Goal: Task Accomplishment & Management: Use online tool/utility

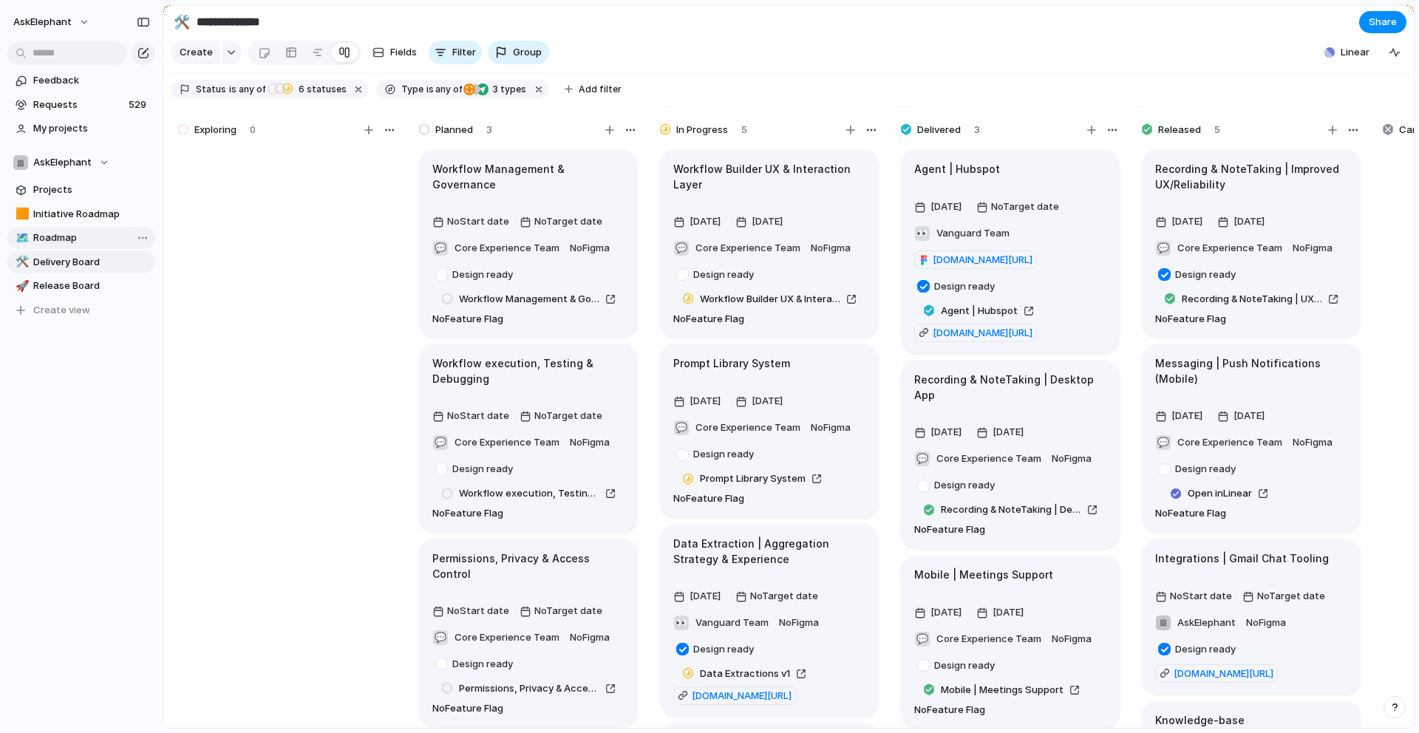
click at [44, 239] on span "Roadmap" at bounding box center [91, 238] width 117 height 15
click at [71, 214] on span "Initiative Roadmap" at bounding box center [91, 214] width 117 height 15
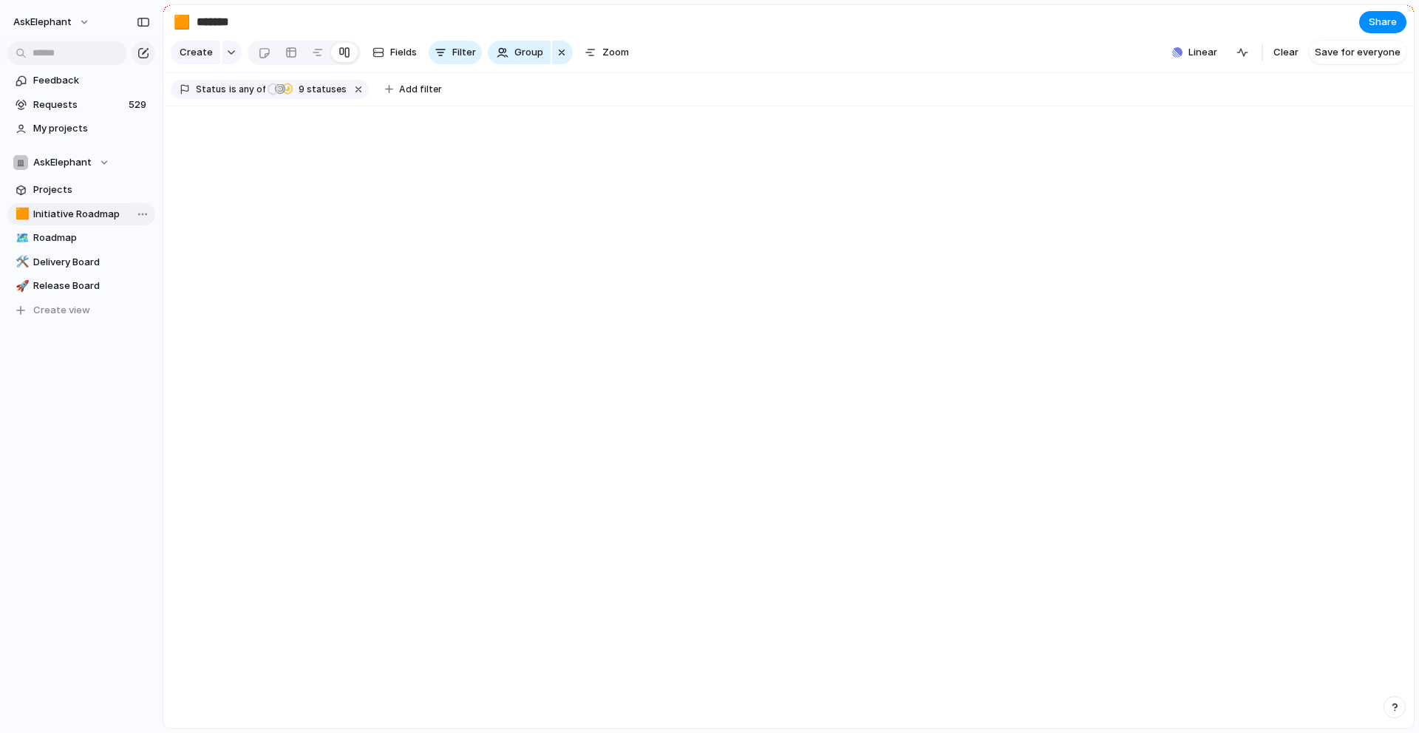
type input "**********"
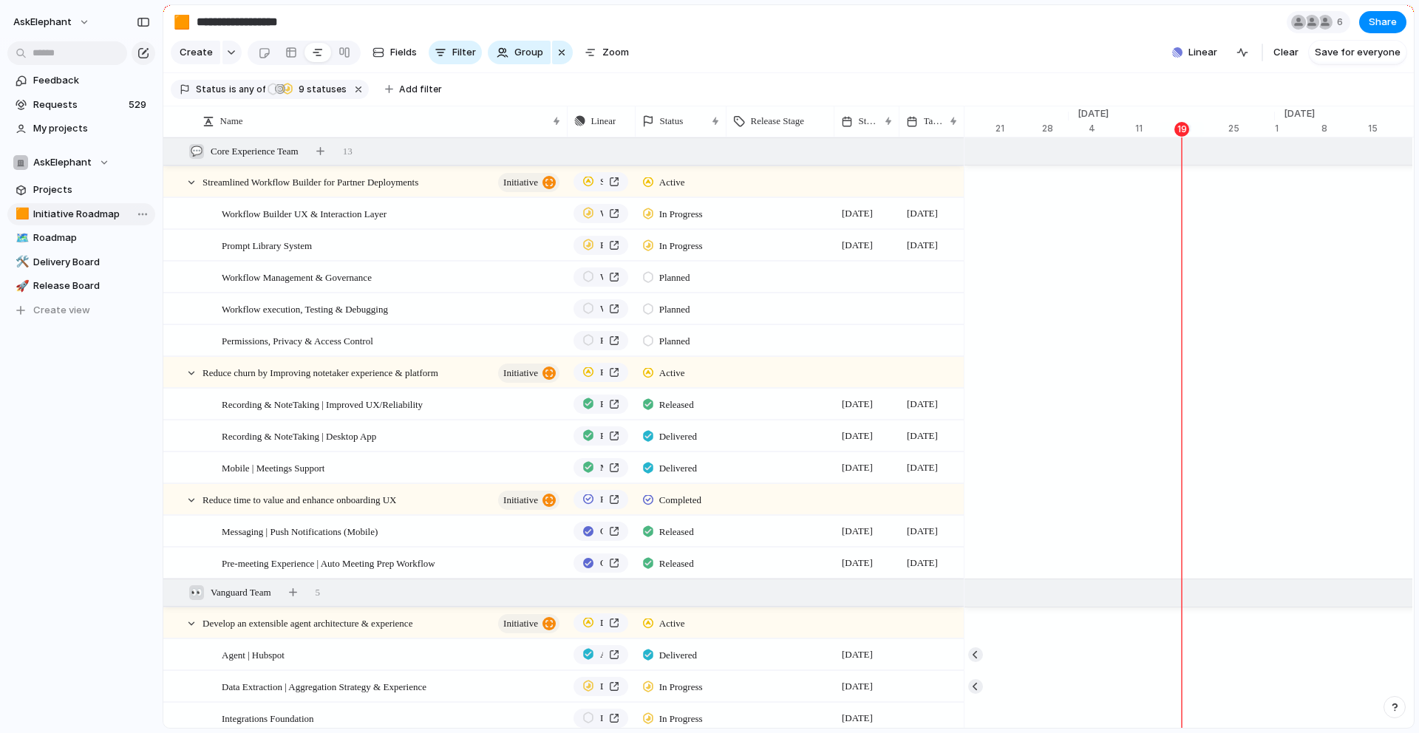
scroll to position [0, 7187]
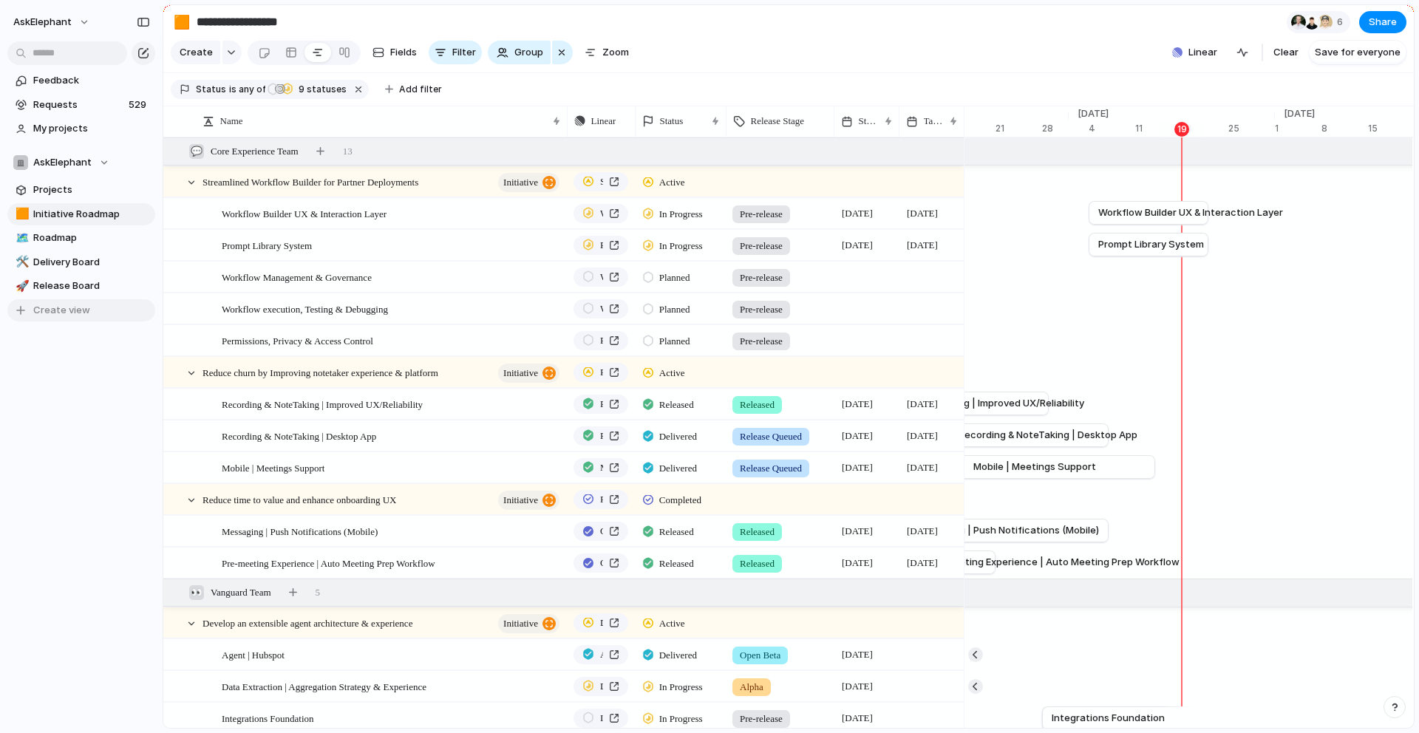
click at [56, 310] on span "Create view" at bounding box center [61, 310] width 57 height 15
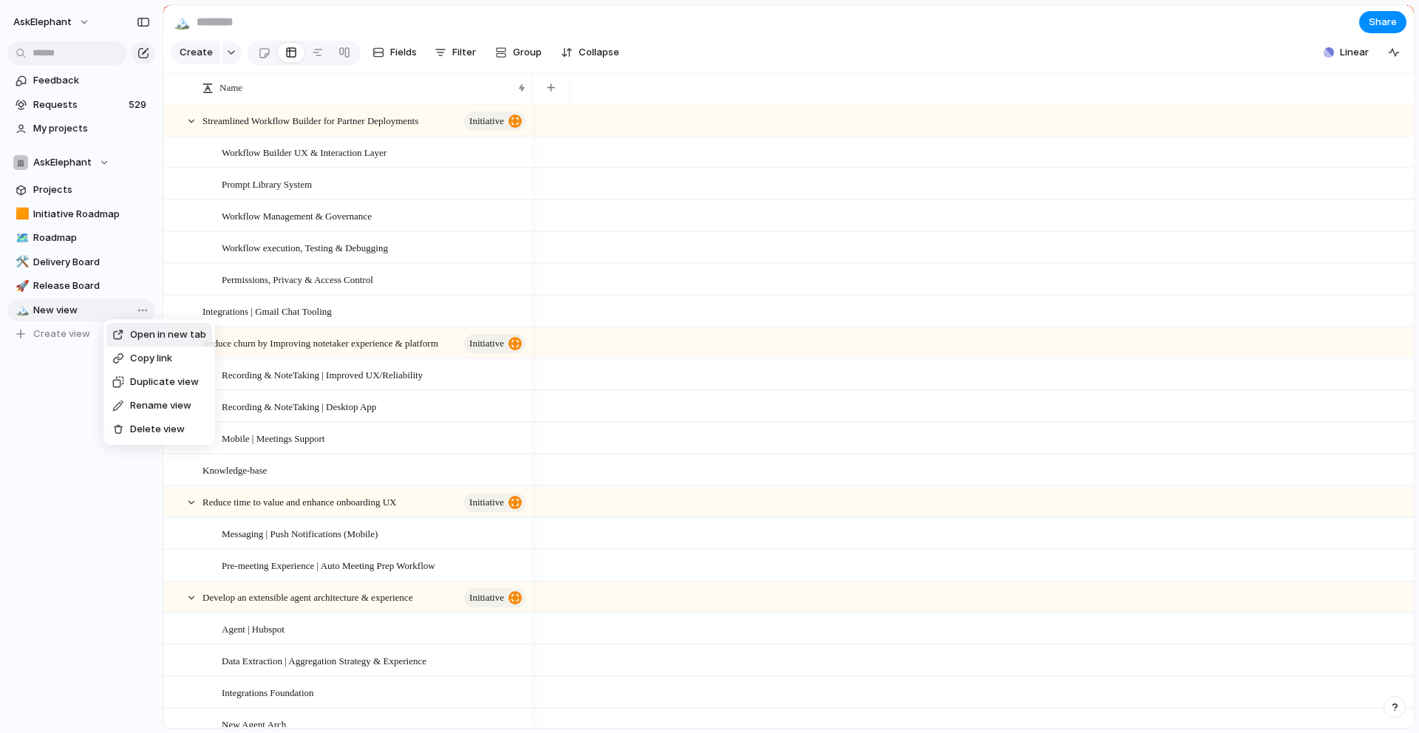
click at [143, 430] on span "Delete view" at bounding box center [157, 429] width 55 height 15
type input "**********"
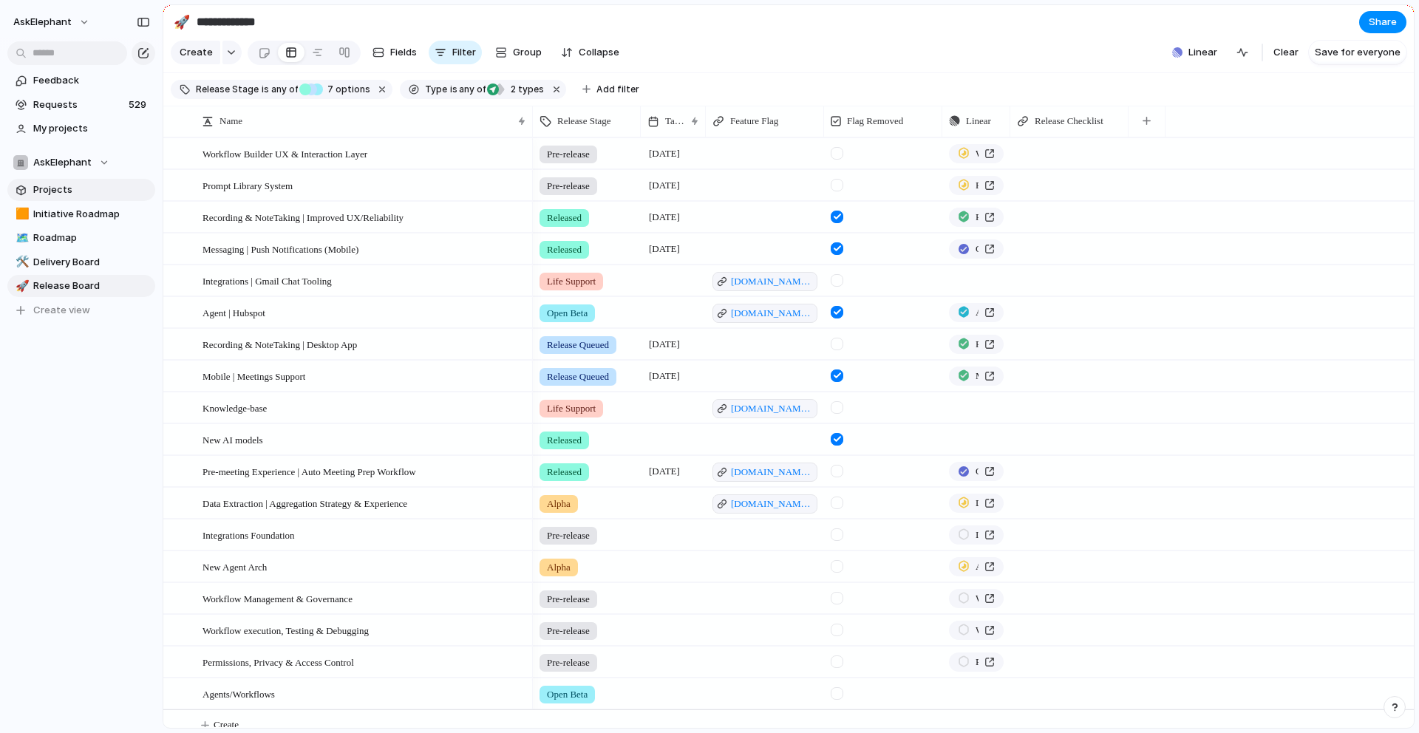
click at [109, 194] on span "Projects" at bounding box center [91, 190] width 117 height 15
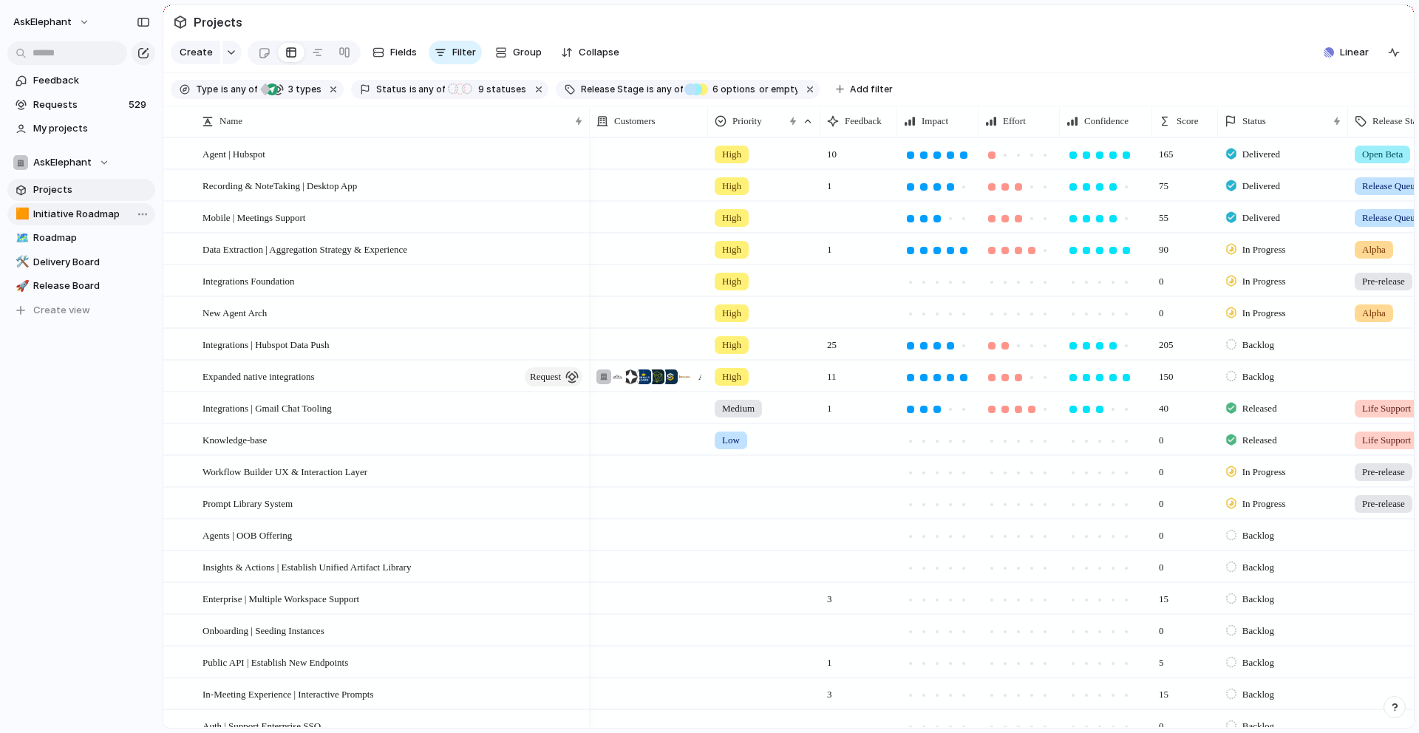
click at [93, 214] on span "Initiative Roadmap" at bounding box center [91, 214] width 117 height 15
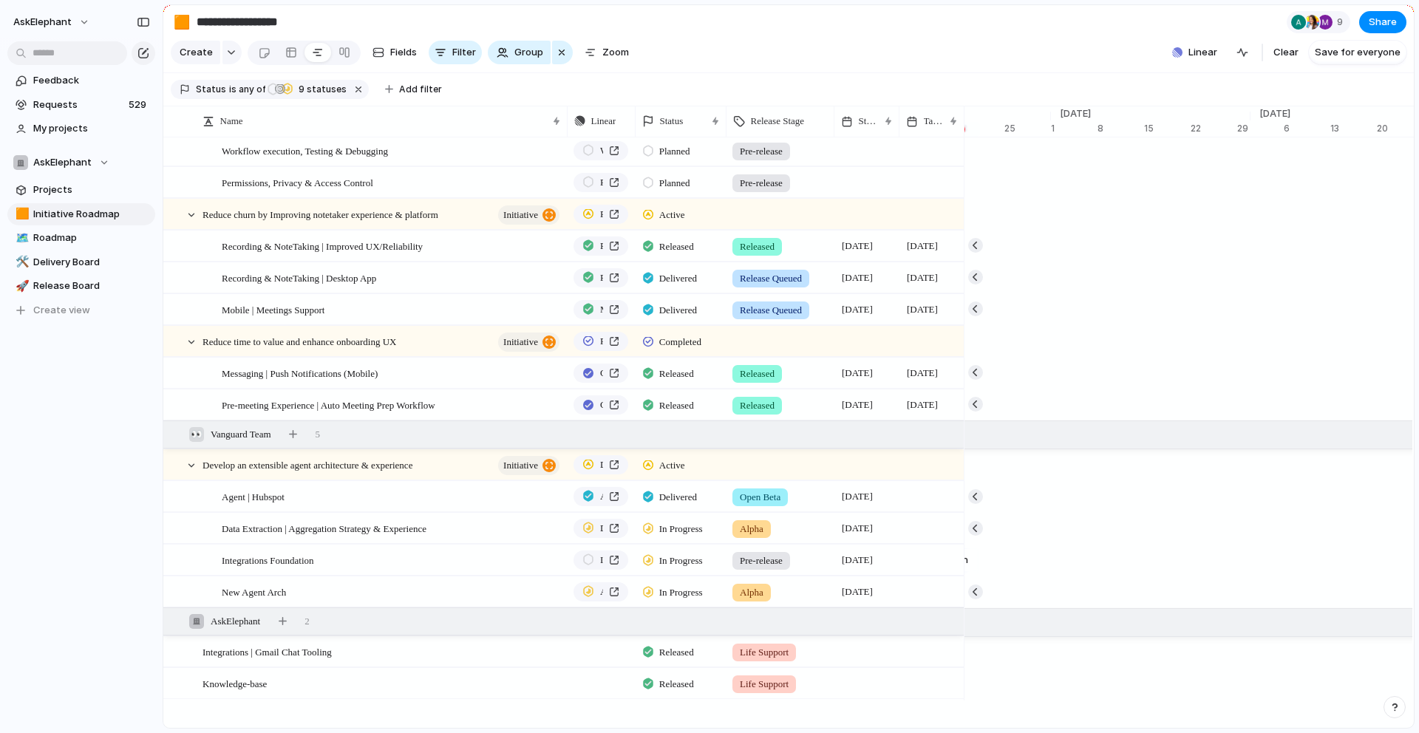
scroll to position [176, 0]
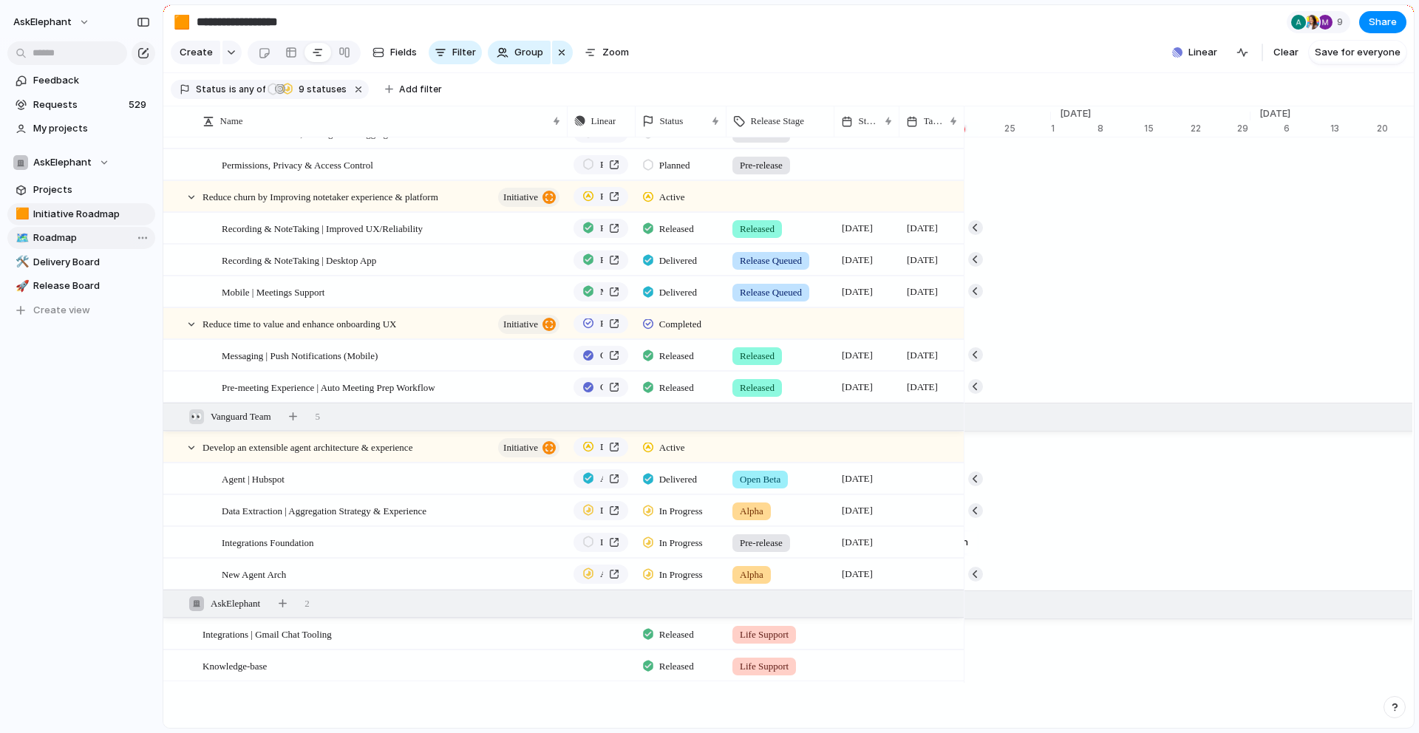
click at [59, 239] on span "Roadmap" at bounding box center [91, 238] width 117 height 15
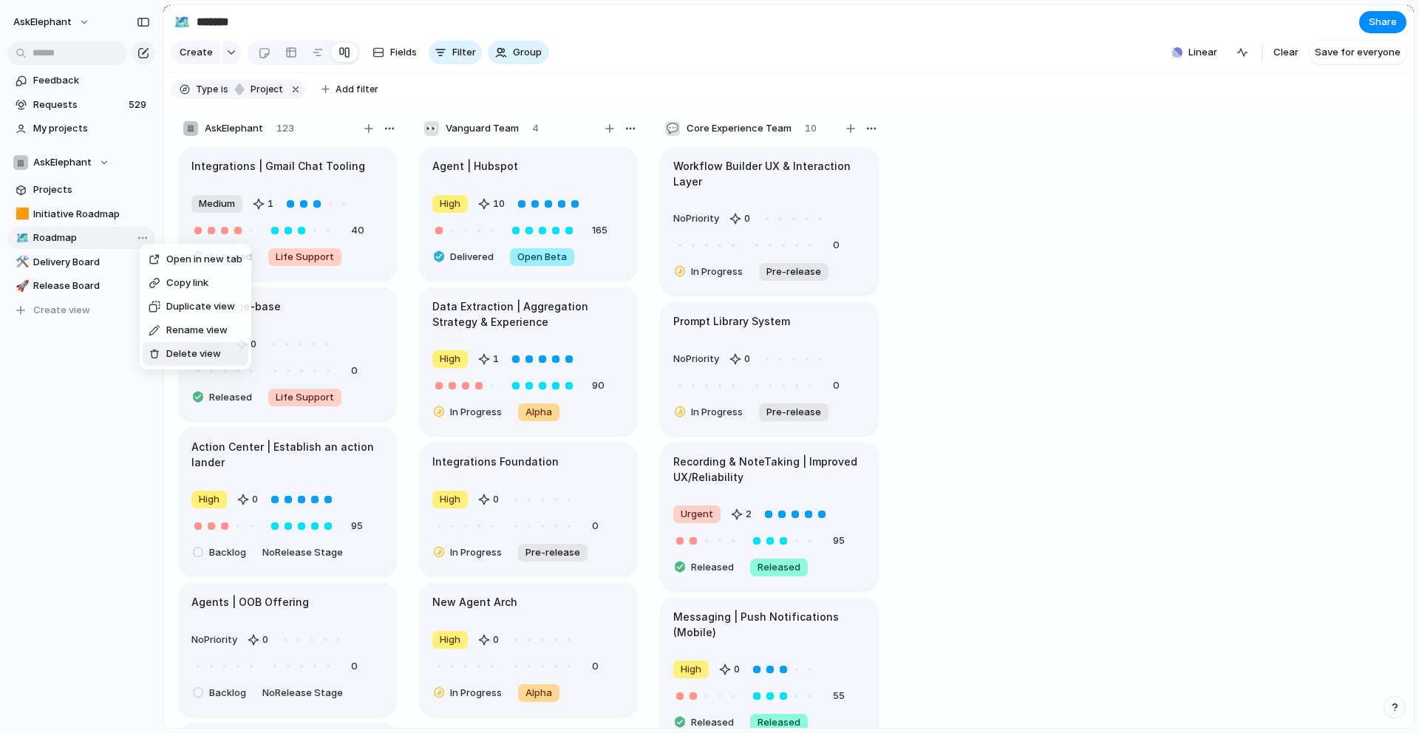
click at [177, 352] on span "Delete view" at bounding box center [193, 354] width 55 height 15
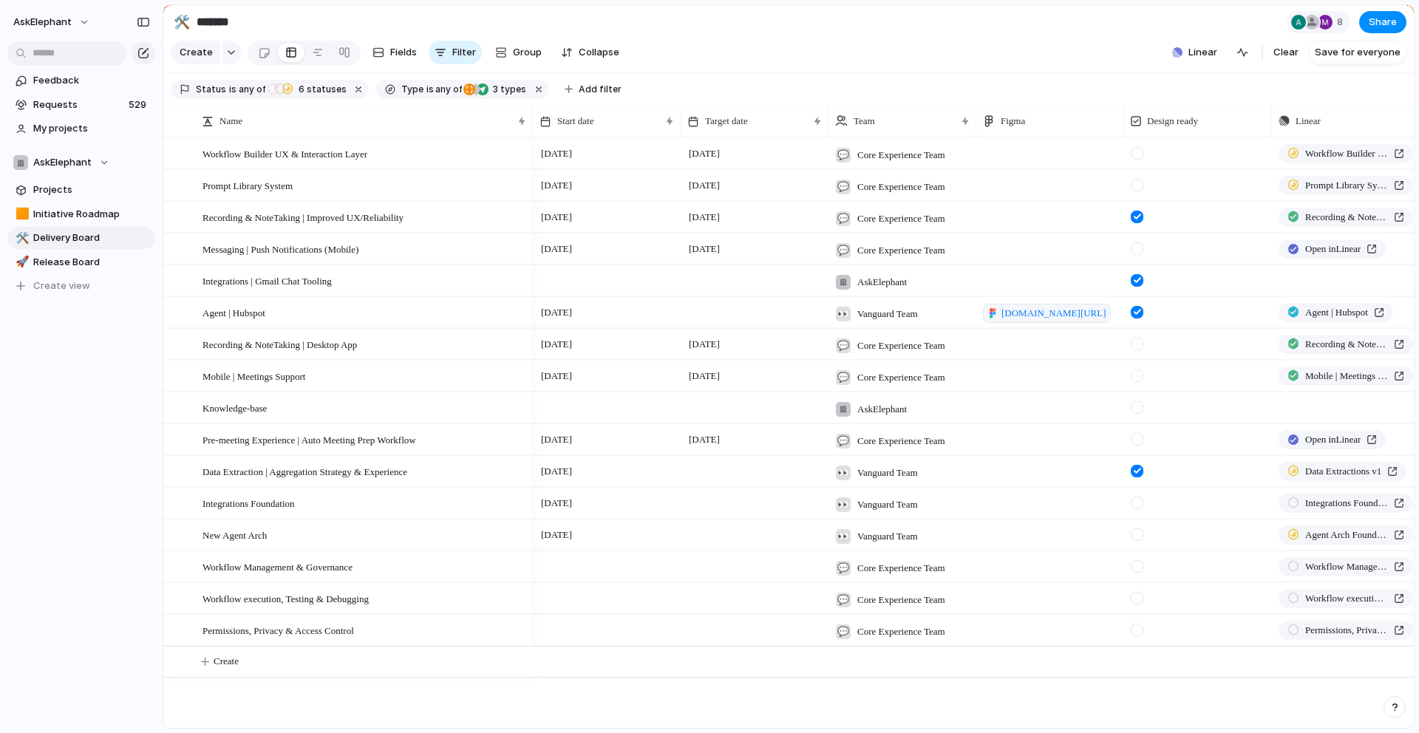
type input "**********"
click at [68, 288] on span "Create view" at bounding box center [61, 286] width 57 height 15
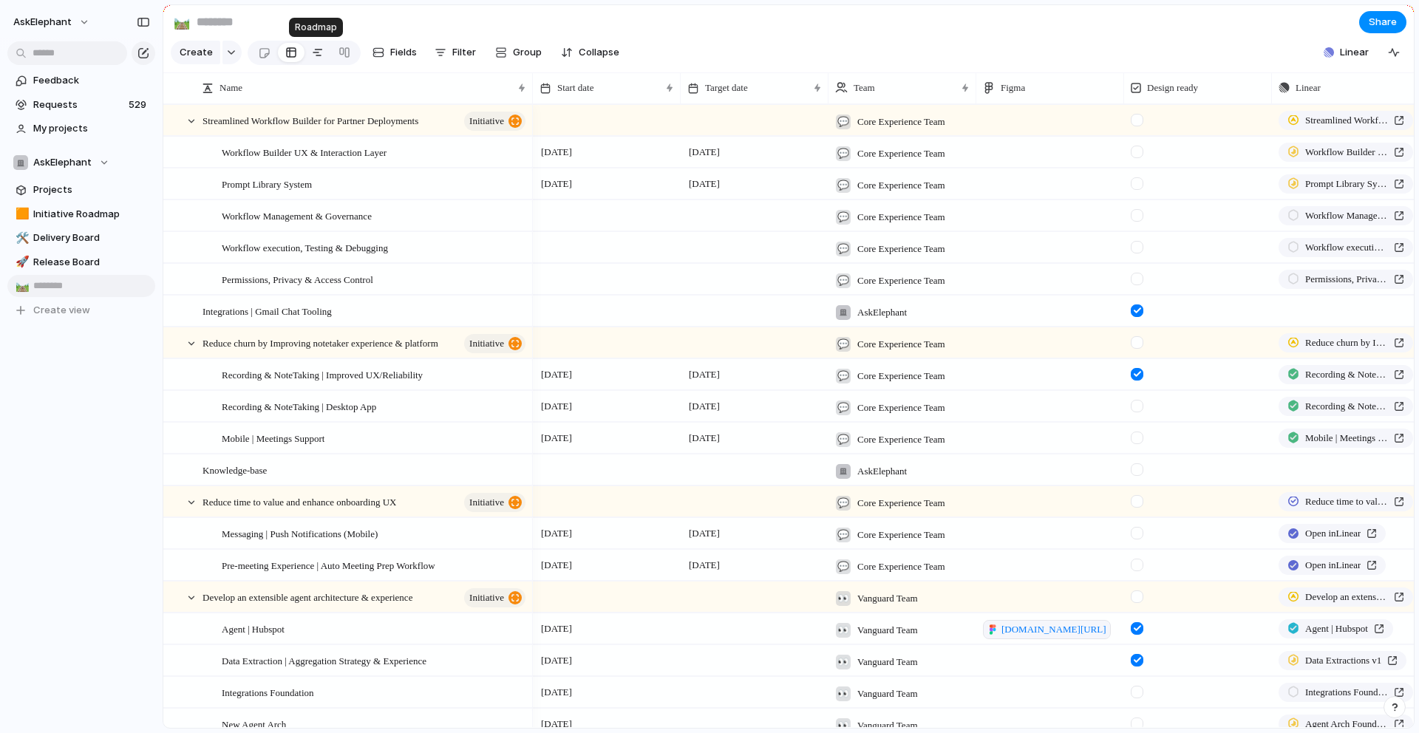
click at [316, 51] on div at bounding box center [318, 53] width 12 height 24
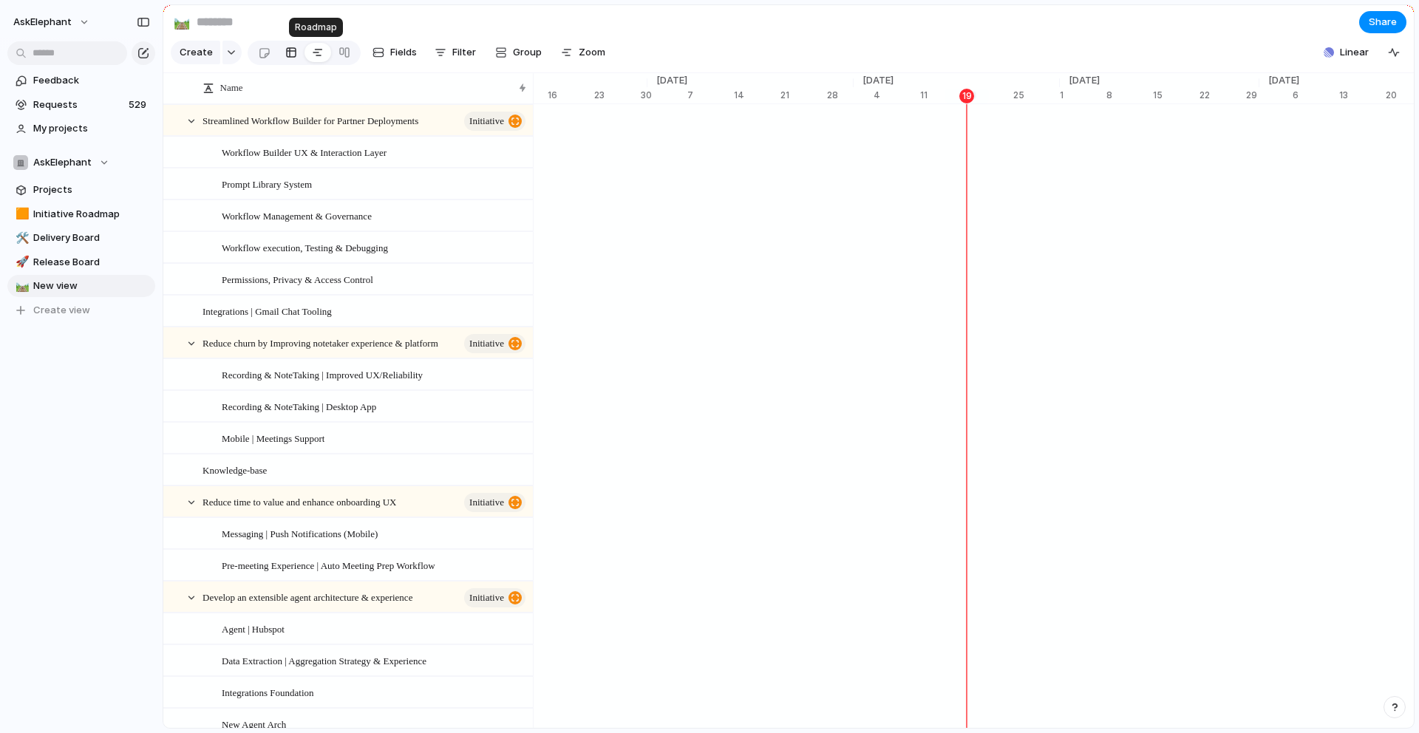
scroll to position [0, 6971]
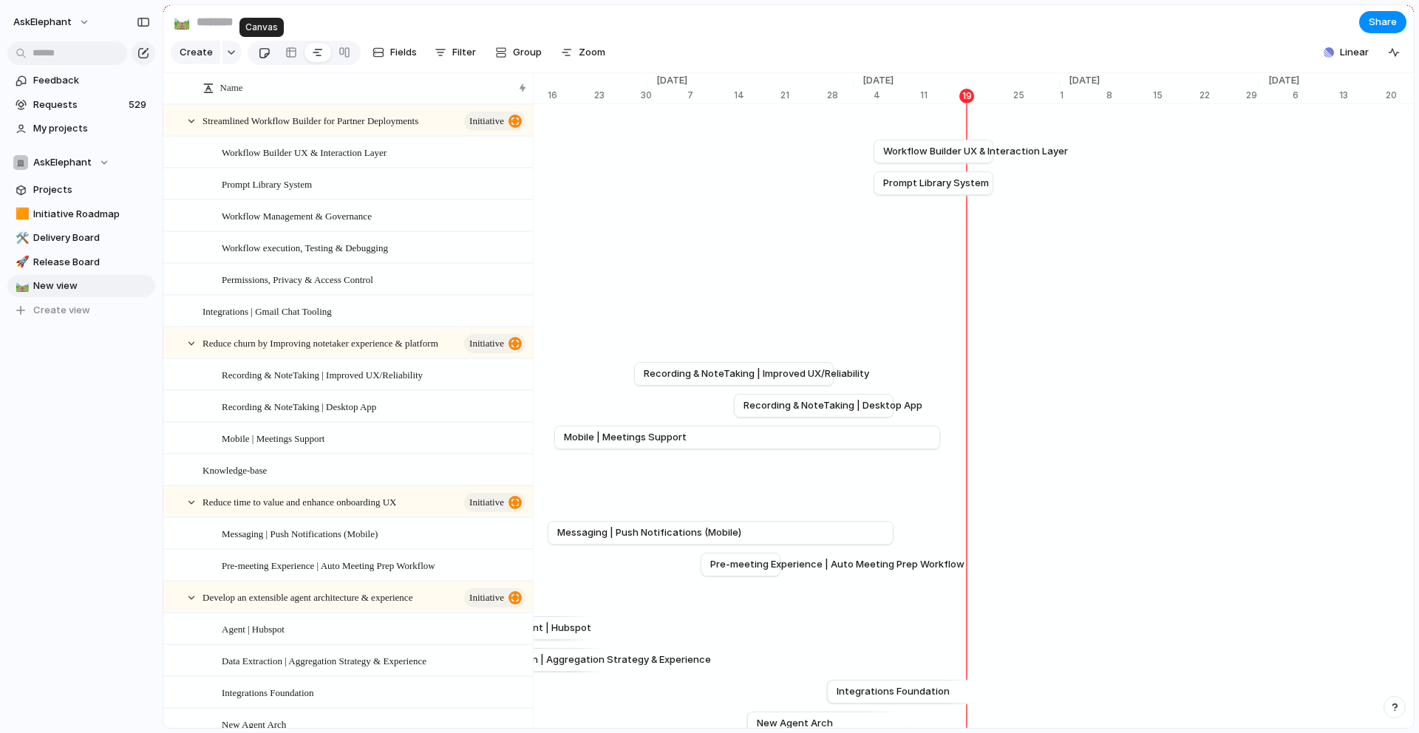
click at [262, 54] on div at bounding box center [264, 53] width 13 height 24
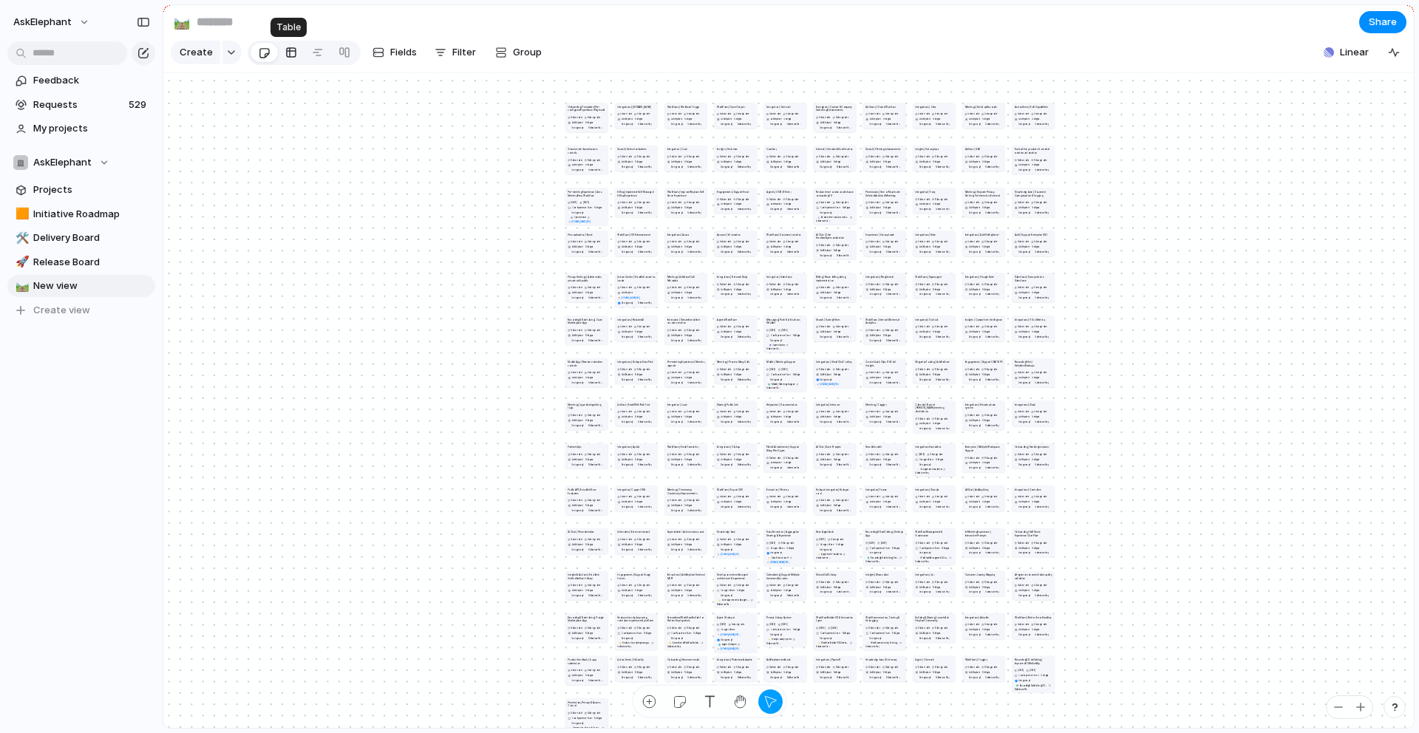
click at [290, 53] on div at bounding box center [291, 53] width 12 height 24
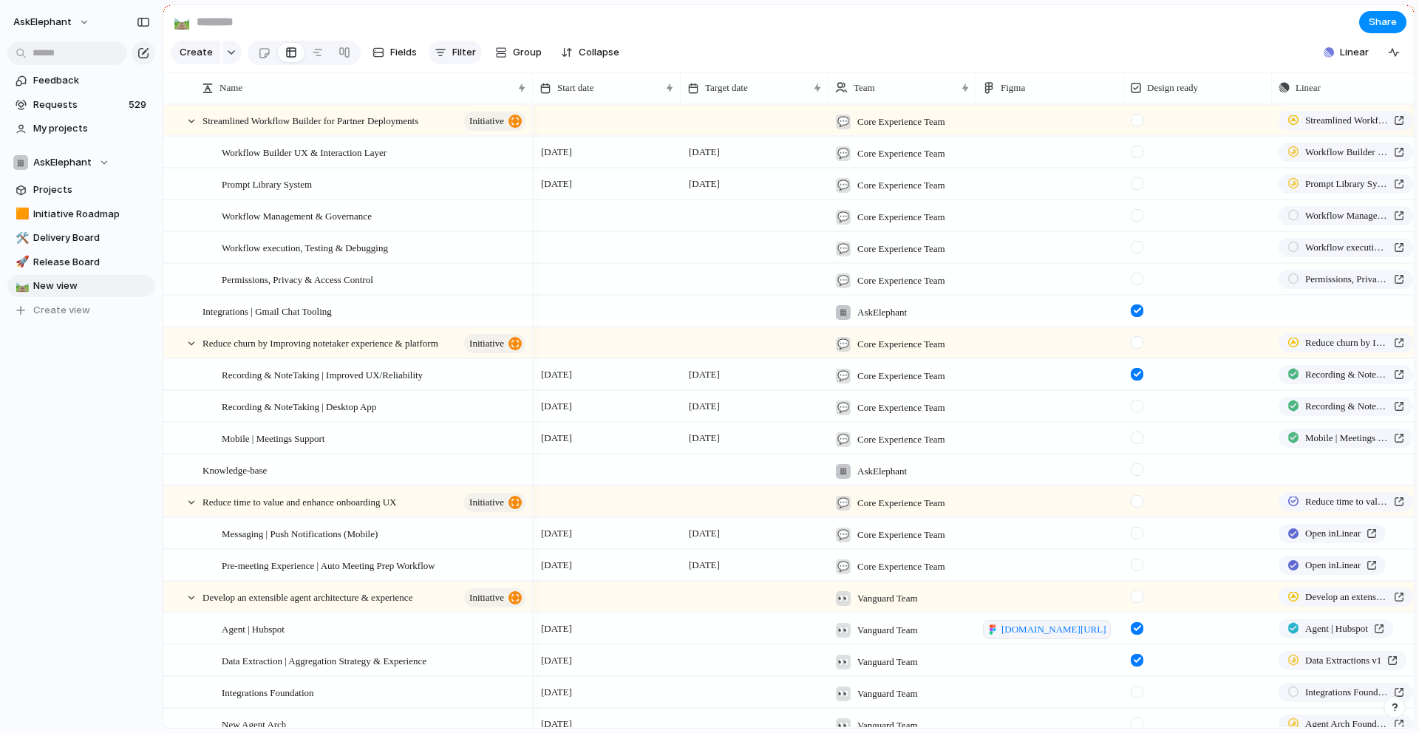
click at [449, 52] on button "Filter" at bounding box center [455, 53] width 53 height 24
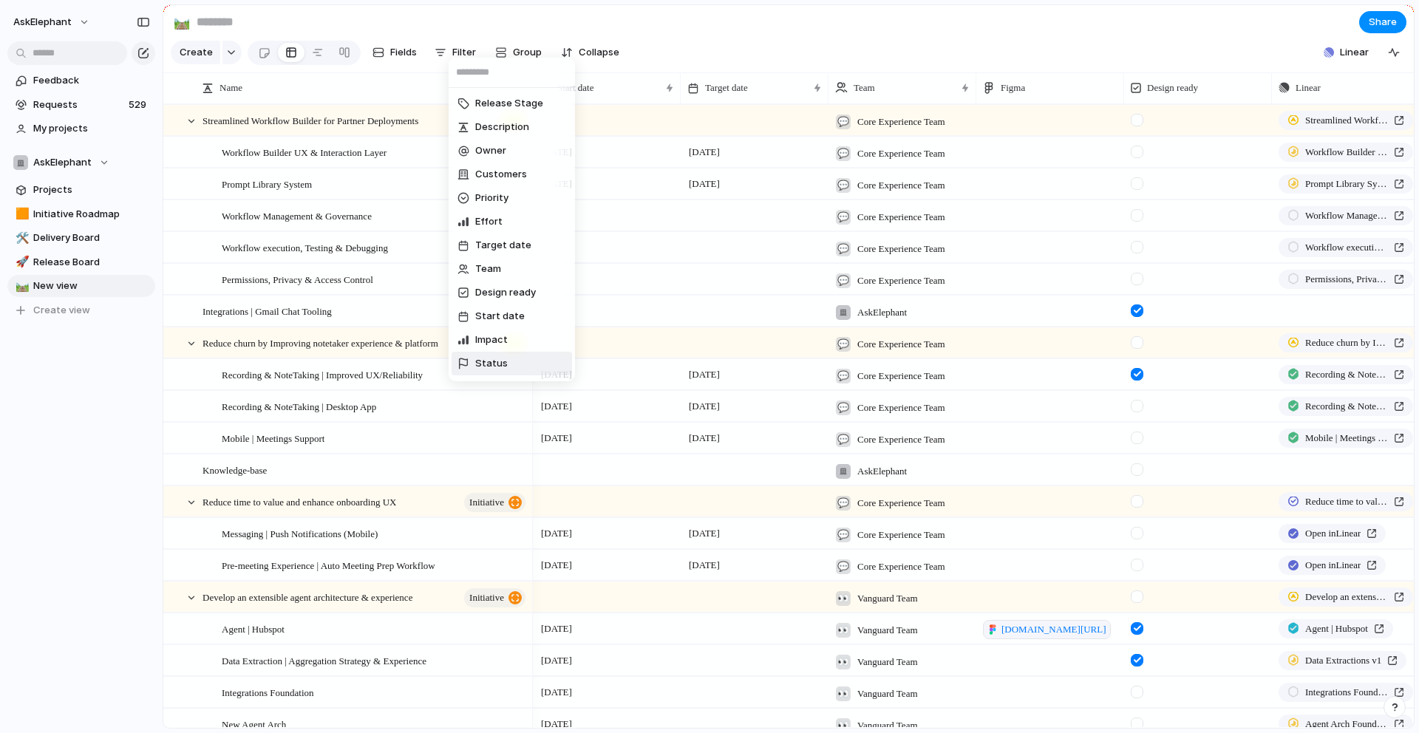
click at [494, 358] on span "Status" at bounding box center [491, 363] width 33 height 15
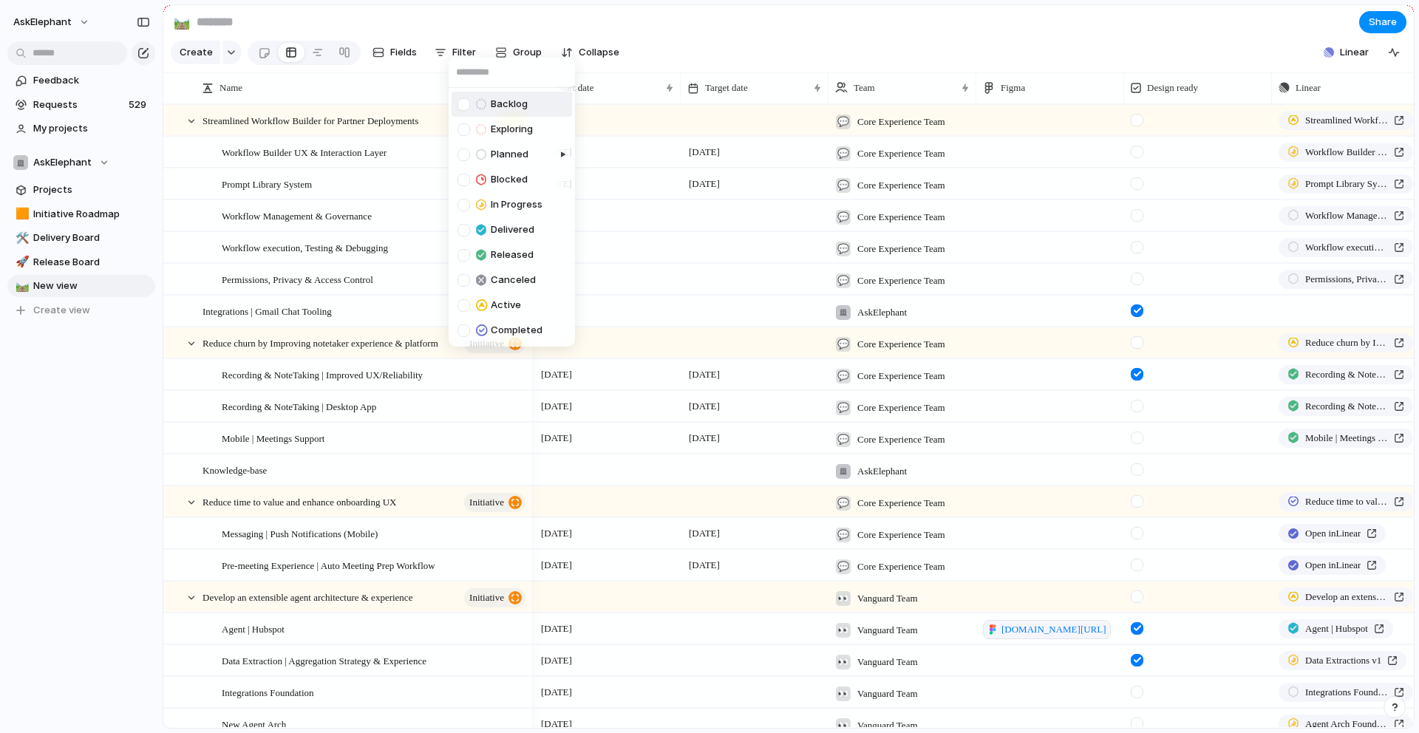
click at [684, 44] on div "Backlog Exploring Planned Blocked In Progress Delivered Released Canceled Activ…" at bounding box center [709, 366] width 1419 height 733
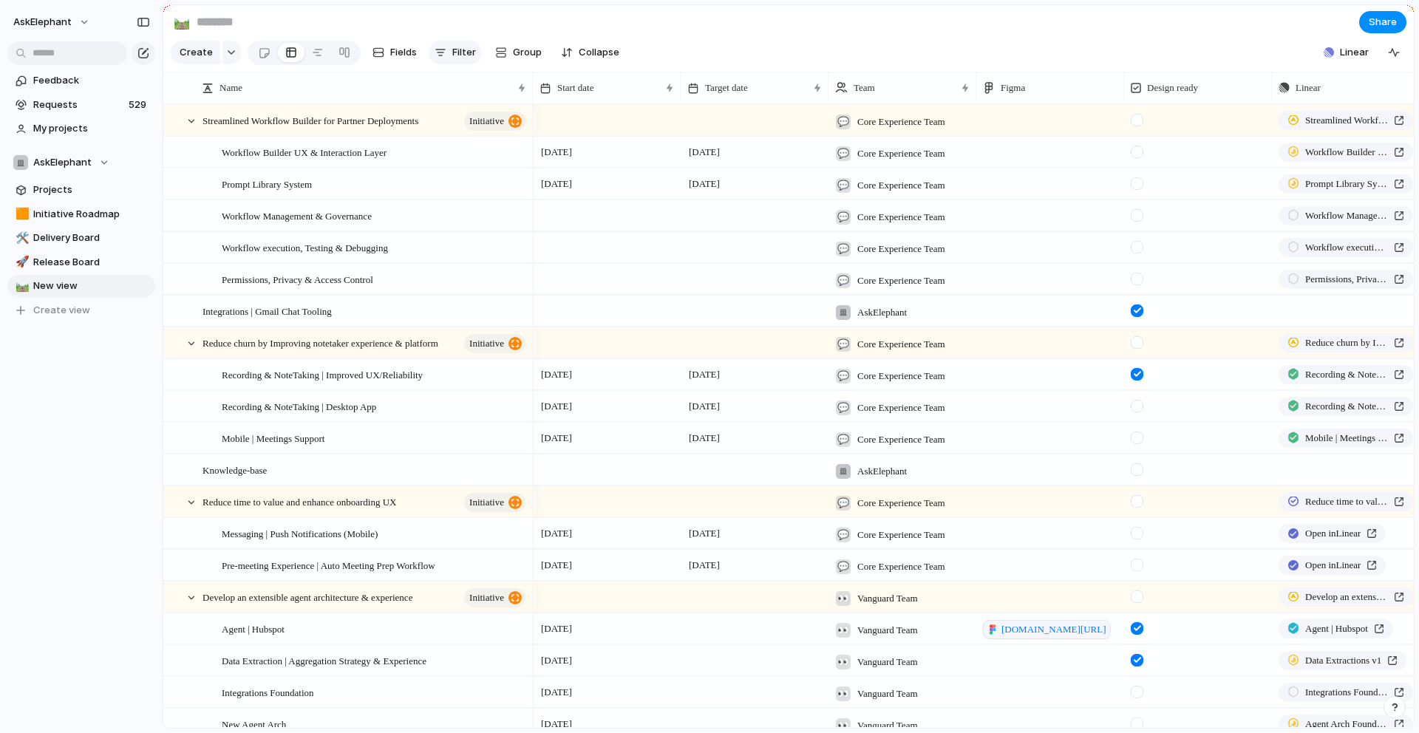
click at [453, 50] on span "Filter" at bounding box center [464, 52] width 24 height 15
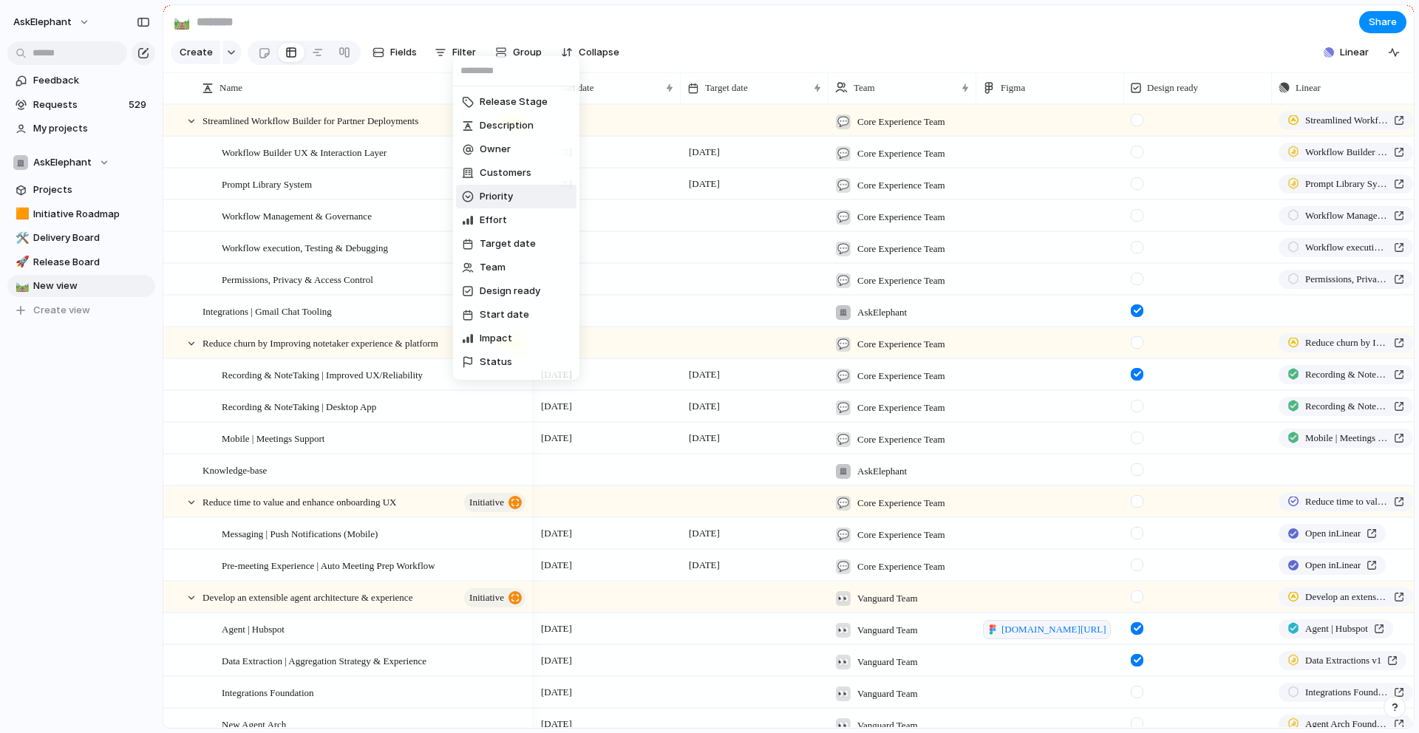
click at [509, 201] on span "Priority" at bounding box center [496, 196] width 33 height 15
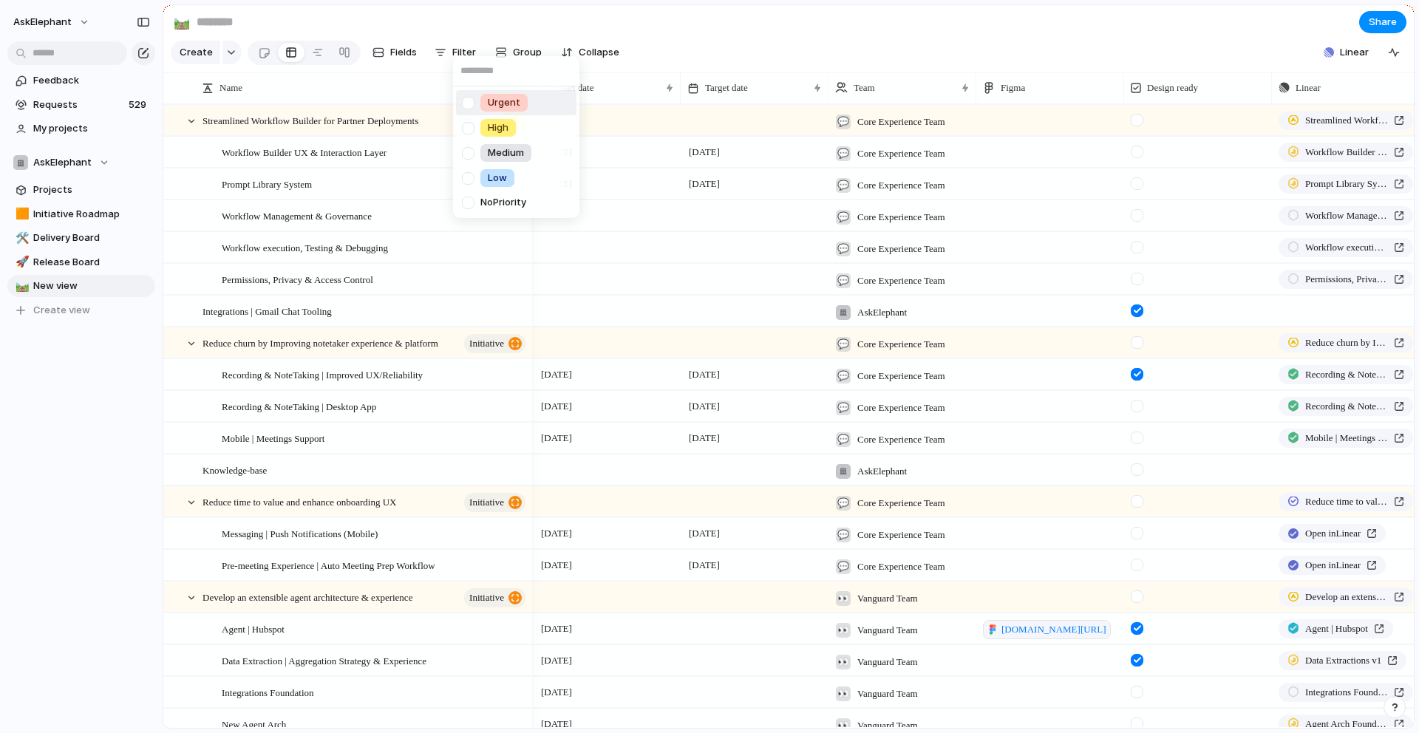
click at [454, 45] on div "Urgent High Medium Low No Priority" at bounding box center [709, 366] width 1419 height 733
click at [458, 50] on span "Filter" at bounding box center [464, 52] width 24 height 15
click at [339, 52] on div "Release Stage Description Owner Customers Priority Effort Target date Team Desi…" at bounding box center [709, 366] width 1419 height 733
click at [339, 52] on div at bounding box center [345, 53] width 12 height 24
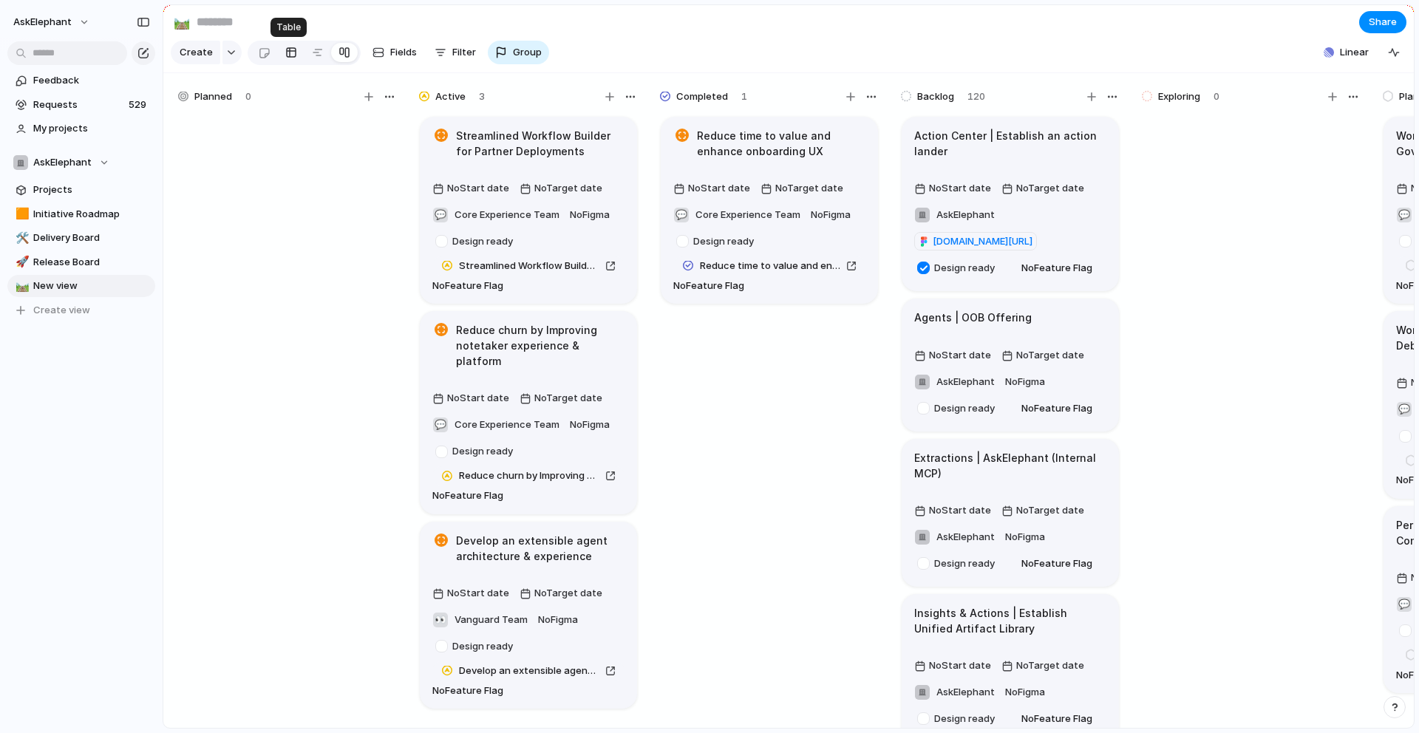
click at [285, 54] on div at bounding box center [291, 53] width 12 height 24
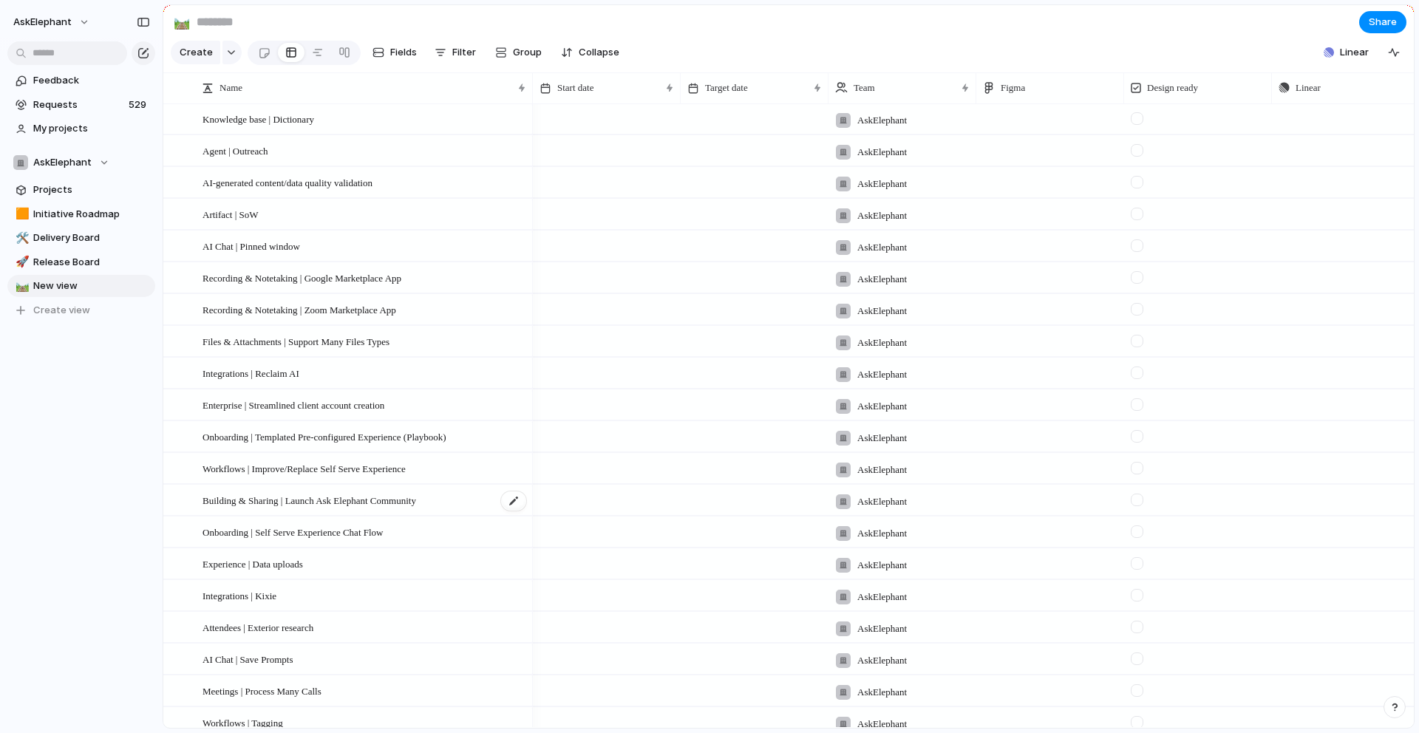
scroll to position [3890, 0]
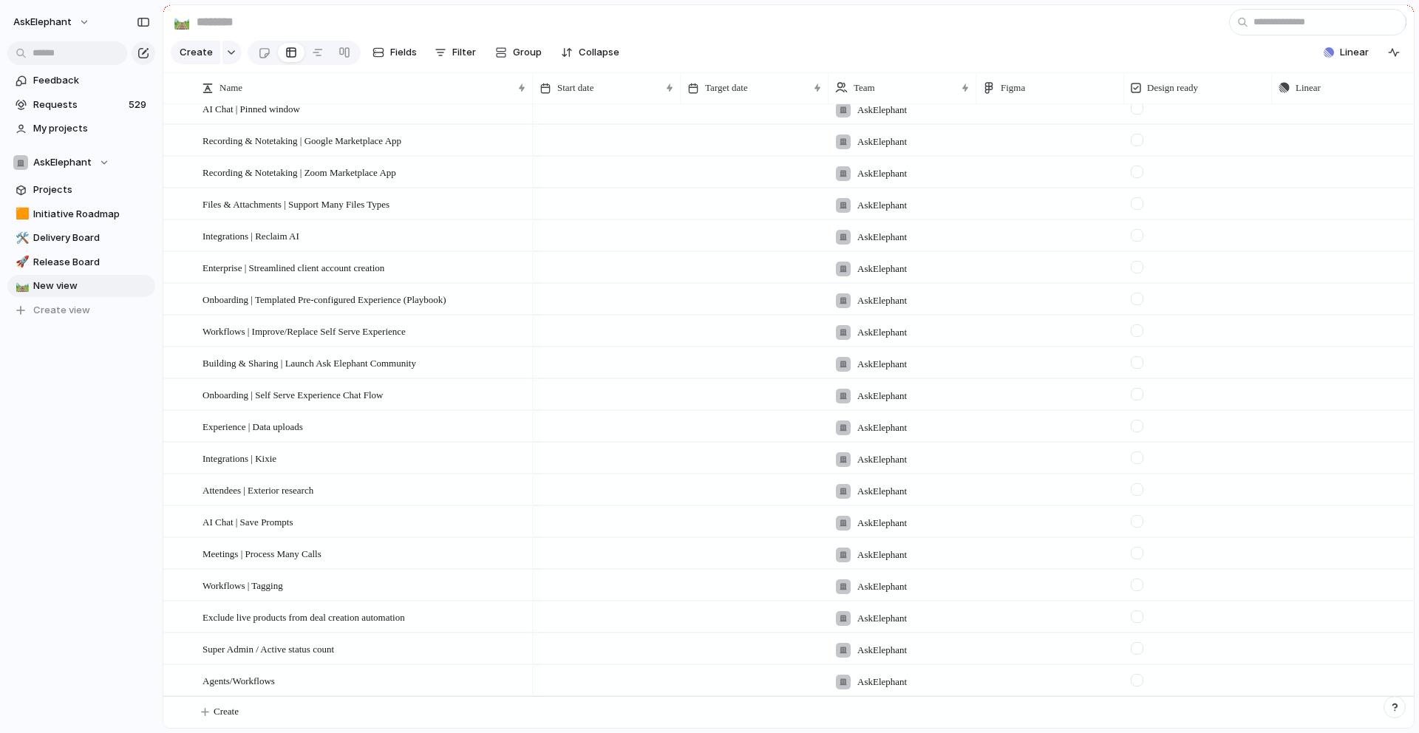
click at [24, 383] on div "Feedback Requests 529 My projects AskElephant Projects 🟧 Initiative Roadmap 🛠️ …" at bounding box center [81, 220] width 163 height 441
click at [81, 193] on span "Projects" at bounding box center [91, 190] width 117 height 15
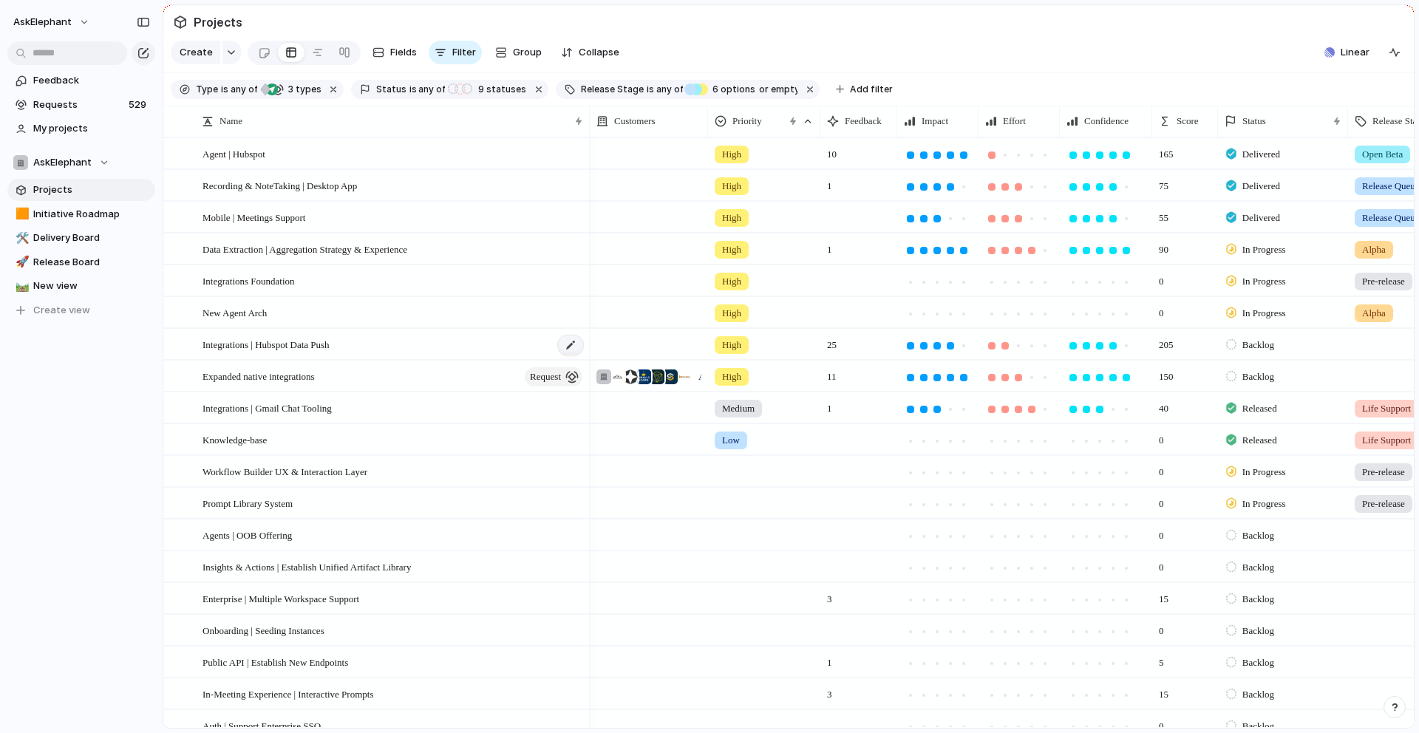
click at [568, 347] on div at bounding box center [570, 345] width 25 height 19
click at [497, 330] on div "**********" at bounding box center [383, 345] width 401 height 30
click at [439, 354] on div "Integrations | Hubspot Data Push" at bounding box center [394, 345] width 382 height 30
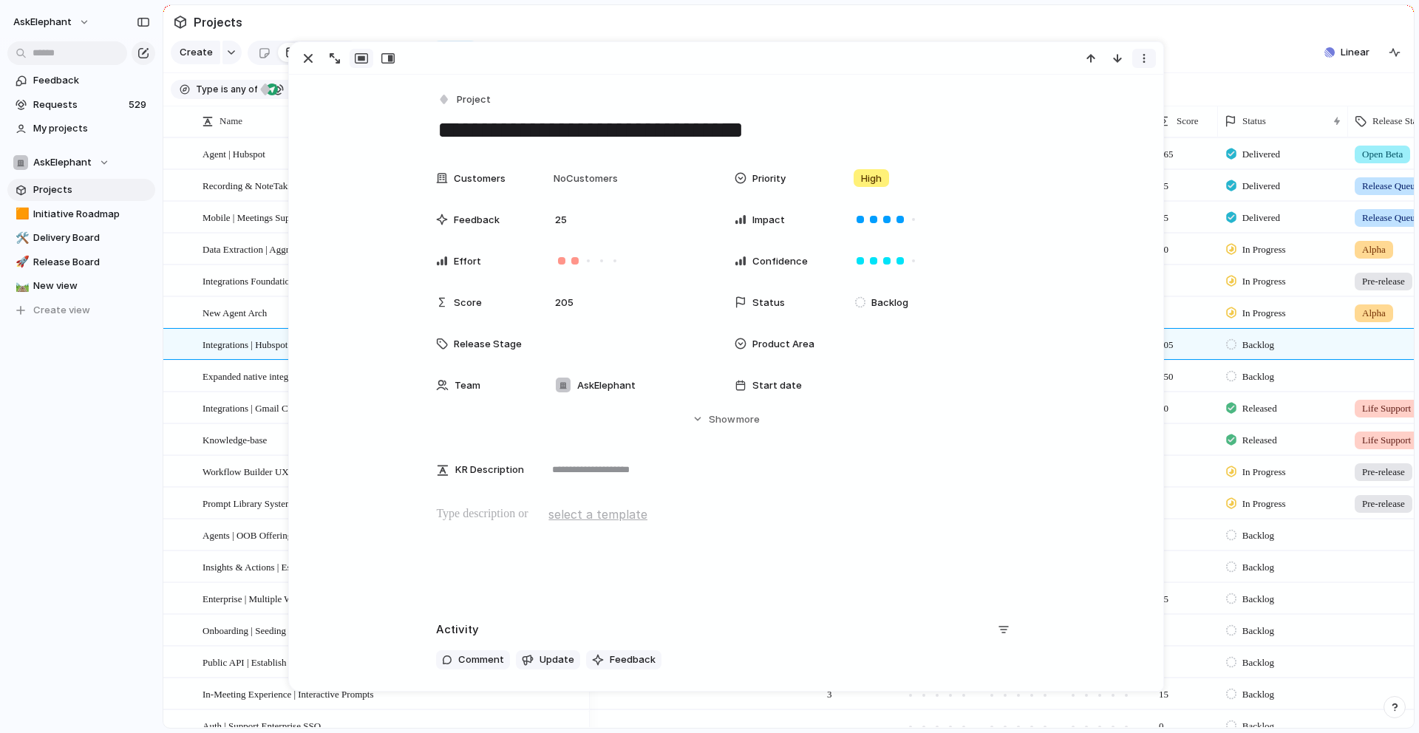
click at [886, 62] on div "button" at bounding box center [1144, 58] width 12 height 12
click at [886, 55] on div "Mark as duplicate Delete" at bounding box center [709, 366] width 1419 height 733
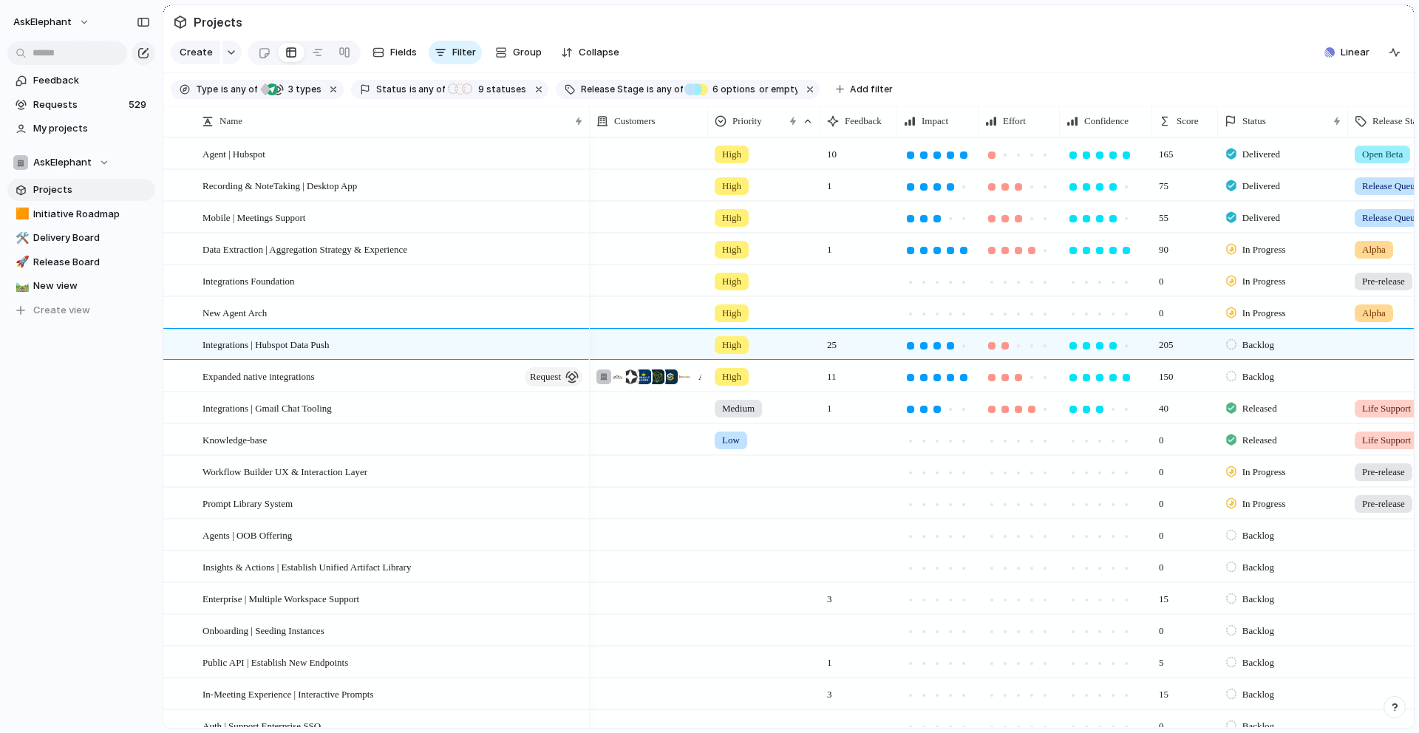
click at [886, 47] on section "Create Fields Filter Group Zoom Collapse Linear" at bounding box center [788, 55] width 1251 height 35
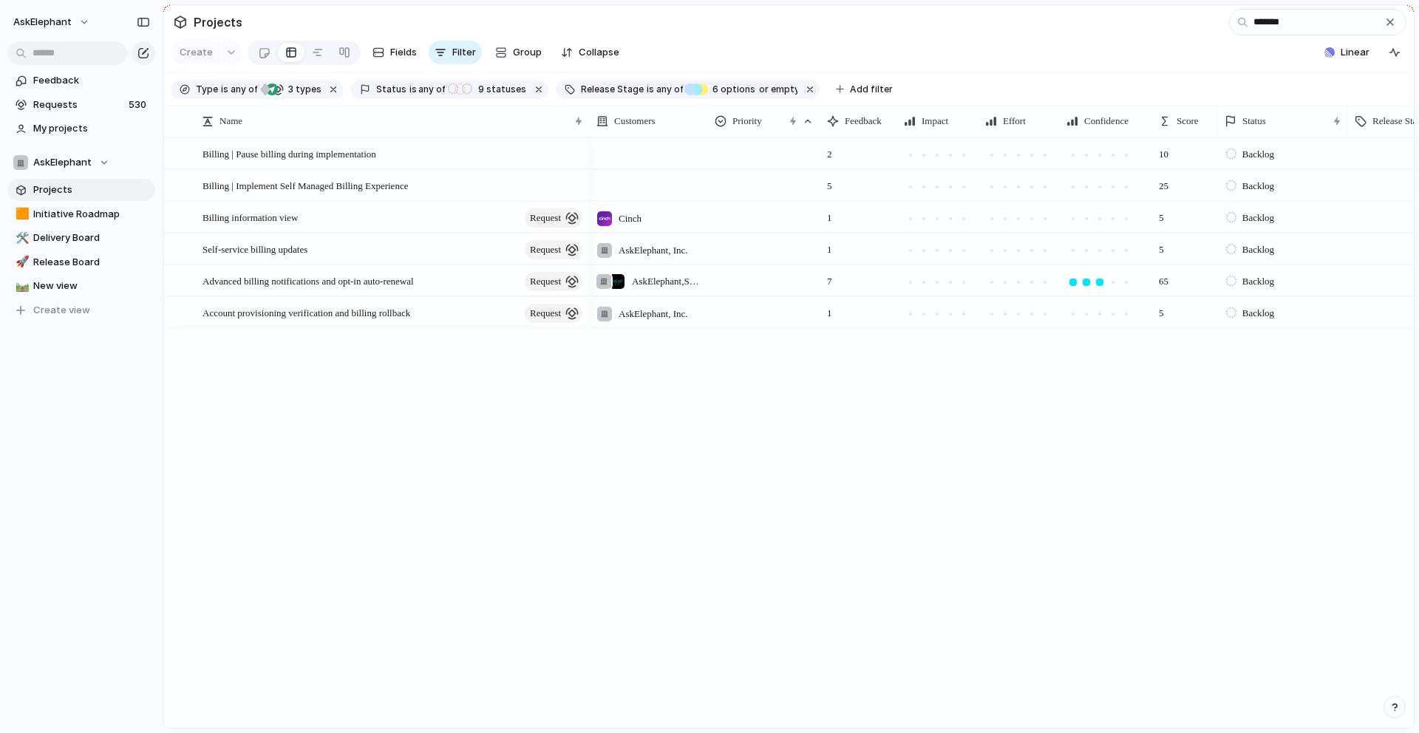
type input "*******"
click at [737, 183] on div at bounding box center [764, 183] width 111 height 24
click at [727, 268] on div at bounding box center [724, 273] width 26 height 26
click at [668, 495] on div "Urgent High Medium Low" at bounding box center [709, 366] width 1419 height 733
click at [886, 27] on button "button" at bounding box center [1390, 22] width 16 height 16
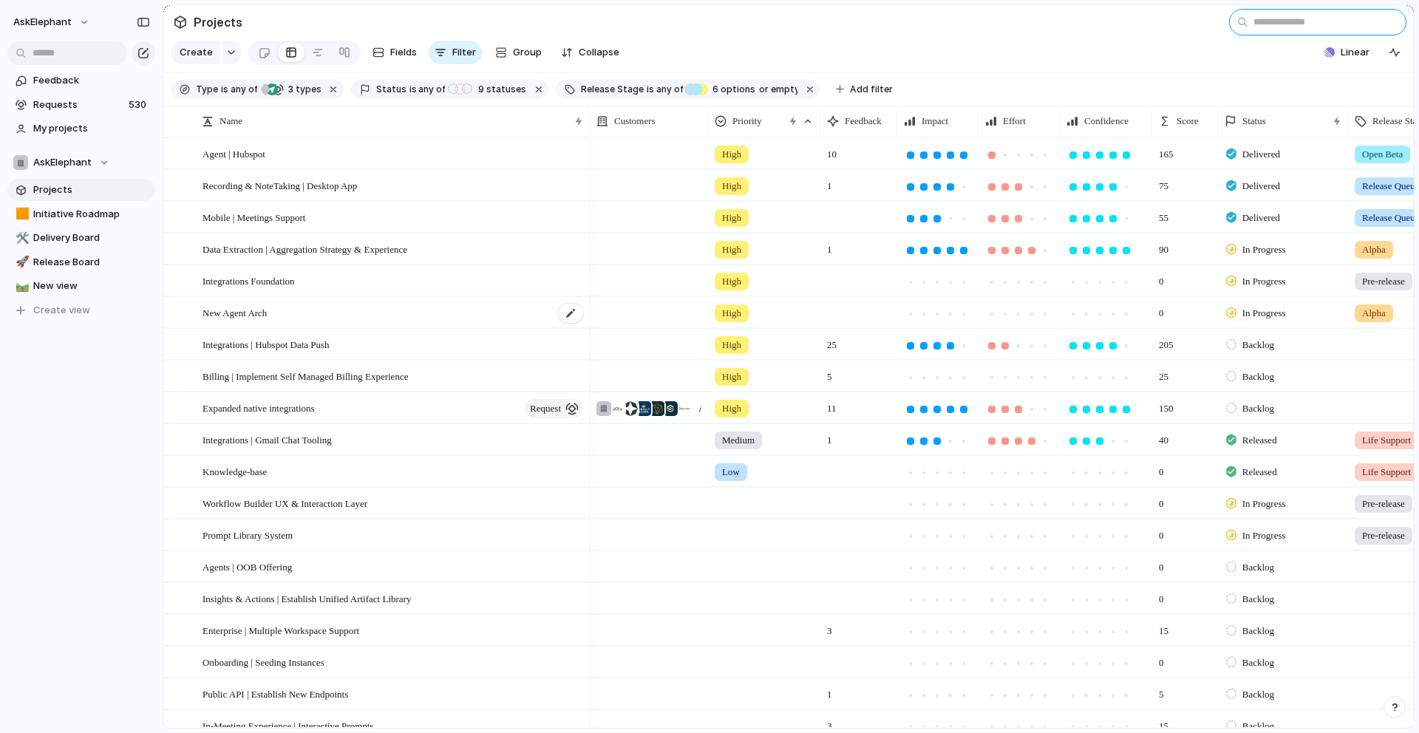
scroll to position [0, 14]
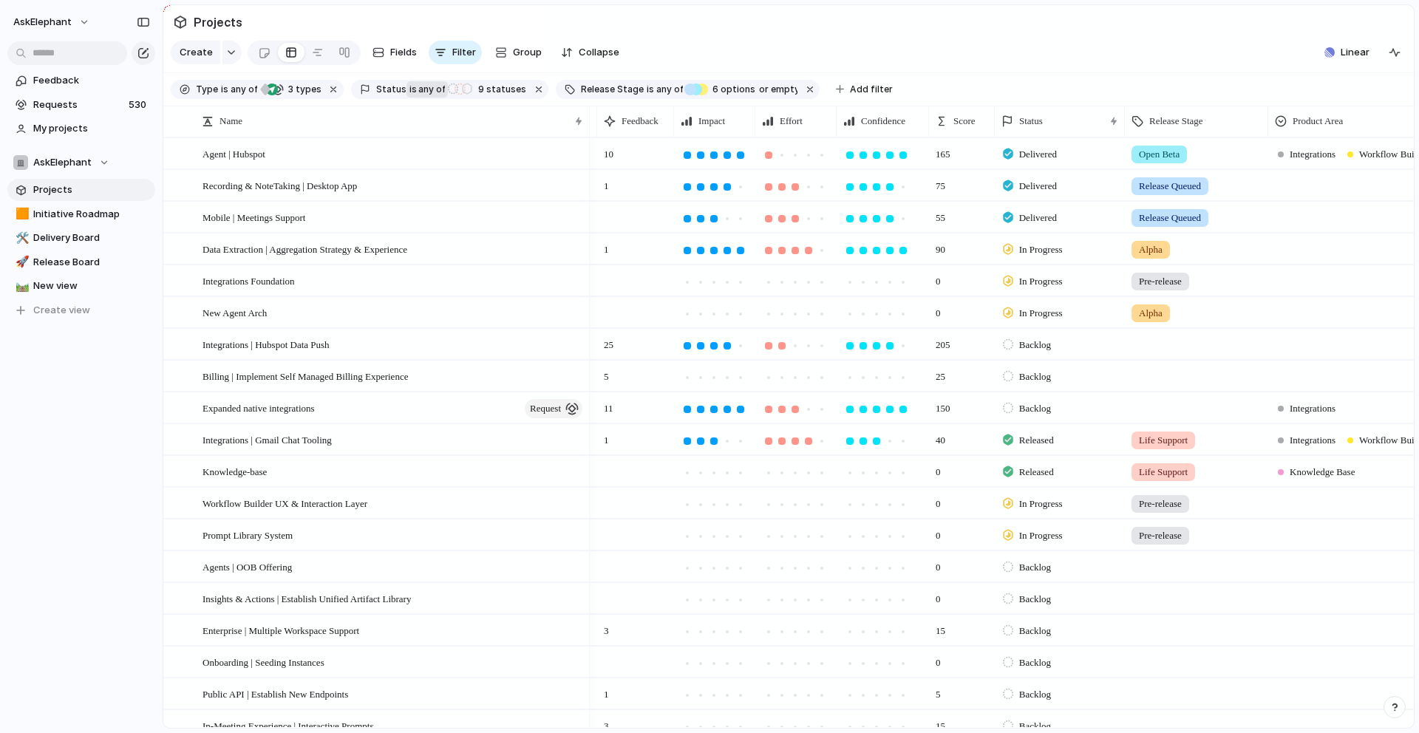
click at [417, 90] on span "any of" at bounding box center [431, 89] width 29 height 13
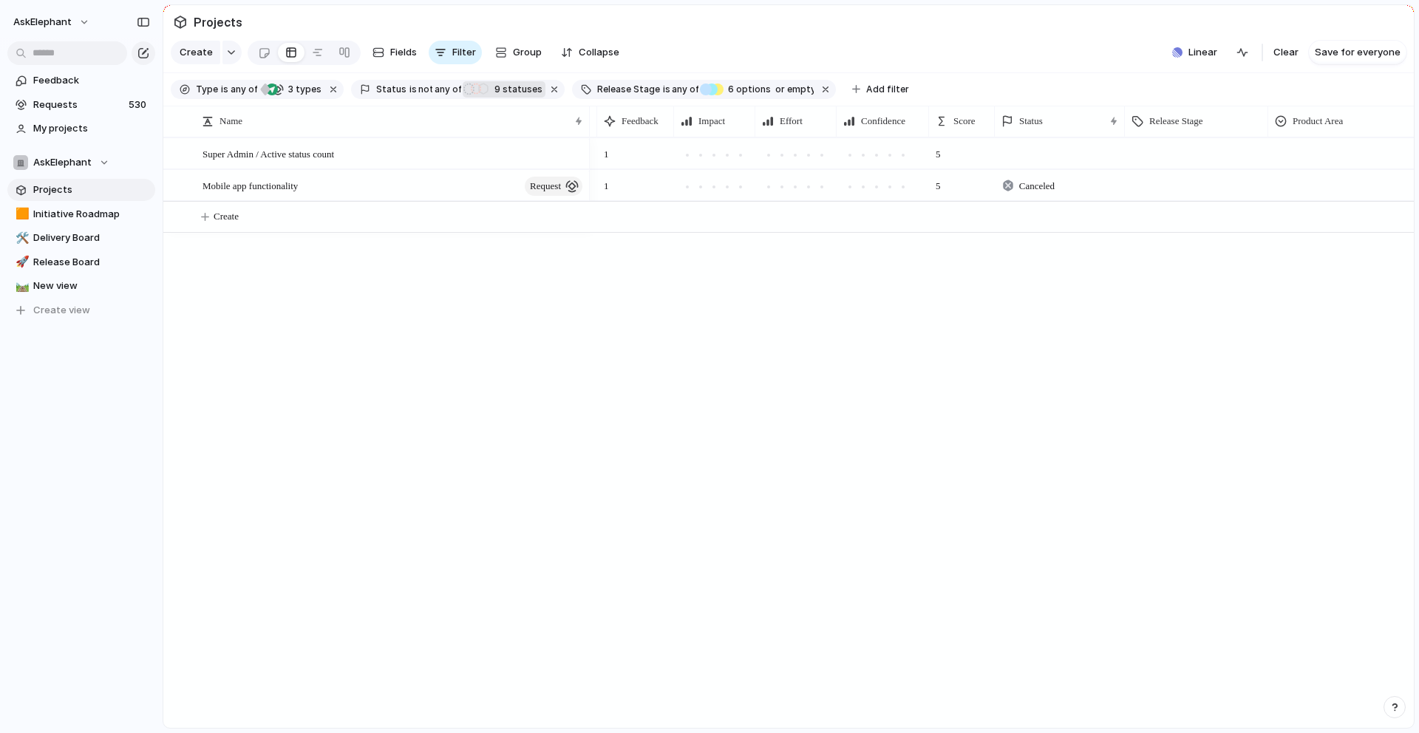
click at [476, 90] on div "Backlog Exploring Planned Planned In Progress Delivered Active Completed Releas…" at bounding box center [503, 89] width 80 height 21
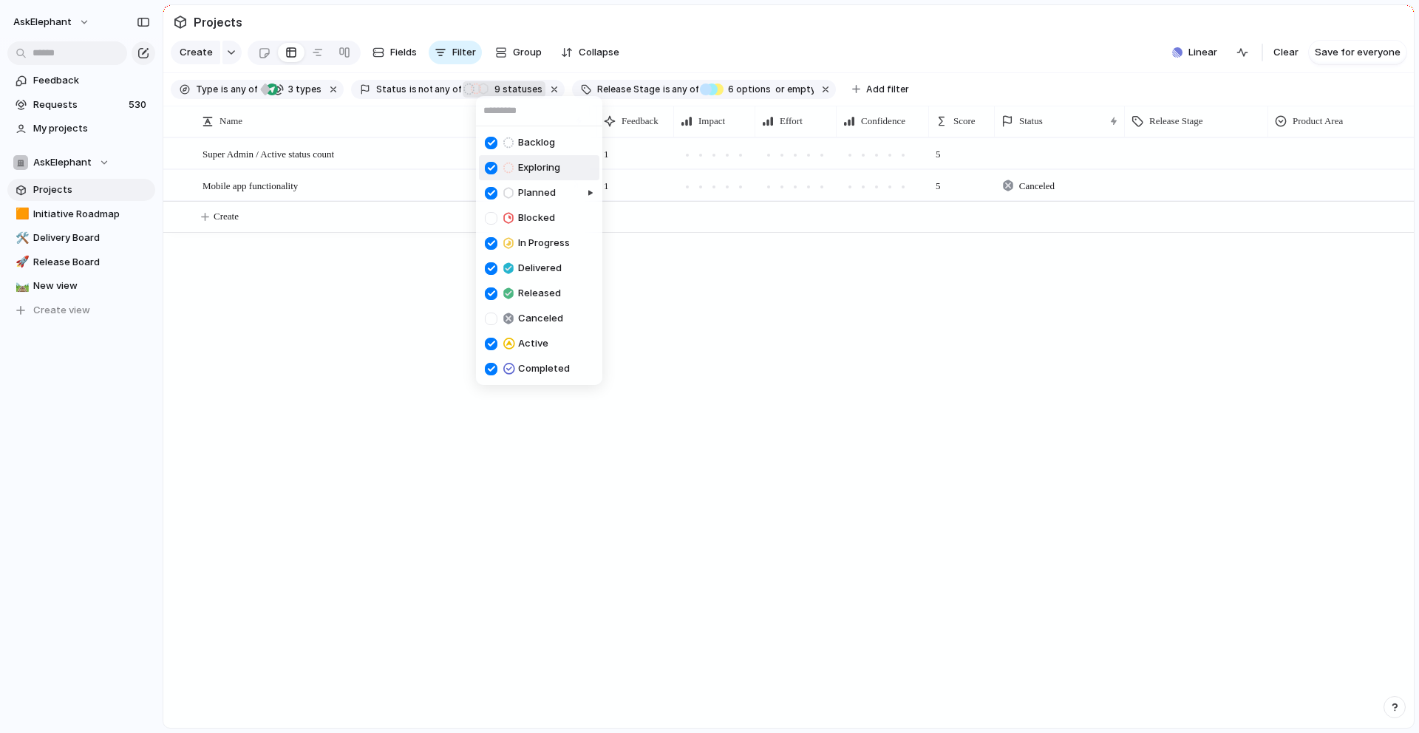
click at [489, 166] on div at bounding box center [491, 168] width 13 height 13
click at [487, 191] on div at bounding box center [491, 193] width 13 height 13
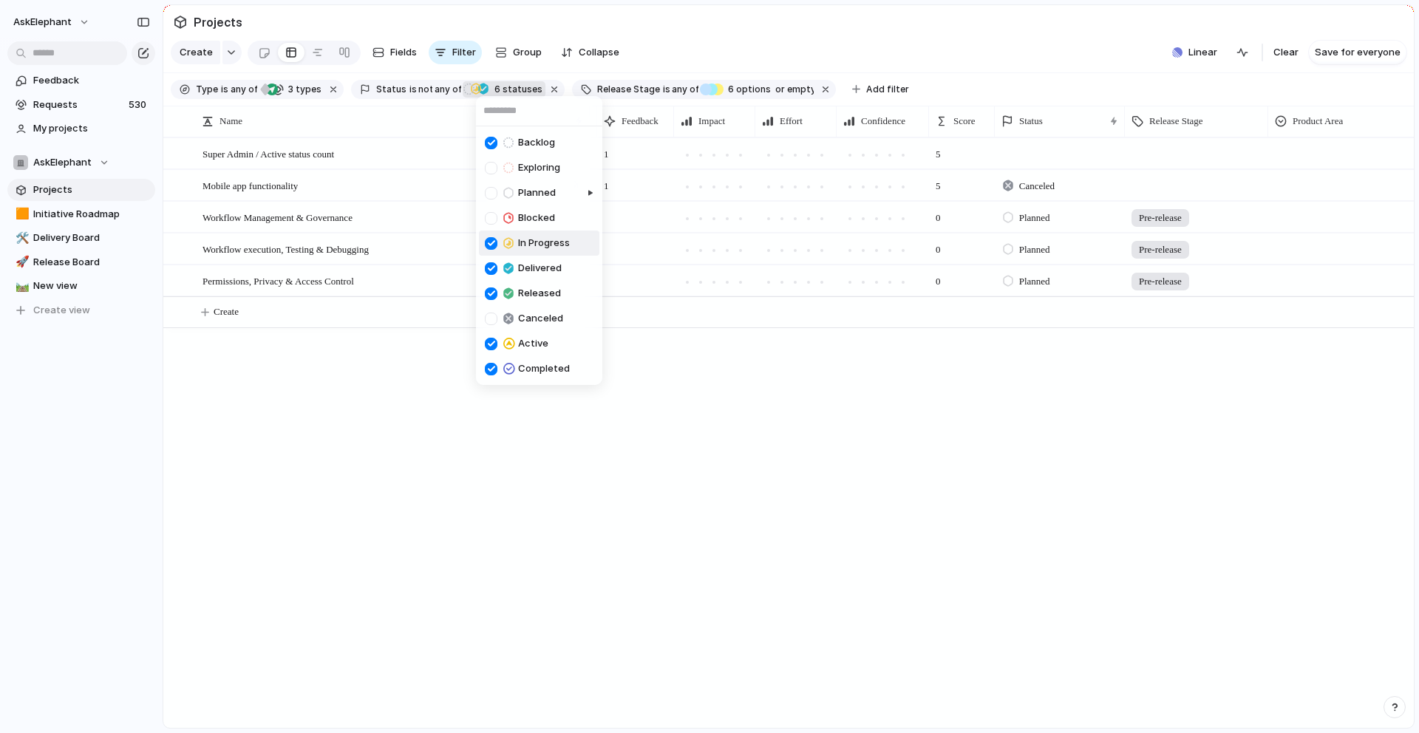
click at [489, 245] on div at bounding box center [491, 243] width 13 height 13
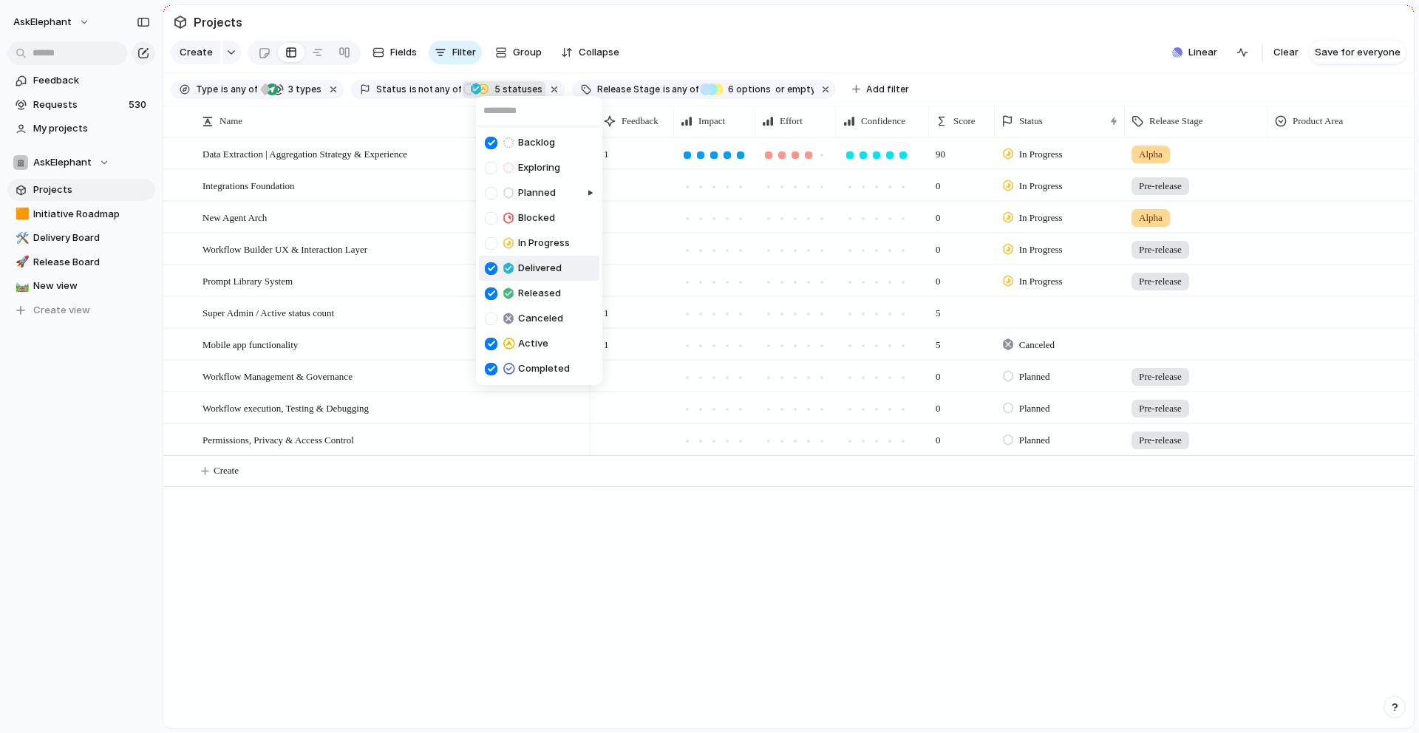
click at [483, 268] on li "Delivered" at bounding box center [539, 268] width 120 height 25
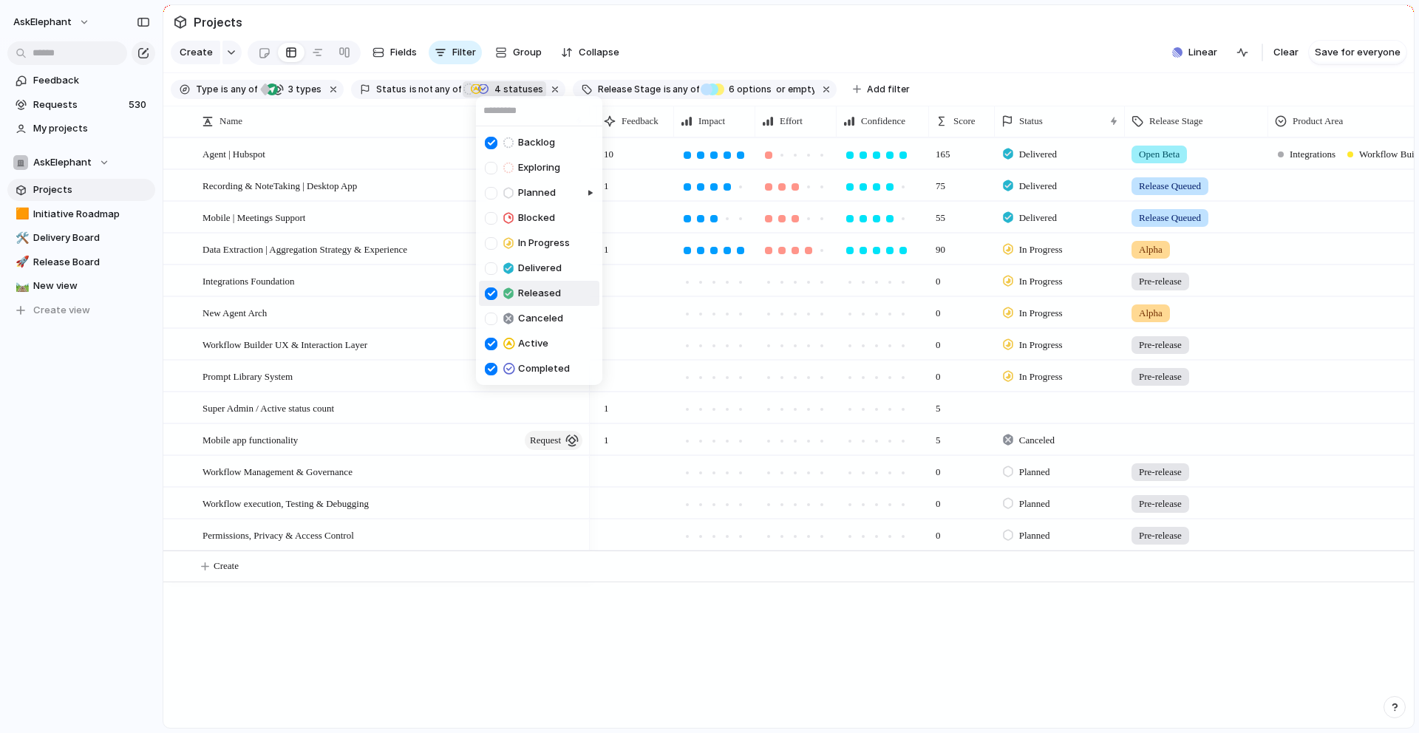
click at [486, 285] on div "Released" at bounding box center [523, 294] width 76 height 18
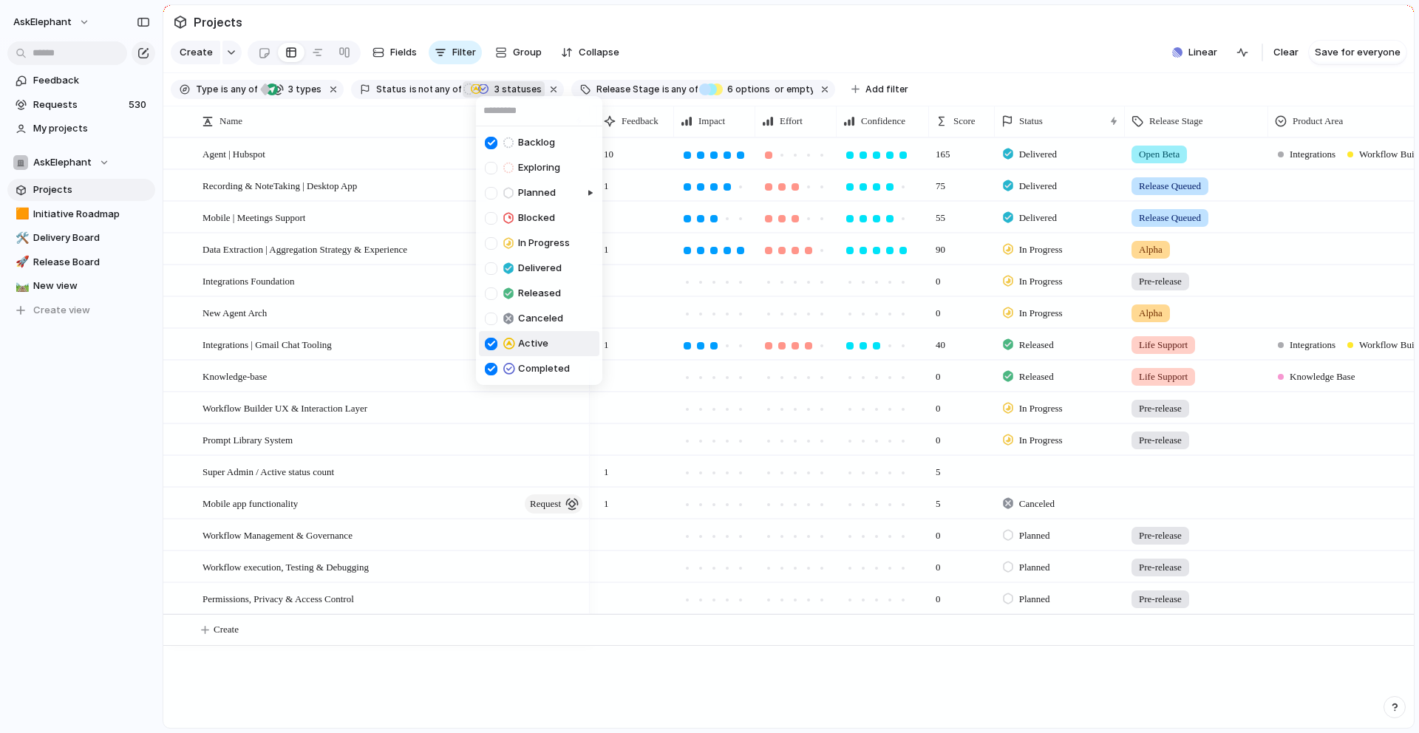
click at [489, 344] on div at bounding box center [491, 344] width 13 height 13
click at [489, 374] on div at bounding box center [491, 369] width 13 height 13
click at [489, 192] on div at bounding box center [545, 206] width 113 height 58
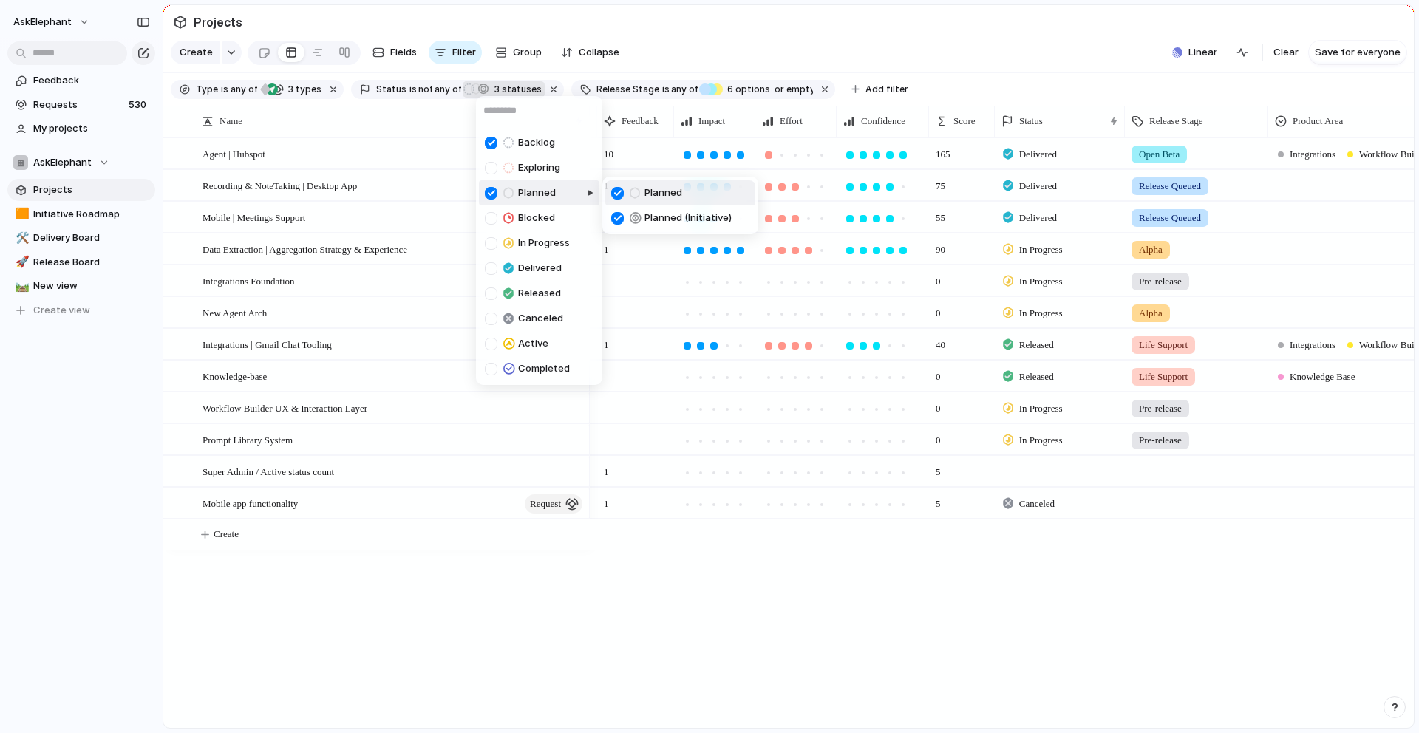
click at [490, 191] on div at bounding box center [491, 193] width 13 height 13
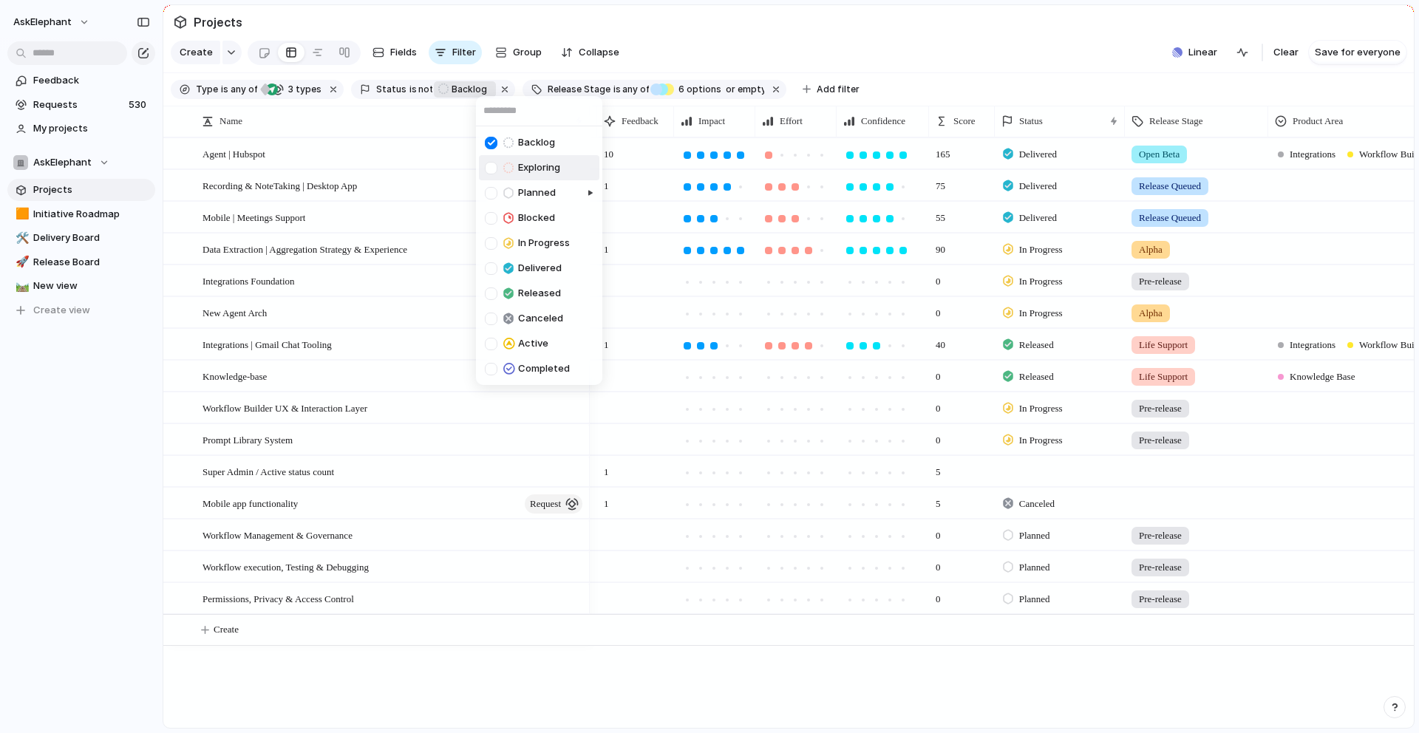
click at [492, 160] on div "Exploring" at bounding box center [522, 168] width 75 height 18
click at [493, 197] on div at bounding box center [491, 193] width 13 height 13
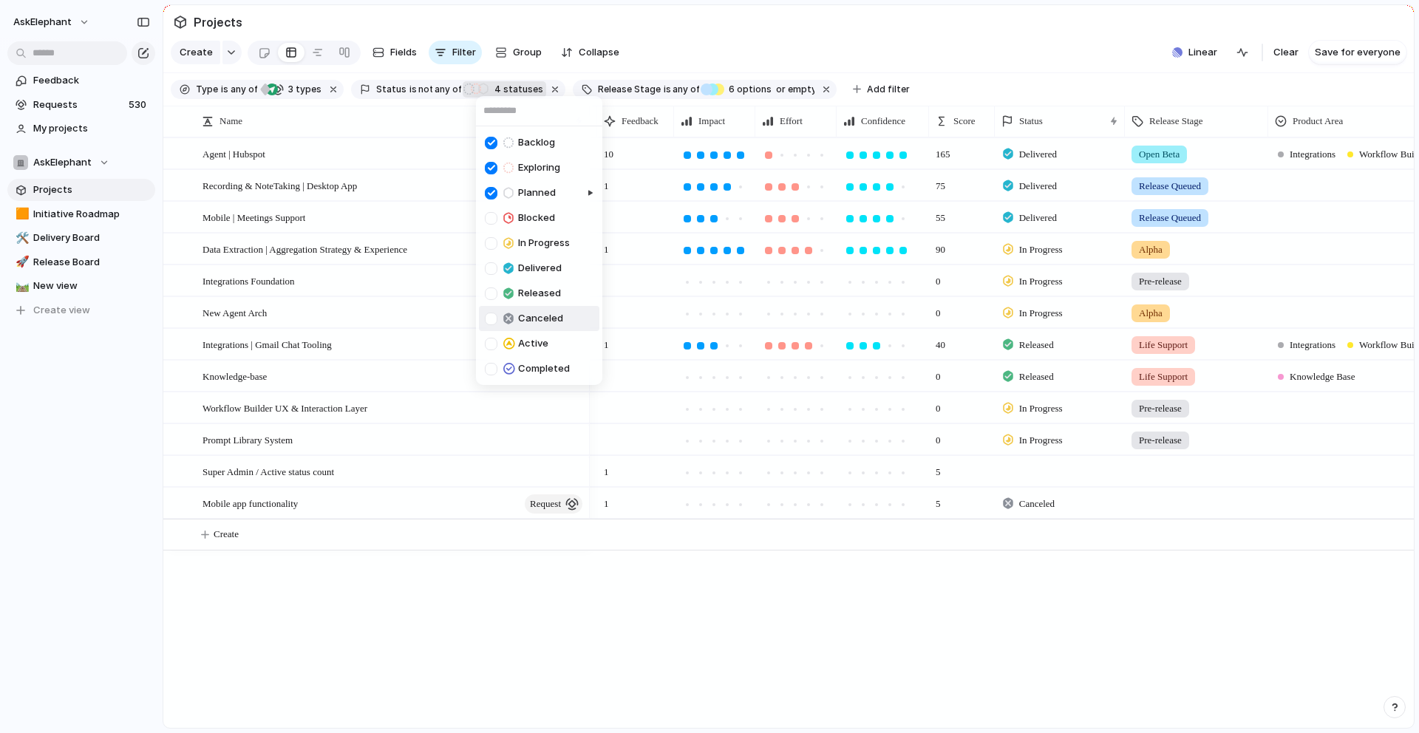
click at [886, 55] on div "Backlog Exploring Planned Blocked In Progress Delivered Released Canceled Activ…" at bounding box center [709, 366] width 1419 height 733
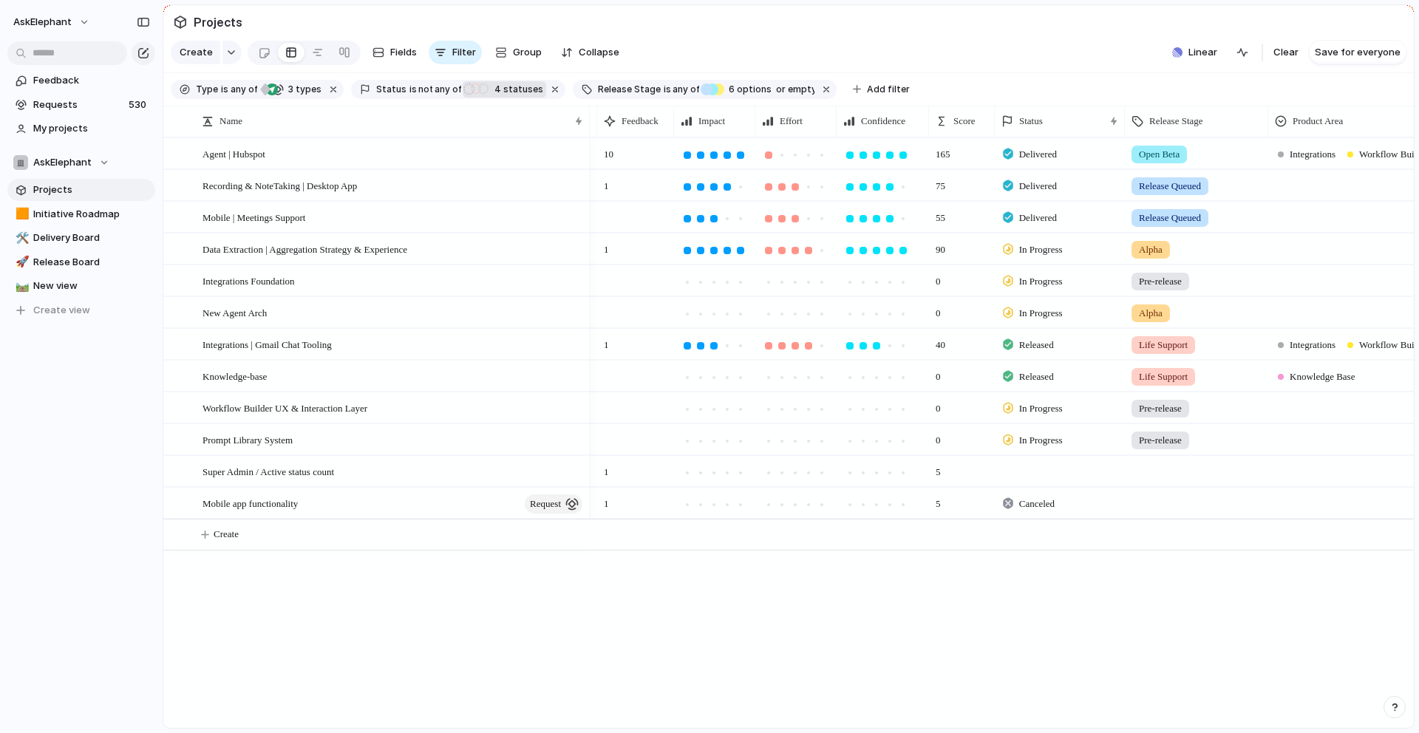
click at [886, 55] on span "Clear" at bounding box center [1286, 52] width 25 height 15
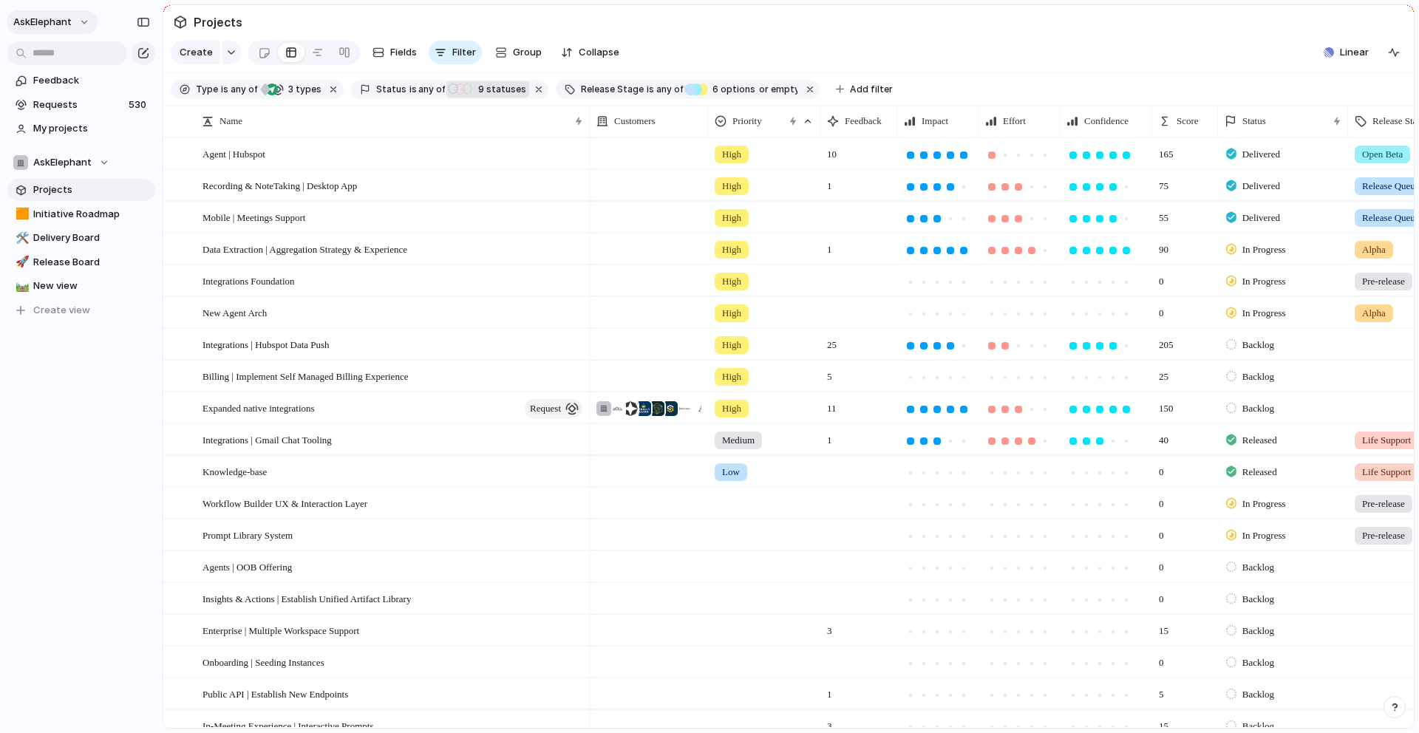
click at [81, 22] on button "AskElephant" at bounding box center [52, 22] width 91 height 24
click at [157, 158] on li "Dark" at bounding box center [180, 150] width 87 height 24
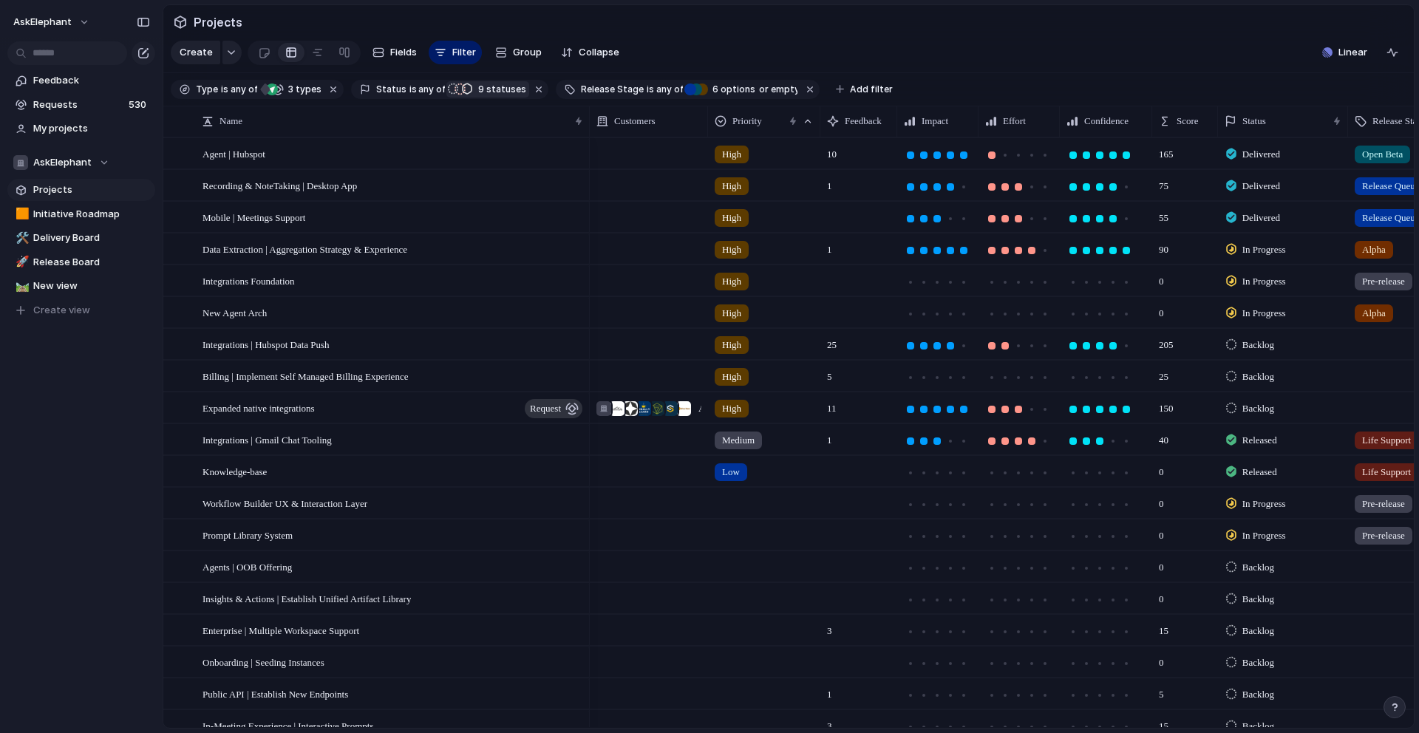
click at [886, 35] on section "Projects" at bounding box center [788, 21] width 1251 height 33
click at [466, 50] on span "Filter" at bounding box center [464, 52] width 24 height 15
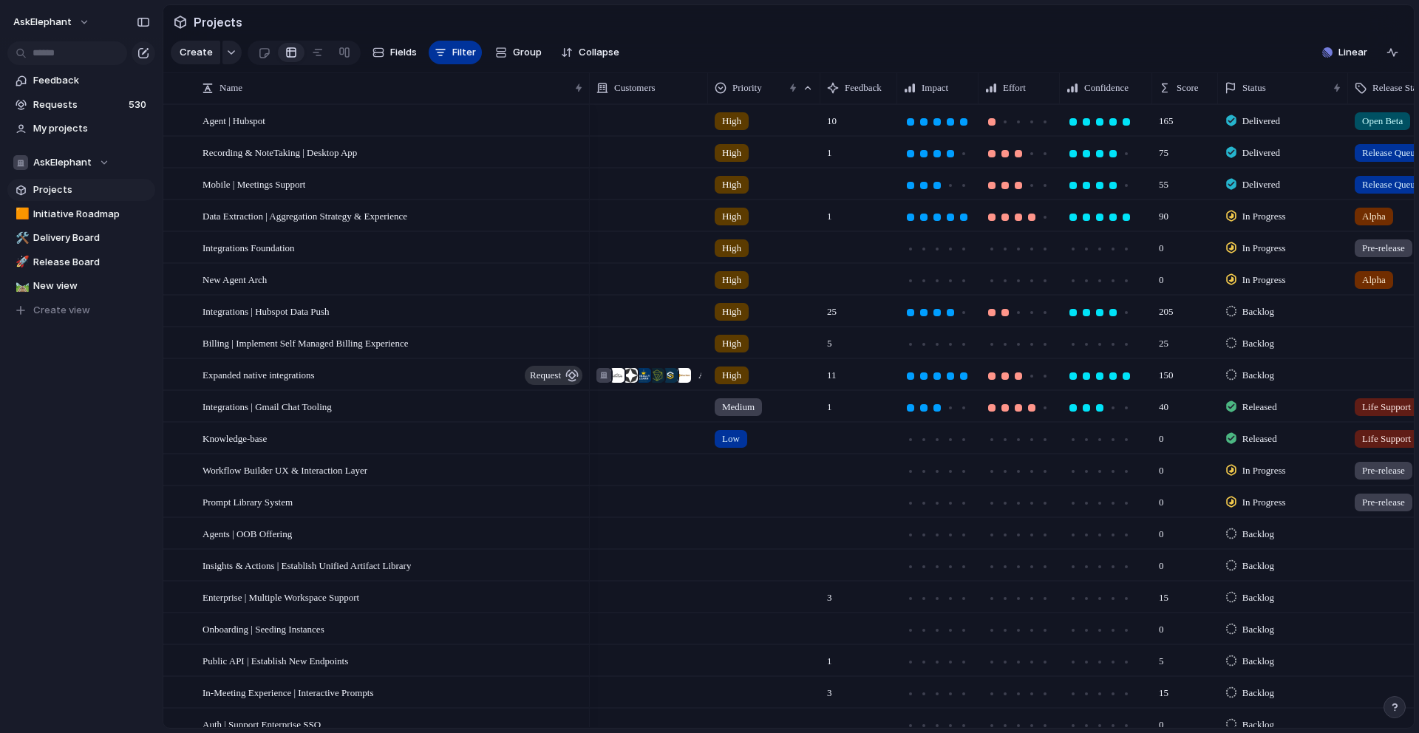
click at [454, 51] on span "Filter" at bounding box center [464, 52] width 24 height 15
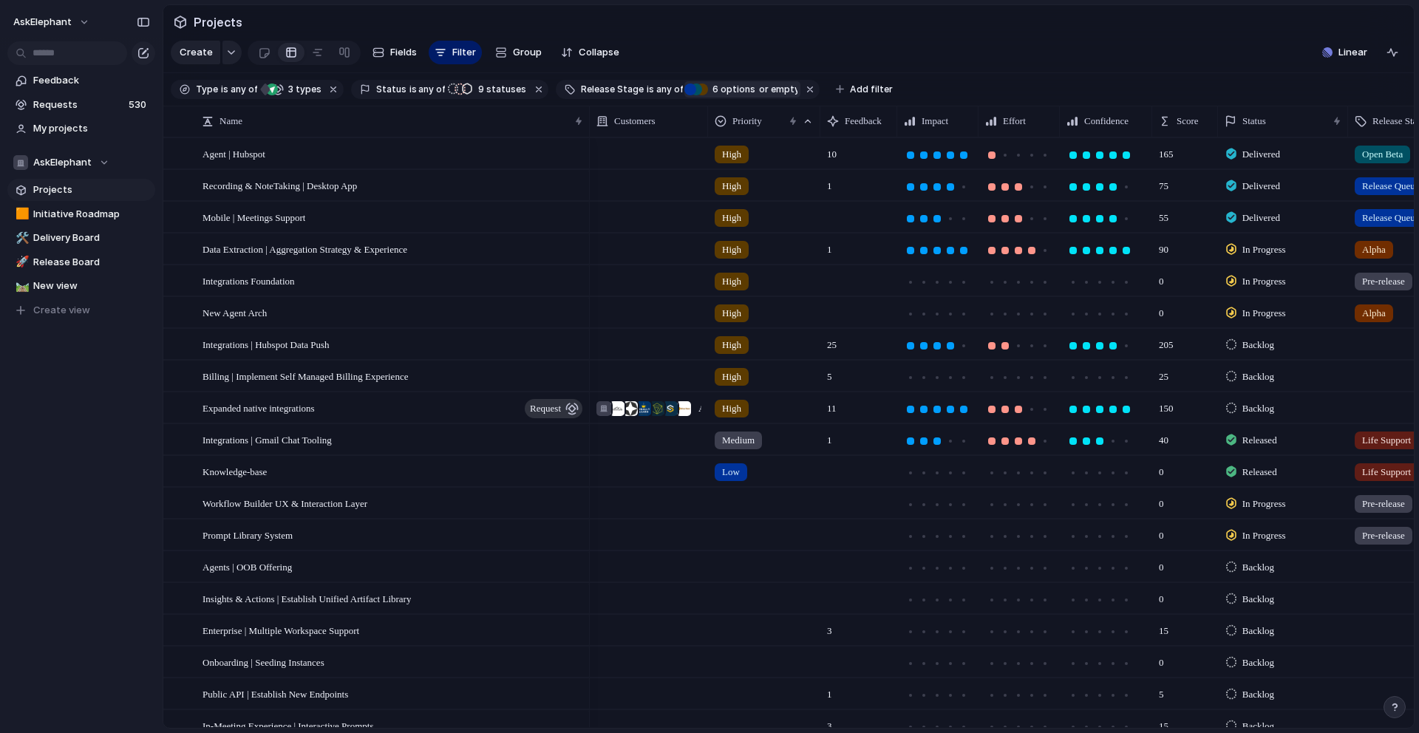
click at [672, 85] on div "Release Stage is any of Release Queued Open Beta Closed Beta Alpha Pre-release …" at bounding box center [688, 89] width 264 height 19
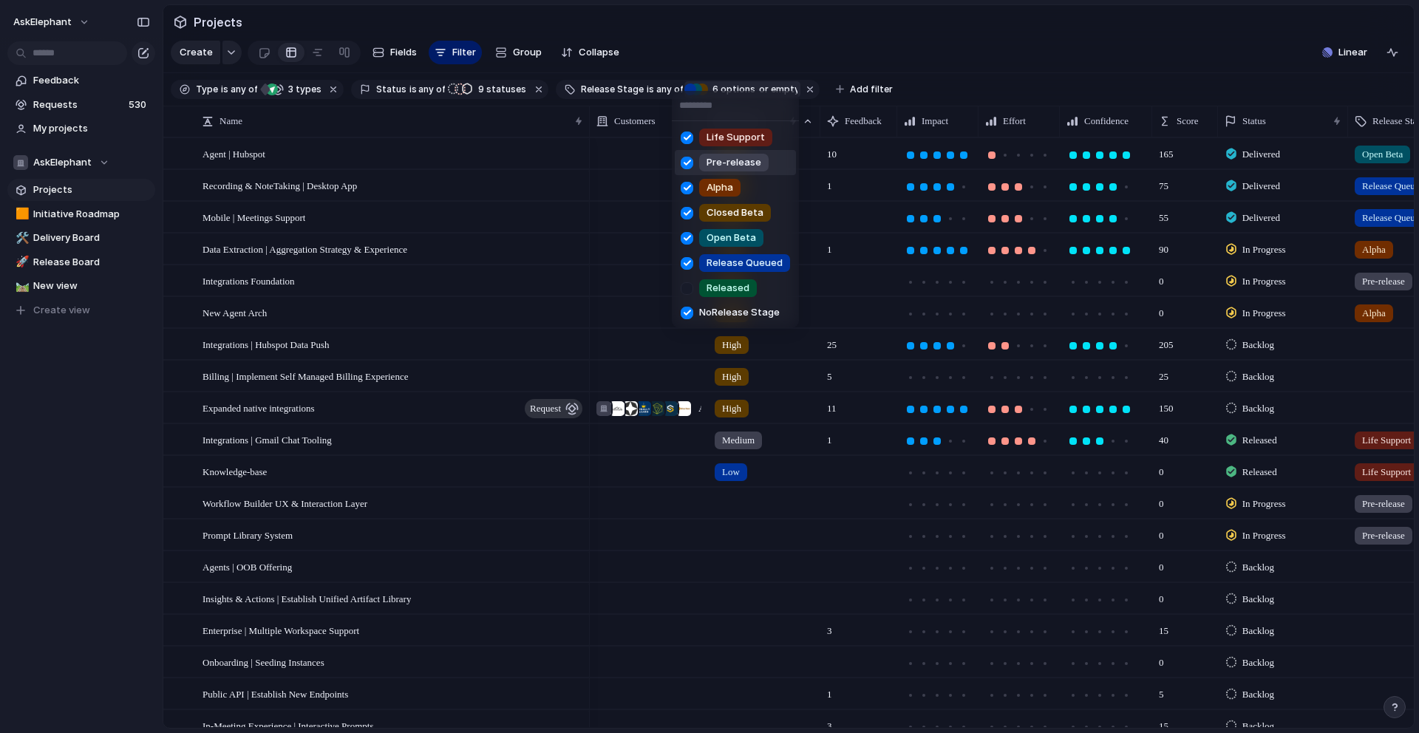
click at [691, 160] on div at bounding box center [687, 163] width 26 height 26
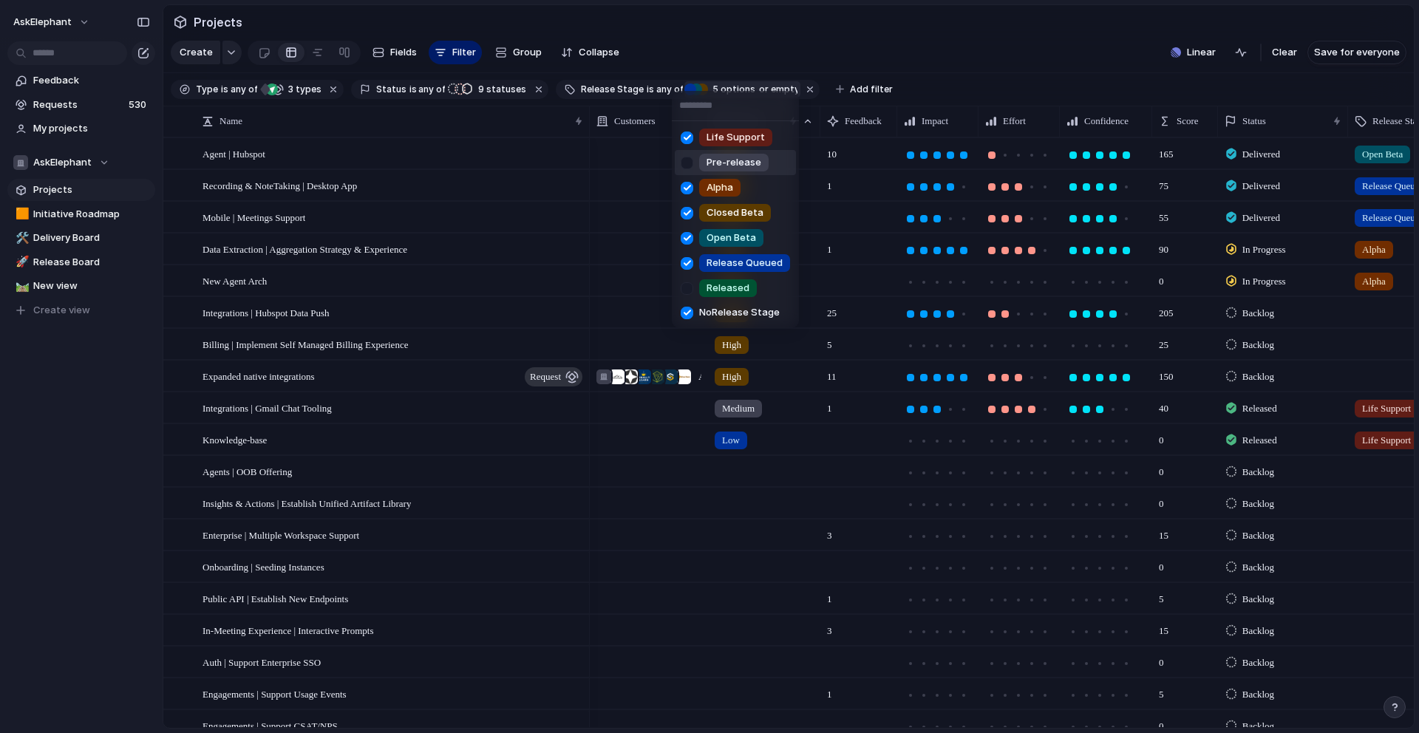
click at [690, 165] on div at bounding box center [687, 163] width 26 height 26
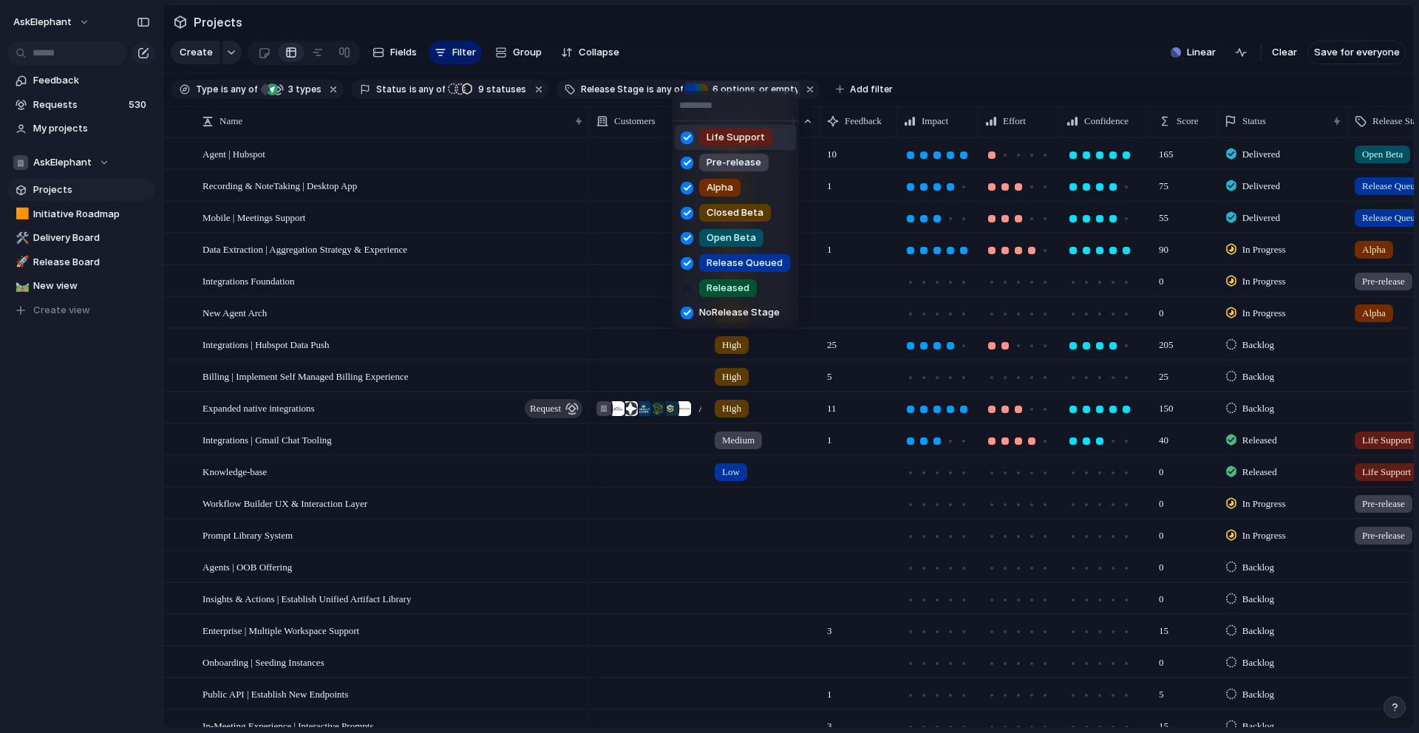
click at [691, 132] on div at bounding box center [687, 138] width 26 height 26
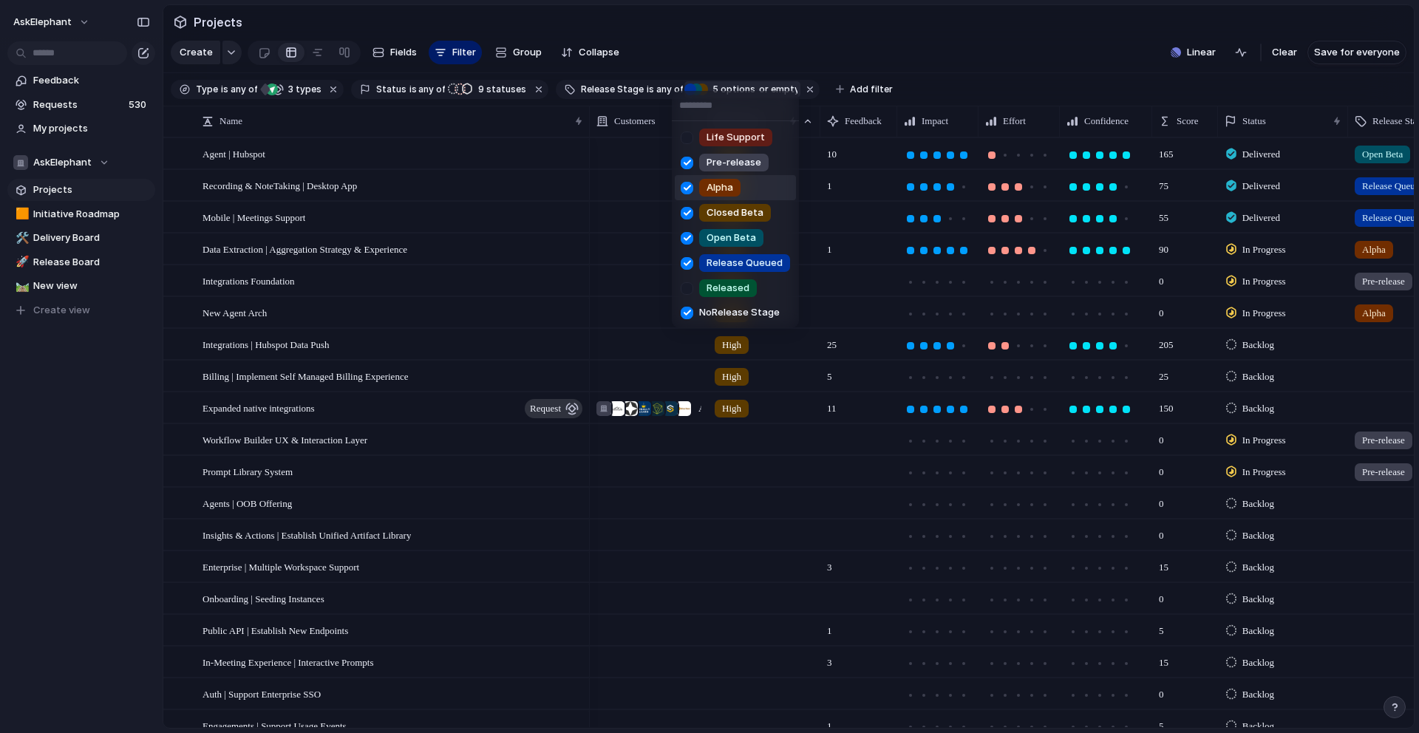
click at [685, 188] on div at bounding box center [687, 188] width 26 height 26
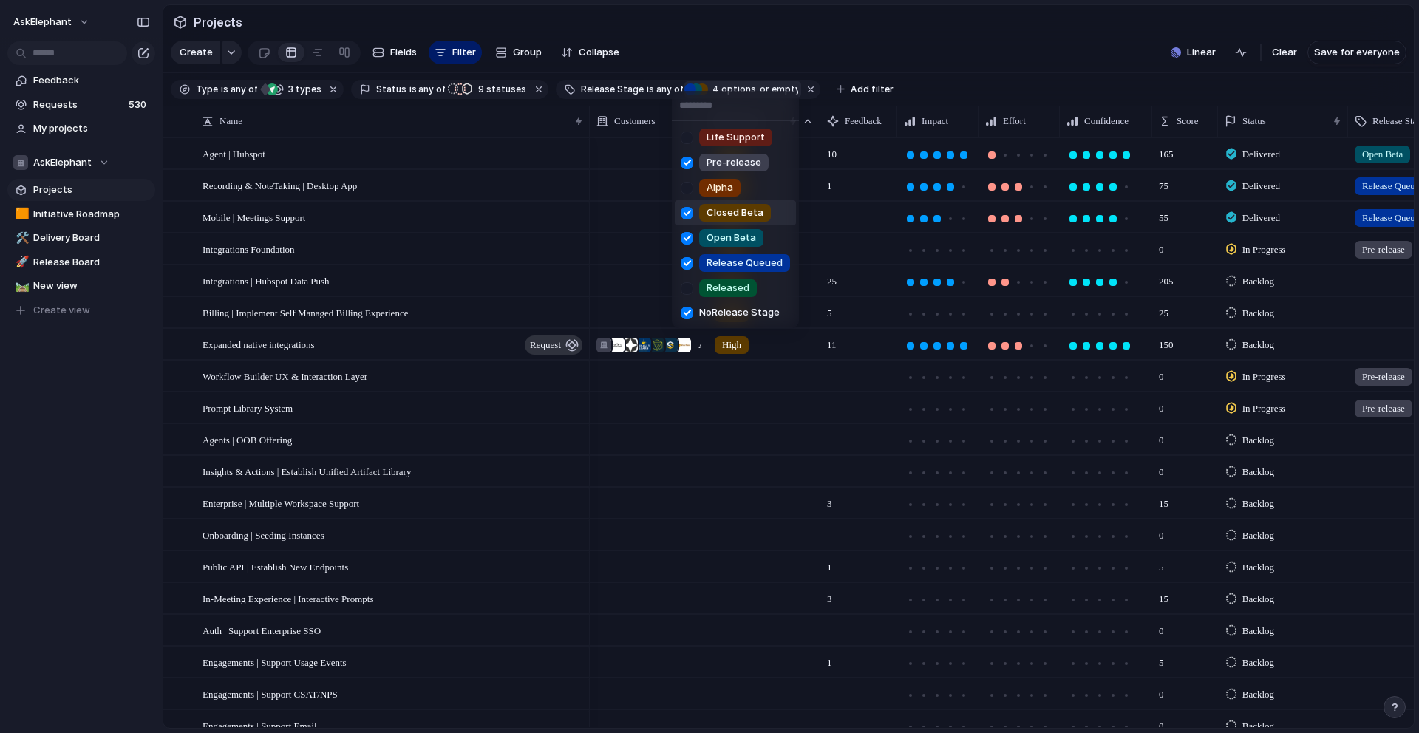
click at [680, 220] on div at bounding box center [687, 213] width 26 height 26
click at [687, 242] on div at bounding box center [687, 238] width 26 height 26
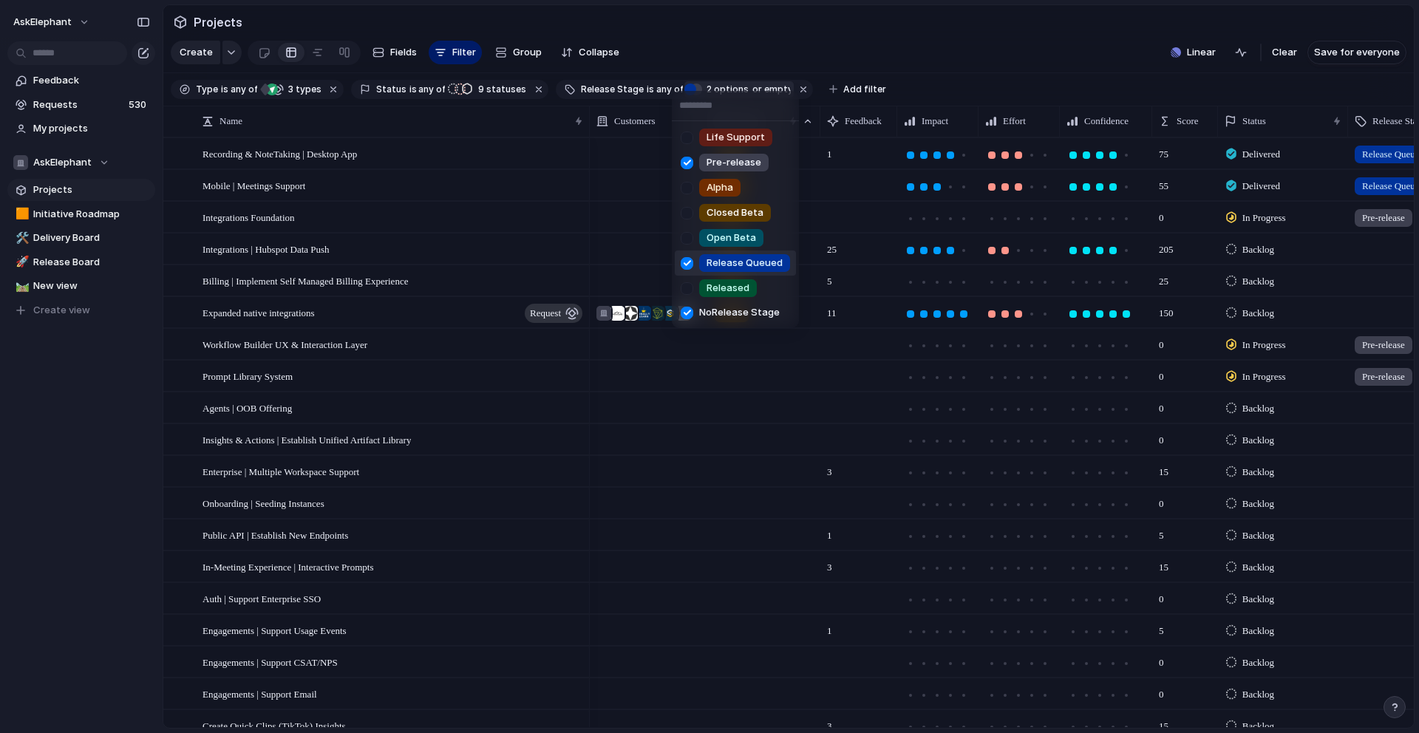
click at [689, 260] on div at bounding box center [687, 264] width 26 height 26
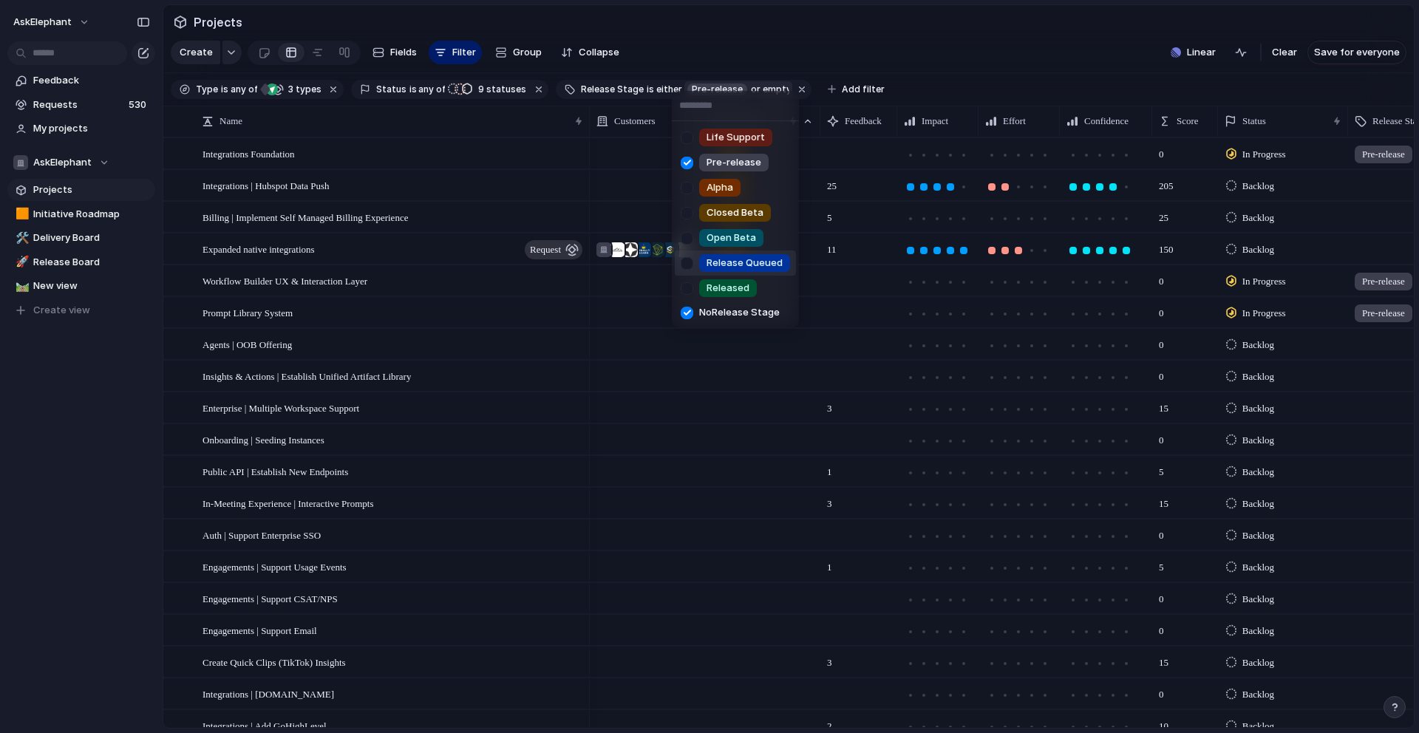
click at [886, 34] on div "Life Support Pre-release Alpha Closed Beta Open Beta Release Queued Released No…" at bounding box center [709, 366] width 1419 height 733
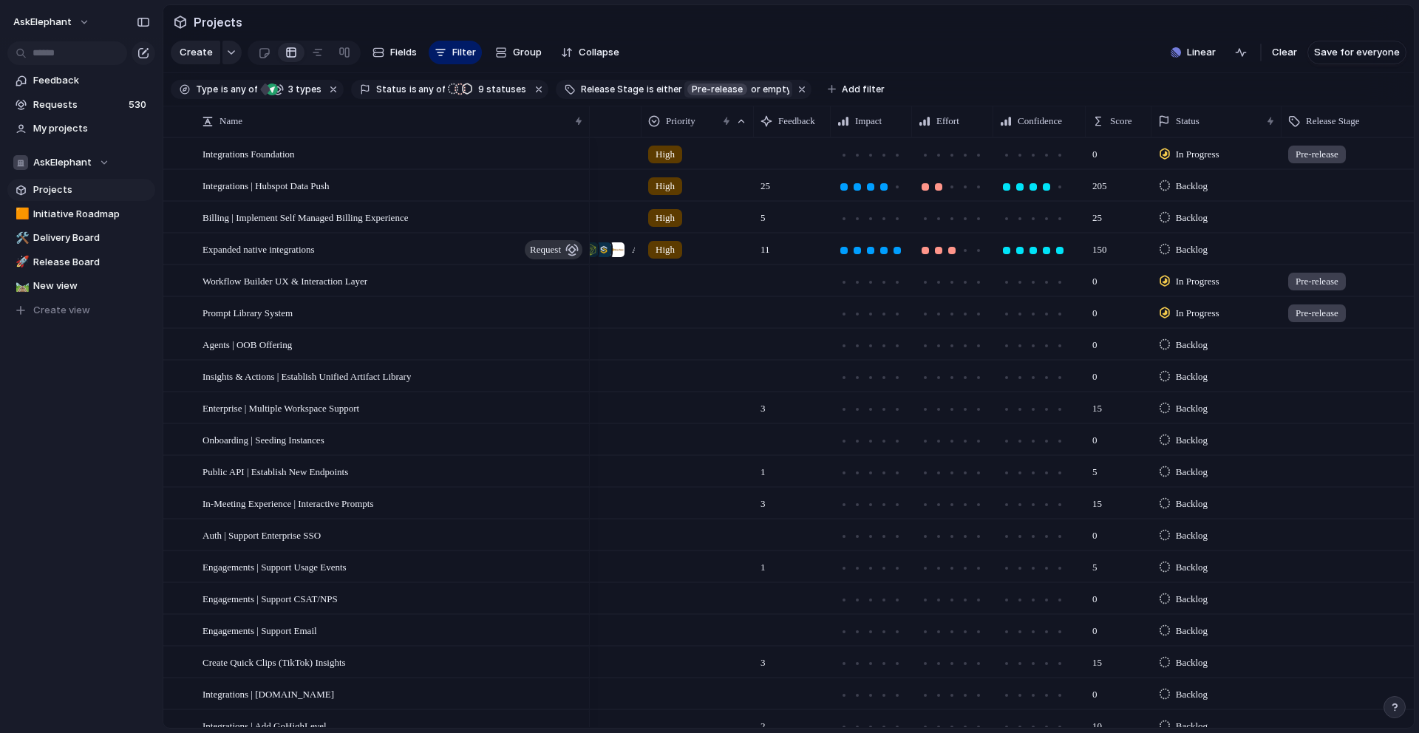
scroll to position [0, 78]
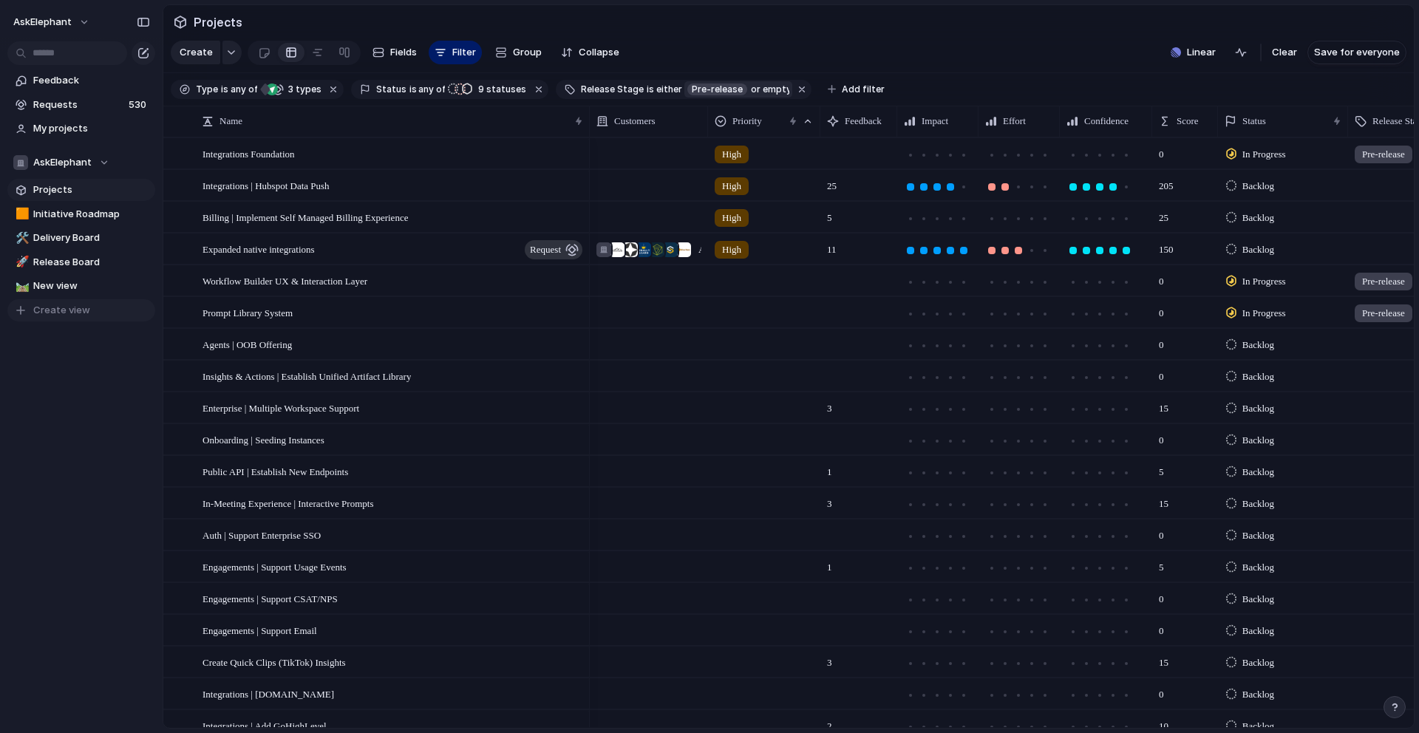
click at [35, 306] on span "Create view" at bounding box center [61, 310] width 57 height 15
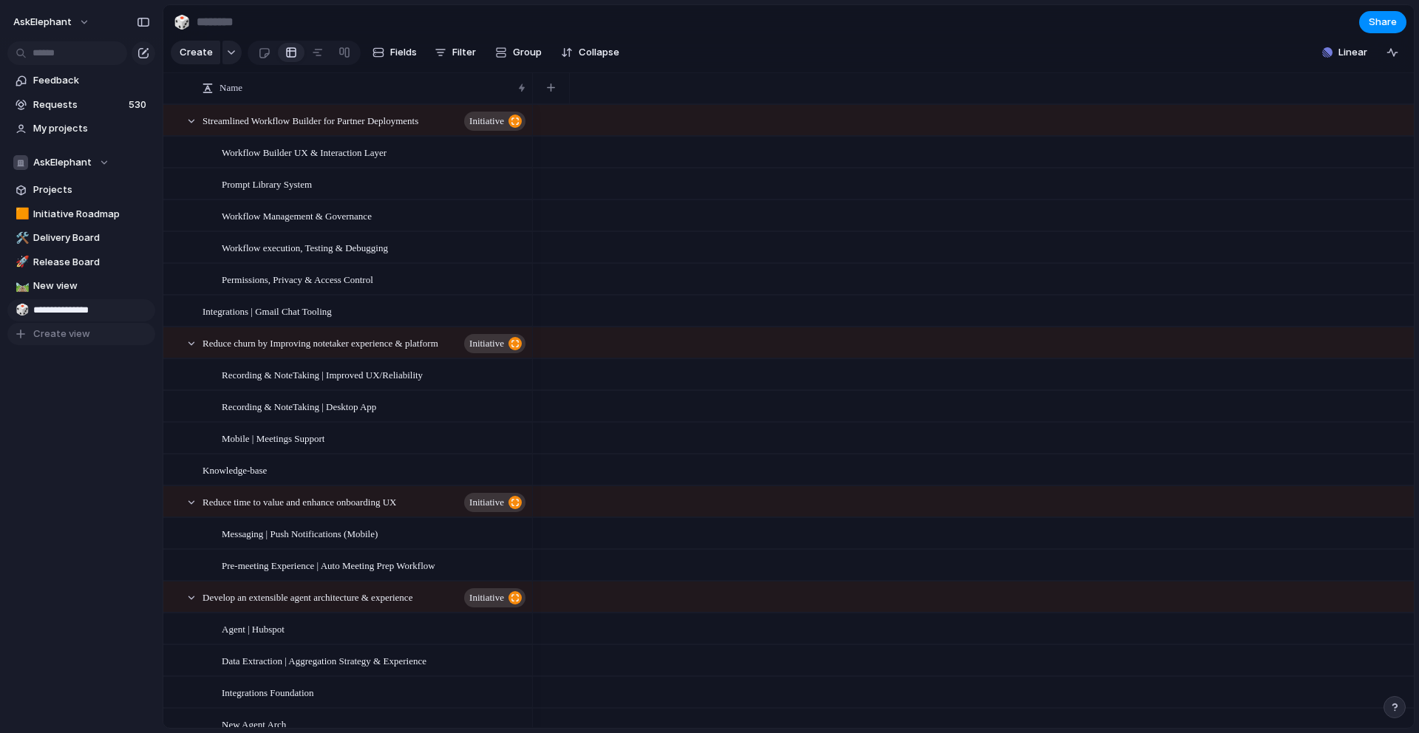
type input "**********"
click at [47, 446] on div "Feedback Requests 530 My projects AskElephant Projects 🟧 Initiative Roadmap 🛠️ …" at bounding box center [81, 232] width 163 height 465
click at [98, 312] on span "Off-Site Items" at bounding box center [91, 310] width 117 height 15
click at [288, 52] on div at bounding box center [291, 53] width 12 height 24
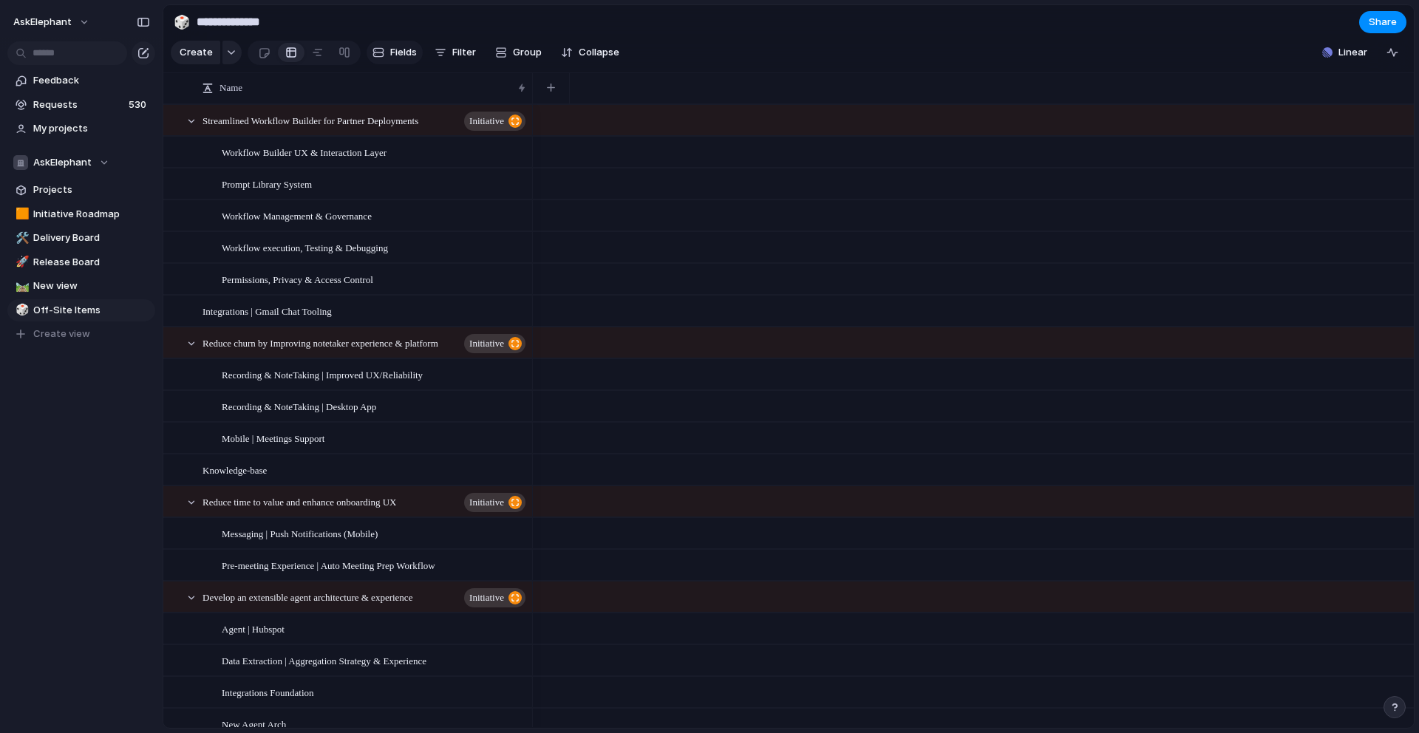
click at [398, 52] on span "Fields" at bounding box center [403, 52] width 27 height 15
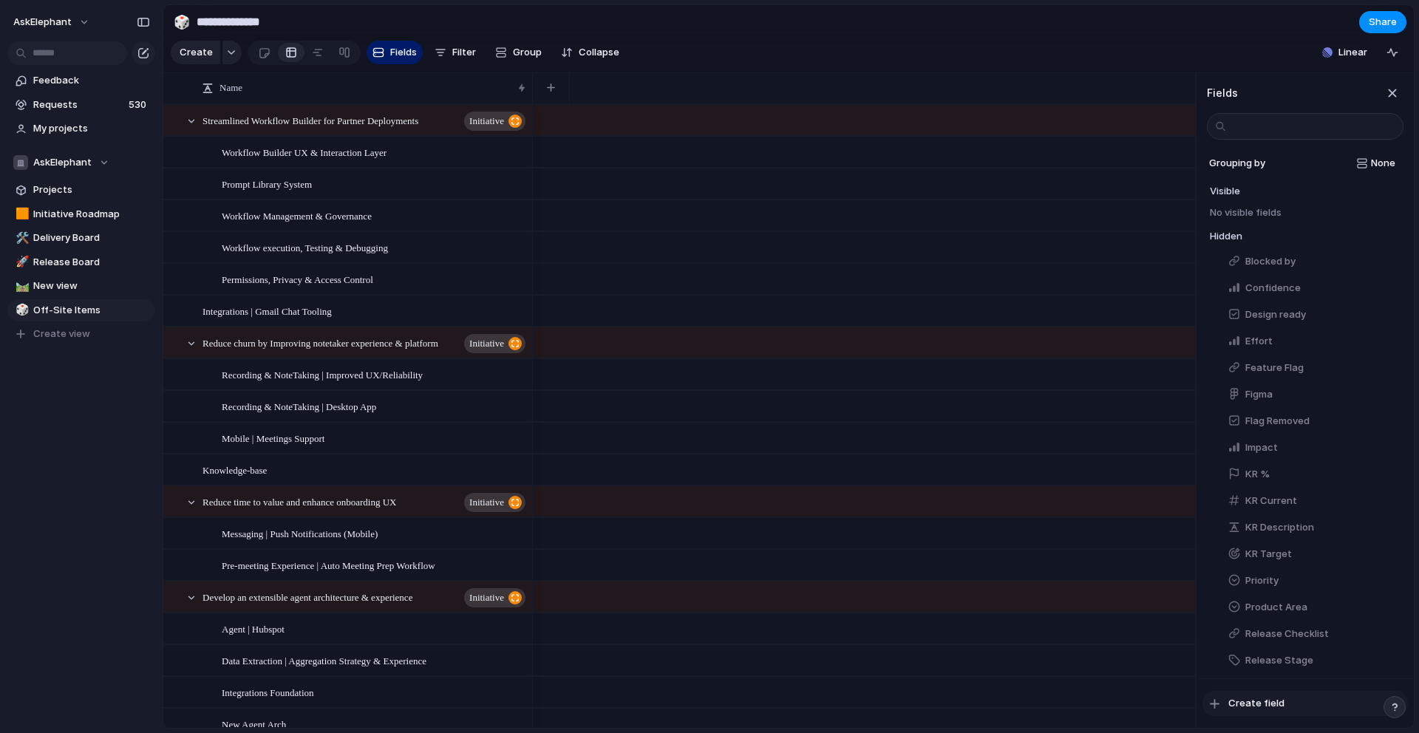
click at [886, 629] on div "button" at bounding box center [1215, 704] width 10 height 10
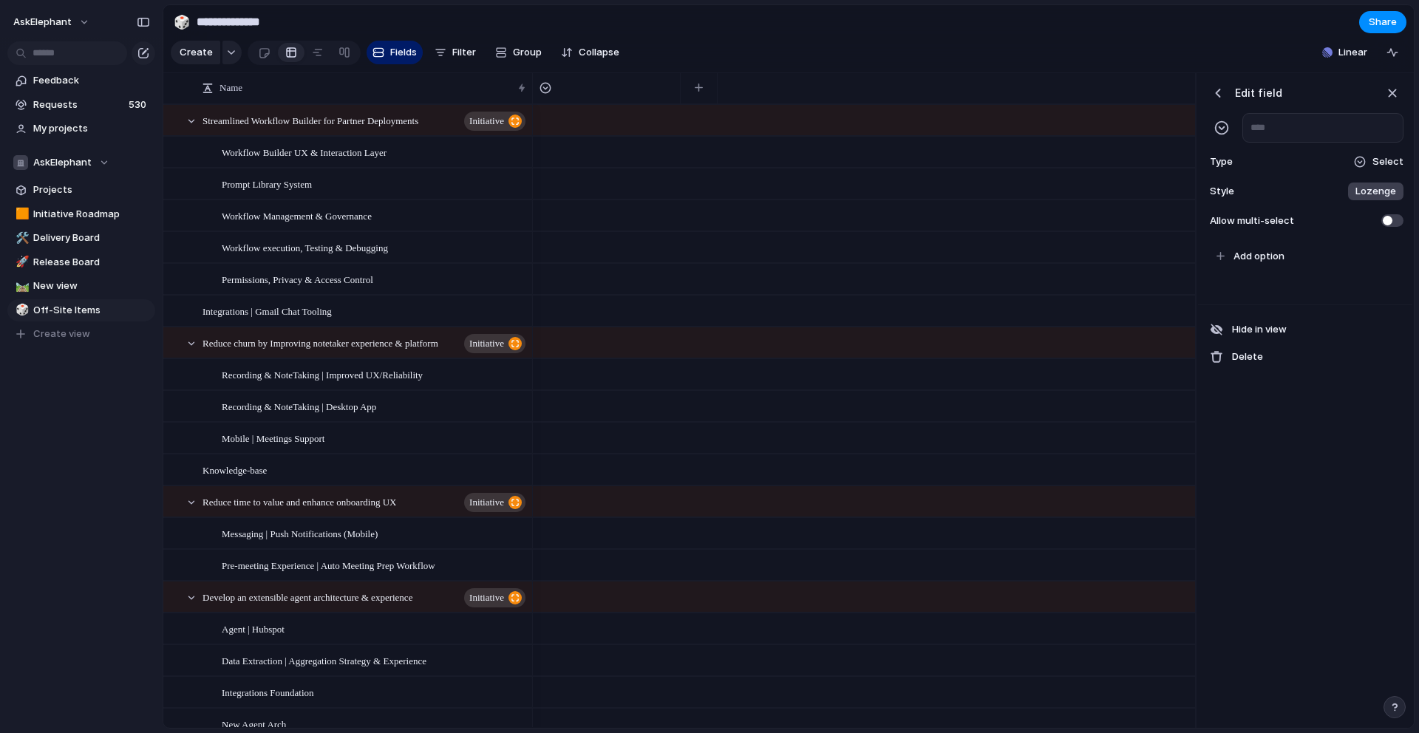
click at [886, 129] on div "button" at bounding box center [1221, 127] width 15 height 15
click at [886, 131] on div "button" at bounding box center [1221, 127] width 15 height 15
click at [886, 130] on input "text" at bounding box center [1323, 128] width 161 height 30
click at [886, 165] on div "Select" at bounding box center [1378, 161] width 50 height 15
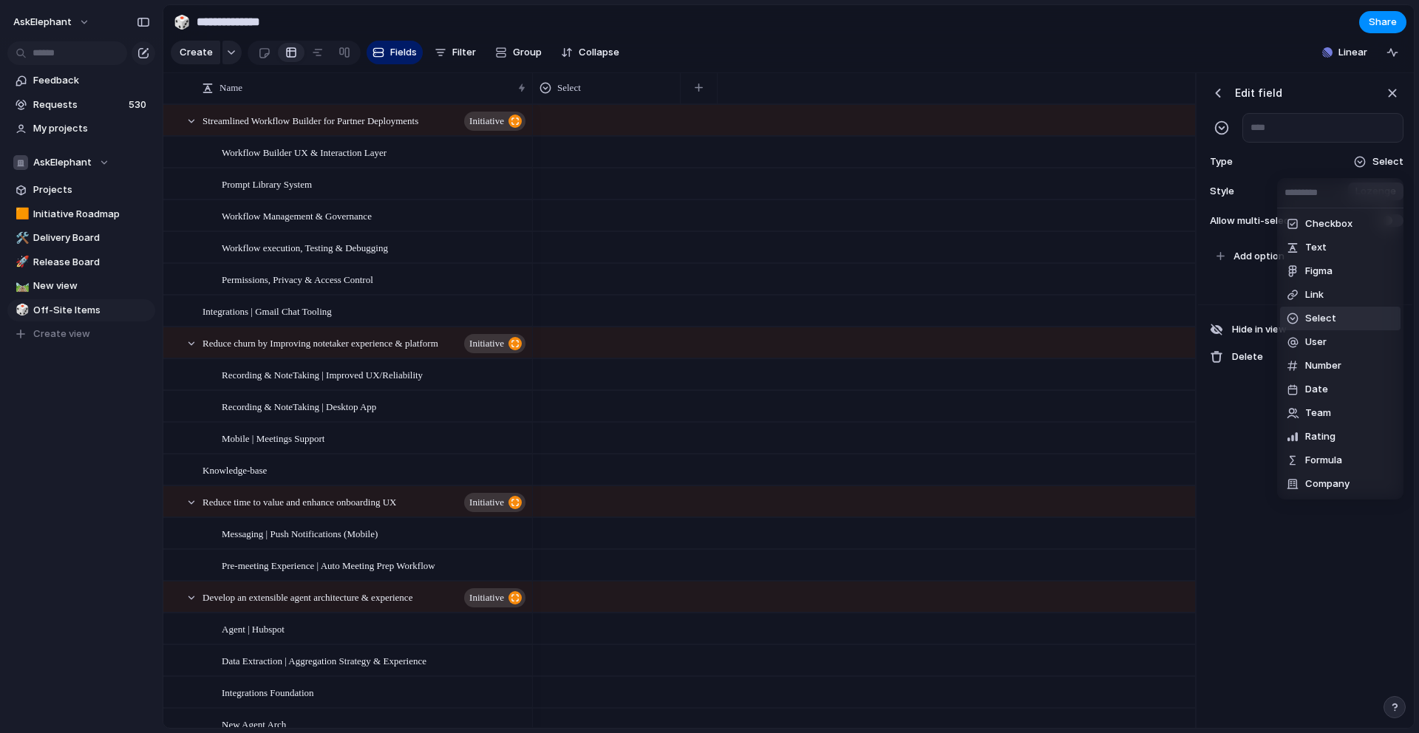
click at [886, 314] on span "Select" at bounding box center [1320, 318] width 31 height 15
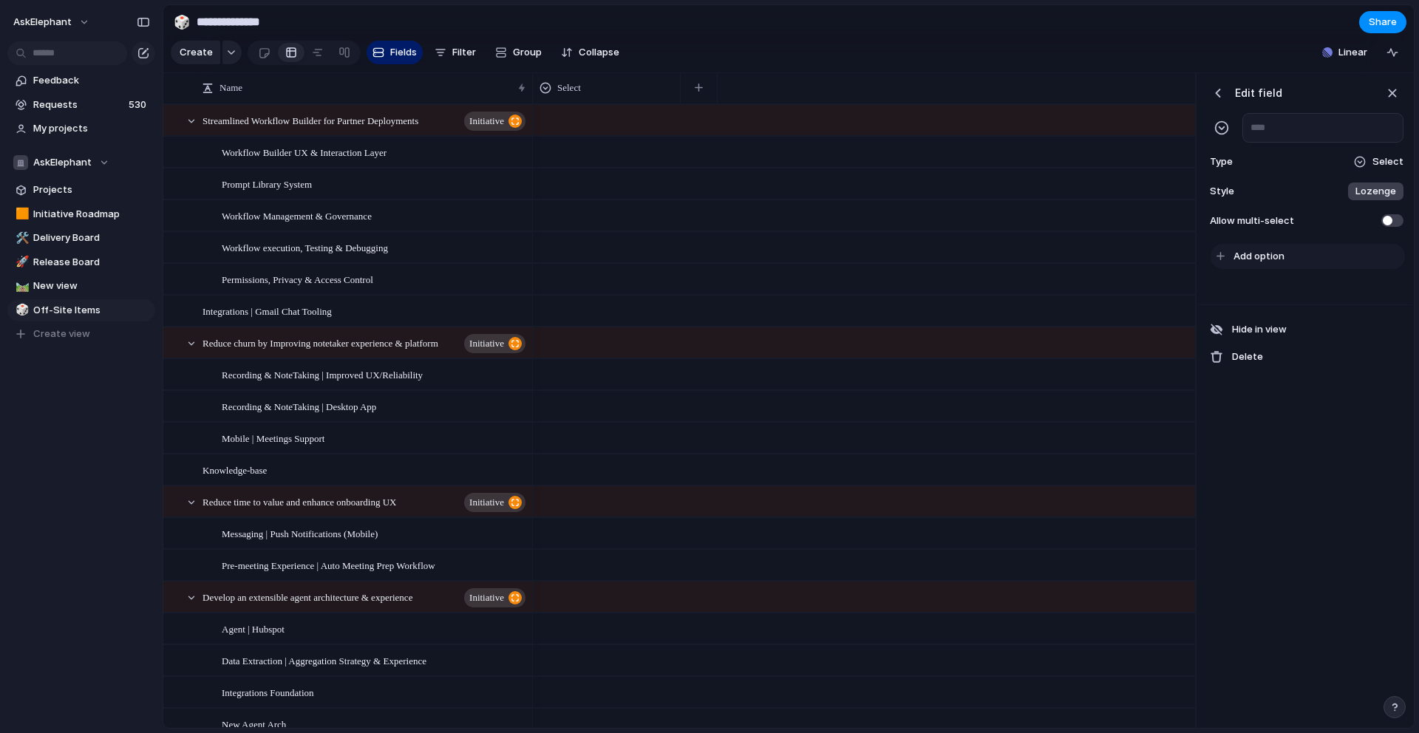
click at [886, 252] on button "Add option" at bounding box center [1308, 256] width 194 height 25
type input "*******"
click at [886, 131] on input "text" at bounding box center [1323, 128] width 161 height 30
type input "*******"
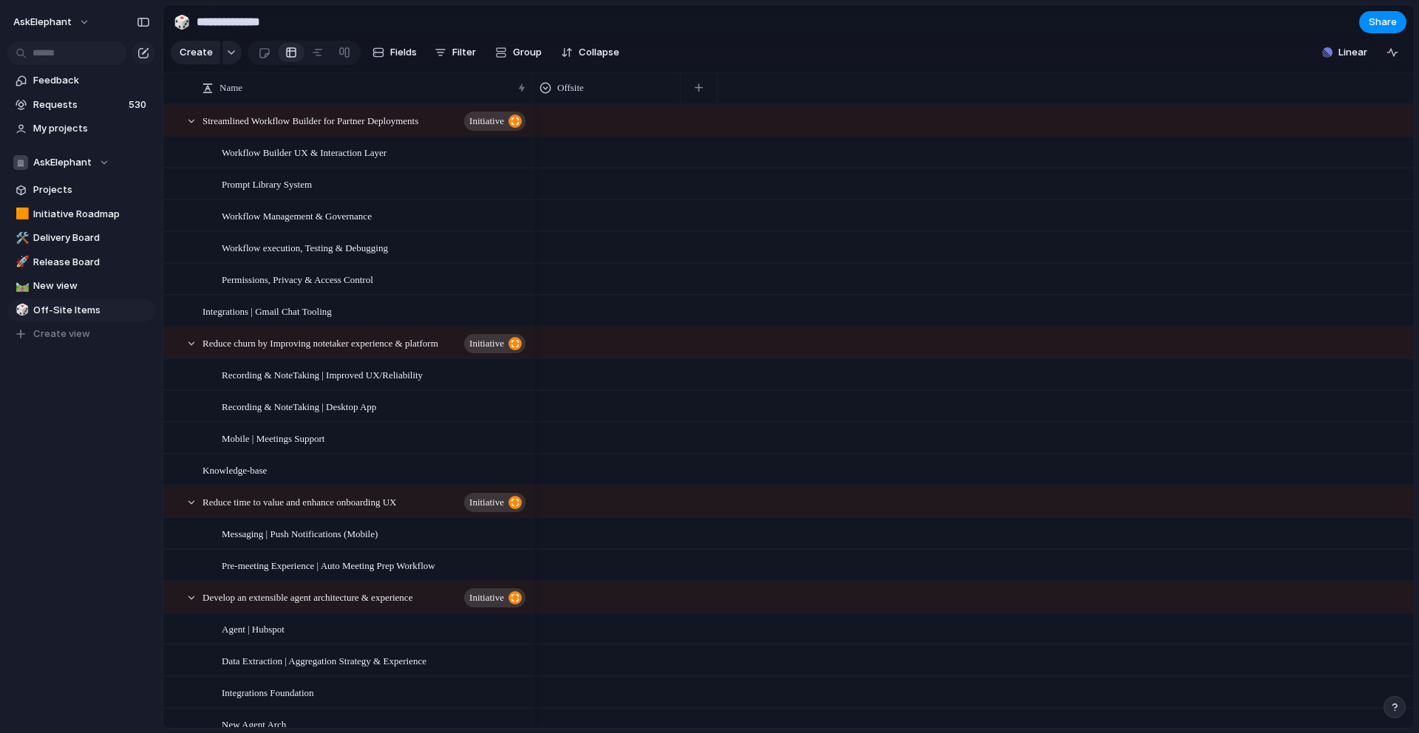
click at [886, 62] on section "Create Fields Filter Group Zoom Collapse Linear Clear Save for everyone" at bounding box center [788, 55] width 1251 height 35
click at [455, 52] on span "Filter" at bounding box center [464, 52] width 24 height 15
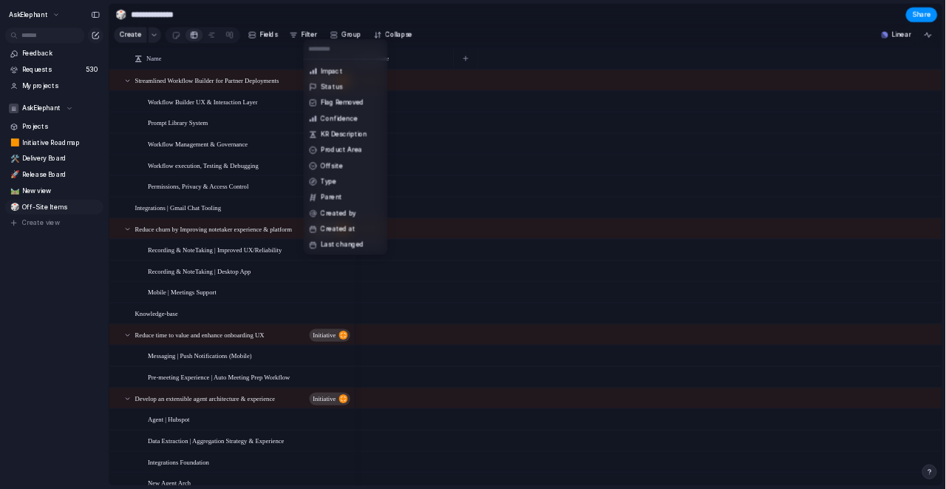
scroll to position [217, 0]
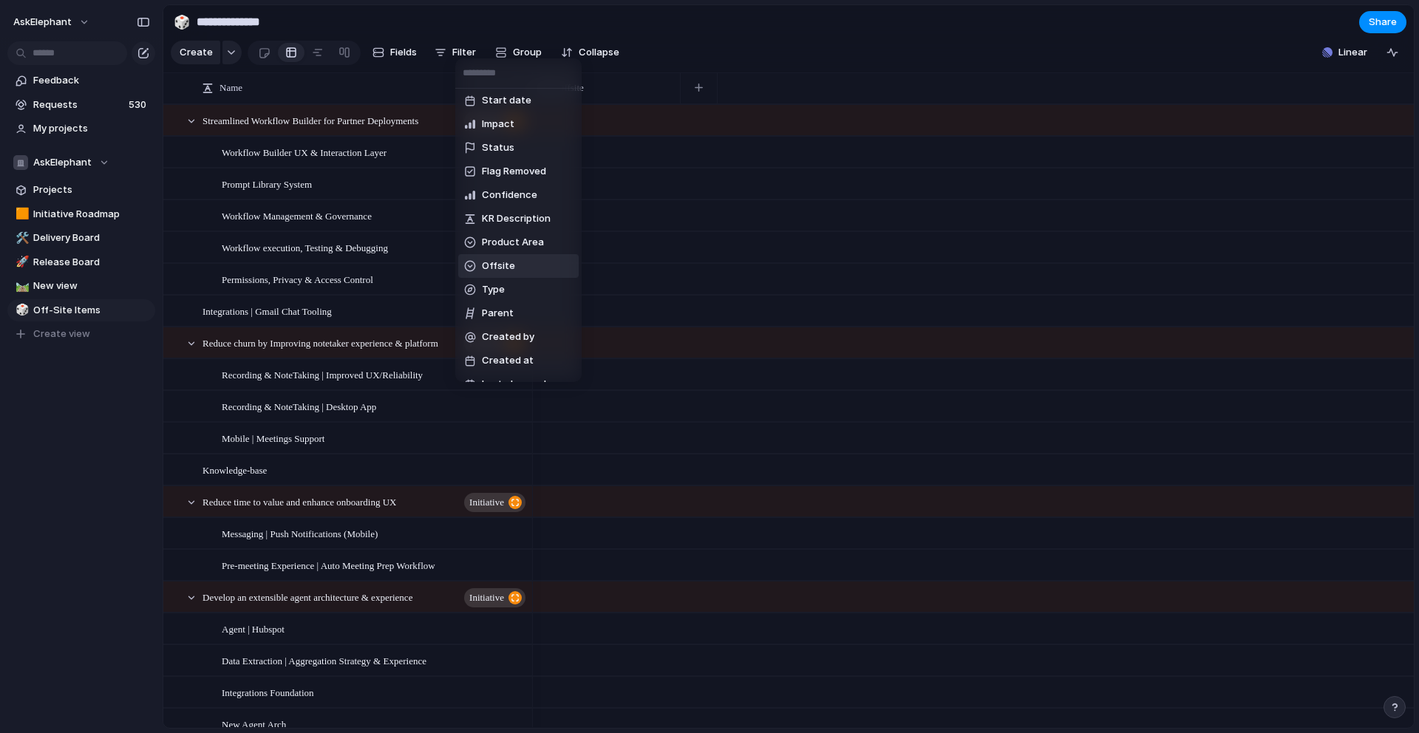
click at [500, 265] on span "Offsite" at bounding box center [498, 266] width 33 height 15
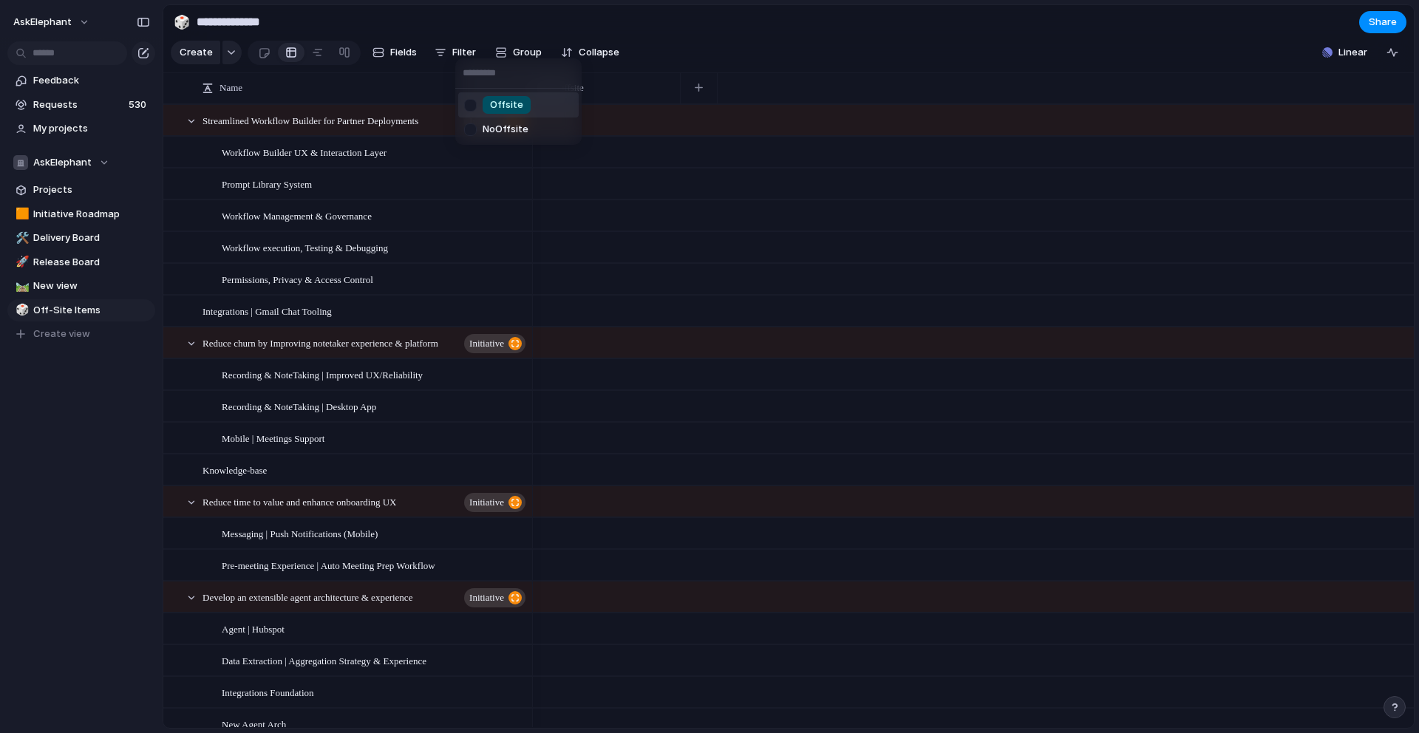
click at [471, 112] on div at bounding box center [471, 105] width 26 height 26
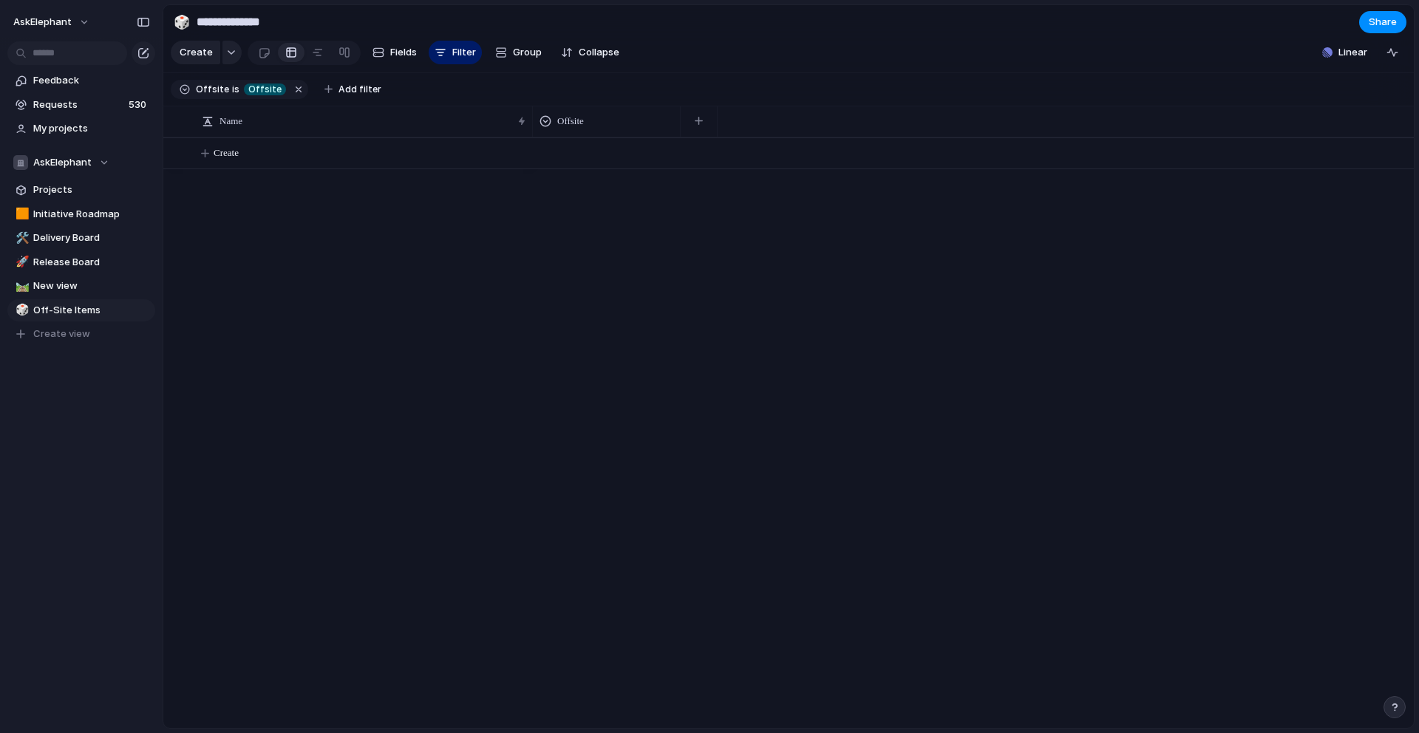
click at [784, 44] on div "Offsite No Offsite" at bounding box center [709, 366] width 1419 height 733
click at [563, 290] on div at bounding box center [973, 432] width 881 height 591
click at [63, 189] on span "Projects" at bounding box center [91, 190] width 117 height 15
click at [182, 401] on span "Delete view" at bounding box center [196, 403] width 55 height 15
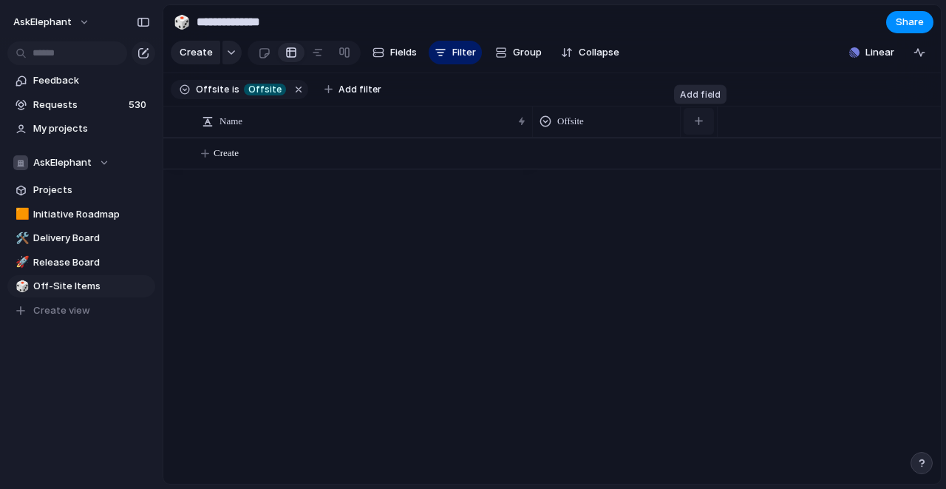
click at [699, 115] on button "button" at bounding box center [699, 121] width 30 height 27
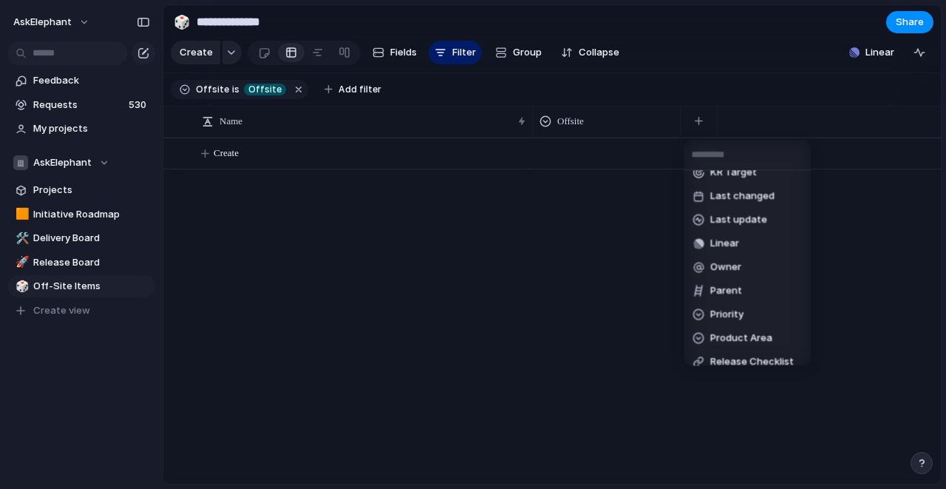
scroll to position [405, 0]
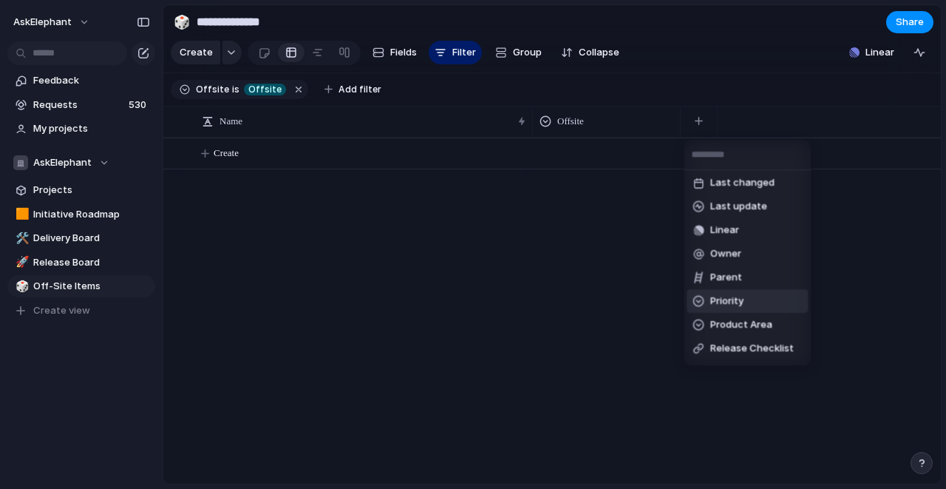
click at [713, 294] on span "Priority" at bounding box center [726, 301] width 33 height 15
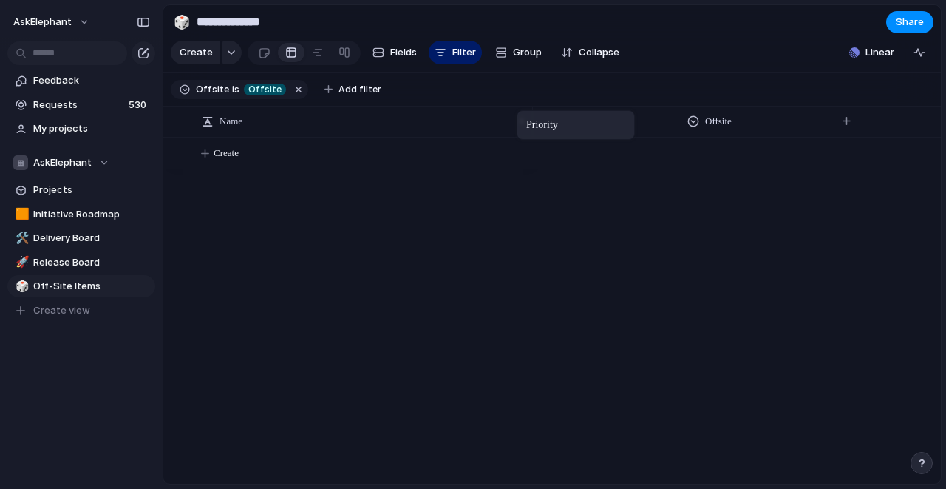
drag, startPoint x: 744, startPoint y: 120, endPoint x: 519, endPoint y: 112, distance: 225.6
drag, startPoint x: 531, startPoint y: 120, endPoint x: 358, endPoint y: 106, distance: 173.6
click at [358, 106] on div at bounding box center [357, 121] width 7 height 31
click at [678, 122] on button "button" at bounding box center [674, 121] width 30 height 27
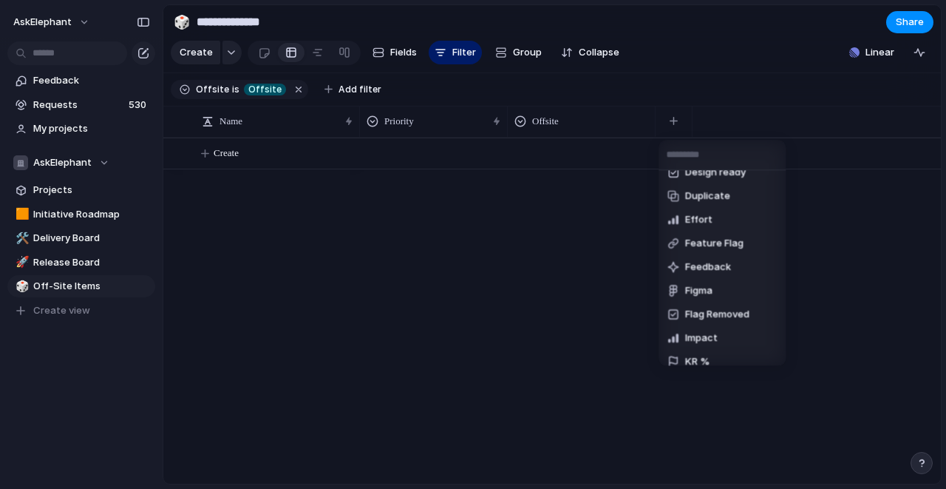
scroll to position [134, 0]
click at [705, 218] on span "Effort" at bounding box center [698, 218] width 27 height 15
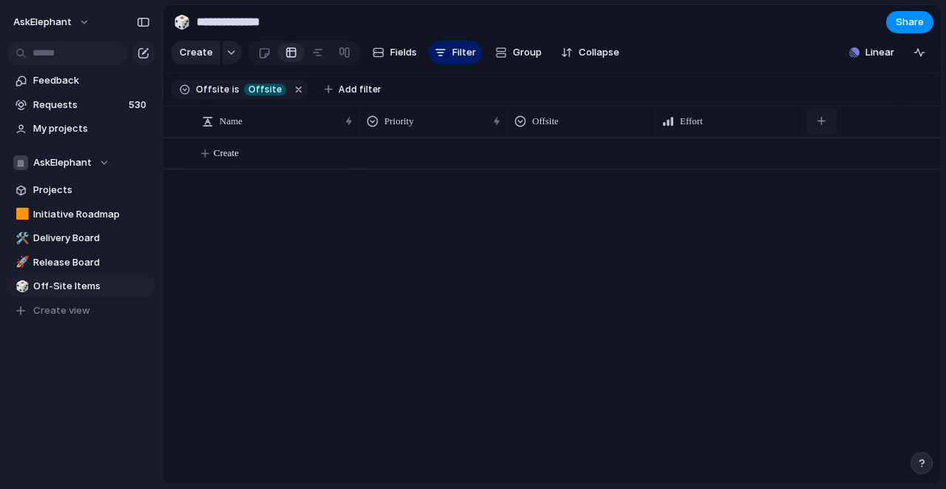
click at [822, 122] on div "button" at bounding box center [822, 121] width 8 height 8
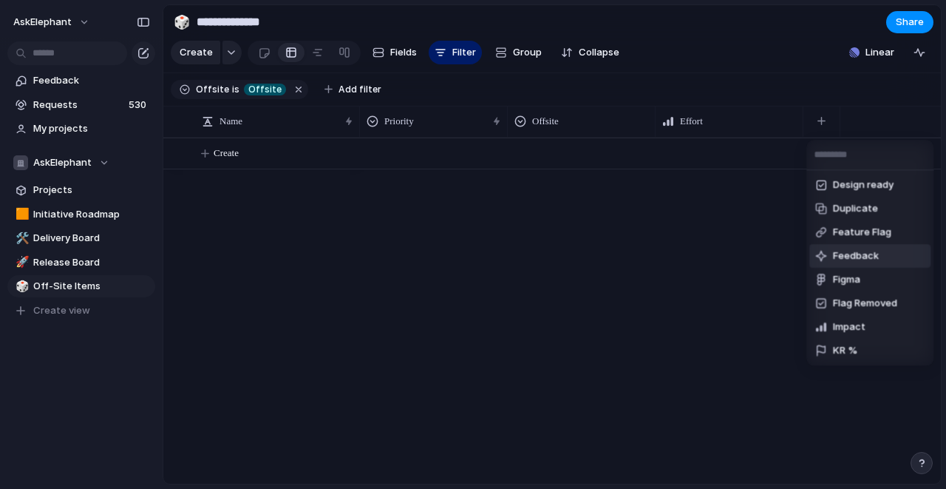
scroll to position [124, 0]
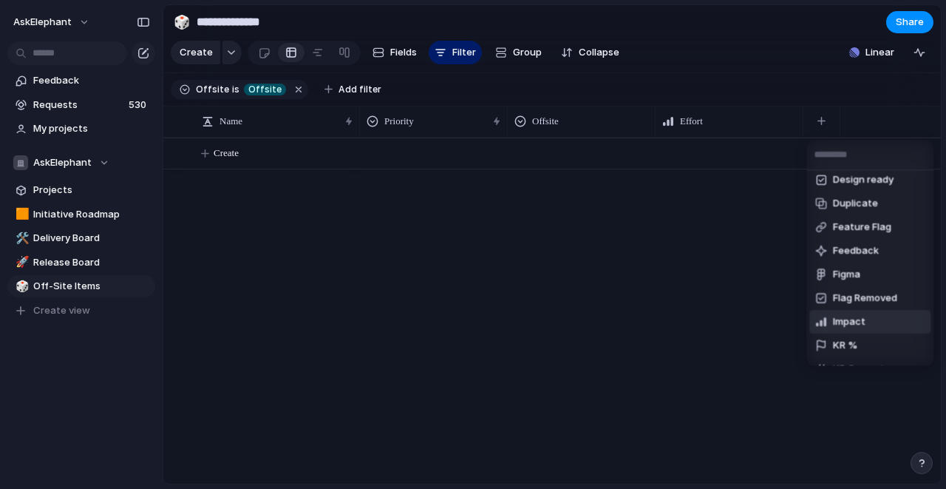
click at [837, 316] on span "Impact" at bounding box center [849, 322] width 33 height 15
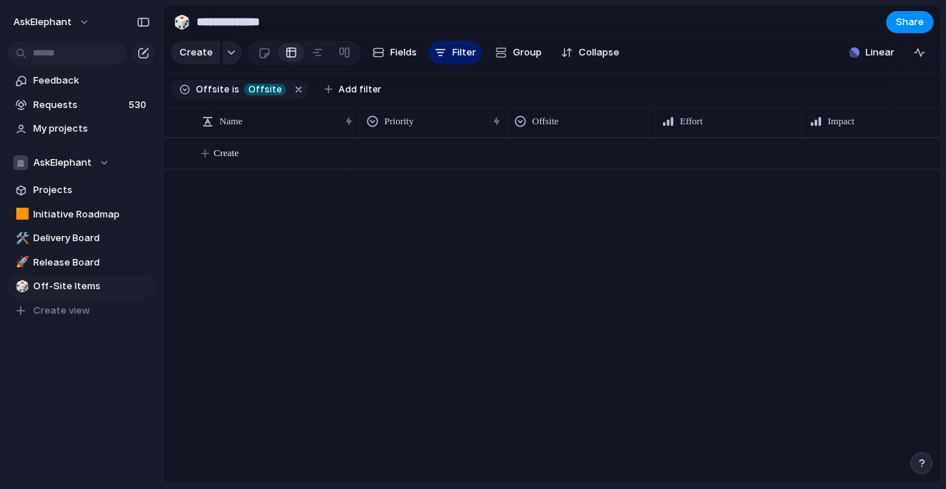
scroll to position [0, 47]
click at [886, 125] on button "button" at bounding box center [922, 121] width 30 height 27
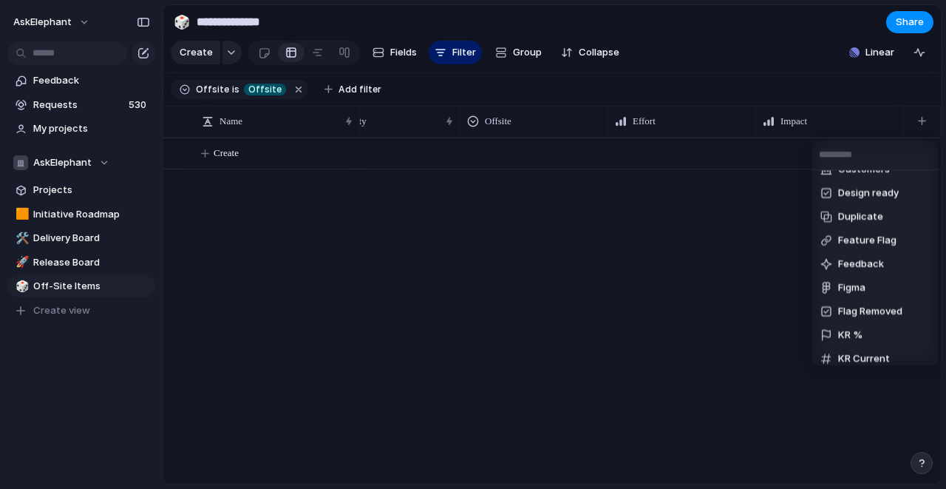
scroll to position [106, 0]
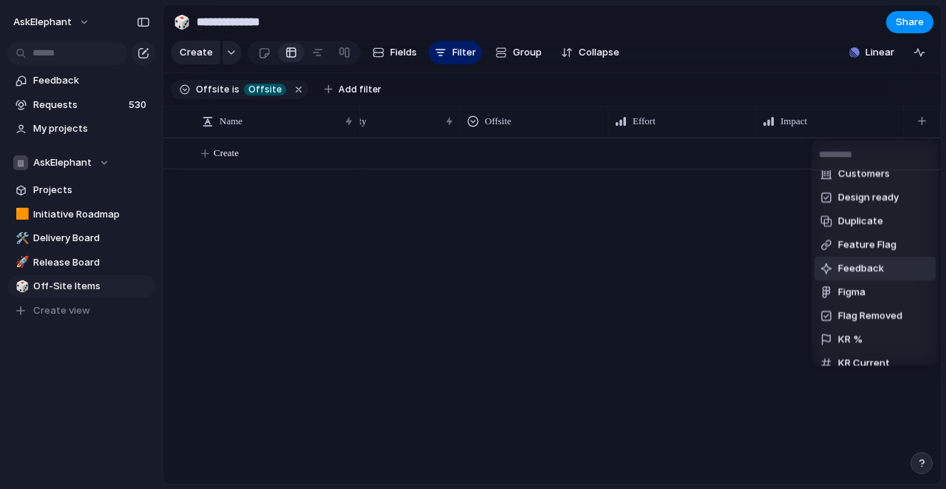
click at [871, 262] on span "Feedback" at bounding box center [861, 269] width 46 height 15
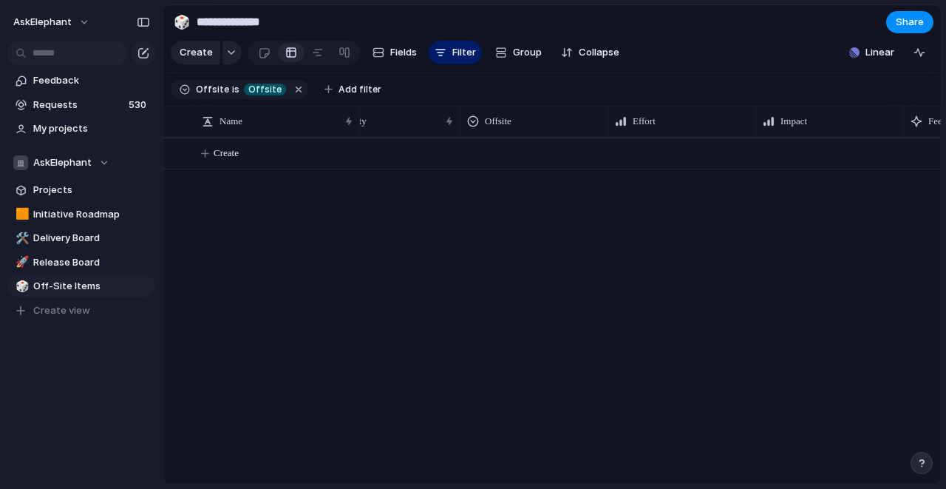
scroll to position [0, 195]
drag, startPoint x: 650, startPoint y: 118, endPoint x: 529, endPoint y: 111, distance: 121.4
drag, startPoint x: 848, startPoint y: 120, endPoint x: 487, endPoint y: 114, distance: 360.8
drag, startPoint x: 705, startPoint y: 113, endPoint x: 345, endPoint y: 109, distance: 360.0
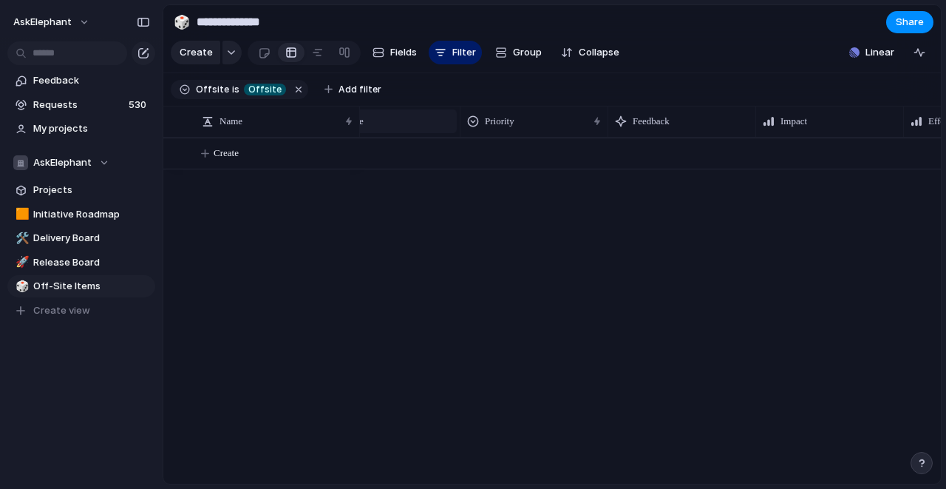
scroll to position [0, 0]
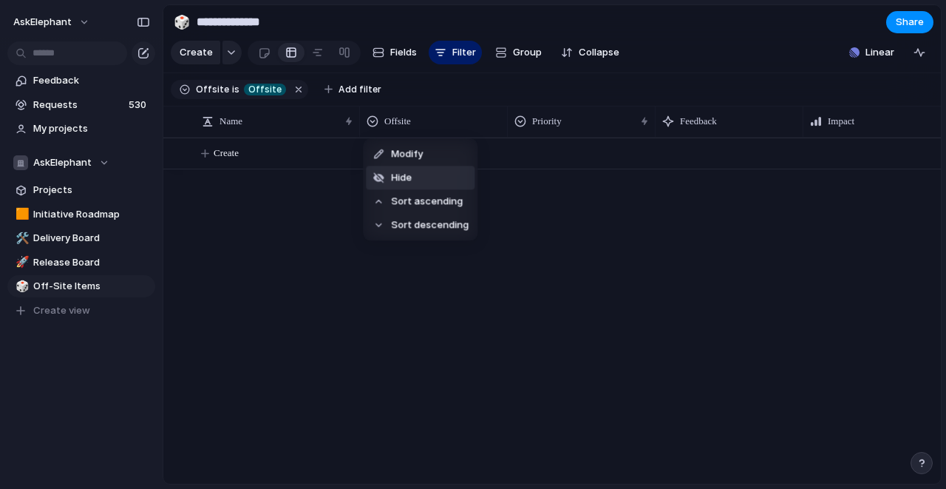
click at [425, 183] on li "Hide" at bounding box center [420, 178] width 109 height 24
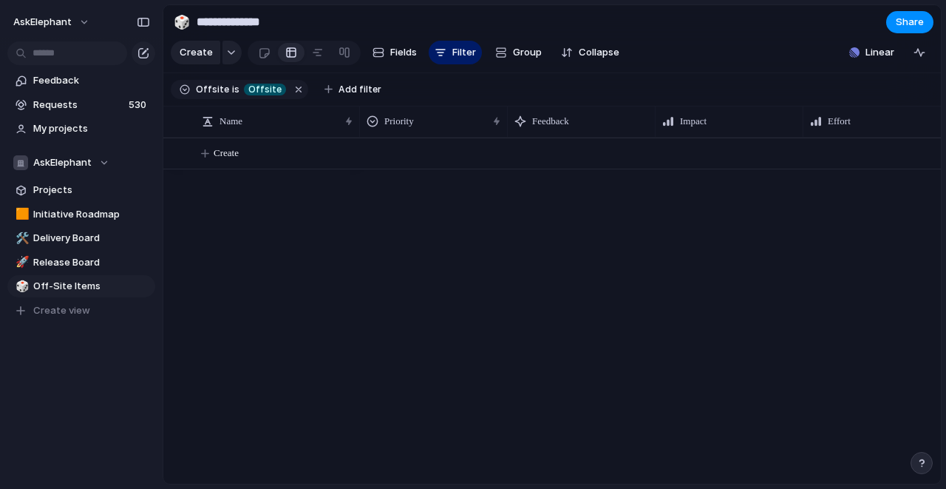
click at [565, 257] on div at bounding box center [650, 310] width 581 height 346
click at [886, 125] on button "button" at bounding box center [922, 121] width 30 height 27
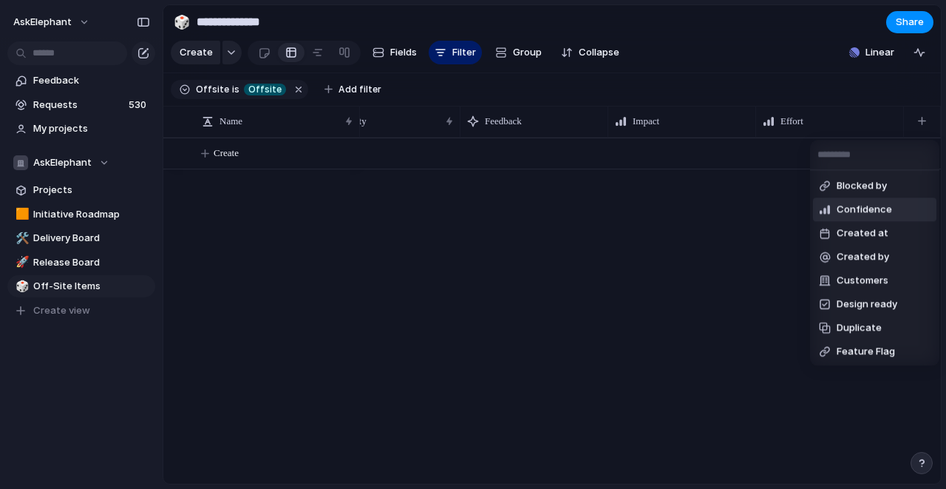
click at [858, 214] on span "Confidence" at bounding box center [864, 210] width 55 height 15
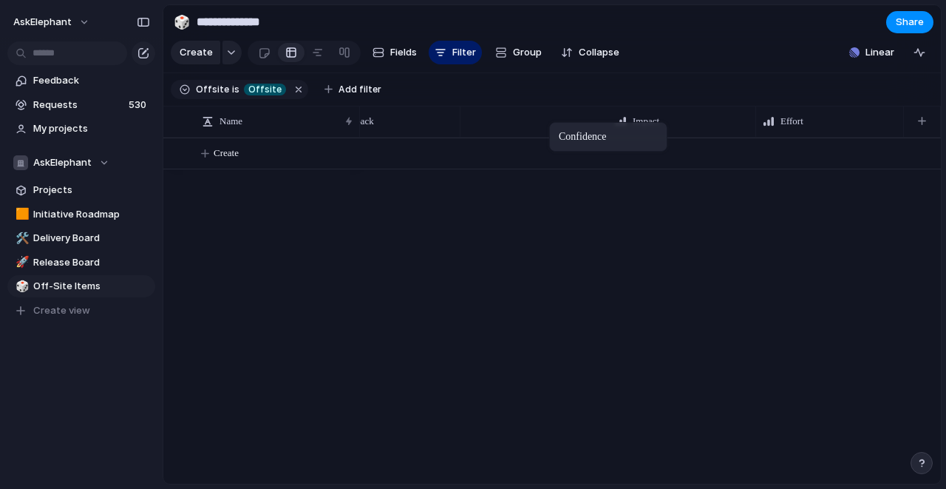
drag, startPoint x: 835, startPoint y: 120, endPoint x: 523, endPoint y: 109, distance: 311.4
click at [886, 118] on div "button" at bounding box center [922, 121] width 8 height 8
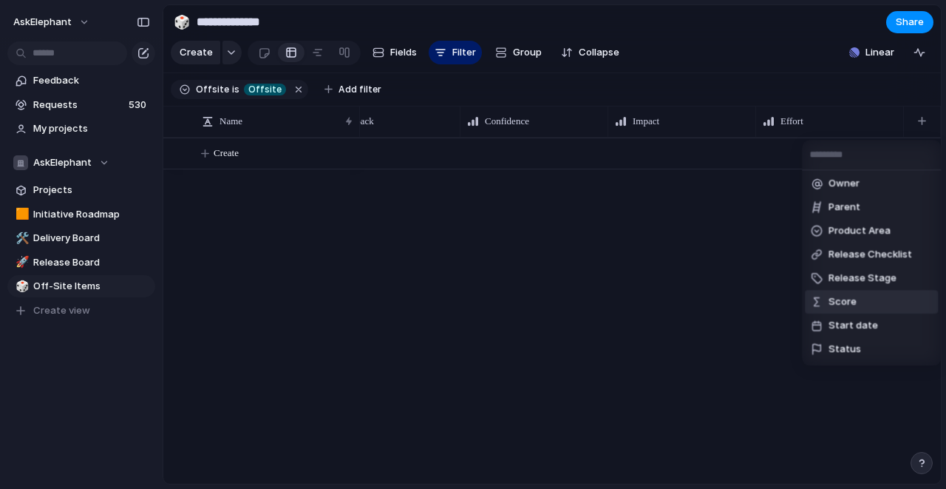
click at [855, 300] on span "Score" at bounding box center [843, 302] width 28 height 15
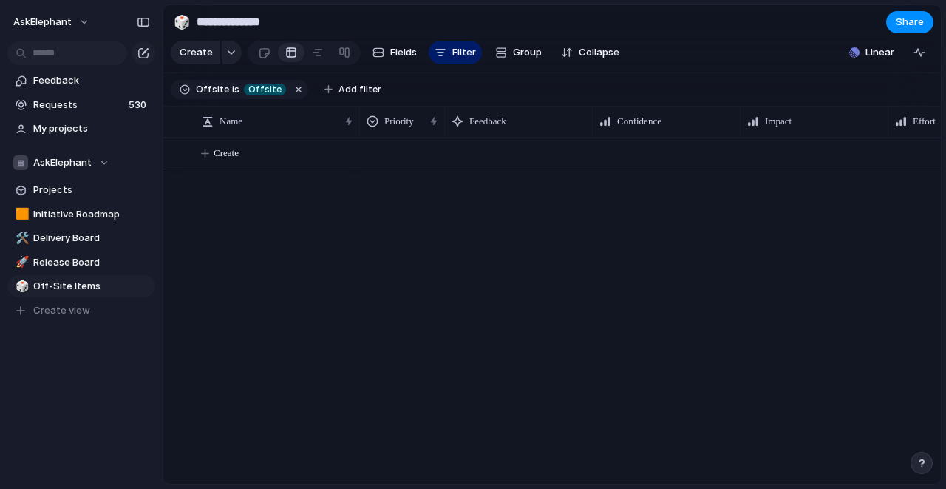
drag, startPoint x: 503, startPoint y: 121, endPoint x: 441, endPoint y: 112, distance: 63.6
click at [441, 112] on div at bounding box center [444, 121] width 7 height 31
drag, startPoint x: 594, startPoint y: 118, endPoint x: 533, endPoint y: 112, distance: 60.9
click at [533, 112] on div at bounding box center [531, 121] width 7 height 31
drag, startPoint x: 678, startPoint y: 118, endPoint x: 620, endPoint y: 118, distance: 57.7
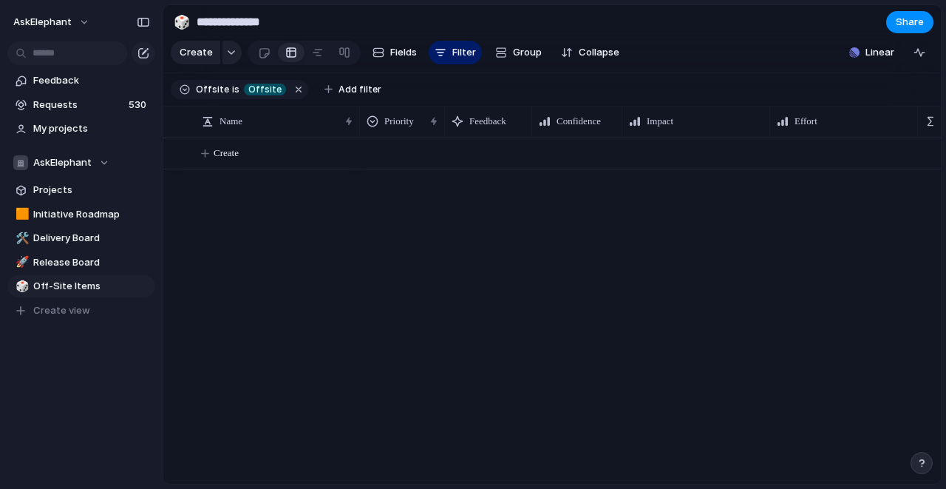
click at [620, 118] on div at bounding box center [621, 121] width 7 height 31
drag, startPoint x: 769, startPoint y: 115, endPoint x: 693, endPoint y: 112, distance: 76.2
click at [693, 112] on div "Impact" at bounding box center [663, 121] width 83 height 31
drag, startPoint x: 849, startPoint y: 123, endPoint x: 789, endPoint y: 121, distance: 59.9
click at [789, 121] on div at bounding box center [792, 121] width 7 height 31
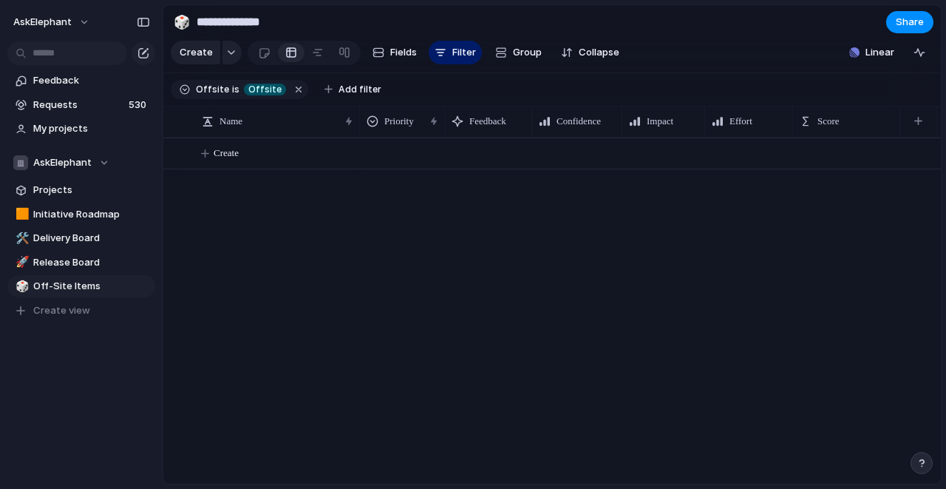
drag, startPoint x: 937, startPoint y: 118, endPoint x: 896, endPoint y: 116, distance: 41.4
click at [886, 116] on div at bounding box center [899, 121] width 7 height 31
drag, startPoint x: 794, startPoint y: 130, endPoint x: 806, endPoint y: 126, distance: 13.1
click at [806, 126] on div at bounding box center [804, 121] width 7 height 31
drag, startPoint x: 705, startPoint y: 119, endPoint x: 716, endPoint y: 118, distance: 10.4
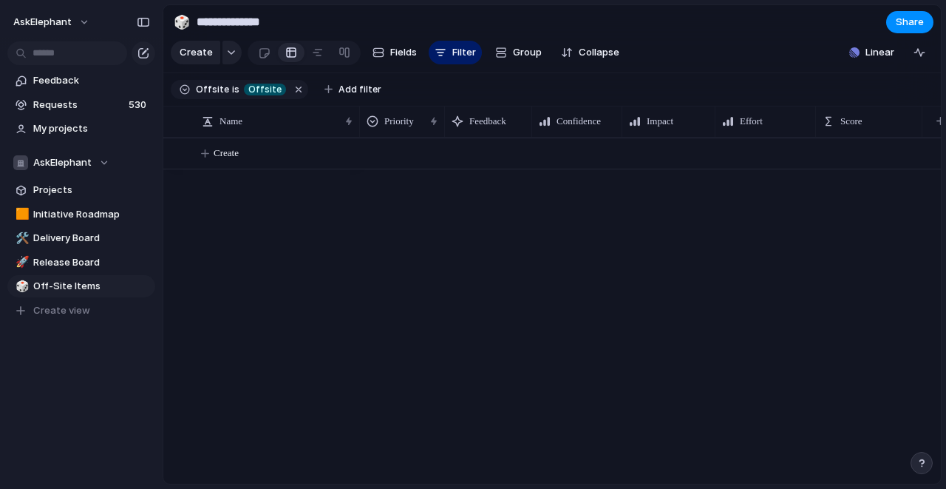
click at [716, 118] on div at bounding box center [714, 121] width 7 height 31
click at [631, 120] on div at bounding box center [628, 121] width 7 height 31
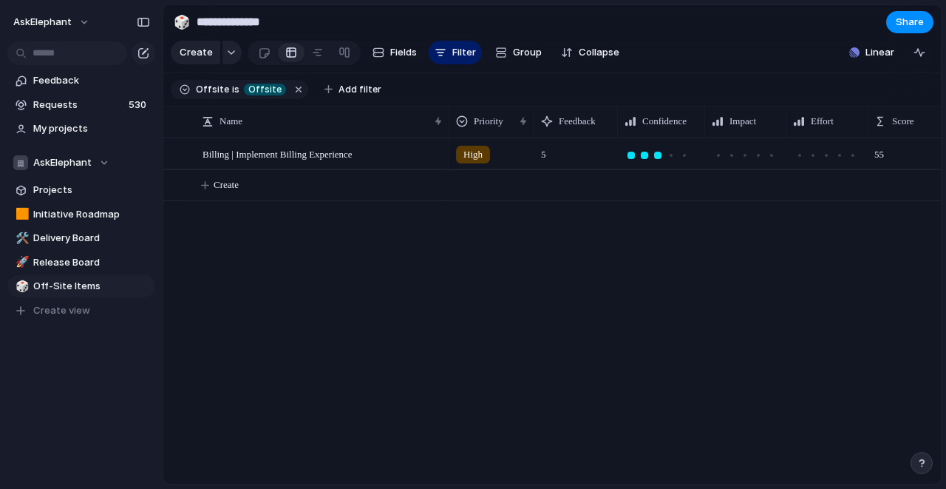
click at [389, 270] on div "Billing | Implement Billing Experience High 5 55 Create" at bounding box center [552, 310] width 778 height 346
click at [47, 214] on span "Initiative Roadmap" at bounding box center [91, 214] width 117 height 15
type input "**********"
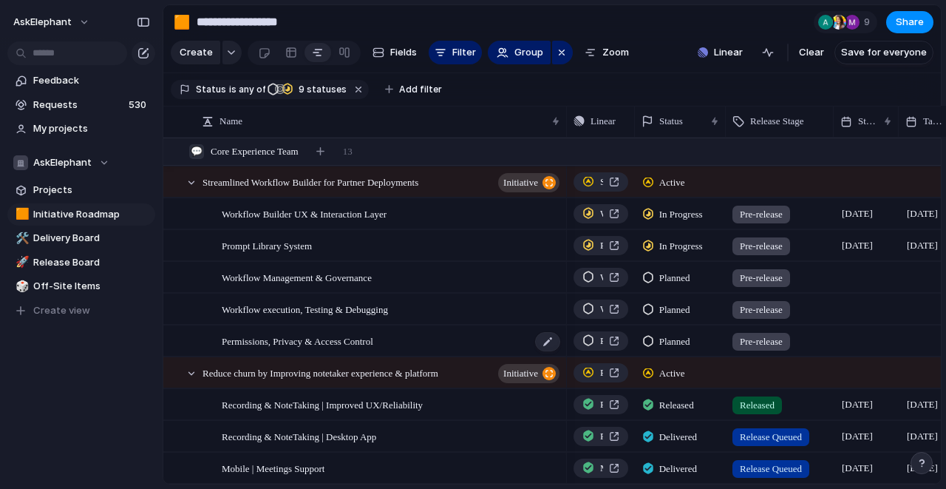
scroll to position [0, 7418]
click at [50, 185] on span "Projects" at bounding box center [91, 190] width 117 height 15
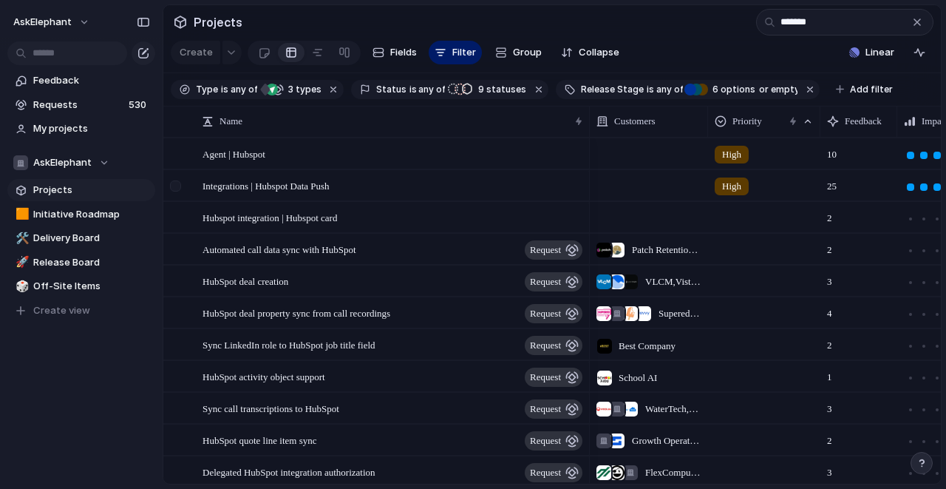
type input "*******"
click at [179, 188] on div at bounding box center [175, 185] width 11 height 11
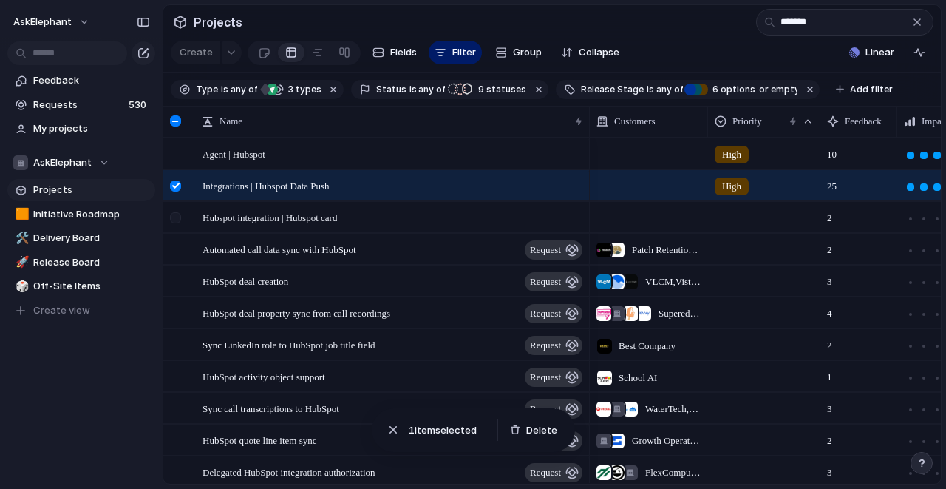
click at [181, 218] on div at bounding box center [175, 217] width 11 height 11
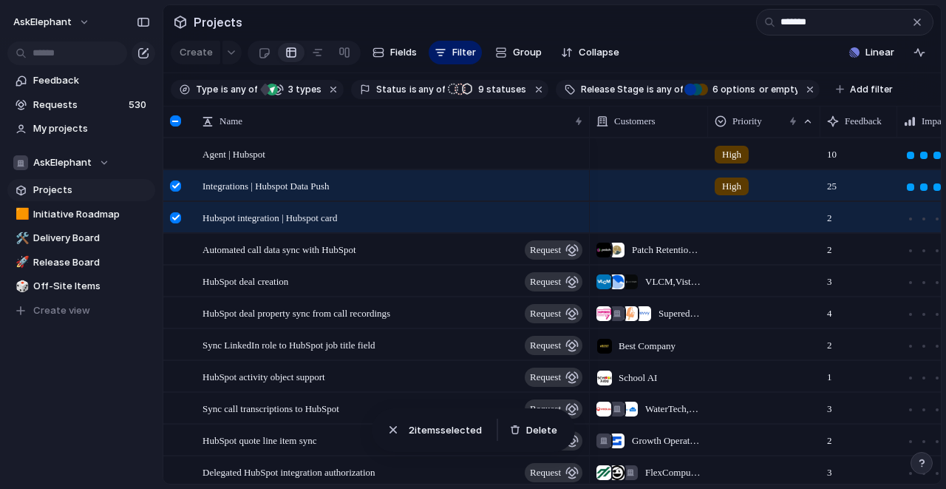
click at [180, 219] on div at bounding box center [175, 217] width 11 height 11
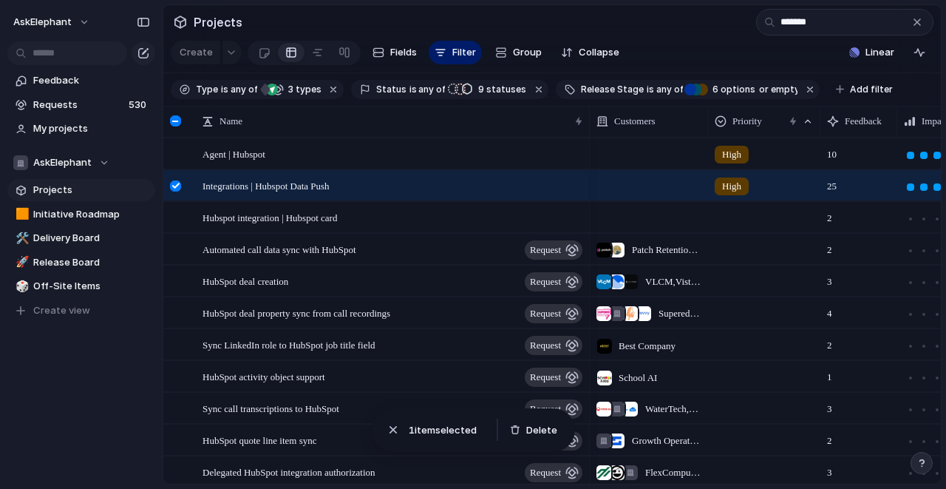
click at [174, 186] on div at bounding box center [175, 185] width 11 height 11
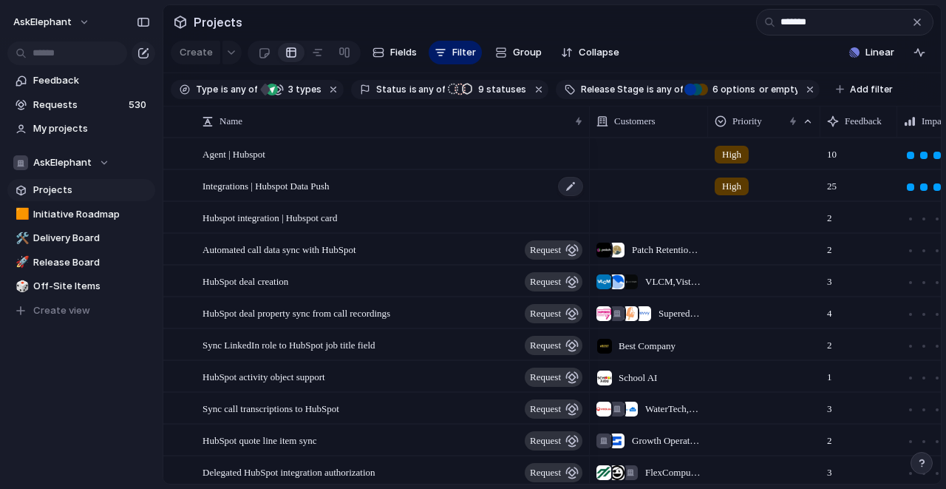
click at [314, 187] on span "Integrations | Hubspot Data Push" at bounding box center [266, 185] width 127 height 17
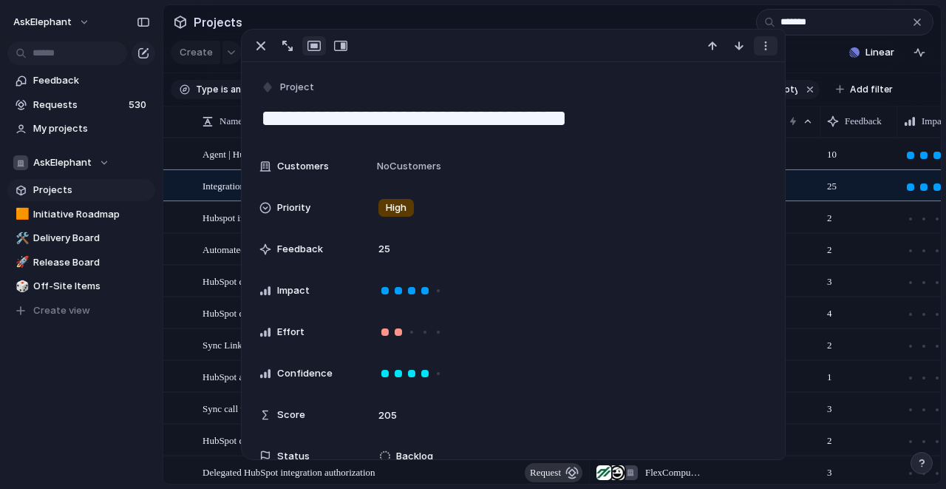
click at [770, 48] on div "button" at bounding box center [766, 46] width 12 height 12
click at [703, 80] on span "Mark as duplicate" at bounding box center [728, 77] width 83 height 15
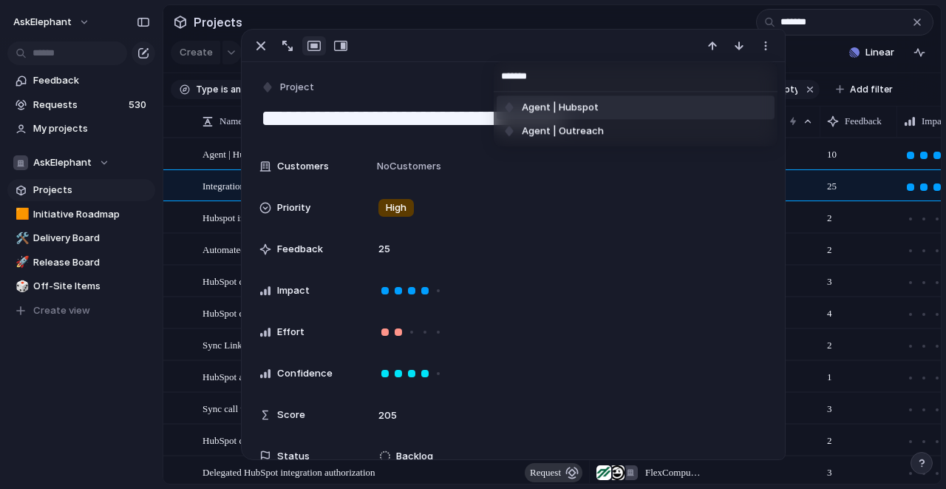
type input "*******"
click at [670, 105] on li "Agent | Hubspot" at bounding box center [636, 107] width 278 height 24
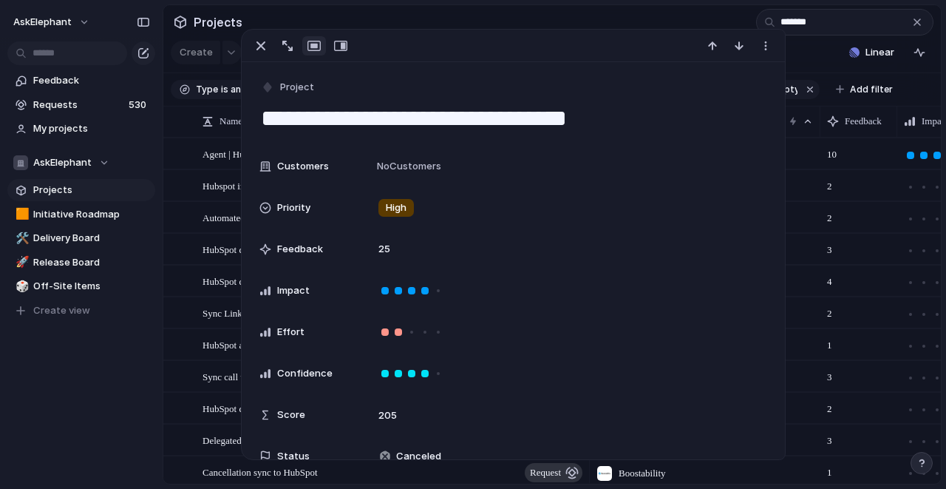
click at [604, 25] on section "Projects *******" at bounding box center [552, 21] width 778 height 33
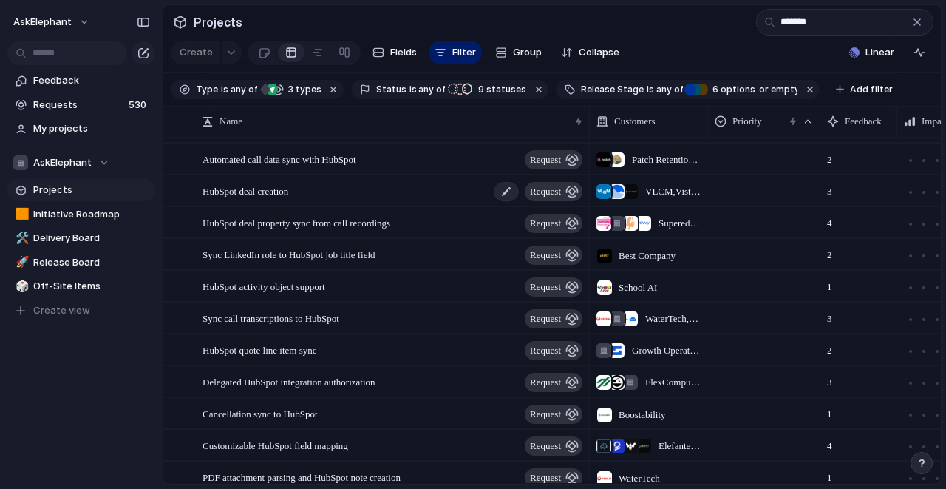
scroll to position [47, 0]
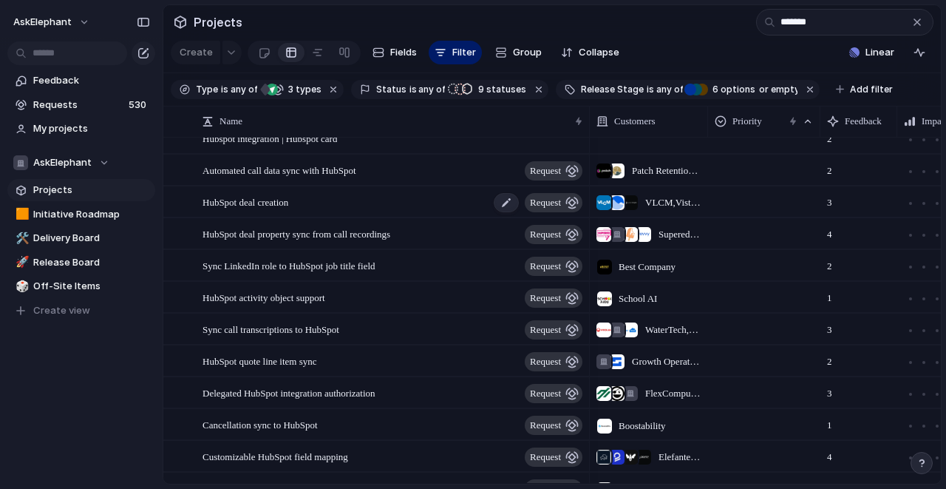
click at [308, 204] on div "HubSpot deal creation request" at bounding box center [394, 202] width 382 height 30
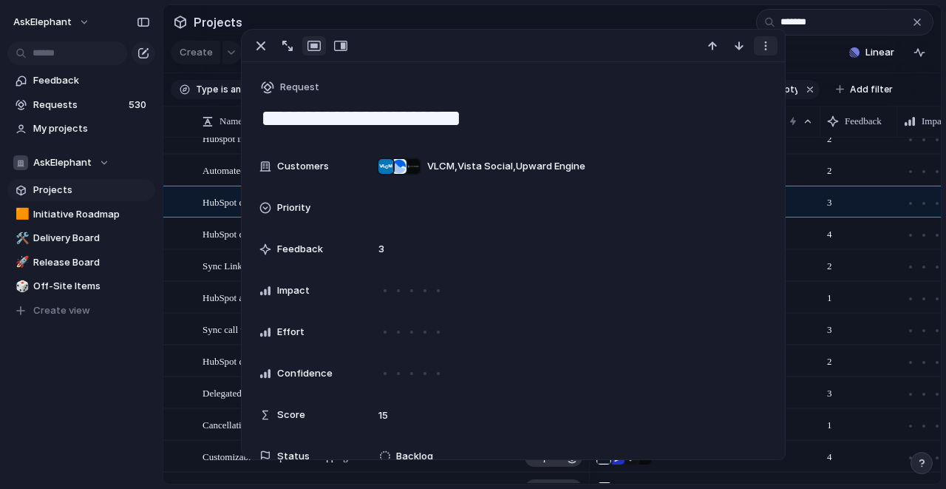
click at [768, 47] on div "button" at bounding box center [766, 46] width 12 height 12
click at [732, 79] on span "Mark as duplicate" at bounding box center [728, 77] width 83 height 15
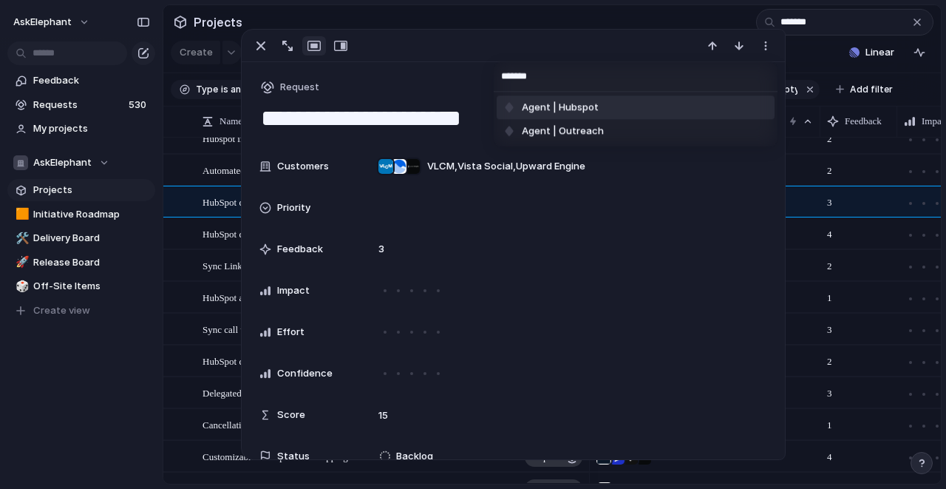
type input "*******"
click at [704, 104] on li "Agent | Hubspot" at bounding box center [636, 107] width 278 height 24
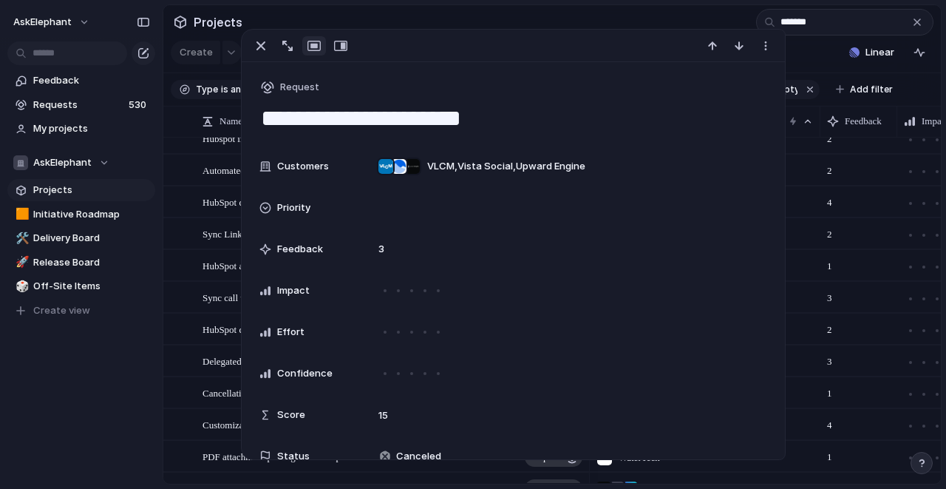
click at [613, 24] on section "Projects *******" at bounding box center [552, 21] width 778 height 33
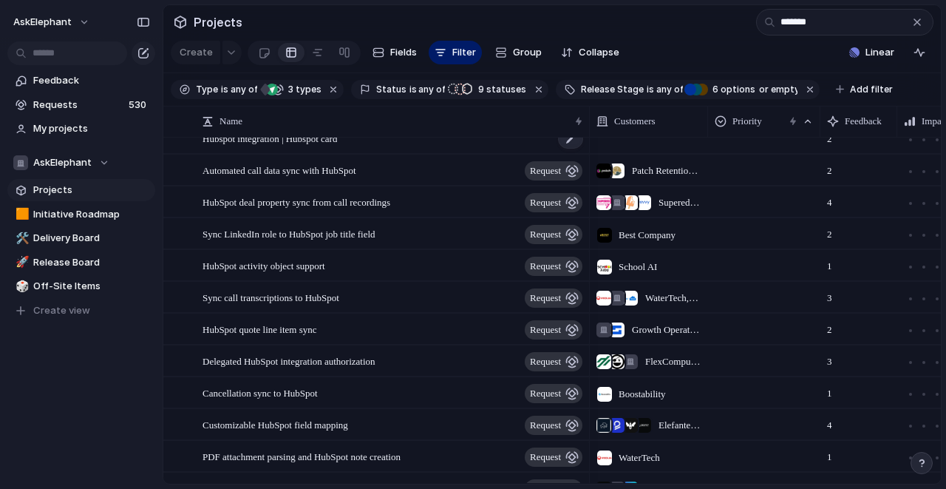
scroll to position [55, 0]
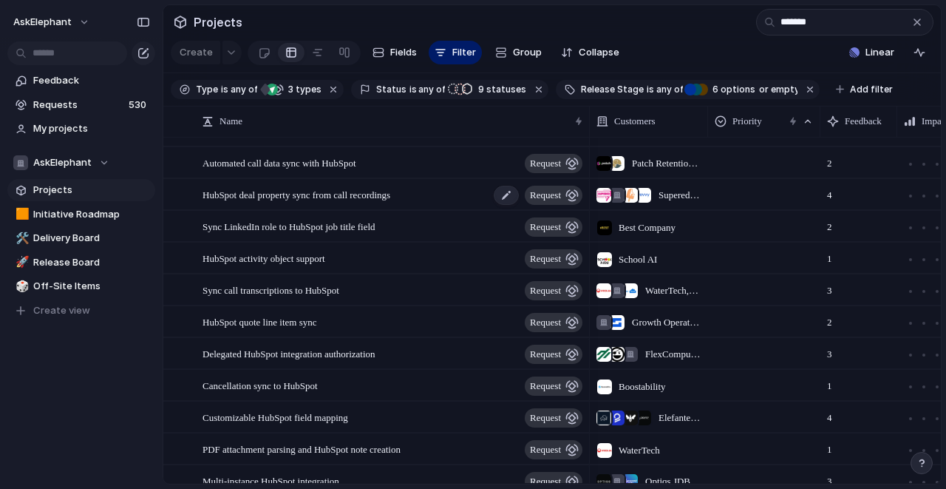
click at [432, 197] on div "HubSpot deal property sync from call recordings request" at bounding box center [394, 195] width 382 height 30
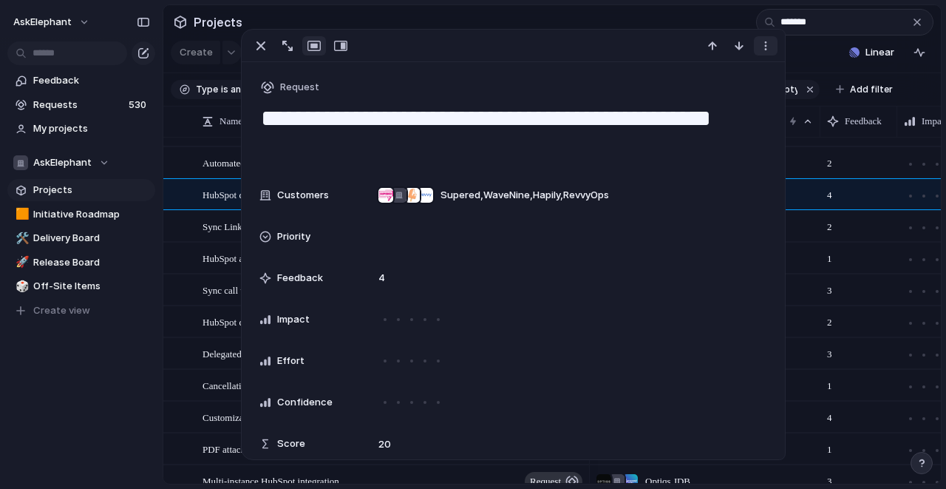
click at [762, 45] on div "button" at bounding box center [766, 46] width 12 height 12
click at [727, 77] on span "Mark as duplicate" at bounding box center [728, 77] width 83 height 15
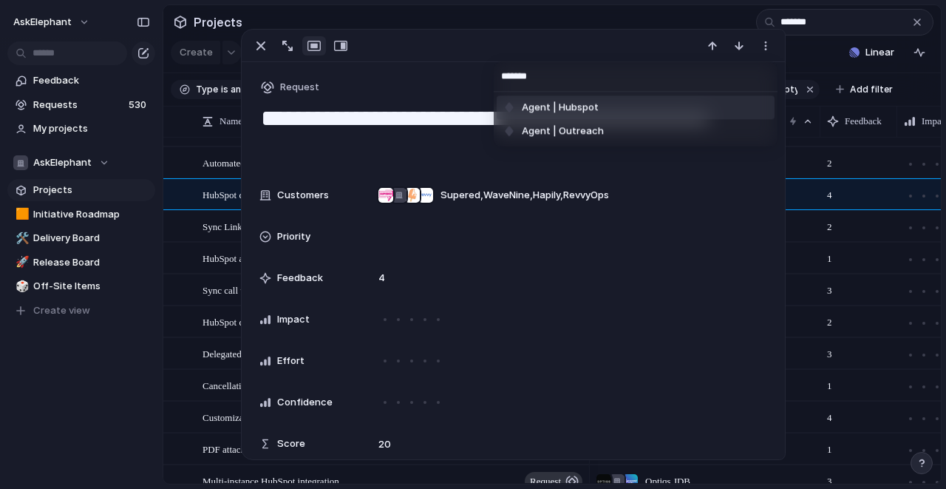
type input "*******"
click at [684, 109] on li "Agent | Hubspot" at bounding box center [636, 107] width 278 height 24
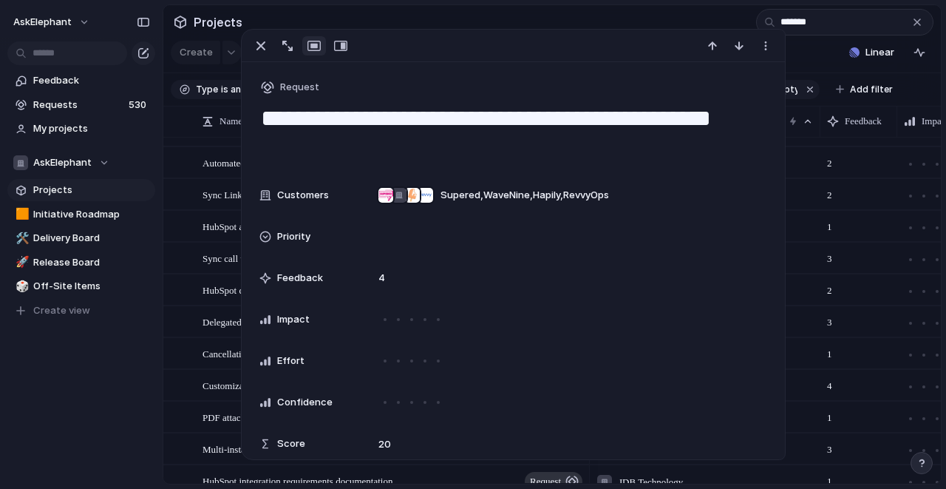
click at [594, 16] on section "Projects *******" at bounding box center [552, 21] width 778 height 33
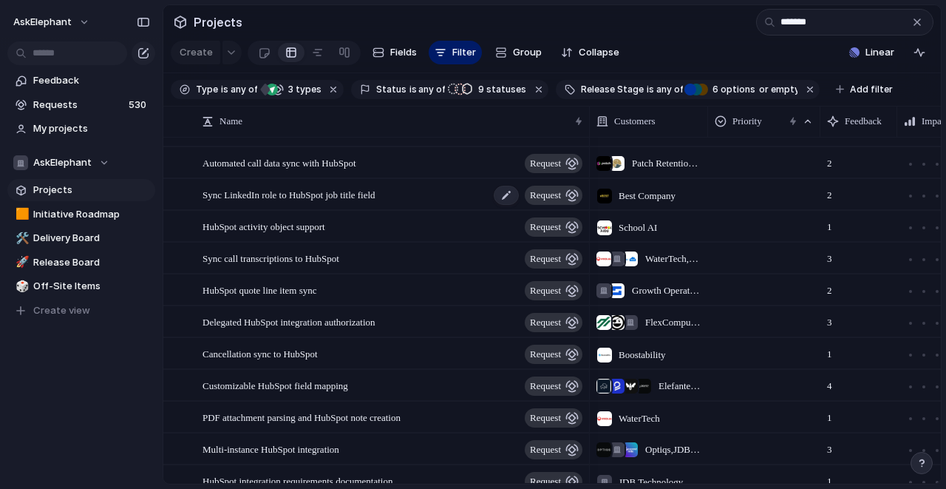
click at [409, 192] on div "Sync LinkedIn role to HubSpot job title field request" at bounding box center [394, 195] width 382 height 30
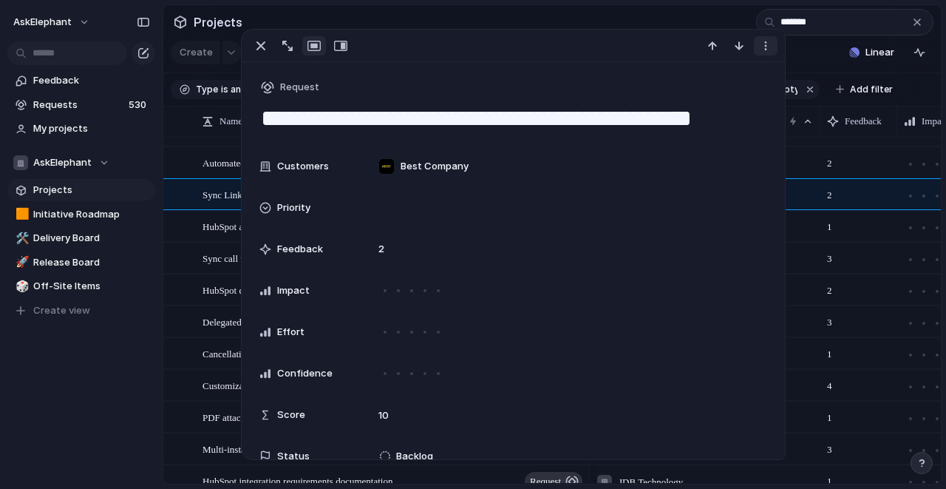
click at [767, 51] on div "button" at bounding box center [766, 46] width 12 height 12
click at [716, 78] on span "Mark as duplicate" at bounding box center [728, 77] width 83 height 15
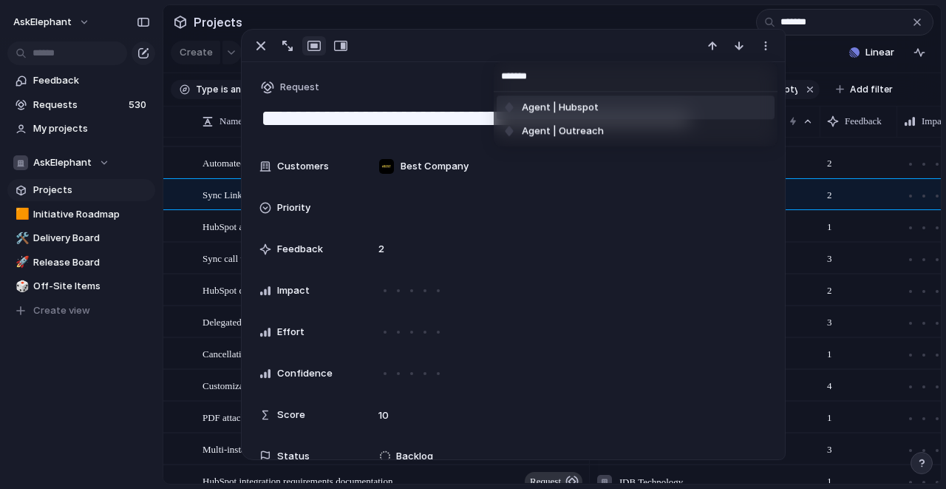
type input "*******"
click at [569, 112] on span "Agent | Hubspot" at bounding box center [560, 108] width 77 height 15
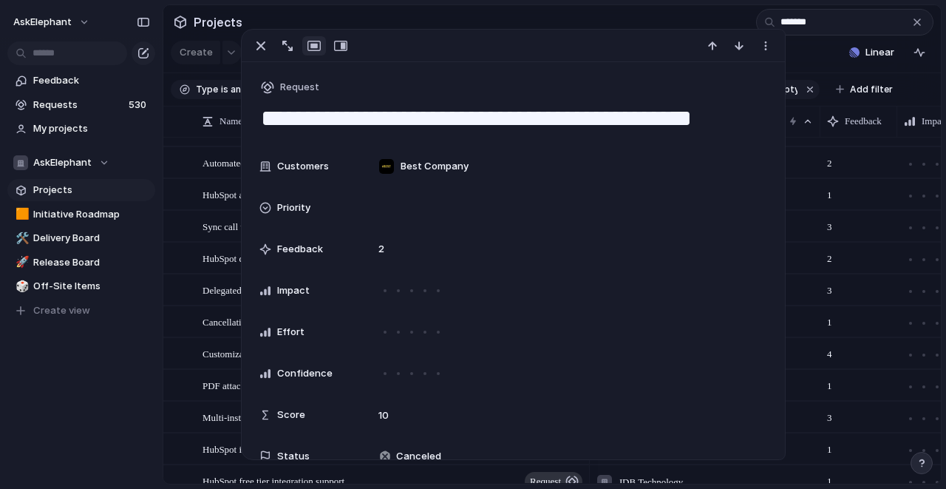
click at [579, 18] on section "Projects *******" at bounding box center [552, 21] width 778 height 33
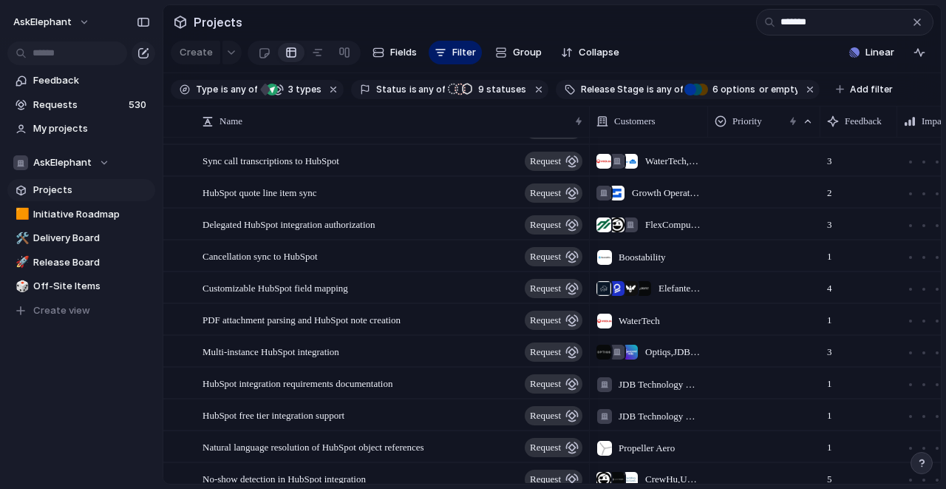
scroll to position [188, 0]
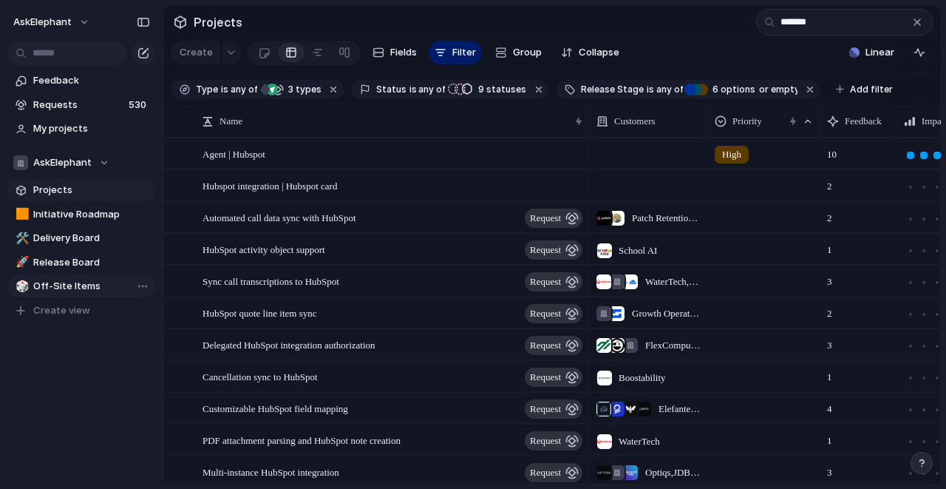
click at [77, 284] on span "Off-Site Items" at bounding box center [91, 286] width 117 height 15
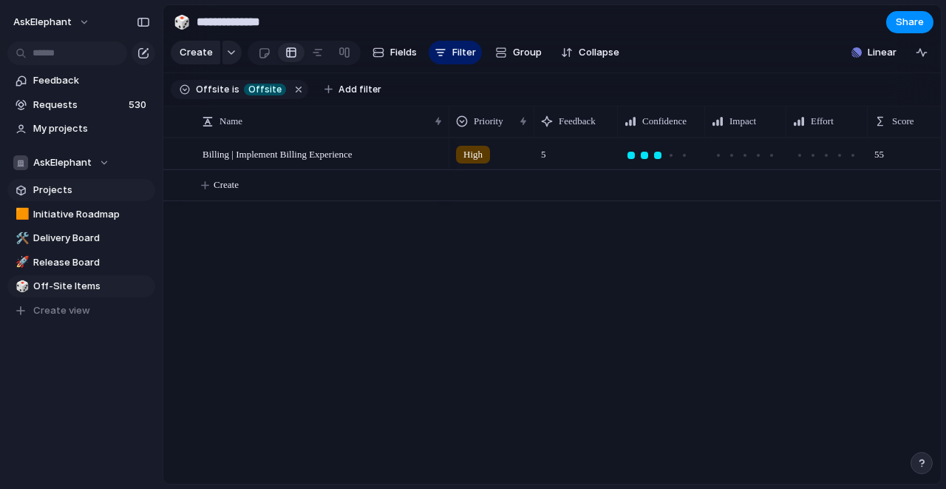
click at [70, 191] on span "Projects" at bounding box center [91, 190] width 117 height 15
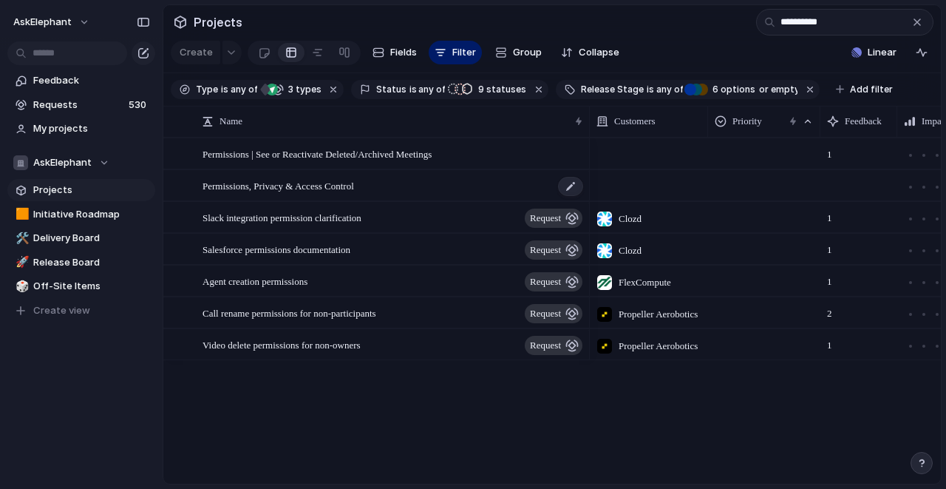
type input "**********"
click at [401, 186] on div "Permissions, Privacy & Access Control" at bounding box center [394, 186] width 382 height 30
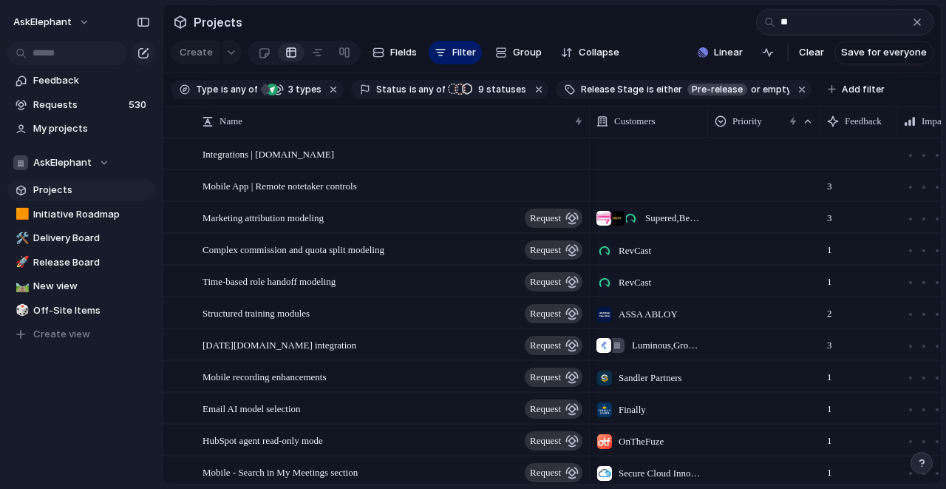
type input "*"
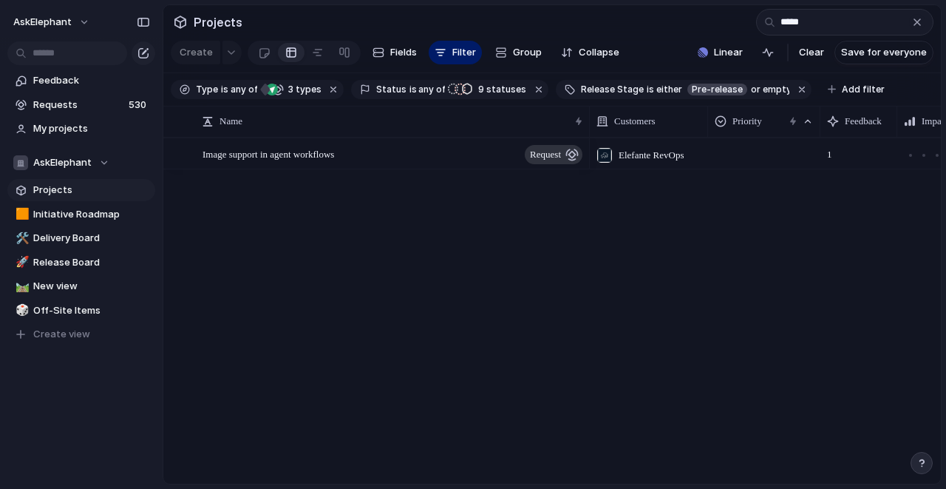
type input "*****"
click at [922, 20] on div "button" at bounding box center [917, 22] width 12 height 12
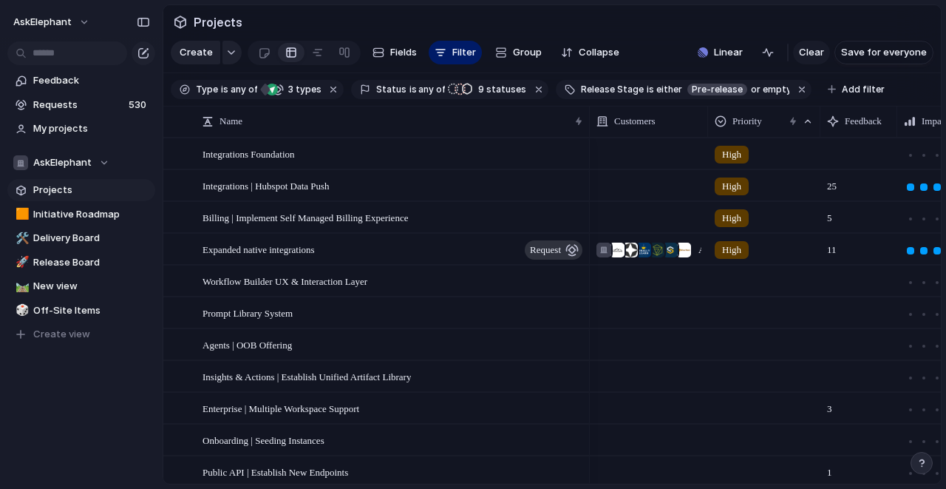
click at [811, 52] on span "Clear" at bounding box center [811, 52] width 25 height 15
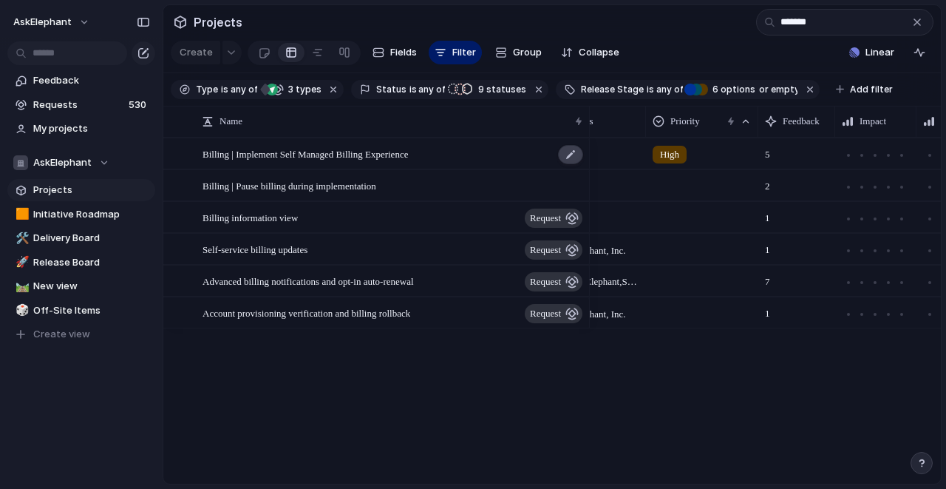
type input "*******"
click at [569, 156] on div at bounding box center [570, 154] width 25 height 19
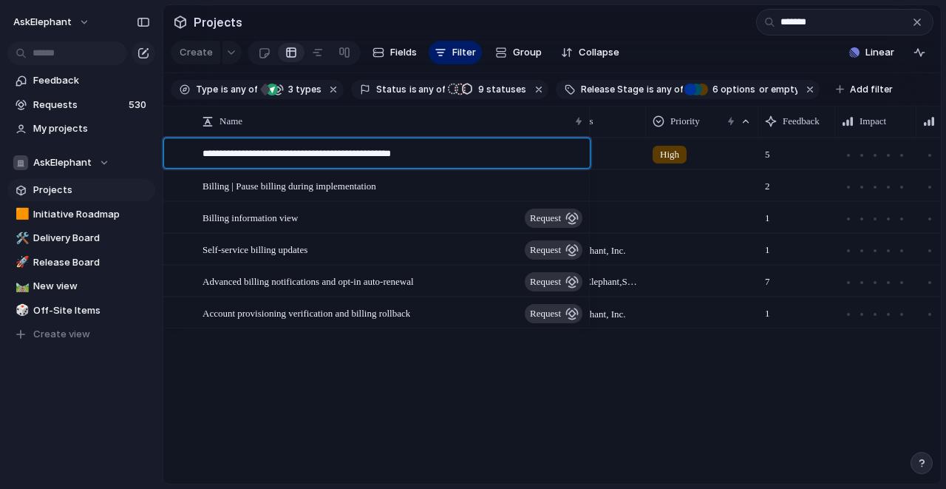
click at [492, 143] on div "**********" at bounding box center [384, 153] width 402 height 30
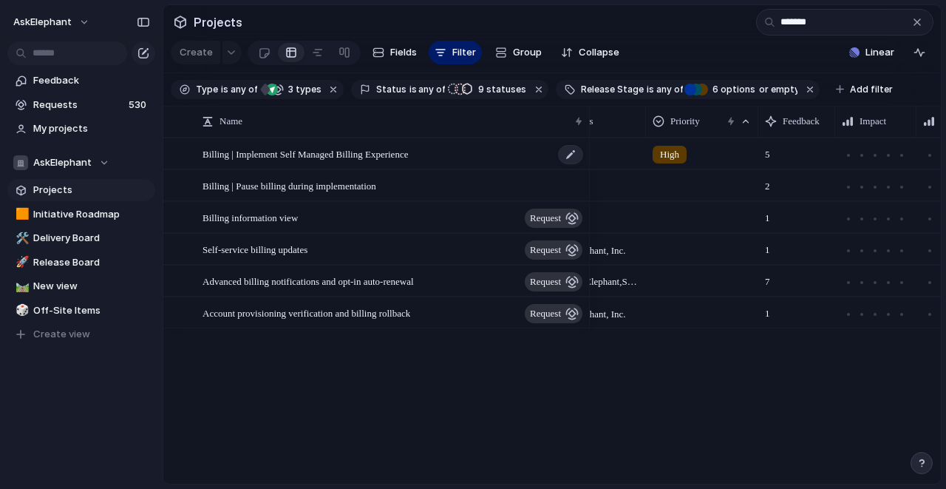
click at [486, 163] on div "Billing | Implement Self Managed Billing Experience" at bounding box center [394, 154] width 382 height 30
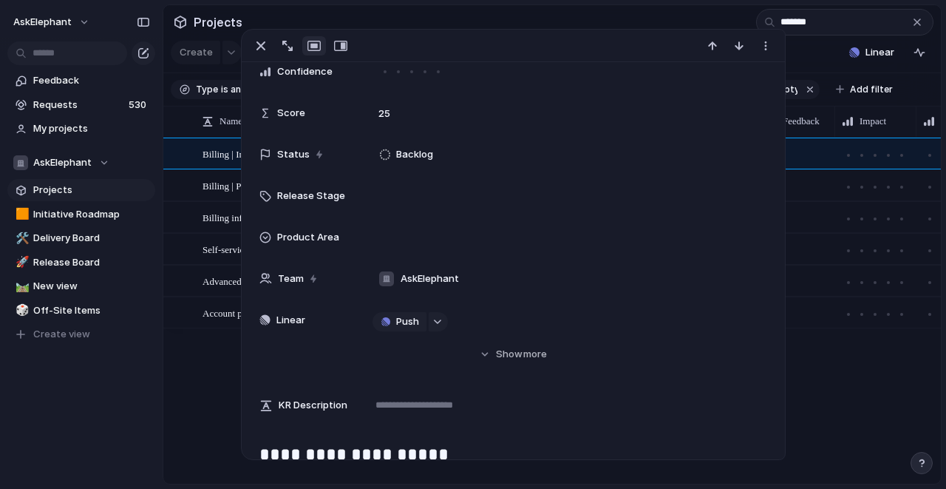
scroll to position [331, 0]
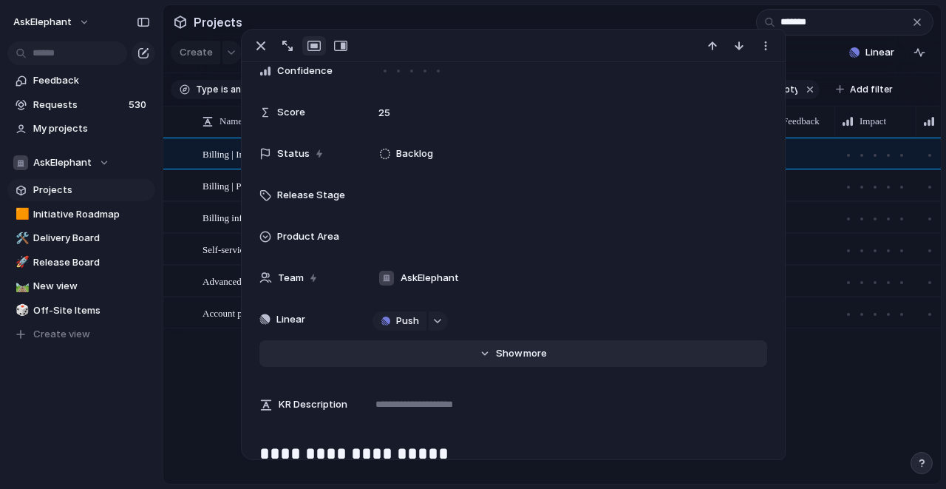
click at [483, 352] on button "Hide Show more" at bounding box center [512, 353] width 507 height 27
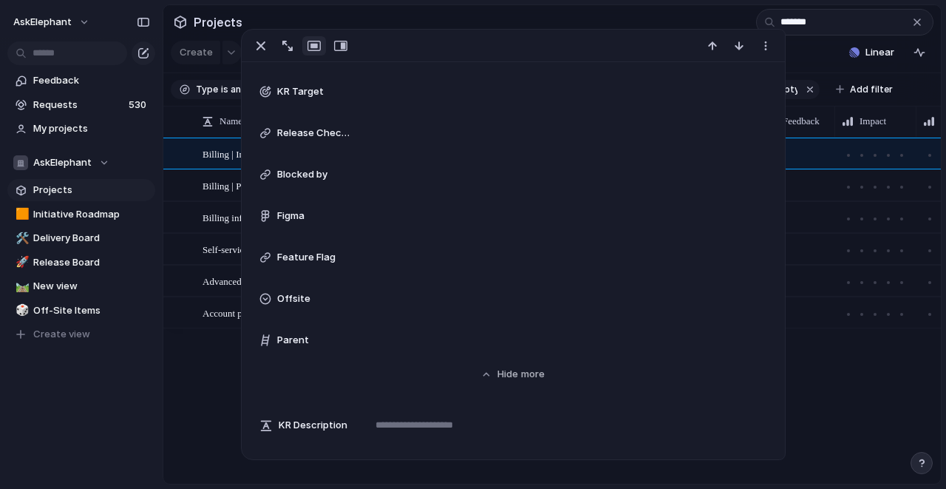
scroll to position [1021, 0]
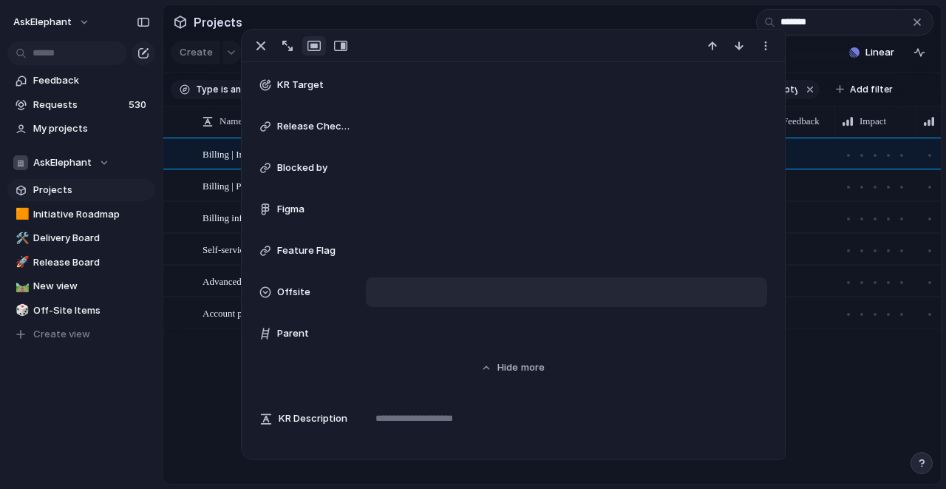
click at [384, 287] on div at bounding box center [566, 292] width 387 height 16
click at [387, 339] on div at bounding box center [388, 344] width 26 height 26
click at [560, 15] on div "Offsite" at bounding box center [473, 244] width 946 height 489
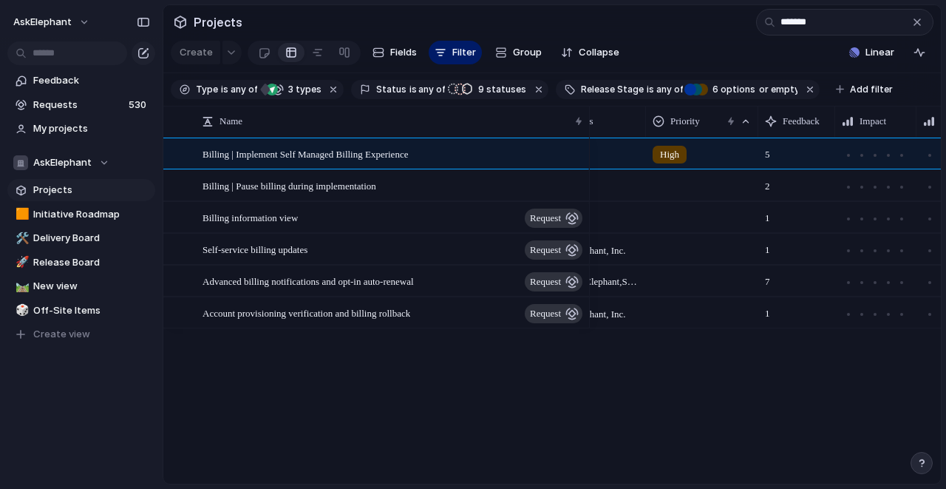
click at [614, 13] on section "Projects *******" at bounding box center [552, 21] width 778 height 33
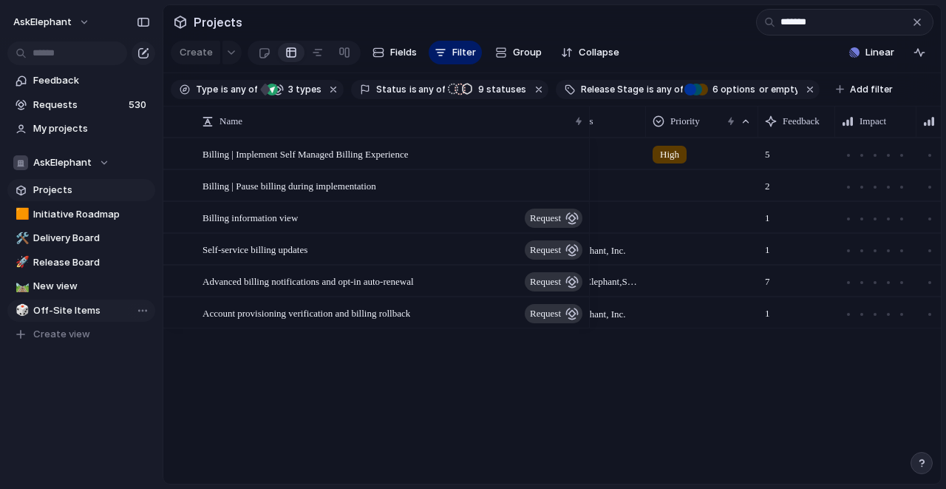
click at [55, 307] on span "Off-Site Items" at bounding box center [91, 310] width 117 height 15
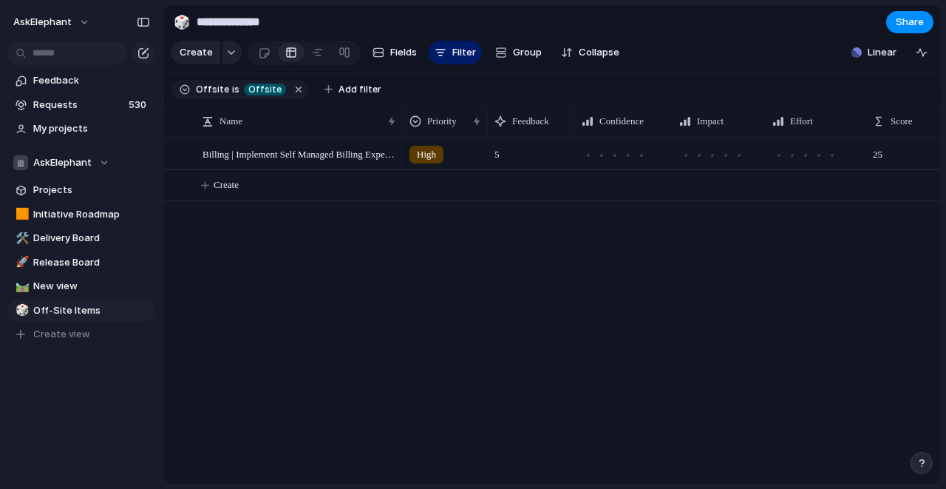
drag, startPoint x: 357, startPoint y: 126, endPoint x: 400, endPoint y: 120, distance: 43.3
click at [400, 120] on div at bounding box center [401, 121] width 7 height 31
click at [568, 120] on div at bounding box center [570, 121] width 7 height 31
drag, startPoint x: 665, startPoint y: 123, endPoint x: 655, endPoint y: 123, distance: 10.3
click at [655, 123] on div at bounding box center [657, 121] width 7 height 31
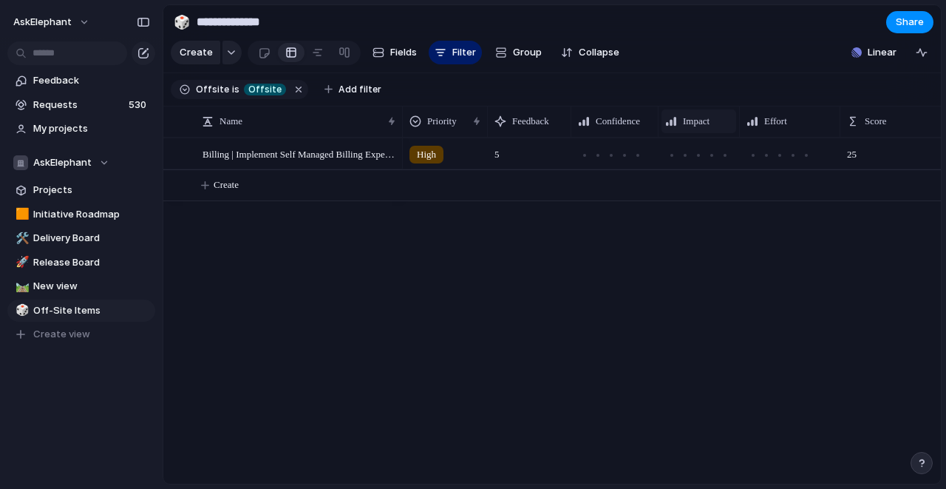
drag, startPoint x: 749, startPoint y: 122, endPoint x: 733, endPoint y: 121, distance: 16.3
click at [733, 121] on div "Impact" at bounding box center [699, 121] width 81 height 31
drag, startPoint x: 837, startPoint y: 120, endPoint x: 812, endPoint y: 118, distance: 26.0
click at [812, 118] on div "Effort" at bounding box center [780, 121] width 81 height 31
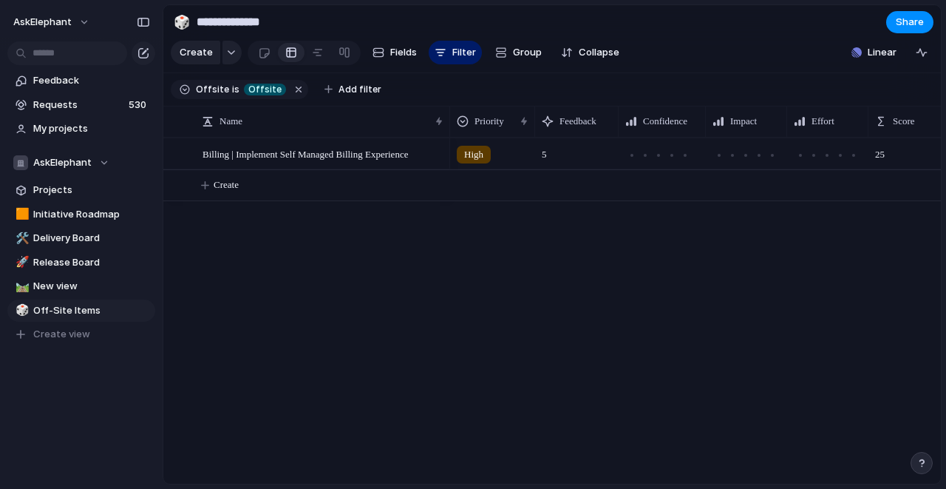
drag, startPoint x: 402, startPoint y: 125, endPoint x: 449, endPoint y: 127, distance: 46.6
click at [449, 127] on div at bounding box center [449, 121] width 7 height 31
click at [672, 158] on div at bounding box center [671, 155] width 13 height 13
click at [658, 157] on div at bounding box center [657, 155] width 7 height 7
click at [73, 187] on span "Projects" at bounding box center [91, 190] width 117 height 15
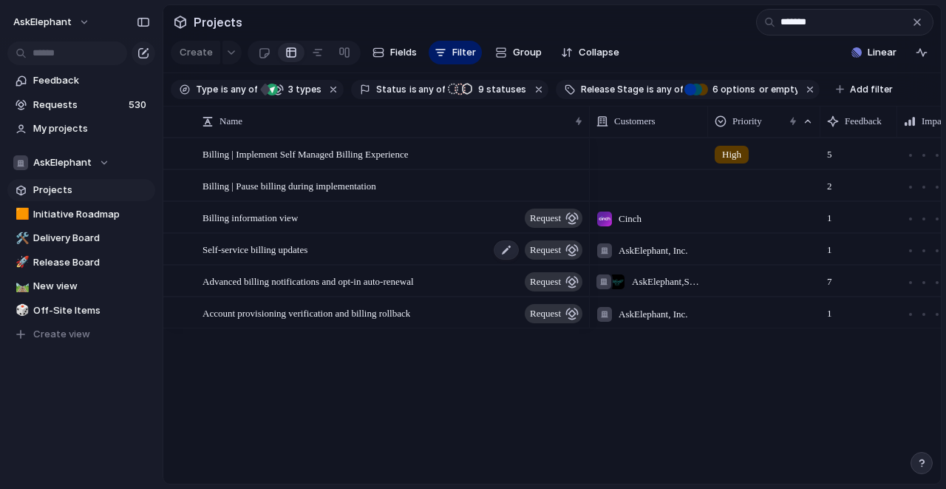
type input "*******"
click at [367, 254] on div "Self-service billing updates request" at bounding box center [394, 249] width 382 height 30
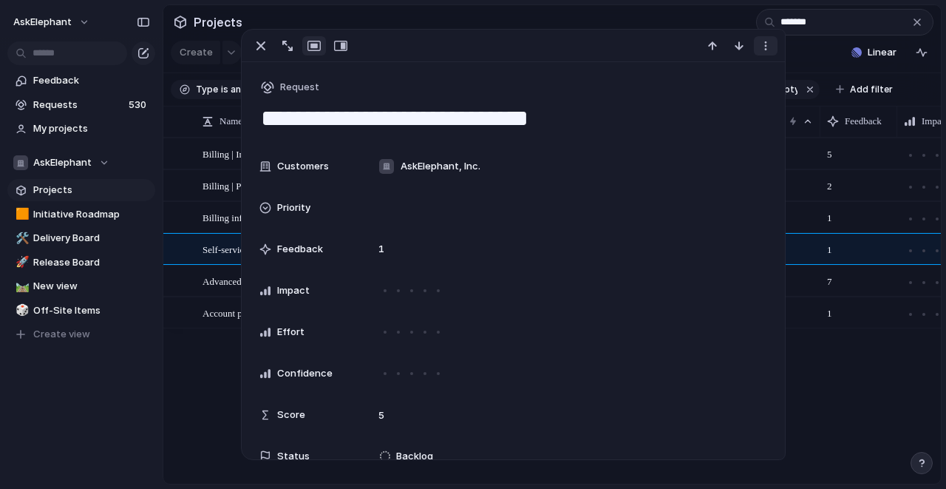
click at [766, 42] on div "button" at bounding box center [766, 46] width 12 height 12
click at [743, 75] on span "Mark as duplicate" at bounding box center [728, 77] width 83 height 15
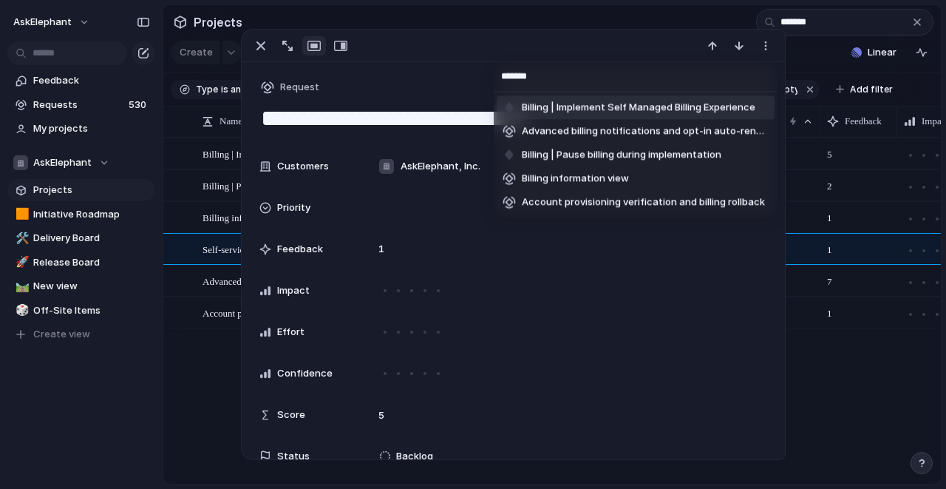
type input "*******"
click at [694, 107] on span "Billing | Implement Self Managed Billing Experience" at bounding box center [639, 108] width 234 height 15
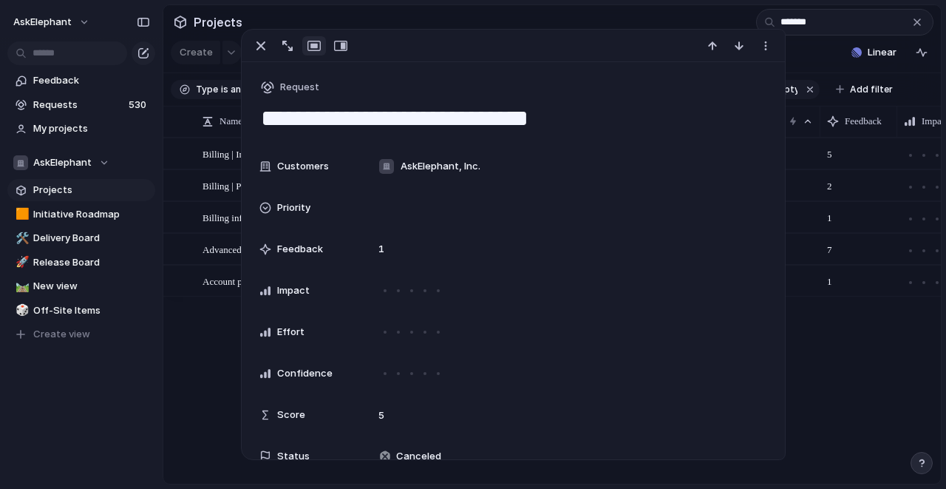
click at [583, 14] on section "Projects *******" at bounding box center [552, 21] width 778 height 33
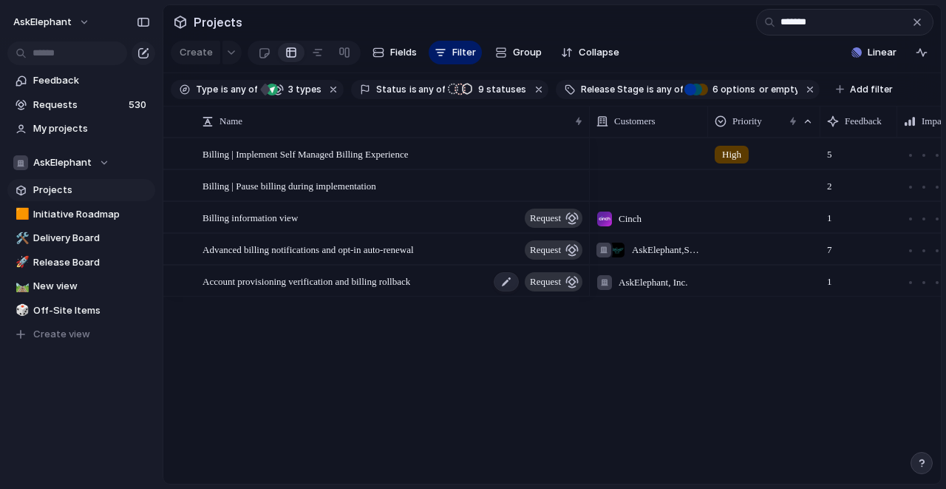
click at [404, 285] on span "Account provisioning verification and billing rollback" at bounding box center [307, 280] width 208 height 17
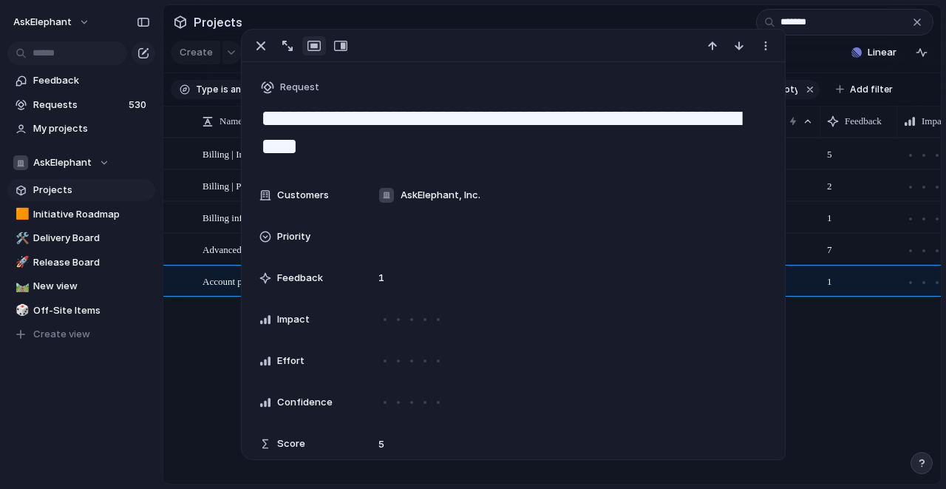
click at [602, 20] on section "Projects *******" at bounding box center [552, 21] width 778 height 33
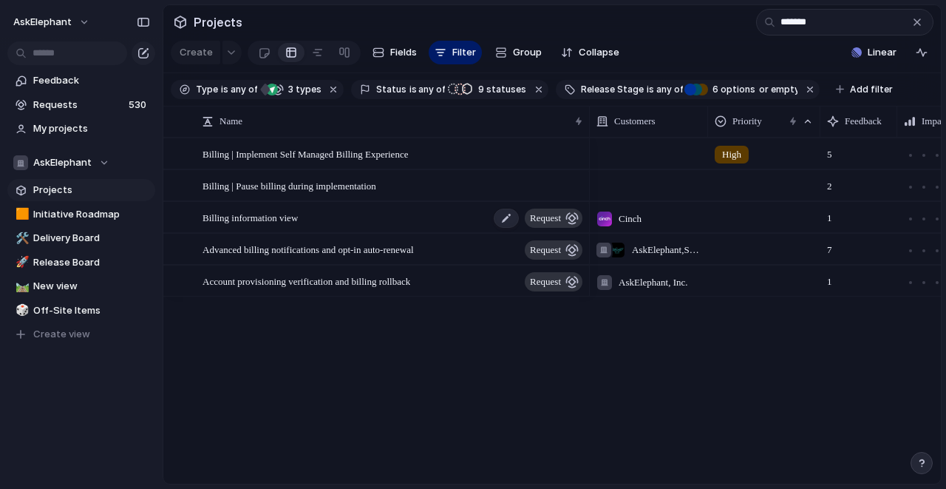
click at [366, 216] on div "Billing information view request" at bounding box center [394, 218] width 382 height 30
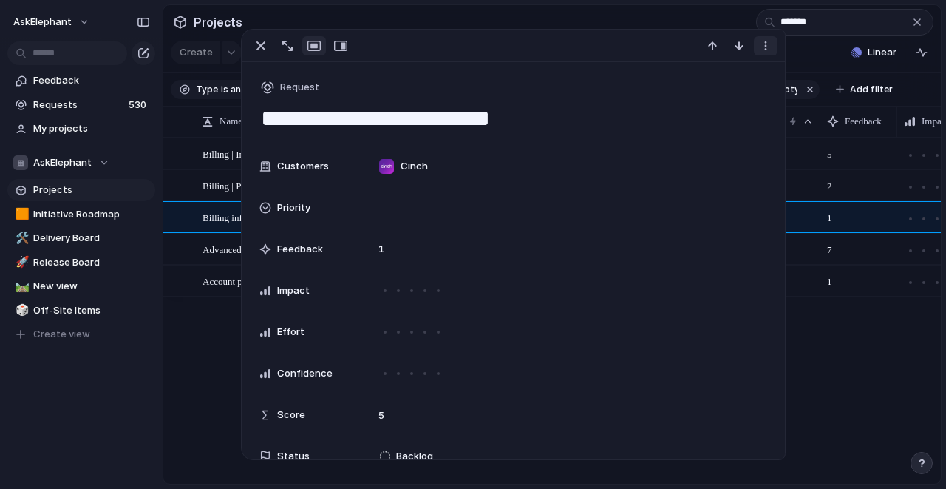
click at [766, 51] on div "button" at bounding box center [766, 46] width 12 height 12
click at [718, 81] on span "Mark as duplicate" at bounding box center [728, 77] width 83 height 15
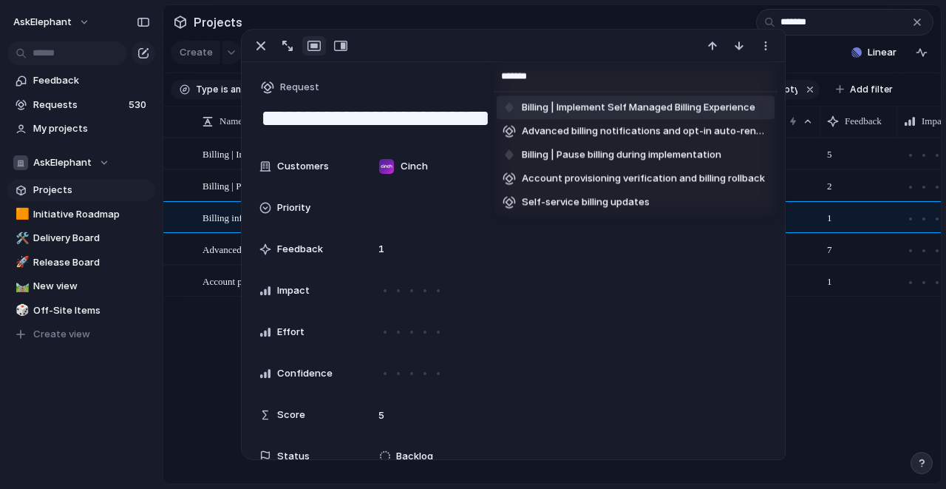
type input "*******"
click at [727, 108] on span "Billing | Implement Self Managed Billing Experience" at bounding box center [639, 108] width 234 height 15
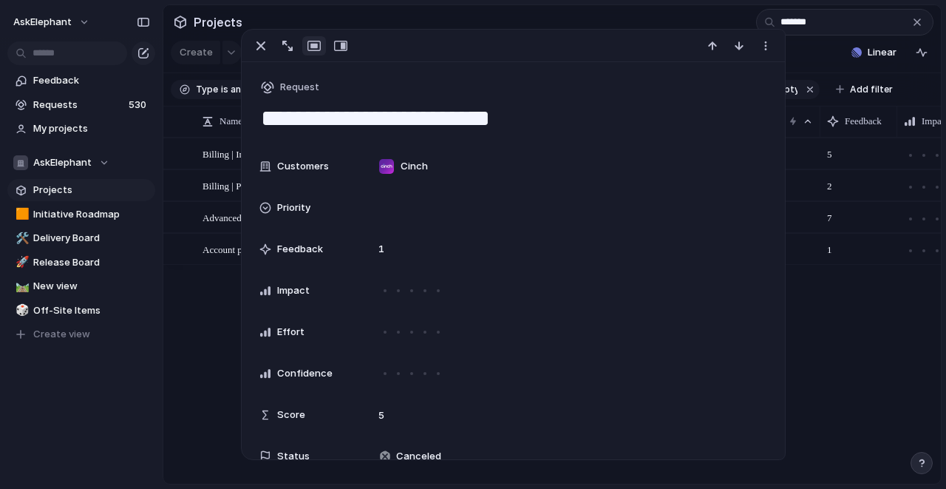
click at [205, 346] on div "Billing | Implement Self Managed Billing Experience Billing | Pause billing dur…" at bounding box center [552, 310] width 778 height 346
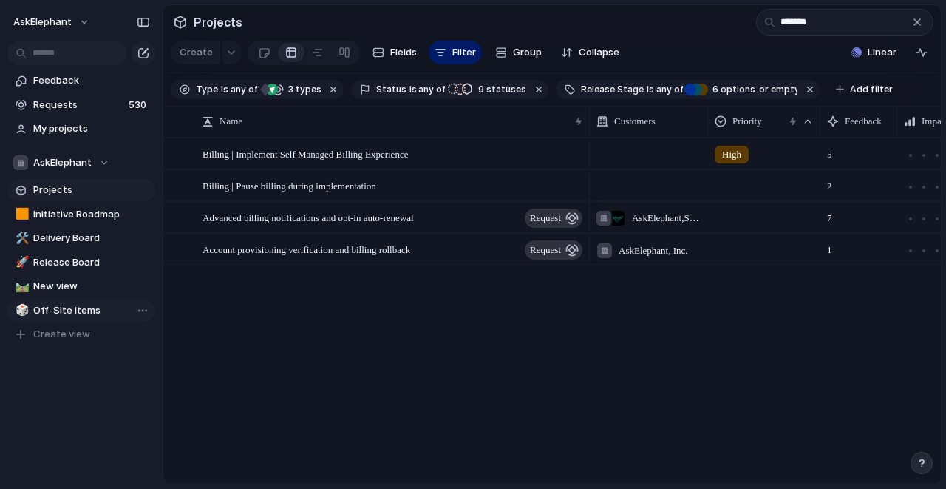
click at [71, 315] on span "Off-Site Items" at bounding box center [91, 310] width 117 height 15
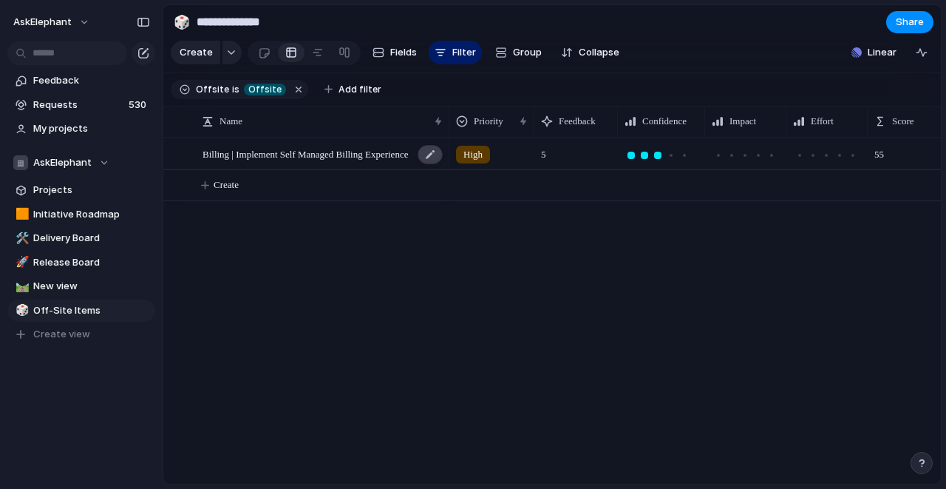
click at [427, 158] on div at bounding box center [430, 154] width 25 height 19
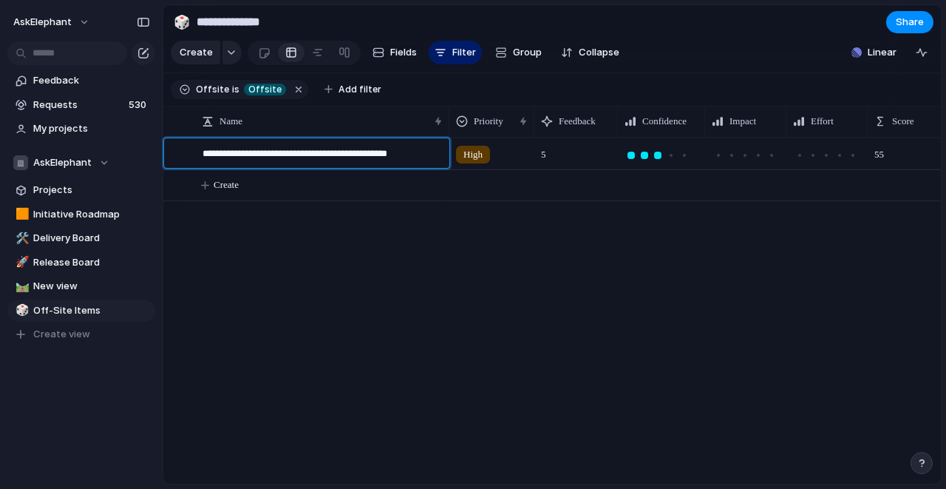
drag, startPoint x: 353, startPoint y: 155, endPoint x: 290, endPoint y: 153, distance: 62.1
click at [290, 153] on textarea "**********" at bounding box center [321, 155] width 237 height 18
click at [294, 157] on textarea "**********" at bounding box center [321, 155] width 237 height 18
click at [417, 157] on textarea "**********" at bounding box center [321, 155] width 237 height 18
type textarea "**********"
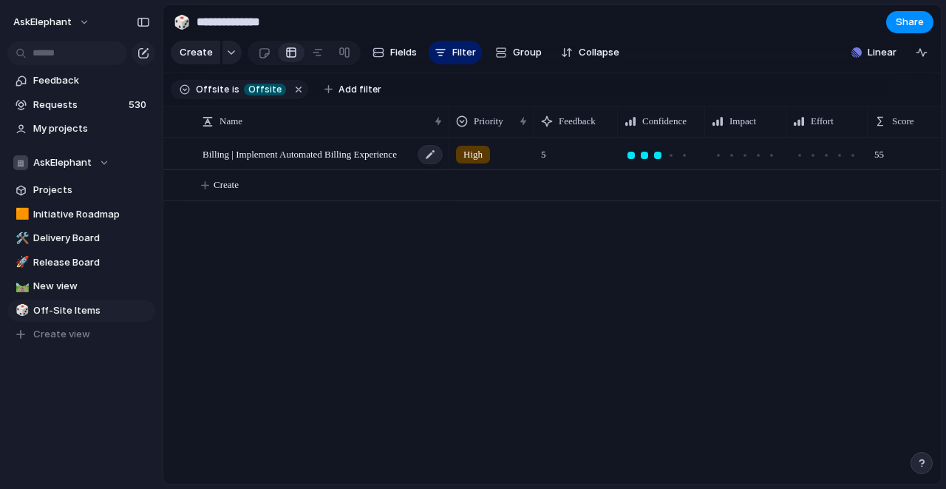
click at [317, 158] on span "Billing | Implement Automated Billing Experience" at bounding box center [300, 153] width 194 height 17
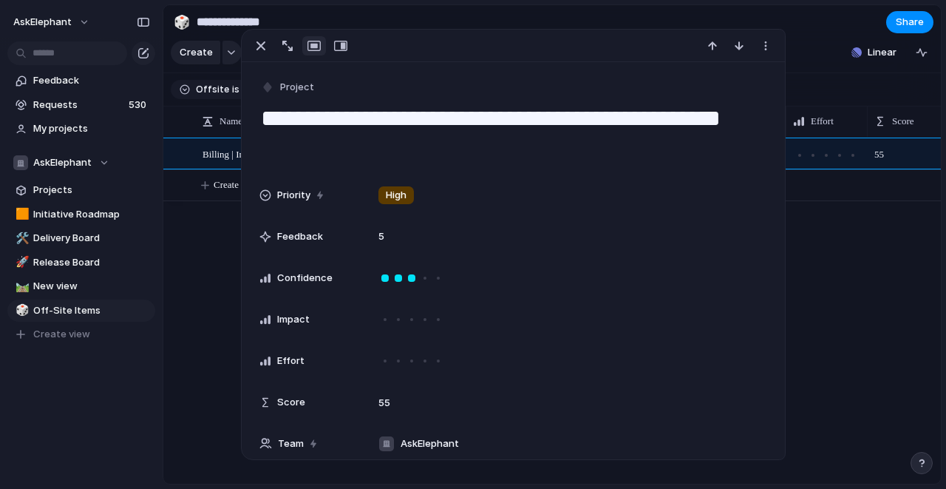
click at [517, 125] on textarea "**********" at bounding box center [513, 133] width 508 height 60
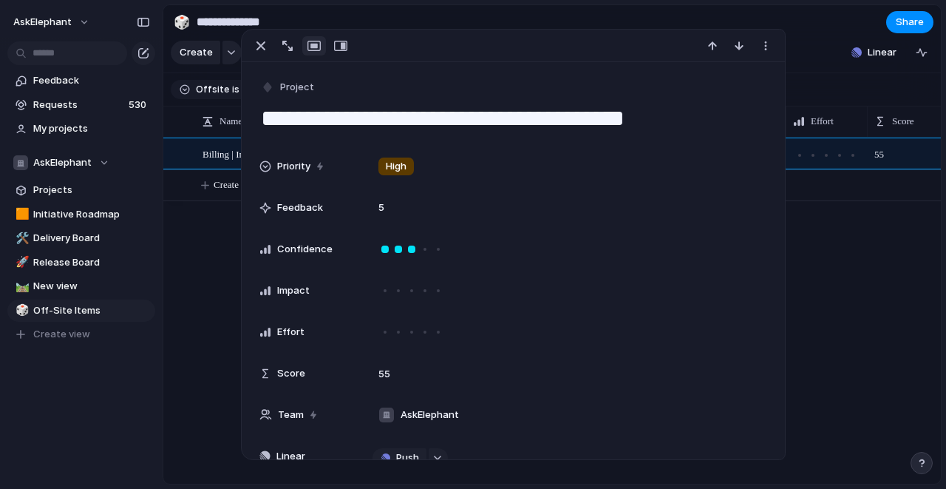
type textarea "**********"
click at [829, 305] on div "High 5 55" at bounding box center [695, 310] width 492 height 346
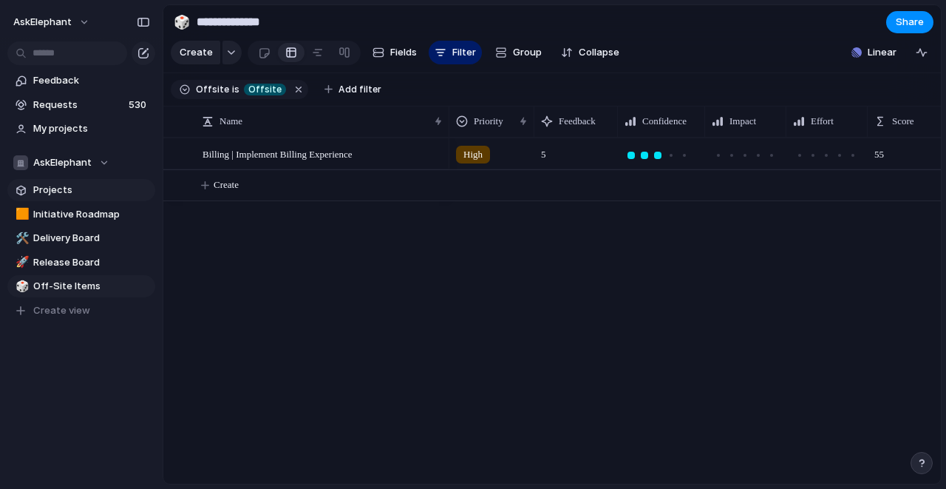
click at [48, 191] on span "Projects" at bounding box center [91, 190] width 117 height 15
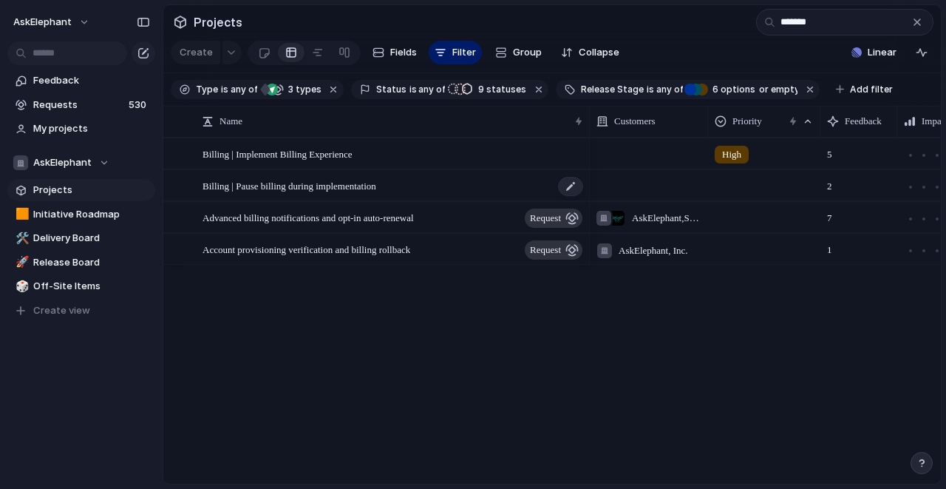
type input "*******"
click at [376, 188] on span "Billing | Pause billing during implementation" at bounding box center [290, 185] width 174 height 17
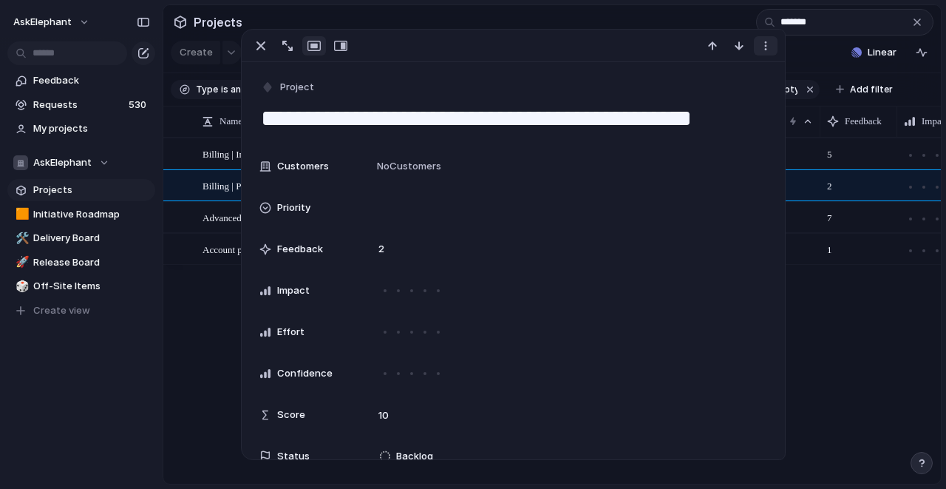
click at [766, 42] on div "button" at bounding box center [766, 46] width 12 height 12
click at [738, 78] on span "Mark as duplicate" at bounding box center [728, 77] width 83 height 15
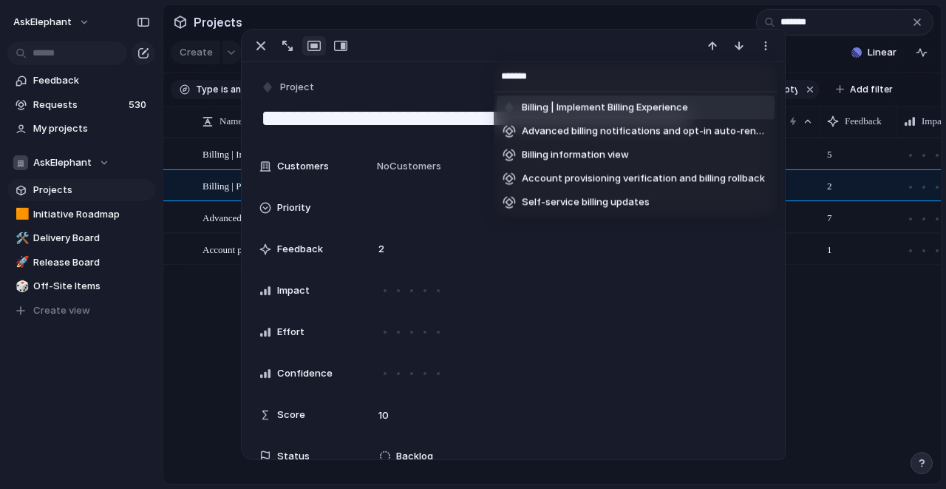
type input "*******"
click at [696, 103] on li "Billing | Implement Billing Experience" at bounding box center [636, 107] width 278 height 24
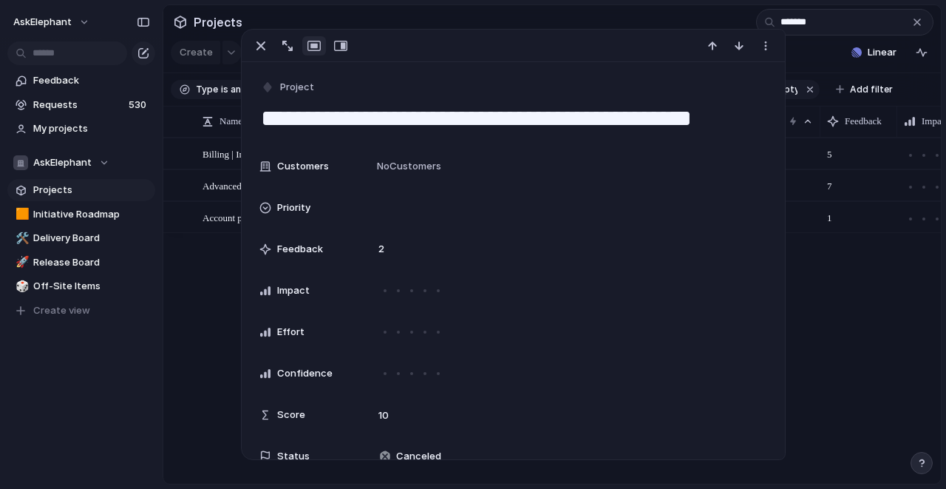
click at [197, 299] on div "Billing | Implement Billing Experience Advanced billing notifications and opt-i…" at bounding box center [552, 310] width 778 height 346
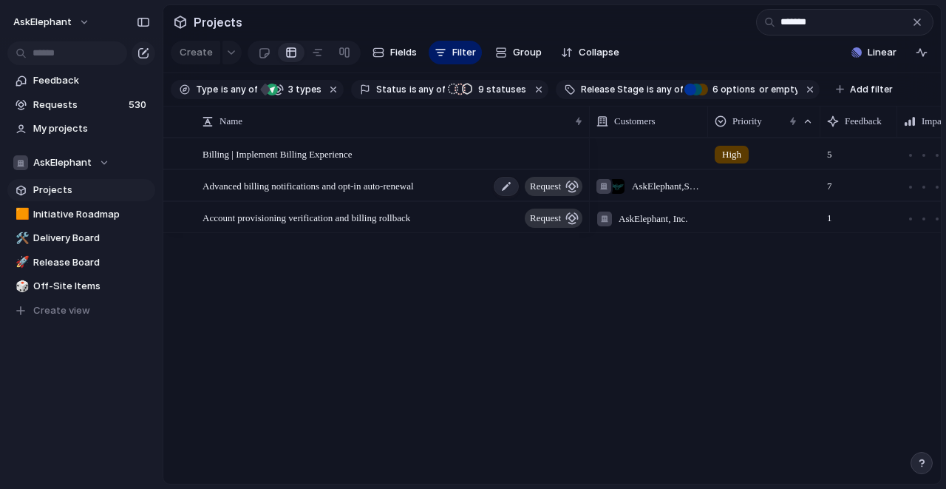
click at [457, 188] on div "Advanced billing notifications and opt-in auto-renewal request" at bounding box center [394, 186] width 382 height 30
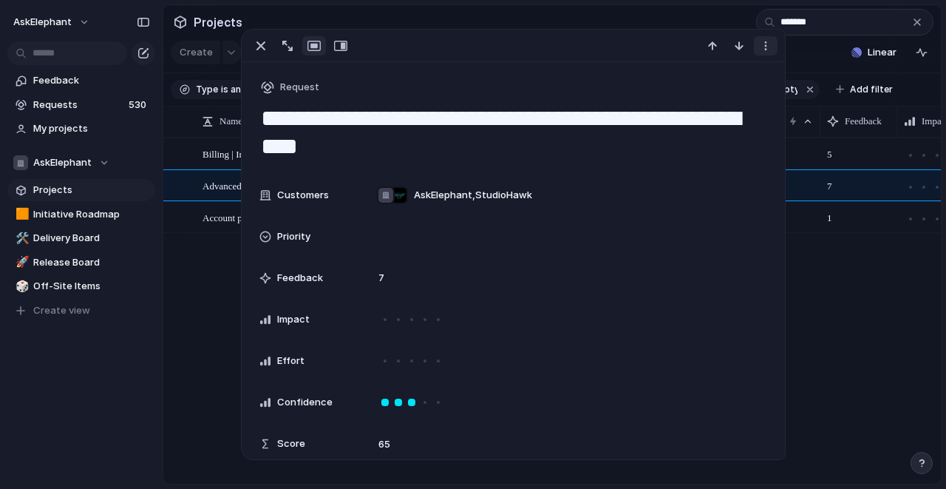
click at [772, 46] on button "button" at bounding box center [766, 45] width 24 height 19
click at [704, 79] on span "Mark as duplicate" at bounding box center [728, 77] width 83 height 15
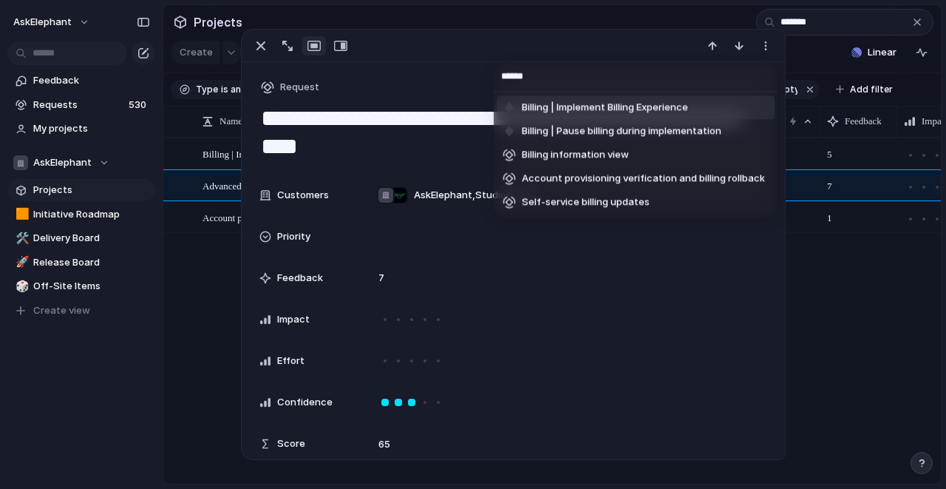
type input "*******"
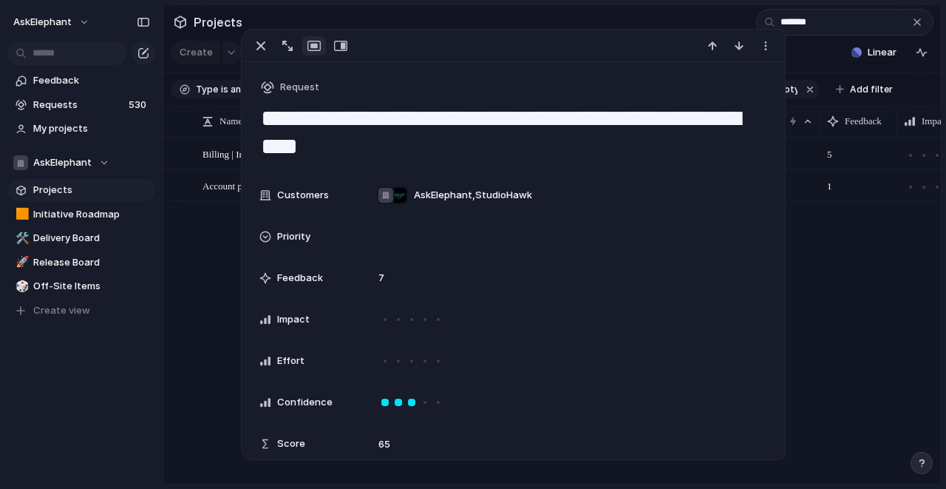
click at [191, 254] on div "Billing | Implement Billing Experience Account provisioning verification and bi…" at bounding box center [552, 310] width 778 height 346
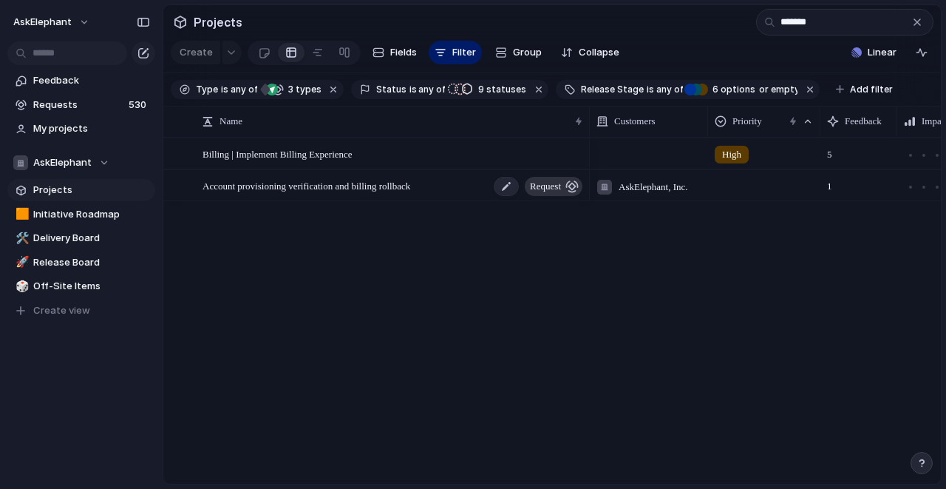
click at [410, 186] on span "Account provisioning verification and billing rollback" at bounding box center [307, 185] width 208 height 17
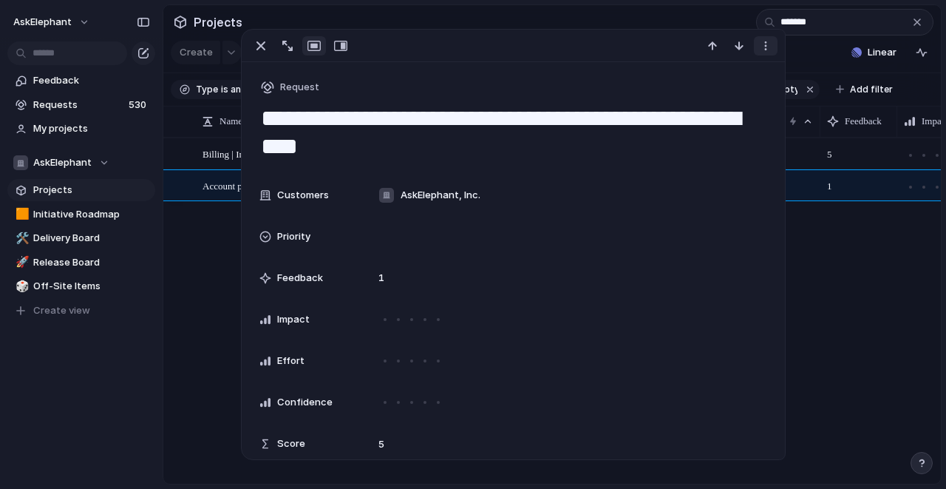
click at [764, 47] on div "button" at bounding box center [766, 46] width 12 height 12
click at [707, 79] on span "Mark as duplicate" at bounding box center [728, 77] width 83 height 15
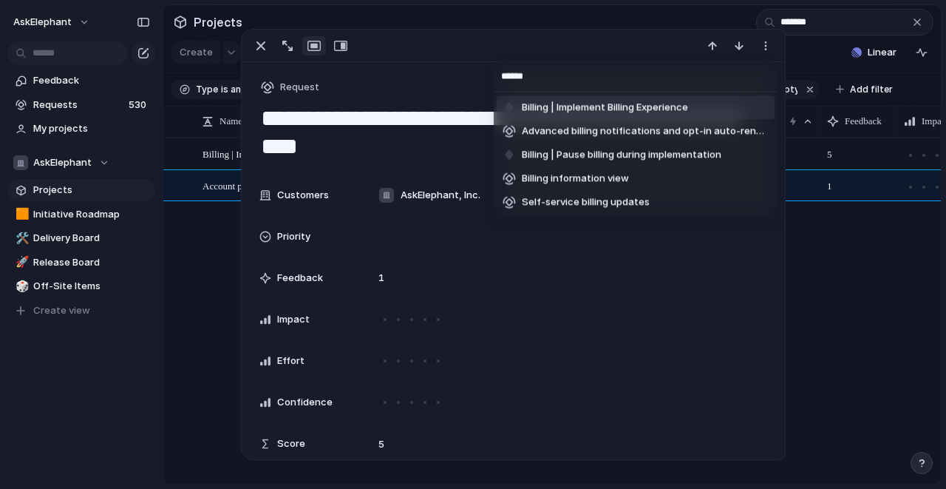
type input "*******"
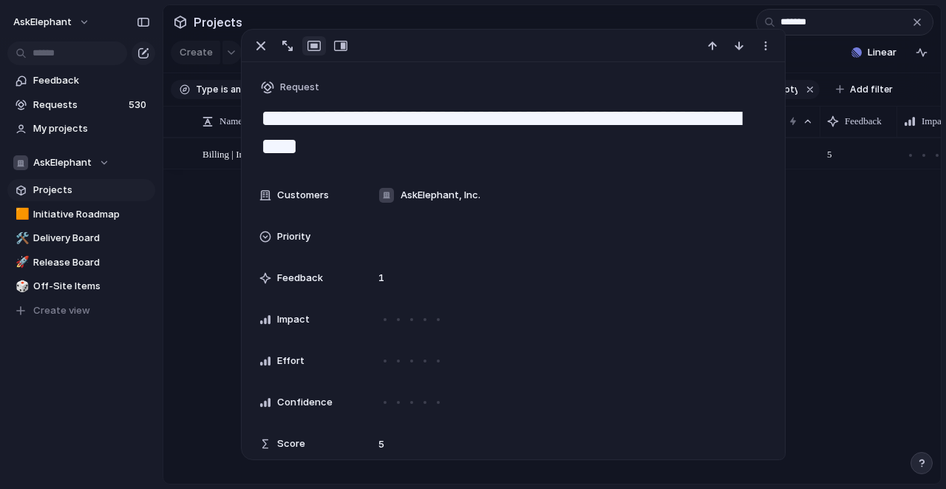
click at [192, 217] on div "Billing | Implement Billing Experience High 5" at bounding box center [552, 310] width 778 height 346
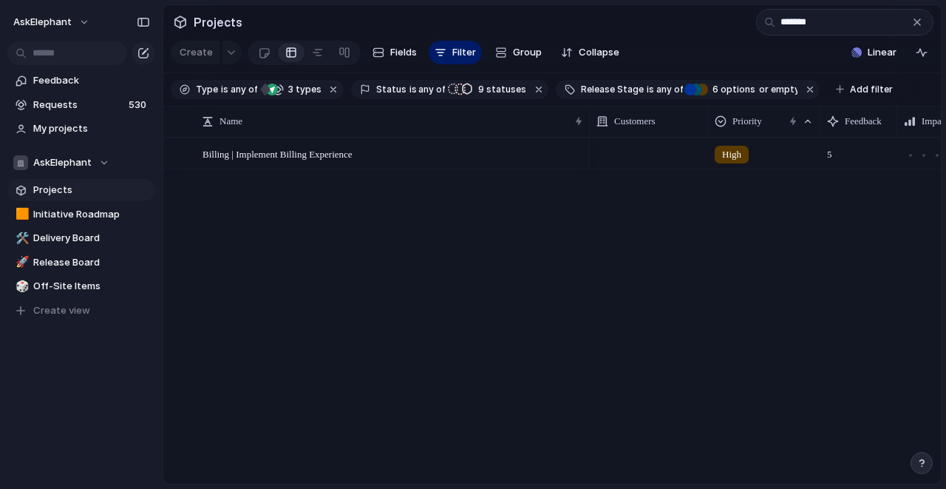
click at [915, 24] on div "button" at bounding box center [917, 22] width 12 height 12
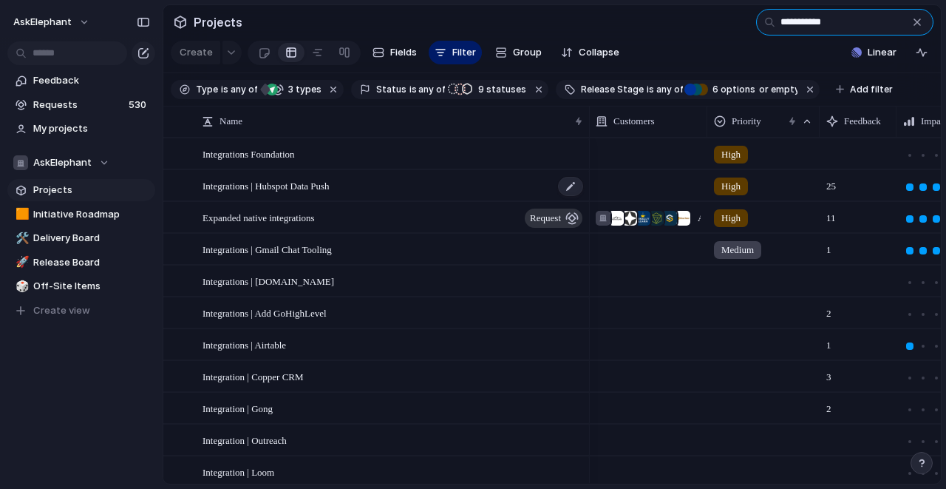
type input "**********"
click at [435, 184] on div "Integrations | Hubspot Data Push" at bounding box center [394, 186] width 382 height 30
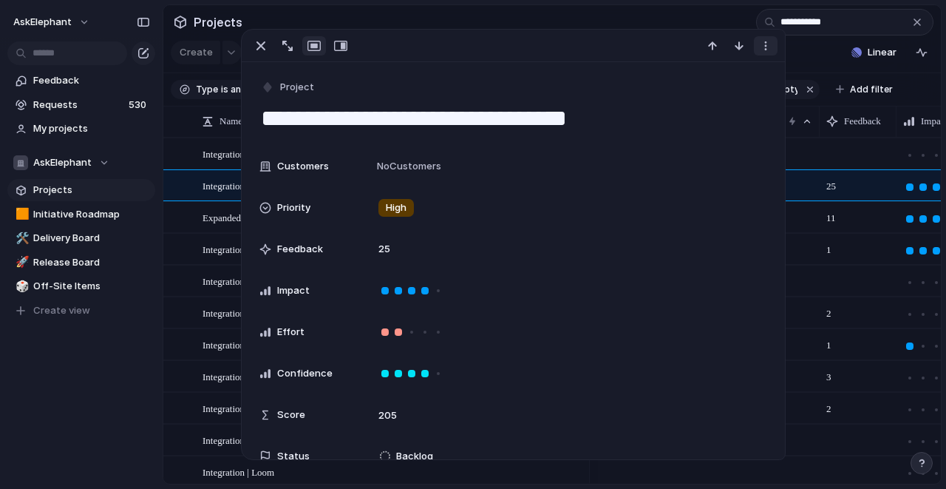
click at [764, 50] on div "button" at bounding box center [766, 46] width 12 height 12
click at [726, 78] on span "Mark as duplicate" at bounding box center [728, 77] width 83 height 15
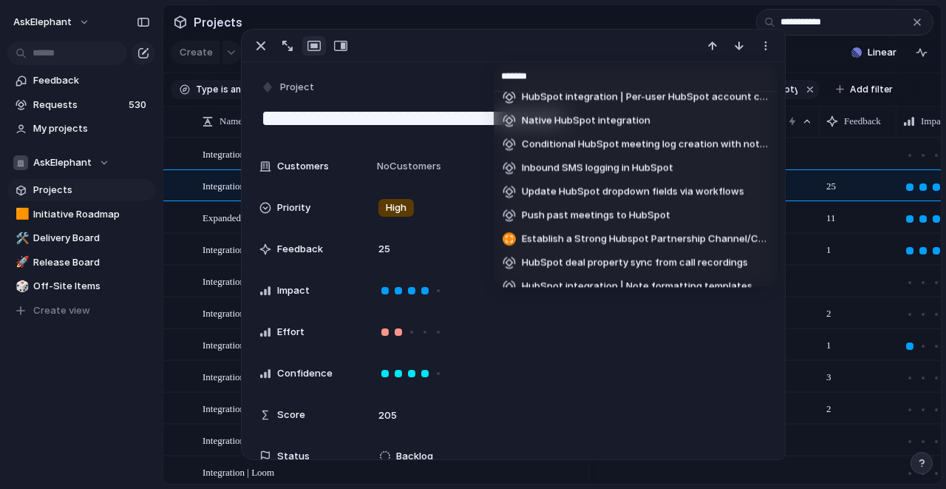
scroll to position [102, 0]
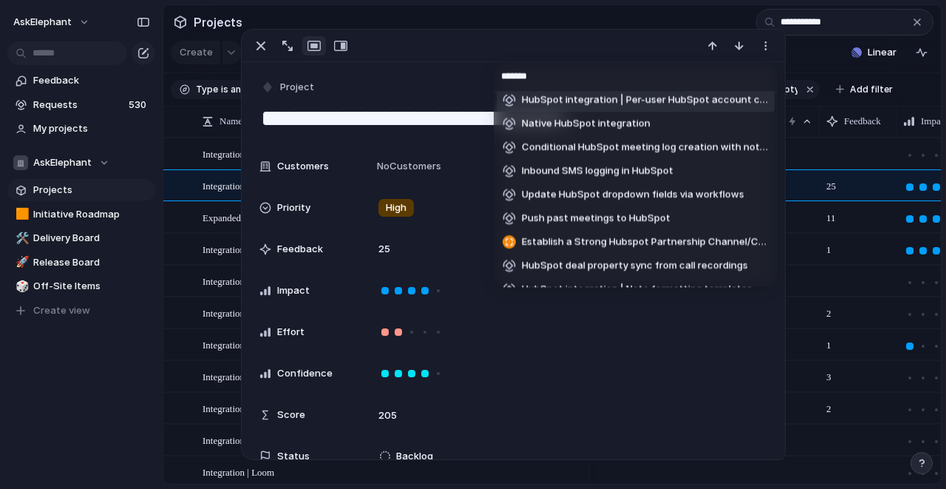
type input "*******"
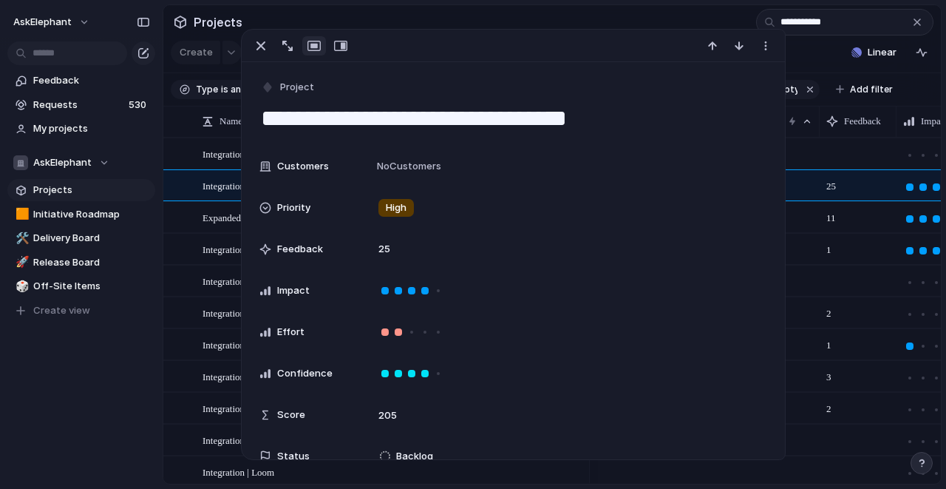
click at [633, 25] on div "******* HubSpot deal creation Delegated HubSpot integration authorization Docum…" at bounding box center [473, 244] width 946 height 489
click at [622, 24] on section "**********" at bounding box center [552, 21] width 778 height 33
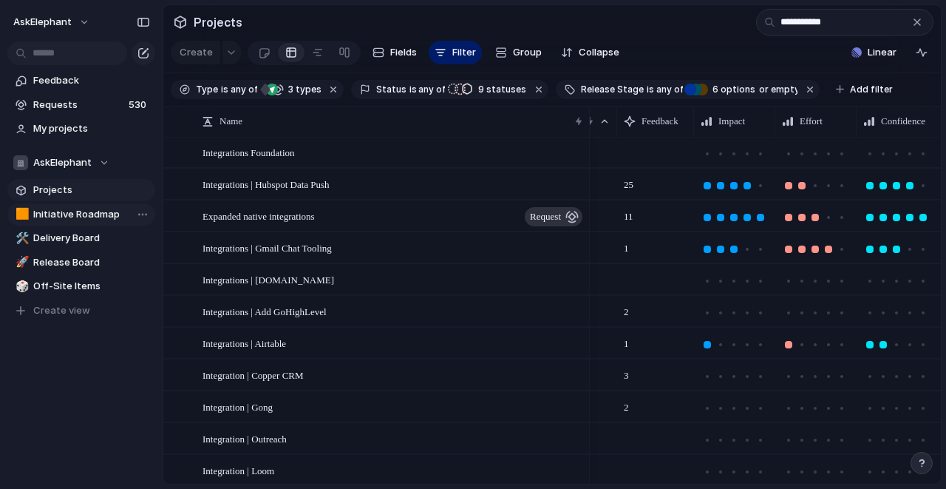
click at [102, 212] on span "Initiative Roadmap" at bounding box center [91, 214] width 117 height 15
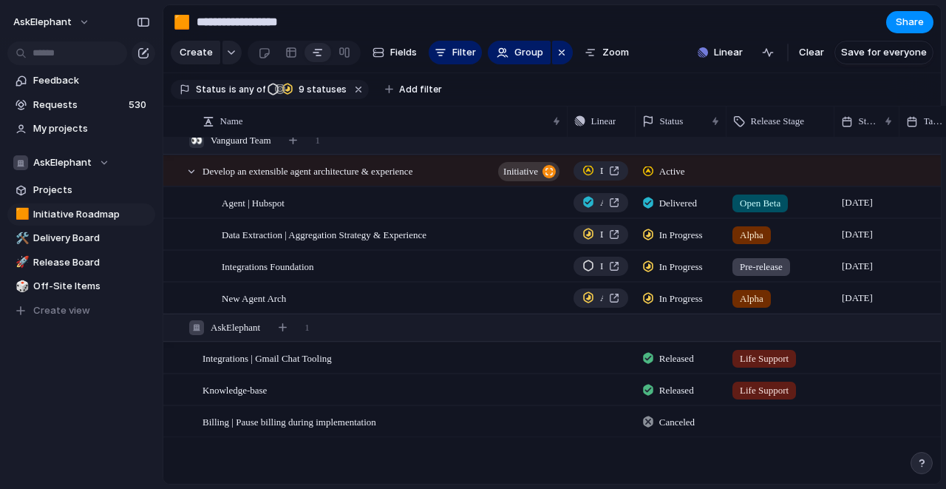
click at [649, 423] on div at bounding box center [648, 421] width 10 height 13
click at [584, 429] on div "Backlog Exploring Planned Blocked In Progress Delivered Released Canceled" at bounding box center [473, 244] width 946 height 489
click at [628, 424] on button "button" at bounding box center [620, 421] width 19 height 19
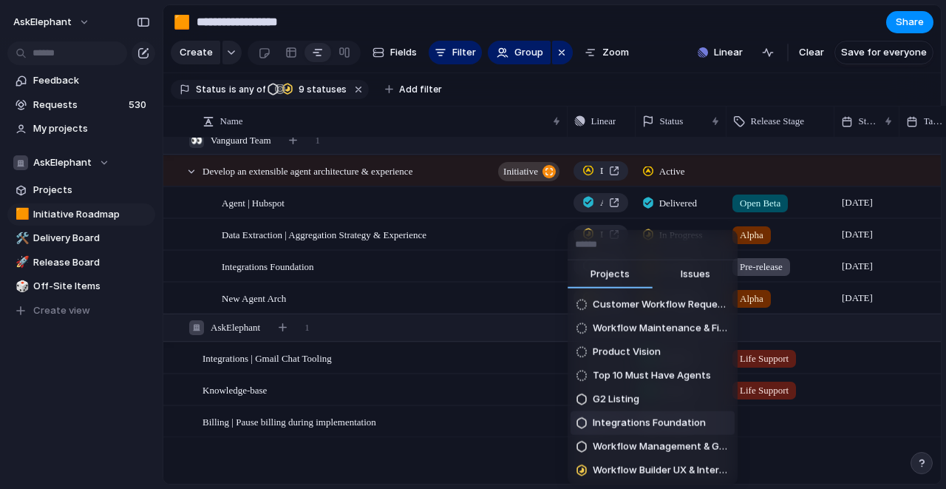
click at [498, 422] on div "Projects Issues Customer Workflow Requests - Q3 2025 Workflow Maintenance & Fix…" at bounding box center [473, 244] width 946 height 489
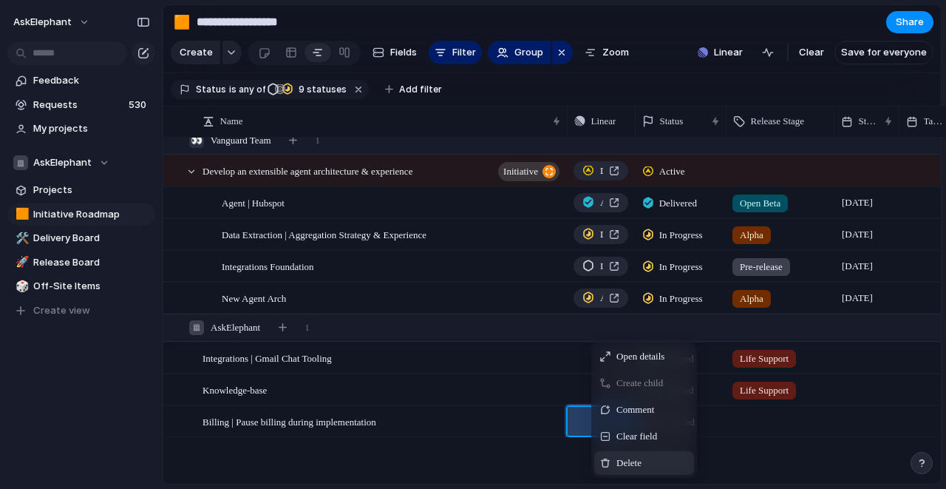
click at [618, 461] on span "Delete" at bounding box center [628, 462] width 25 height 15
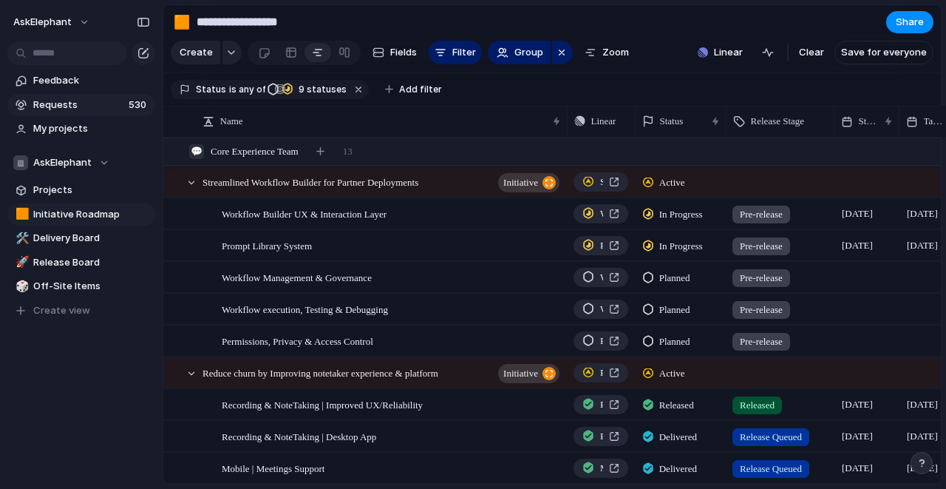
click at [81, 106] on span "Requests" at bounding box center [78, 105] width 91 height 15
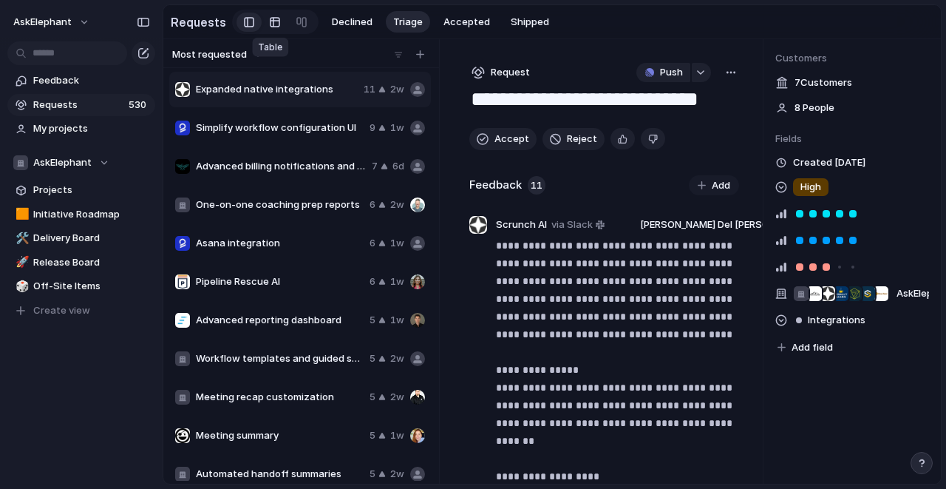
click at [269, 24] on div at bounding box center [275, 22] width 12 height 24
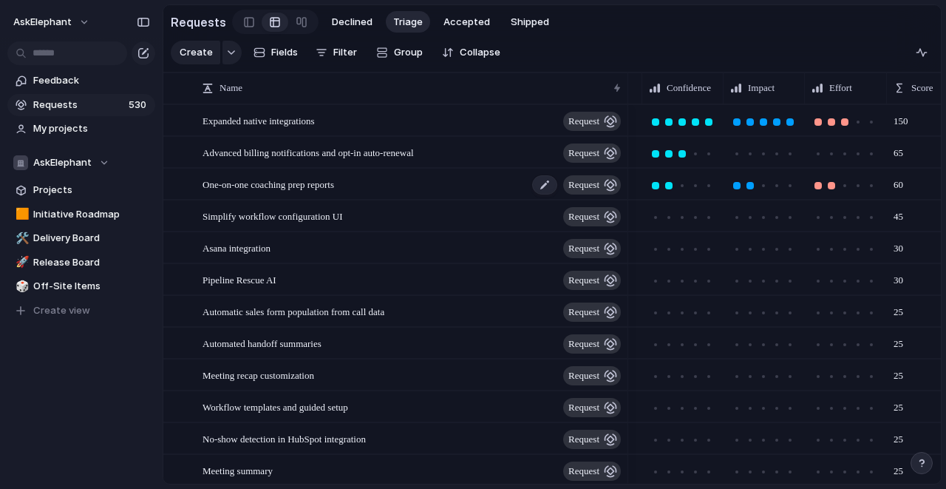
scroll to position [0, 152]
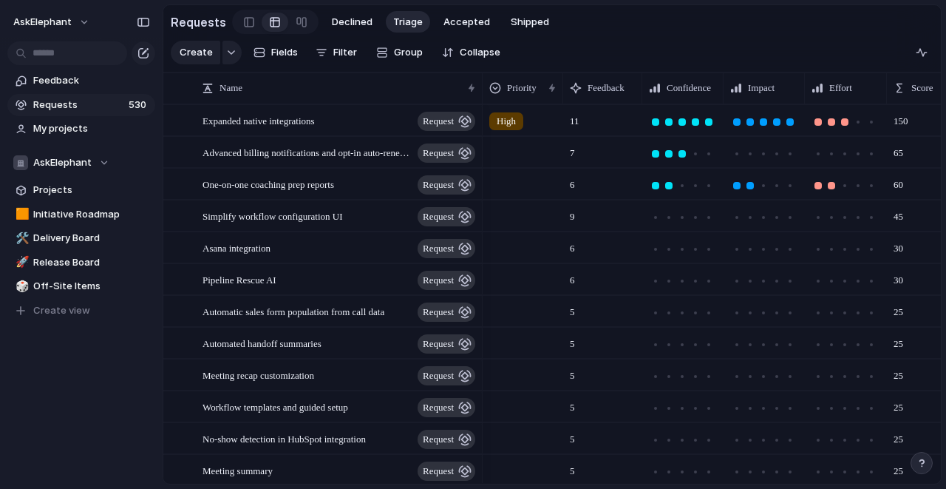
drag, startPoint x: 624, startPoint y: 92, endPoint x: 478, endPoint y: 87, distance: 145.7
click at [478, 87] on div at bounding box center [481, 87] width 7 height 31
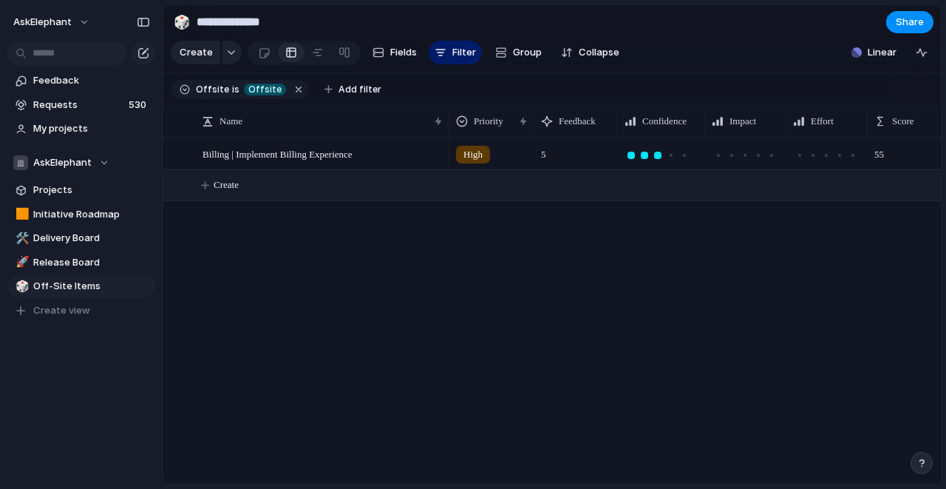
click at [234, 183] on span "Create" at bounding box center [226, 184] width 25 height 15
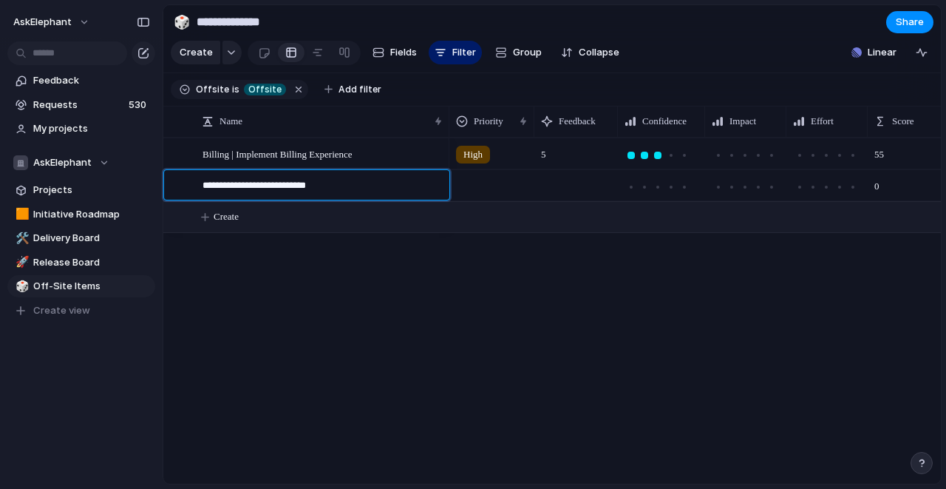
type textarea "**********"
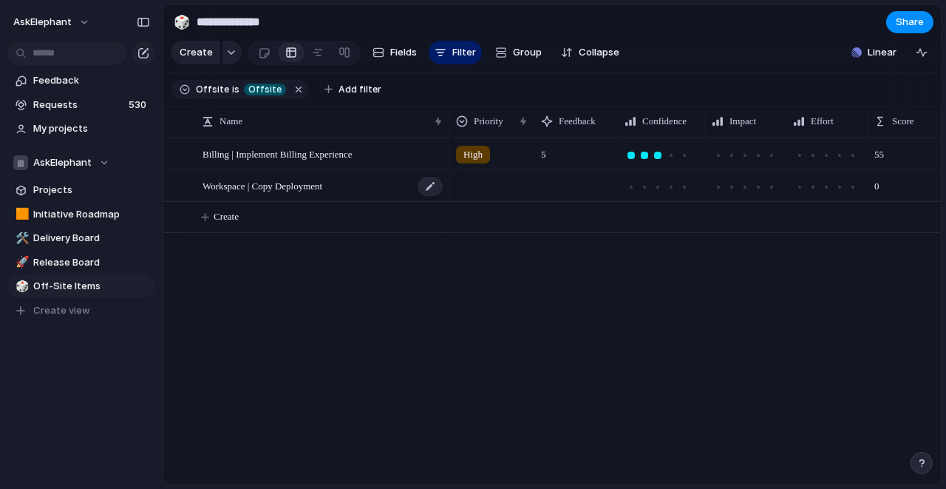
click at [364, 184] on div "Workspace | Copy Deployment" at bounding box center [324, 186] width 242 height 30
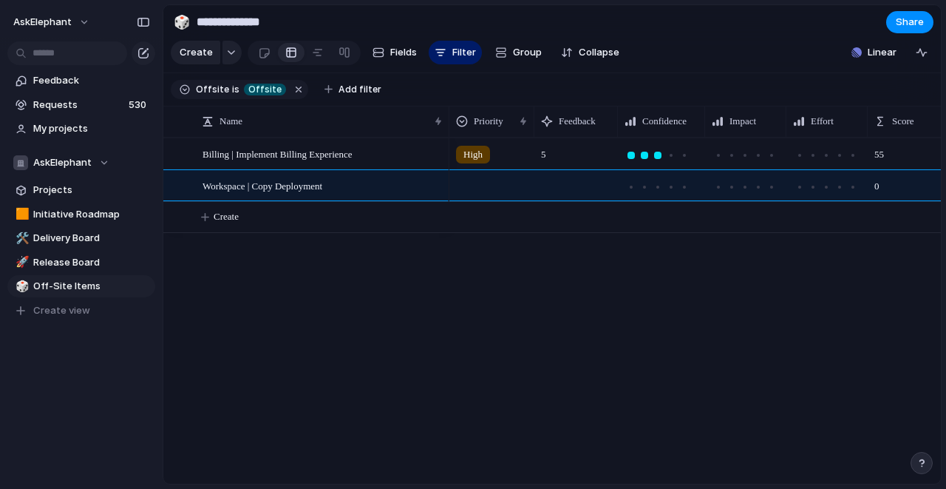
click at [205, 289] on div "Billing | Implement Billing Experience Workspace | Copy Deployment High 5 55 0 …" at bounding box center [552, 310] width 778 height 346
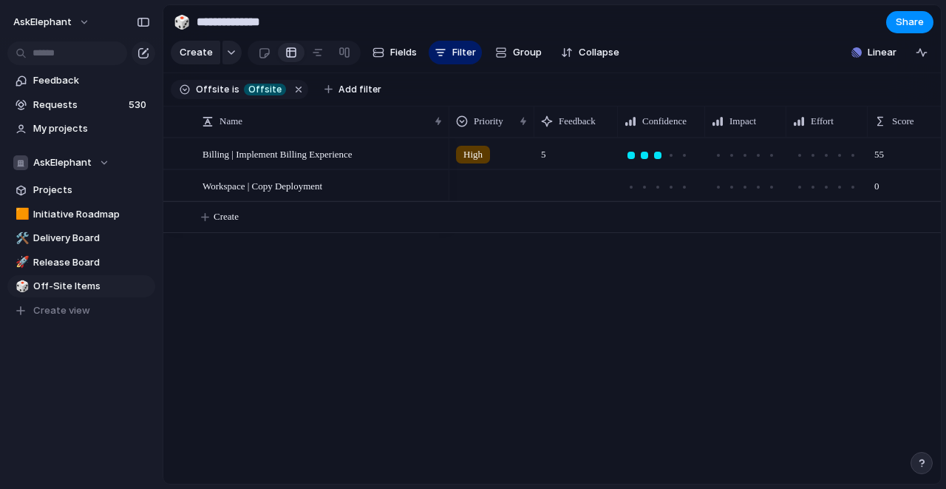
click at [475, 183] on div at bounding box center [492, 183] width 84 height 24
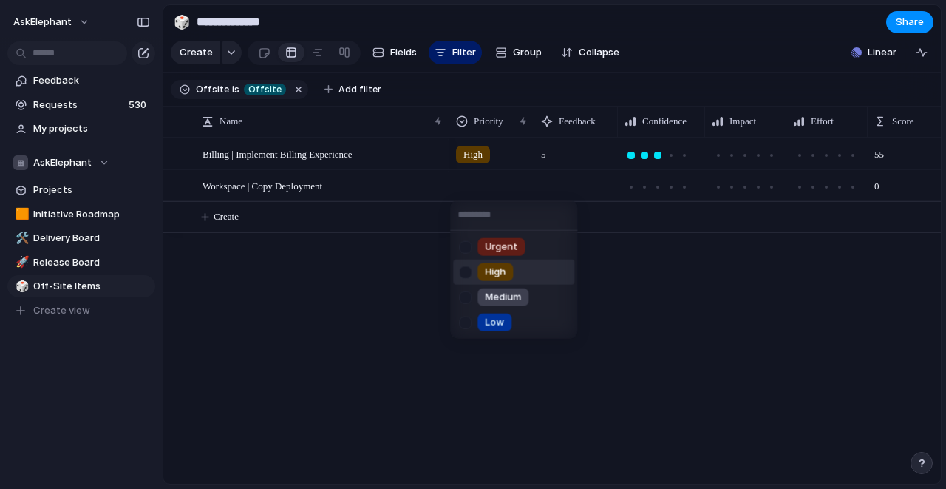
click at [381, 363] on div "Urgent High Medium Low" at bounding box center [473, 244] width 946 height 489
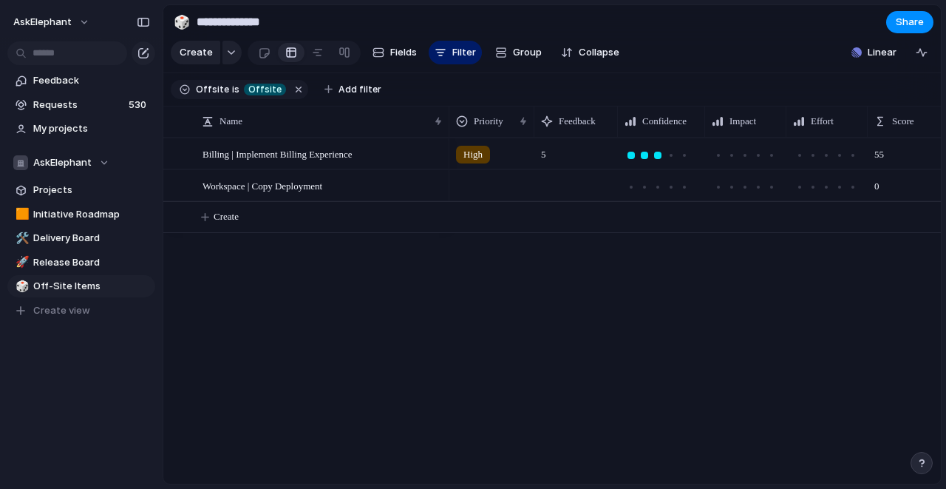
click at [475, 194] on div at bounding box center [491, 185] width 85 height 30
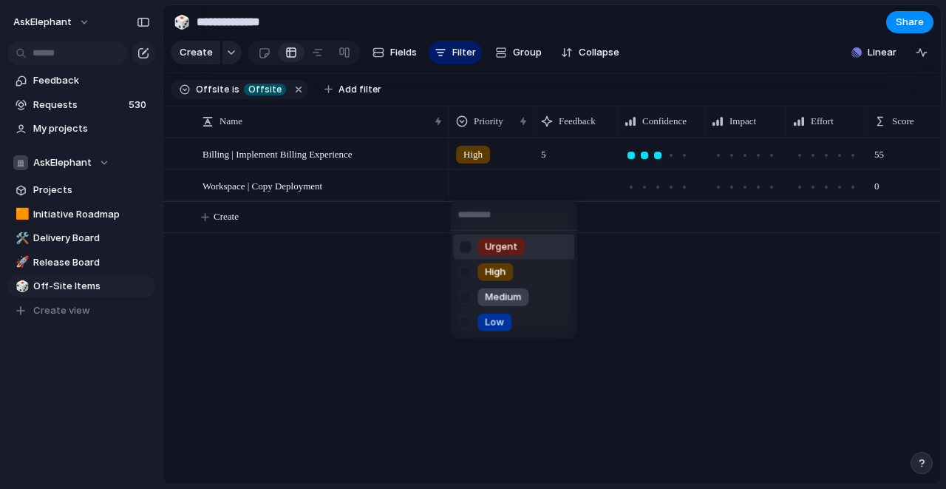
click at [474, 180] on div "Urgent High Medium Low" at bounding box center [473, 244] width 946 height 489
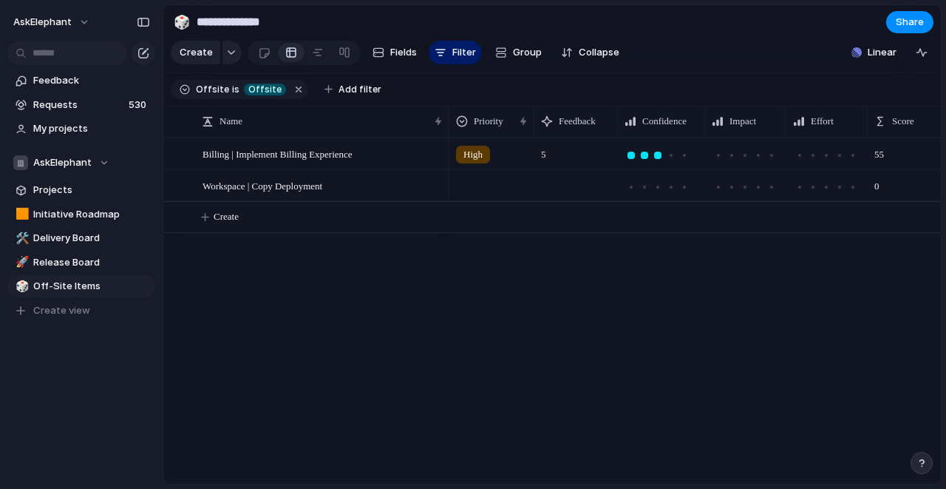
click at [474, 180] on div at bounding box center [492, 183] width 84 height 24
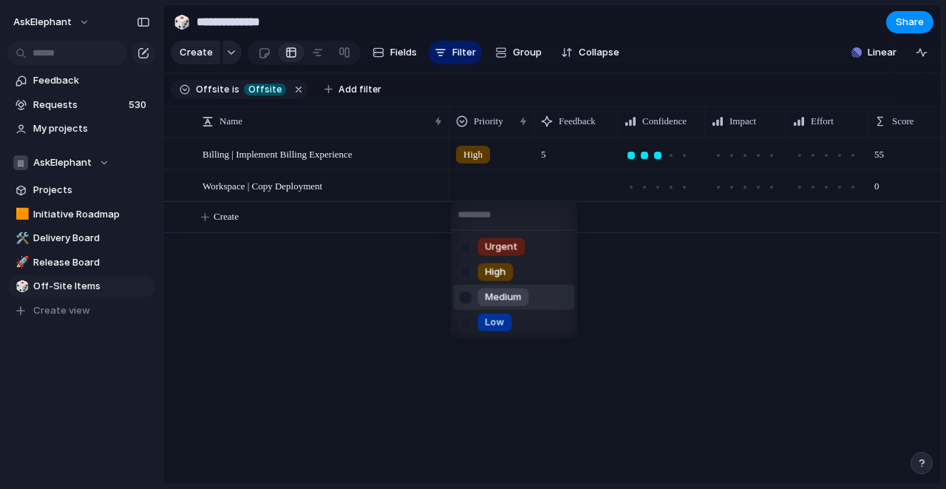
click at [477, 294] on div at bounding box center [465, 297] width 26 height 26
click at [385, 318] on div "Urgent High Medium Low" at bounding box center [473, 244] width 946 height 489
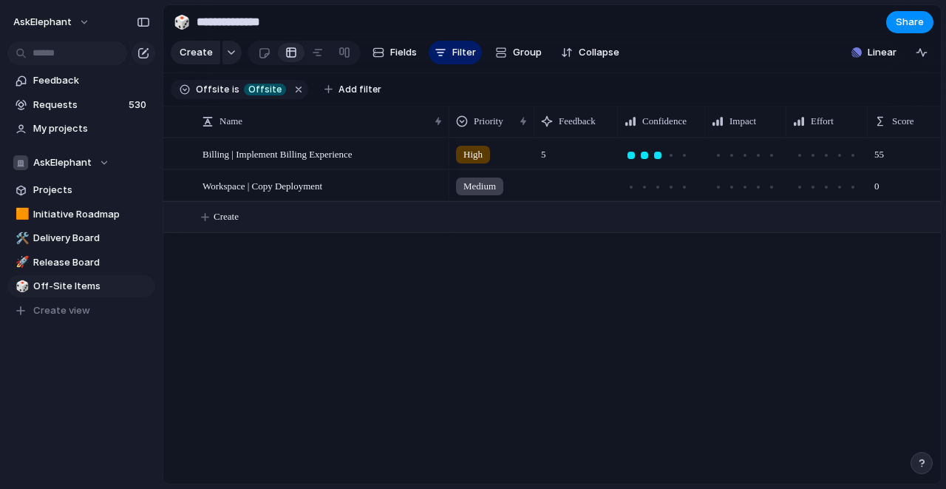
click at [231, 216] on span "Create" at bounding box center [226, 216] width 25 height 15
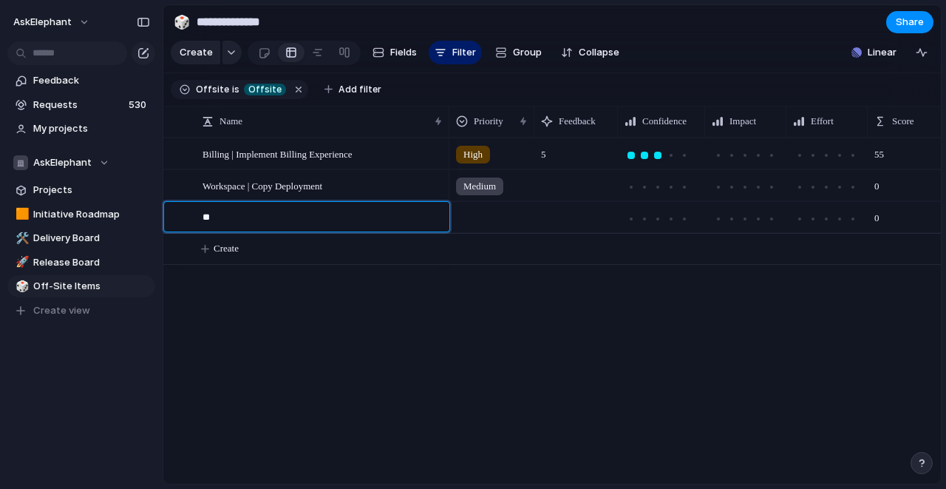
type textarea "*"
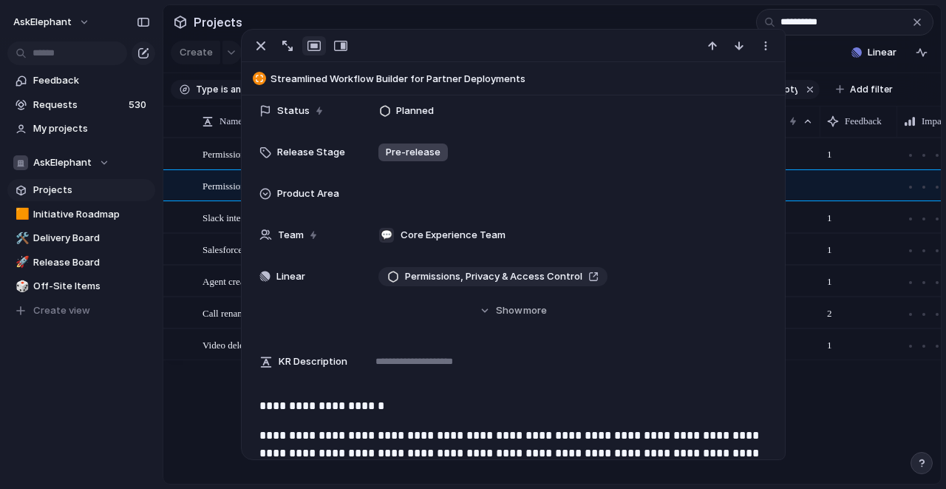
scroll to position [448, 0]
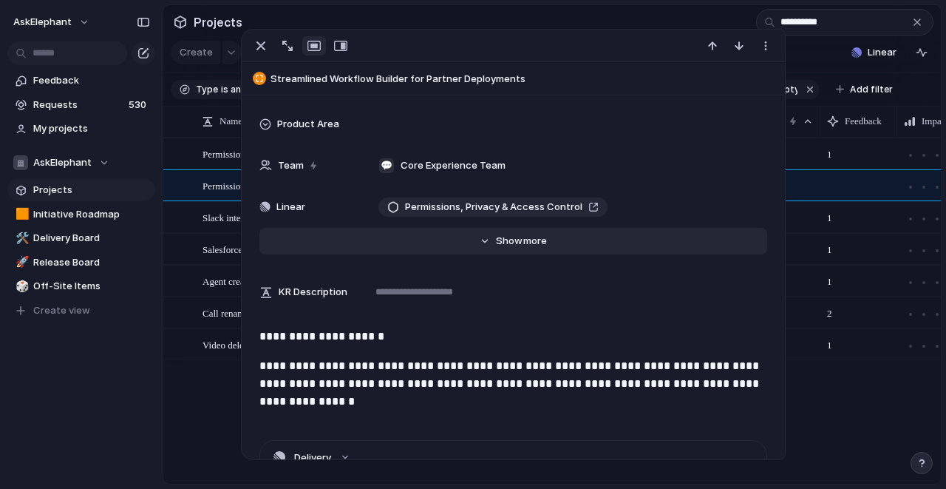
click at [514, 248] on button "Hide Show more" at bounding box center [512, 241] width 507 height 27
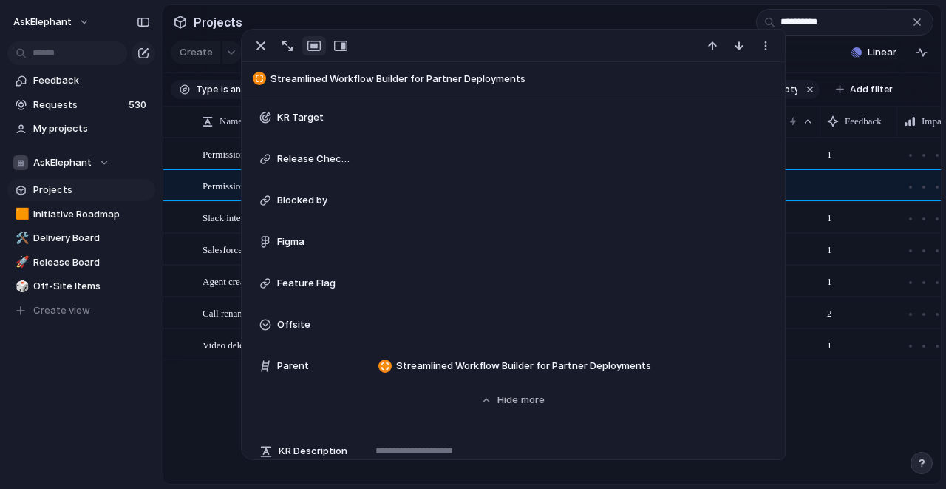
scroll to position [1030, 0]
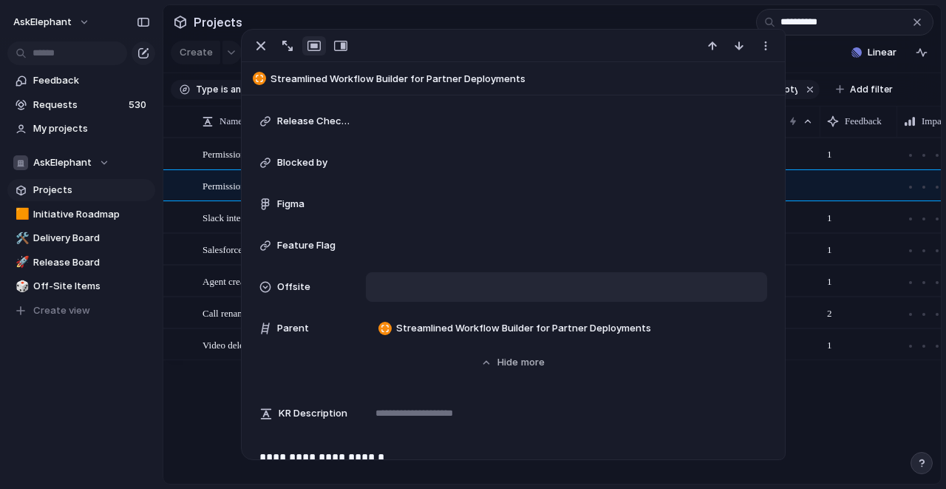
click at [407, 288] on div at bounding box center [566, 287] width 387 height 16
click at [412, 340] on span "Offsite" at bounding box center [423, 339] width 33 height 15
click at [611, 16] on section "**********" at bounding box center [552, 21] width 778 height 33
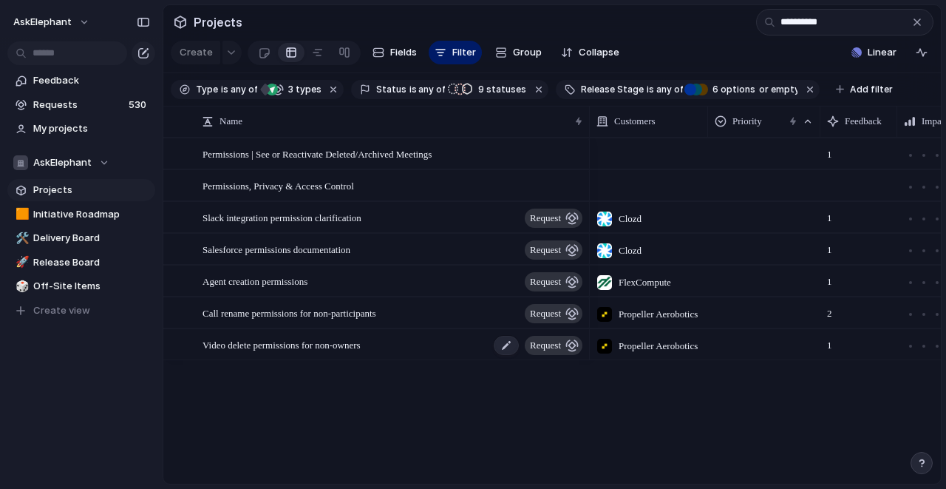
click at [437, 345] on div "Video delete permissions for non-owners request" at bounding box center [394, 345] width 382 height 30
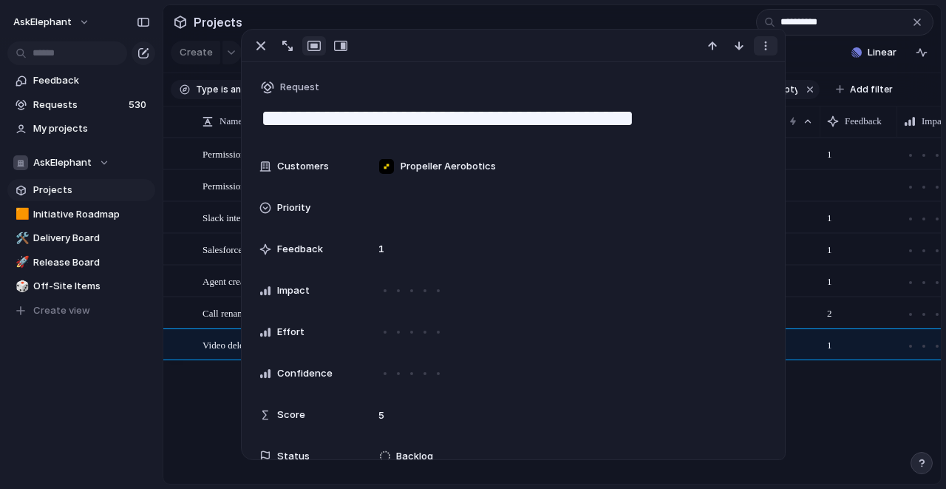
click at [763, 46] on div "button" at bounding box center [766, 46] width 12 height 12
click at [737, 81] on span "Mark as duplicate" at bounding box center [728, 77] width 83 height 15
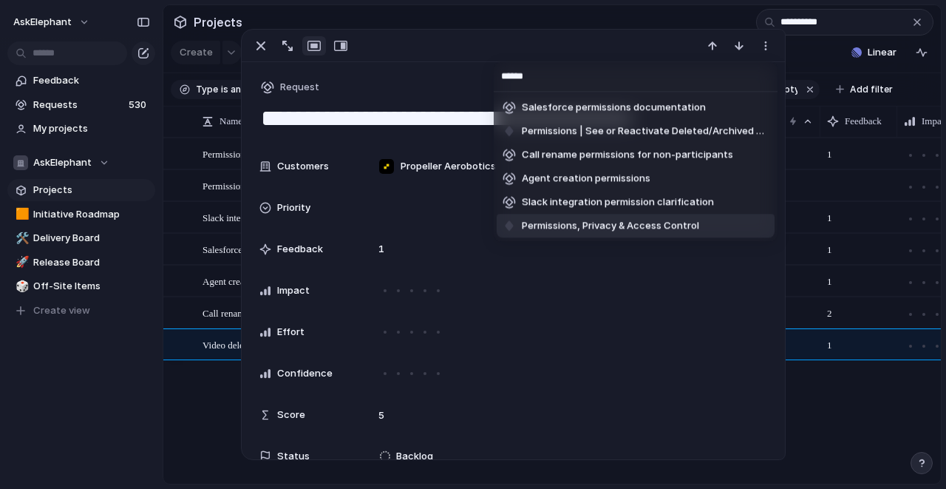
type input "******"
click at [676, 224] on span "Permissions, Privacy & Access Control" at bounding box center [610, 226] width 177 height 15
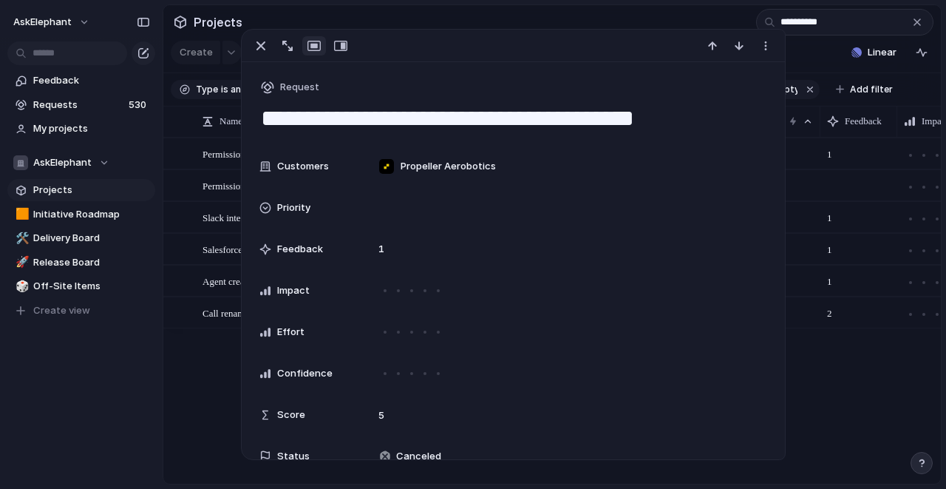
click at [190, 371] on div "Permissions | See or Reactivate Deleted/Archived Meetings Permissions, Privacy …" at bounding box center [552, 310] width 778 height 346
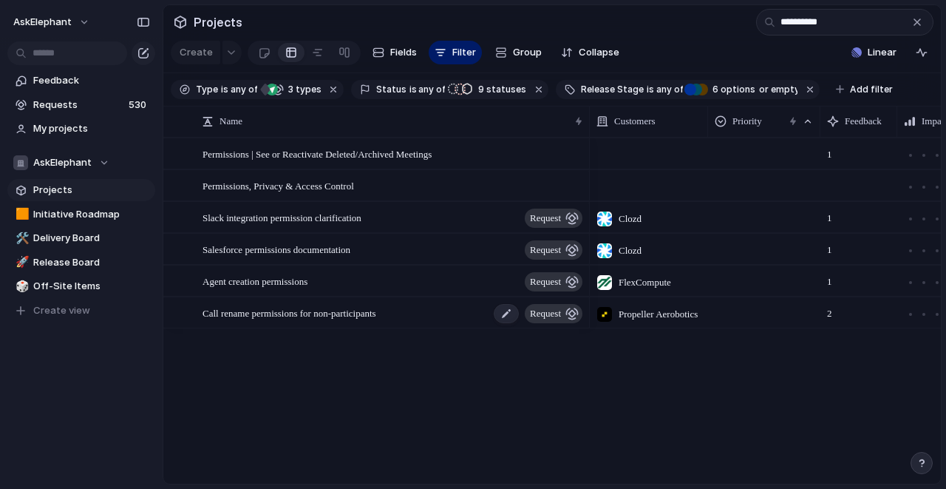
click at [429, 315] on div "Call rename permissions for non-participants request" at bounding box center [394, 313] width 382 height 30
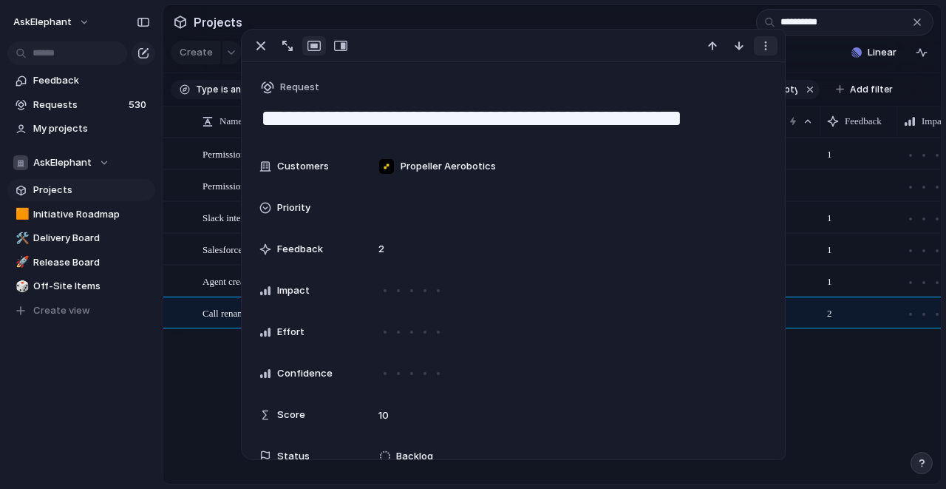
click at [765, 49] on div "button" at bounding box center [766, 46] width 12 height 12
click at [733, 75] on span "Mark as duplicate" at bounding box center [728, 77] width 83 height 15
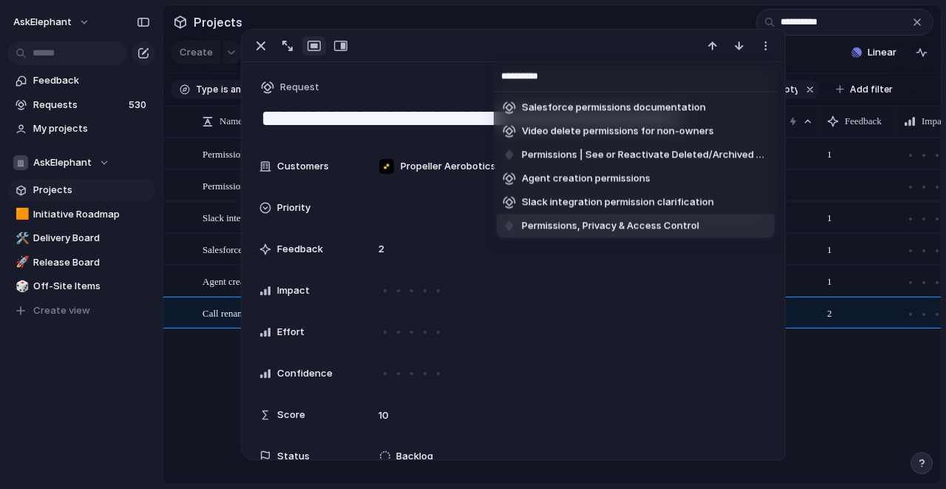
type input "**********"
click at [639, 226] on span "Permissions, Privacy & Access Control" at bounding box center [610, 226] width 177 height 15
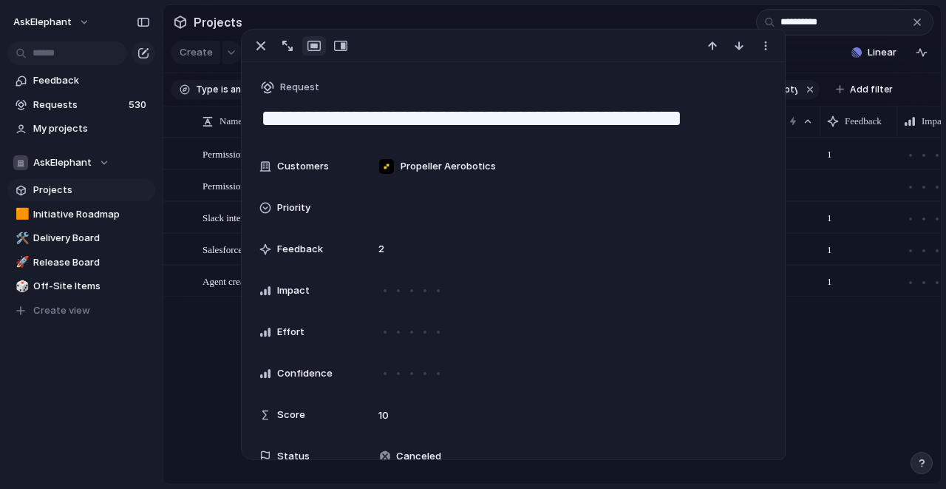
click at [203, 336] on div "Permissions | See or Reactivate Deleted/Archived Meetings Permissions, Privacy …" at bounding box center [552, 310] width 778 height 346
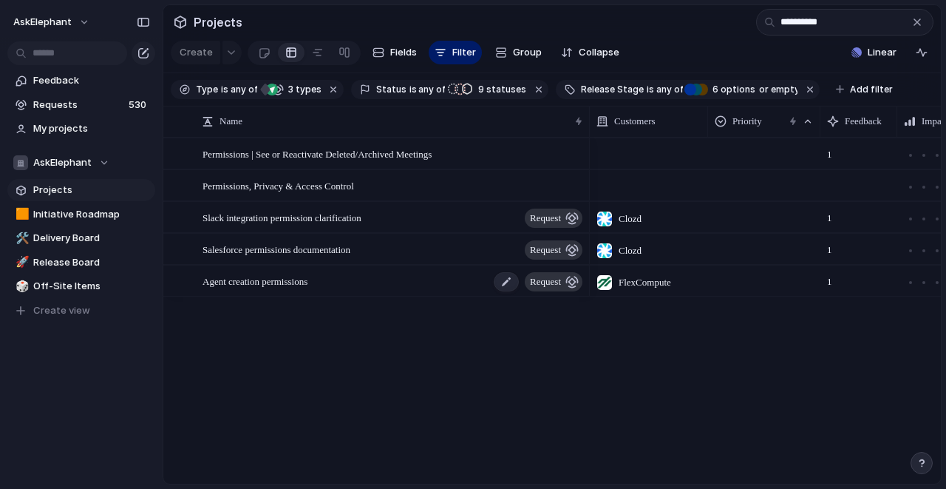
click at [368, 288] on div "Agent creation permissions request" at bounding box center [394, 281] width 382 height 30
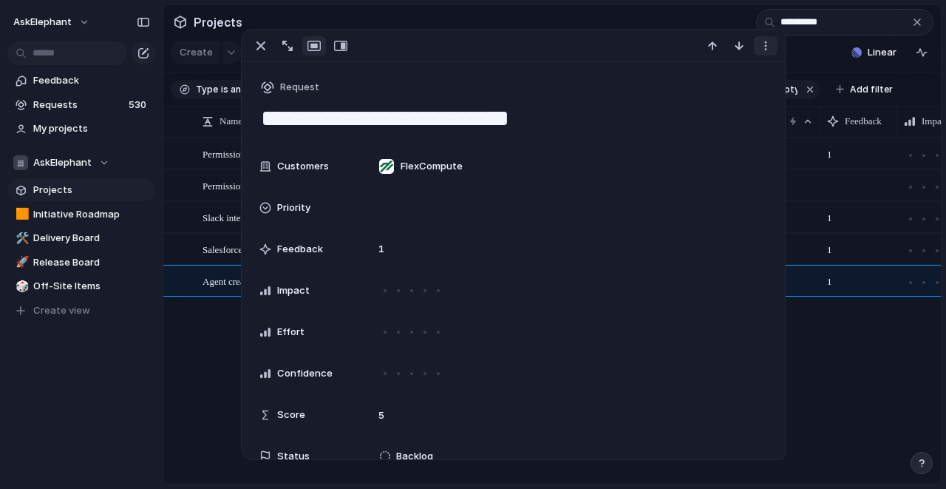
click at [765, 50] on div "button" at bounding box center [766, 46] width 12 height 12
click at [733, 81] on span "Mark as duplicate" at bounding box center [728, 77] width 83 height 15
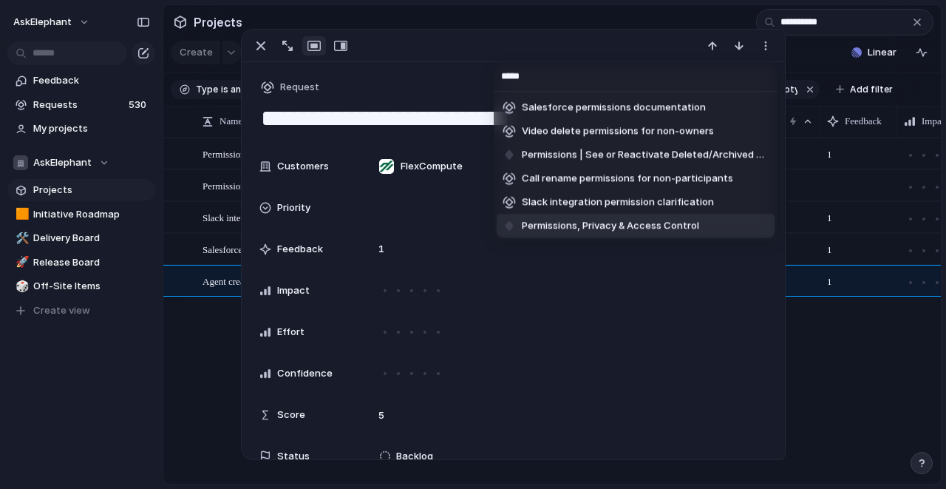
type input "*****"
click at [654, 222] on span "Permissions, Privacy & Access Control" at bounding box center [610, 226] width 177 height 15
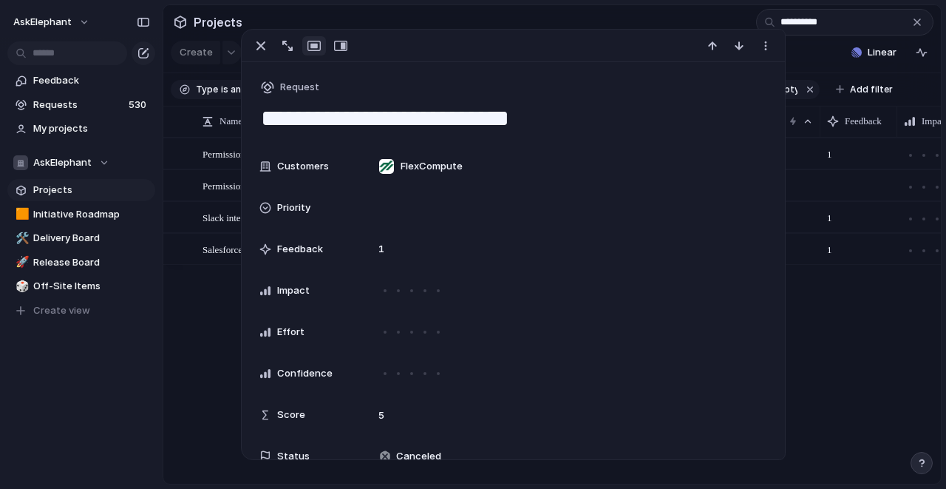
click at [204, 323] on div "Permissions | See or Reactivate Deleted/Archived Meetings Permissions, Privacy …" at bounding box center [552, 310] width 778 height 346
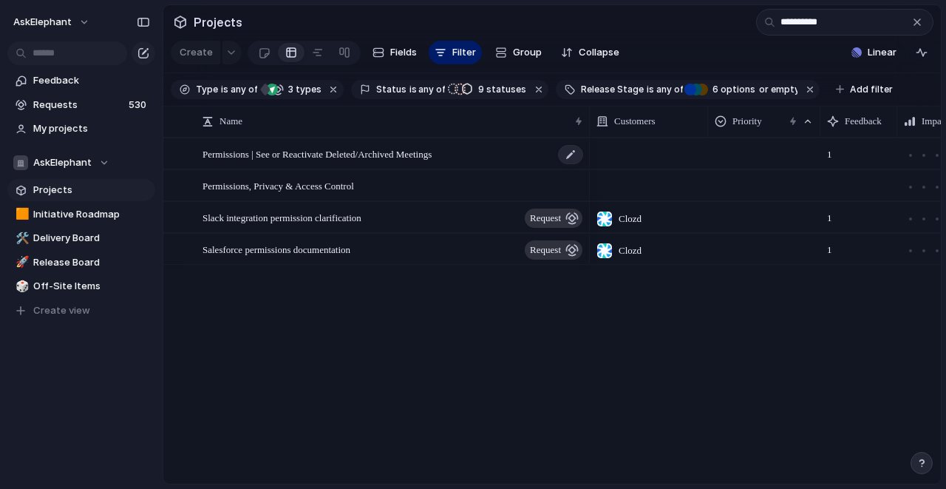
click at [497, 154] on div "Permissions | See or Reactivate Deleted/Archived Meetings" at bounding box center [394, 154] width 382 height 30
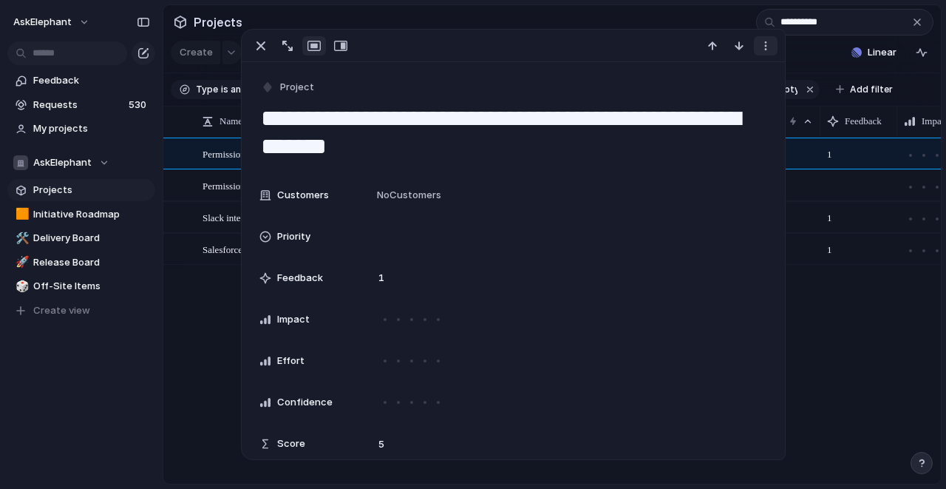
click at [763, 51] on div "button" at bounding box center [766, 46] width 12 height 12
click at [715, 78] on span "Mark as duplicate" at bounding box center [728, 77] width 83 height 15
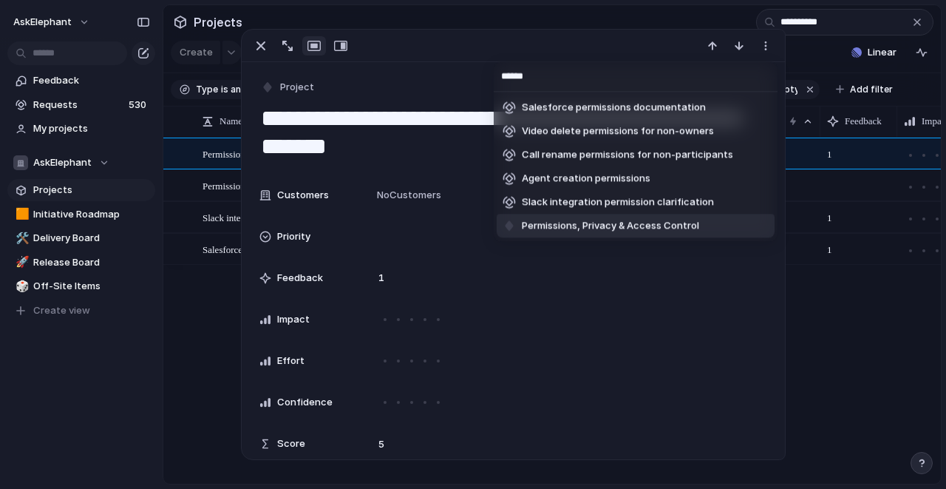
type input "******"
click at [605, 230] on span "Permissions, Privacy & Access Control" at bounding box center [610, 226] width 177 height 15
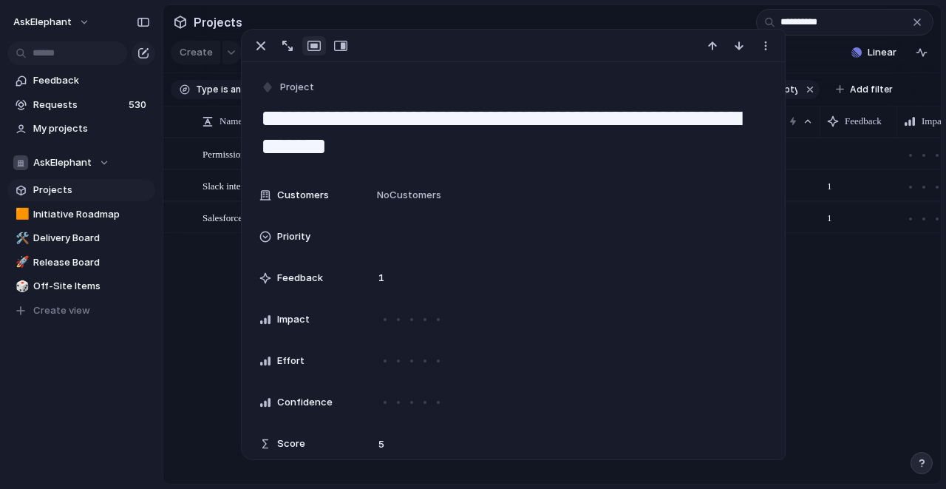
click at [200, 284] on div "Permissions, Privacy & Access Control Slack integration permission clarificatio…" at bounding box center [552, 310] width 778 height 346
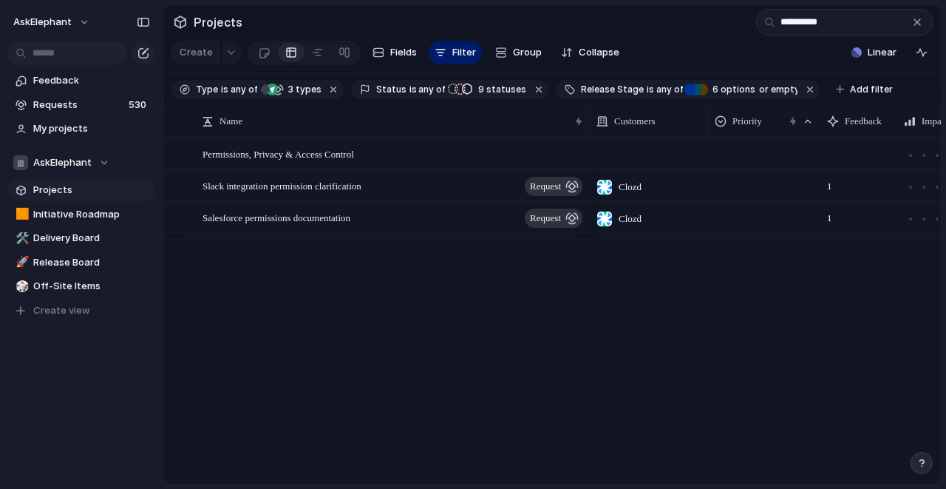
click at [914, 24] on div "button" at bounding box center [917, 22] width 12 height 12
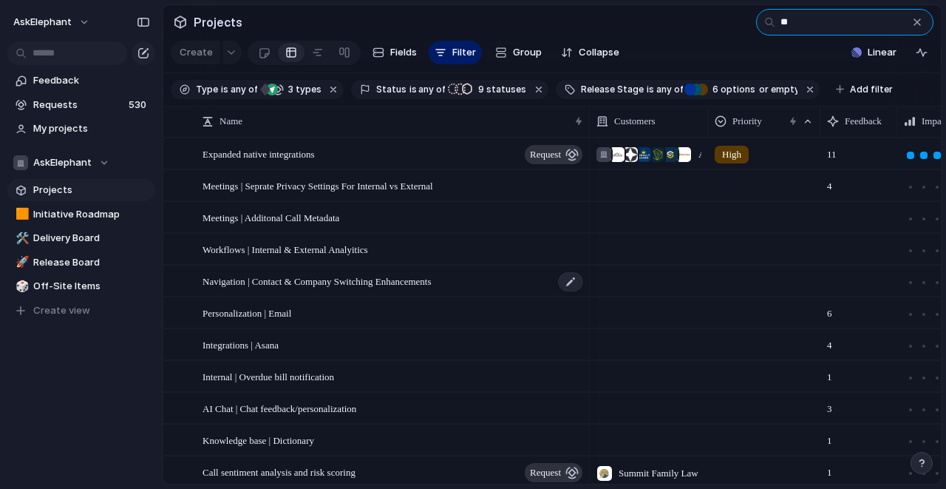
type input "*"
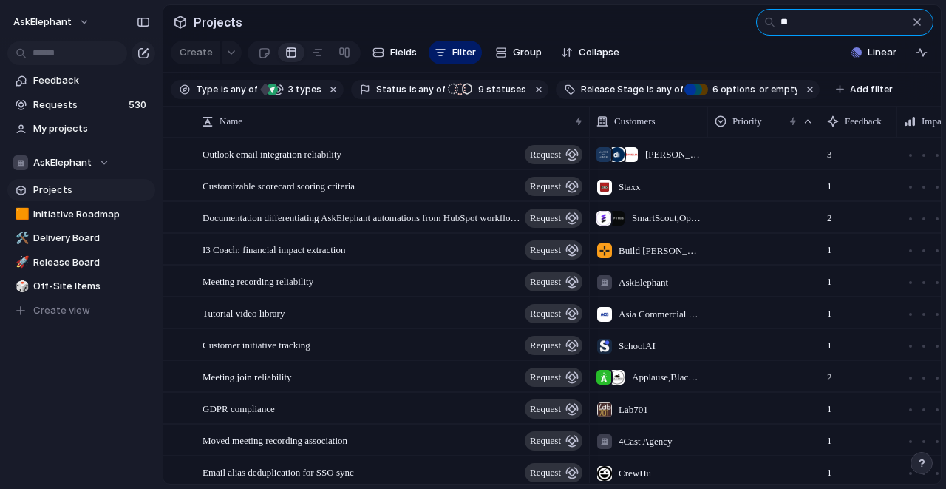
type input "*"
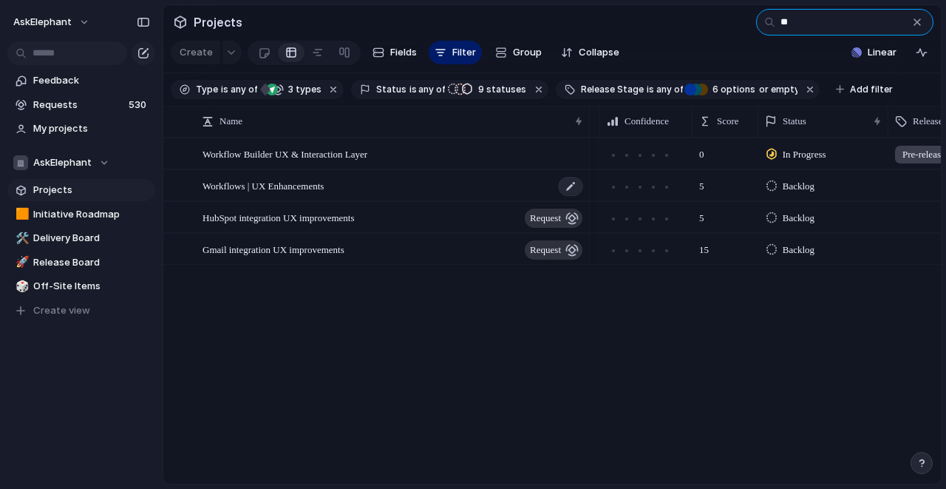
type input "**"
click at [372, 193] on div "Workflows | UX Enhancements" at bounding box center [394, 186] width 382 height 30
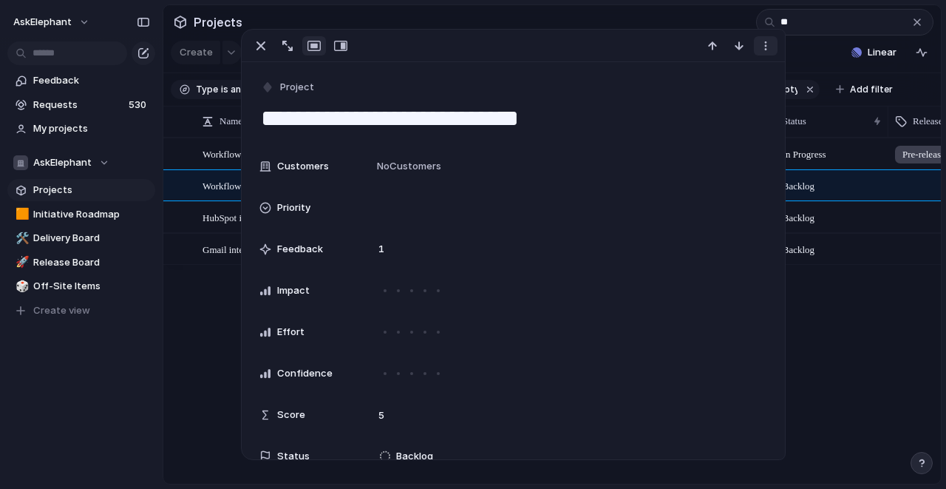
click at [765, 46] on div "button" at bounding box center [766, 46] width 12 height 12
click at [709, 78] on span "Mark as duplicate" at bounding box center [728, 77] width 83 height 15
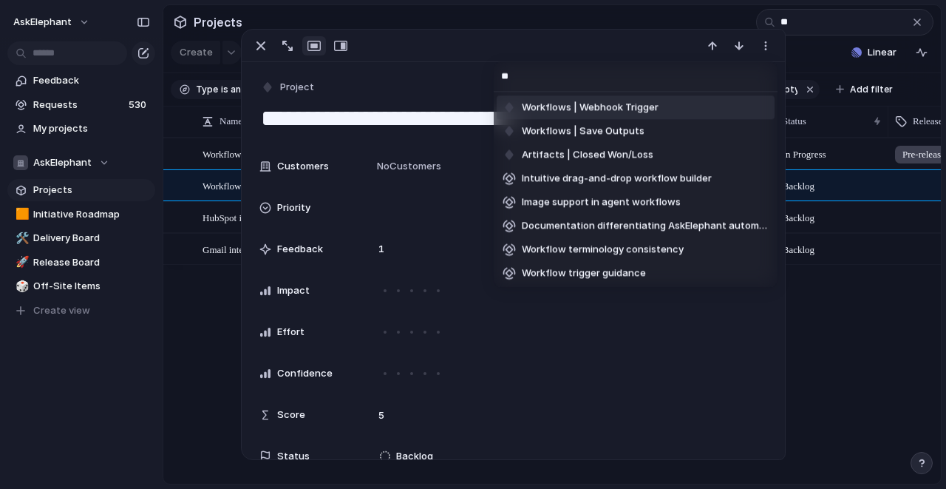
type input "*"
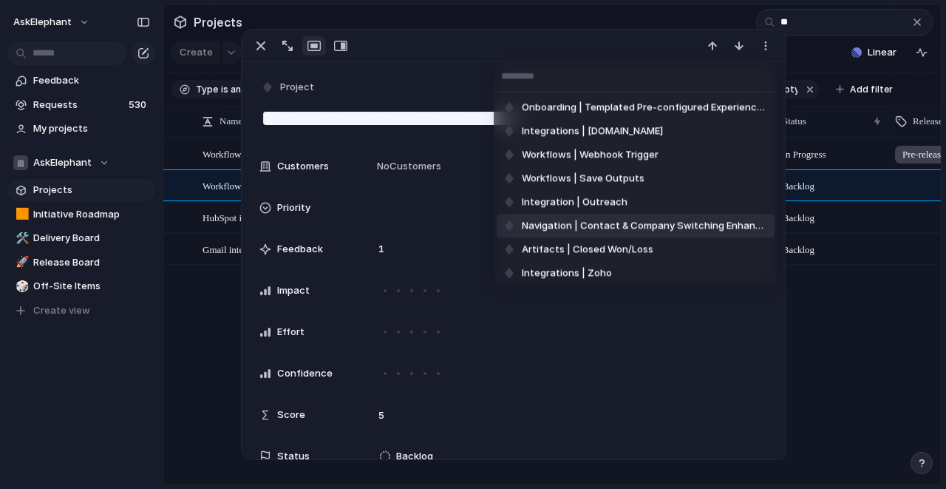
click at [203, 271] on div "Onboarding | Templated Pre-configured Experience (Playbook) Integrations | [DOM…" at bounding box center [473, 244] width 946 height 489
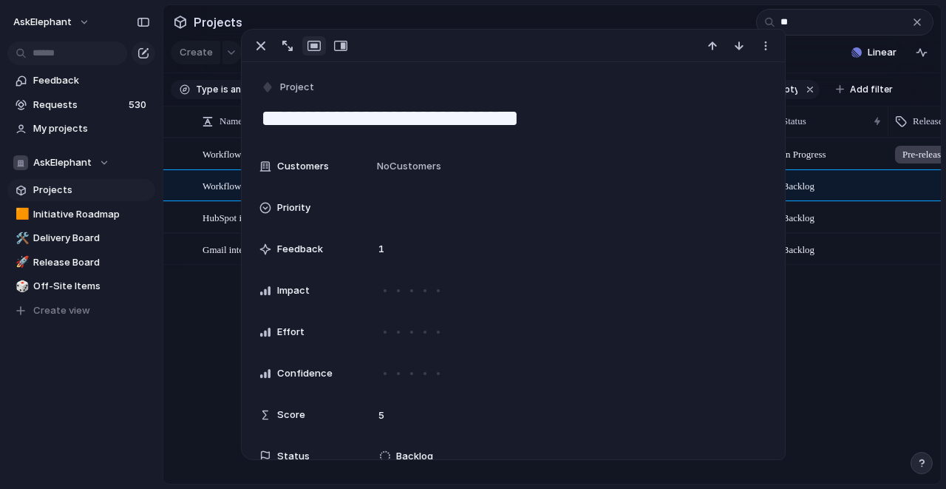
click at [203, 271] on div "Workflow Builder UX & Interaction Layer Workflows | UX Enhancements HubSpot int…" at bounding box center [552, 310] width 778 height 346
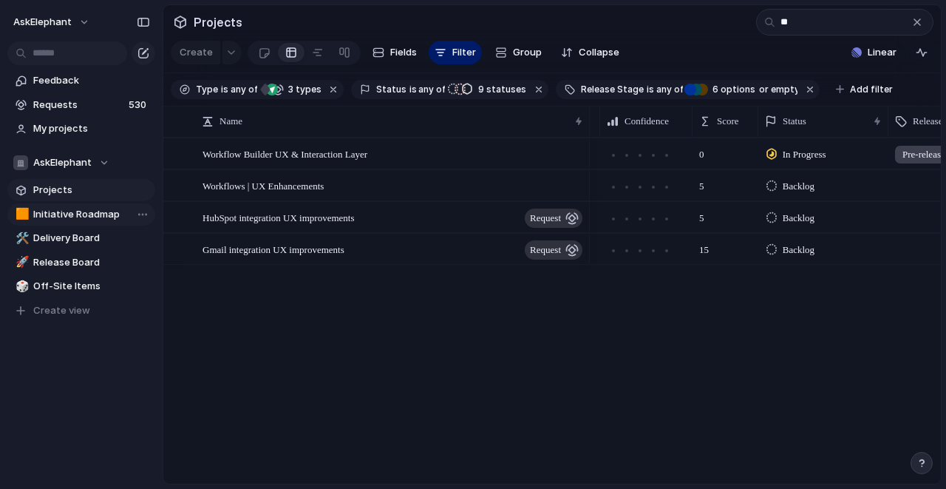
click at [111, 214] on span "Initiative Roadmap" at bounding box center [91, 214] width 117 height 15
click at [804, 22] on input "**" at bounding box center [844, 22] width 177 height 27
type input "*"
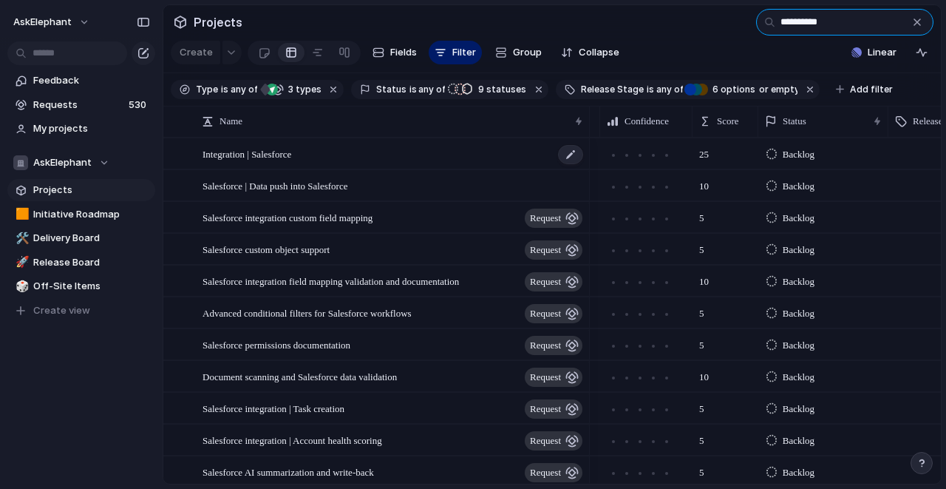
scroll to position [4, 0]
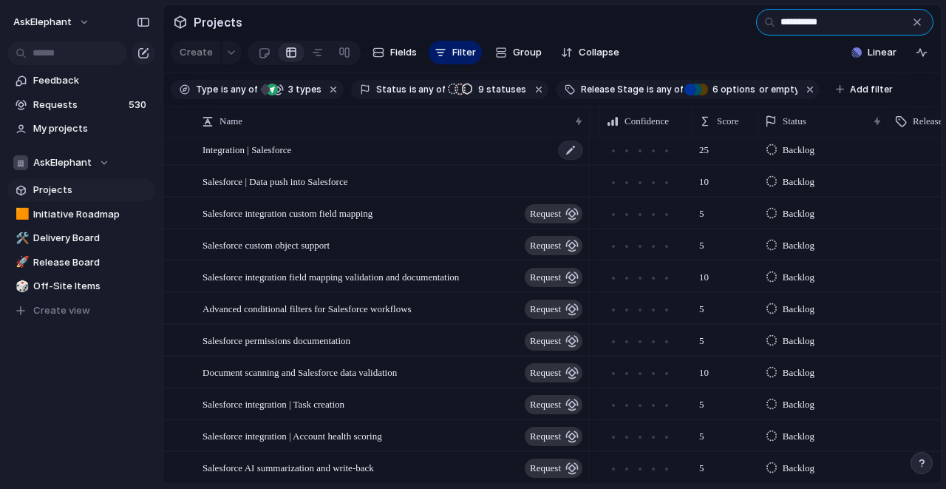
type input "**********"
click at [320, 160] on div "Integration | Salesforce" at bounding box center [394, 150] width 382 height 30
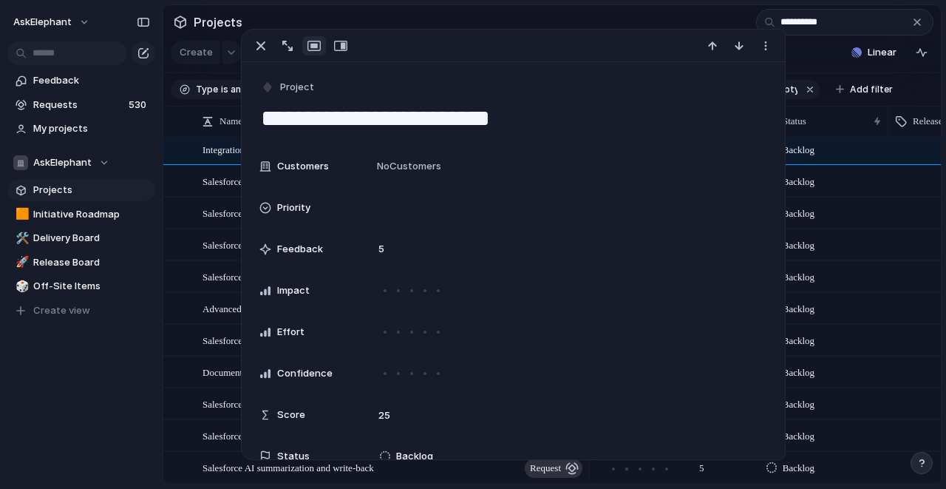
click at [375, 121] on textarea "**********" at bounding box center [513, 118] width 508 height 31
click at [389, 121] on textarea "**********" at bounding box center [513, 118] width 508 height 31
click at [508, 122] on textarea "**********" at bounding box center [513, 118] width 508 height 31
type textarea "**********"
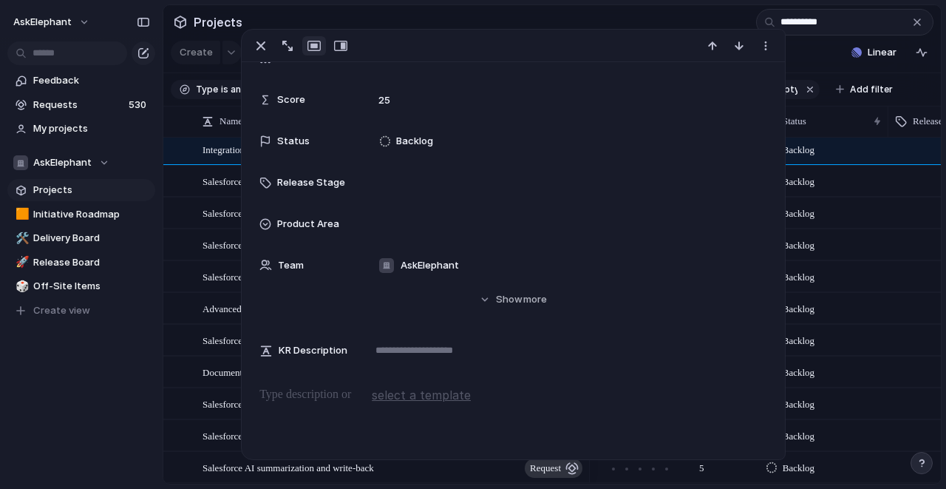
scroll to position [318, 0]
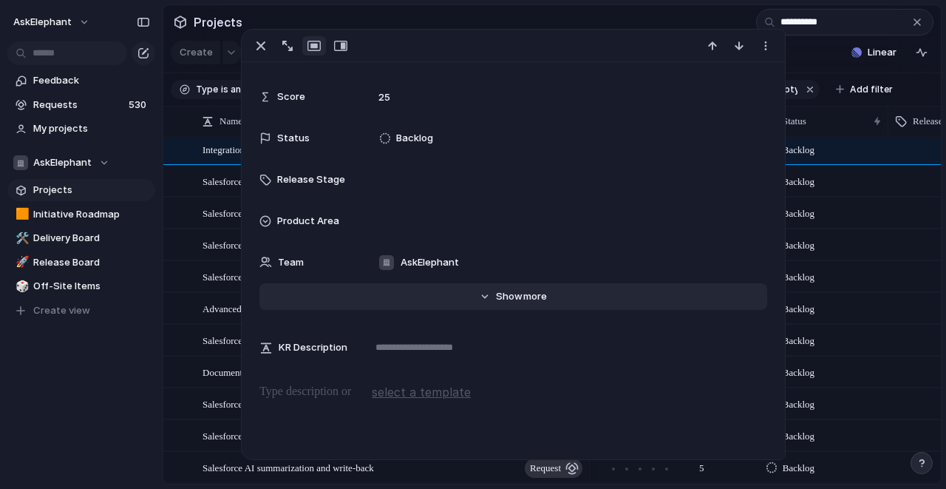
click at [492, 300] on button "Hide Show more" at bounding box center [512, 296] width 507 height 27
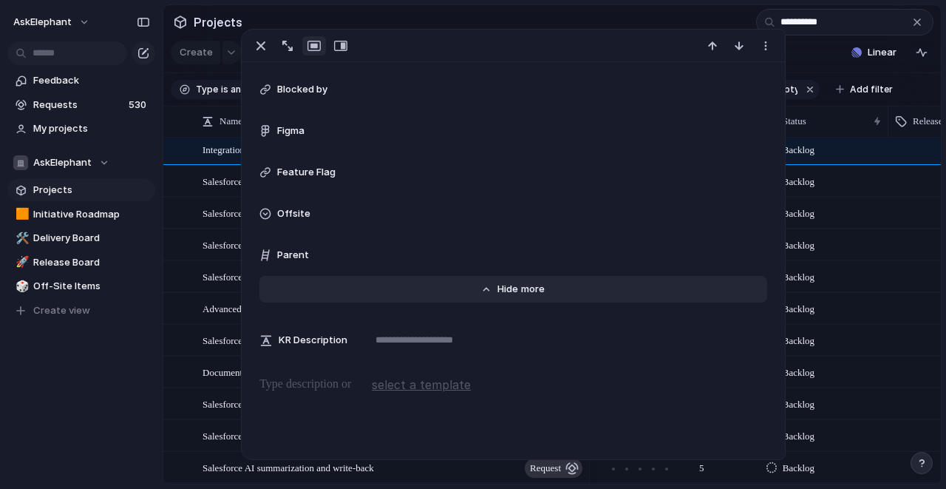
scroll to position [1028, 0]
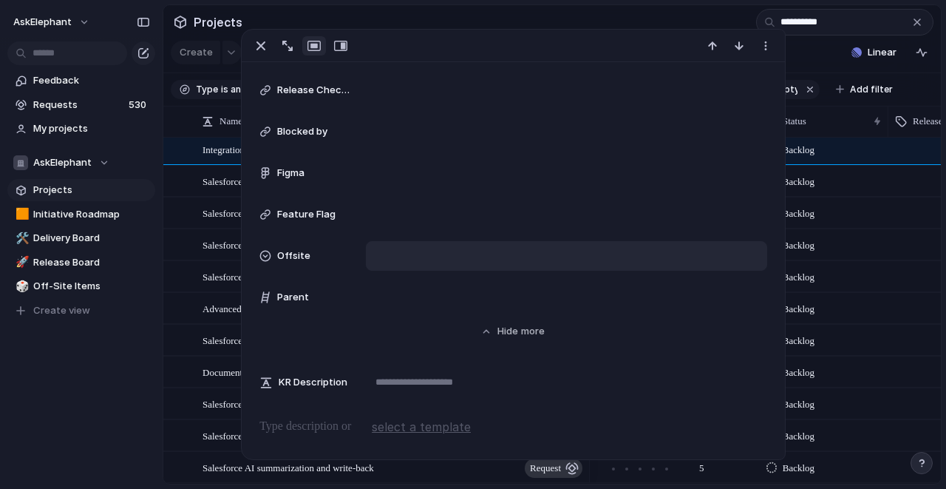
click at [407, 259] on div at bounding box center [566, 256] width 387 height 16
click at [404, 307] on div "Offsite" at bounding box center [424, 308] width 48 height 18
click at [564, 19] on section "**********" at bounding box center [552, 21] width 778 height 33
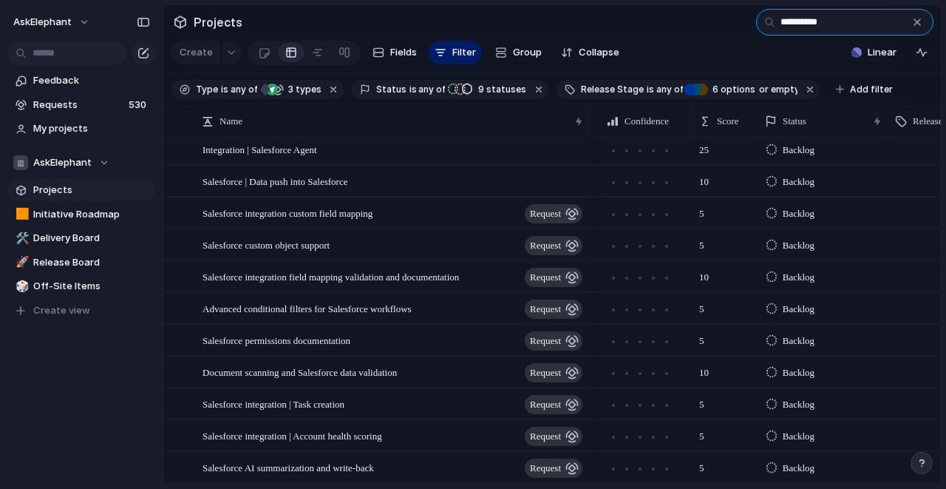
click at [843, 28] on input "**********" at bounding box center [844, 22] width 177 height 27
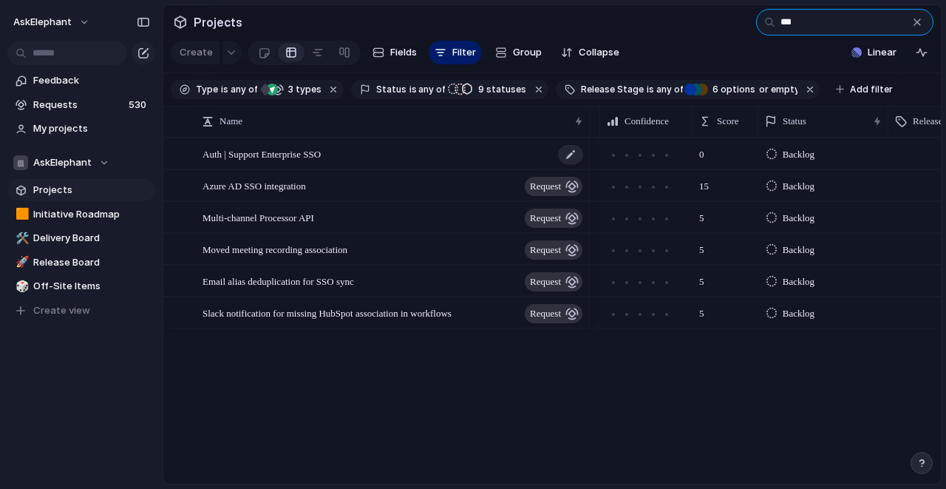
type input "***"
click at [321, 153] on span "Auth | Support Enterprise SSO" at bounding box center [262, 153] width 118 height 17
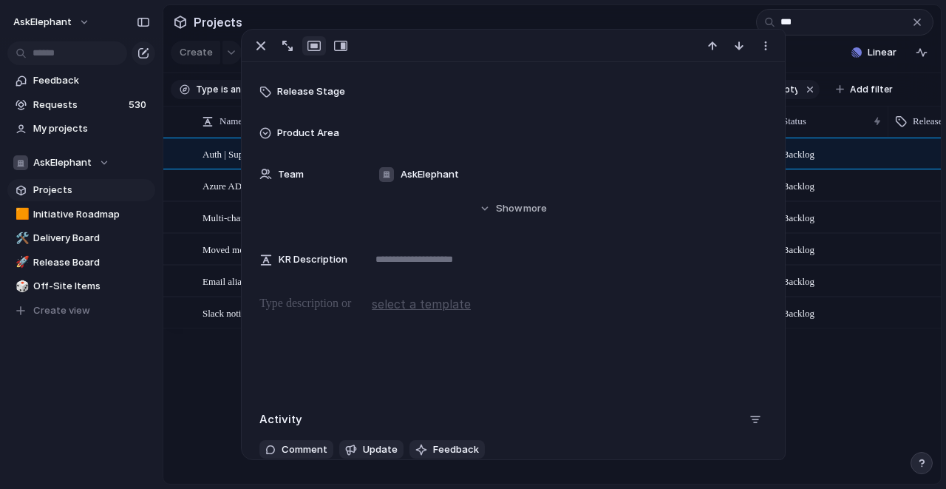
scroll to position [276, 0]
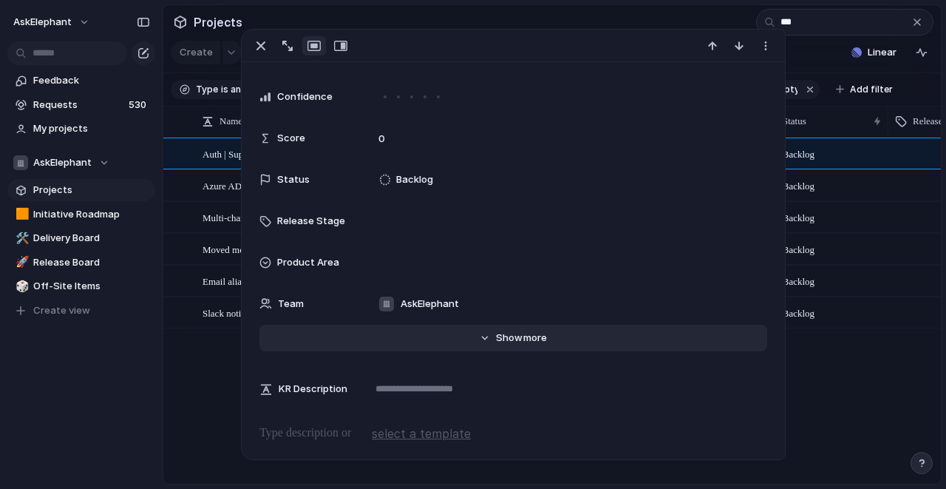
click at [489, 330] on button "Hide Show more" at bounding box center [512, 337] width 507 height 27
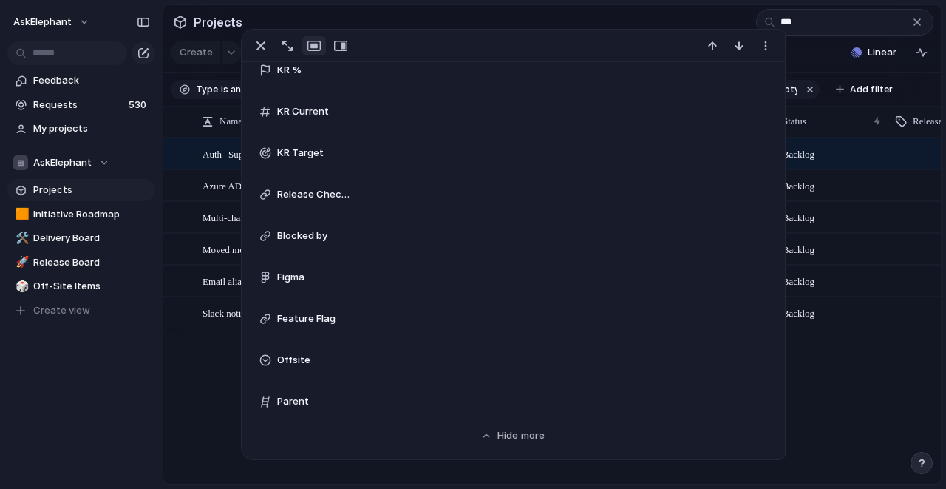
scroll to position [933, 0]
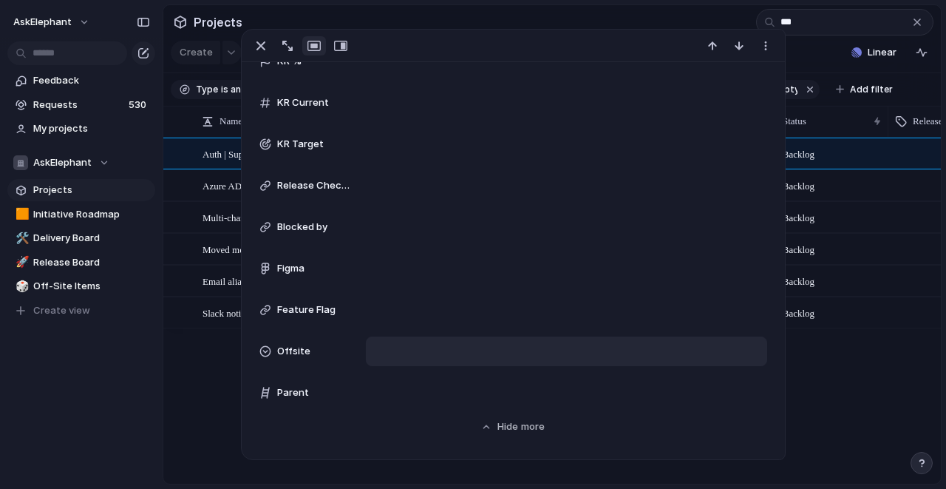
click at [412, 350] on div at bounding box center [566, 351] width 387 height 16
click at [410, 403] on span "Offsite" at bounding box center [423, 402] width 33 height 15
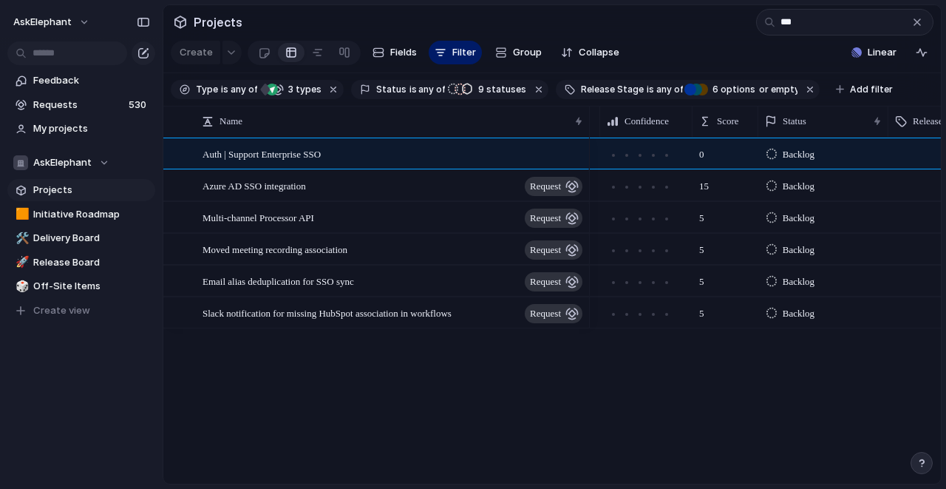
click at [836, 416] on div "0 Backlog 15 Backlog 5 Backlog 5 Backlog 5 Backlog 5 Backlog" at bounding box center [765, 310] width 351 height 346
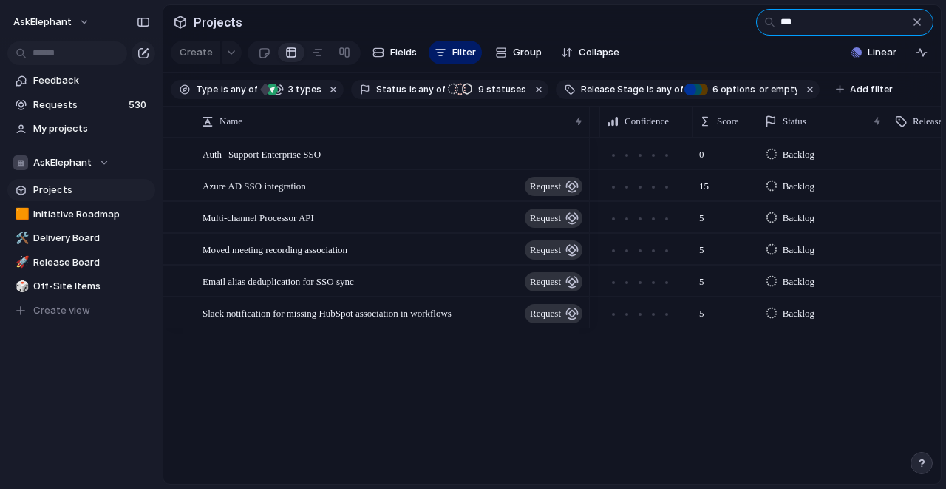
click at [807, 20] on input "***" at bounding box center [844, 22] width 177 height 27
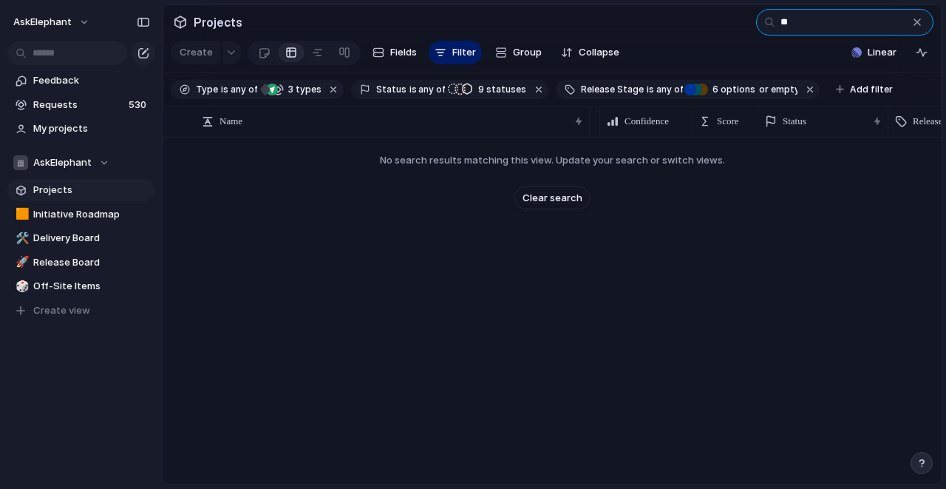
type input "*"
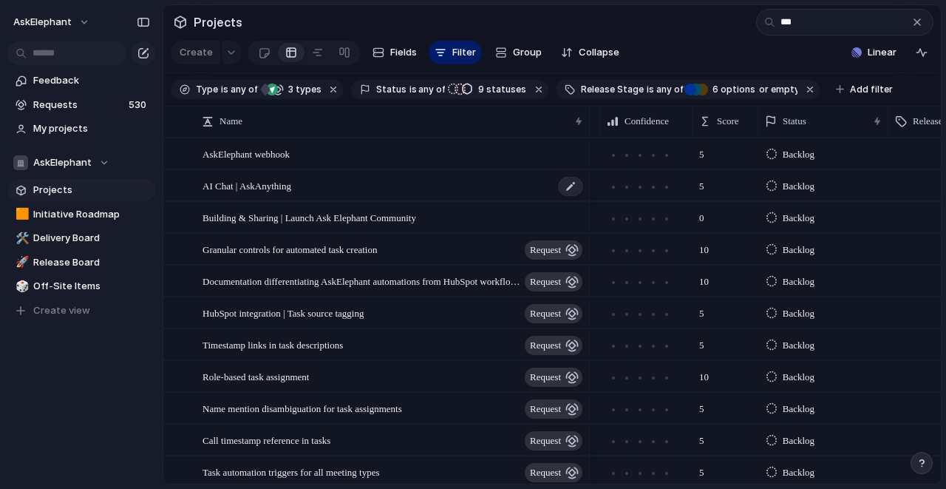
click at [291, 185] on span "AI Chat | AskAnything" at bounding box center [247, 185] width 89 height 17
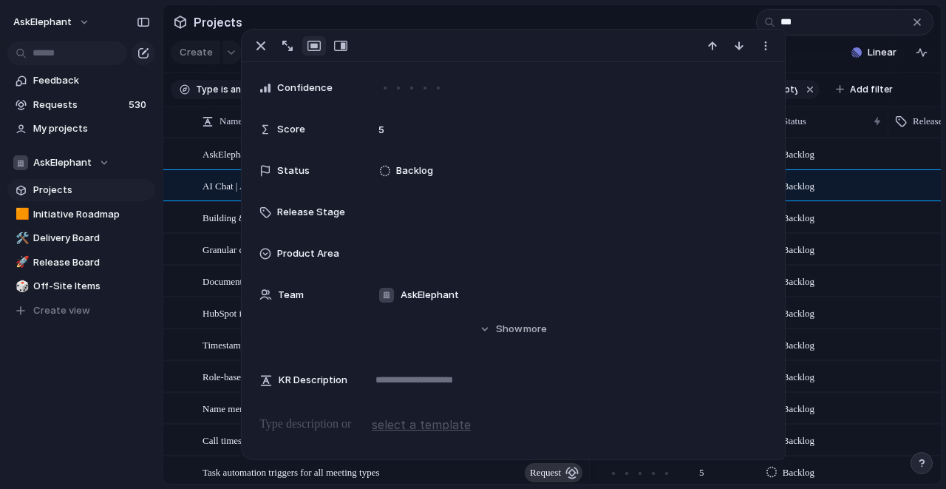
scroll to position [279, 0]
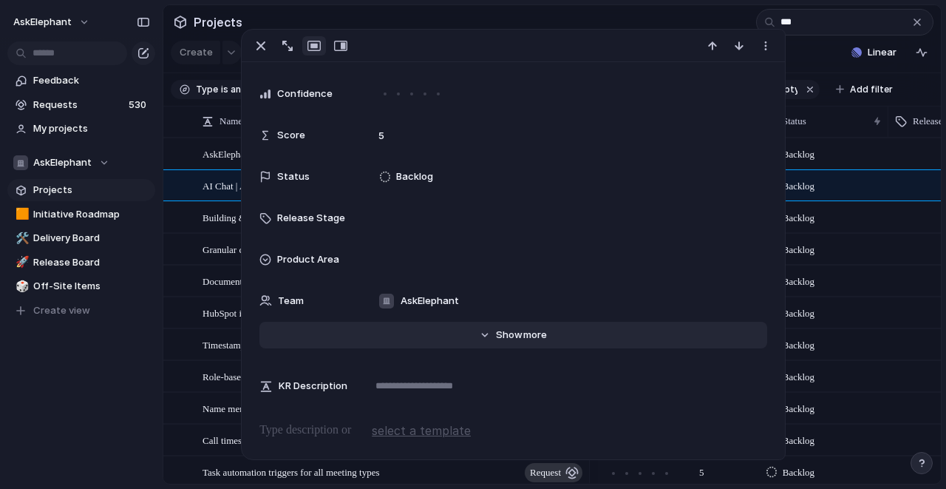
click at [498, 332] on span "Show" at bounding box center [509, 334] width 27 height 15
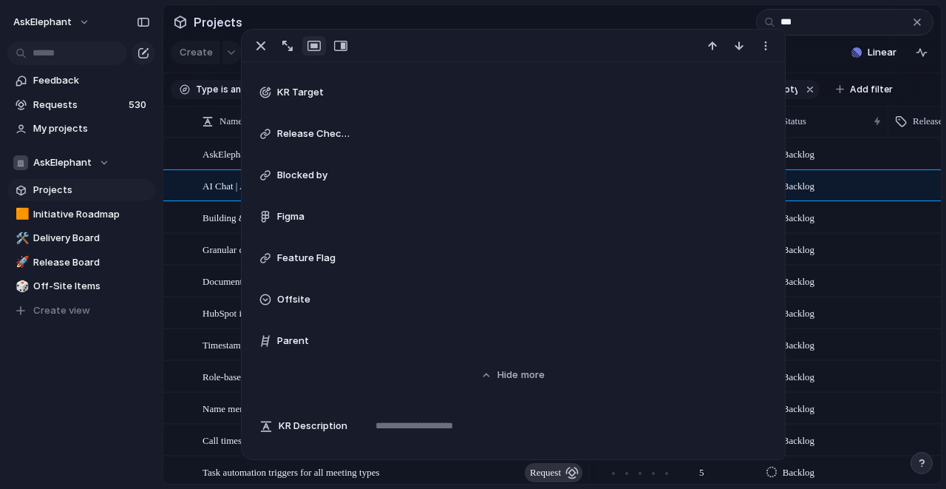
scroll to position [1002, 0]
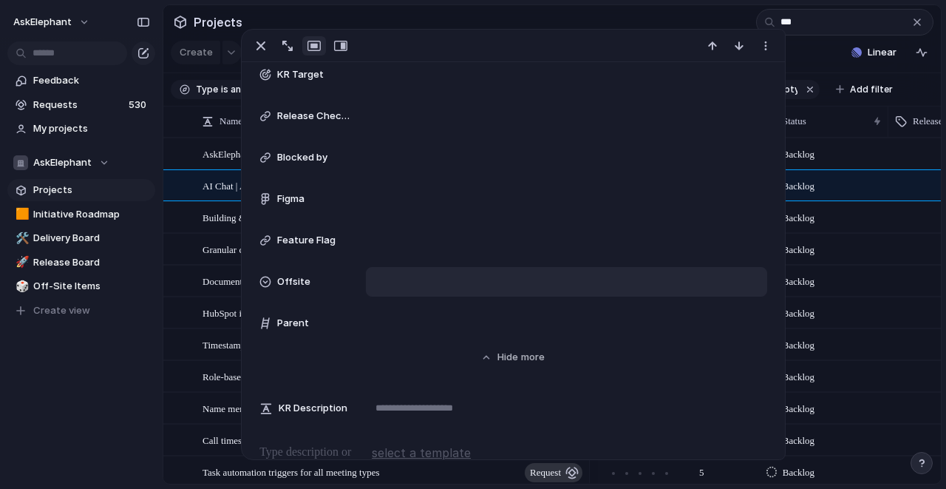
click at [440, 283] on div at bounding box center [566, 281] width 387 height 16
click at [398, 333] on div at bounding box center [388, 334] width 26 height 26
click at [699, 19] on div "Offsite" at bounding box center [473, 244] width 946 height 489
click at [260, 49] on div "button" at bounding box center [261, 46] width 18 height 18
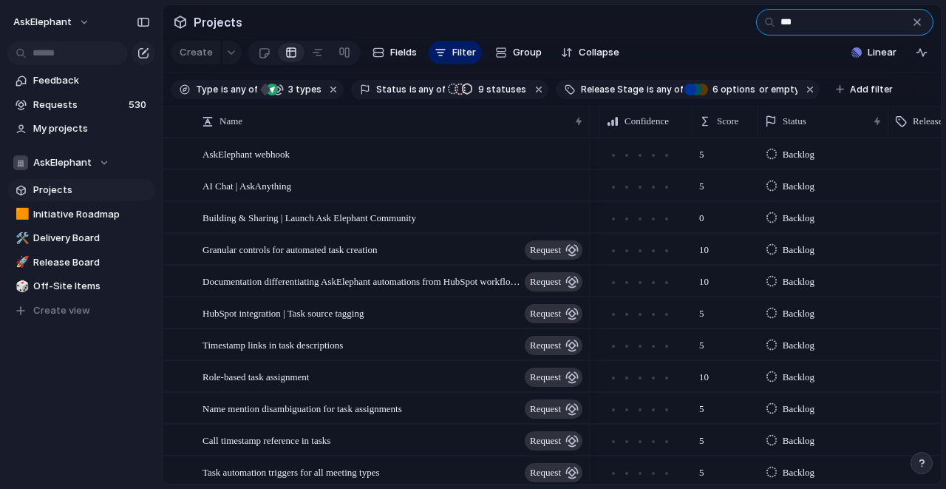
click at [798, 26] on input "***" at bounding box center [844, 22] width 177 height 27
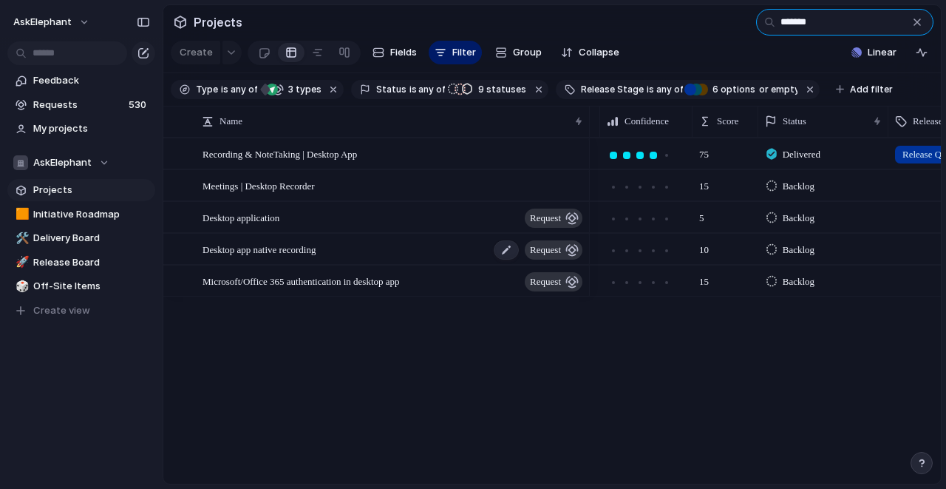
type input "*******"
click at [369, 250] on div "Desktop app native recording request" at bounding box center [394, 249] width 382 height 30
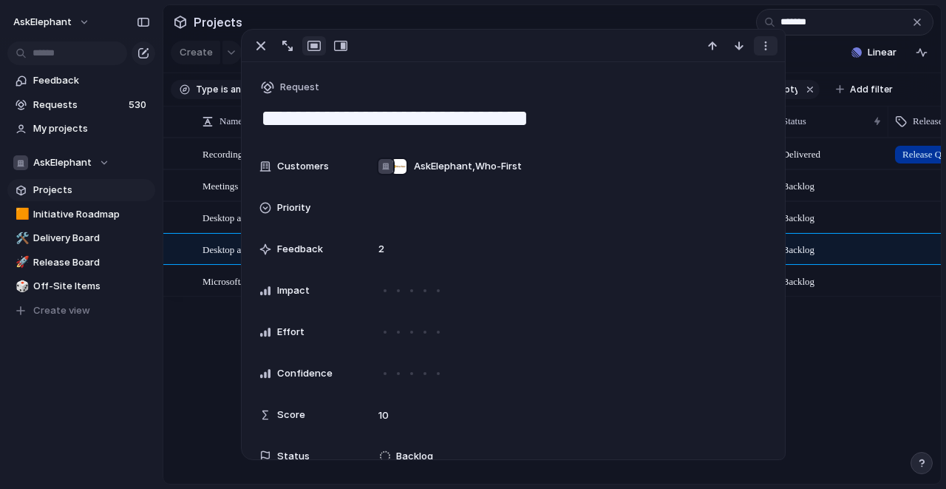
click at [767, 47] on div "button" at bounding box center [766, 46] width 12 height 12
click at [723, 77] on span "Mark as duplicate" at bounding box center [728, 77] width 83 height 15
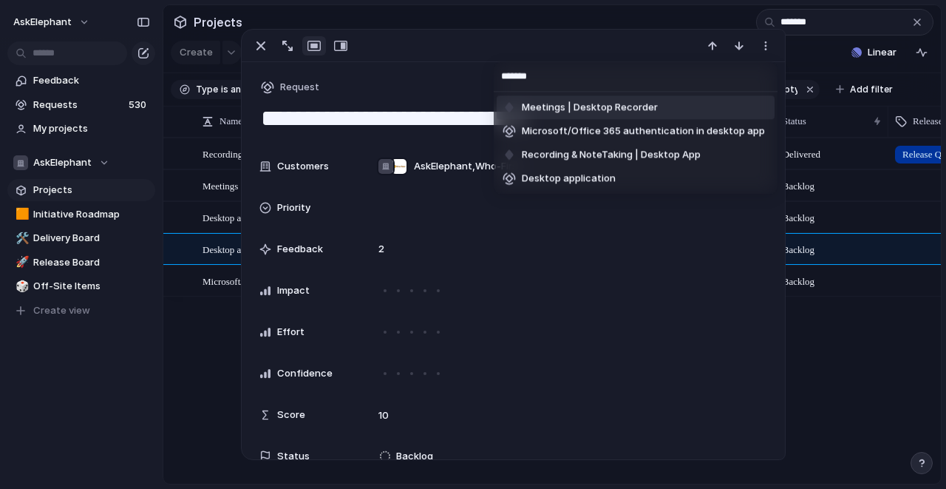
type input "*******"
click at [702, 109] on li "Meetings | Desktop Recorder" at bounding box center [636, 107] width 278 height 24
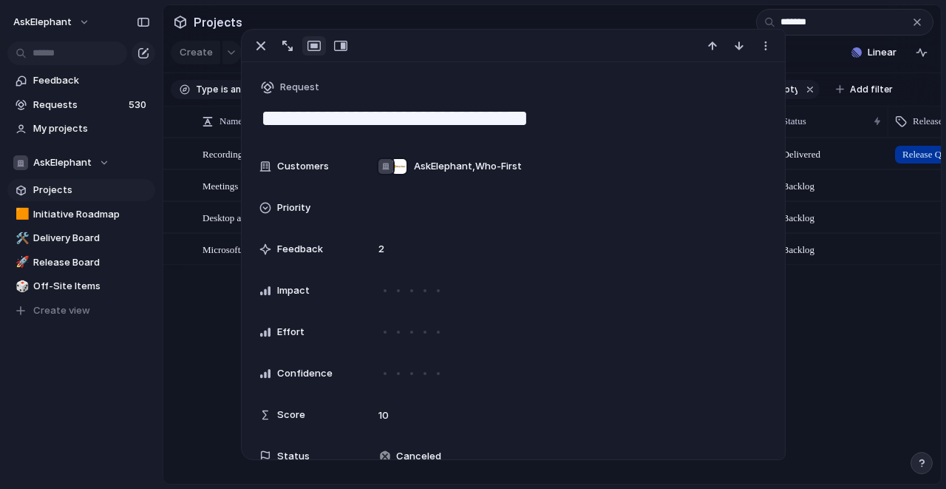
click at [187, 330] on div "Recording & NoteTaking | Desktop App Meetings | Desktop Recorder Desktop applic…" at bounding box center [552, 310] width 778 height 346
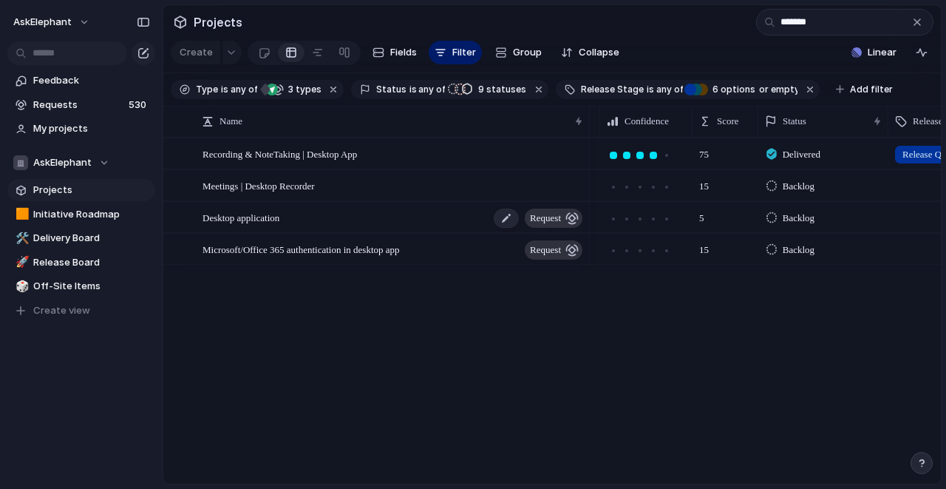
click at [353, 222] on div "Desktop application request" at bounding box center [394, 218] width 382 height 30
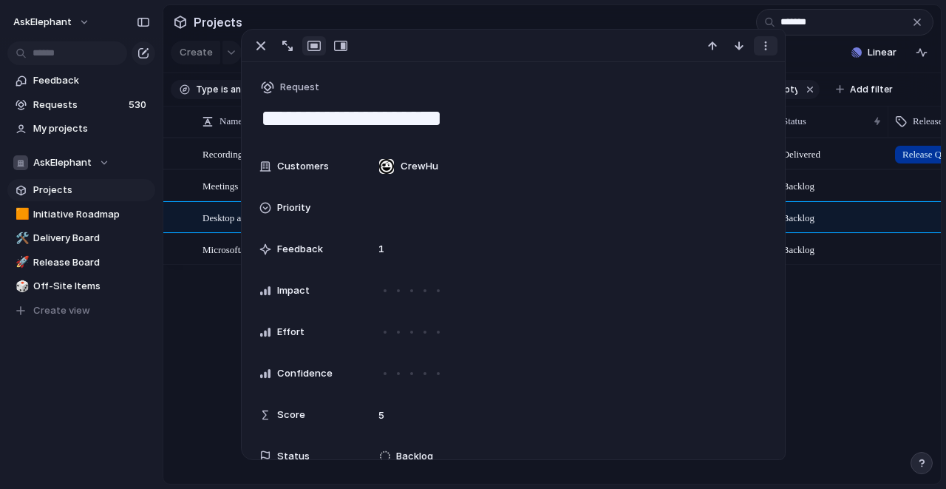
click at [764, 52] on button "button" at bounding box center [766, 45] width 24 height 19
click at [730, 76] on span "Mark as duplicate" at bounding box center [728, 77] width 83 height 15
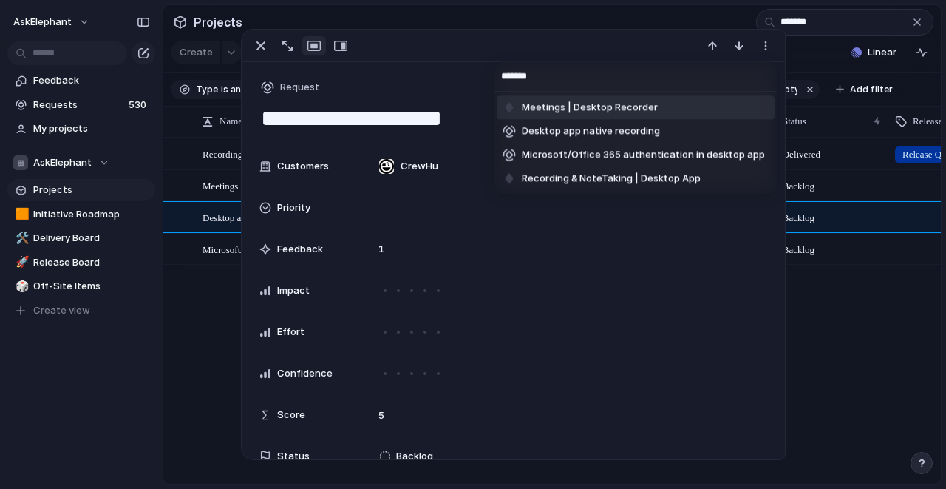
type input "*******"
click at [678, 109] on li "Meetings | Desktop Recorder" at bounding box center [636, 107] width 278 height 24
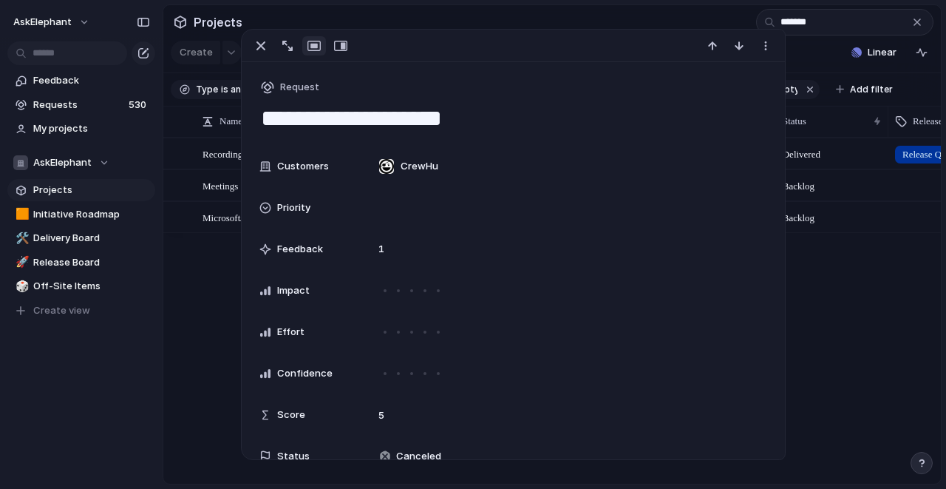
click at [211, 272] on div "Recording & NoteTaking | Desktop App Meetings | Desktop Recorder Microsoft/Offi…" at bounding box center [552, 310] width 778 height 346
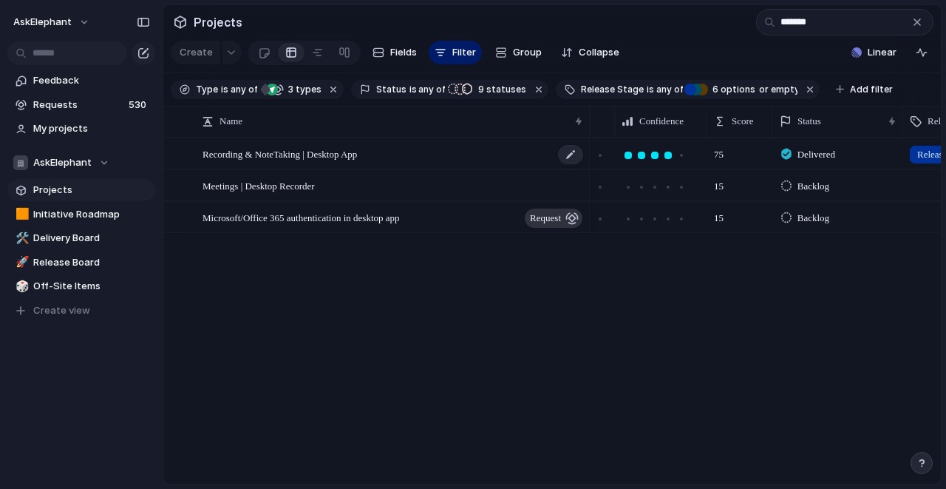
scroll to position [0, 427]
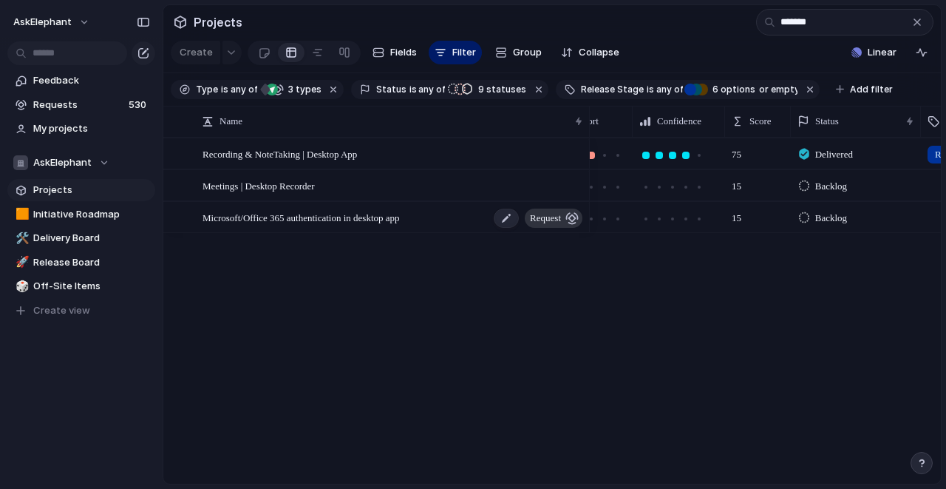
click at [455, 222] on div "Microsoft/Office 365 authentication in desktop app request" at bounding box center [394, 218] width 382 height 30
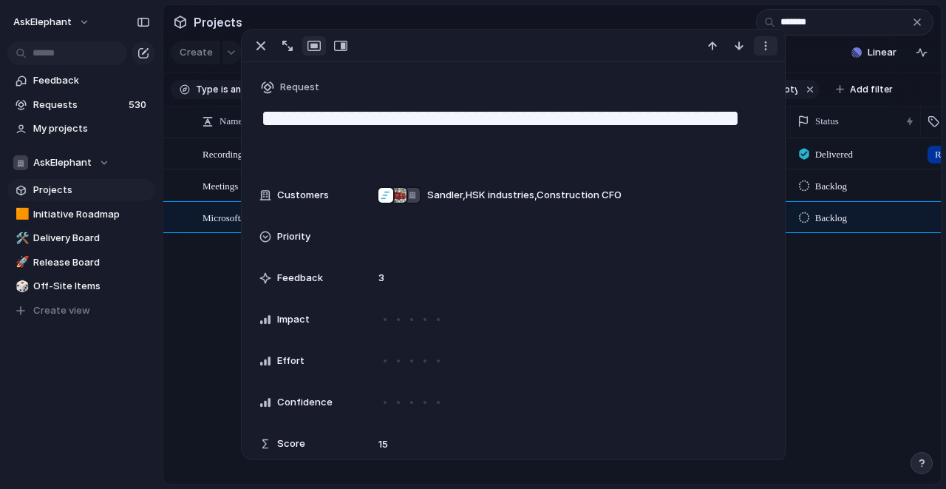
click at [764, 50] on div "button" at bounding box center [766, 46] width 12 height 12
click at [721, 79] on span "Mark as duplicate" at bounding box center [728, 77] width 83 height 15
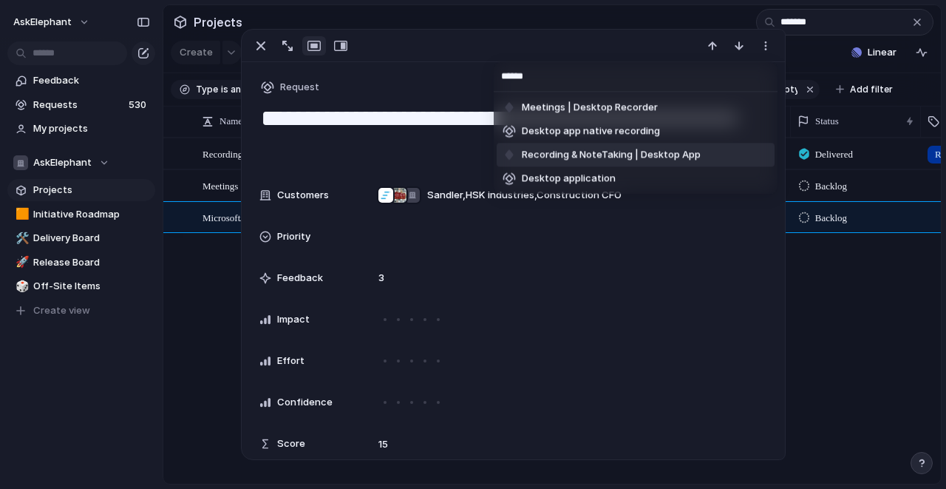
type input "******"
click at [676, 154] on span "Recording & NoteTaking | Desktop App" at bounding box center [611, 155] width 179 height 15
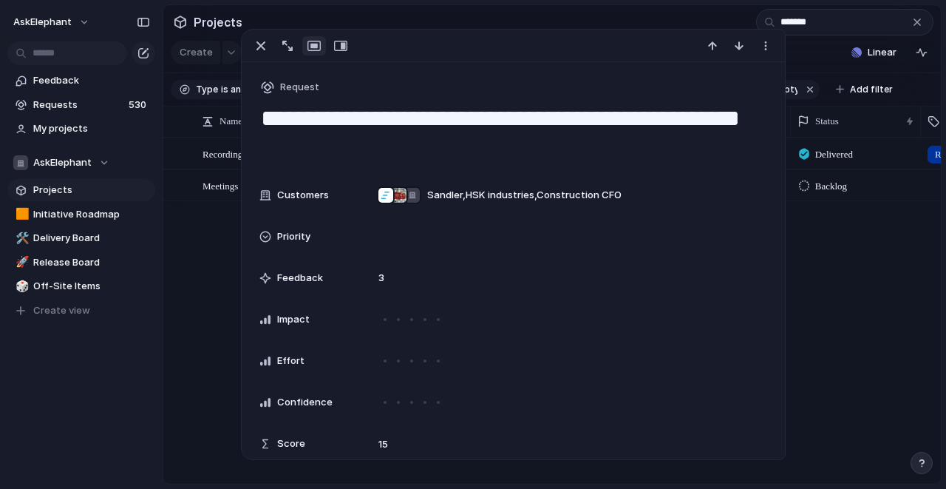
click at [208, 310] on div "Recording & NoteTaking | Desktop App Meetings | Desktop Recorder 75 Delivered R…" at bounding box center [552, 310] width 778 height 346
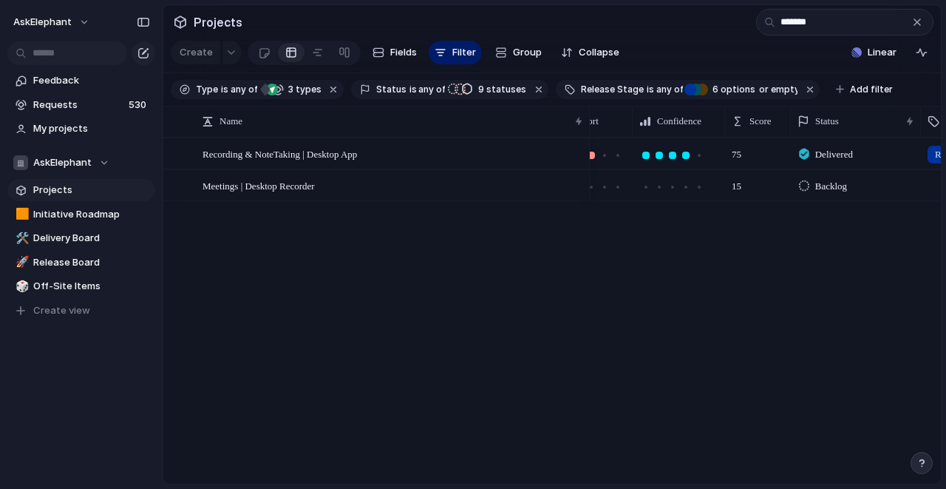
click at [361, 237] on div "Recording & NoteTaking | Desktop App Meetings | Desktop Recorder 75 Delivered R…" at bounding box center [552, 310] width 778 height 346
click at [315, 187] on span "Meetings | Desktop Recorder" at bounding box center [259, 185] width 112 height 17
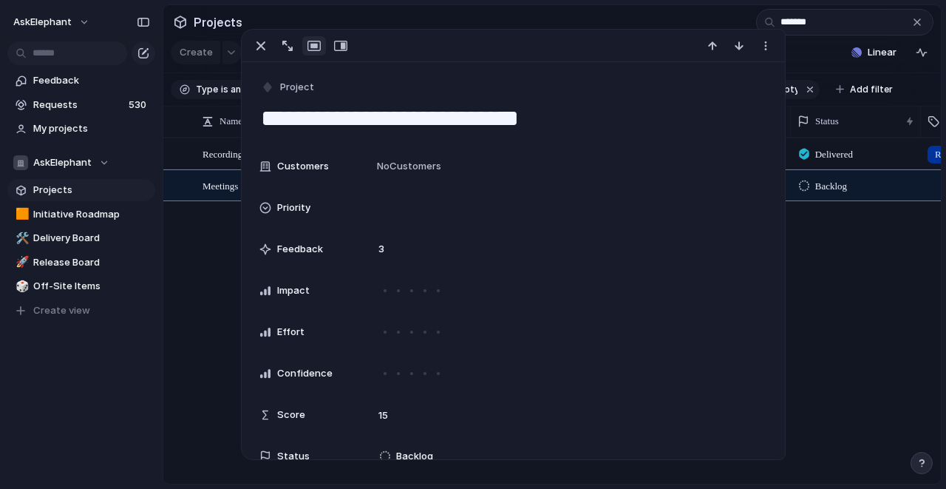
click at [384, 115] on textarea "**********" at bounding box center [513, 118] width 508 height 31
type textarea "**********"
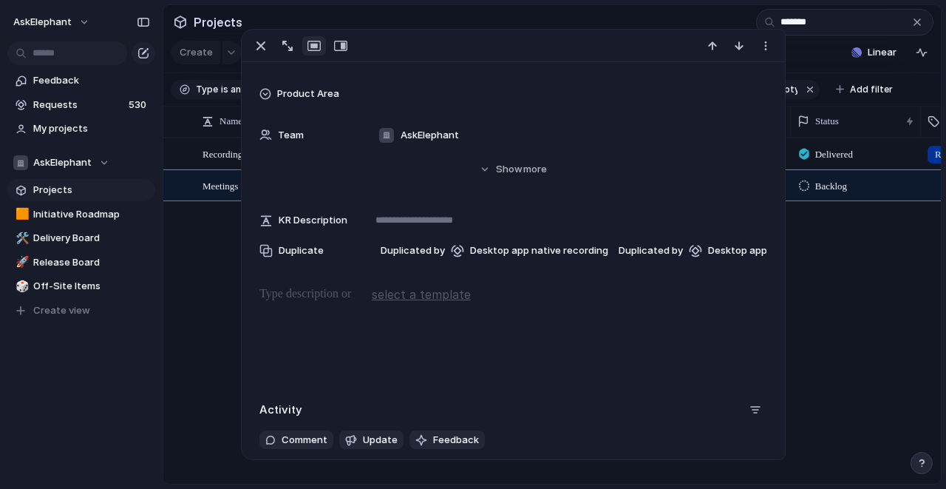
scroll to position [404, 0]
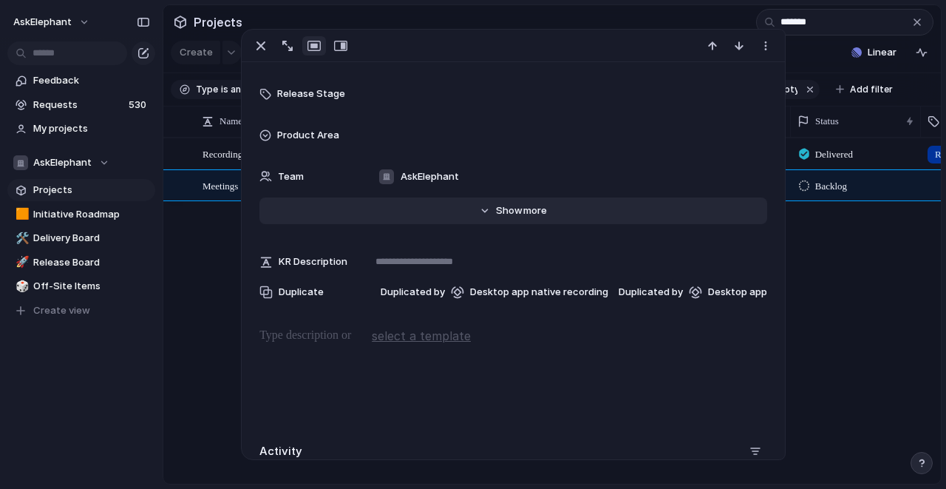
click at [515, 213] on span "Show" at bounding box center [509, 210] width 27 height 15
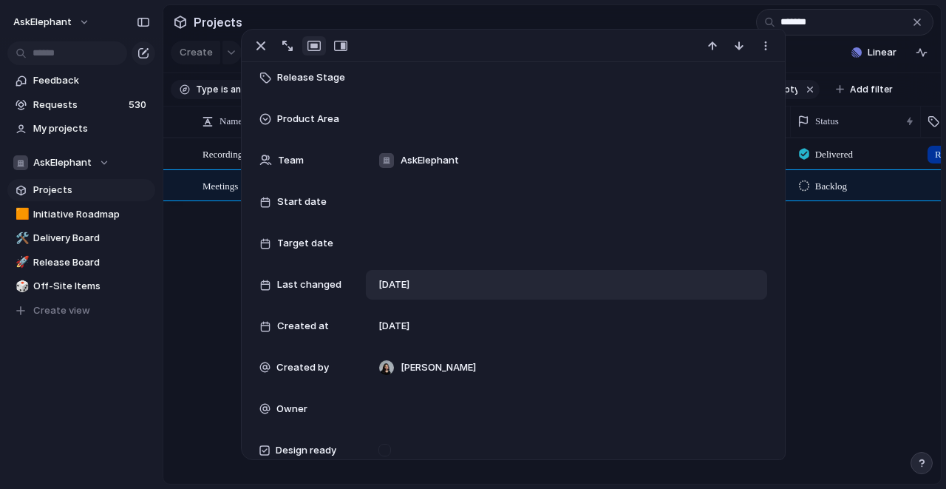
scroll to position [434, 0]
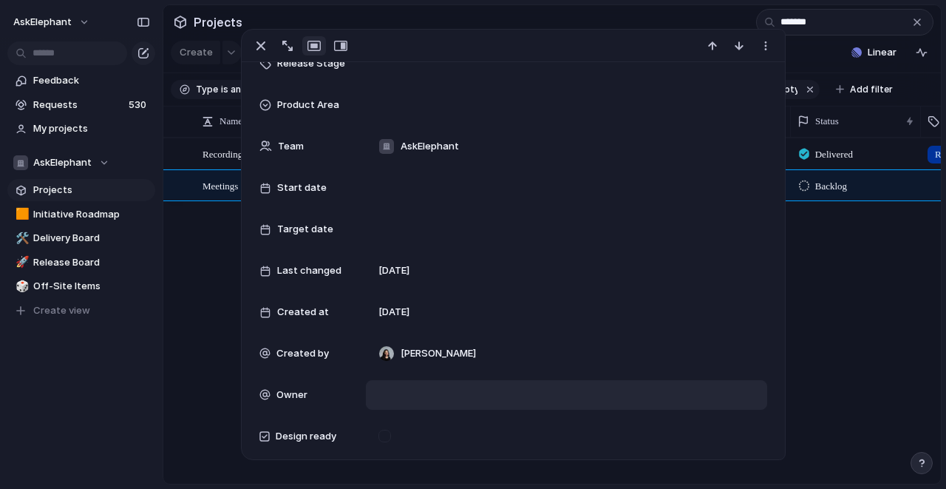
click at [388, 395] on div at bounding box center [566, 395] width 387 height 16
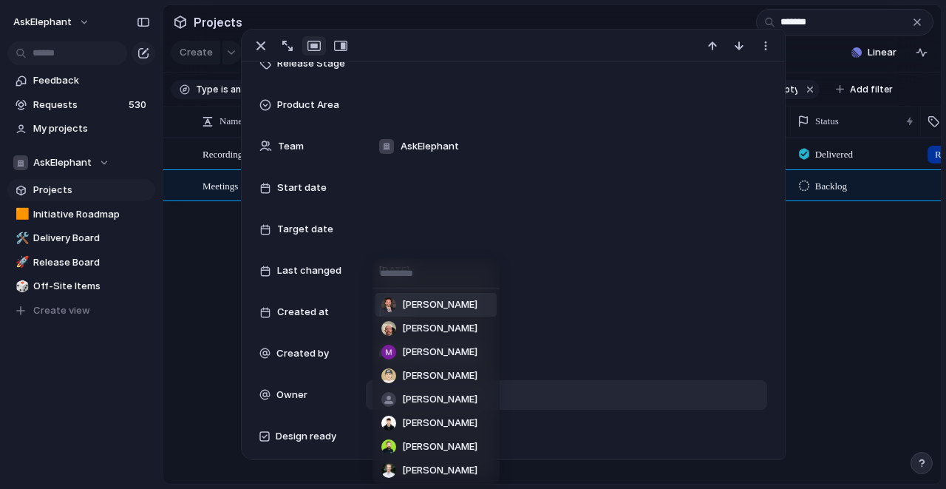
click at [552, 293] on div "Sam Dearing Matt Noxon Mckenzie Sacks Kaden Wilkinson Woody Klemetson Skylar Sa…" at bounding box center [473, 244] width 946 height 489
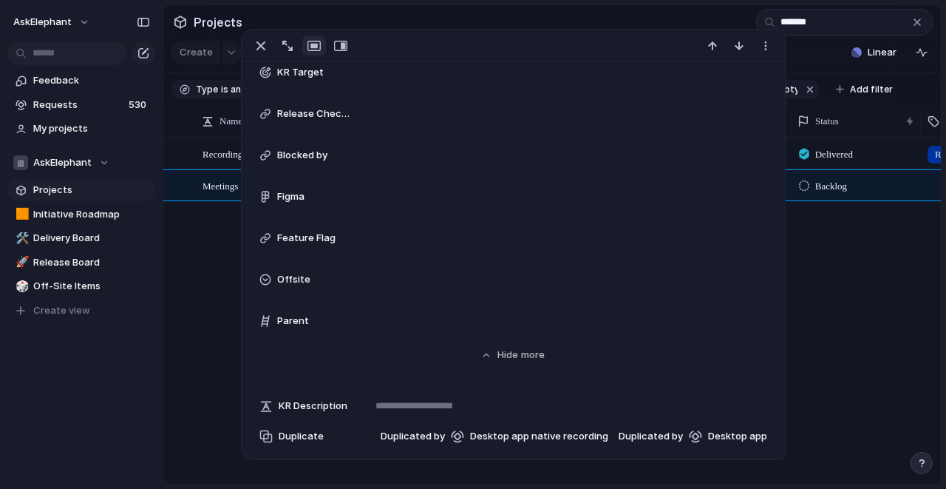
scroll to position [1010, 0]
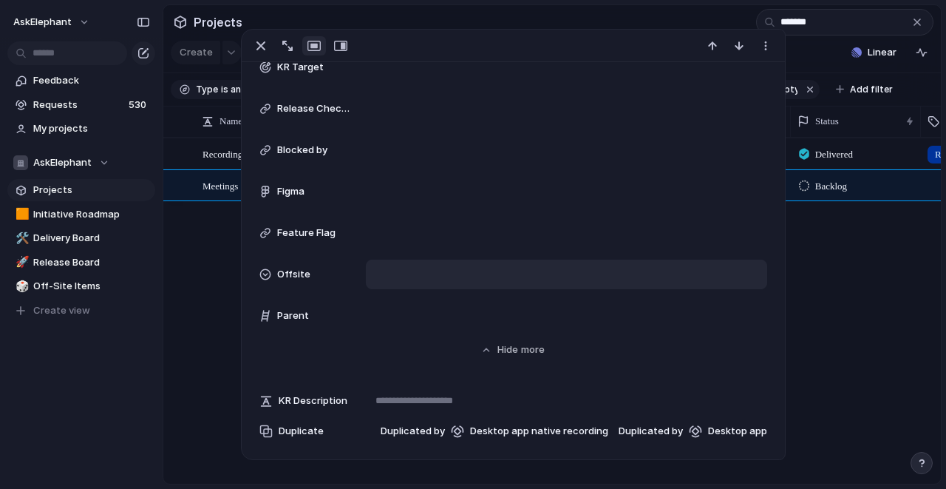
click at [370, 263] on div at bounding box center [566, 274] width 401 height 30
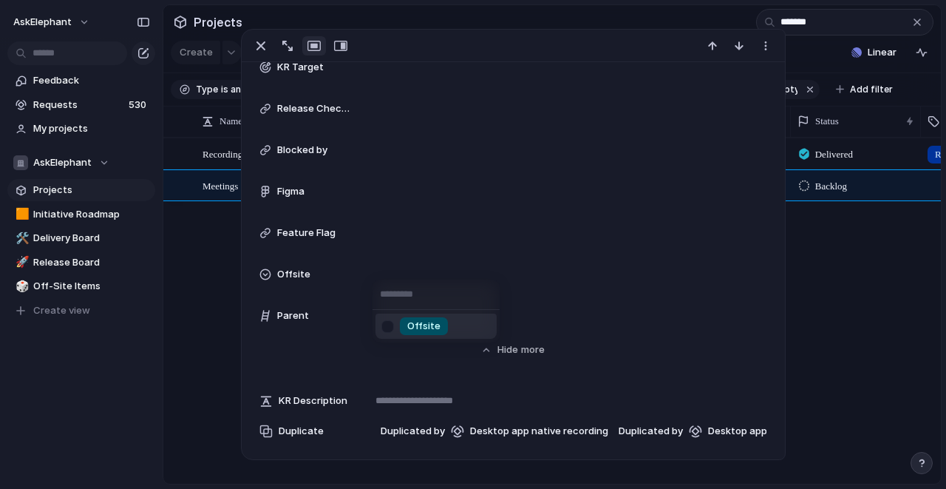
click at [398, 324] on div at bounding box center [388, 326] width 26 height 26
click at [177, 289] on div "Offsite" at bounding box center [473, 244] width 946 height 489
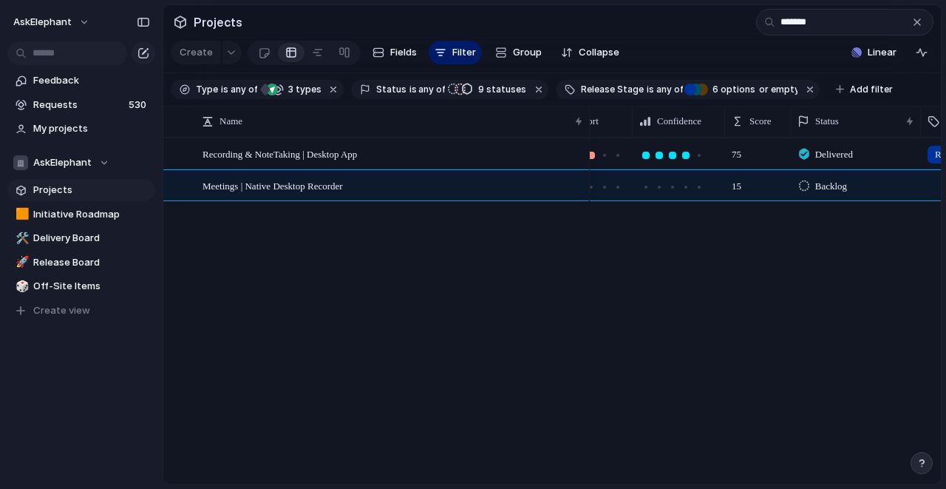
click at [203, 299] on div "Recording & NoteTaking | Desktop App Meetings | Native Desktop Recorder 1 75 De…" at bounding box center [552, 310] width 778 height 346
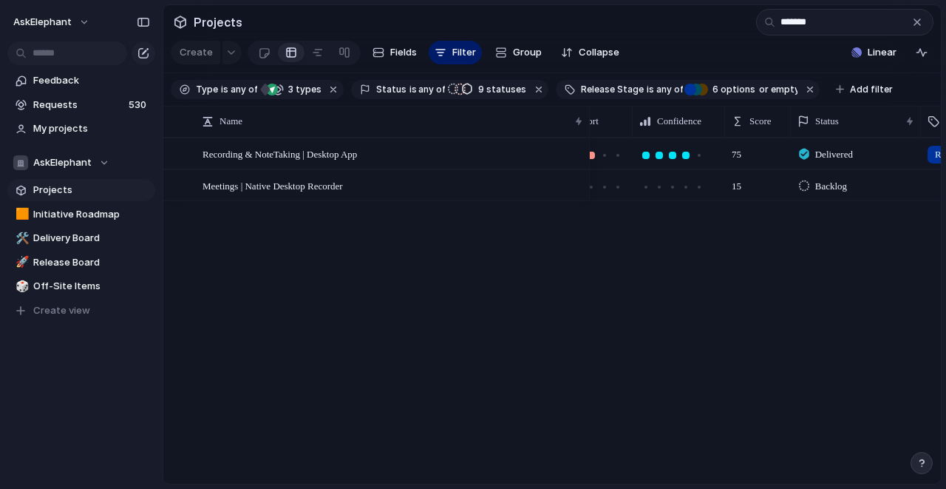
click at [918, 24] on div "button" at bounding box center [917, 22] width 12 height 12
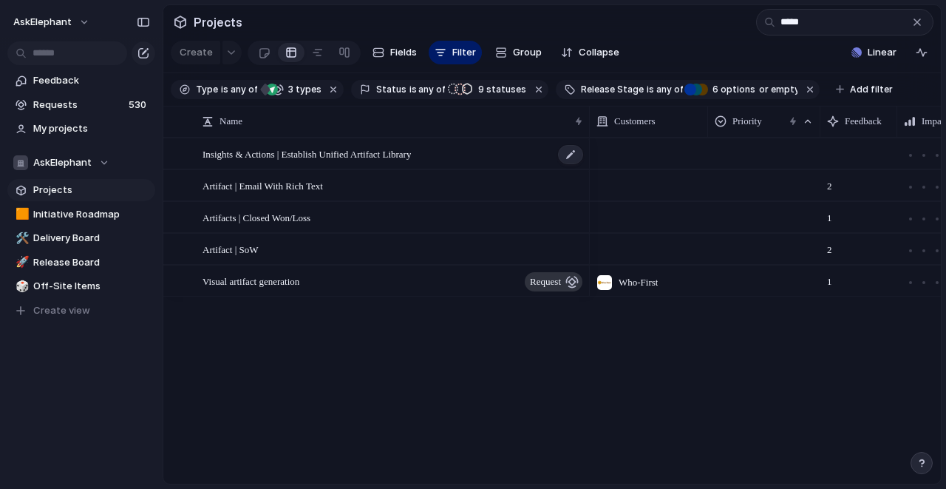
type input "*****"
click at [449, 154] on div "Insights & Actions | Establish Unified Artifact Library" at bounding box center [394, 154] width 382 height 30
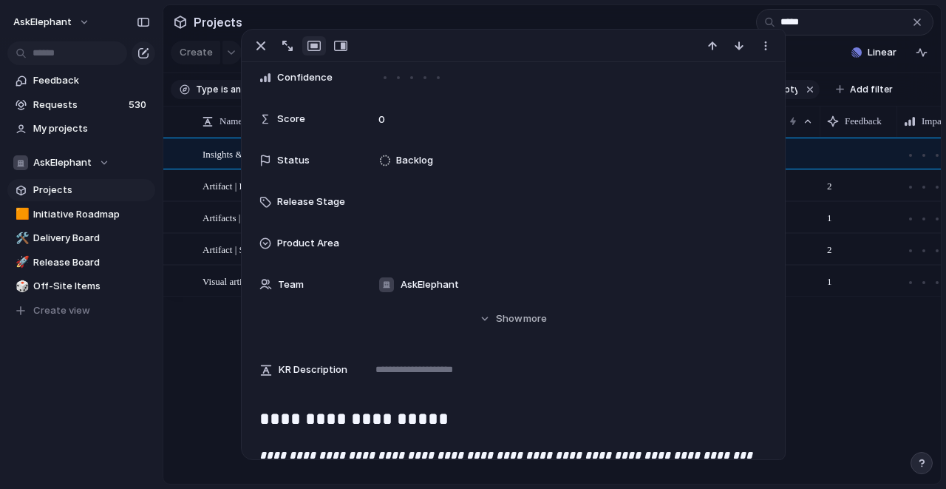
scroll to position [339, 0]
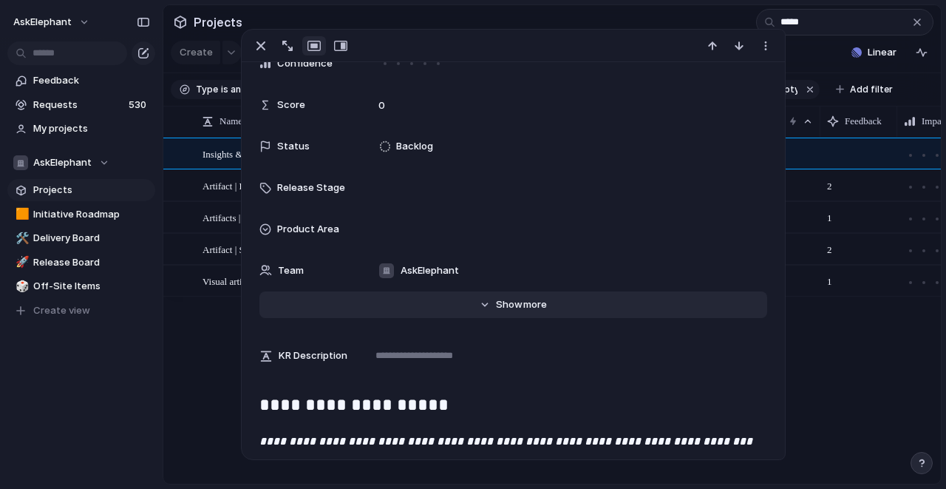
click at [488, 302] on button "Hide Show more" at bounding box center [512, 304] width 507 height 27
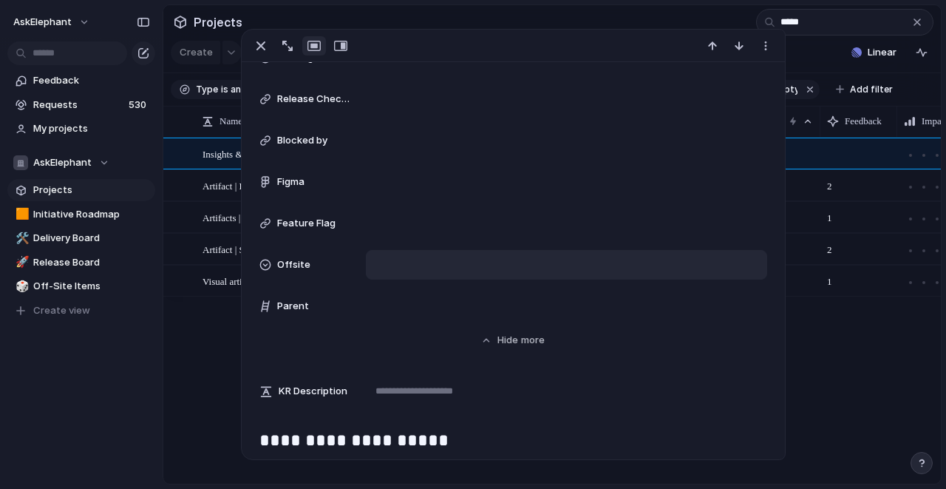
scroll to position [1047, 0]
click at [413, 269] on div at bounding box center [566, 266] width 387 height 16
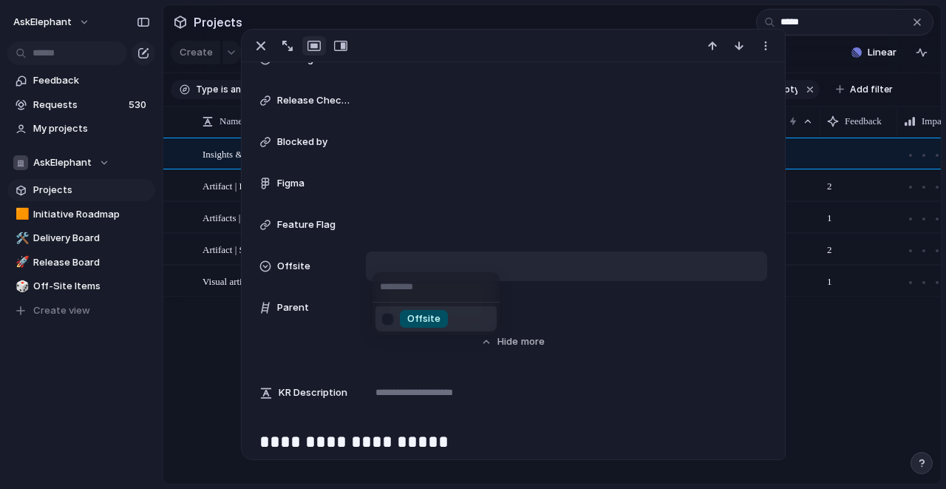
click at [403, 316] on div "Offsite" at bounding box center [424, 319] width 48 height 18
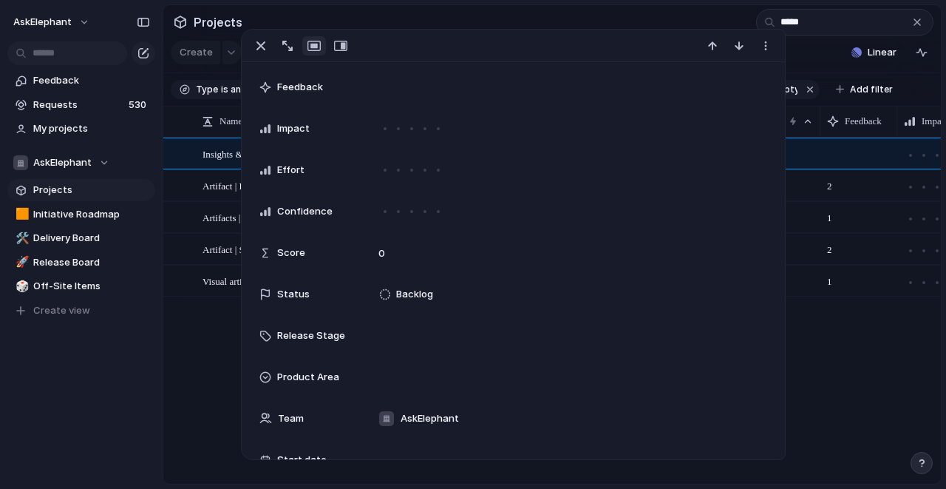
scroll to position [0, 0]
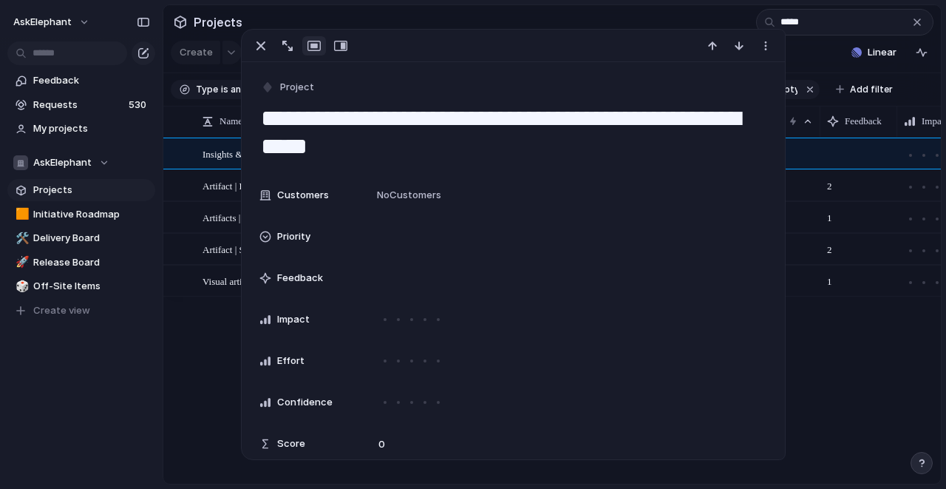
drag, startPoint x: 349, startPoint y: 149, endPoint x: 469, endPoint y: 120, distance: 123.0
click at [469, 120] on textarea "**********" at bounding box center [513, 133] width 508 height 60
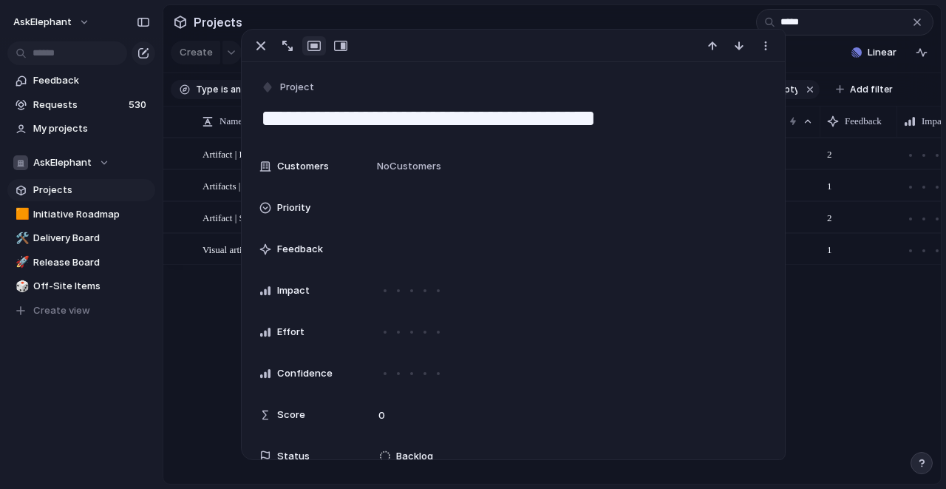
click at [423, 120] on textarea "**********" at bounding box center [513, 118] width 508 height 31
click at [472, 119] on textarea "**********" at bounding box center [513, 118] width 508 height 31
type textarea "**********"
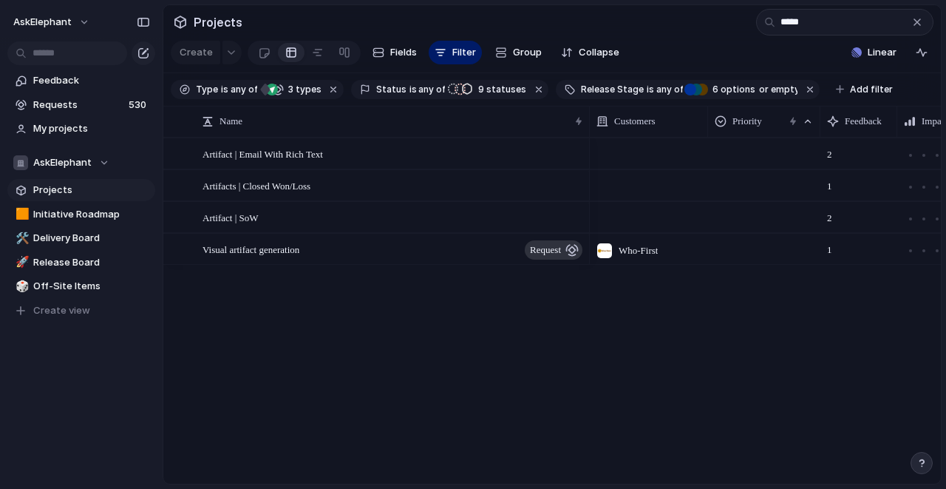
click at [591, 23] on section "Projects *****" at bounding box center [552, 21] width 778 height 33
click at [809, 20] on input "*****" at bounding box center [844, 22] width 177 height 27
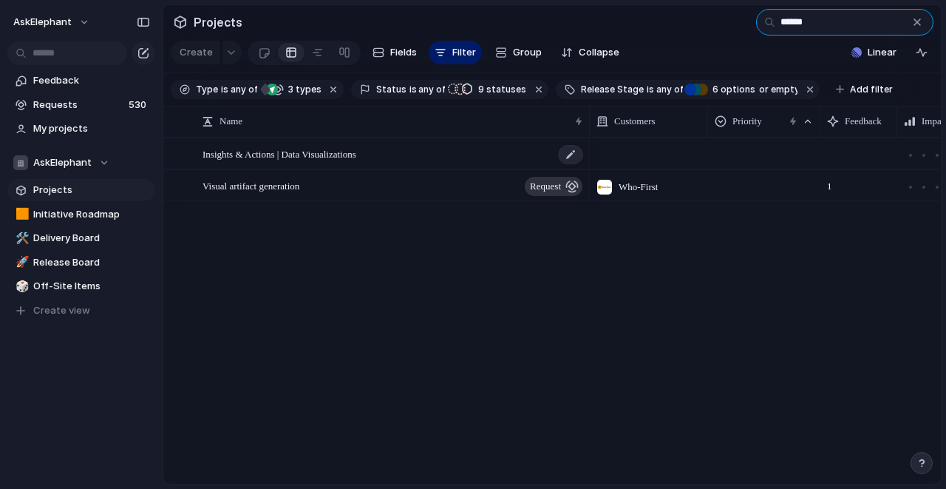
type input "******"
click at [356, 155] on span "Insights & Actions | Data Visualizations" at bounding box center [280, 153] width 154 height 17
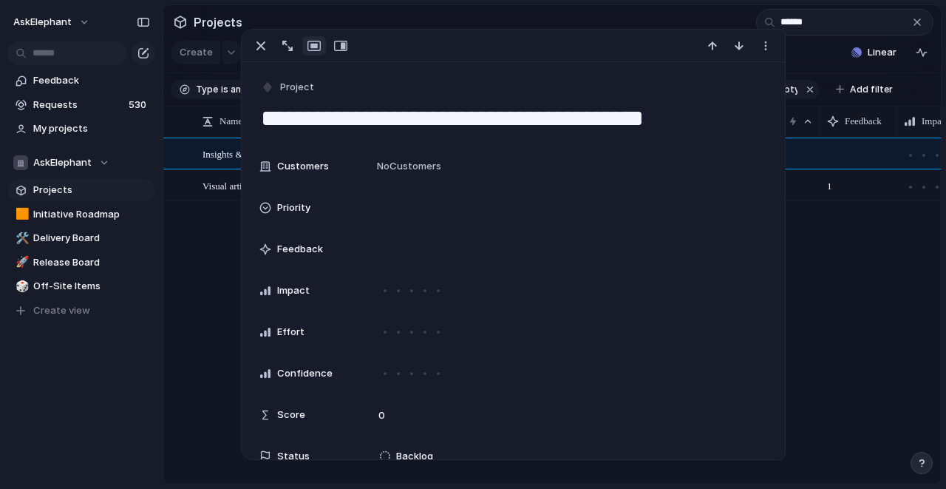
click at [206, 259] on div "Insights & Actions | Data Visualizations Visual artifact generation request Who…" at bounding box center [552, 310] width 778 height 346
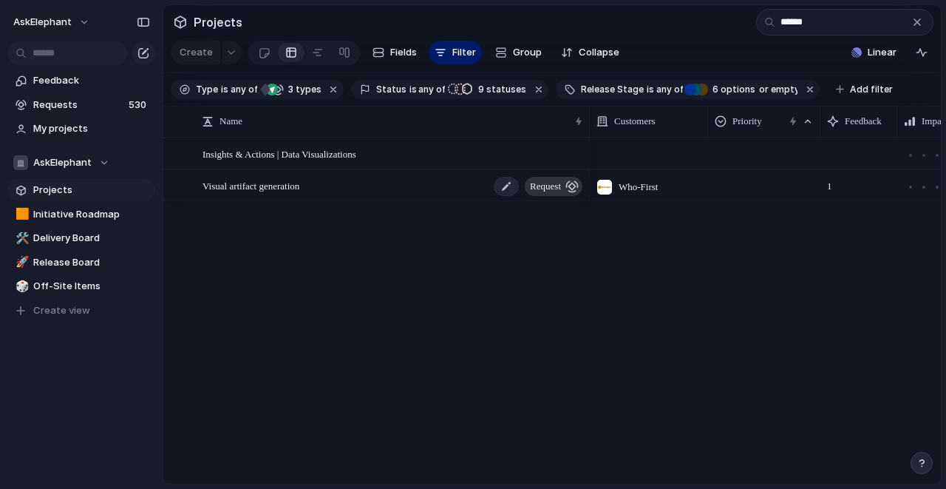
click at [367, 189] on div "Visual artifact generation request" at bounding box center [394, 186] width 382 height 30
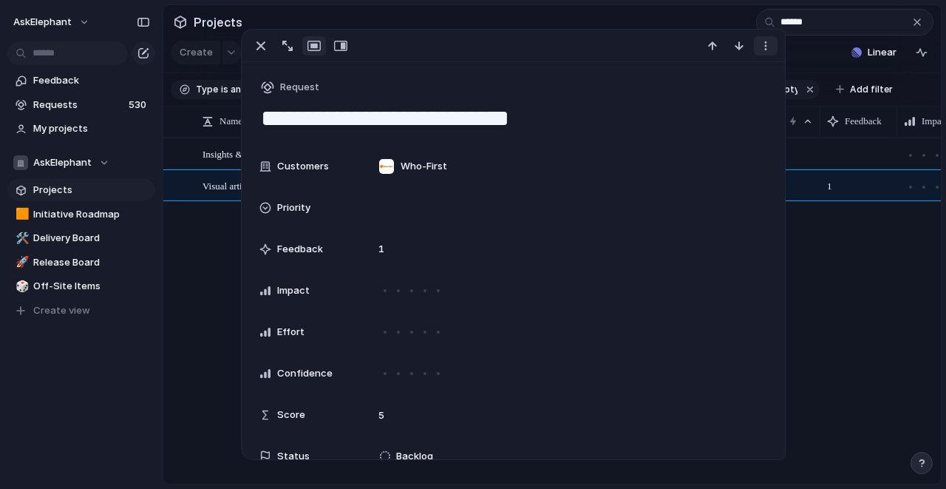
click at [762, 55] on div at bounding box center [740, 45] width 79 height 19
click at [764, 46] on div "button" at bounding box center [766, 46] width 12 height 12
click at [713, 77] on span "Mark as duplicate" at bounding box center [728, 77] width 83 height 15
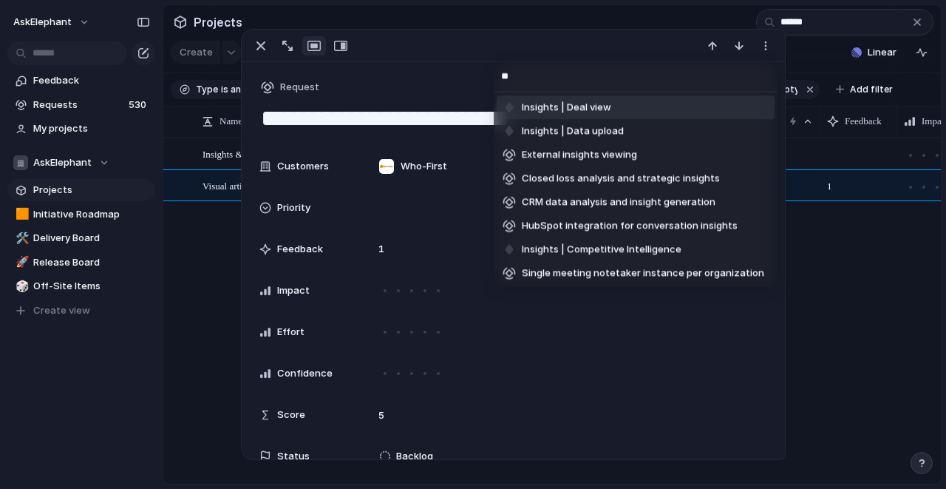
type input "*"
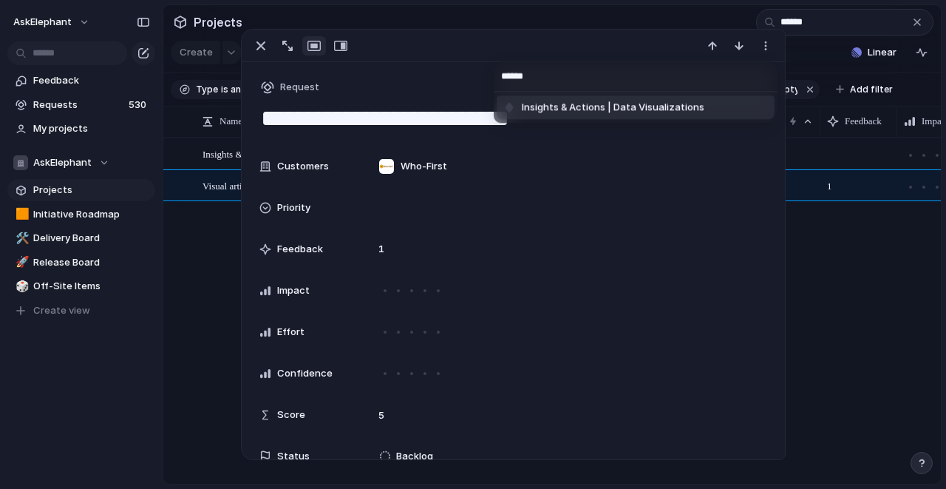
type input "******"
click at [680, 109] on span "Insights & Actions | Data Visualizations" at bounding box center [613, 108] width 183 height 15
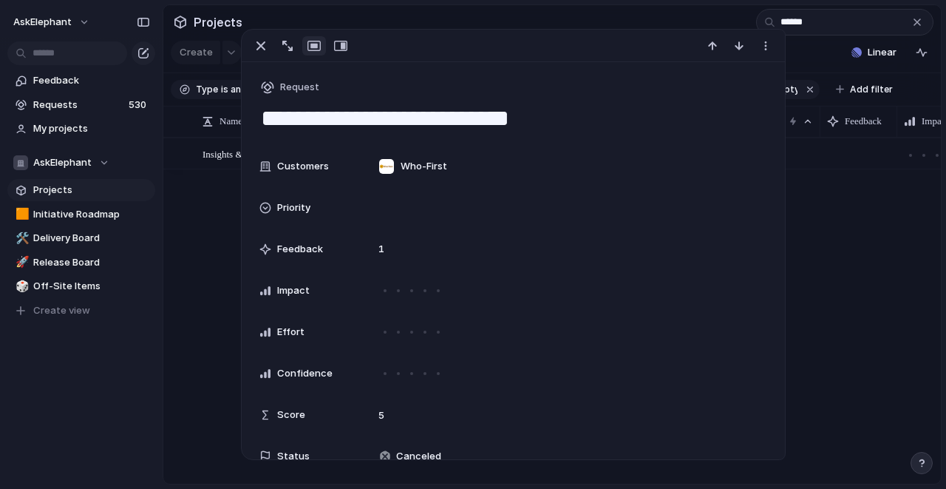
click at [191, 234] on div "Insights & Actions | Data Visualizations" at bounding box center [552, 310] width 778 height 346
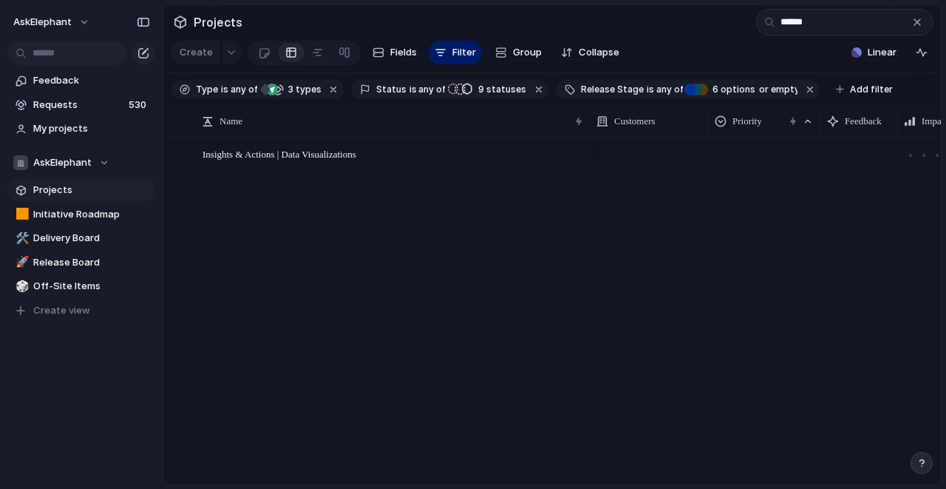
click at [350, 285] on div "Insights & Actions | Data Visualizations" at bounding box center [552, 310] width 778 height 346
click at [809, 26] on input "******" at bounding box center [844, 22] width 177 height 27
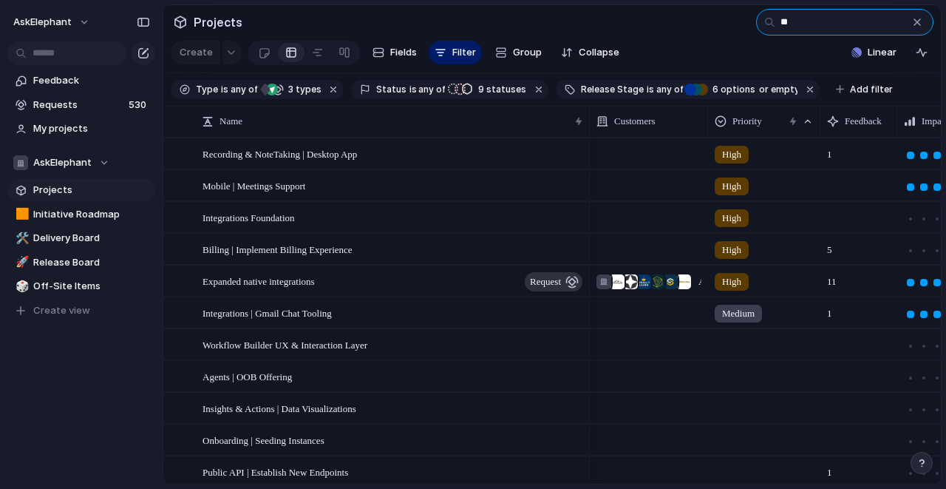
type input "*"
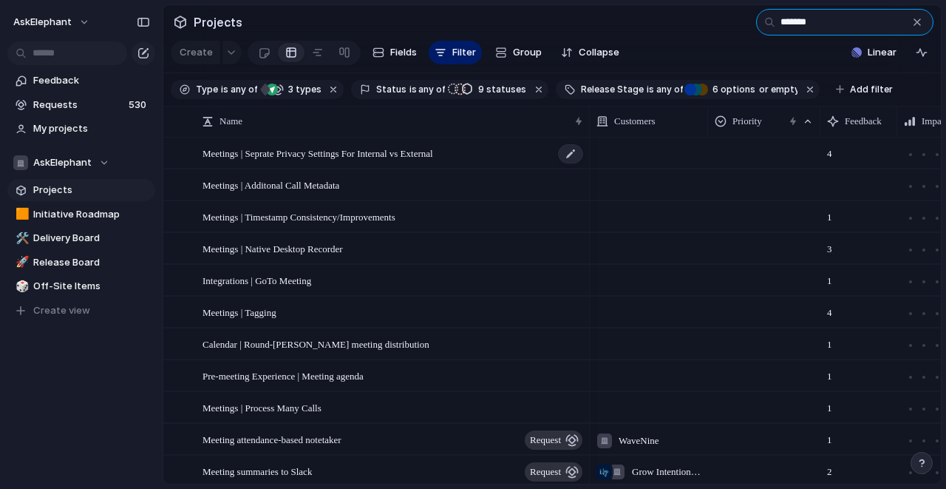
scroll to position [100, 0]
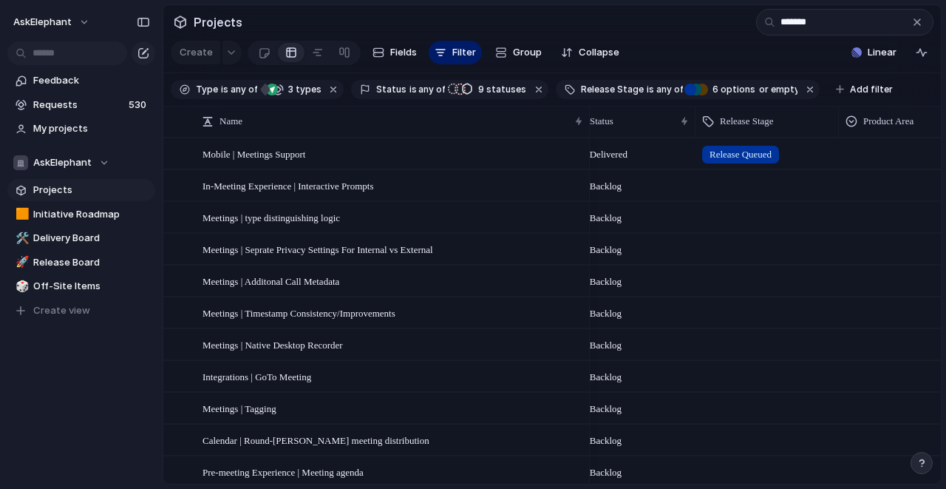
click at [741, 154] on span "Release Queued" at bounding box center [741, 154] width 62 height 15
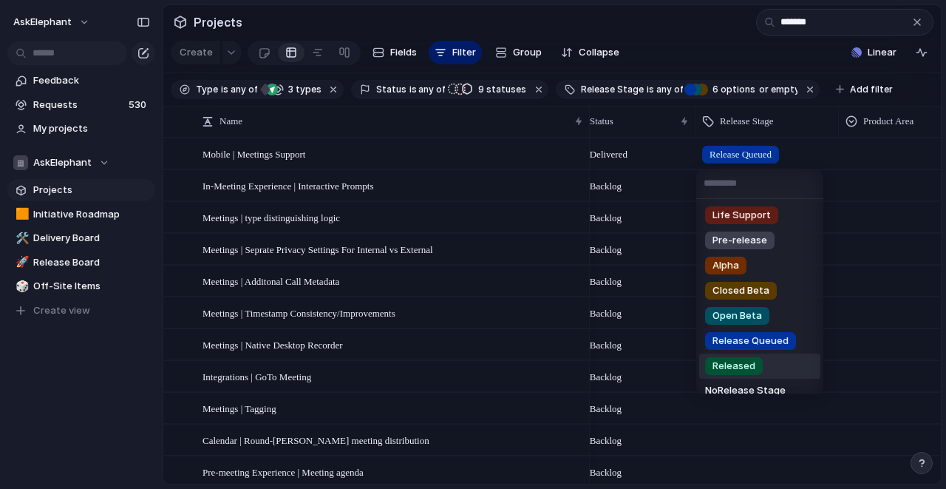
click at [724, 373] on span "Released" at bounding box center [734, 365] width 43 height 15
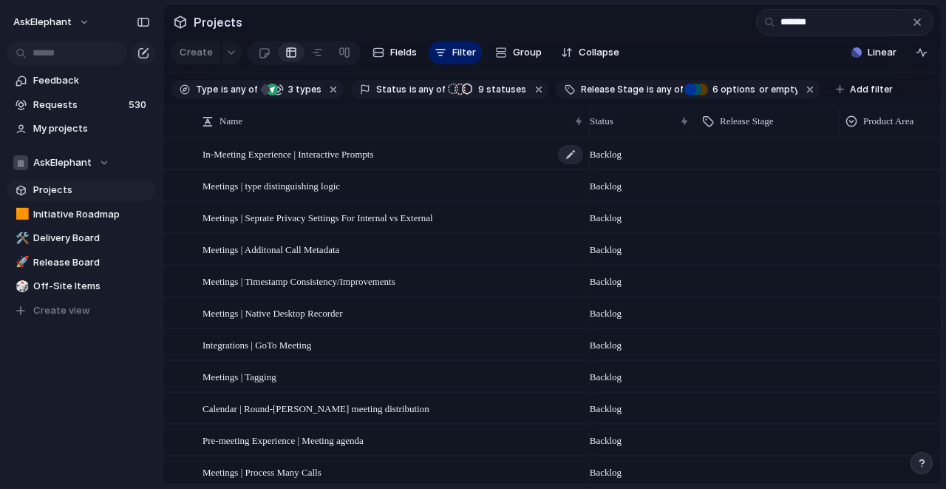
click at [421, 155] on div "In-Meeting Experience | Interactive Prompts" at bounding box center [394, 154] width 382 height 30
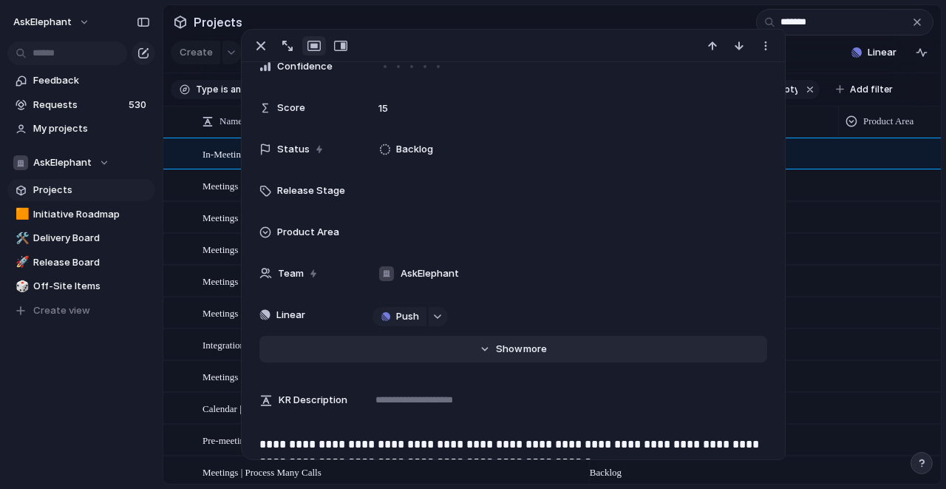
click at [486, 345] on button "Hide Show more" at bounding box center [512, 349] width 507 height 27
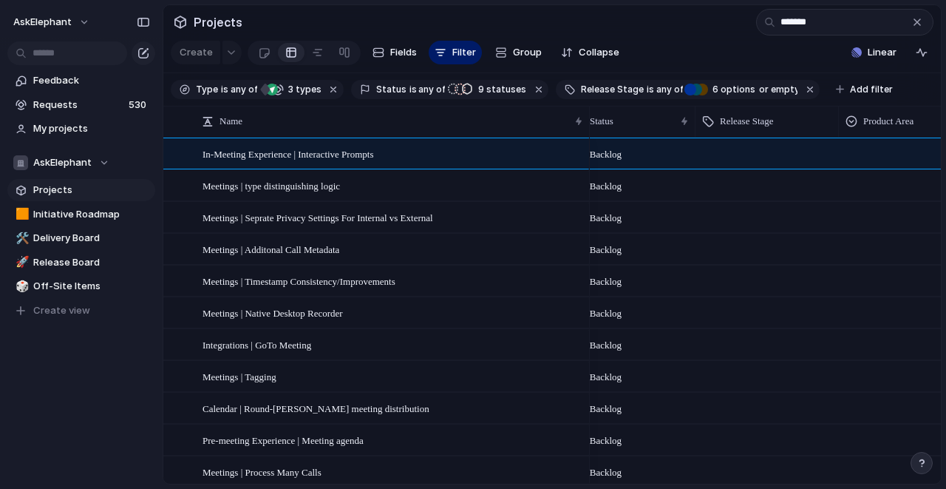
click at [825, 298] on div at bounding box center [767, 310] width 142 height 24
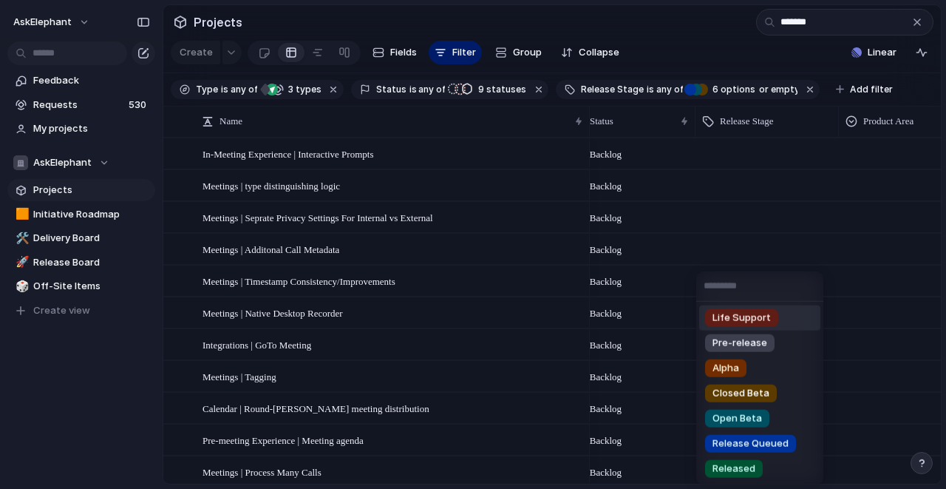
click at [407, 153] on div "Life Support Pre-release Alpha Closed Beta Open Beta Release Queued Released" at bounding box center [473, 244] width 946 height 489
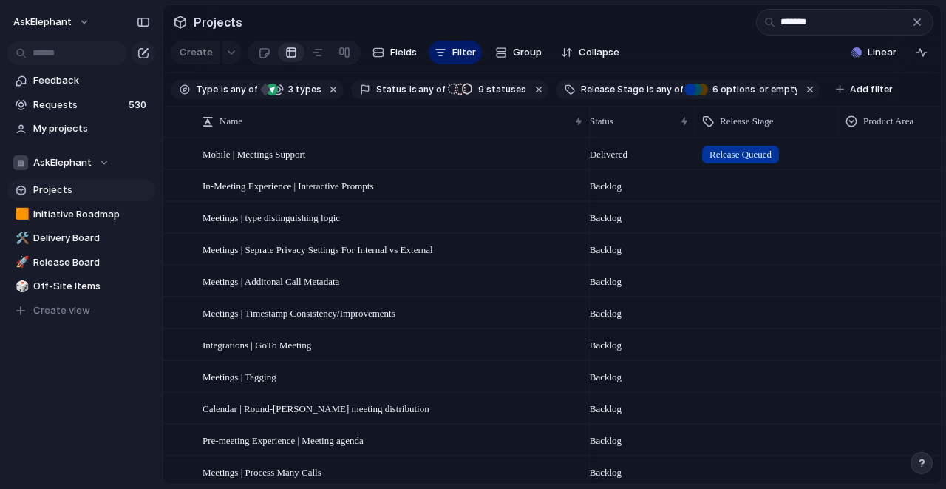
click at [761, 158] on span "Release Queued" at bounding box center [741, 154] width 62 height 15
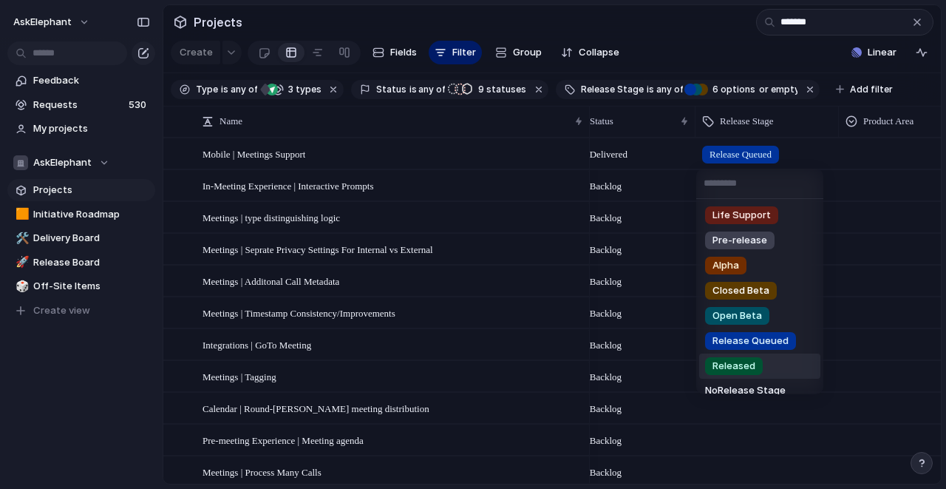
click at [737, 361] on span "Released" at bounding box center [734, 365] width 43 height 15
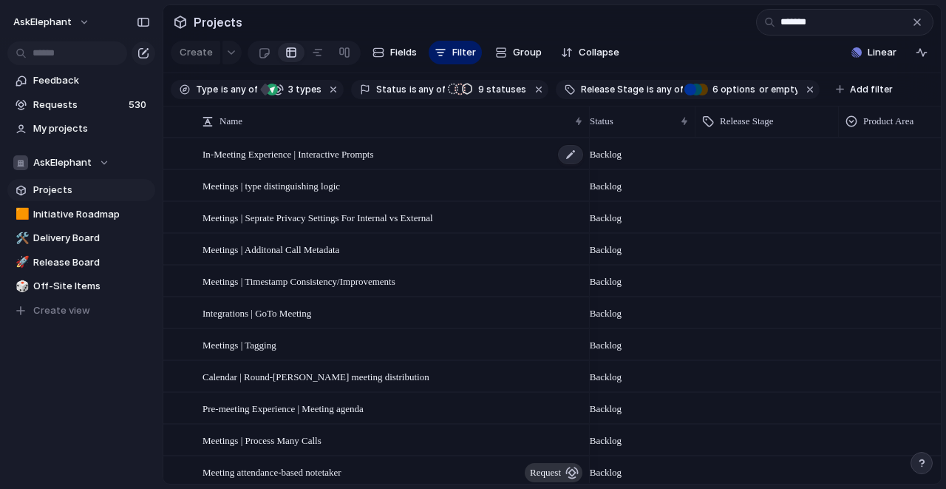
click at [429, 154] on div "In-Meeting Experience | Interactive Prompts" at bounding box center [394, 154] width 382 height 30
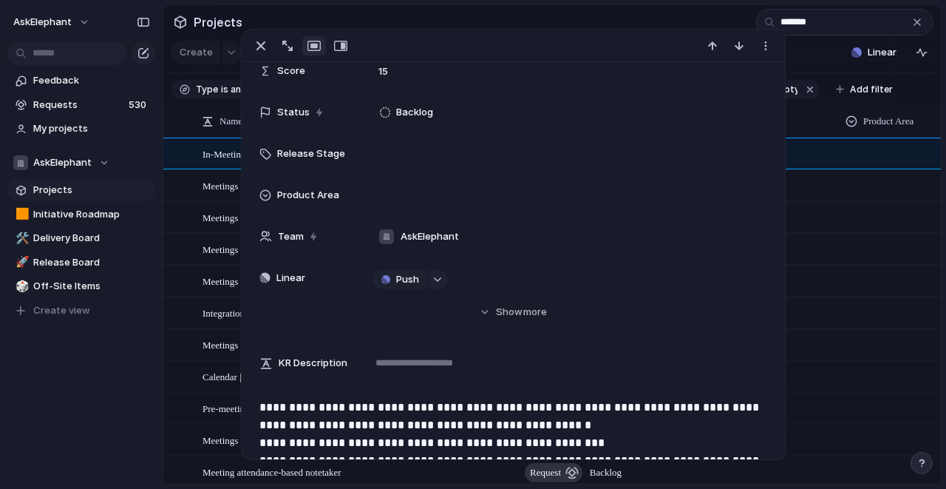
scroll to position [420, 0]
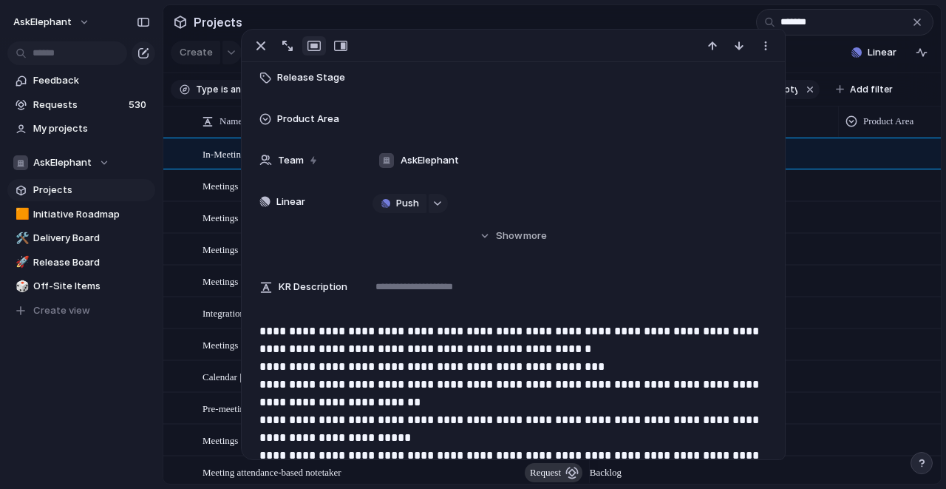
click at [483, 245] on button "Hide Show more" at bounding box center [512, 235] width 507 height 27
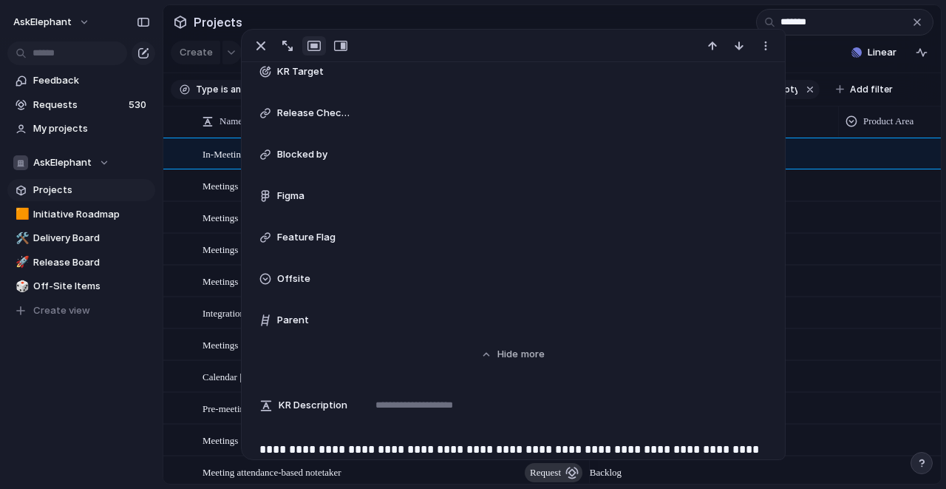
scroll to position [1070, 0]
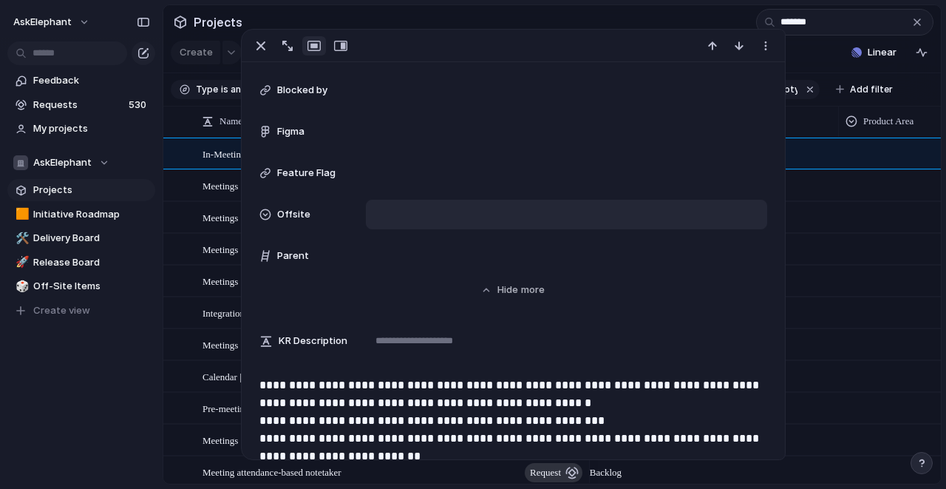
click at [391, 209] on div at bounding box center [566, 214] width 387 height 16
click at [412, 271] on span "Offsite" at bounding box center [423, 266] width 33 height 15
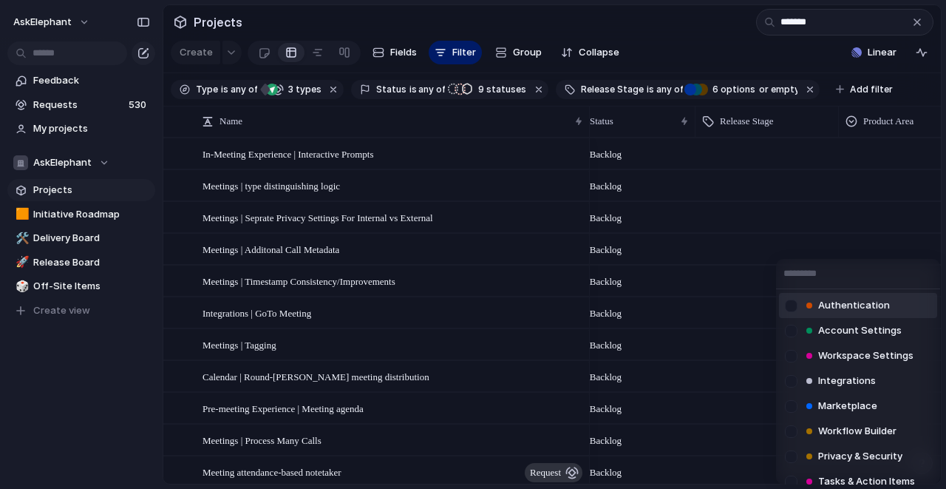
click at [831, 24] on div "Authentication Account Settings Workspace Settings Integrations Marketplace Wor…" at bounding box center [473, 244] width 946 height 489
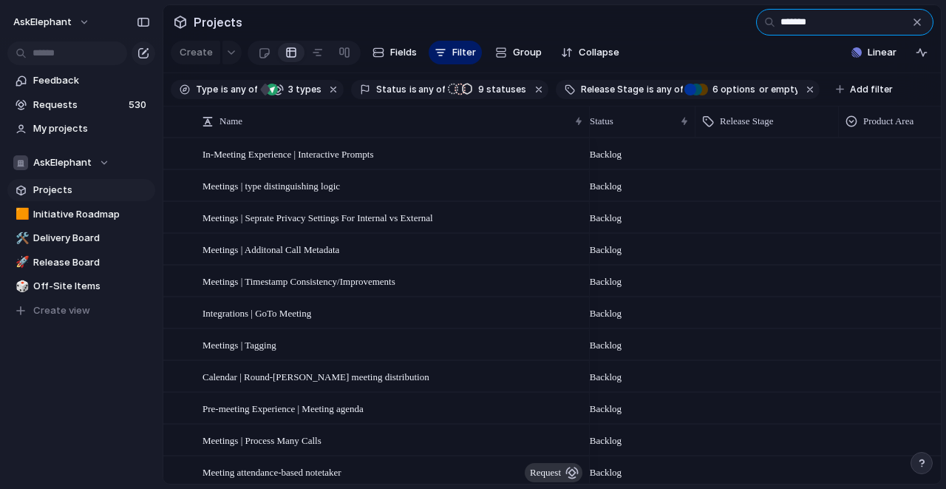
click at [831, 24] on input "*******" at bounding box center [844, 22] width 177 height 27
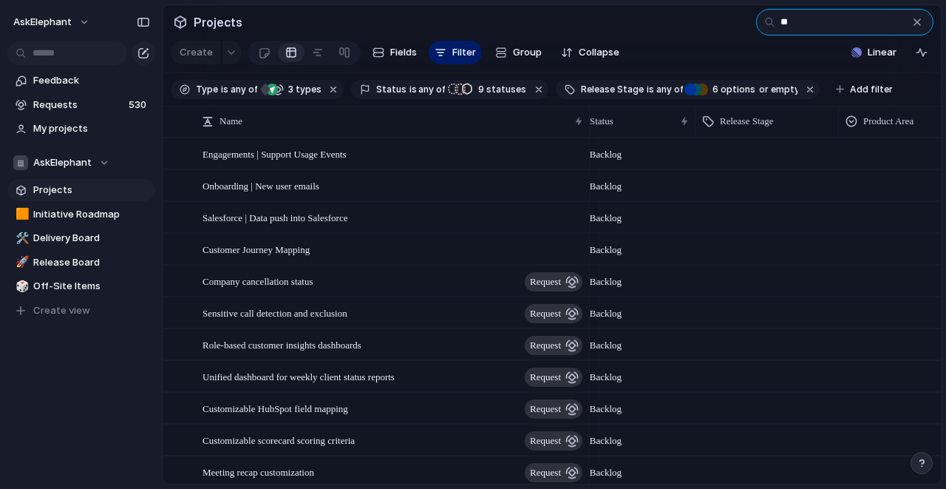
type input "*"
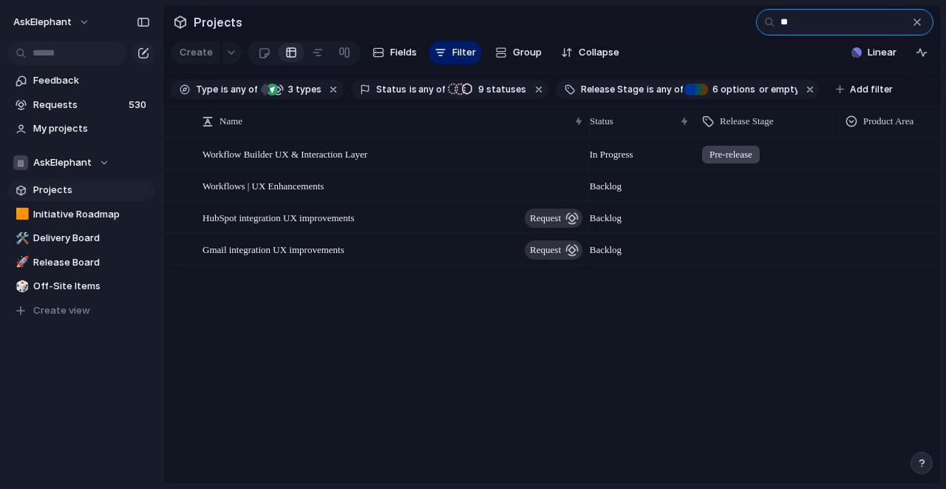
type input "*"
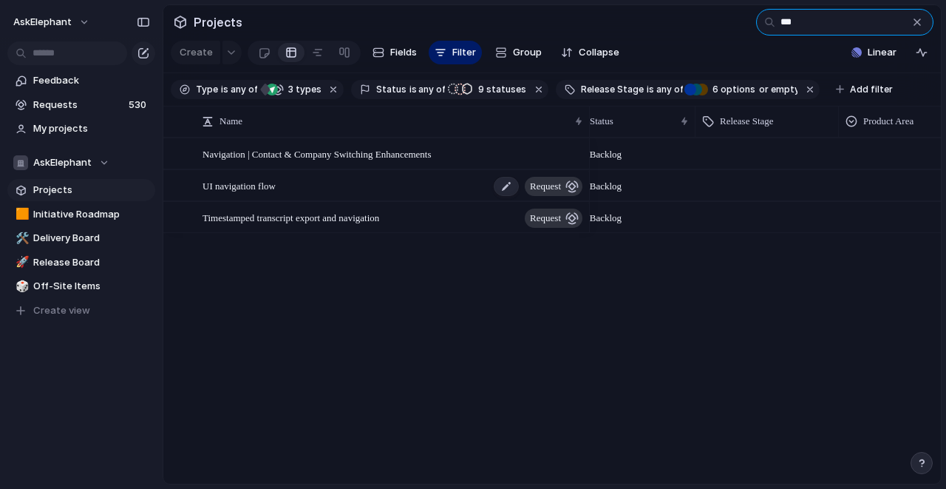
type input "***"
click at [265, 190] on span "UI navigation flow" at bounding box center [239, 185] width 73 height 17
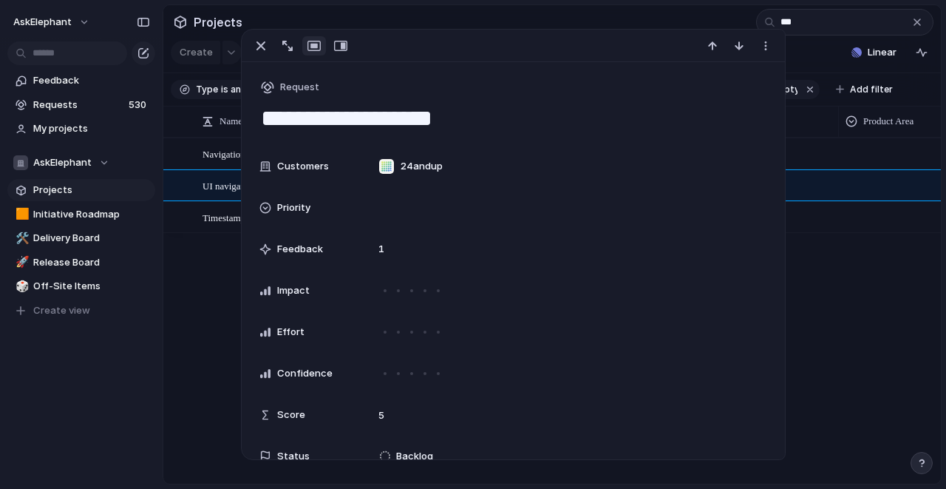
click at [284, 118] on textarea "**********" at bounding box center [513, 118] width 508 height 31
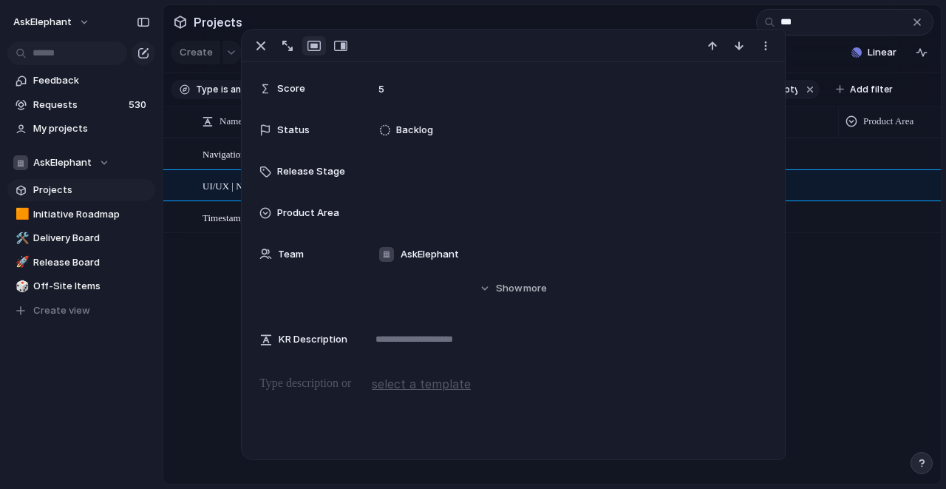
scroll to position [398, 0]
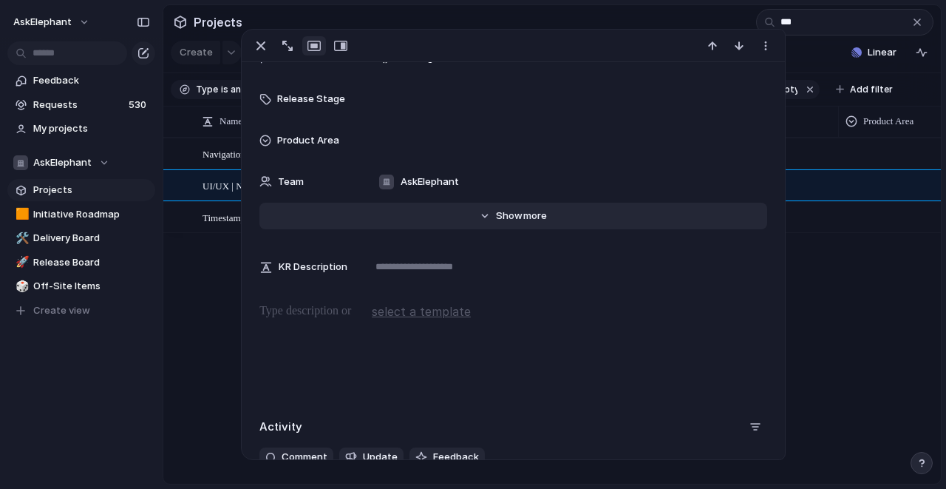
type textarea "**********"
click at [494, 219] on button "Hide Show more" at bounding box center [512, 216] width 507 height 27
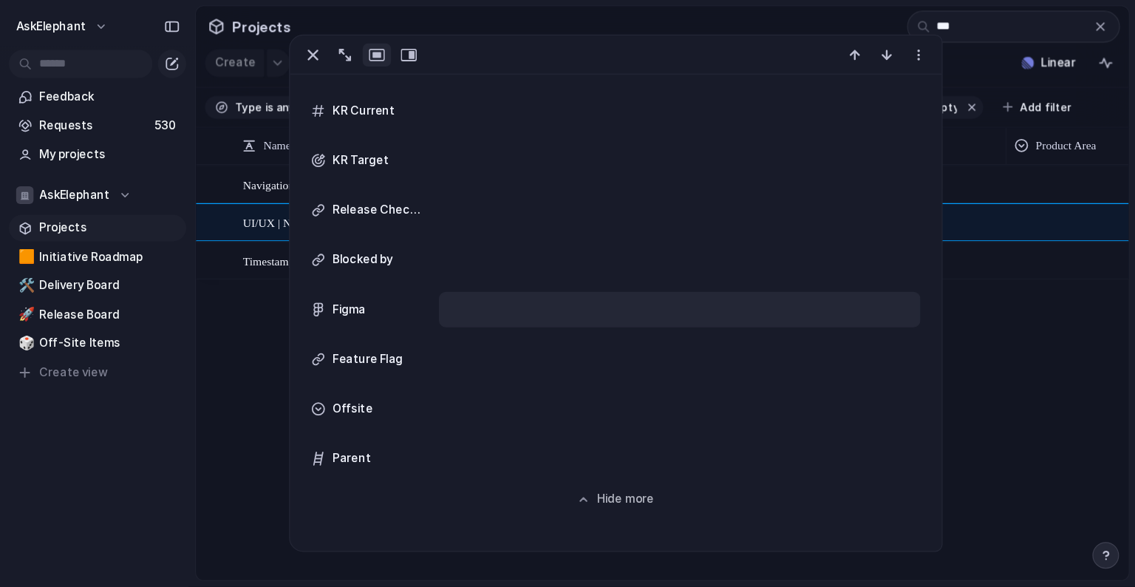
scroll to position [942, 0]
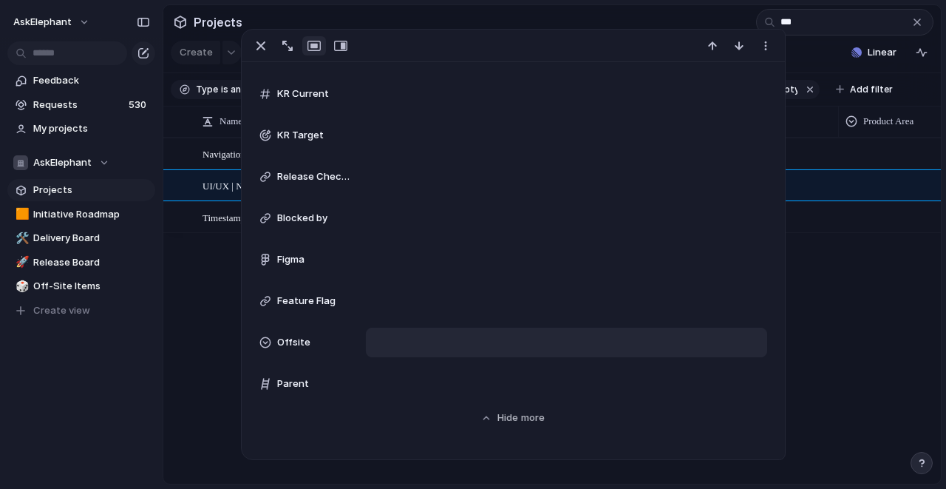
click at [390, 347] on div at bounding box center [566, 342] width 387 height 16
click at [395, 397] on div at bounding box center [388, 394] width 26 height 26
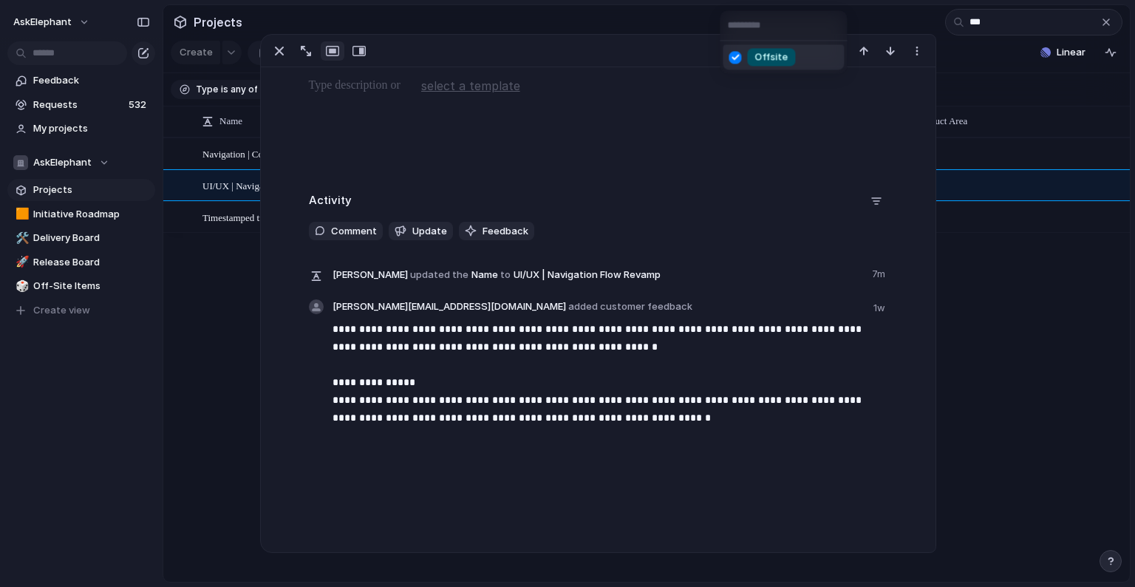
scroll to position [794, 0]
click at [225, 318] on div "Offsite" at bounding box center [567, 293] width 1135 height 587
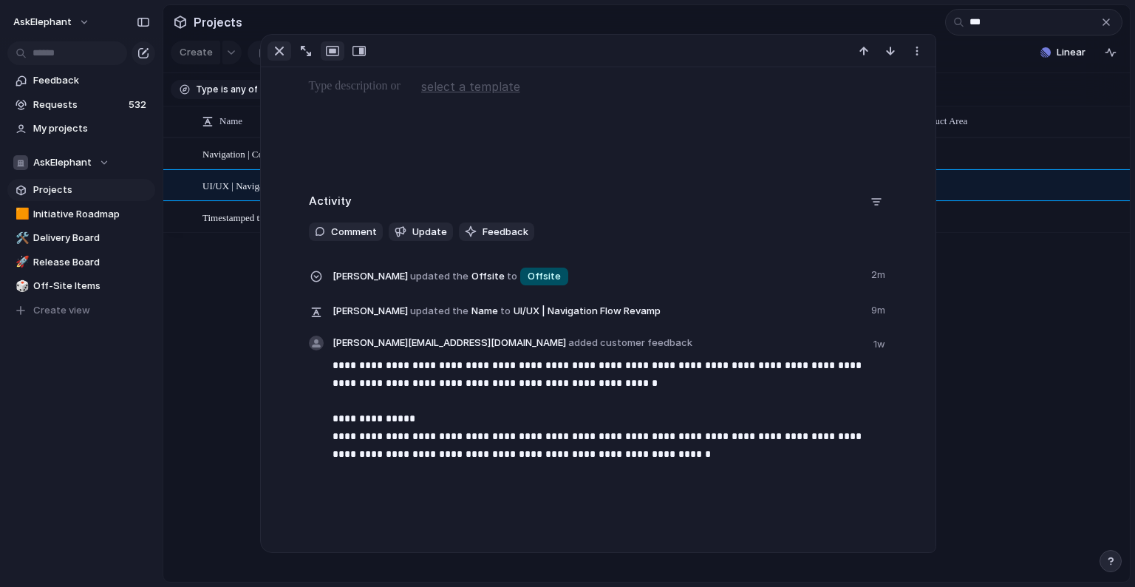
click at [271, 54] on div "button" at bounding box center [280, 51] width 18 height 18
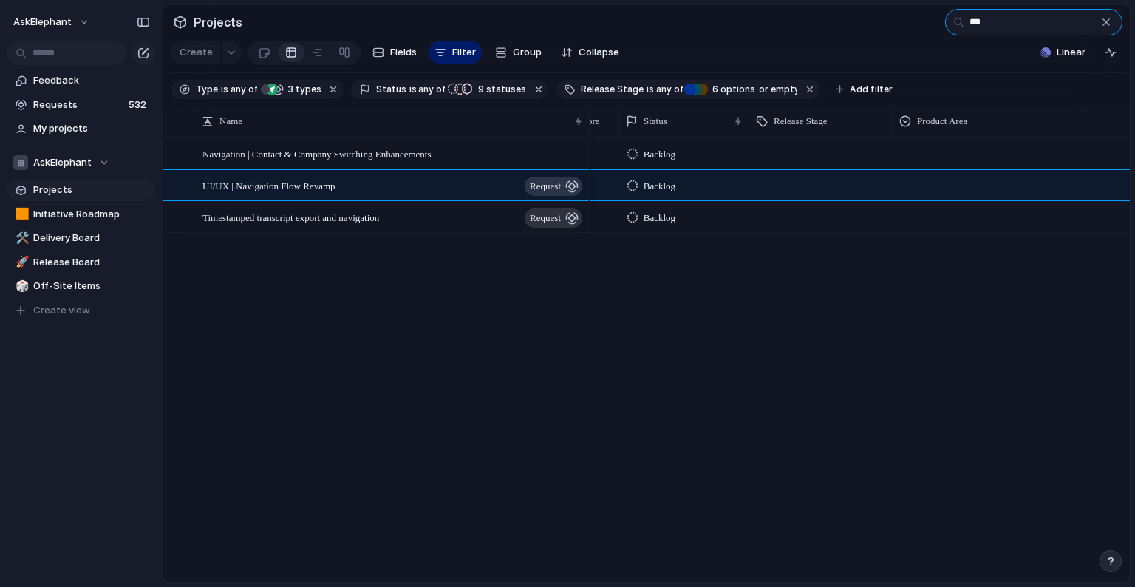
click at [945, 21] on input "***" at bounding box center [1033, 22] width 177 height 27
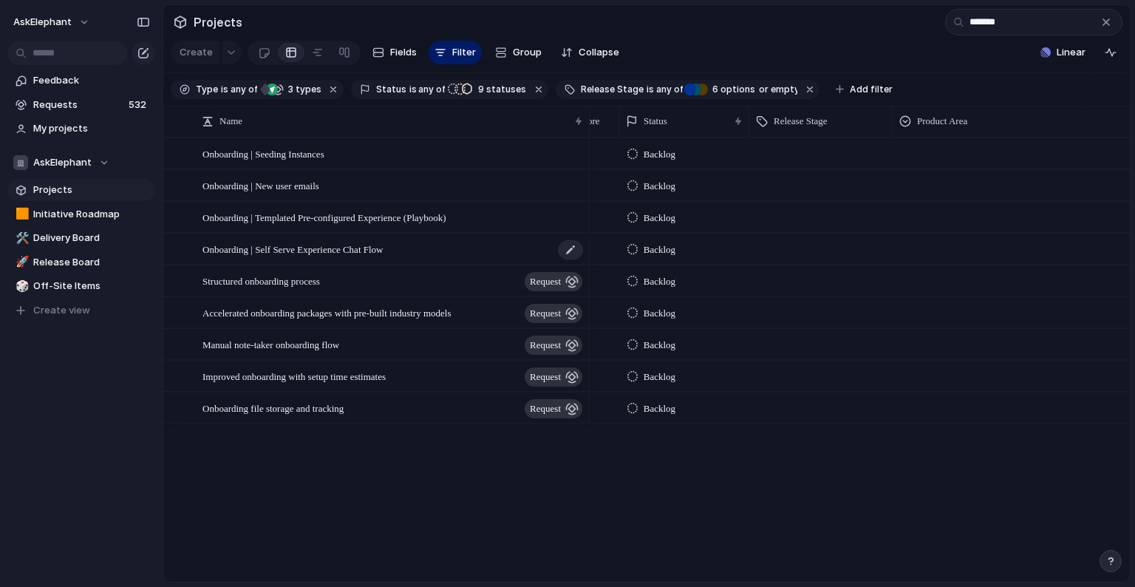
click at [427, 251] on div "Onboarding | Self Serve Experience Chat Flow" at bounding box center [394, 249] width 382 height 30
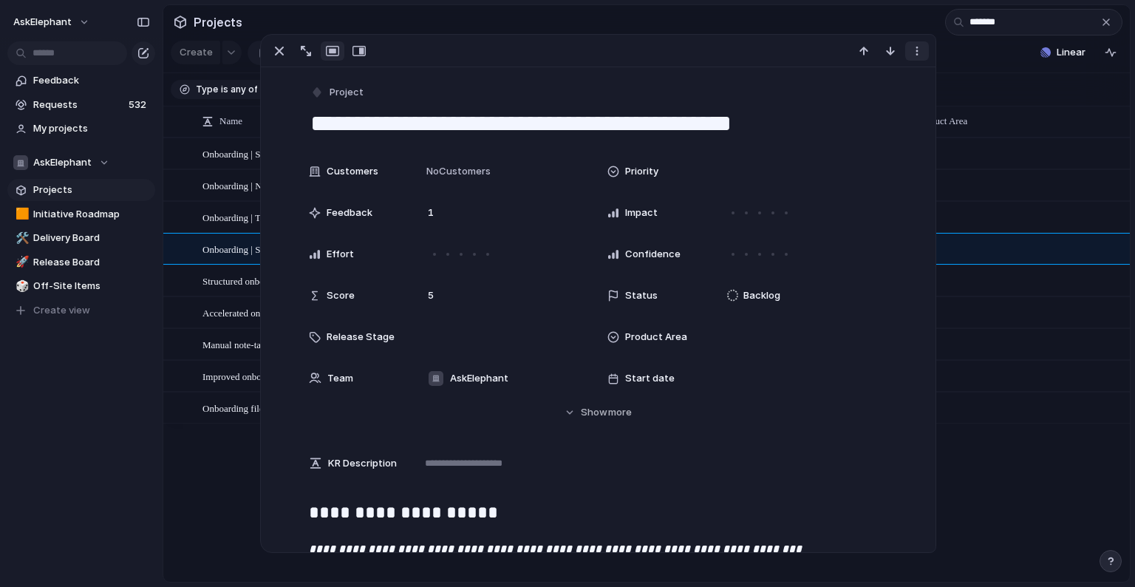
click at [918, 55] on div "button" at bounding box center [917, 51] width 12 height 12
click at [516, 462] on div "Mark as duplicate Delete" at bounding box center [567, 293] width 1135 height 587
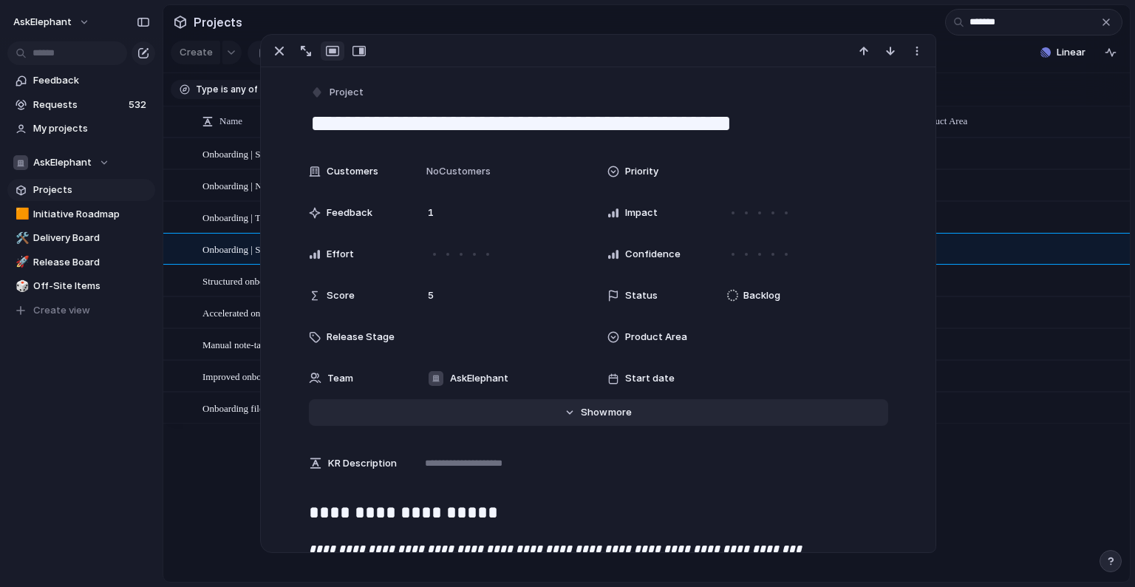
click at [577, 415] on button "Hide Show more" at bounding box center [599, 412] width 580 height 27
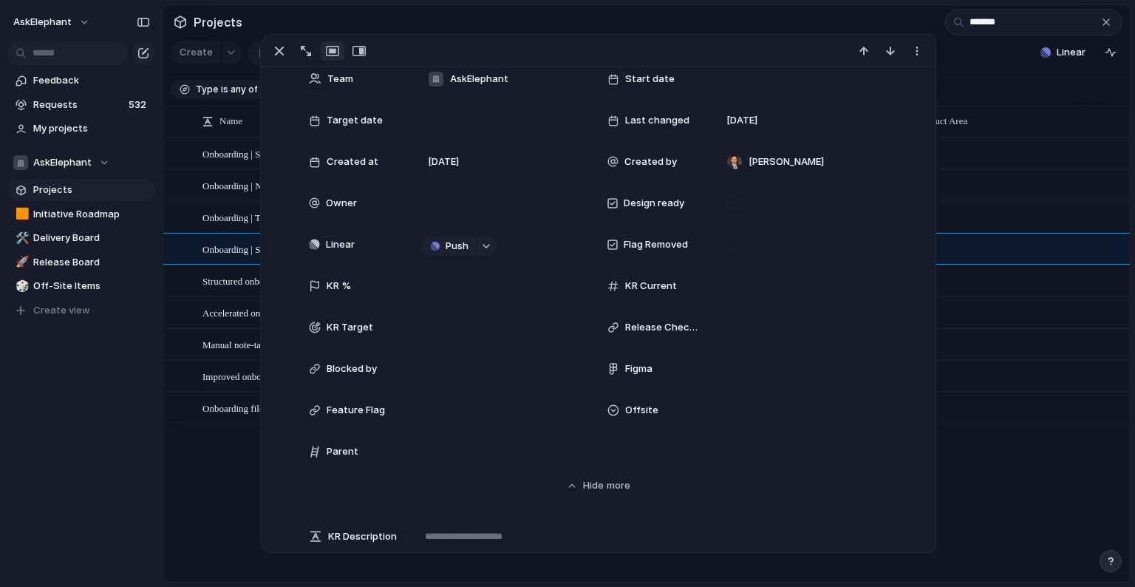
scroll to position [340, 0]
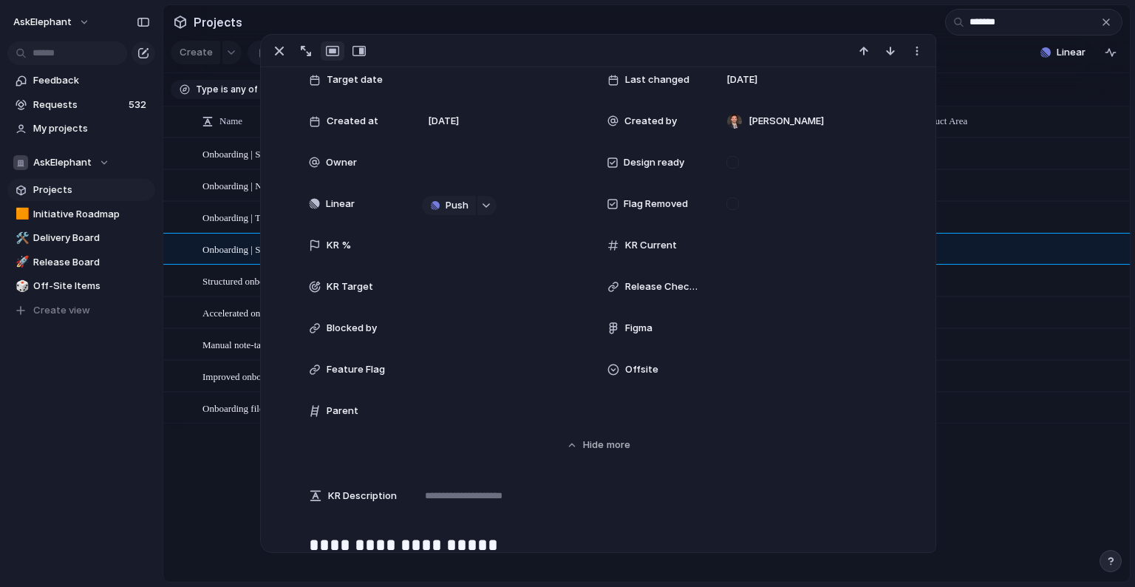
click at [656, 370] on div "Offsite" at bounding box center [655, 369] width 95 height 15
click at [750, 421] on div "Offsite" at bounding box center [771, 421] width 48 height 18
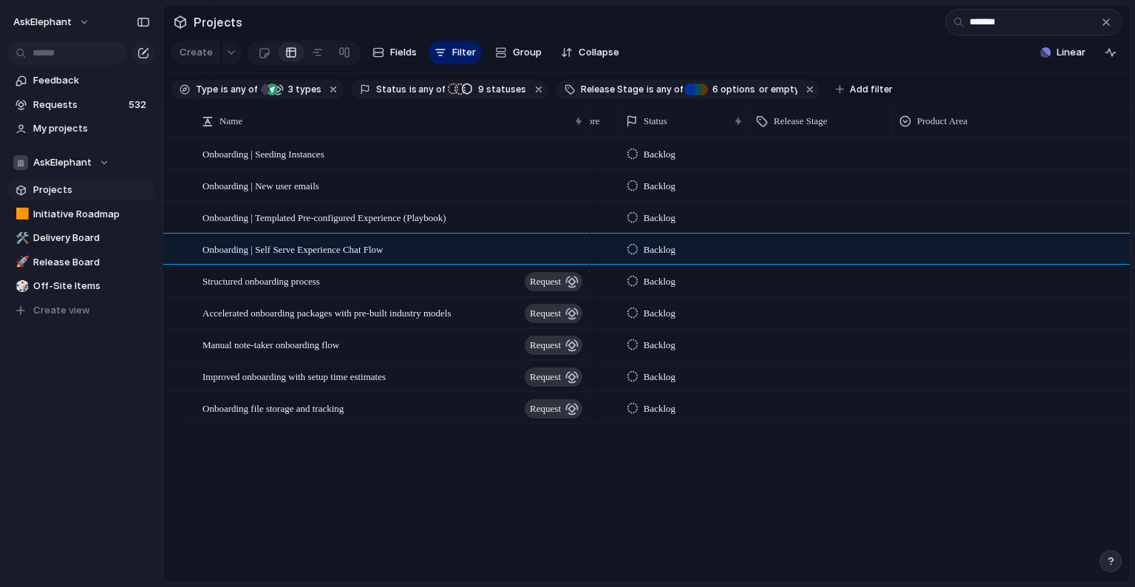
click at [194, 488] on div "Onboarding | Seeding Instances Onboarding | New user emails Onboarding | Templa…" at bounding box center [646, 359] width 967 height 444
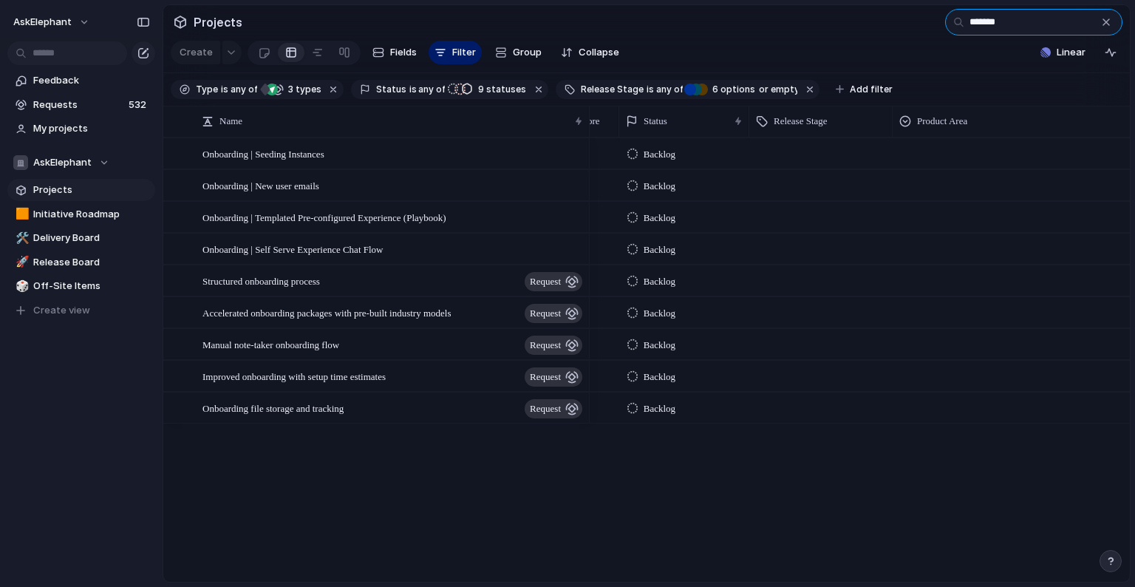
click at [945, 19] on input "*******" at bounding box center [1033, 22] width 177 height 27
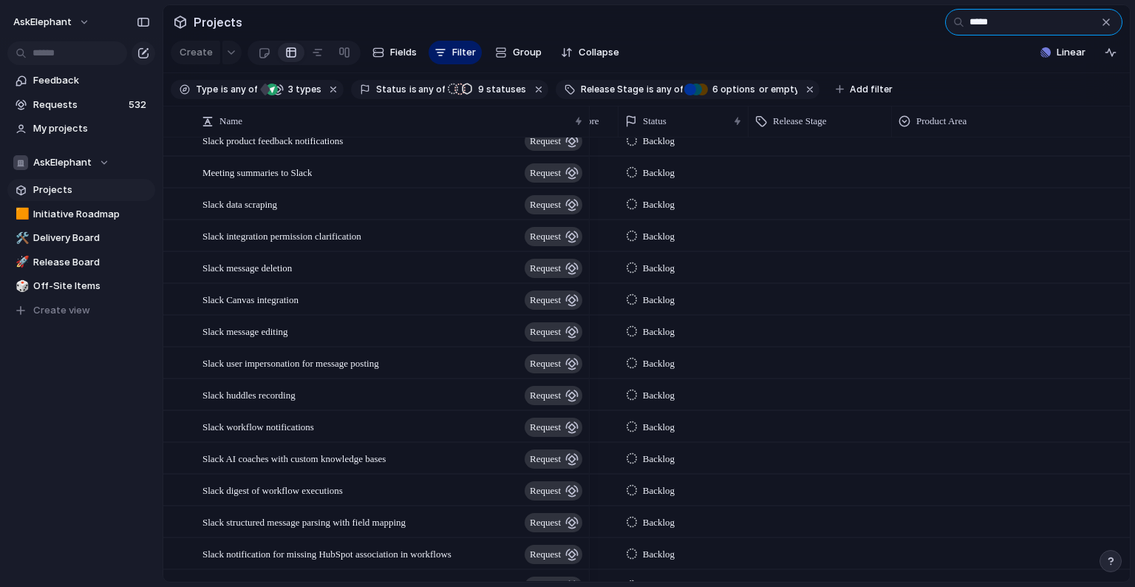
scroll to position [49, 0]
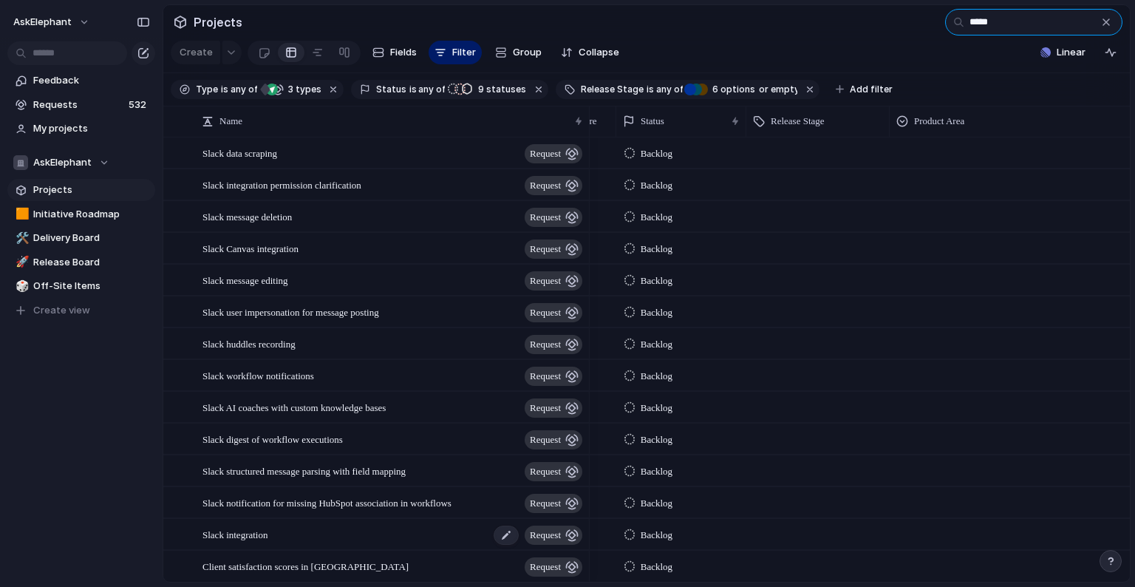
type input "*****"
click at [310, 488] on div "Slack integration request" at bounding box center [394, 535] width 382 height 30
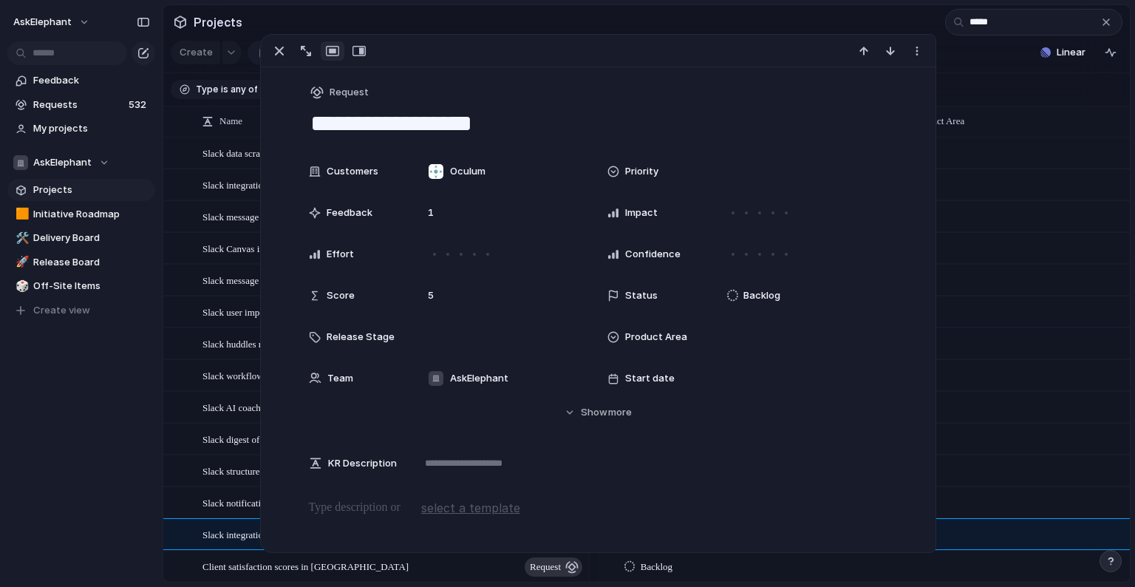
click at [309, 118] on textarea "**********" at bounding box center [599, 123] width 580 height 31
drag, startPoint x: 485, startPoint y: 127, endPoint x: 302, endPoint y: 119, distance: 182.8
click at [302, 119] on div "**********" at bounding box center [599, 405] width 676 height 676
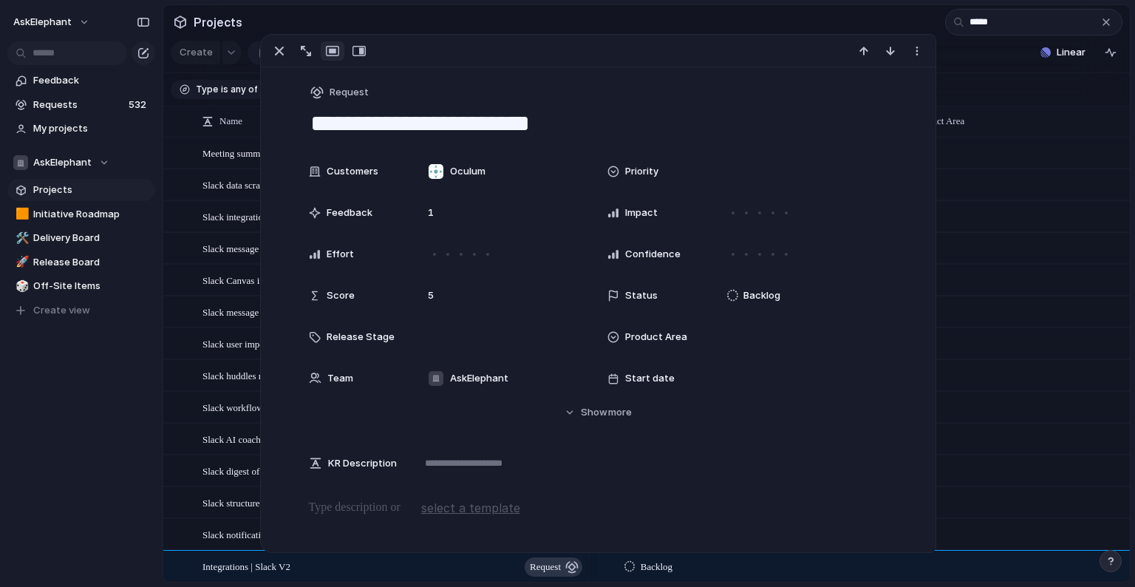
type textarea "**********"
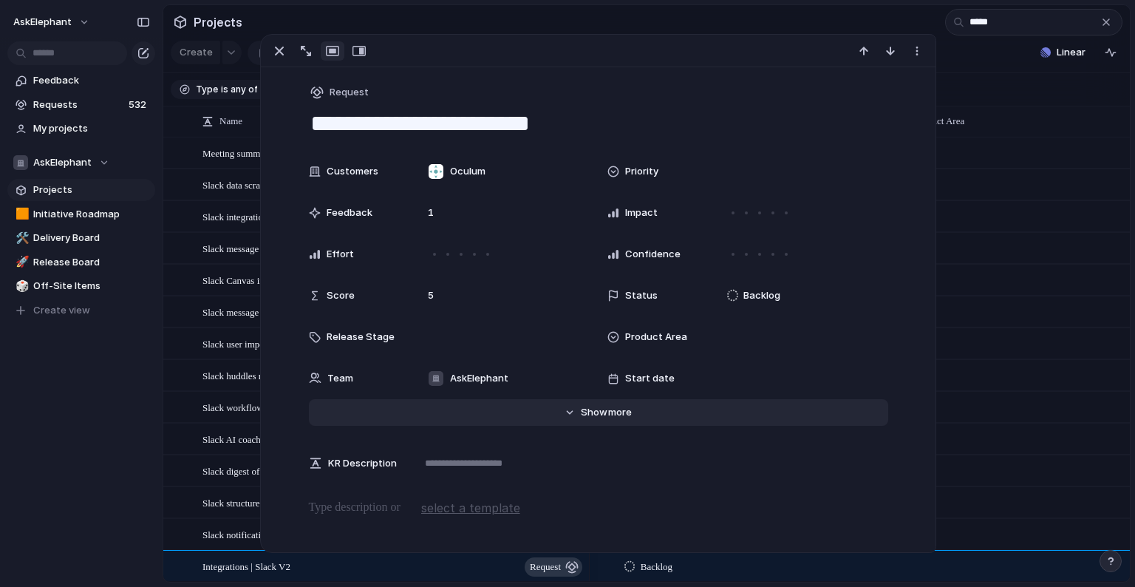
click at [595, 410] on span "Show" at bounding box center [594, 412] width 27 height 15
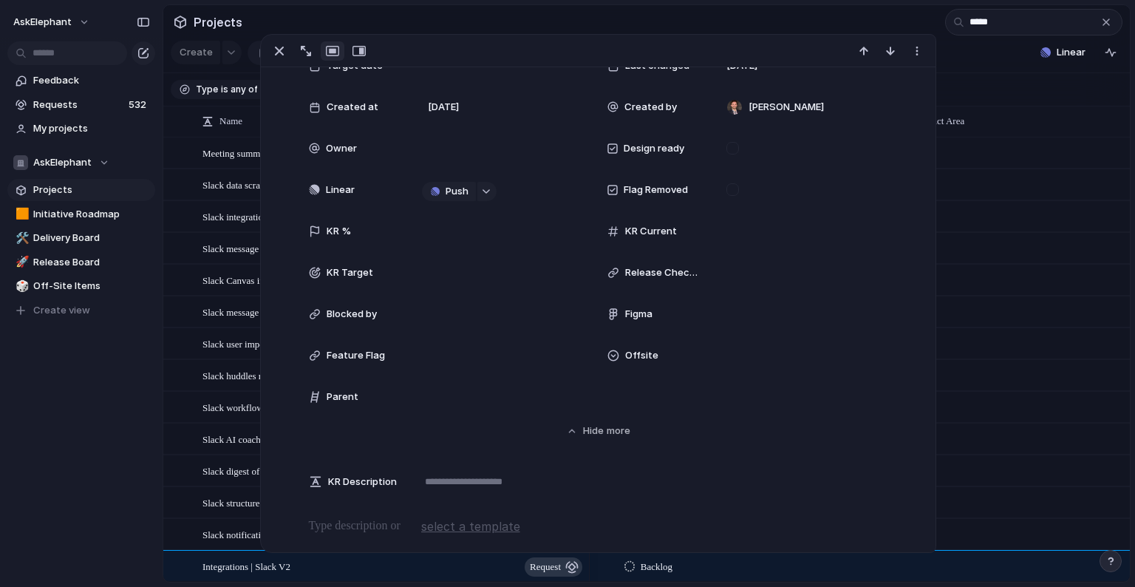
click at [668, 358] on div "Offsite" at bounding box center [655, 355] width 95 height 15
click at [739, 405] on div at bounding box center [735, 408] width 26 height 26
click at [945, 176] on div "Offsite" at bounding box center [567, 293] width 1135 height 587
click at [945, 73] on section "Type is any of project Feature request 3 types Status is any of Backlog Explori…" at bounding box center [646, 89] width 967 height 33
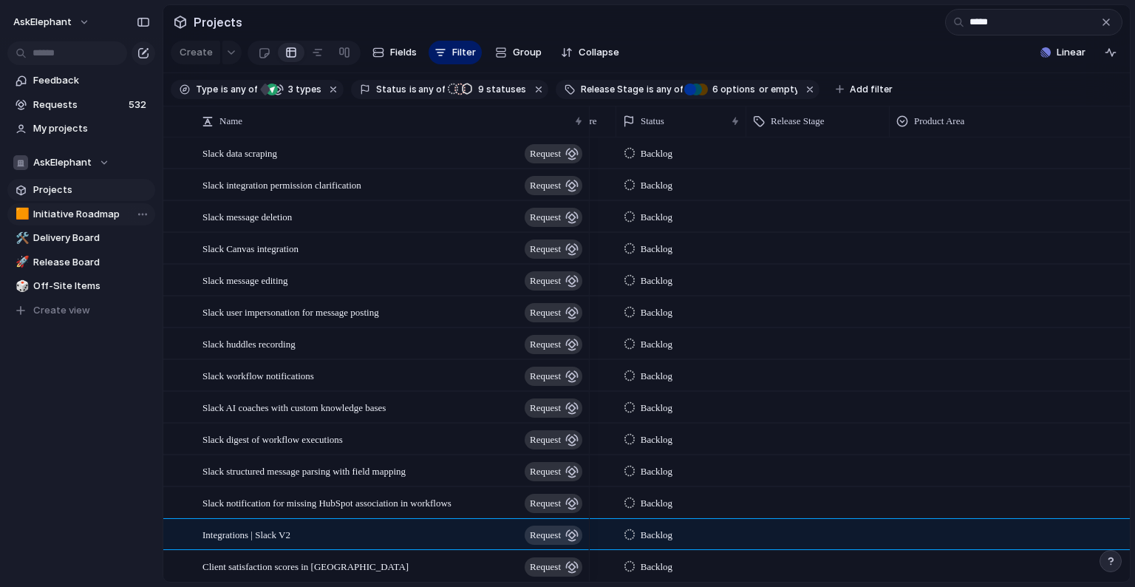
click at [53, 214] on span "Initiative Roadmap" at bounding box center [91, 214] width 117 height 15
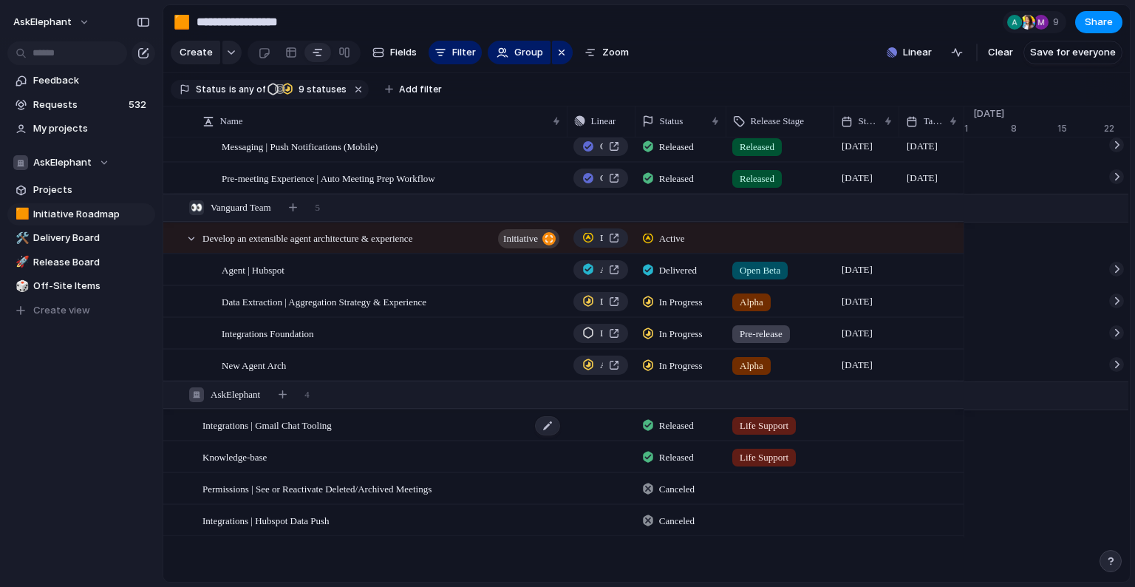
click at [375, 427] on div "Integrations | Gmail Chat Tooling" at bounding box center [382, 425] width 359 height 30
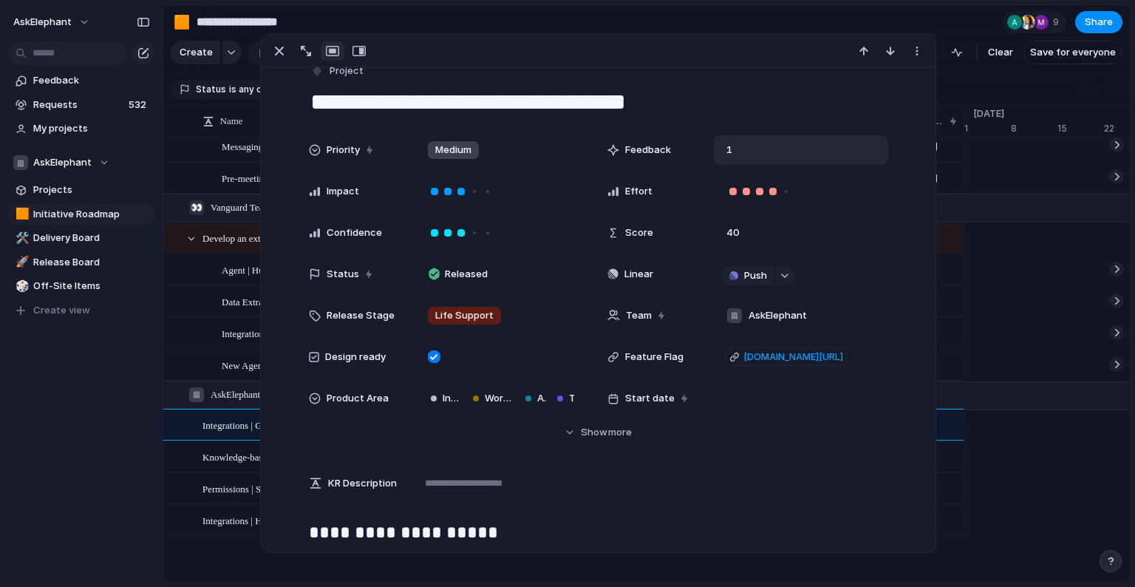
scroll to position [30, 0]
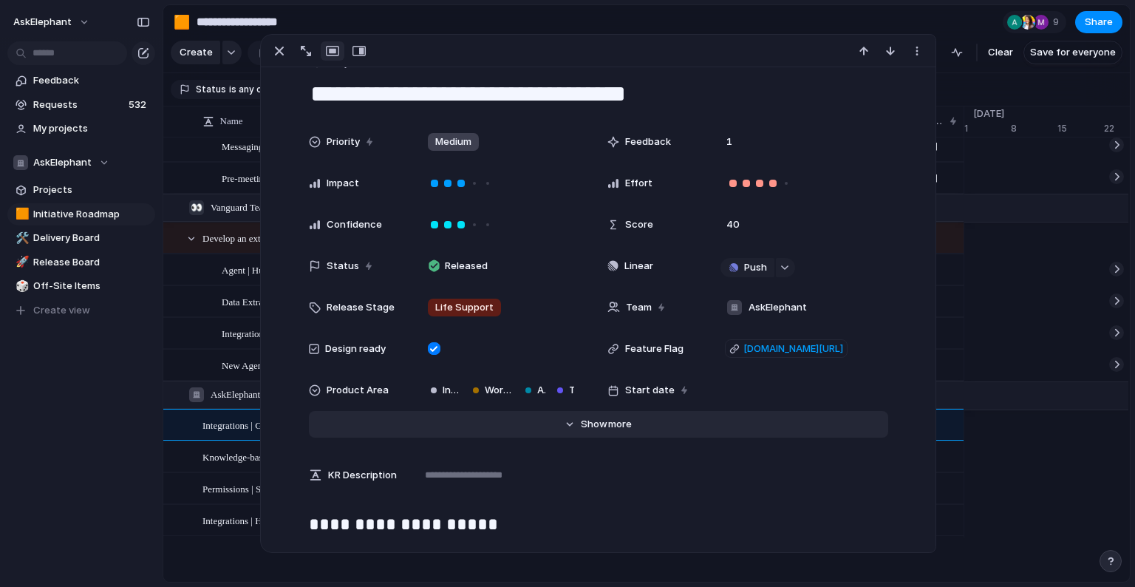
click at [619, 424] on span "more" at bounding box center [620, 424] width 24 height 15
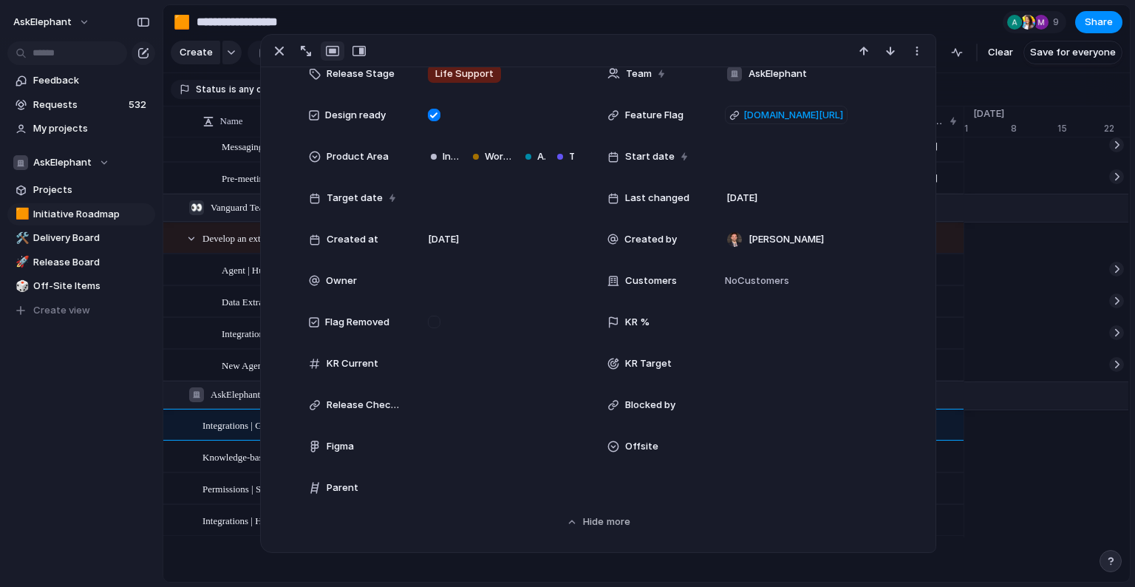
scroll to position [293, 0]
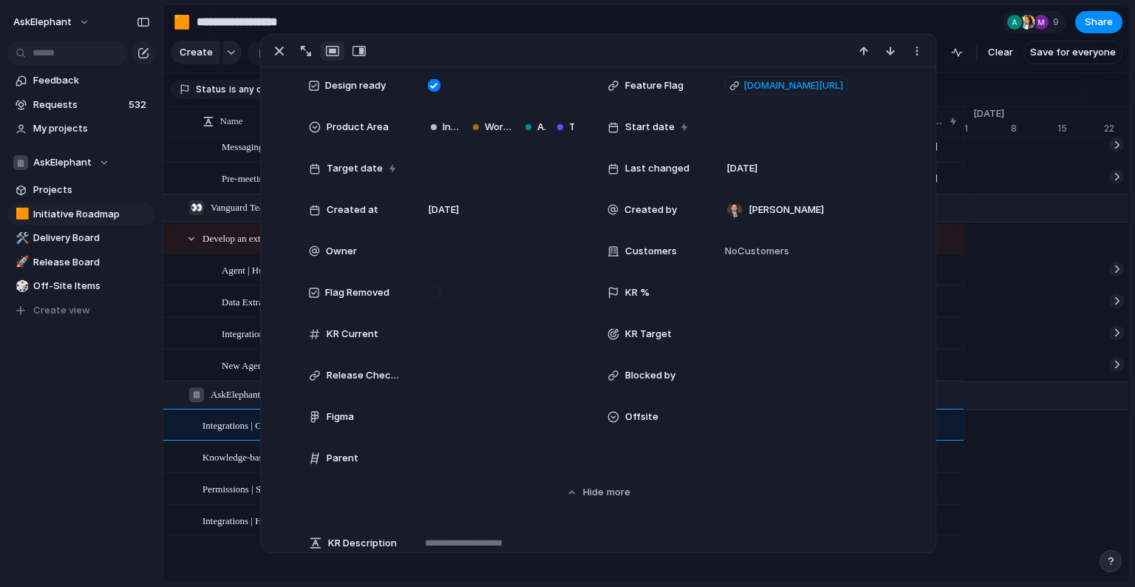
click at [665, 422] on div "Offsite" at bounding box center [655, 417] width 95 height 15
click at [739, 474] on div at bounding box center [735, 469] width 26 height 26
click at [696, 24] on div "Offsite" at bounding box center [567, 293] width 1135 height 587
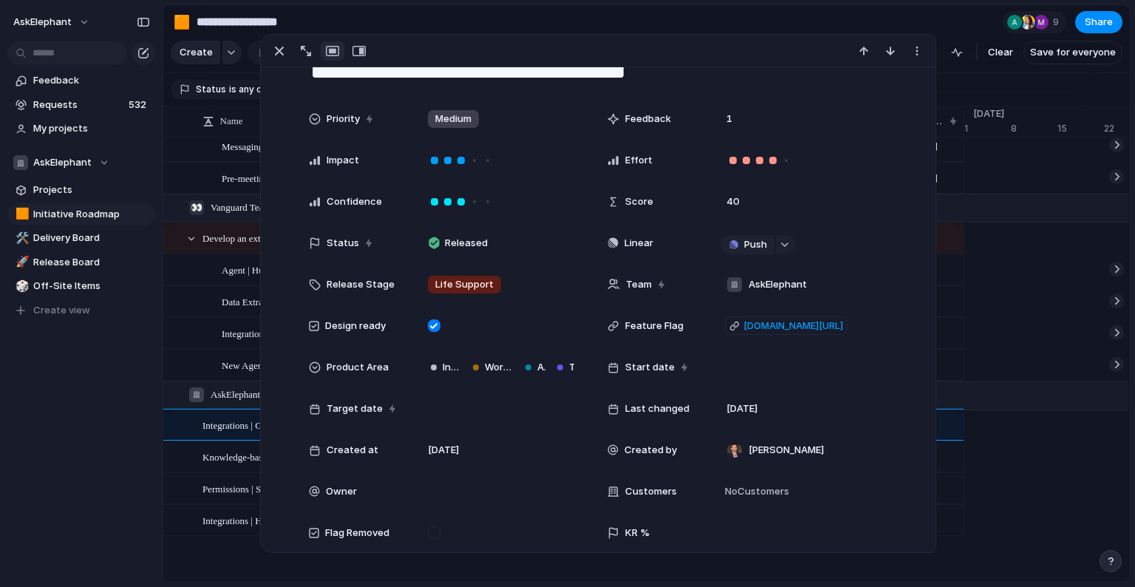
scroll to position [0, 0]
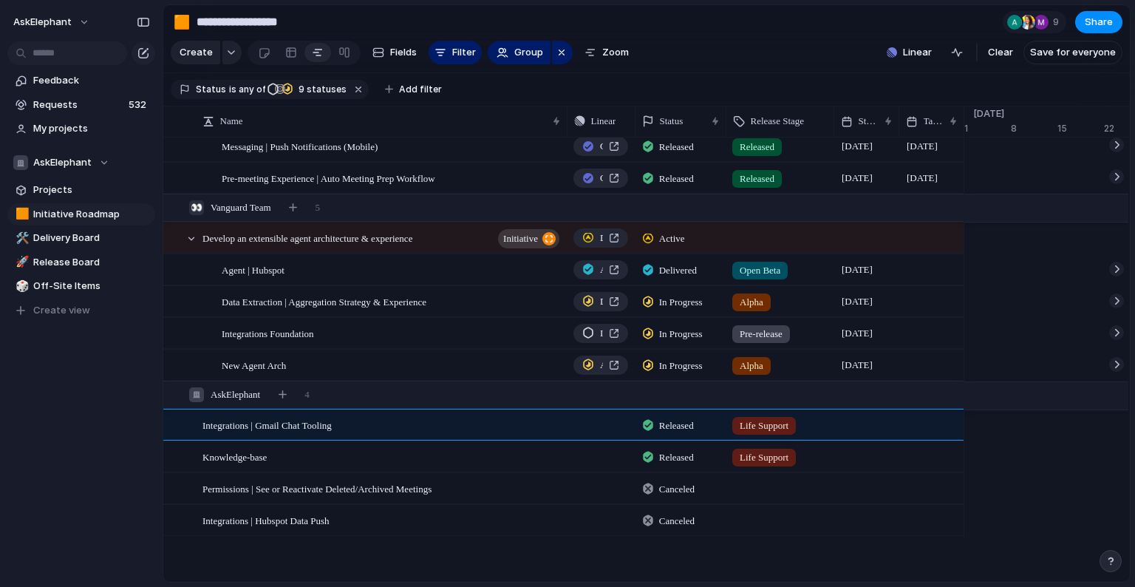
click at [673, 20] on section "**********" at bounding box center [646, 21] width 967 height 33
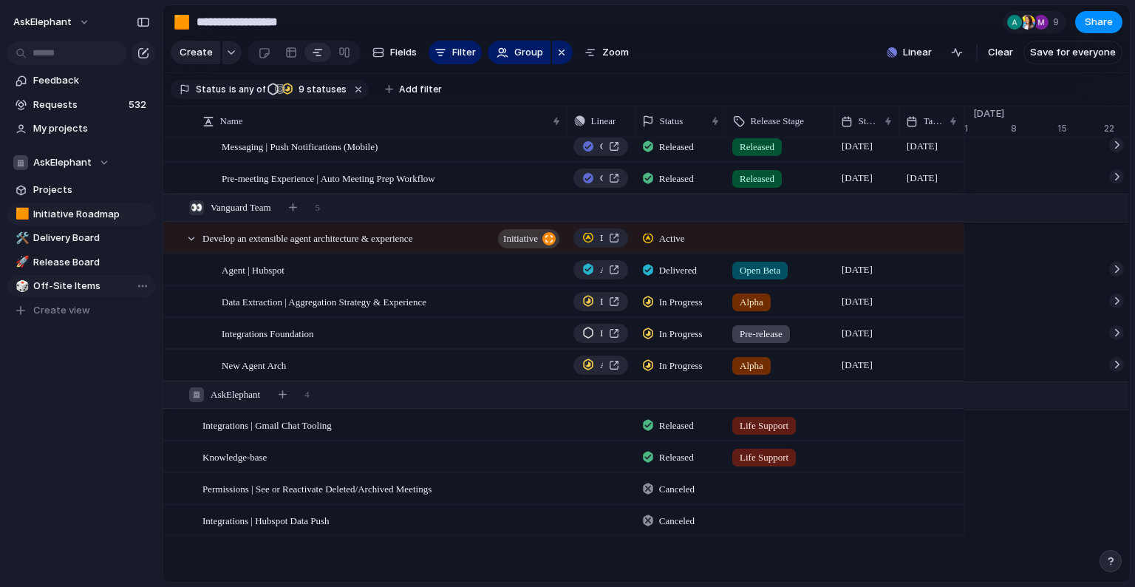
click at [51, 291] on span "Off-Site Items" at bounding box center [91, 286] width 117 height 15
type input "**********"
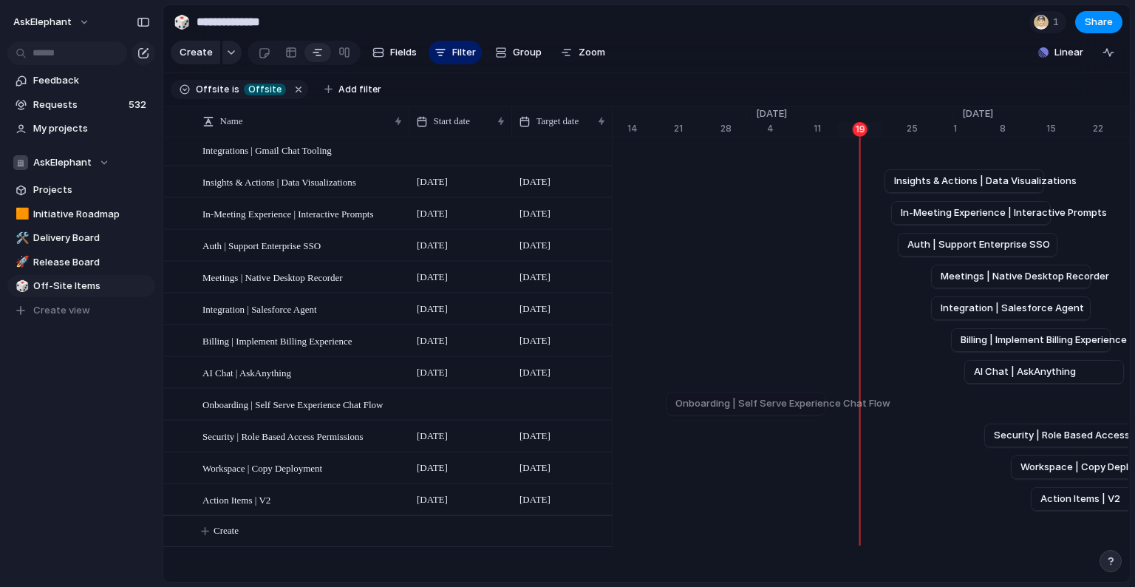
scroll to position [0, 7157]
click at [531, 488] on div "Name Start date Target date Integrations | Gmail Chat Tooling Insights & Action…" at bounding box center [387, 359] width 449 height 449
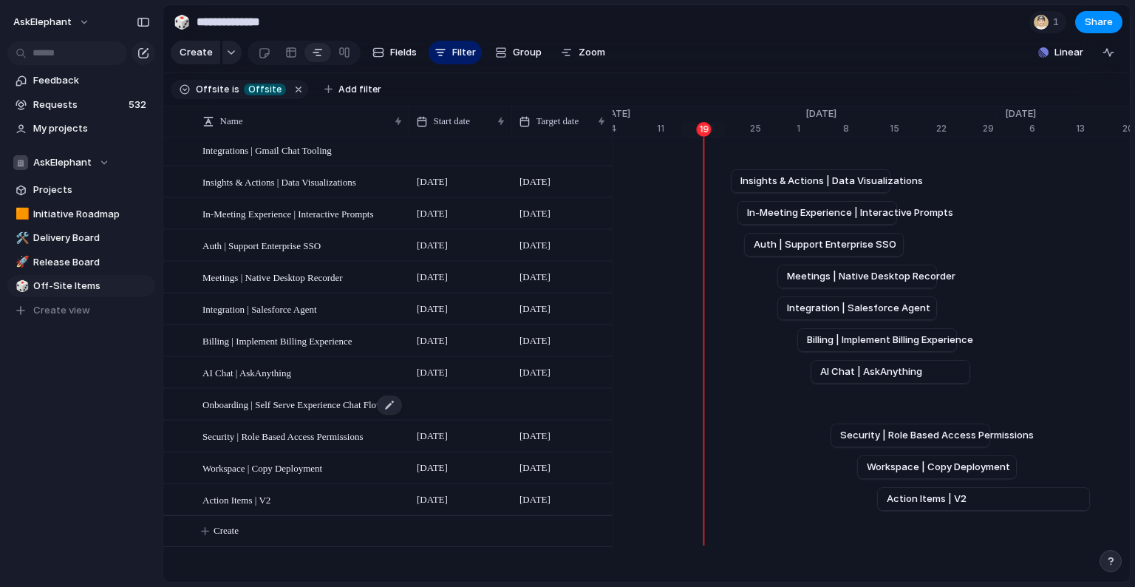
scroll to position [0, 0]
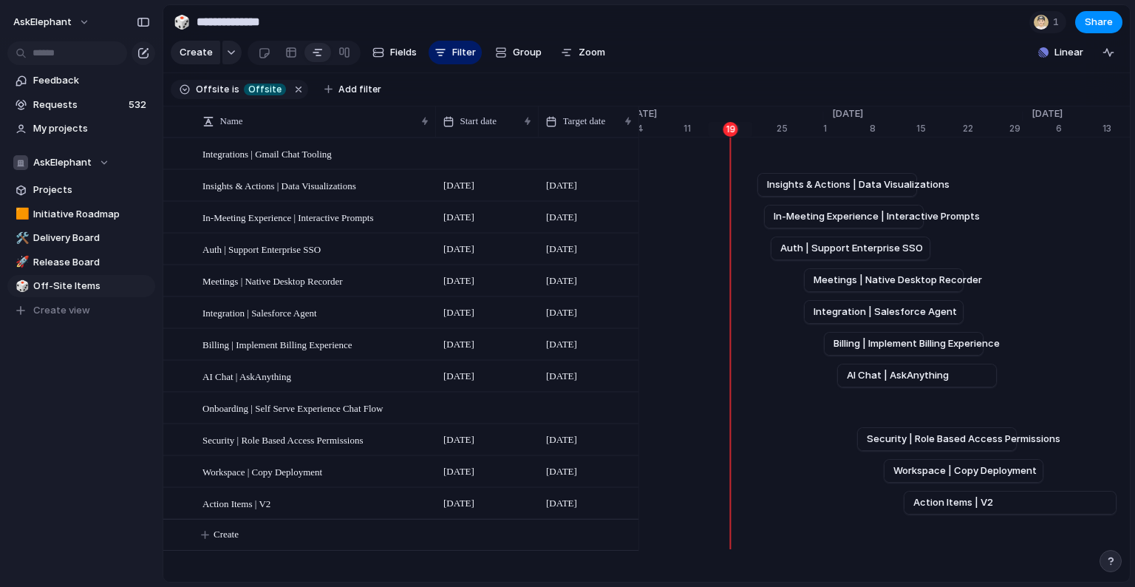
drag, startPoint x: 410, startPoint y: 119, endPoint x: 437, endPoint y: 113, distance: 28.0
click at [437, 113] on div at bounding box center [435, 121] width 7 height 31
click at [332, 156] on span "Integrations | Gmail Chat Tooling" at bounding box center [267, 153] width 129 height 17
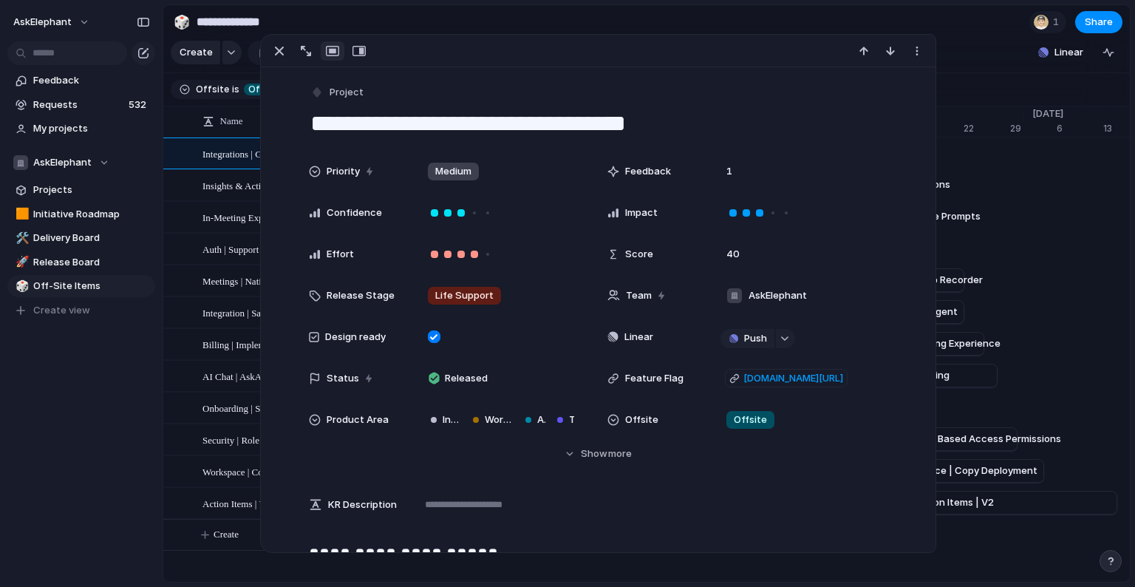
drag, startPoint x: 670, startPoint y: 124, endPoint x: 523, endPoint y: 117, distance: 147.3
click at [523, 117] on textarea "**********" at bounding box center [599, 123] width 580 height 31
type textarea "**********"
click at [945, 65] on section "Create Fields Filter Group Zoom Linear Clear Save for everyone" at bounding box center [646, 55] width 967 height 35
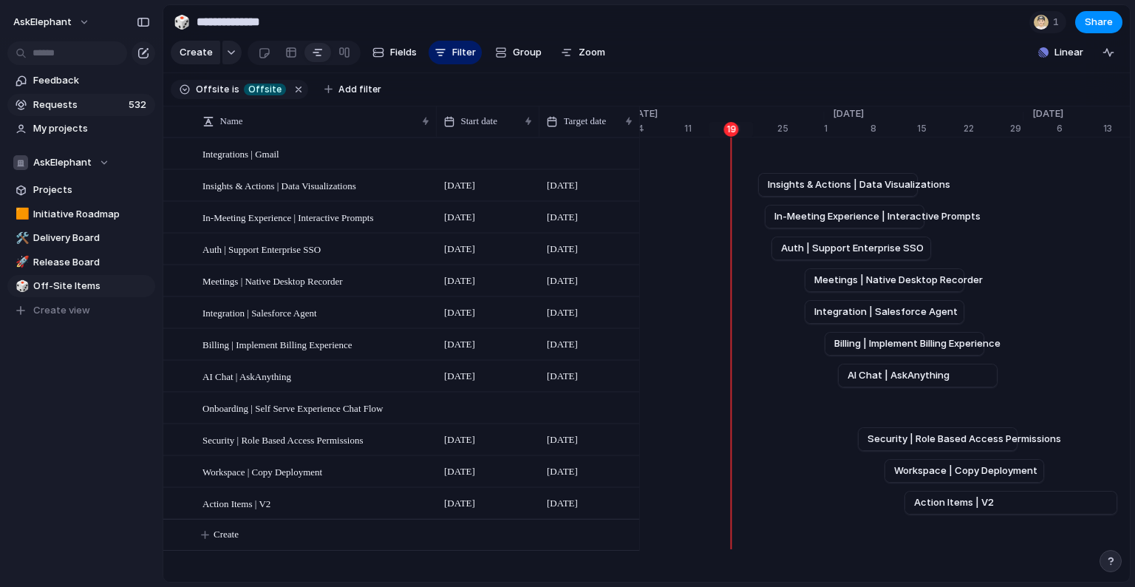
click at [72, 109] on span "Requests" at bounding box center [78, 105] width 91 height 15
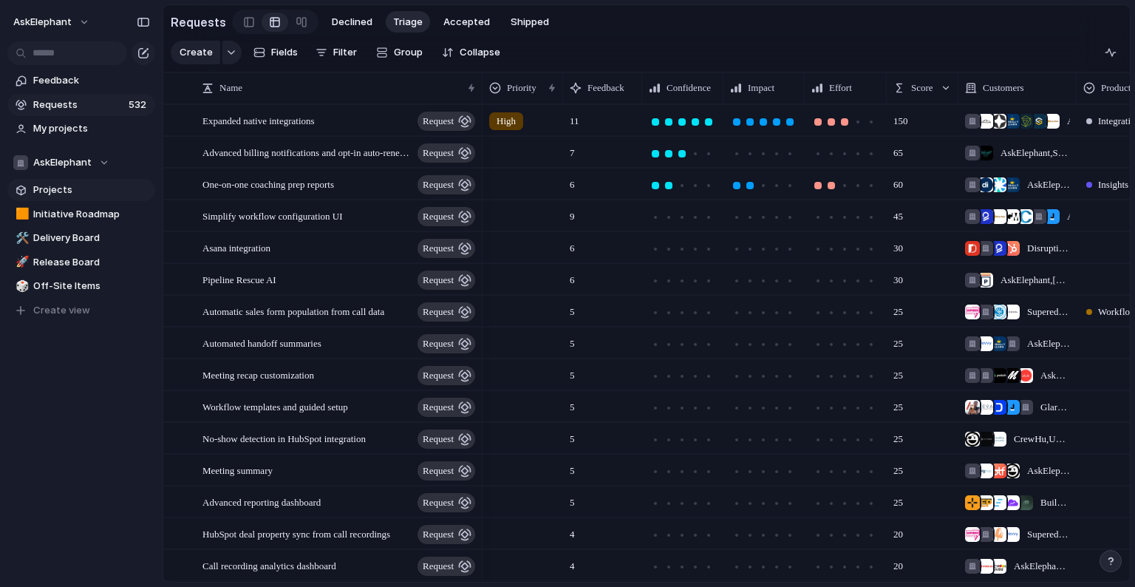
click at [89, 186] on span "Projects" at bounding box center [91, 190] width 117 height 15
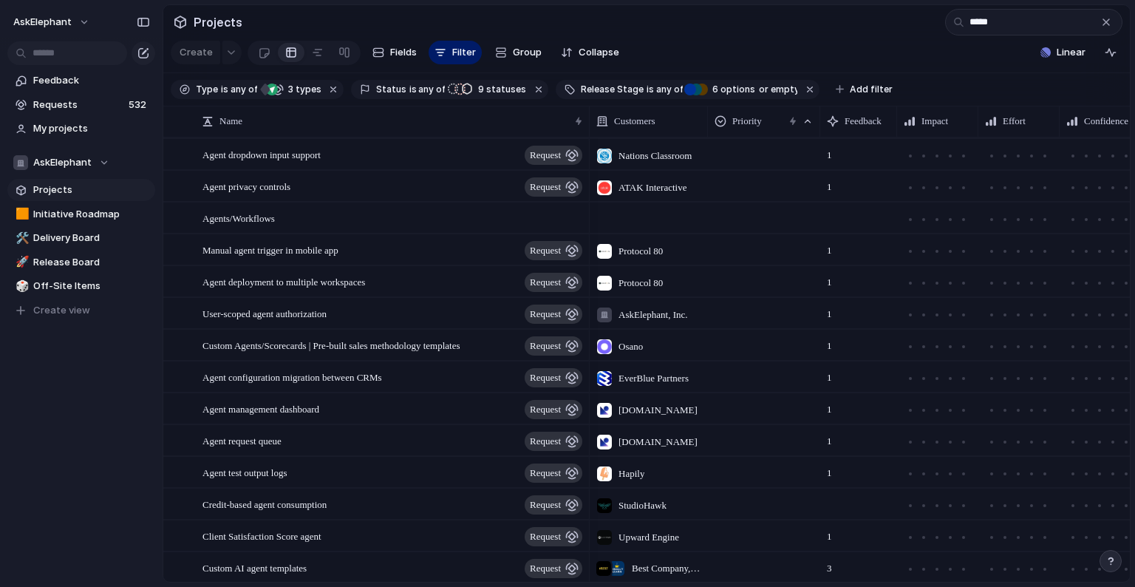
scroll to position [455, 0]
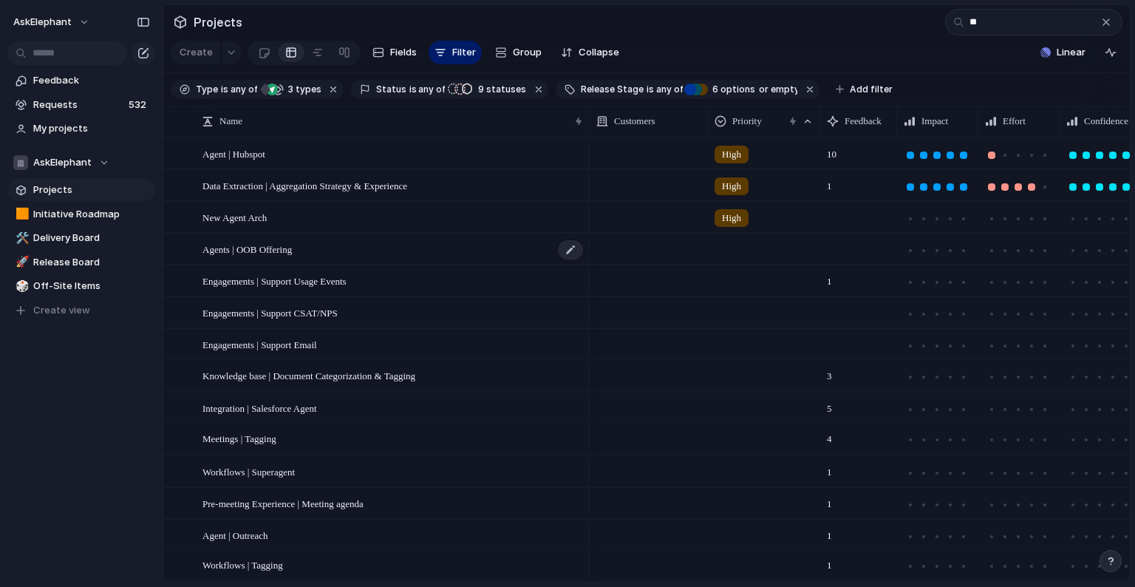
type input "*"
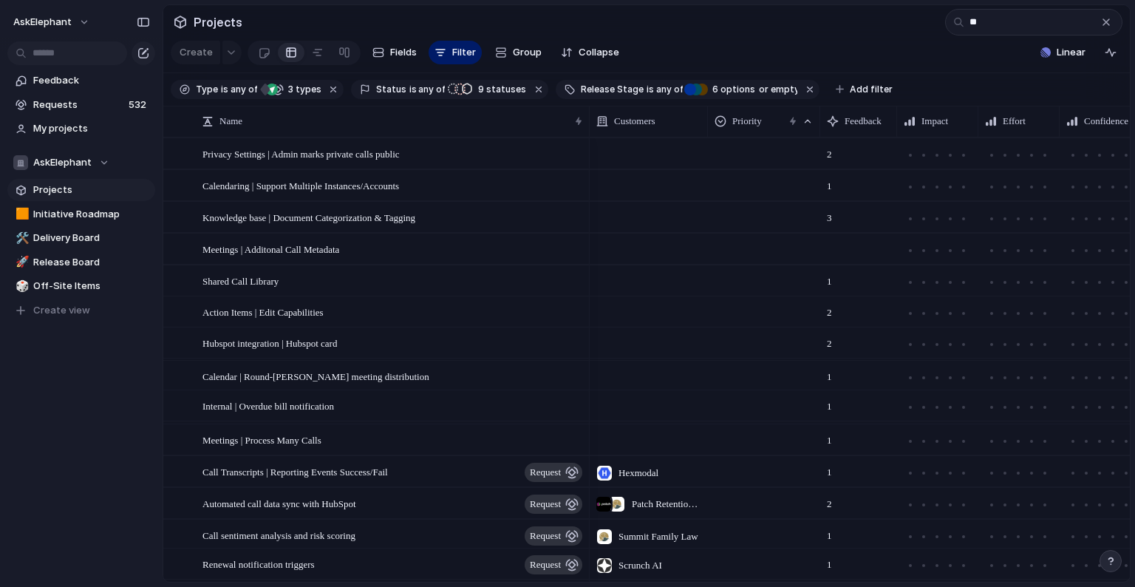
type input "*"
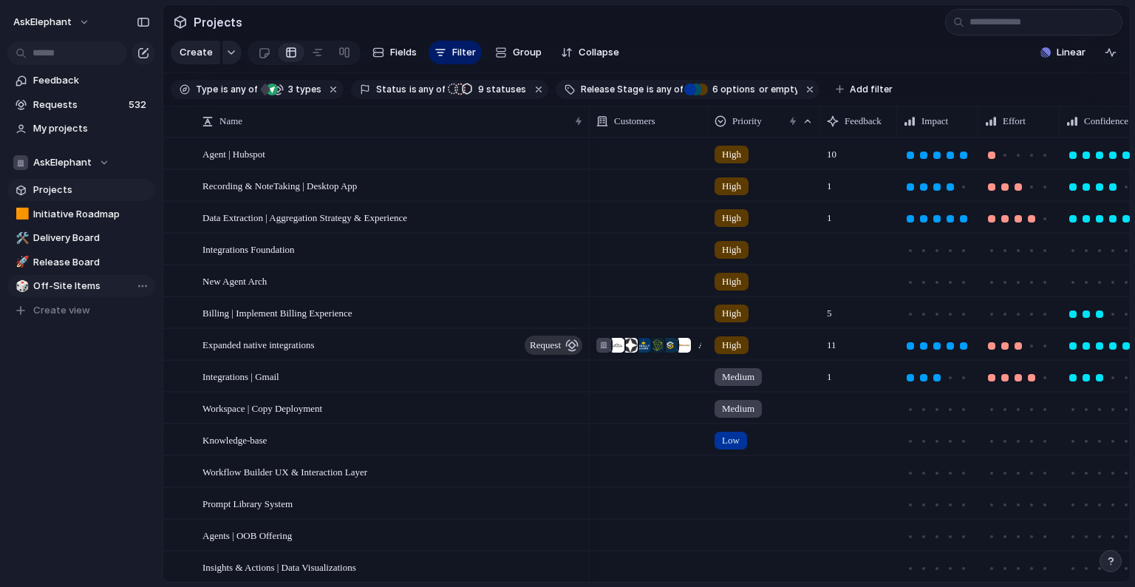
click at [95, 282] on span "Off-Site Items" at bounding box center [91, 286] width 117 height 15
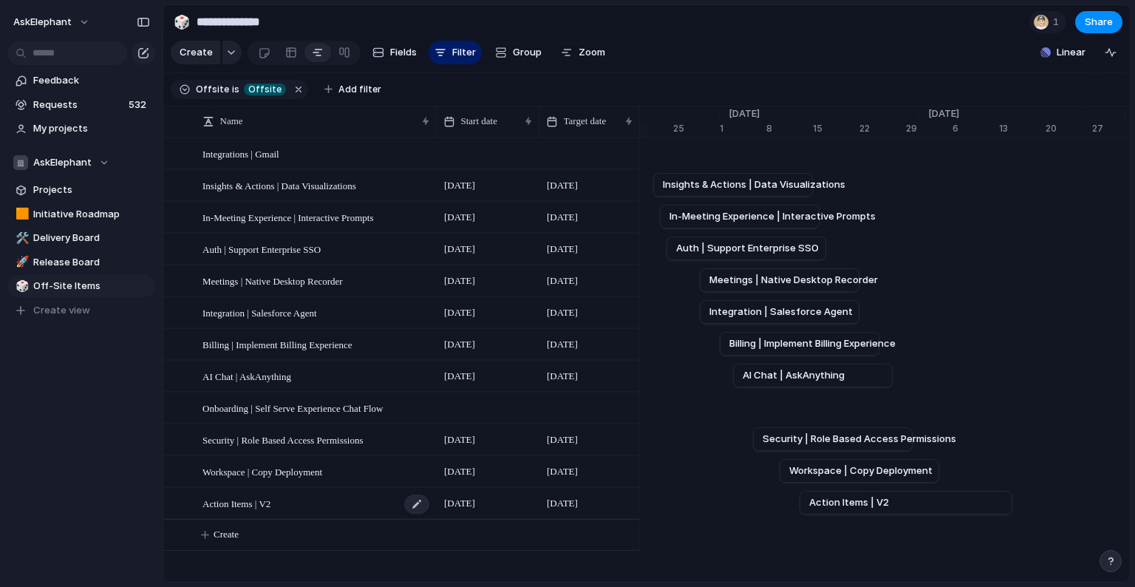
scroll to position [4, 0]
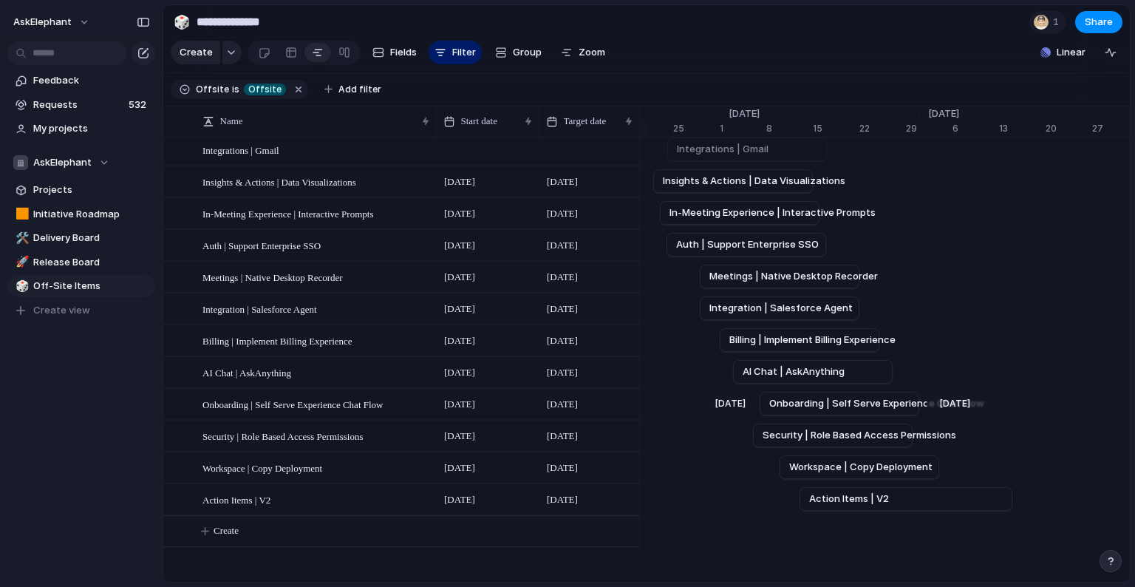
click at [667, 160] on div "Integrations | Gmail" at bounding box center [617, 150] width 14789 height 32
click at [696, 150] on div "Aug 29 Integrations | Gmail Sep 22" at bounding box center [617, 150] width 14789 height 32
click at [839, 488] on div "Remove dates" at bounding box center [868, 524] width 83 height 15
click at [826, 488] on div at bounding box center [826, 484] width 10 height 10
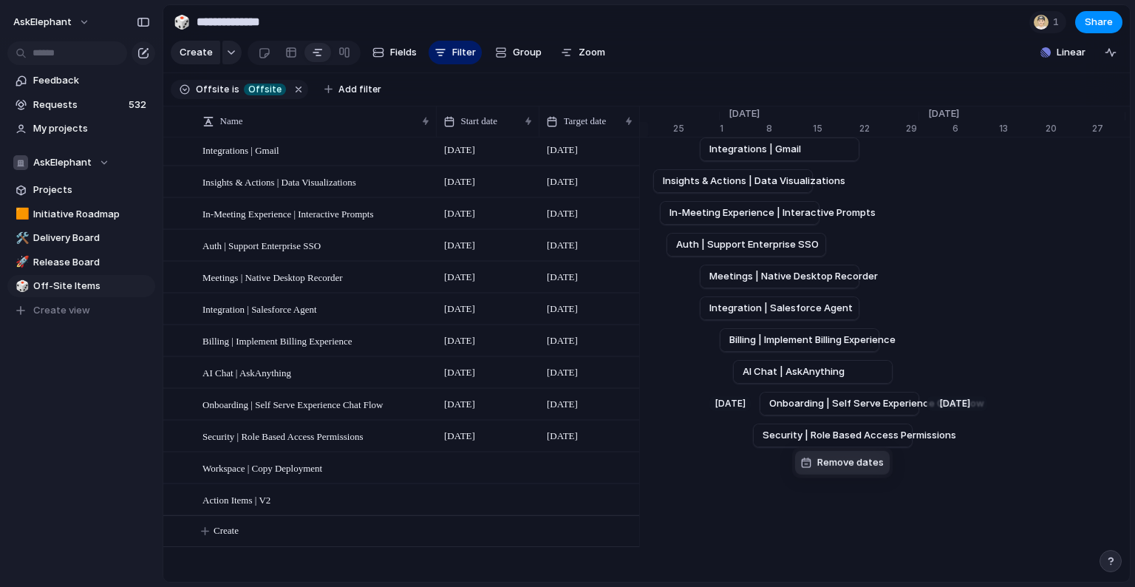
click at [806, 468] on div "Remove dates" at bounding box center [842, 462] width 83 height 15
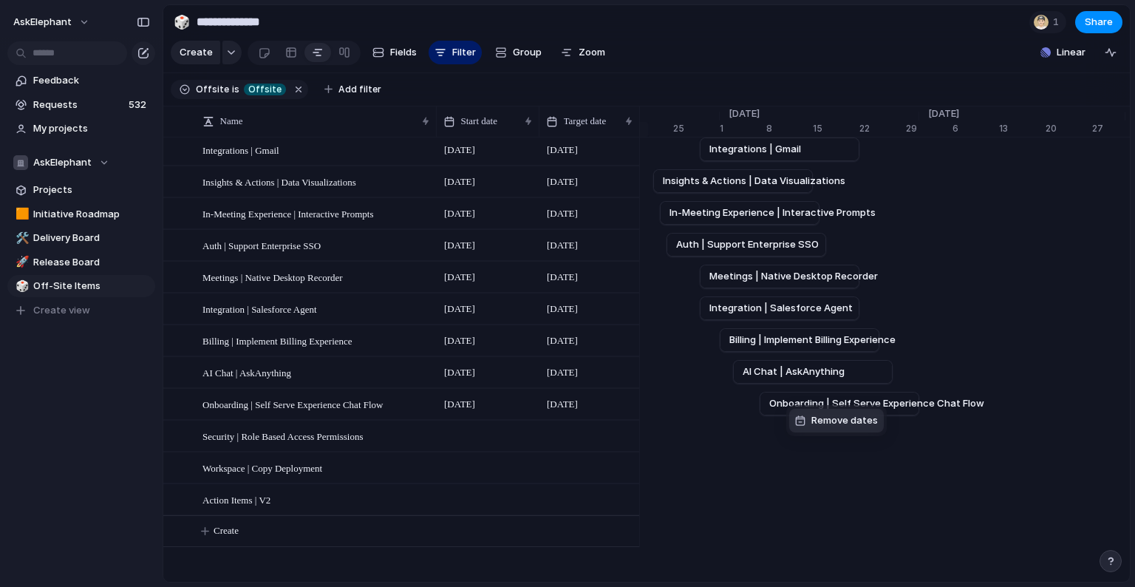
click at [798, 429] on li "Remove dates" at bounding box center [836, 421] width 95 height 24
click at [771, 395] on div at bounding box center [767, 394] width 10 height 10
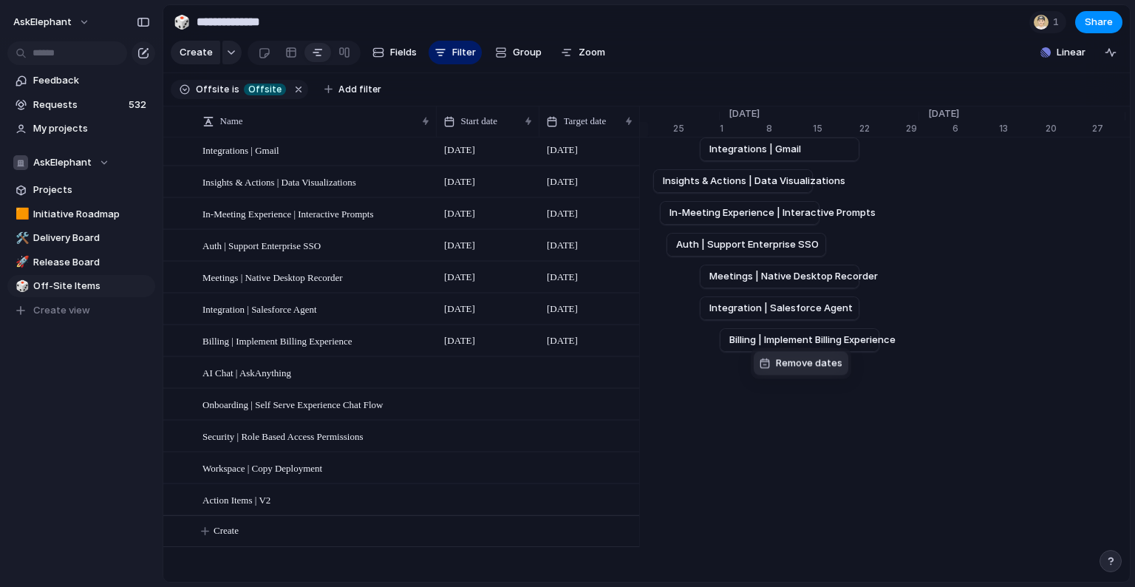
click at [768, 361] on div at bounding box center [765, 363] width 10 height 10
click at [751, 333] on div at bounding box center [748, 332] width 10 height 10
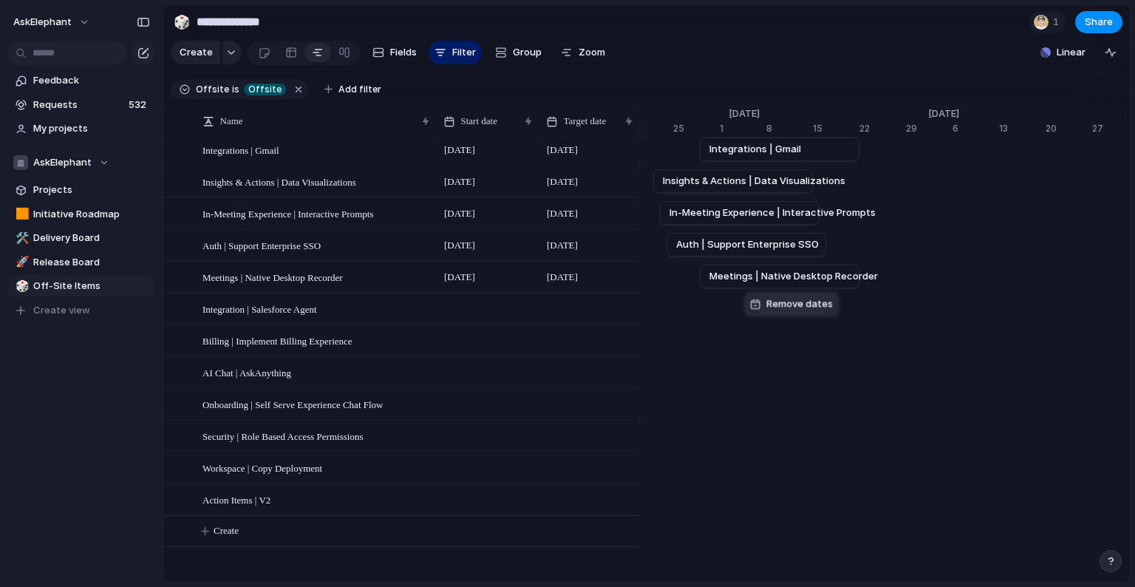
click at [760, 307] on div at bounding box center [755, 304] width 10 height 10
click at [100, 287] on span "Off-Site Items" at bounding box center [91, 286] width 117 height 15
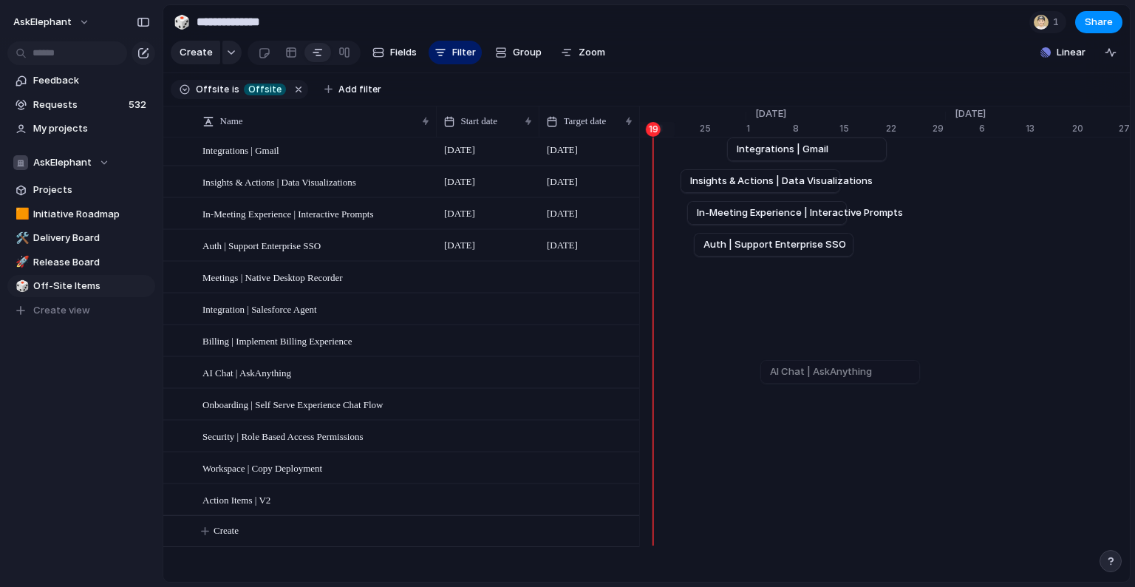
scroll to position [0, 7391]
click at [775, 268] on div at bounding box center [772, 270] width 10 height 10
click at [780, 237] on div "Remove dates" at bounding box center [807, 238] width 83 height 15
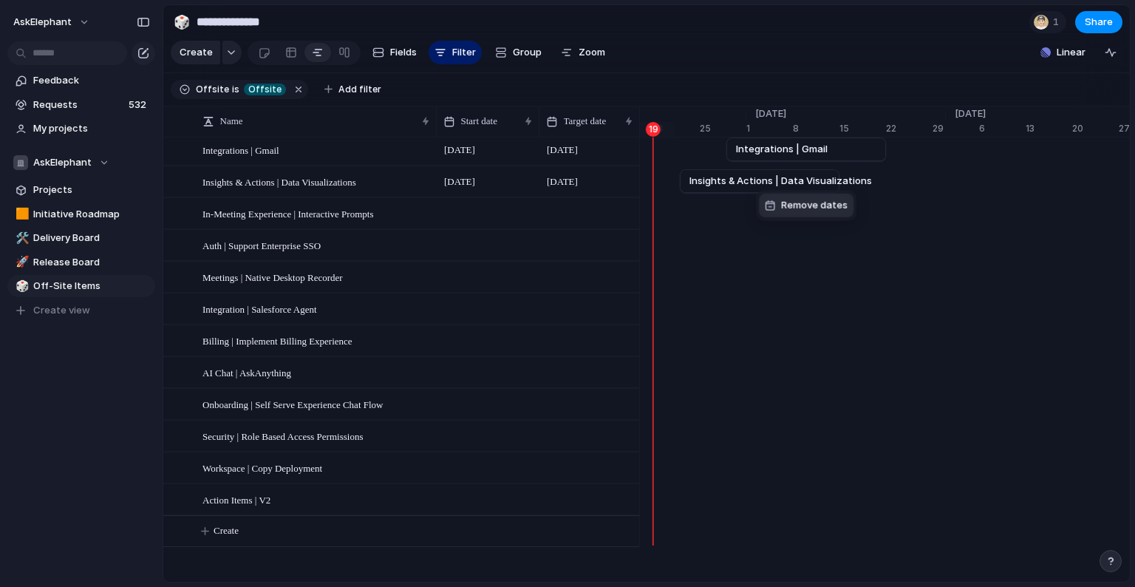
click at [785, 205] on span "Remove dates" at bounding box center [814, 205] width 67 height 15
click at [789, 166] on div "Remove dates" at bounding box center [815, 167] width 83 height 15
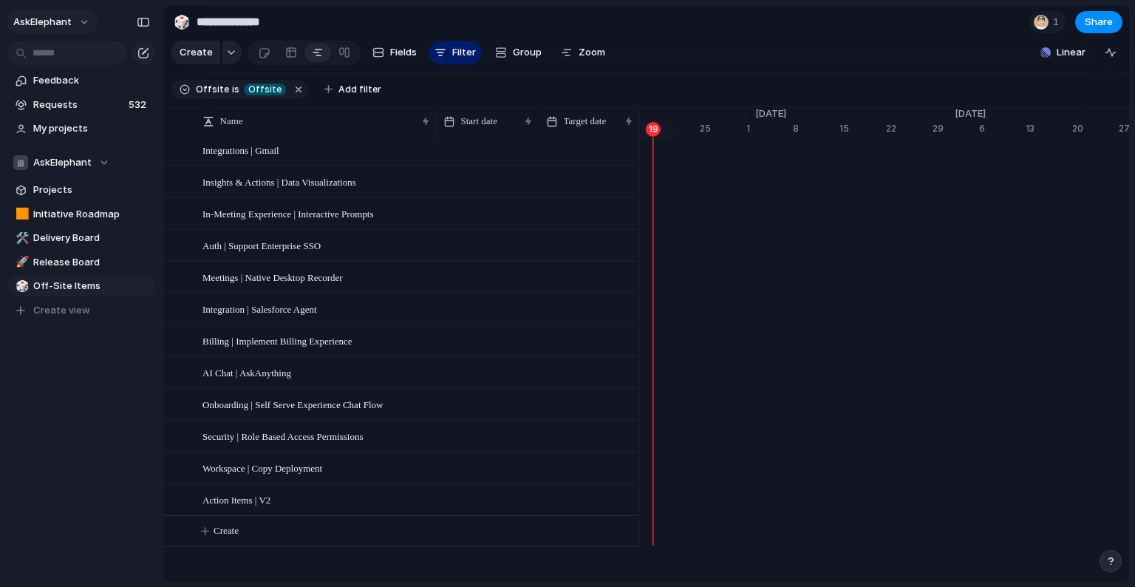
click at [85, 21] on button "AskElephant" at bounding box center [52, 22] width 91 height 24
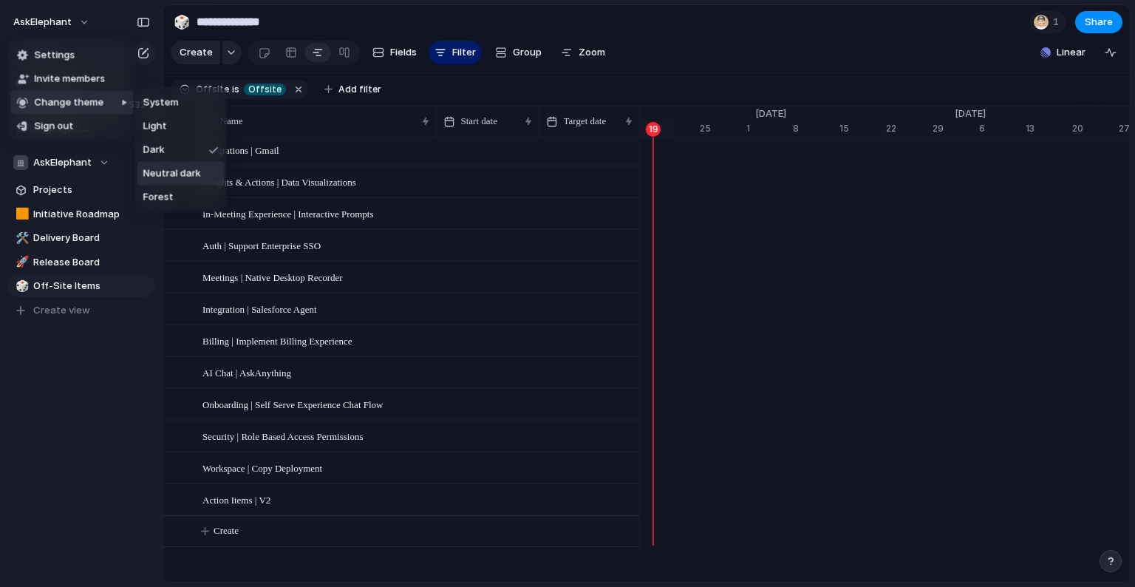
click at [171, 179] on span "Neutral dark" at bounding box center [172, 173] width 58 height 15
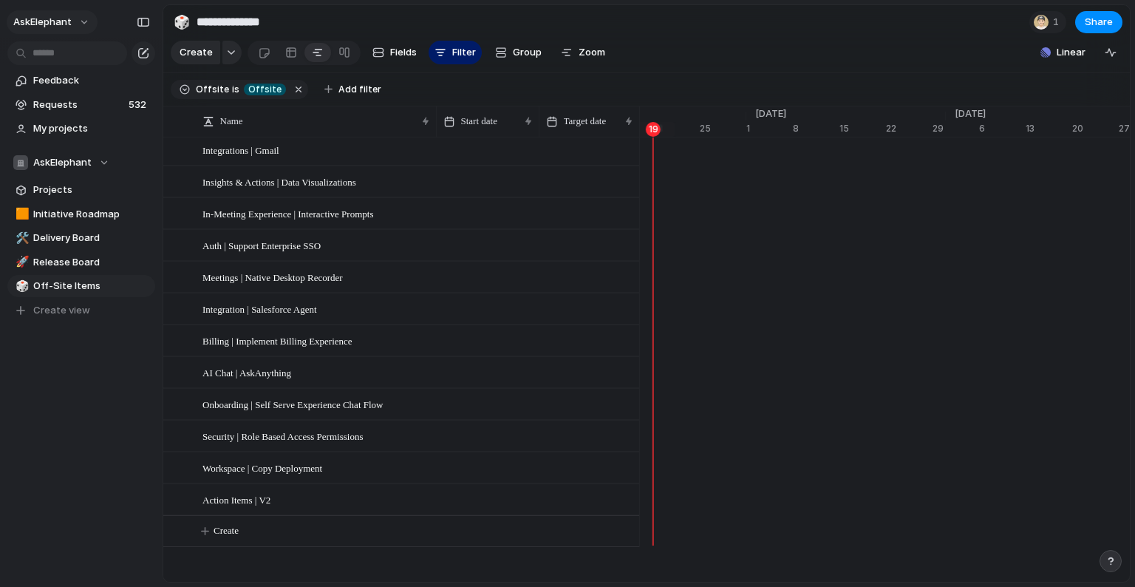
click at [84, 22] on button "AskElephant" at bounding box center [52, 22] width 91 height 24
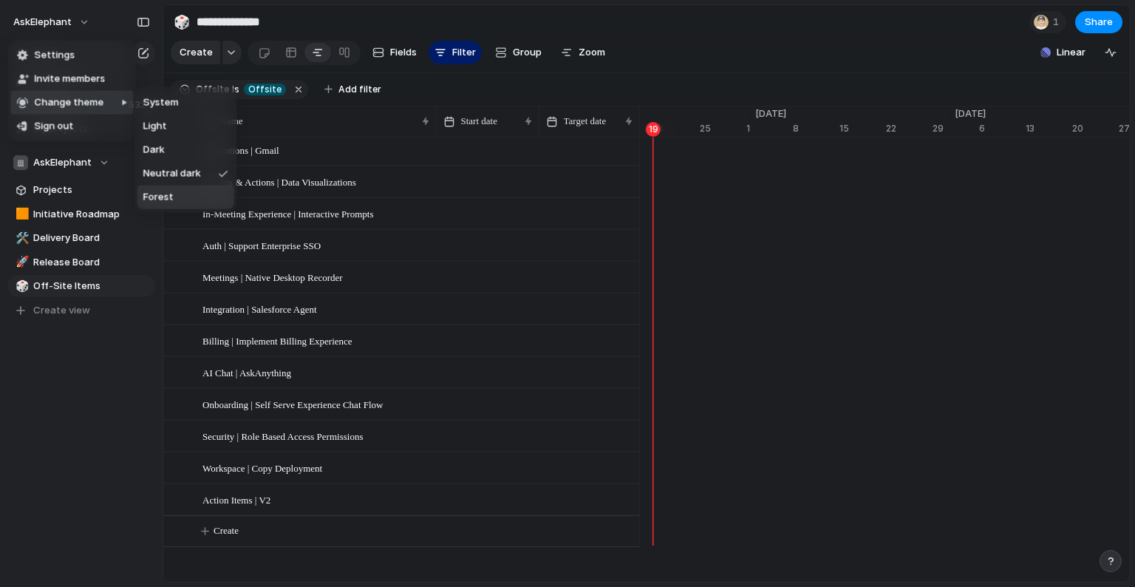
click at [153, 193] on span "Forest" at bounding box center [158, 197] width 30 height 15
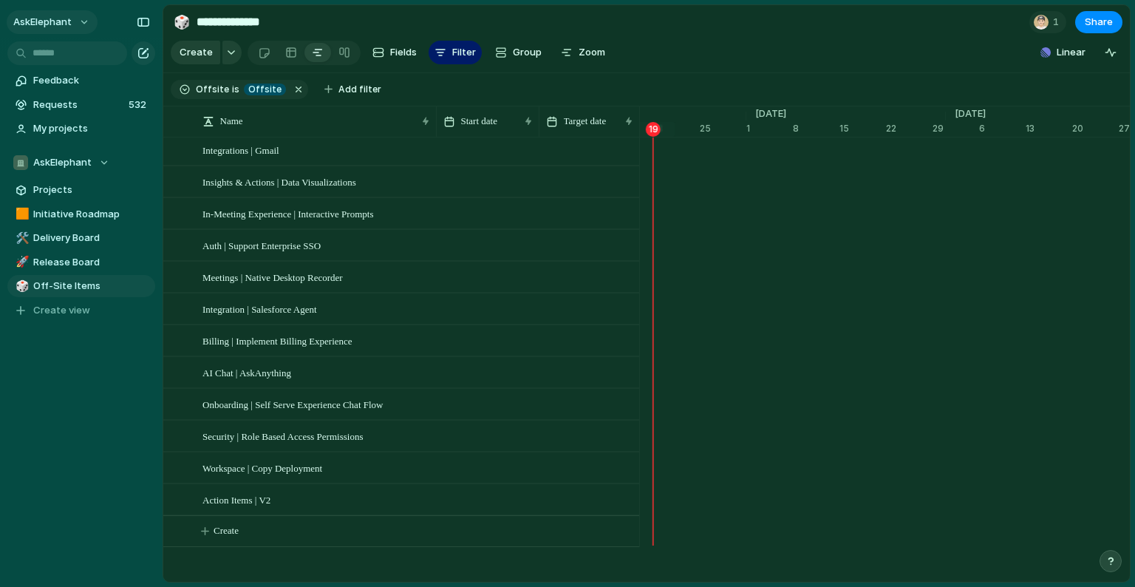
click at [81, 19] on button "AskElephant" at bounding box center [52, 22] width 91 height 24
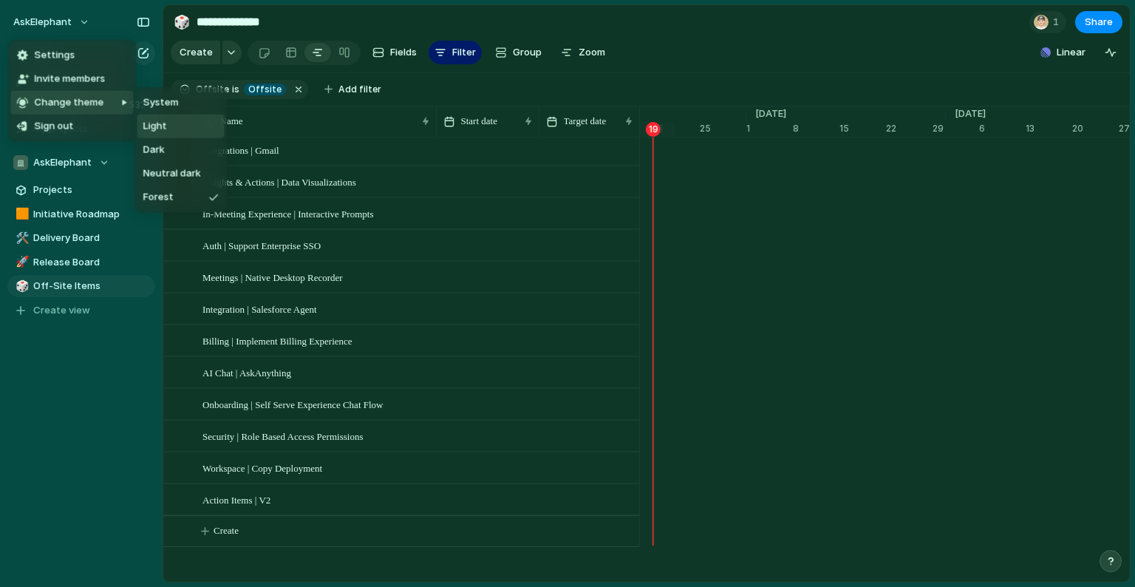
click at [160, 123] on span "Light" at bounding box center [155, 126] width 24 height 15
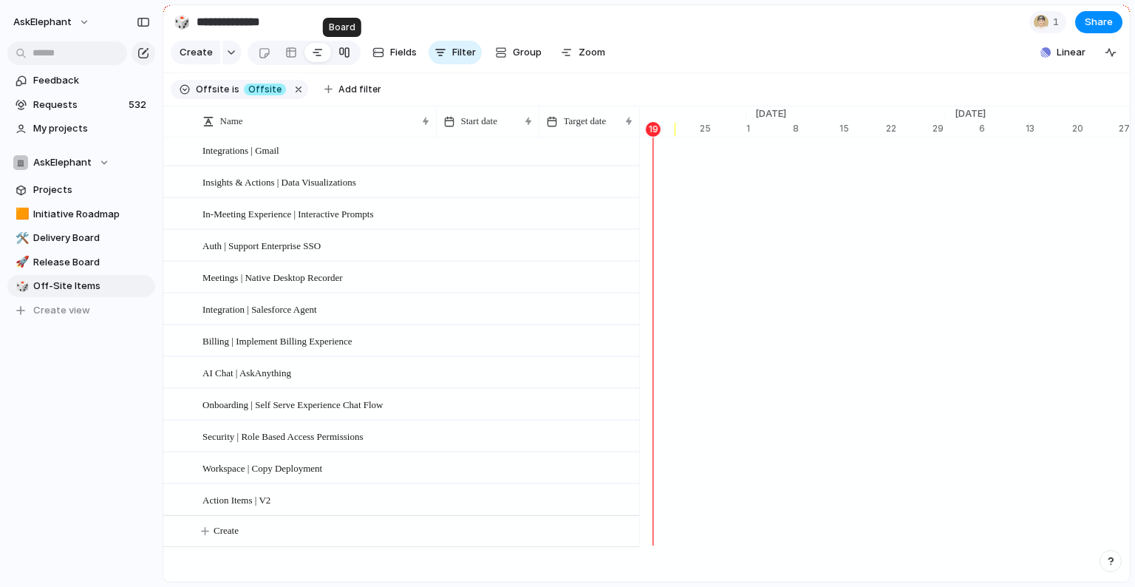
click at [342, 54] on div at bounding box center [345, 53] width 12 height 24
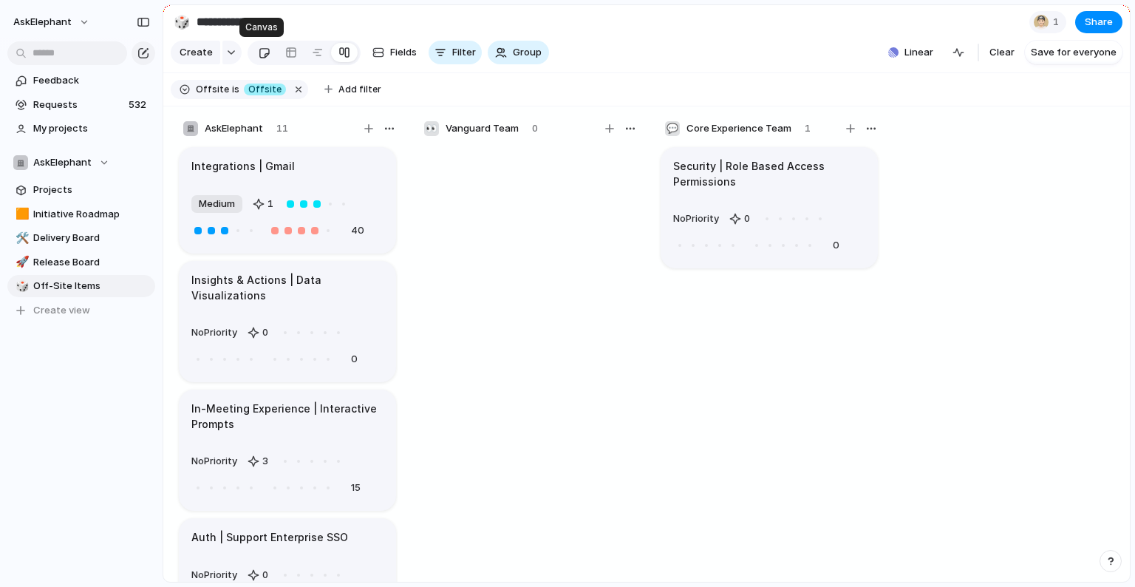
click at [263, 58] on div at bounding box center [264, 53] width 13 height 24
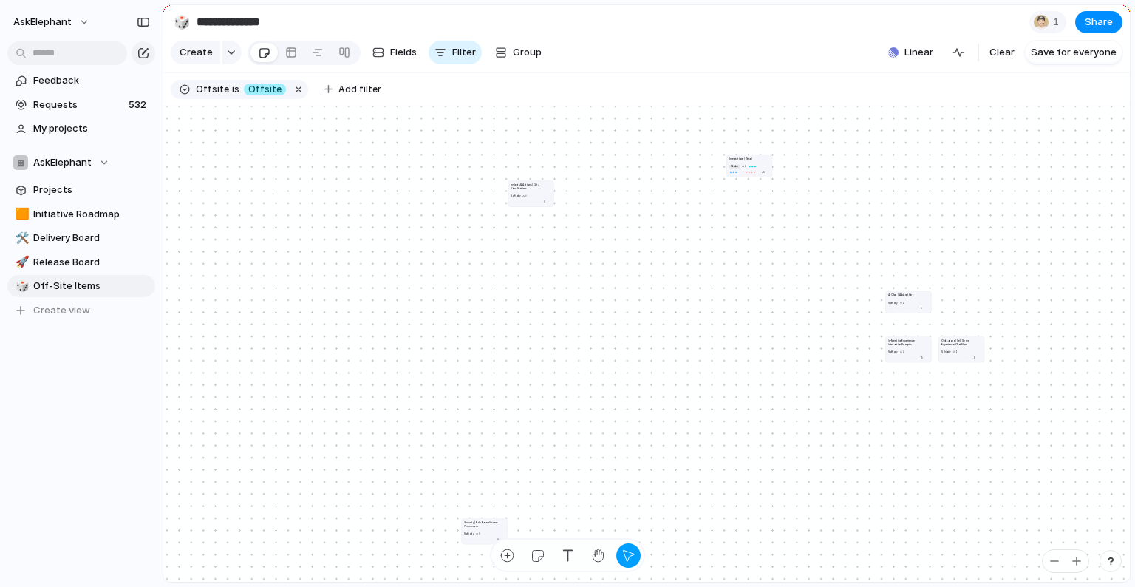
drag, startPoint x: 478, startPoint y: 393, endPoint x: 523, endPoint y: 187, distance: 211.1
click at [523, 187] on article "Insights & Actions | Data Visualizations No Priority 0 0" at bounding box center [531, 193] width 45 height 26
drag, startPoint x: 475, startPoint y: 528, endPoint x: 412, endPoint y: 135, distance: 398.2
click at [412, 177] on article "Security | Role Based Access Permissions No Priority 0 0" at bounding box center [434, 190] width 45 height 26
click at [597, 488] on div "button" at bounding box center [599, 556] width 16 height 16
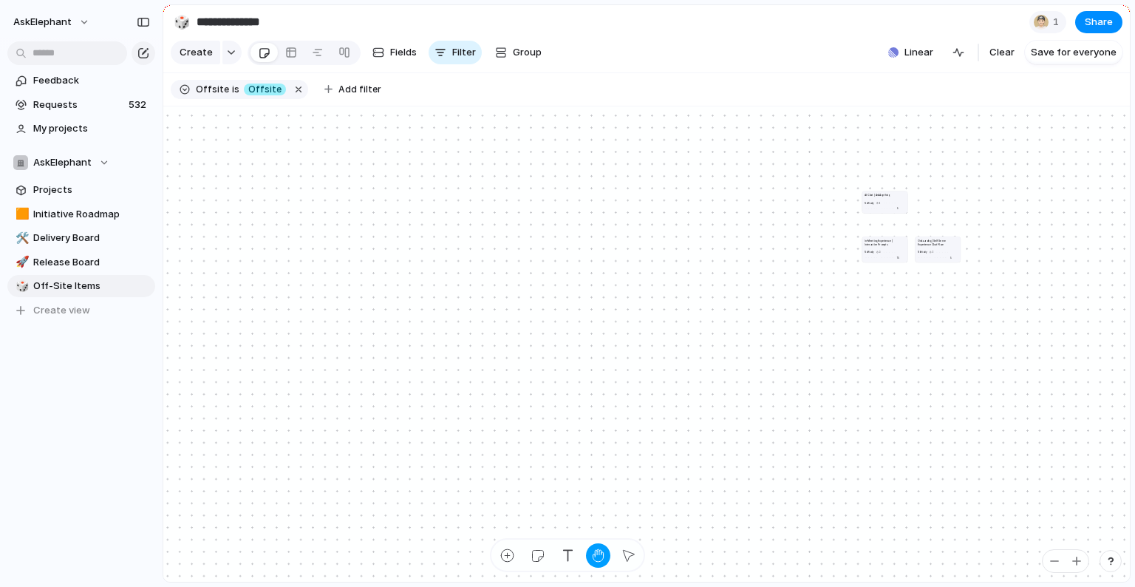
drag, startPoint x: 521, startPoint y: 180, endPoint x: 503, endPoint y: 88, distance: 93.5
click at [503, 88] on main "**********" at bounding box center [647, 293] width 968 height 578
click at [597, 488] on button "button" at bounding box center [598, 555] width 24 height 24
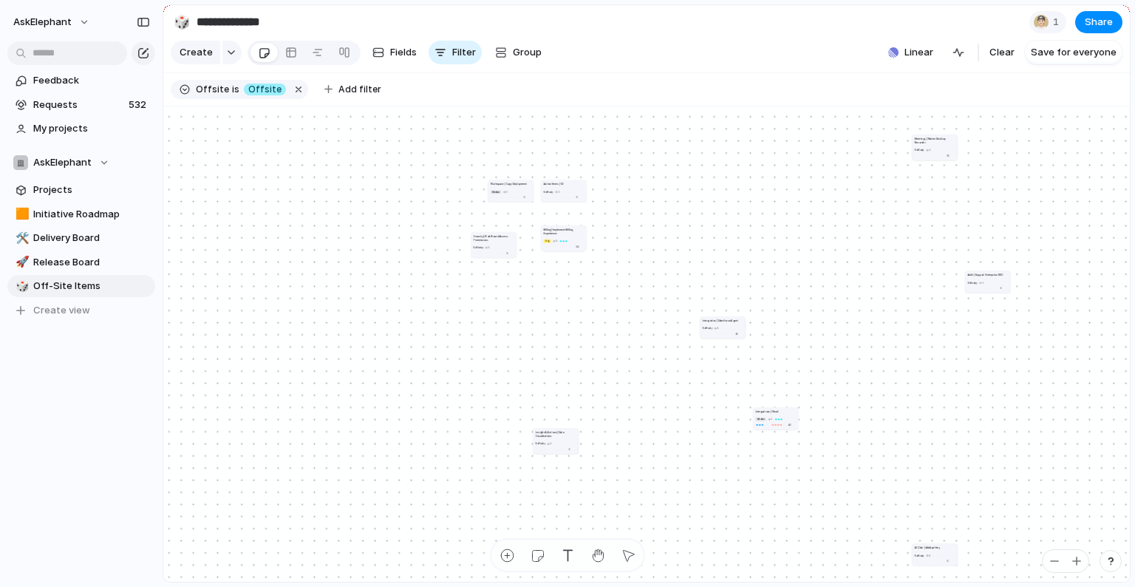
drag, startPoint x: 451, startPoint y: 392, endPoint x: 497, endPoint y: 244, distance: 154.8
click at [497, 246] on div at bounding box center [498, 247] width 13 height 3
drag, startPoint x: 552, startPoint y: 438, endPoint x: 504, endPoint y: 287, distance: 159.0
click at [504, 287] on article "Insights & Actions | Data Visualizations No Priority 0 0" at bounding box center [507, 289] width 45 height 26
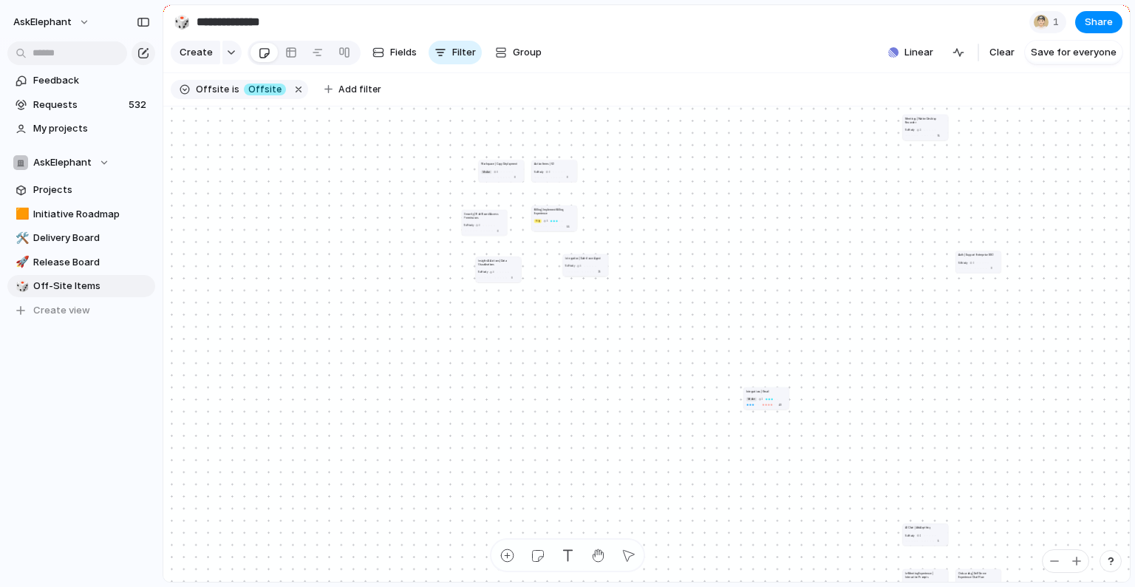
drag, startPoint x: 711, startPoint y: 305, endPoint x: 582, endPoint y: 262, distance: 136.3
click at [582, 262] on article "Integration | Salesforce Agent No Priority 5 25" at bounding box center [585, 265] width 45 height 22
drag, startPoint x: 776, startPoint y: 391, endPoint x: 686, endPoint y: 317, distance: 116.6
click at [686, 317] on div "Integrations | Gmail" at bounding box center [676, 317] width 41 height 4
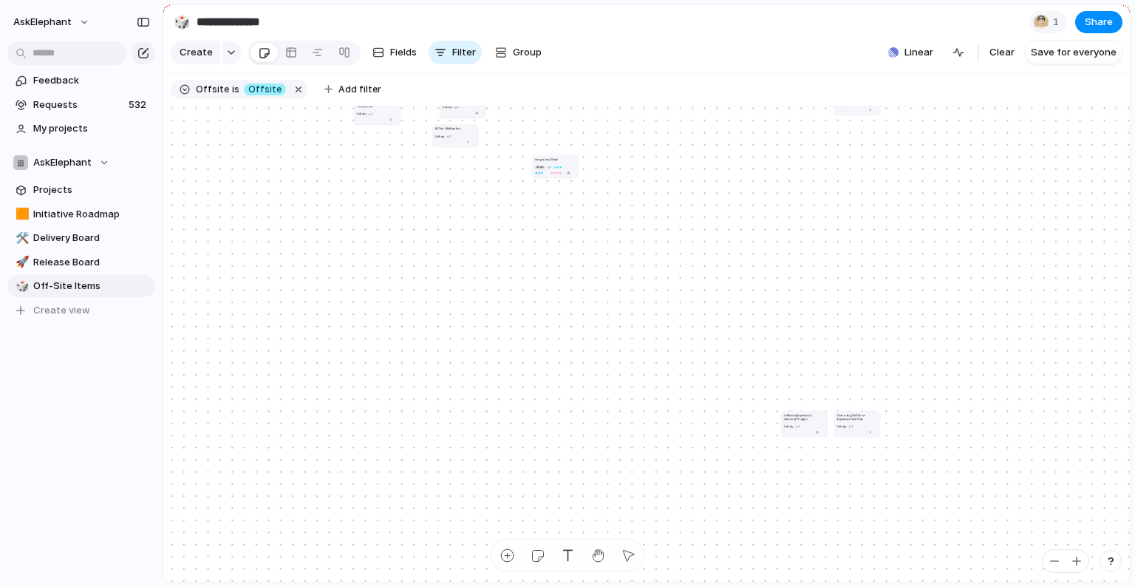
drag, startPoint x: 808, startPoint y: 378, endPoint x: 446, endPoint y: 122, distance: 443.2
click at [453, 134] on div at bounding box center [459, 136] width 13 height 5
drag, startPoint x: 803, startPoint y: 428, endPoint x: 451, endPoint y: 180, distance: 430.7
click at [462, 201] on div at bounding box center [468, 203] width 13 height 5
drag, startPoint x: 854, startPoint y: 417, endPoint x: 644, endPoint y: 146, distance: 343.0
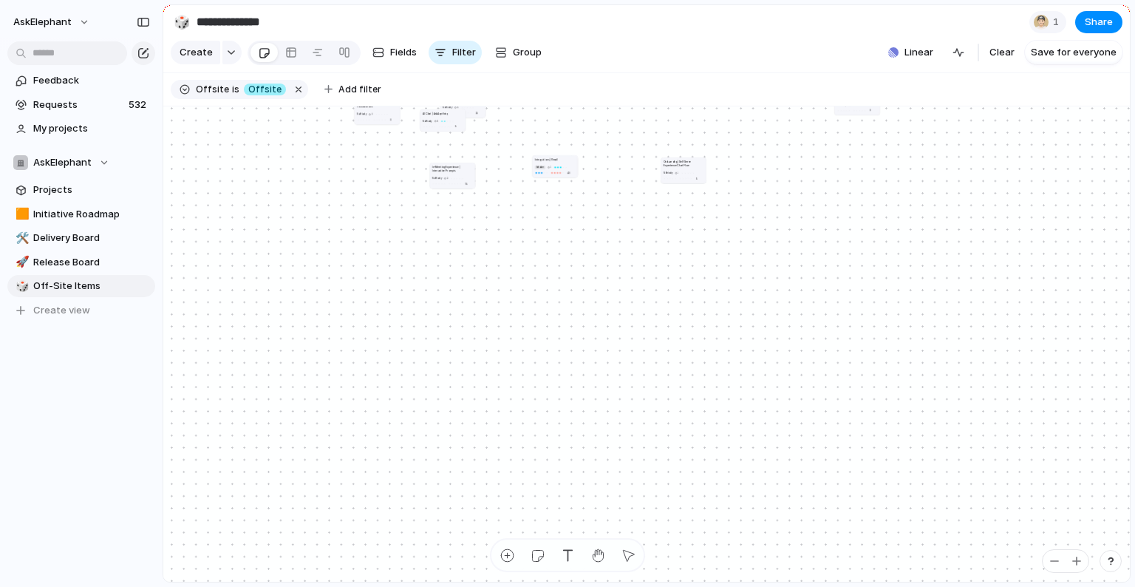
click at [664, 160] on h1 "Onboarding | Self Serve Experience Chat Flow" at bounding box center [684, 163] width 41 height 7
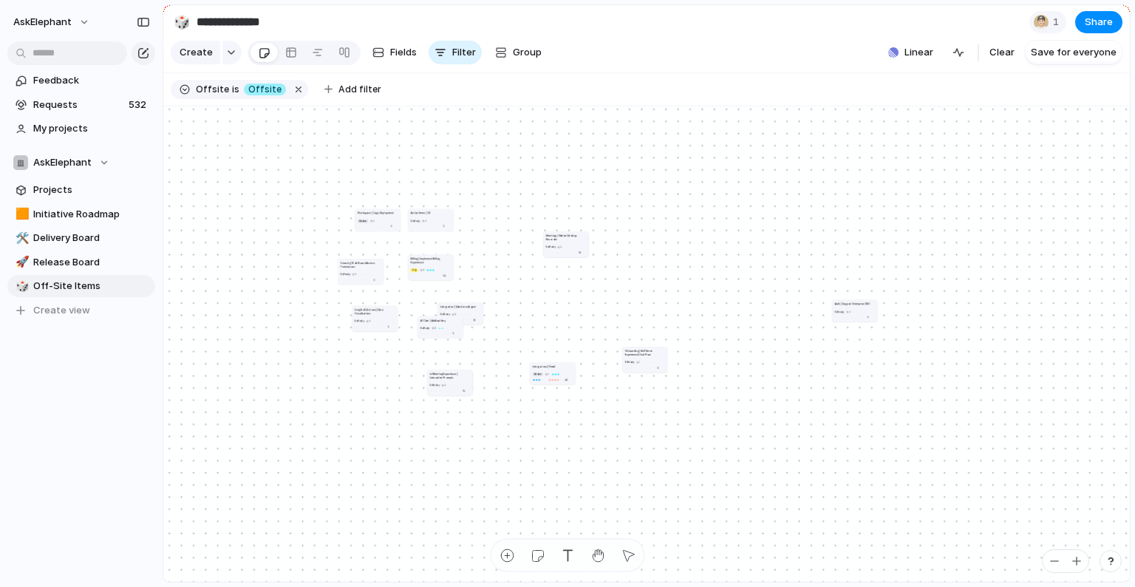
drag, startPoint x: 803, startPoint y: 166, endPoint x: 534, endPoint y: 242, distance: 279.6
click at [546, 241] on h1 "Meetings | Native Desktop Recorder" at bounding box center [566, 237] width 41 height 7
drag, startPoint x: 852, startPoint y: 309, endPoint x: 581, endPoint y: 307, distance: 270.5
click at [581, 307] on div "No Priority 0 0" at bounding box center [588, 303] width 41 height 10
drag, startPoint x: 469, startPoint y: 306, endPoint x: 579, endPoint y: 194, distance: 156.8
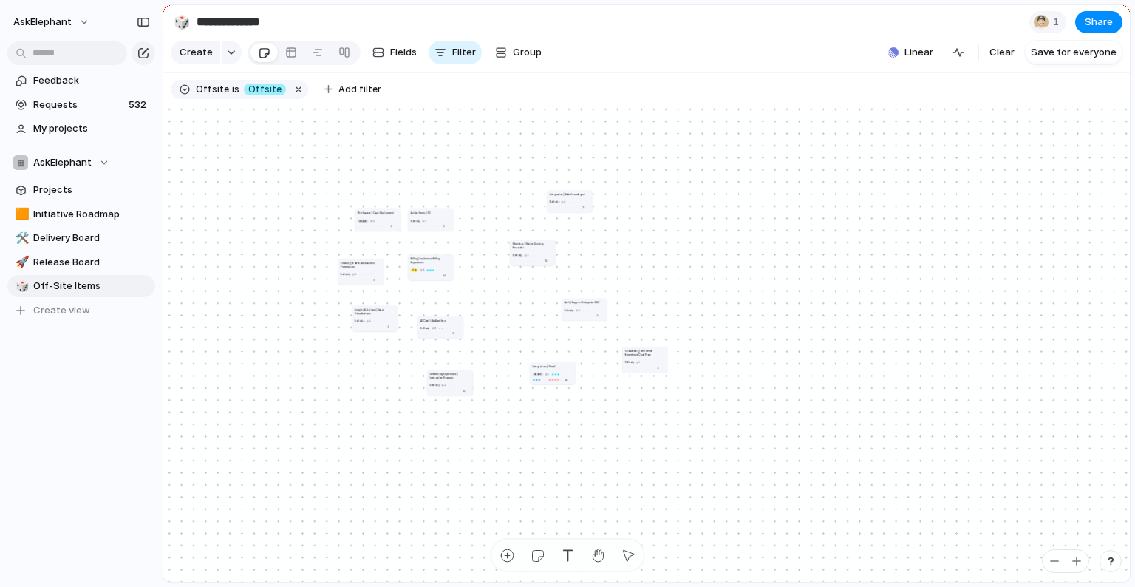
click at [579, 194] on h1 "Integration | Salesforce Agent" at bounding box center [567, 194] width 35 height 4
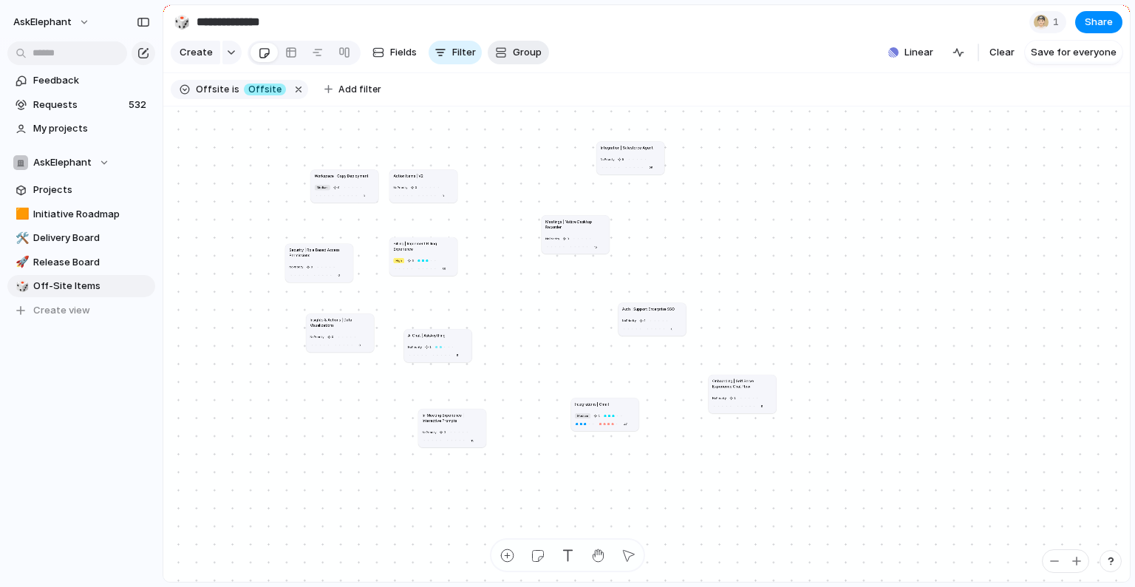
click at [497, 56] on div "button" at bounding box center [501, 53] width 12 height 12
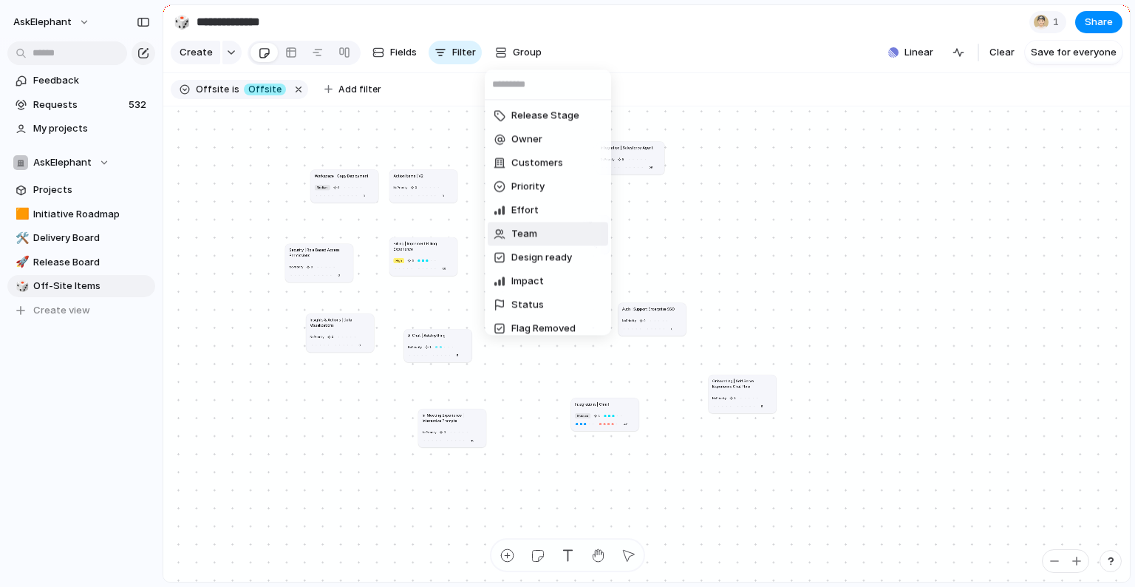
click at [523, 229] on span "Team" at bounding box center [525, 234] width 26 height 15
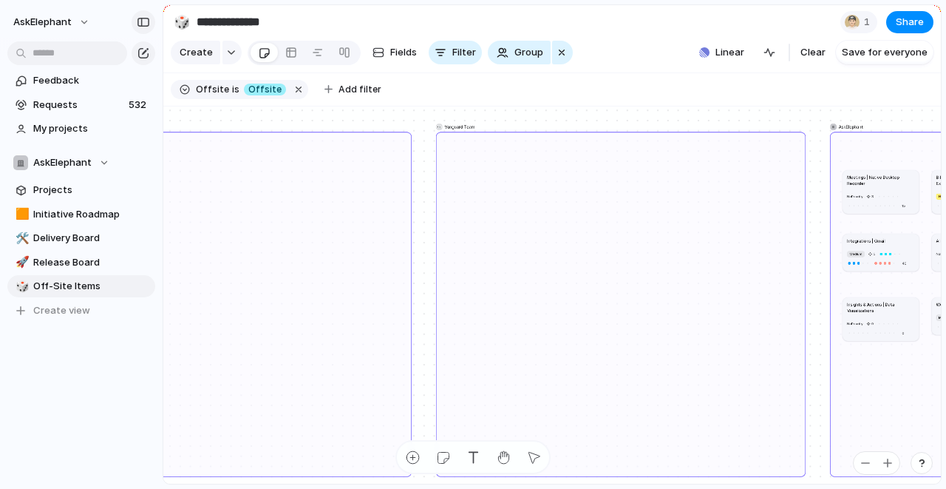
click at [142, 24] on div "button" at bounding box center [143, 22] width 13 height 10
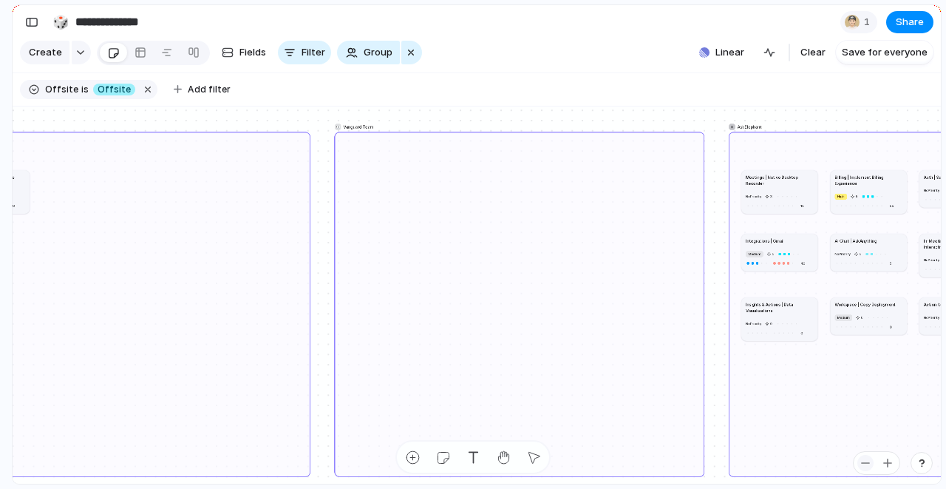
click at [869, 465] on div "button" at bounding box center [866, 463] width 12 height 12
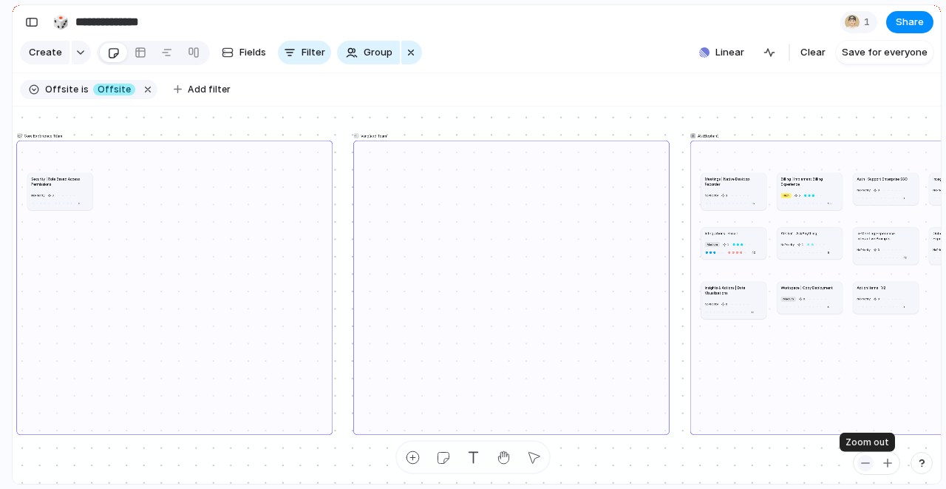
click at [869, 465] on div "button" at bounding box center [866, 463] width 12 height 12
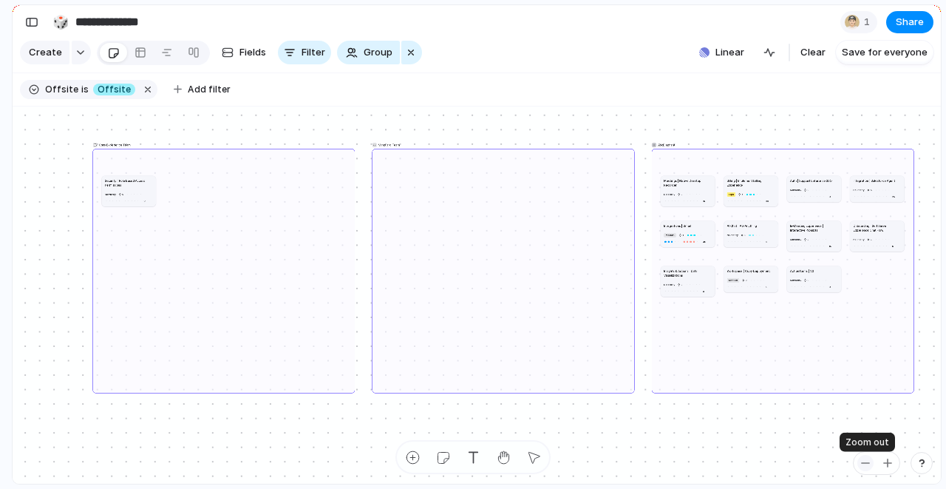
click at [869, 465] on div "button" at bounding box center [866, 463] width 12 height 12
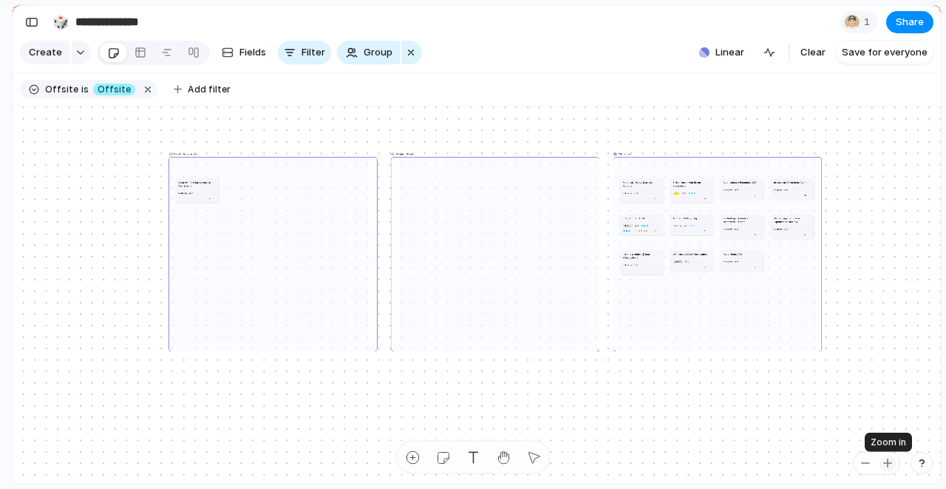
click at [885, 459] on div "button" at bounding box center [888, 463] width 12 height 12
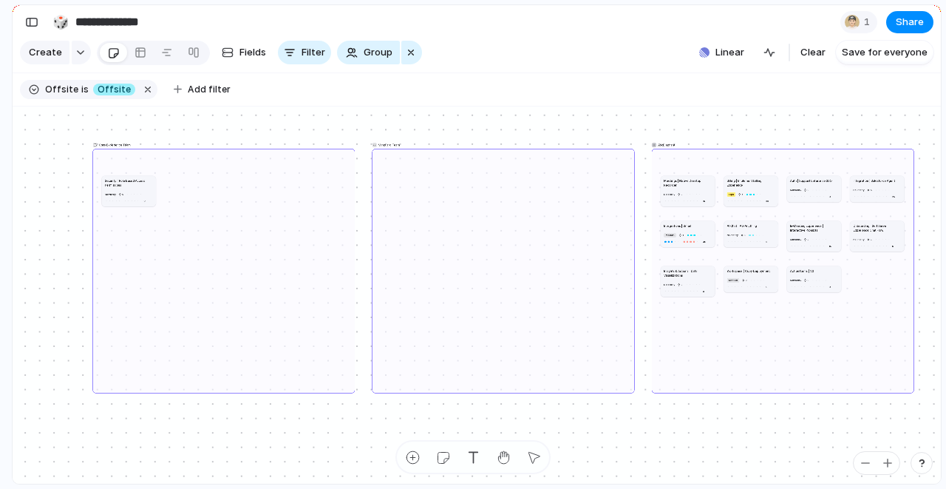
drag, startPoint x: 886, startPoint y: 435, endPoint x: 906, endPoint y: 256, distance: 179.3
click at [906, 257] on div "💬 Core Experience Team 👀 Vanguard Team AskElephant Meetings | Native Desktop Re…" at bounding box center [477, 295] width 928 height 378
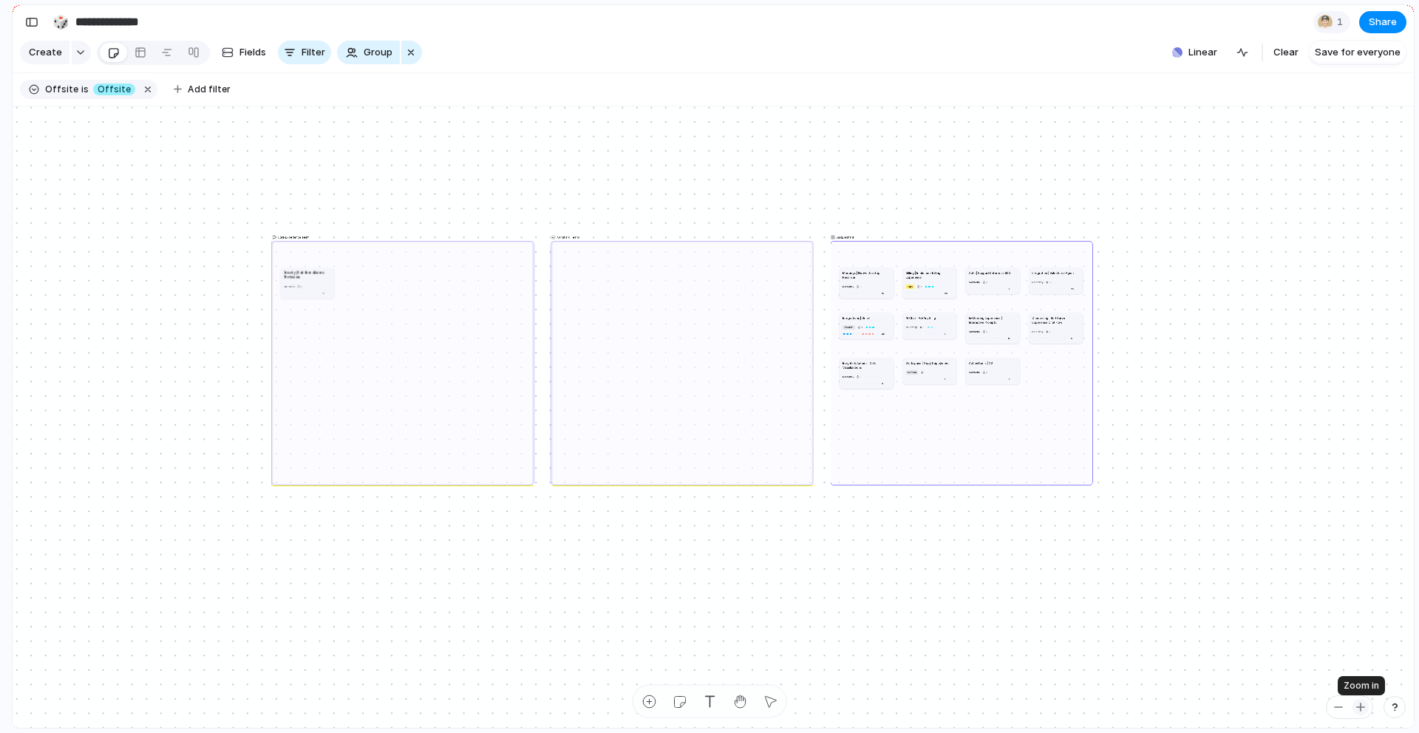
click at [945, 488] on div "button" at bounding box center [1361, 707] width 12 height 12
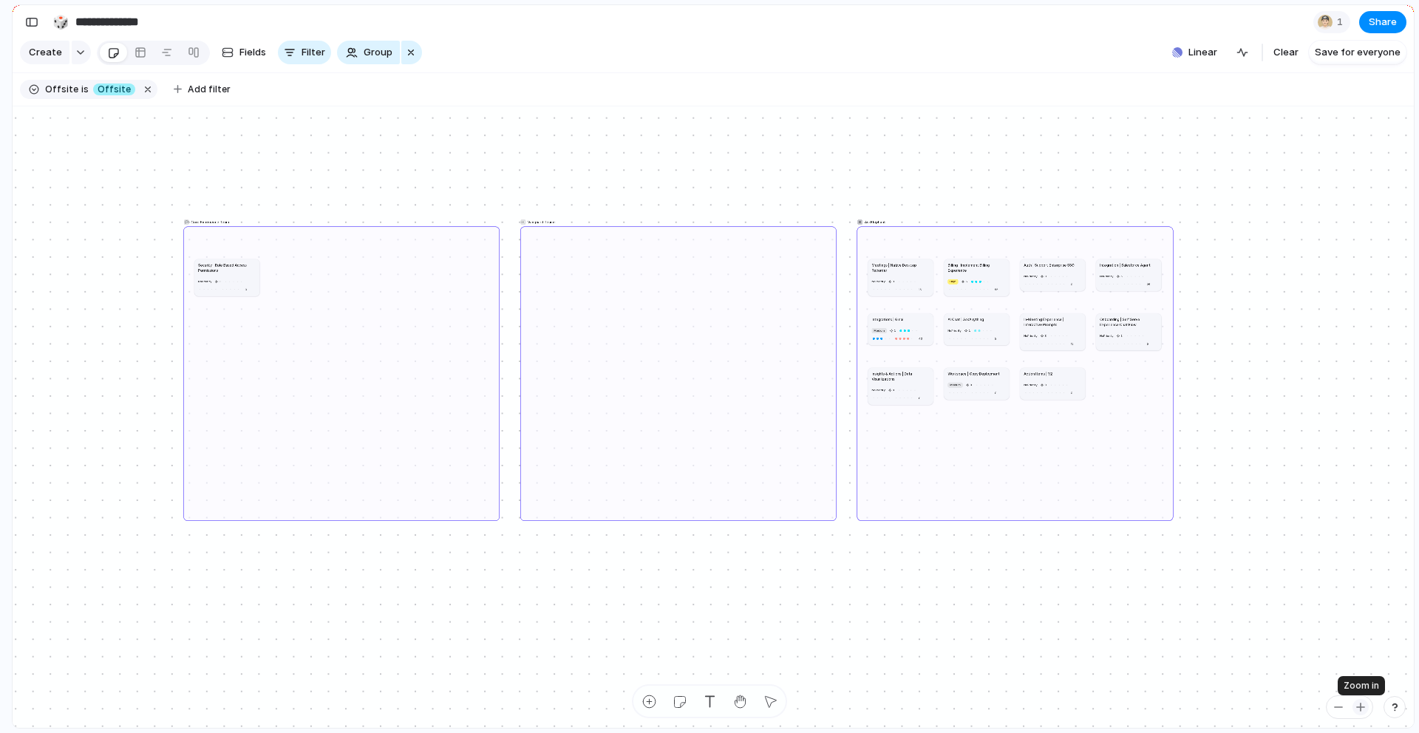
click at [945, 488] on div "button" at bounding box center [1361, 707] width 12 height 12
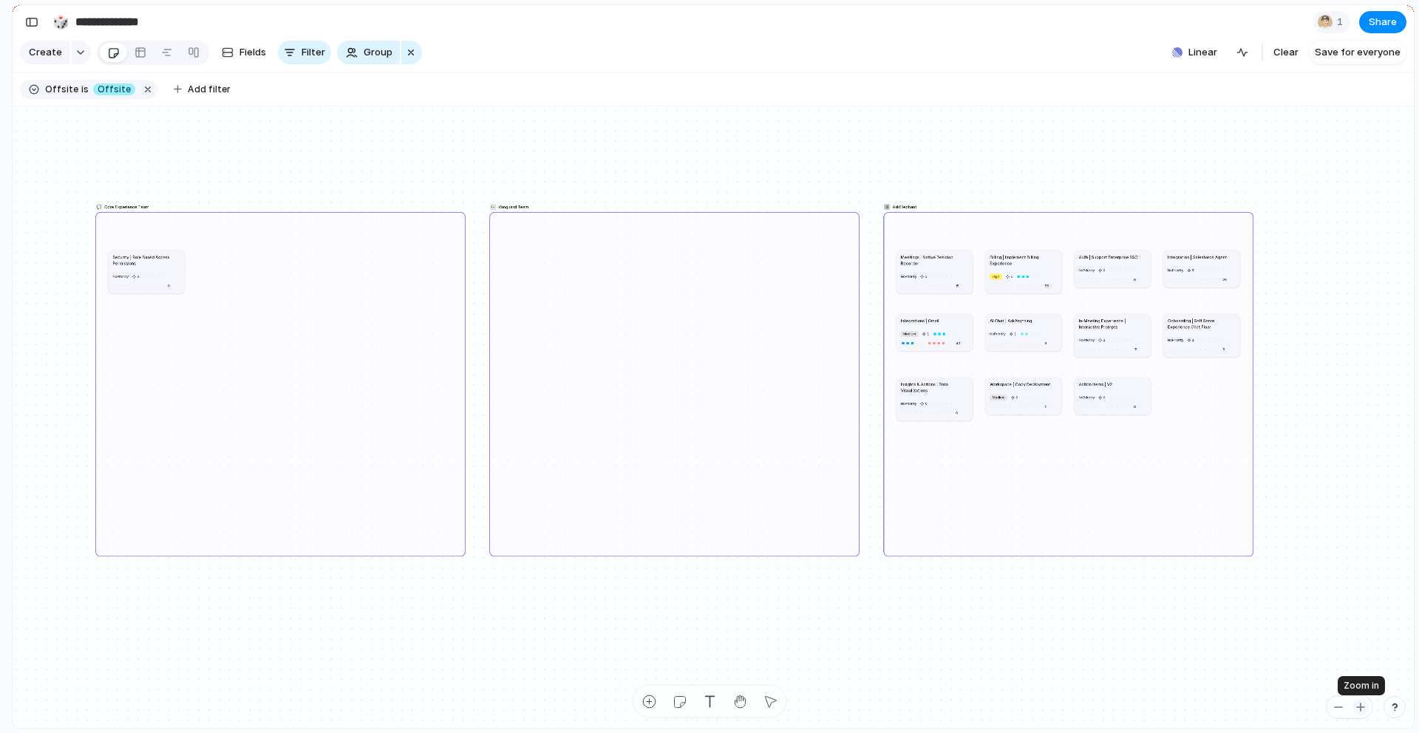
click at [945, 488] on div "button" at bounding box center [1361, 707] width 12 height 12
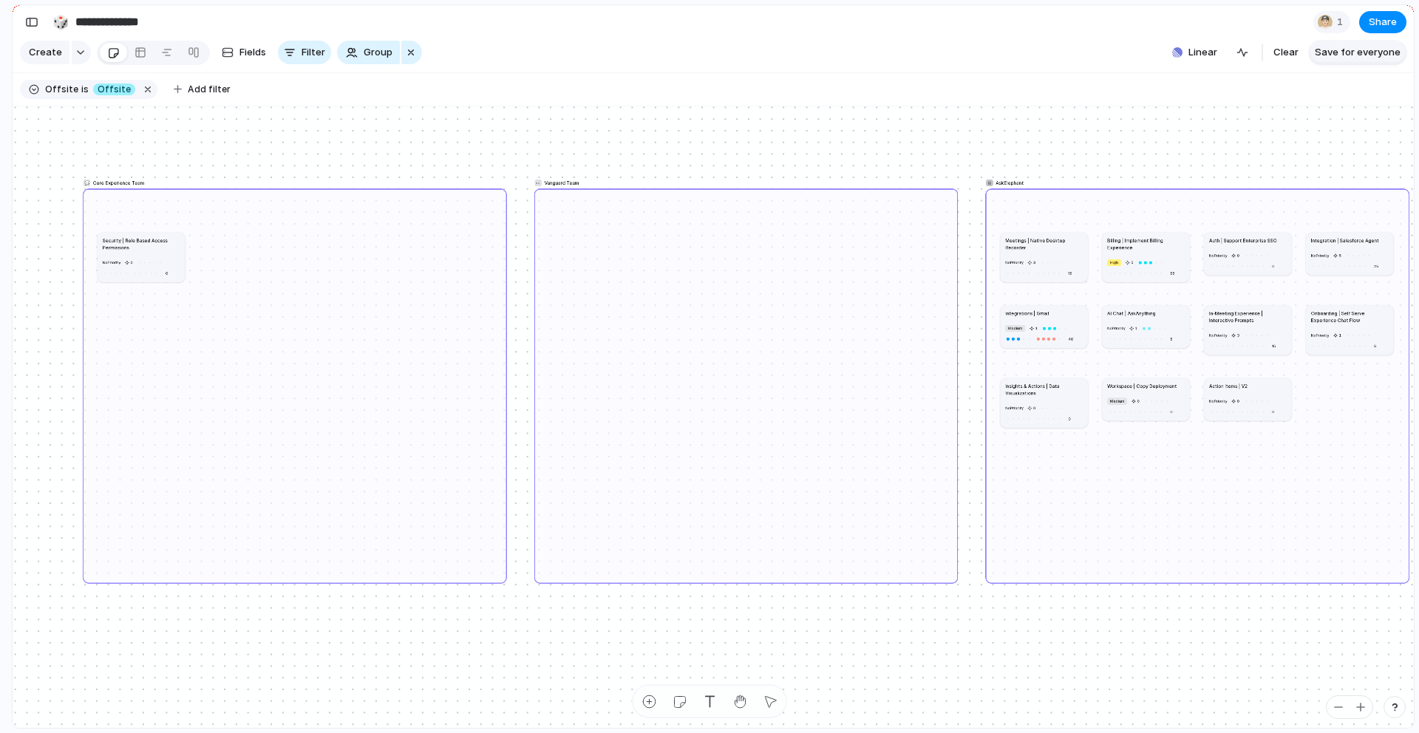
click at [945, 50] on span "Save for everyone" at bounding box center [1358, 52] width 86 height 15
drag, startPoint x: 1234, startPoint y: 392, endPoint x: 1038, endPoint y: 454, distance: 206.0
click at [945, 454] on article "Action Items | V2 No Priority 0 0" at bounding box center [1072, 467] width 87 height 43
drag, startPoint x: 1233, startPoint y: 344, endPoint x: 1142, endPoint y: 480, distance: 163.6
click at [945, 480] on div at bounding box center [1141, 481] width 5 height 5
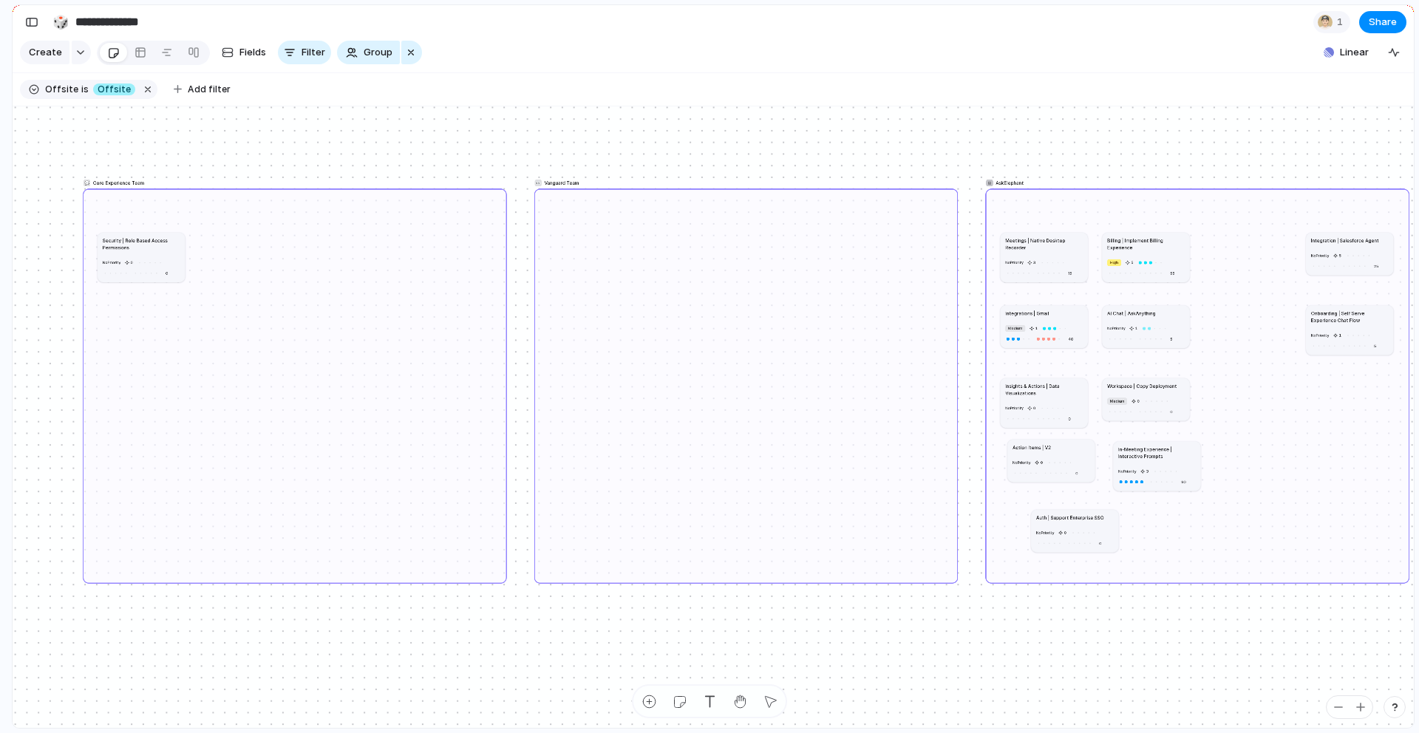
drag, startPoint x: 1254, startPoint y: 245, endPoint x: 1065, endPoint y: 511, distance: 326.1
click at [945, 488] on article "Auth | Support Enterprise SSO No Priority 0 0" at bounding box center [1074, 530] width 87 height 43
drag, startPoint x: 1348, startPoint y: 325, endPoint x: 1162, endPoint y: 522, distance: 270.3
click at [945, 488] on article "Onboarding | Self Serve Experience Chat Flow No Priority 1 5" at bounding box center [1164, 527] width 87 height 50
drag, startPoint x: 1359, startPoint y: 239, endPoint x: 1286, endPoint y: 478, distance: 249.5
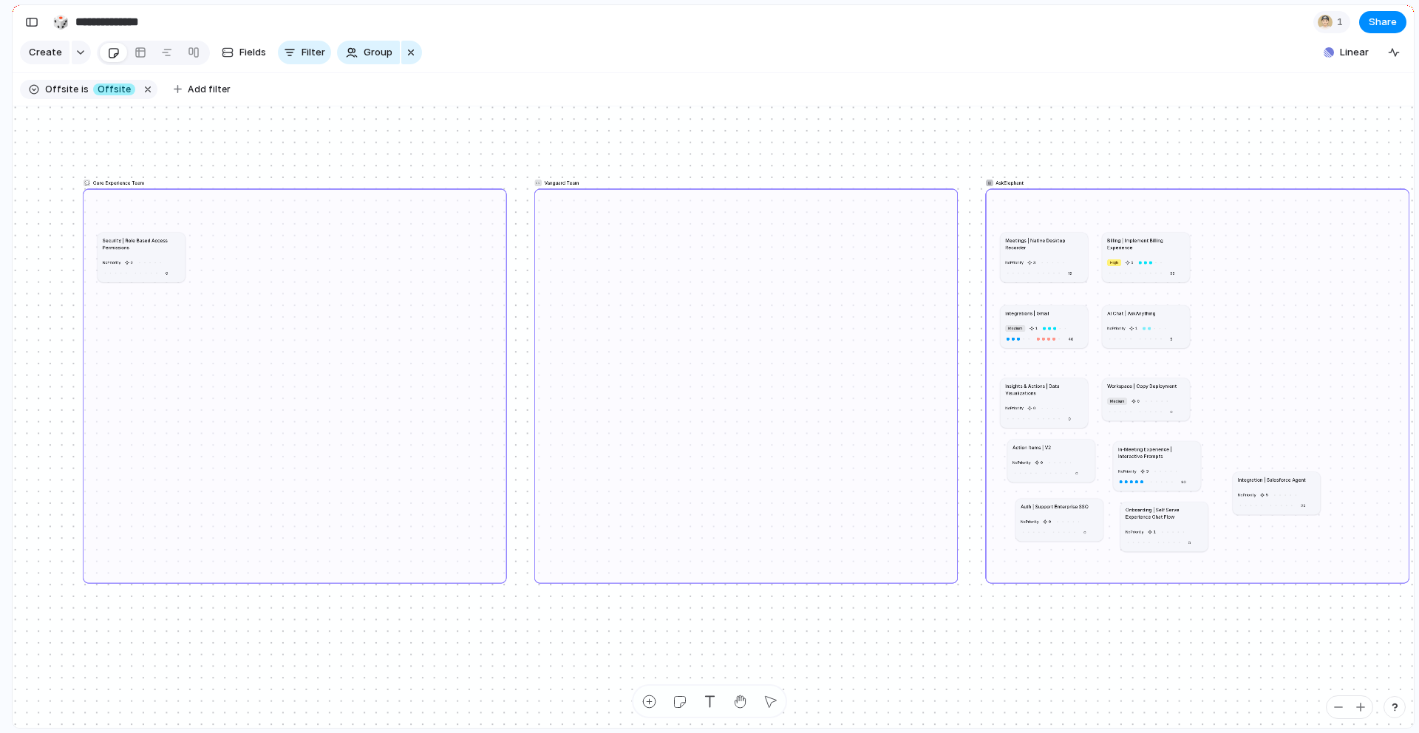
click at [945, 479] on h1 "Integration | Salesforce Agent" at bounding box center [1272, 479] width 68 height 7
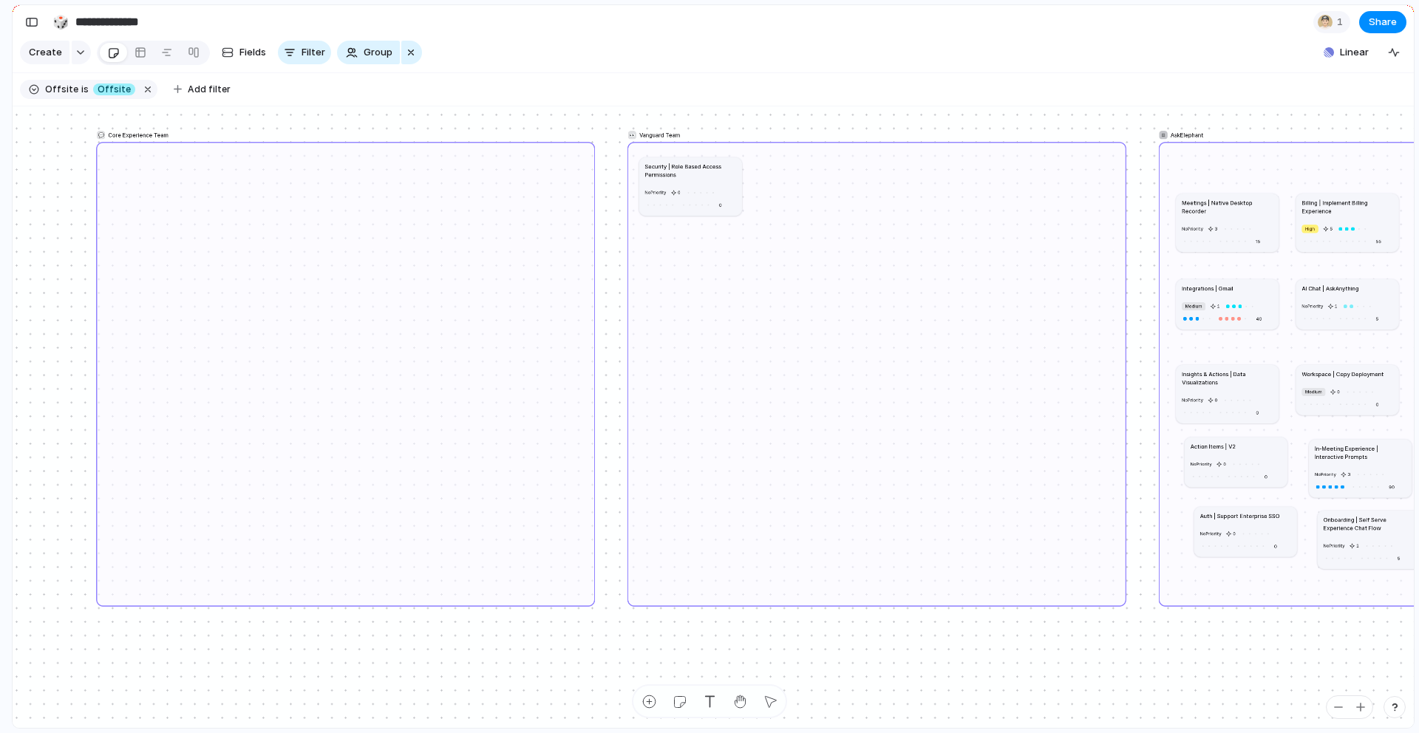
drag, startPoint x: 175, startPoint y: 211, endPoint x: 701, endPoint y: 174, distance: 526.8
click at [701, 174] on h1 "Security | Role Based Access Permissions" at bounding box center [690, 171] width 91 height 16
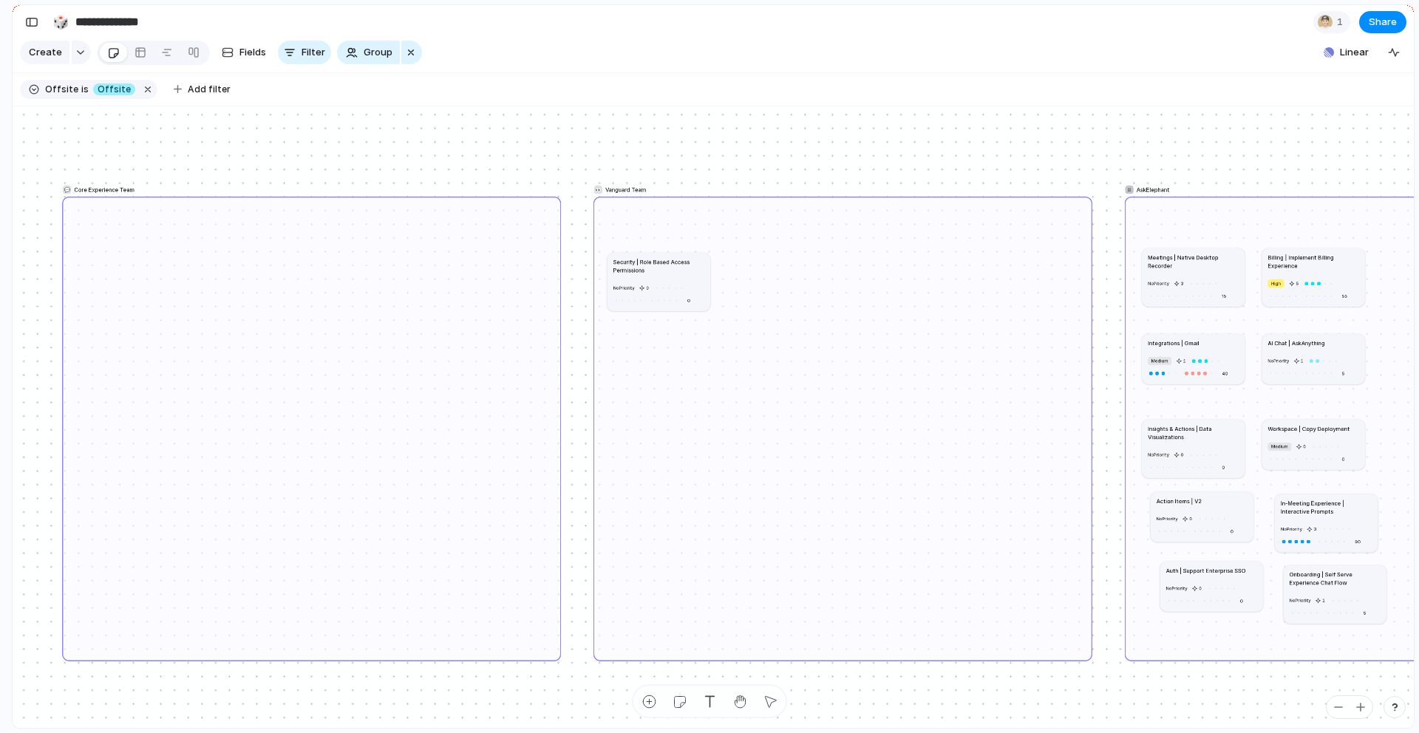
drag, startPoint x: 665, startPoint y: 233, endPoint x: 667, endPoint y: 276, distance: 42.9
click at [667, 274] on h1 "Security | Role Based Access Permissions" at bounding box center [659, 266] width 91 height 16
drag, startPoint x: 1206, startPoint y: 271, endPoint x: 142, endPoint y: 230, distance: 1065.2
click at [142, 230] on article "Meetings | Native Desktop Recorder No Priority 3 15" at bounding box center [129, 237] width 103 height 58
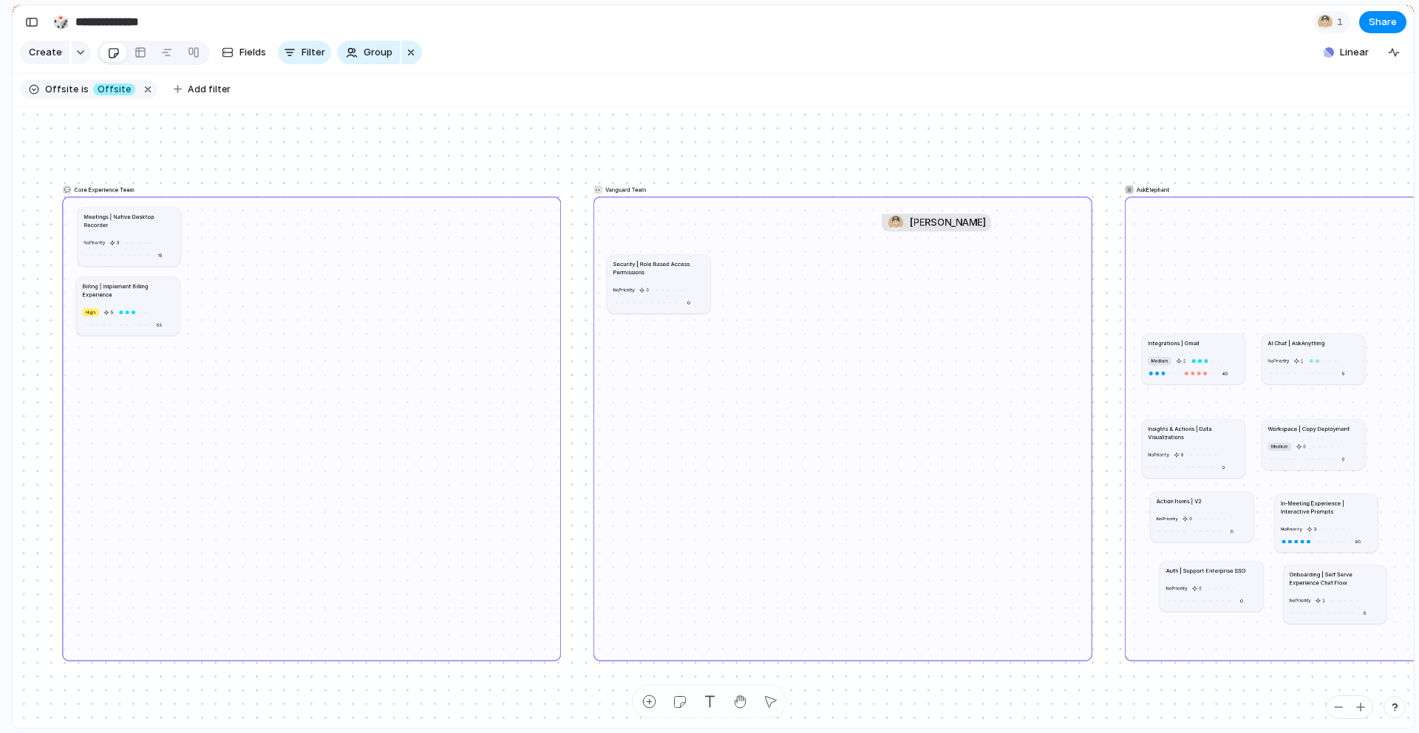
drag, startPoint x: 1327, startPoint y: 273, endPoint x: 141, endPoint y: 302, distance: 1186.0
click at [141, 302] on article "Billing | Implement Billing Experience High 5 55" at bounding box center [128, 306] width 103 height 58
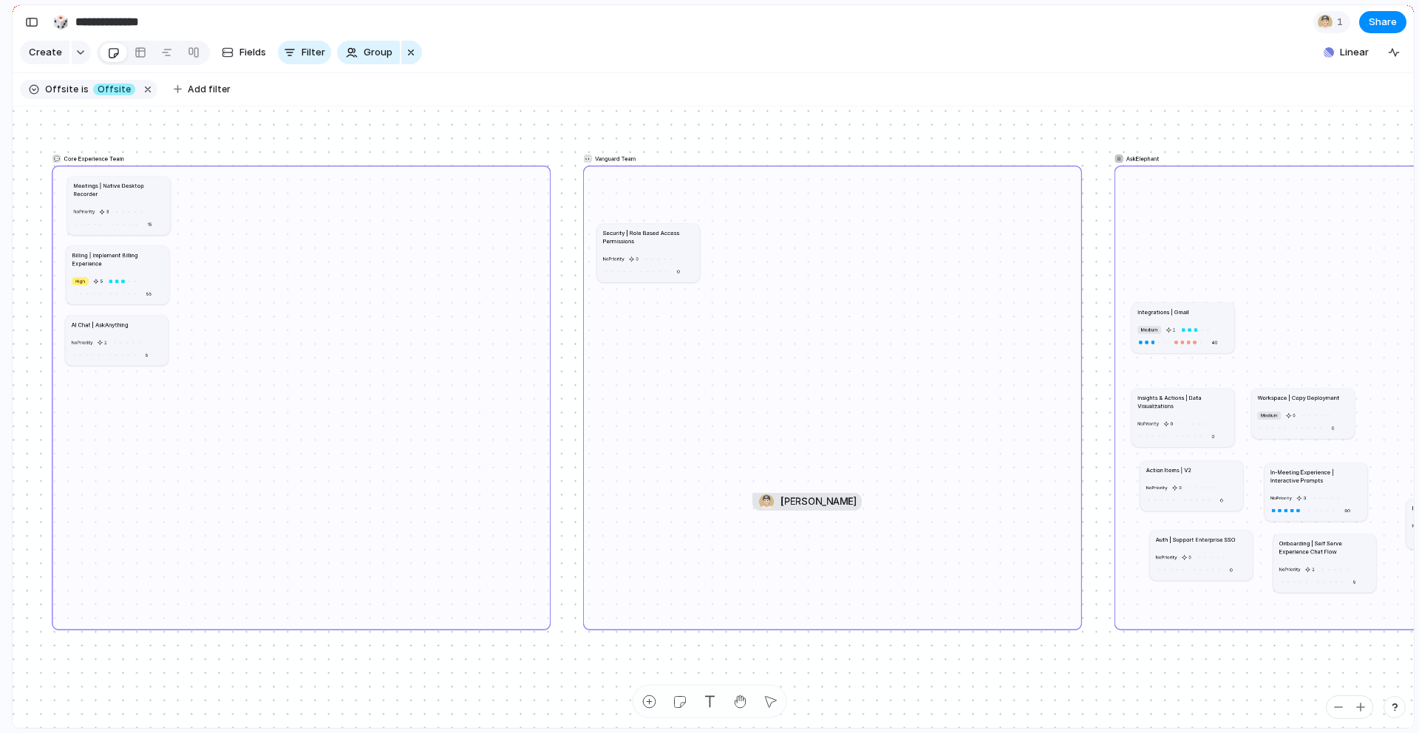
drag, startPoint x: 1333, startPoint y: 316, endPoint x: 147, endPoint y: 328, distance: 1186.4
click at [147, 328] on article "AI Chat | AskAnything No Priority 1 5" at bounding box center [117, 341] width 103 height 50
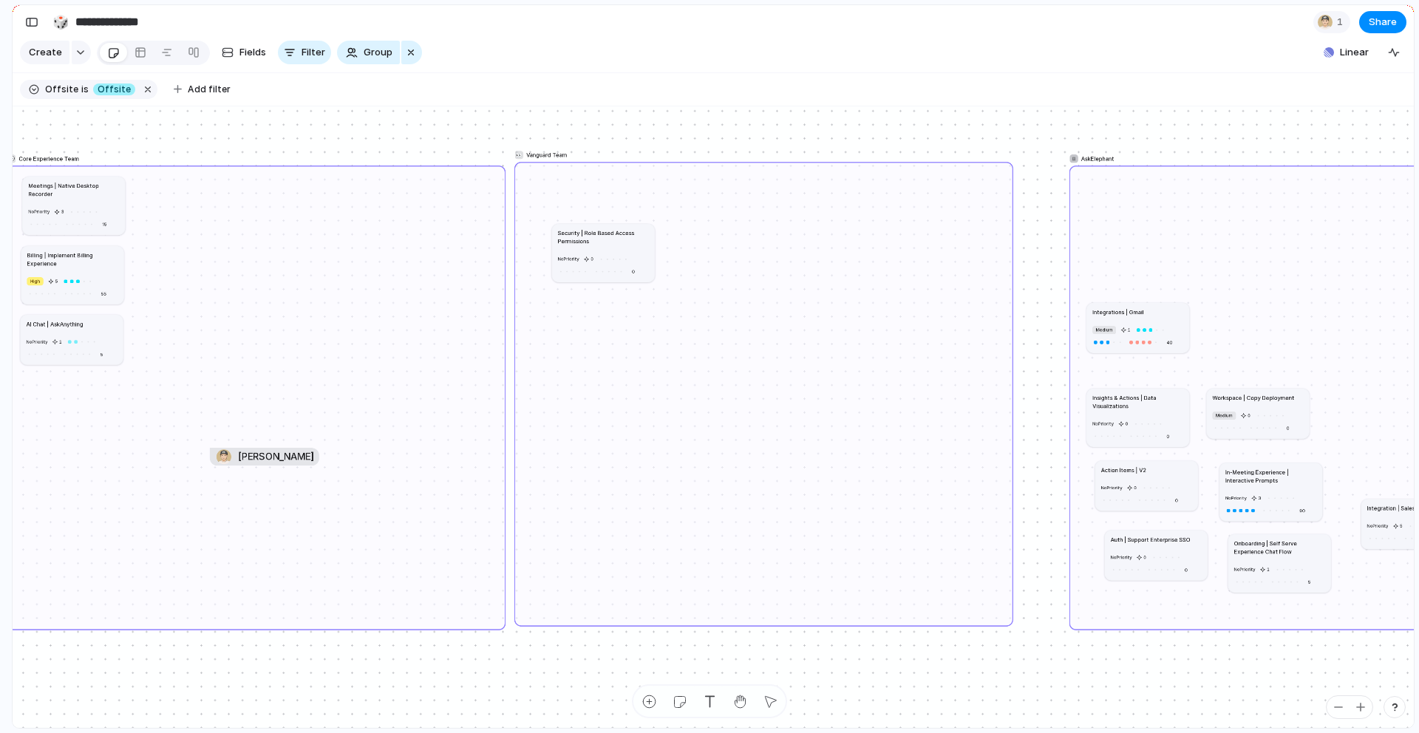
drag, startPoint x: 962, startPoint y: 296, endPoint x: 938, endPoint y: 292, distance: 23.9
click at [938, 292] on div "👀 Vanguard Team" at bounding box center [763, 394] width 499 height 465
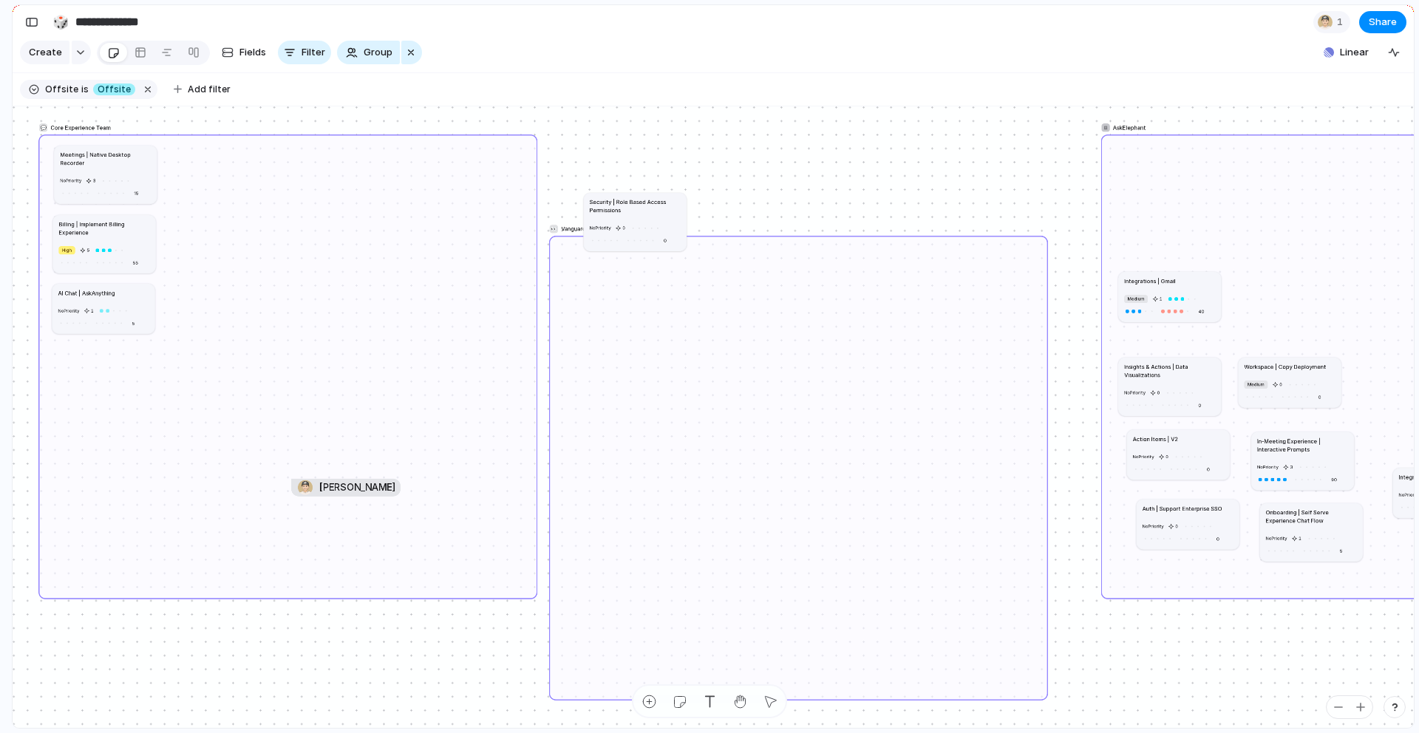
drag, startPoint x: 938, startPoint y: 240, endPoint x: 942, endPoint y: 364, distance: 123.5
click at [942, 364] on div "👀 Vanguard Team" at bounding box center [798, 468] width 499 height 465
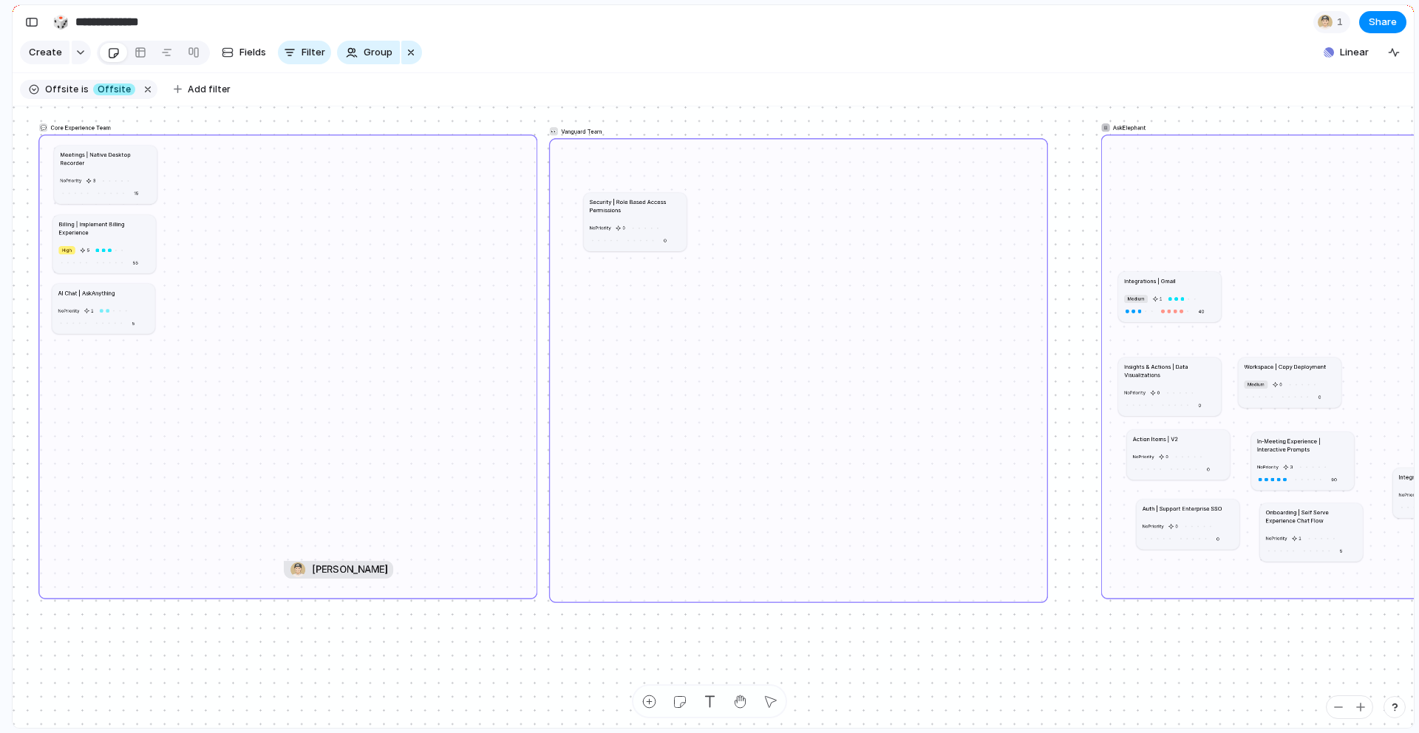
drag, startPoint x: 932, startPoint y: 318, endPoint x: 931, endPoint y: 202, distance: 116.1
click at [931, 202] on div "👀 Vanguard Team" at bounding box center [798, 370] width 499 height 465
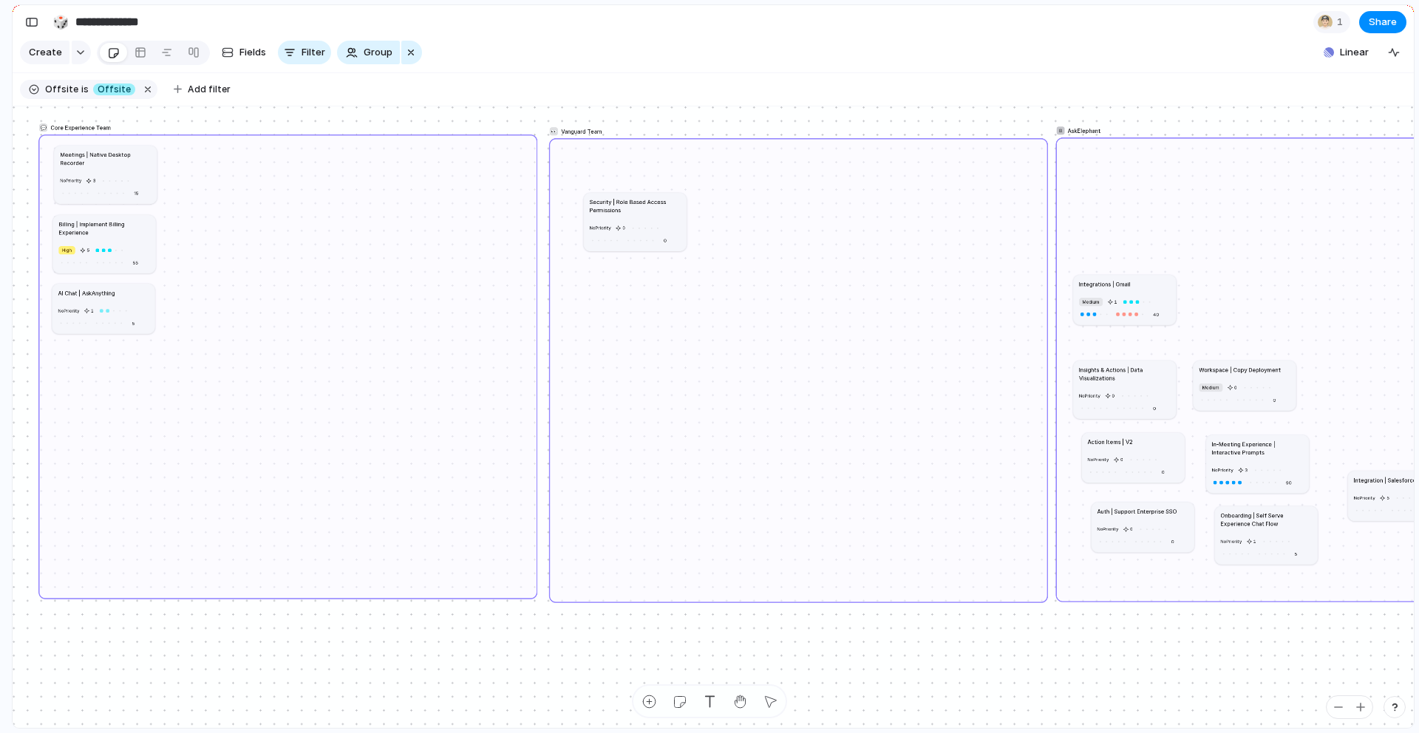
drag, startPoint x: 1214, startPoint y: 163, endPoint x: 1169, endPoint y: 166, distance: 45.1
click at [945, 166] on div "AskElephant" at bounding box center [1305, 369] width 499 height 465
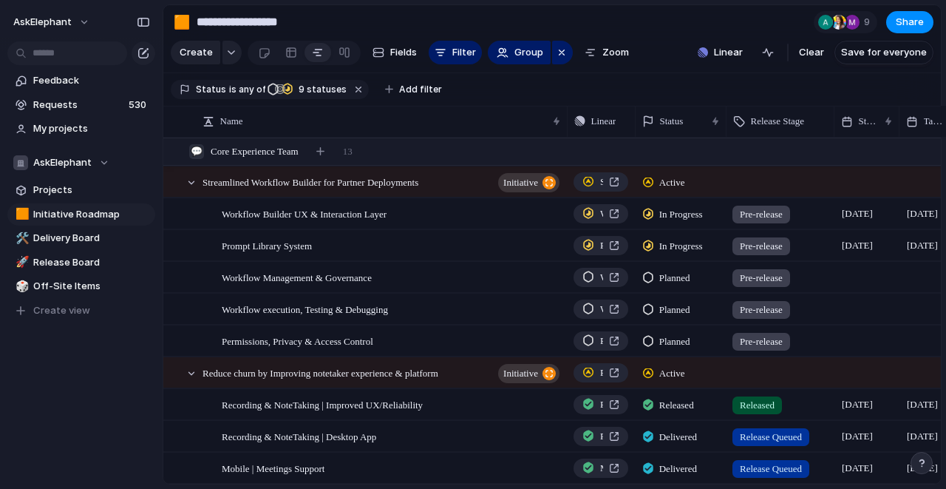
scroll to position [0, 7231]
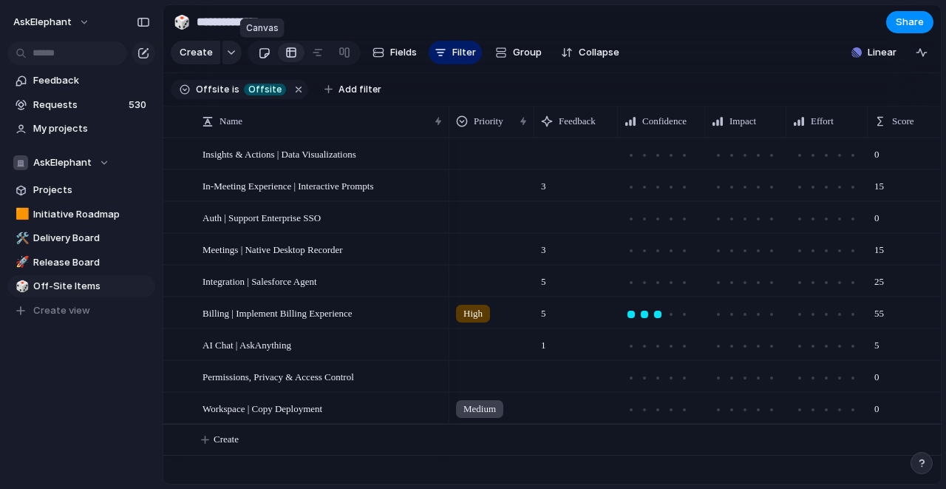
click at [261, 50] on div at bounding box center [264, 53] width 13 height 24
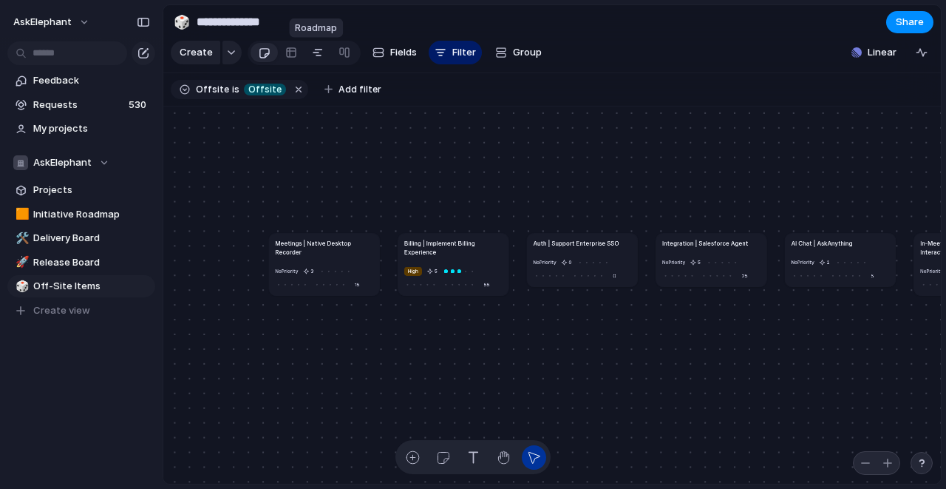
click at [319, 50] on div at bounding box center [318, 53] width 12 height 24
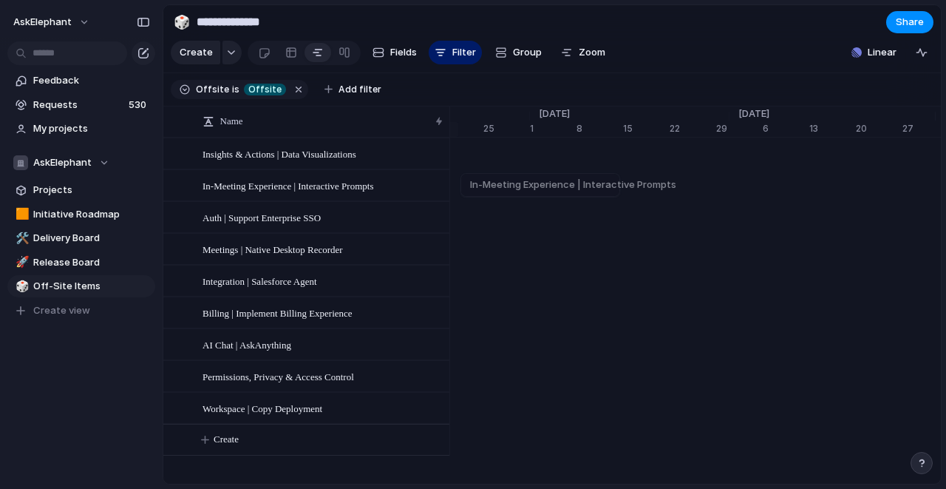
scroll to position [7, 0]
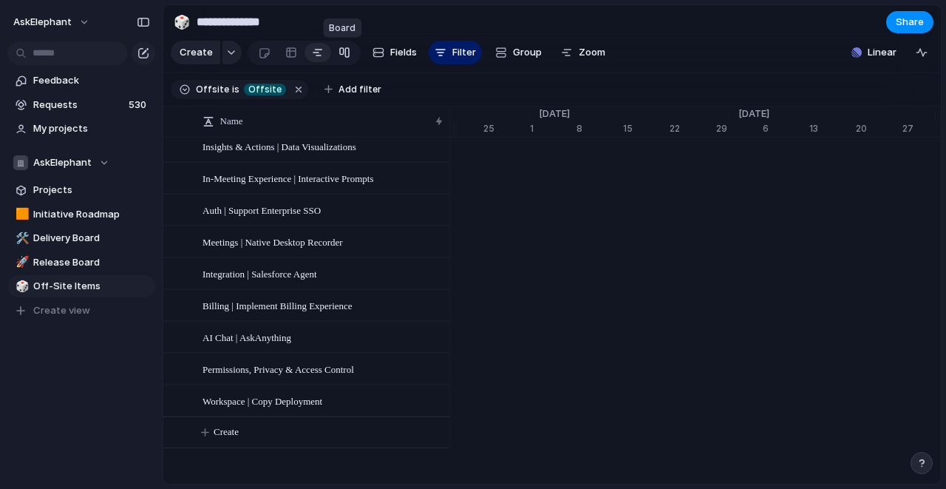
click at [344, 54] on div at bounding box center [345, 53] width 12 height 24
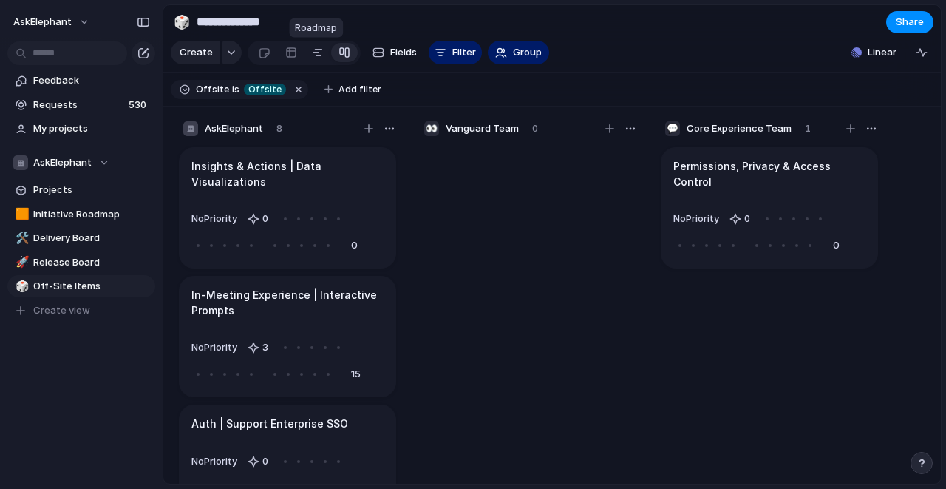
click at [316, 56] on div at bounding box center [318, 53] width 12 height 24
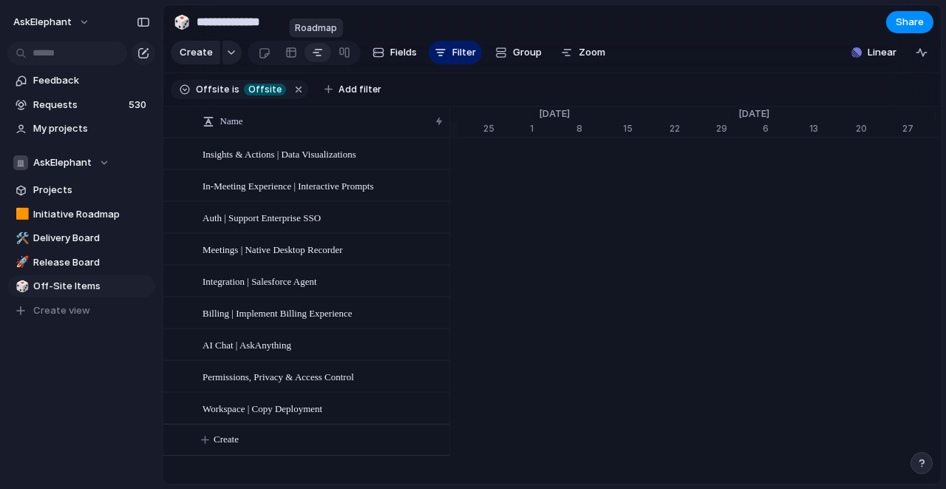
scroll to position [0, 7418]
click at [290, 52] on div at bounding box center [291, 53] width 12 height 24
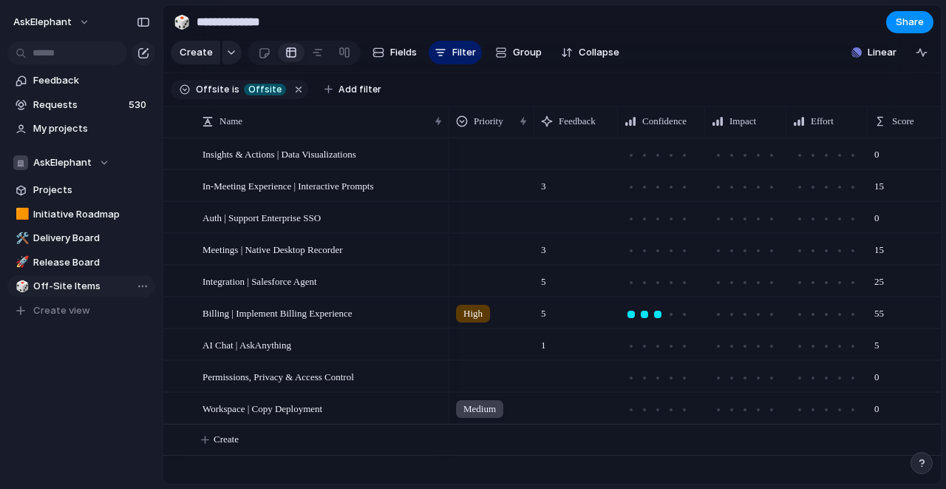
click at [79, 292] on span "Off-Site Items" at bounding box center [91, 286] width 117 height 15
click at [313, 52] on div at bounding box center [318, 53] width 12 height 24
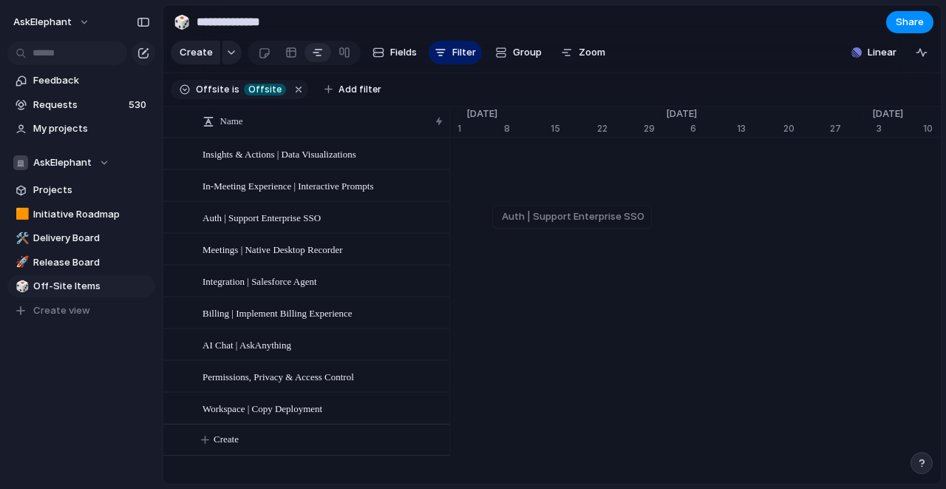
scroll to position [0, 7440]
click at [387, 54] on button "Fields" at bounding box center [395, 53] width 56 height 24
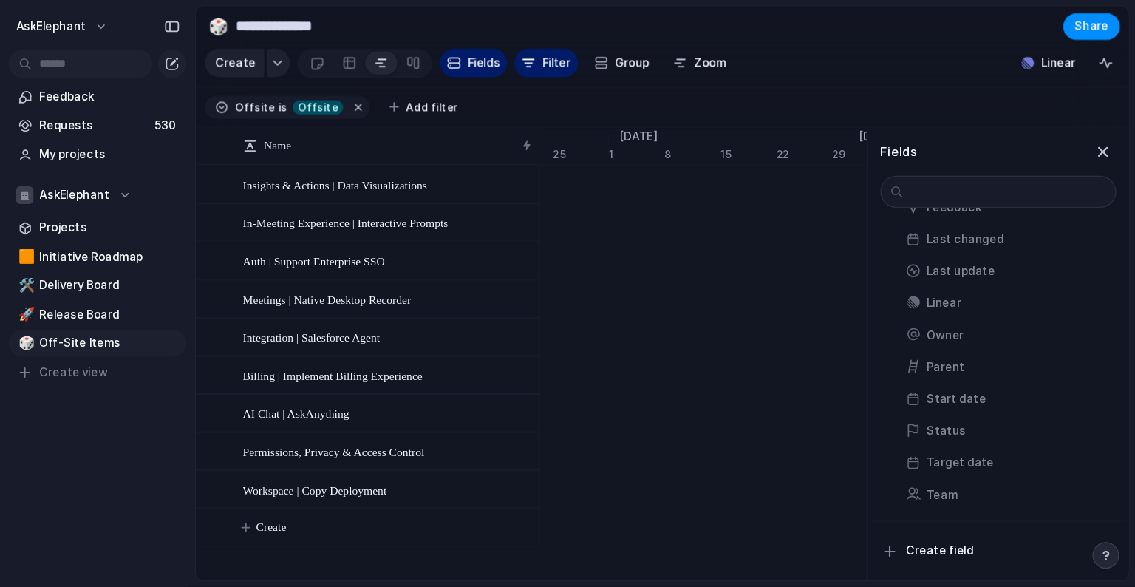
scroll to position [7, 0]
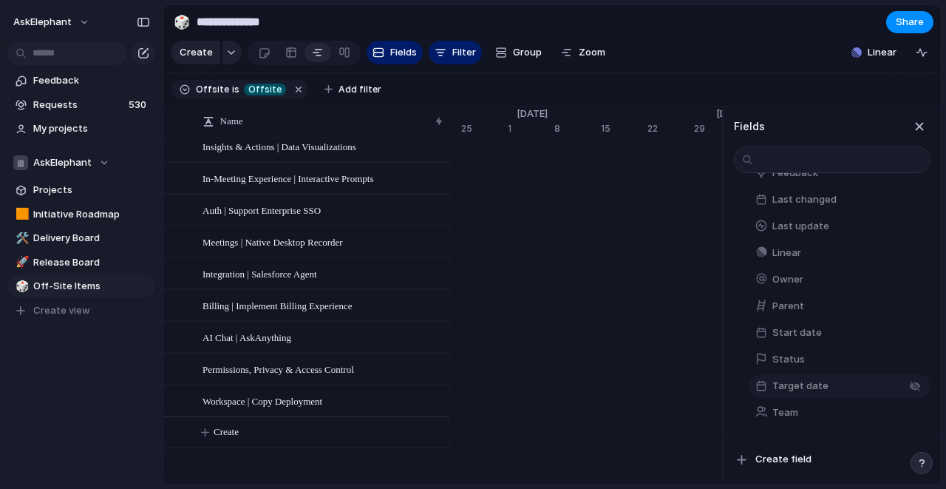
click at [792, 386] on span "Target date" at bounding box center [800, 385] width 56 height 15
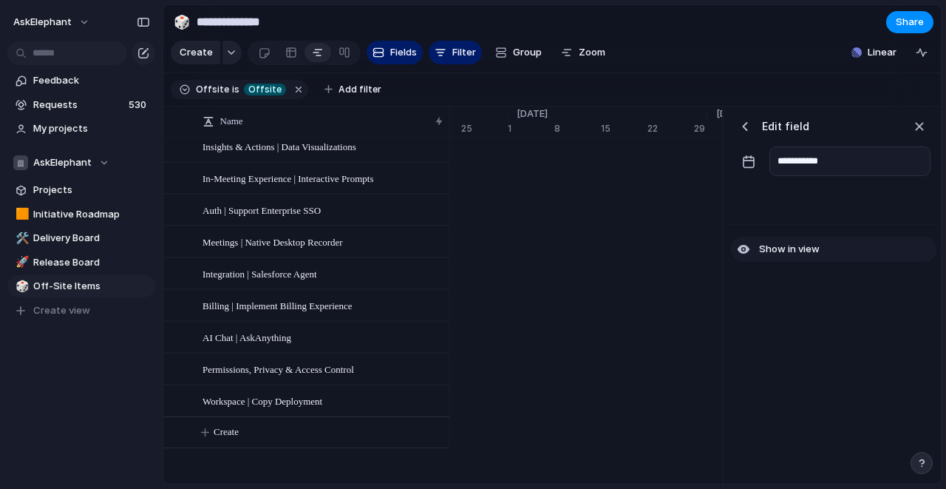
click at [775, 249] on span "Show in view" at bounding box center [789, 249] width 61 height 15
click at [746, 126] on div "button" at bounding box center [745, 126] width 15 height 15
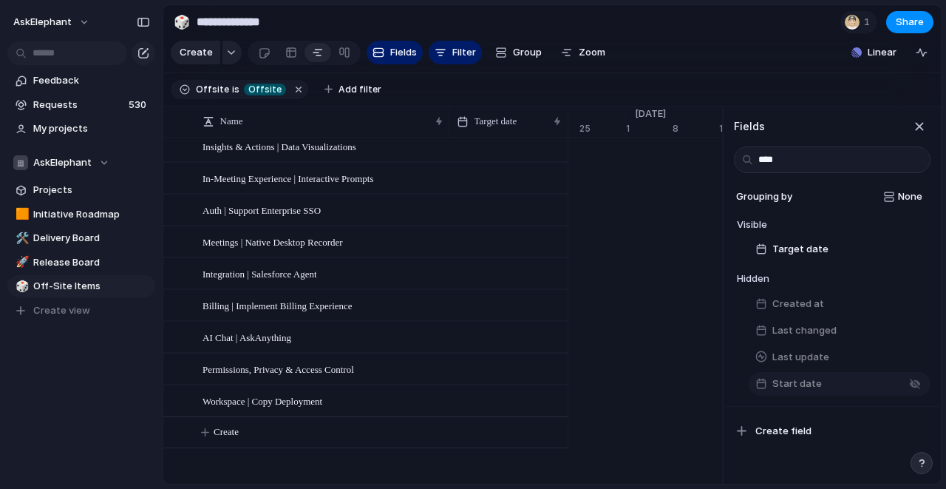
type input "****"
click at [771, 381] on div "Start date" at bounding box center [788, 383] width 67 height 15
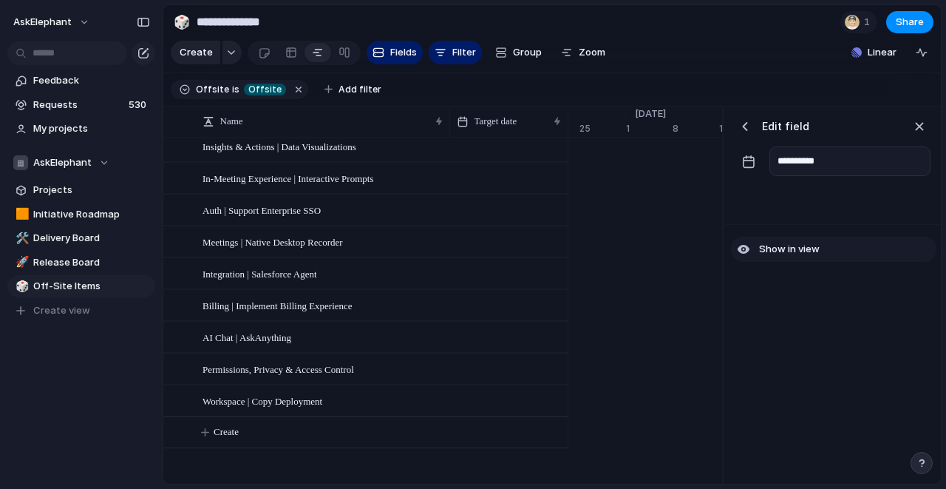
click at [743, 245] on div "button" at bounding box center [743, 248] width 13 height 13
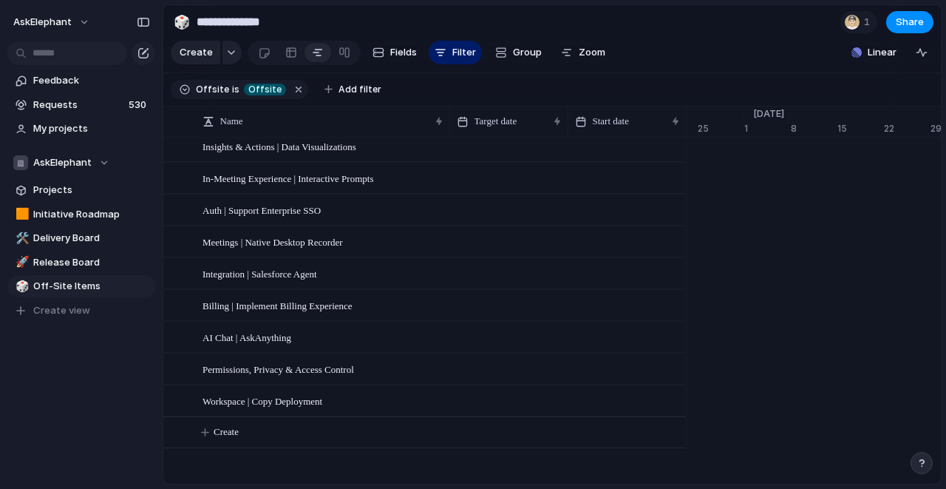
click at [693, 67] on section "Create Fields Filter Group Zoom Linear" at bounding box center [552, 55] width 778 height 35
drag, startPoint x: 625, startPoint y: 118, endPoint x: 515, endPoint y: 118, distance: 109.4
drag, startPoint x: 448, startPoint y: 118, endPoint x: 407, endPoint y: 116, distance: 40.7
click at [407, 116] on div at bounding box center [409, 121] width 7 height 31
drag, startPoint x: 526, startPoint y: 115, endPoint x: 511, endPoint y: 111, distance: 16.1
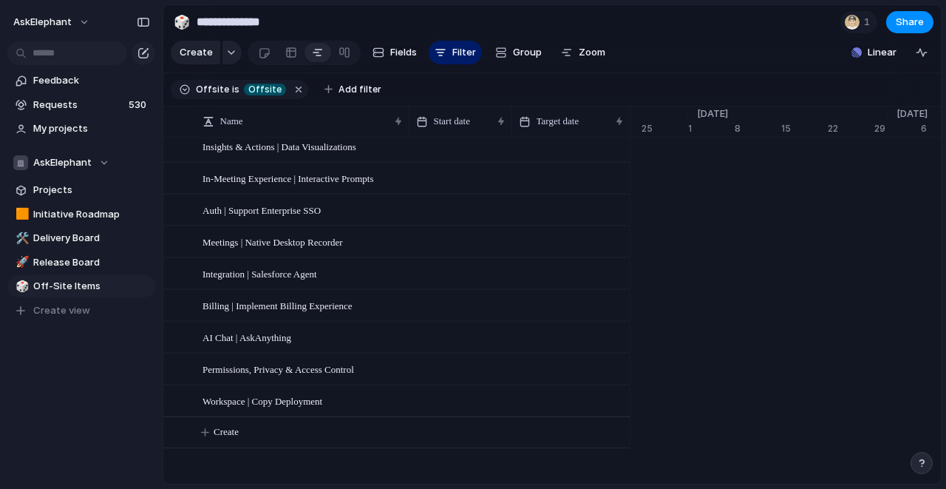
click at [511, 111] on div at bounding box center [511, 121] width 7 height 31
drag, startPoint x: 627, startPoint y: 120, endPoint x: 609, endPoint y: 121, distance: 17.8
click at [615, 121] on div at bounding box center [618, 121] width 7 height 31
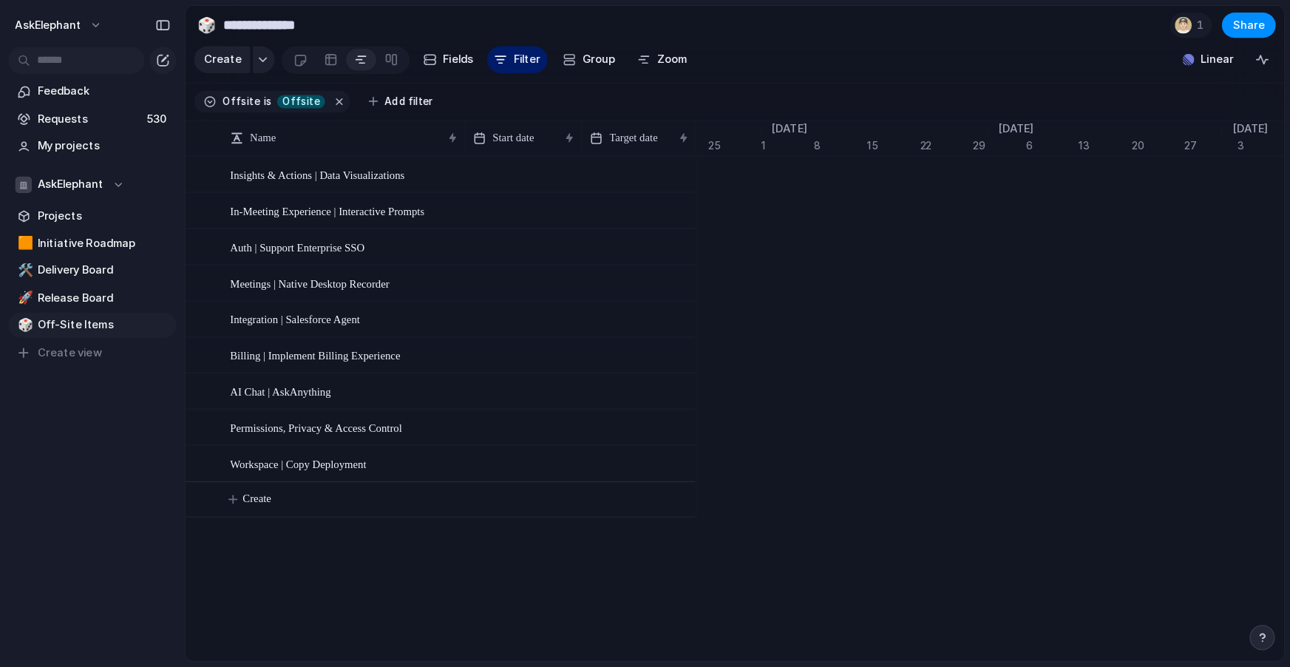
scroll to position [0, 7440]
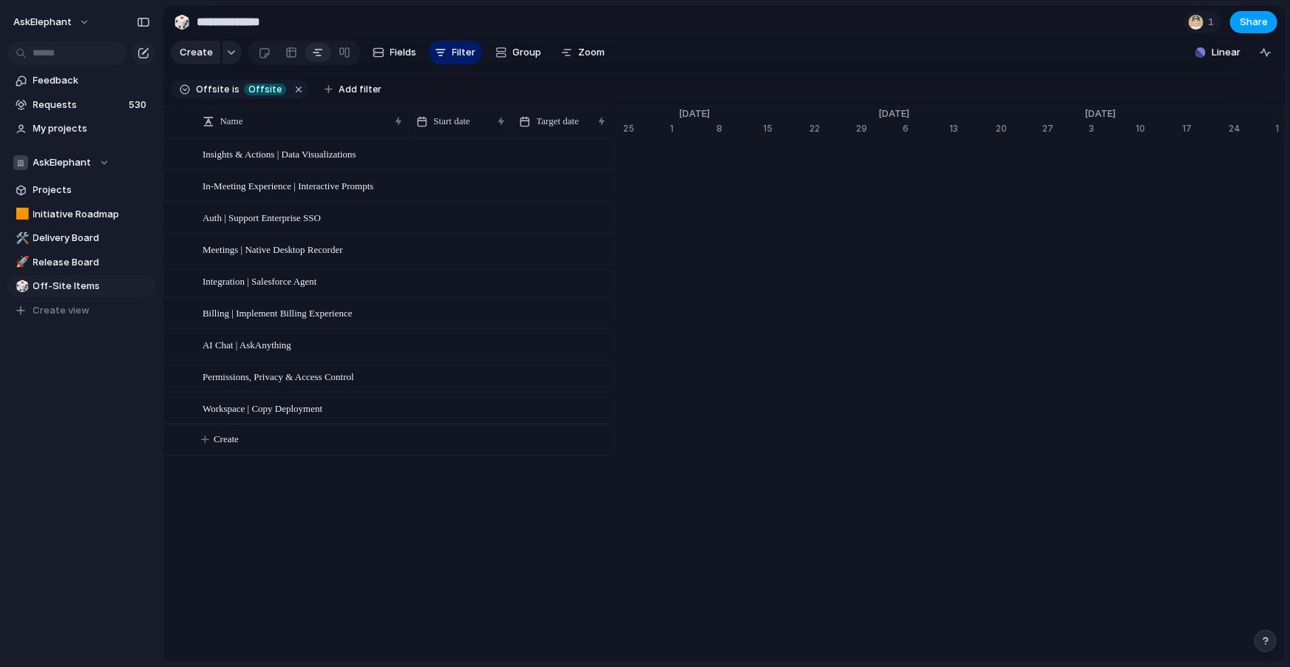
click at [945, 21] on span "Share" at bounding box center [1254, 22] width 28 height 15
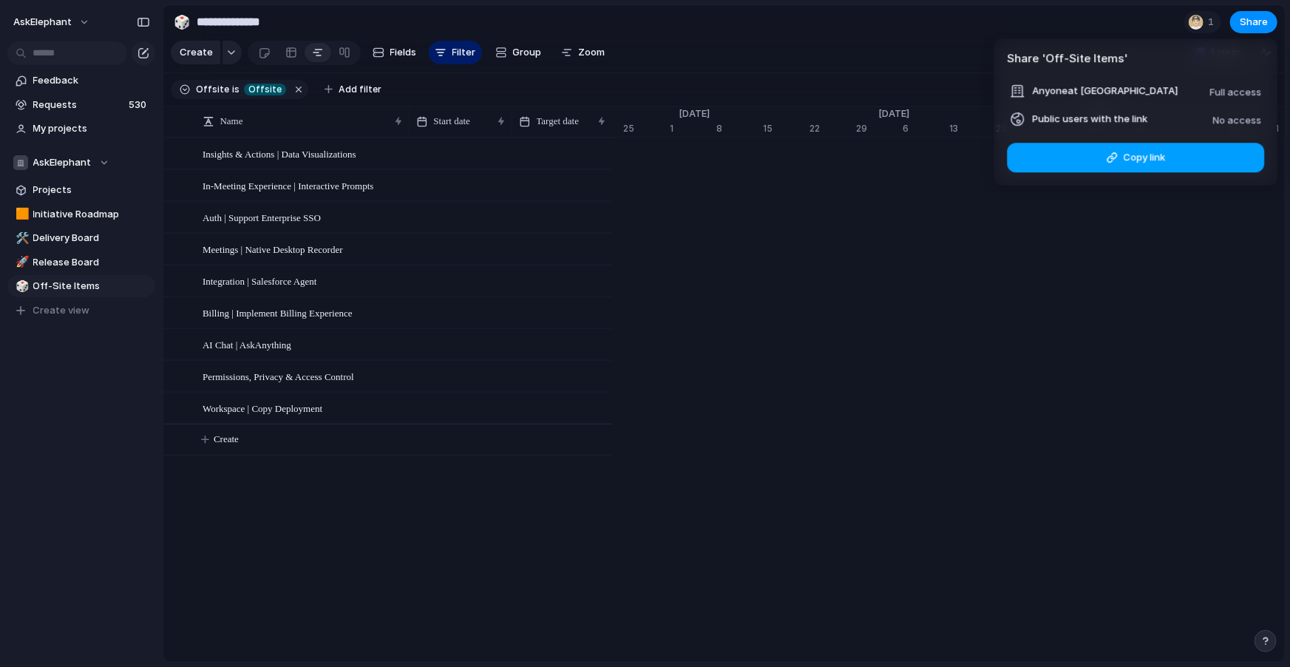
click at [945, 161] on button "Copy link" at bounding box center [1135, 158] width 257 height 30
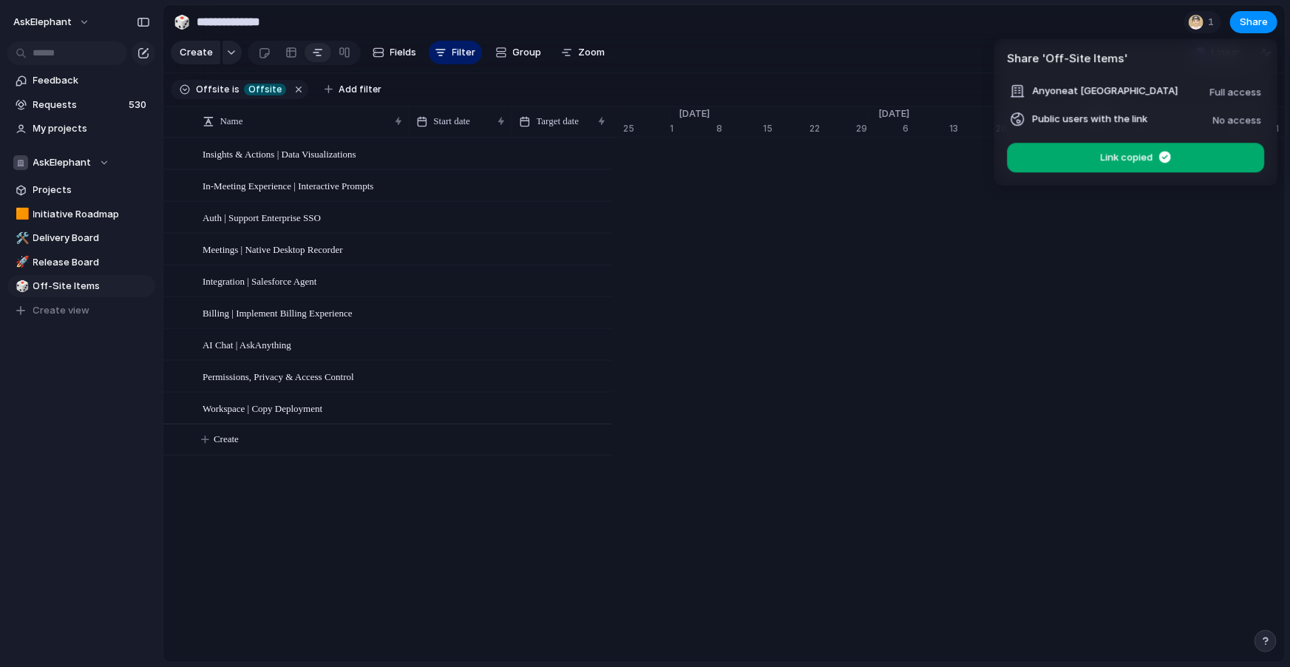
click at [889, 73] on div "Share ' Off-Site Items ' Anyone at AskElephant Full access Public users with th…" at bounding box center [645, 333] width 1290 height 667
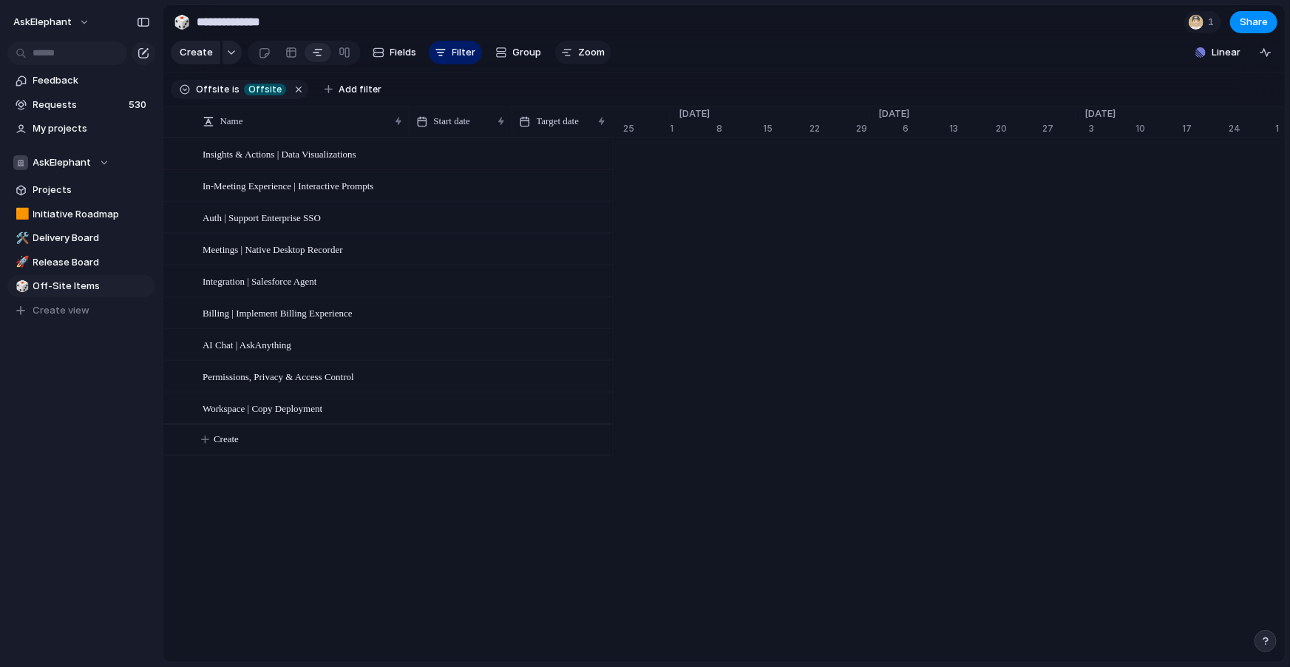
click at [573, 53] on button "Zoom" at bounding box center [583, 53] width 56 height 24
type input "**"
drag, startPoint x: 593, startPoint y: 81, endPoint x: 616, endPoint y: 80, distance: 23.7
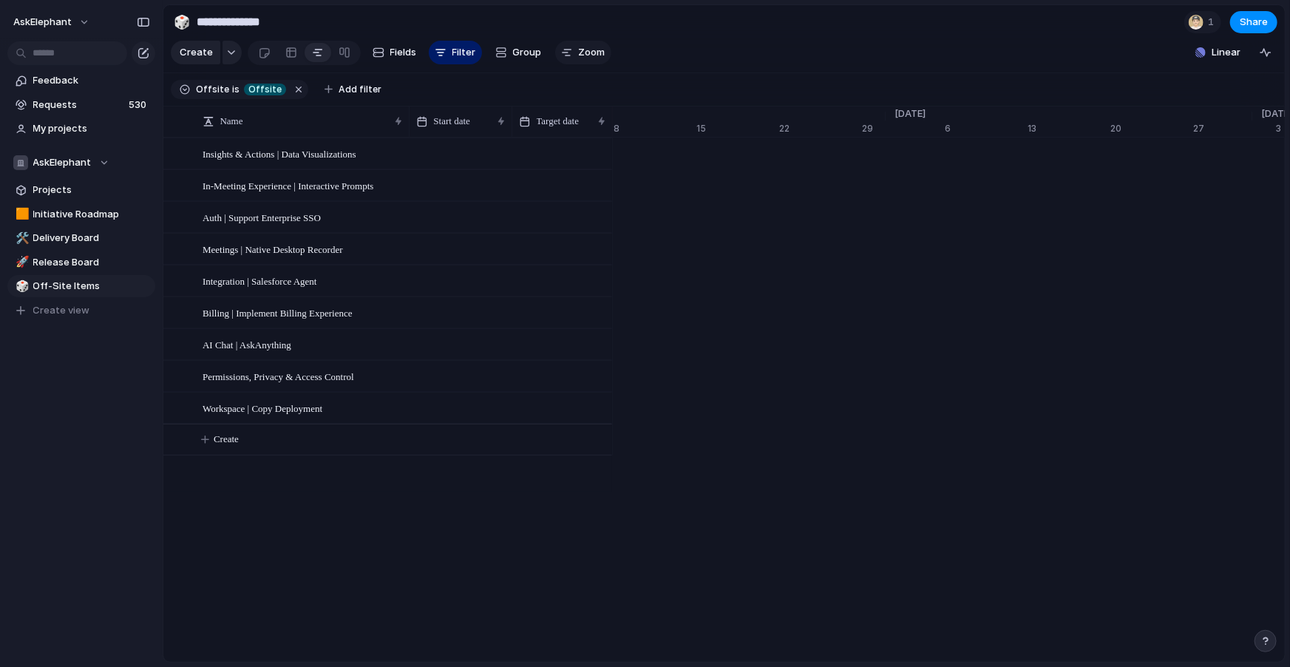
click at [571, 59] on button "Zoom" at bounding box center [583, 53] width 56 height 24
drag, startPoint x: 617, startPoint y: 84, endPoint x: 599, endPoint y: 84, distance: 18.5
click at [617, 81] on section "Offsite is Offsite Add filter" at bounding box center [723, 89] width 1121 height 33
click at [579, 51] on span "Zoom" at bounding box center [592, 52] width 27 height 15
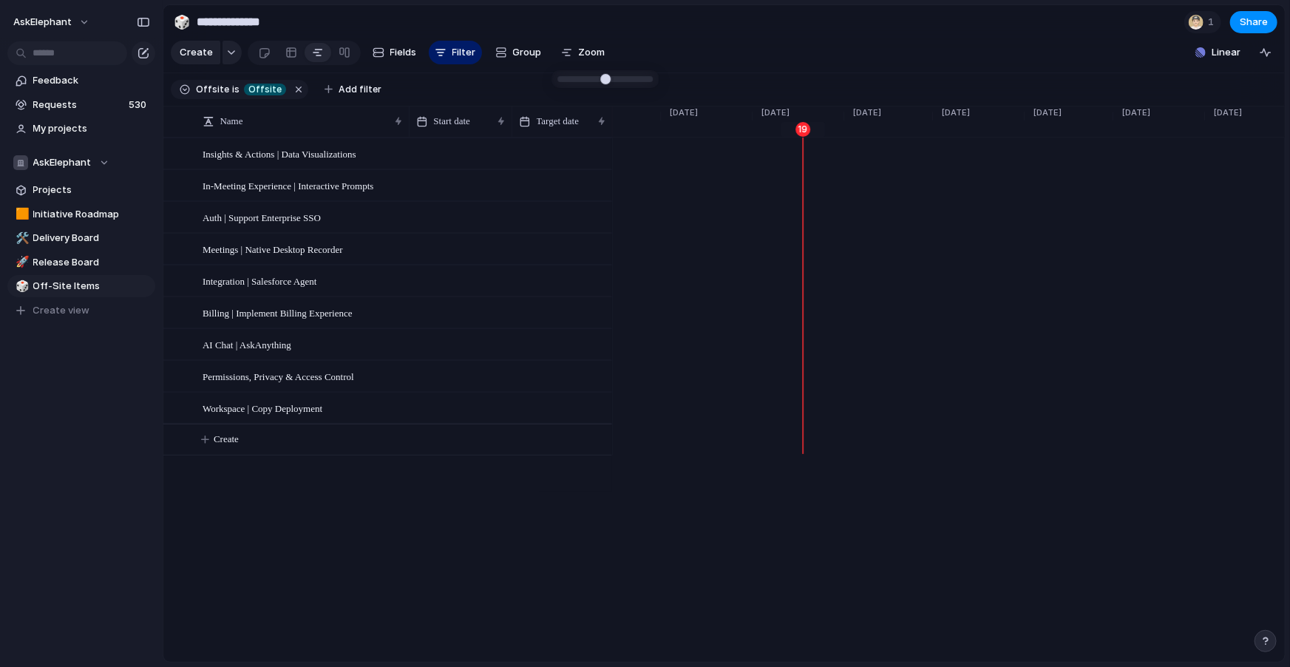
type input "*"
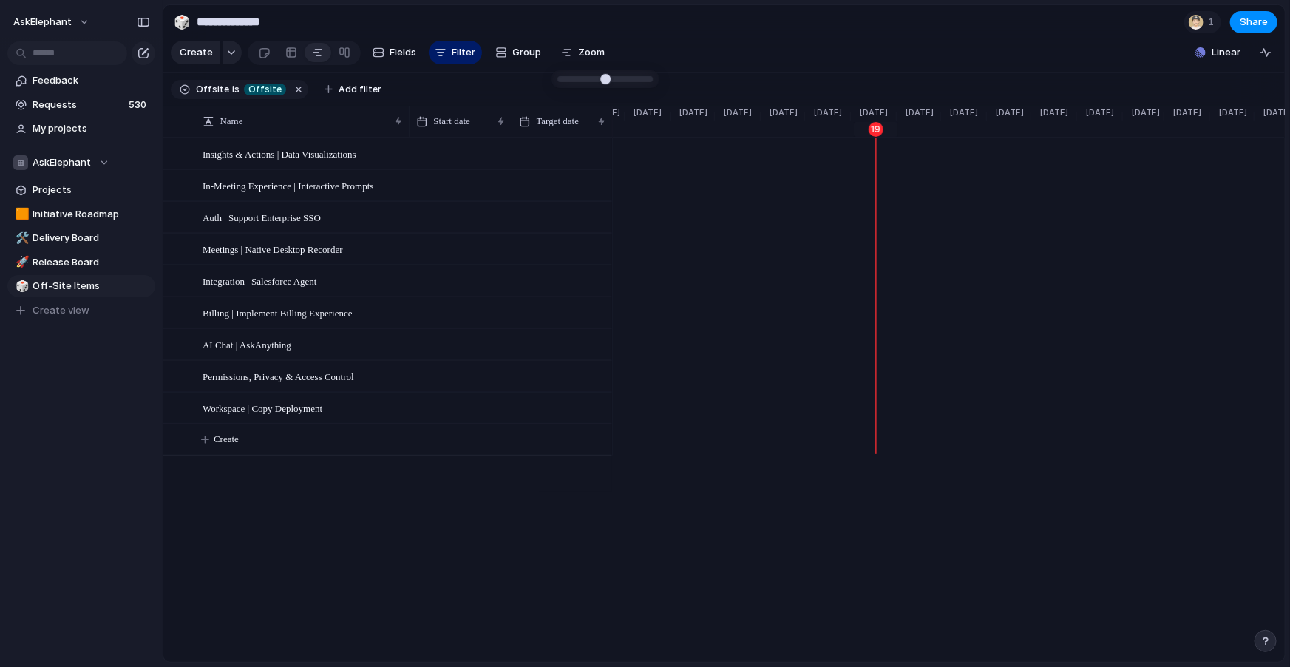
drag, startPoint x: 616, startPoint y: 81, endPoint x: 563, endPoint y: 80, distance: 53.2
click at [882, 171] on div "Aug 23 In-Meeting Experience | Interactive Prompts Sep 16" at bounding box center [874, 185] width 3286 height 32
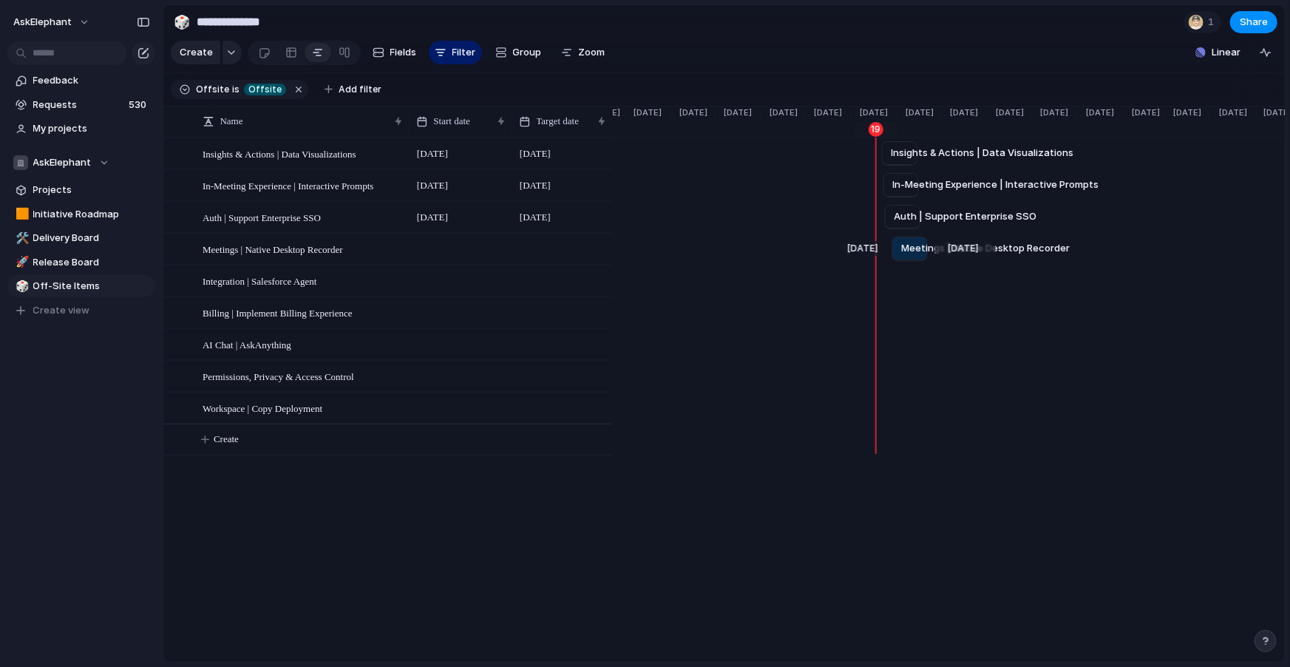
click at [891, 239] on div "Aug 29 Meetings | Native Desktop Recorder Sep 22" at bounding box center [874, 249] width 3286 height 32
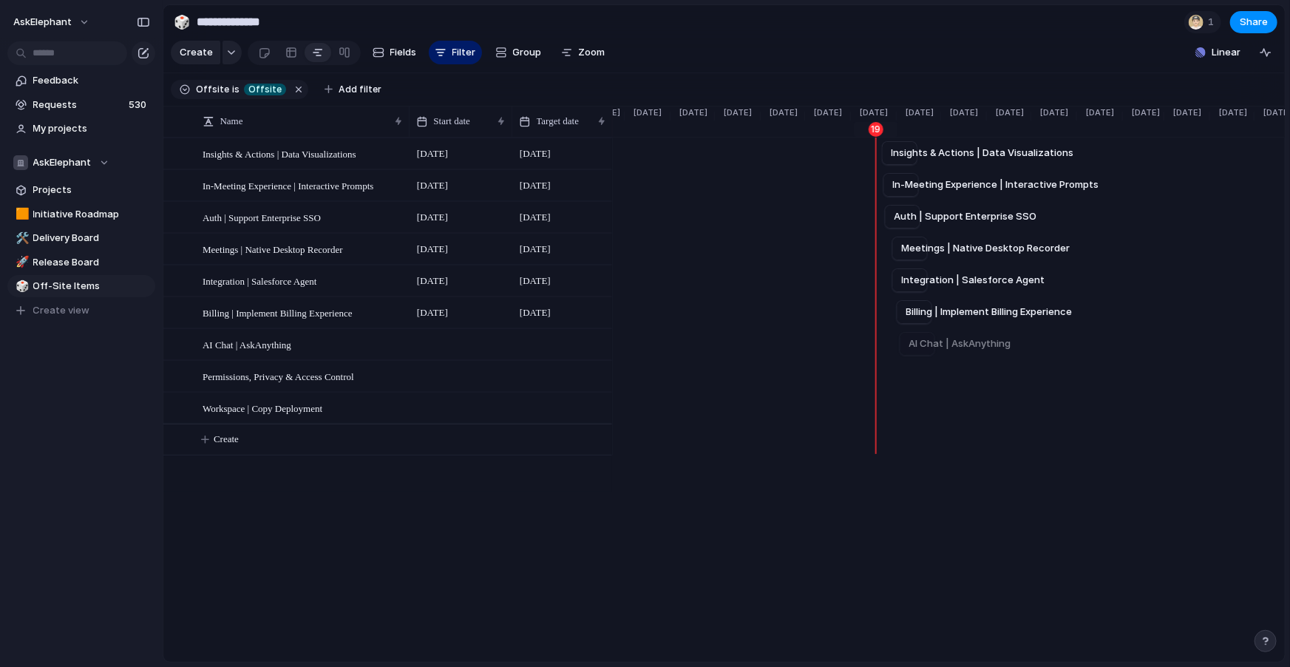
click at [899, 333] on div "AI Chat | AskAnything" at bounding box center [874, 344] width 3286 height 32
click at [903, 365] on div "Permissions, Privacy & Access Control" at bounding box center [874, 376] width 3286 height 32
click at [911, 435] on div at bounding box center [874, 440] width 3286 height 32
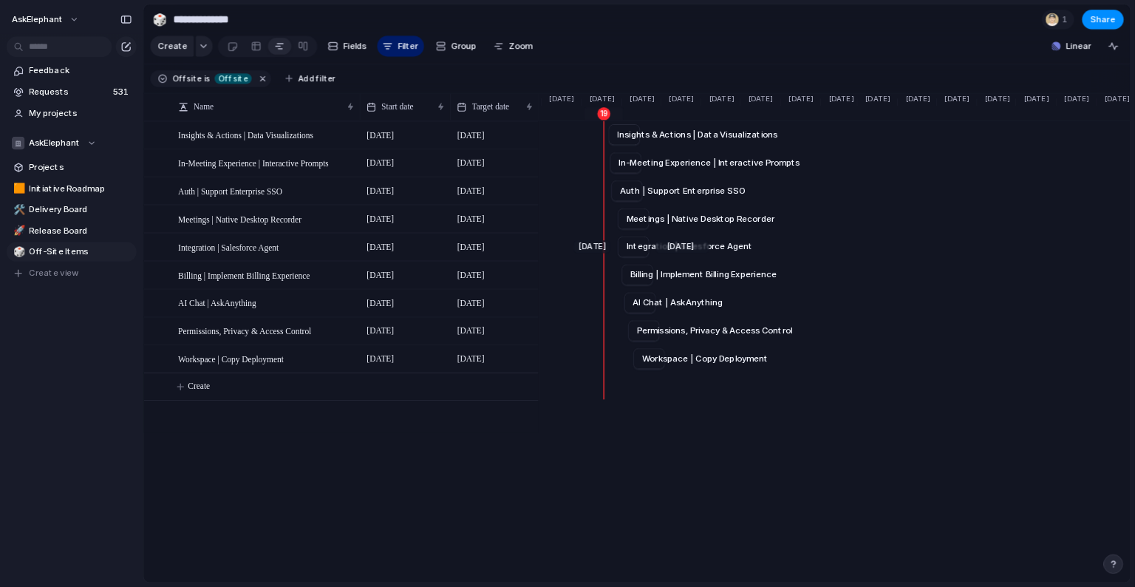
scroll to position [0, 1571]
click at [537, 152] on span "15 September" at bounding box center [535, 154] width 38 height 18
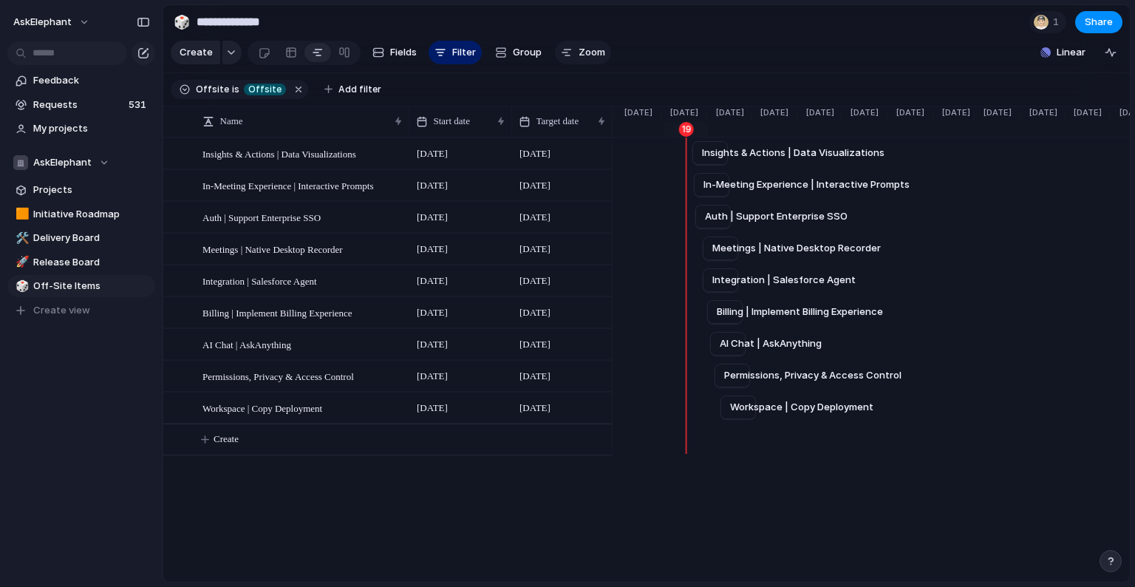
click at [579, 48] on span "Zoom" at bounding box center [592, 52] width 27 height 15
click at [302, 444] on div "Action items v2" at bounding box center [303, 440] width 201 height 30
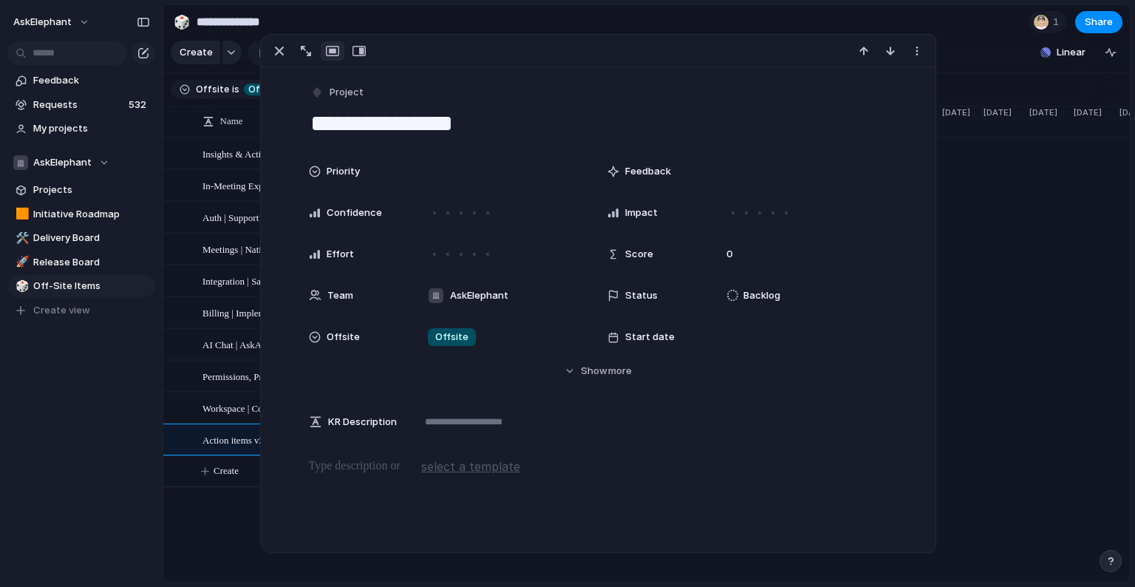
click at [387, 126] on textarea "**********" at bounding box center [599, 123] width 580 height 31
type textarea "**********"
click at [945, 257] on div "Aug 29 Meetings | Native Desktop Recorder Sep 22" at bounding box center [684, 249] width 3286 height 32
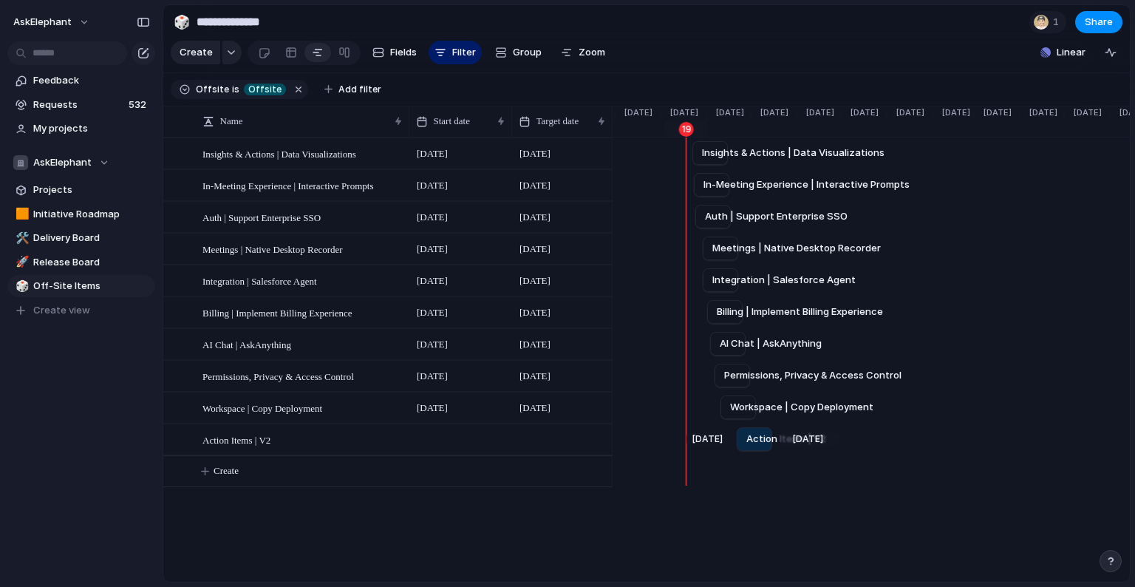
click at [735, 436] on div "Sep 21 Action Items | V2 Oct 15" at bounding box center [684, 440] width 3286 height 32
drag, startPoint x: 736, startPoint y: 438, endPoint x: 725, endPoint y: 439, distance: 11.2
click at [725, 439] on div at bounding box center [723, 439] width 18 height 24
click at [388, 378] on div at bounding box center [389, 376] width 25 height 19
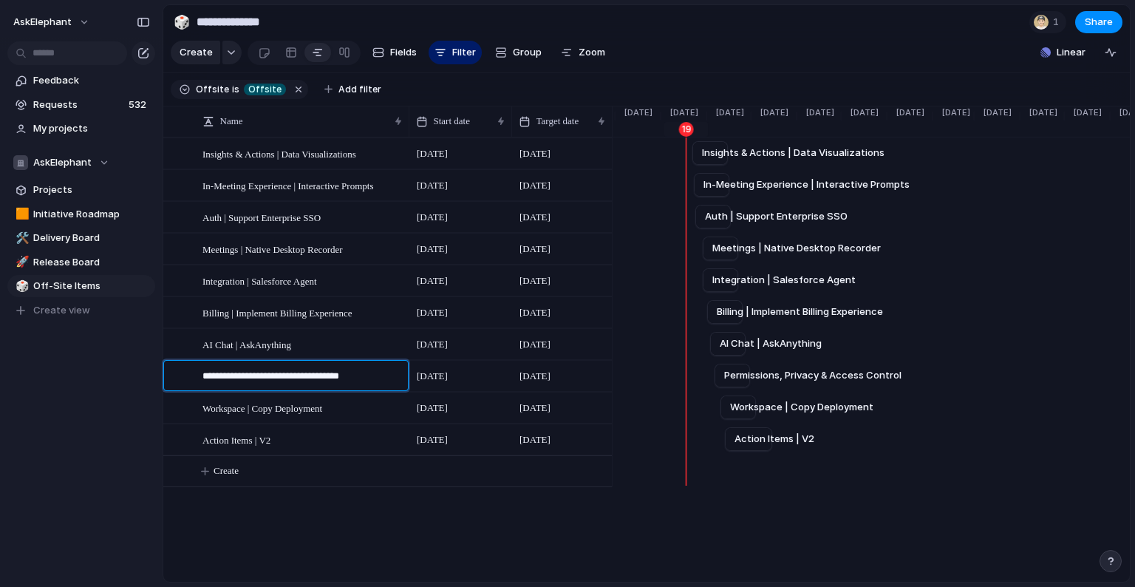
click at [200, 376] on div "**********" at bounding box center [293, 376] width 220 height 30
click at [200, 373] on div "**********" at bounding box center [293, 376] width 220 height 30
click at [204, 373] on textarea "**********" at bounding box center [300, 378] width 195 height 18
drag, startPoint x: 240, startPoint y: 391, endPoint x: 250, endPoint y: 378, distance: 15.8
click at [250, 378] on textarea "**********" at bounding box center [300, 384] width 195 height 30
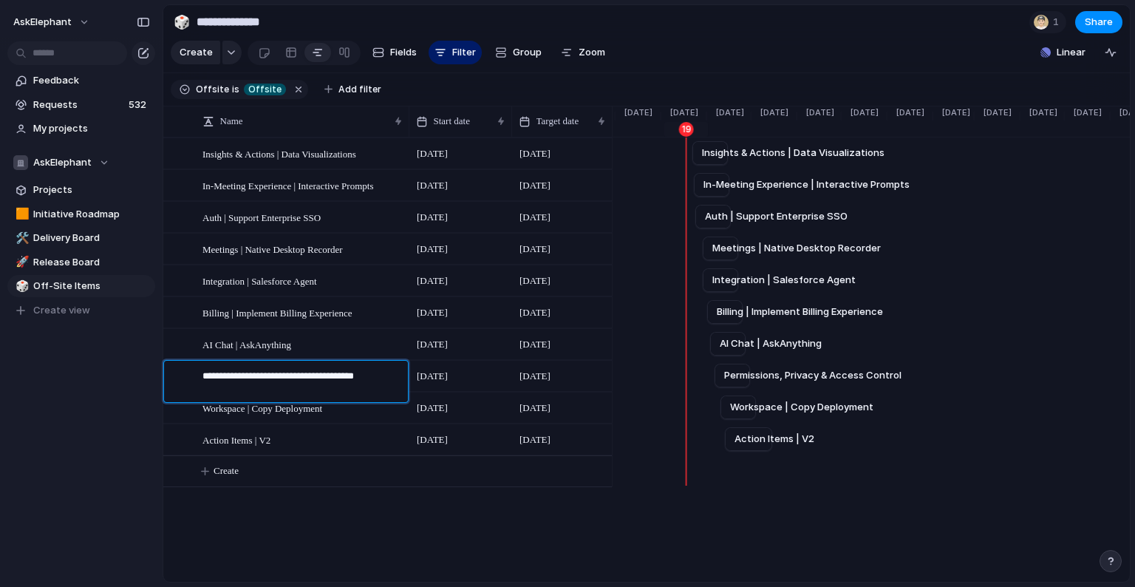
type textarea "**********"
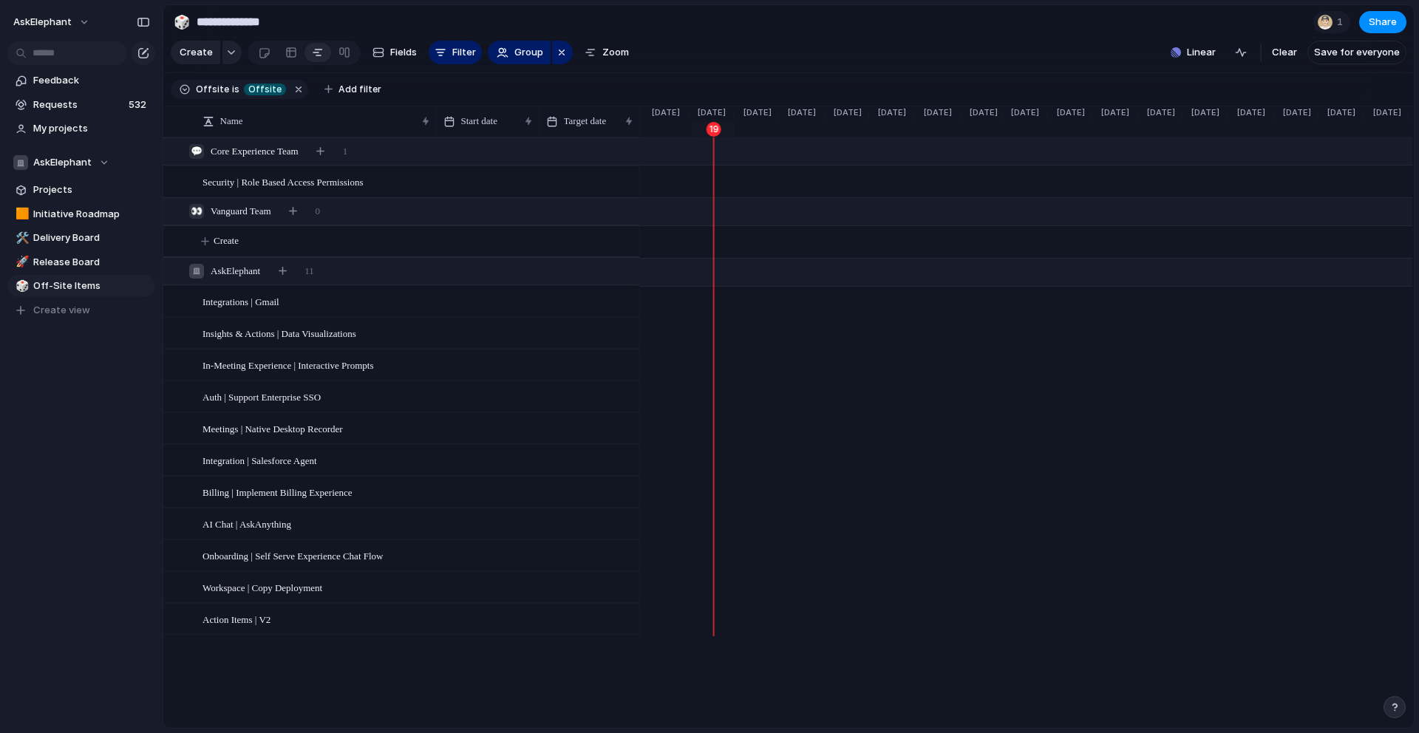
scroll to position [0, 1262]
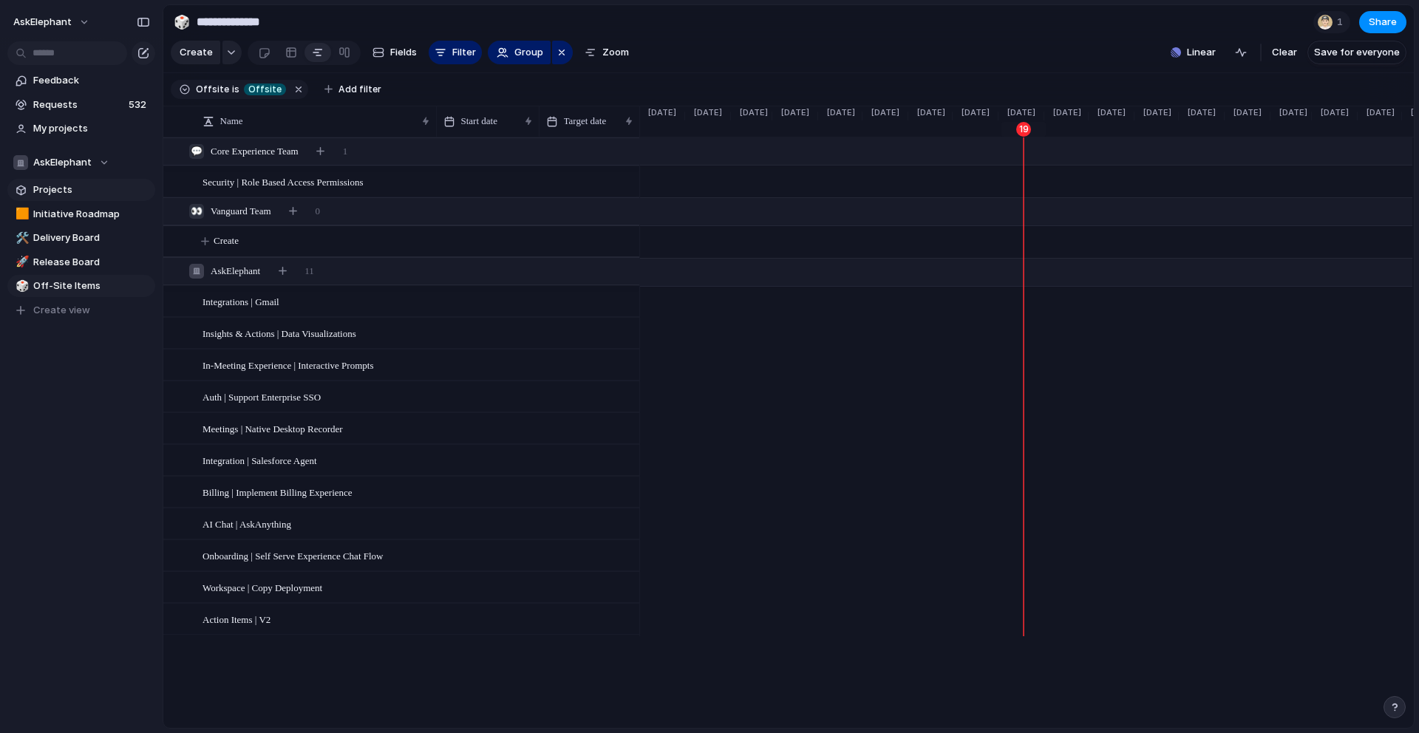
click at [49, 187] on span "Projects" at bounding box center [91, 190] width 117 height 15
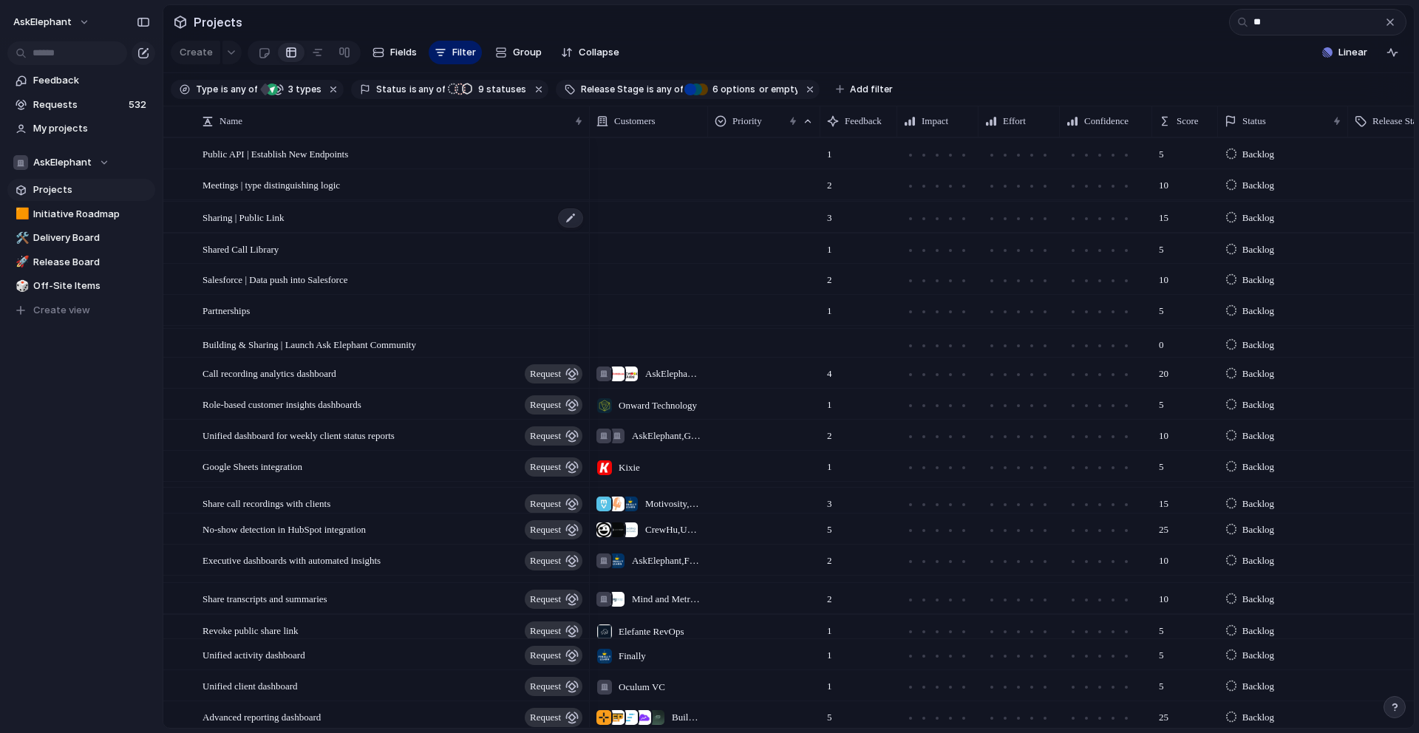
type input "*"
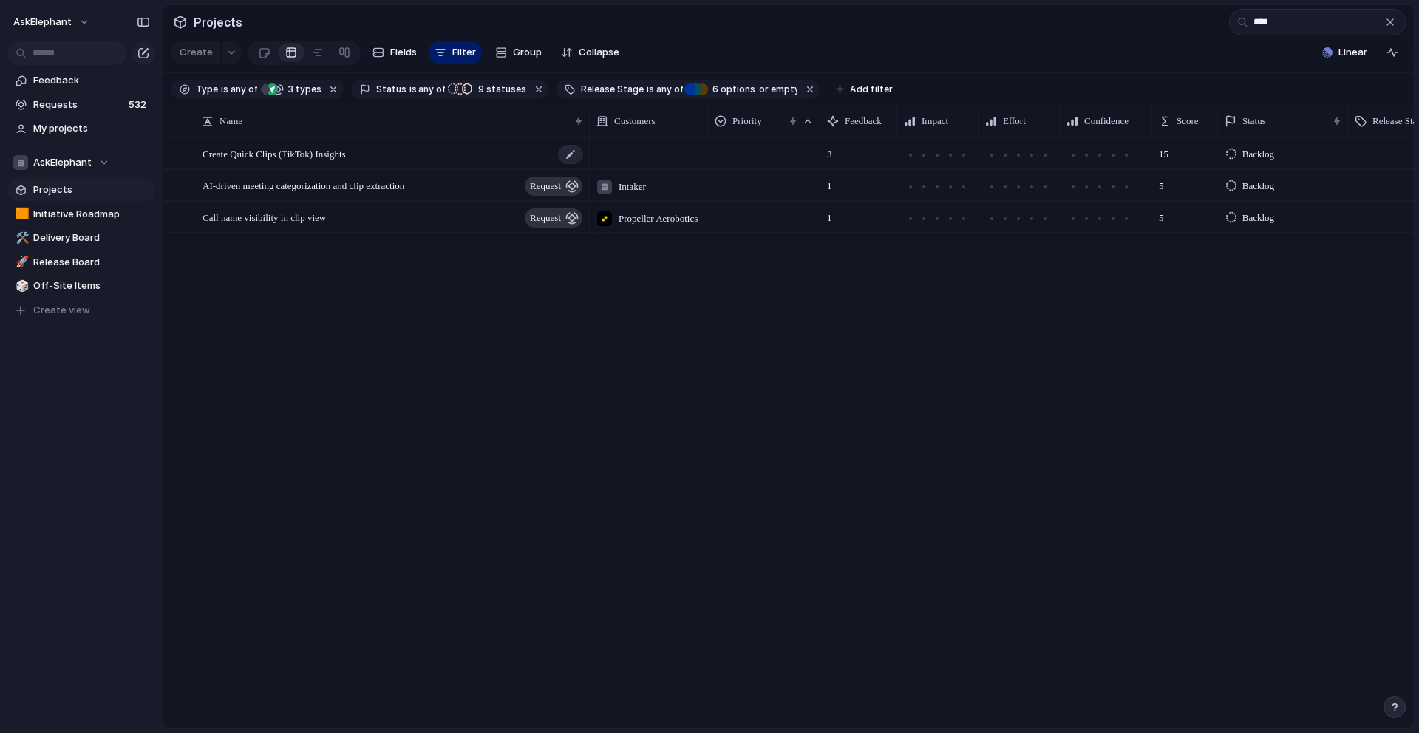
type input "****"
click at [402, 149] on div "Create Quick Clips (TikTok) Insights" at bounding box center [394, 154] width 382 height 30
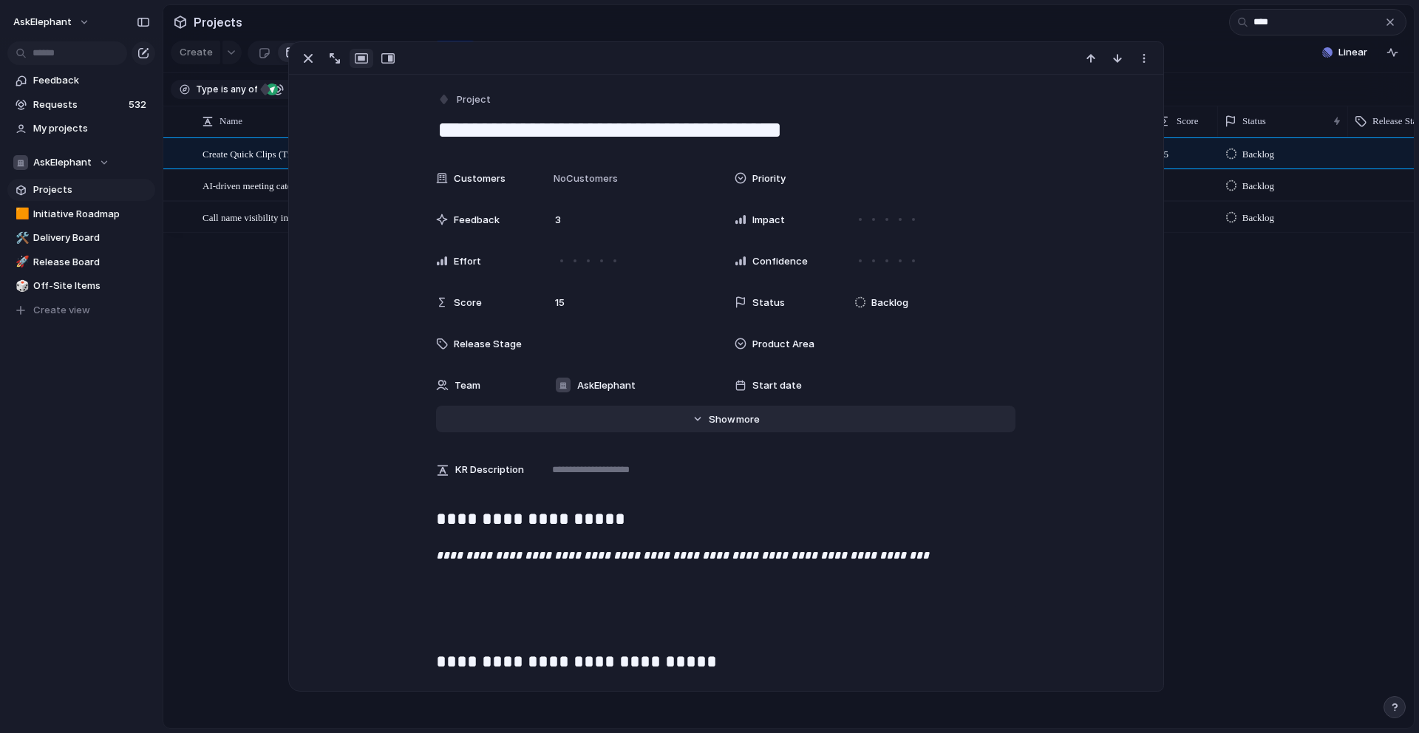
click at [727, 420] on span "Show" at bounding box center [722, 419] width 27 height 15
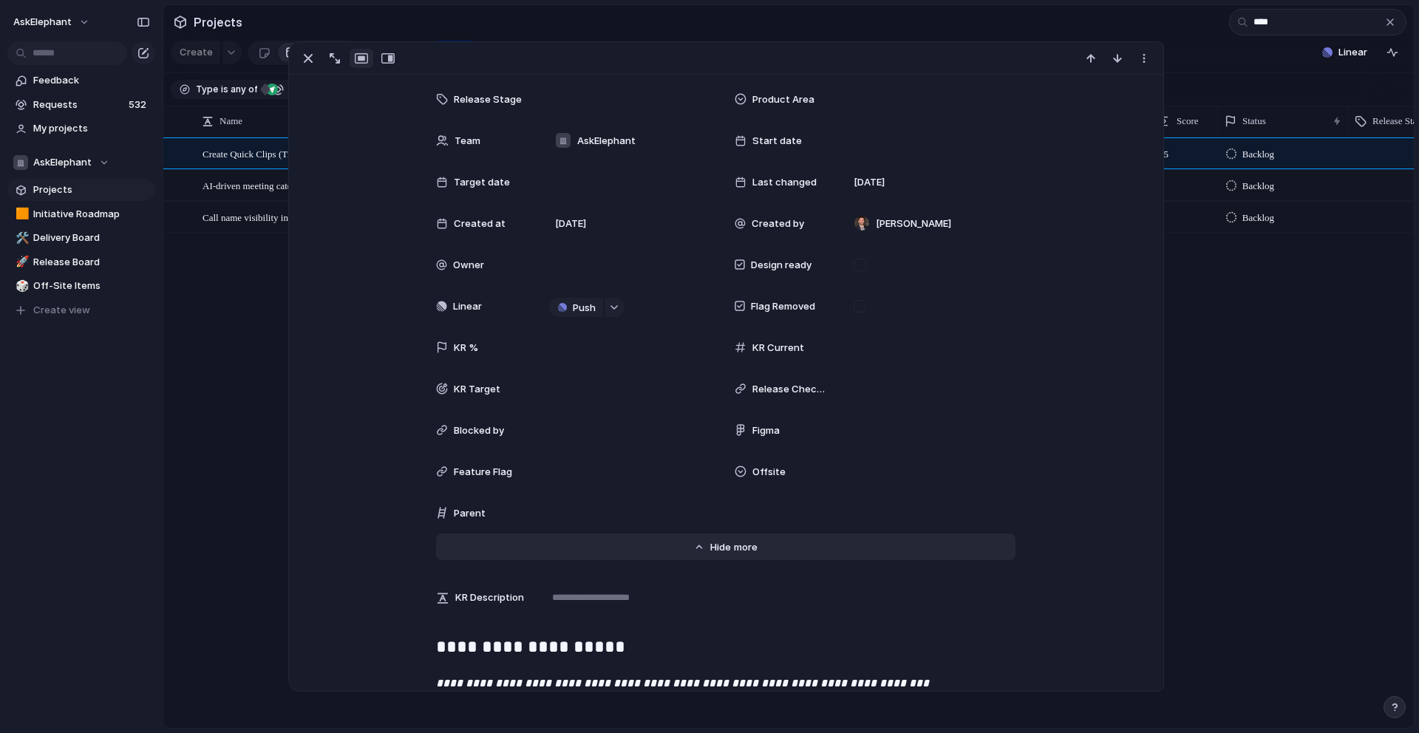
scroll to position [273, 0]
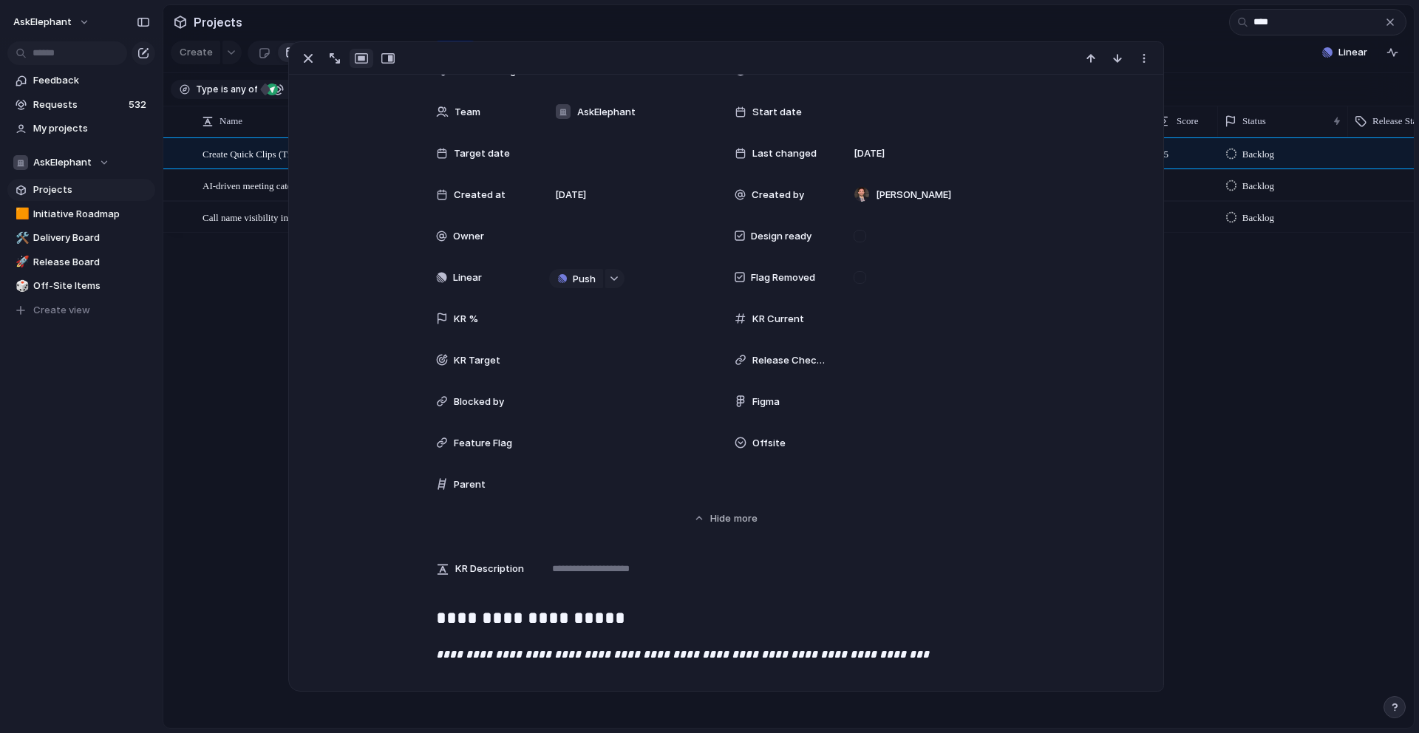
click at [794, 440] on div "Offsite" at bounding box center [782, 443] width 95 height 15
click at [866, 488] on div at bounding box center [863, 496] width 26 height 26
click at [217, 392] on div "Offsite" at bounding box center [709, 366] width 1419 height 733
click at [217, 392] on div "Create Quick Clips (TikTok) Insights AI-driven meeting categorization and clip …" at bounding box center [788, 432] width 1251 height 591
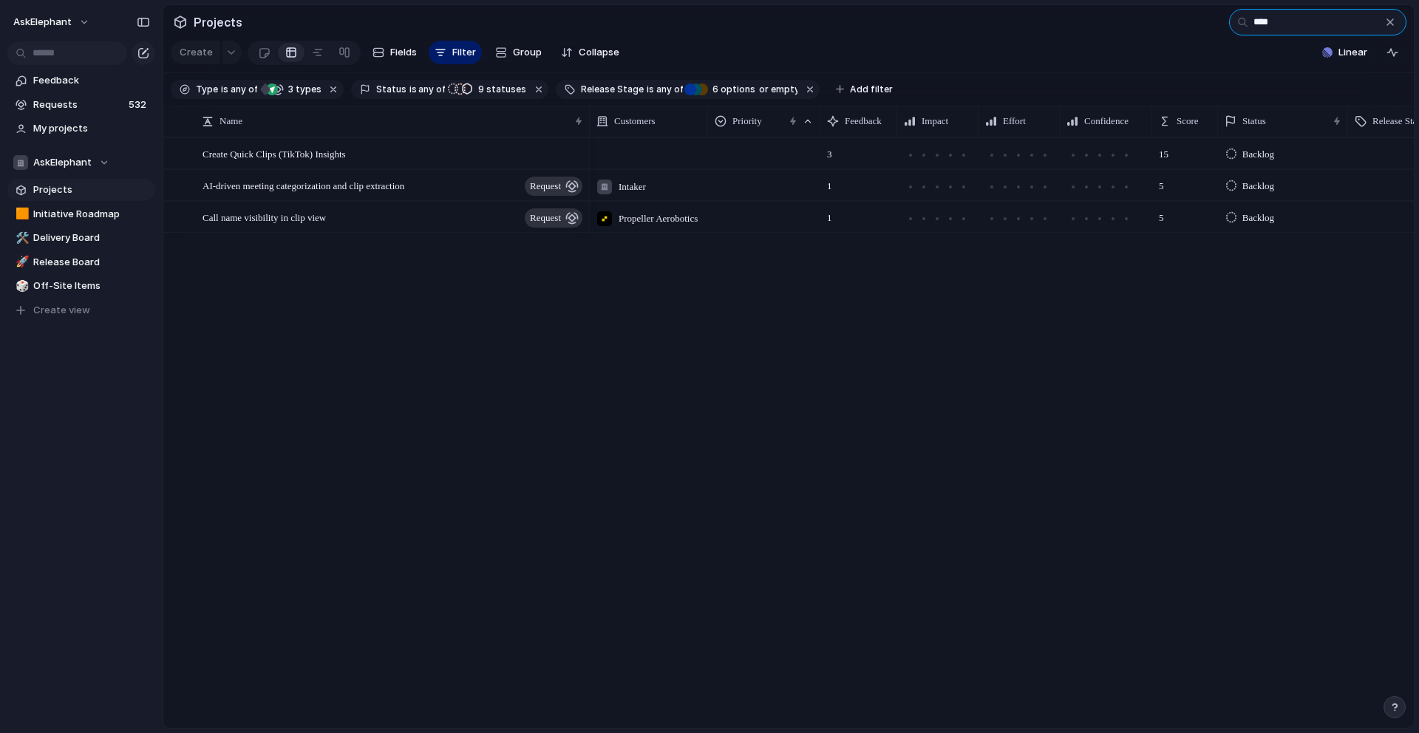
click at [945, 21] on input "****" at bounding box center [1317, 22] width 177 height 27
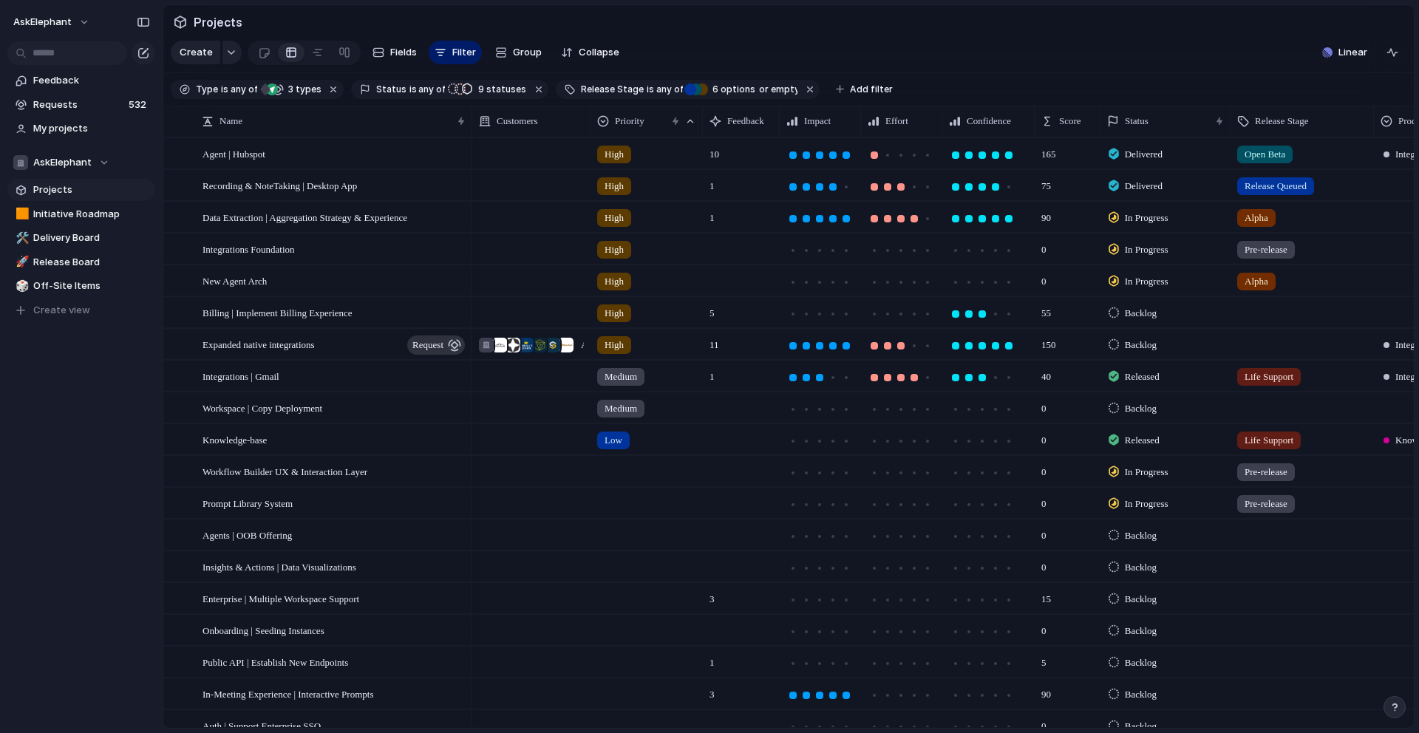
drag, startPoint x: 586, startPoint y: 123, endPoint x: 469, endPoint y: 129, distance: 117.7
click at [469, 129] on div at bounding box center [471, 121] width 7 height 31
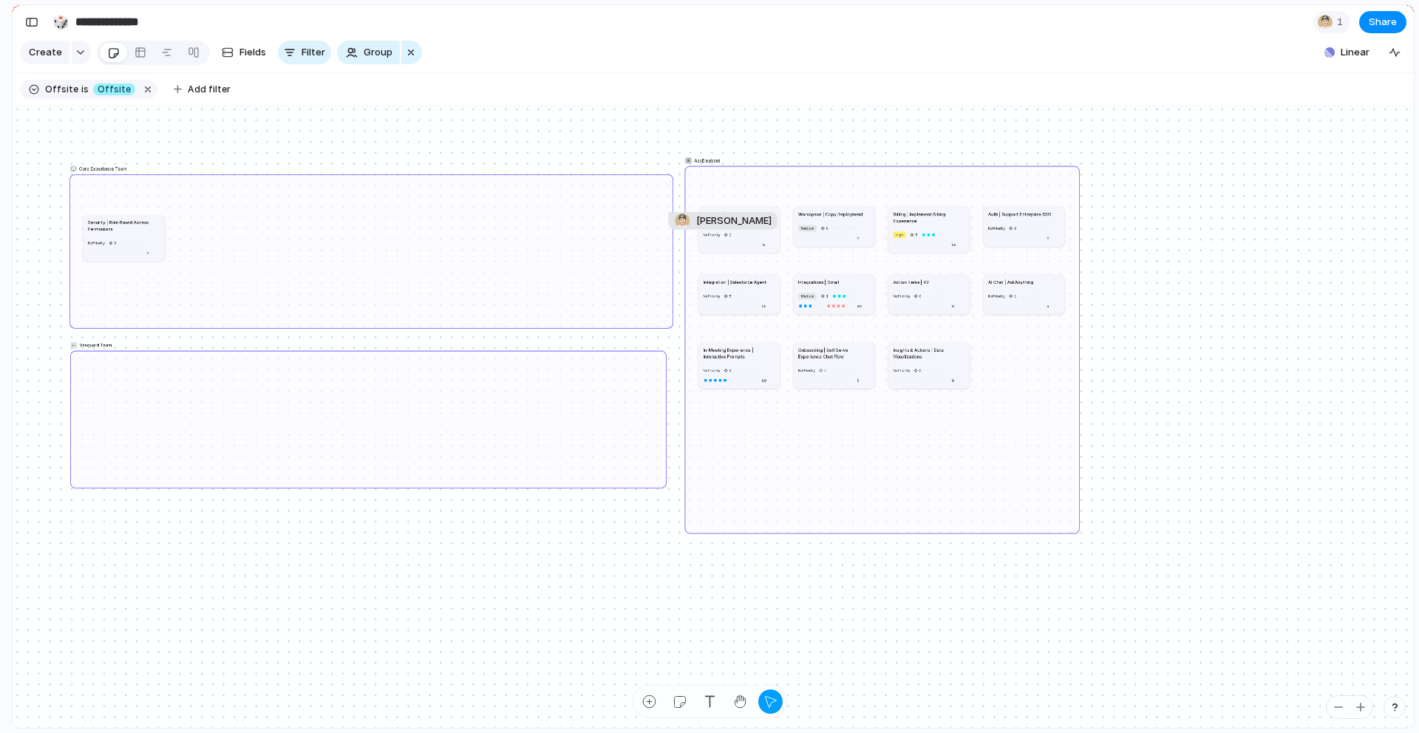
drag, startPoint x: 978, startPoint y: 180, endPoint x: 750, endPoint y: 172, distance: 228.5
click at [750, 172] on div "AskElephant" at bounding box center [881, 350] width 395 height 368
click at [673, 415] on div "👀 Vanguard Team" at bounding box center [376, 418] width 597 height 138
click at [738, 700] on div "button" at bounding box center [741, 702] width 16 height 16
drag, startPoint x: 75, startPoint y: 414, endPoint x: 66, endPoint y: 414, distance: 8.9
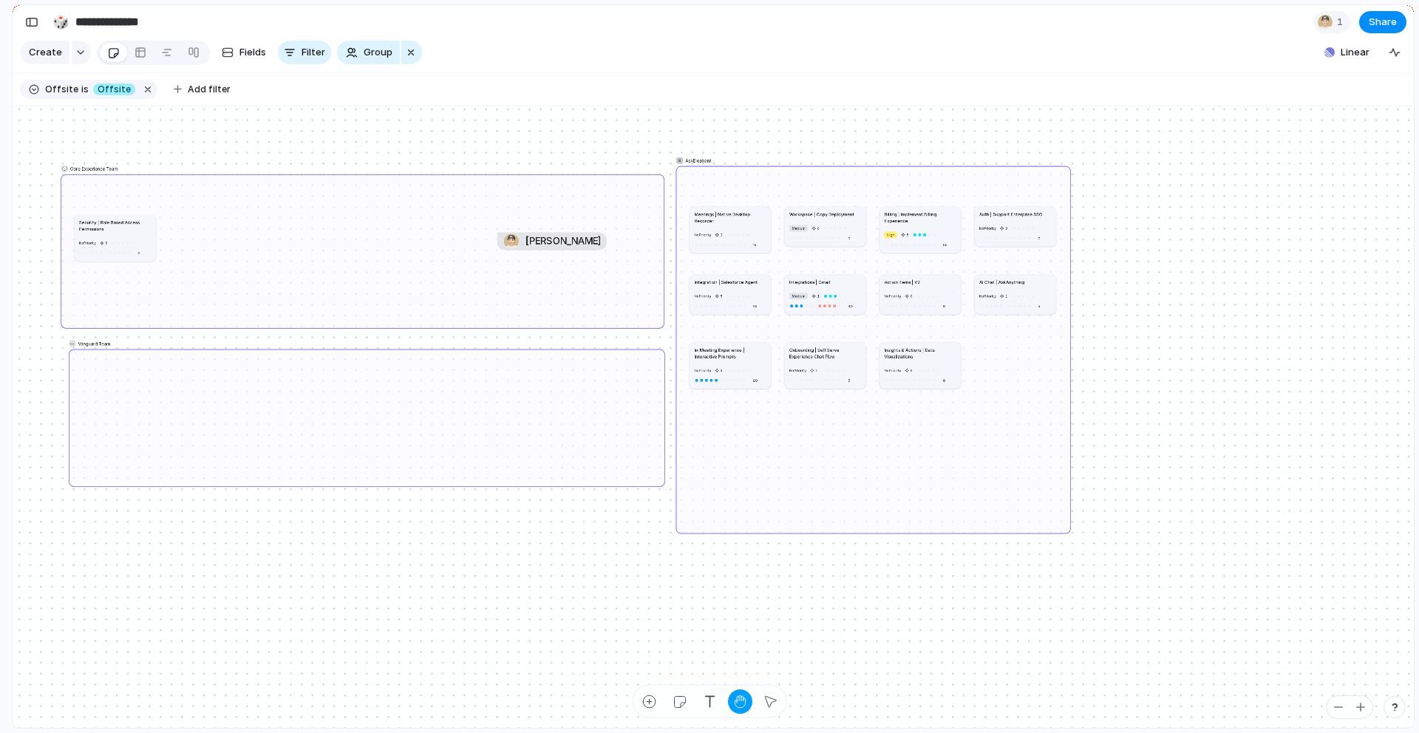
click at [66, 414] on div "💬 Core Experience Team 👀 Vanguard Team AskElephant Meetings | Native Desktop Re…" at bounding box center [713, 417] width 1401 height 622
click at [735, 705] on div "button" at bounding box center [741, 702] width 16 height 16
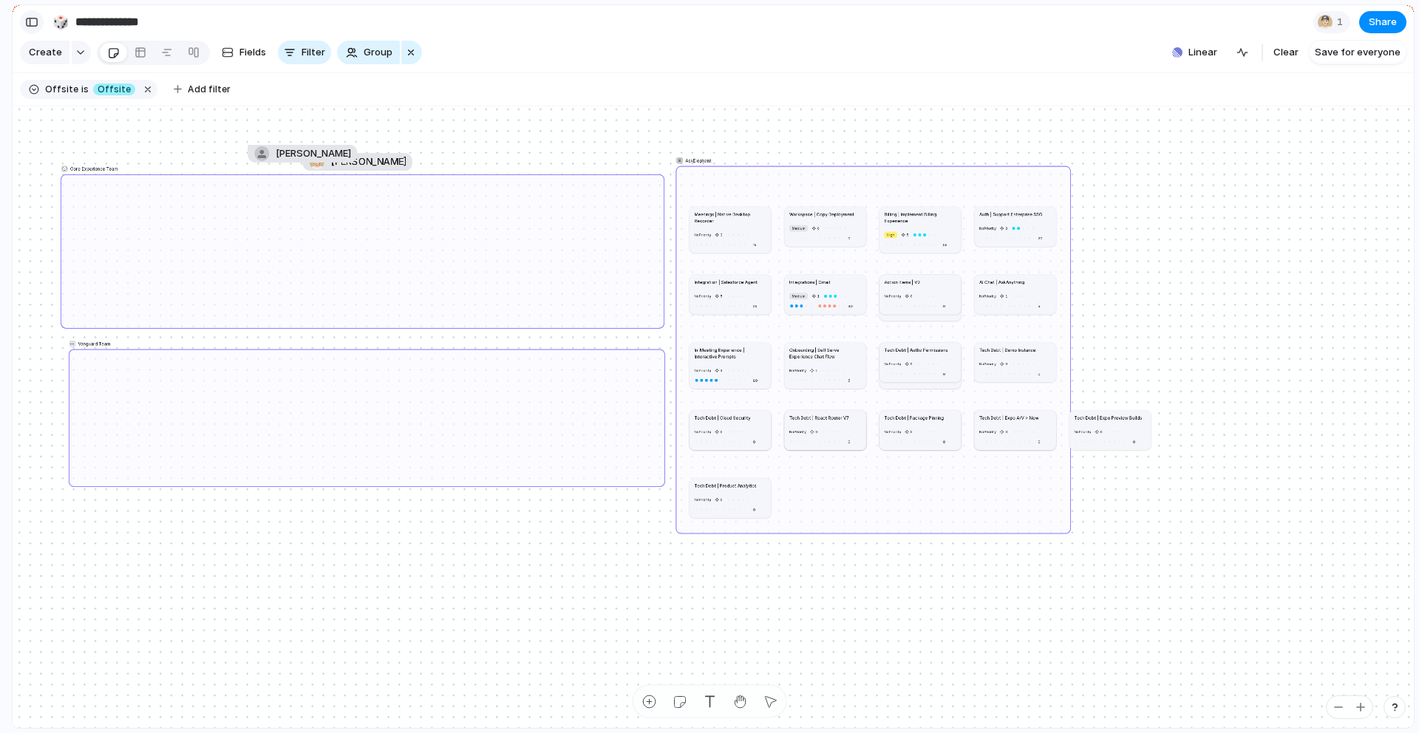
click at [35, 23] on div "button" at bounding box center [31, 22] width 13 height 10
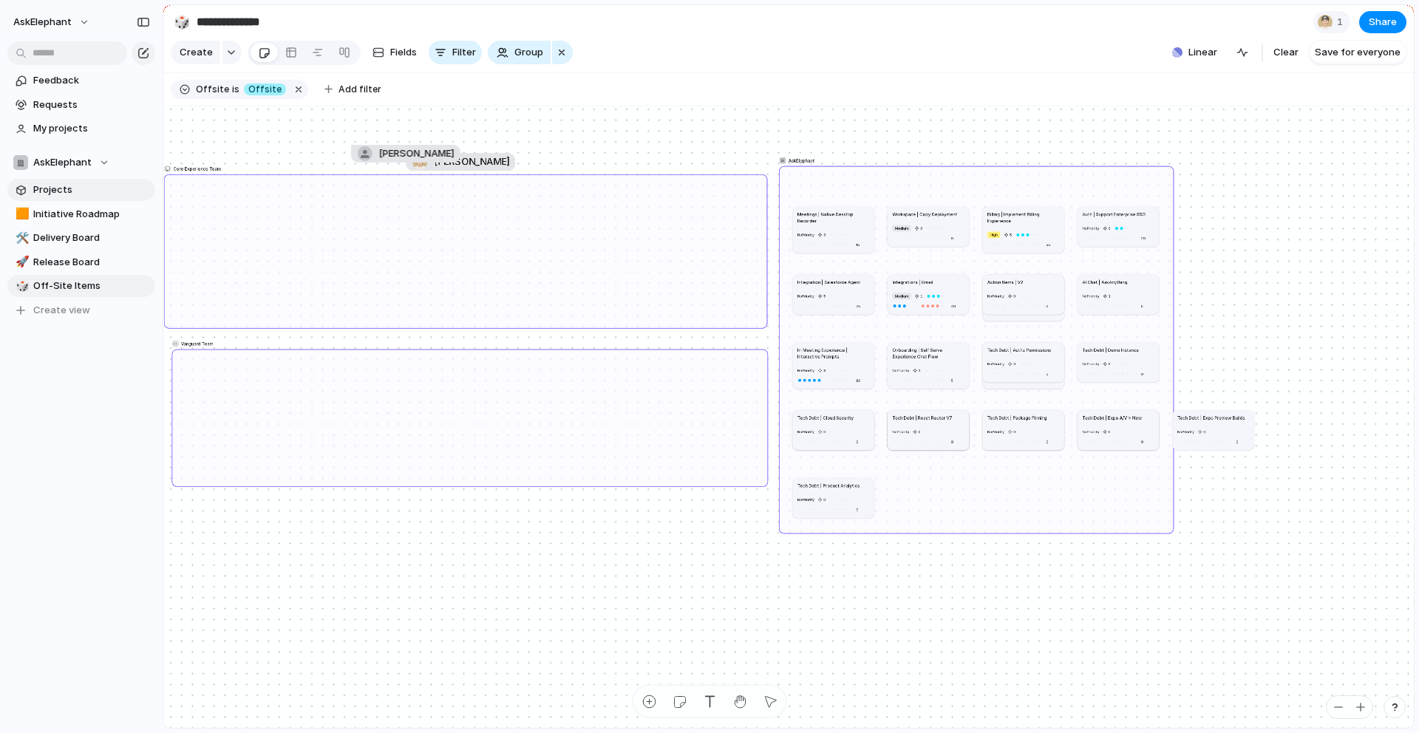
click at [49, 185] on span "Projects" at bounding box center [91, 190] width 117 height 15
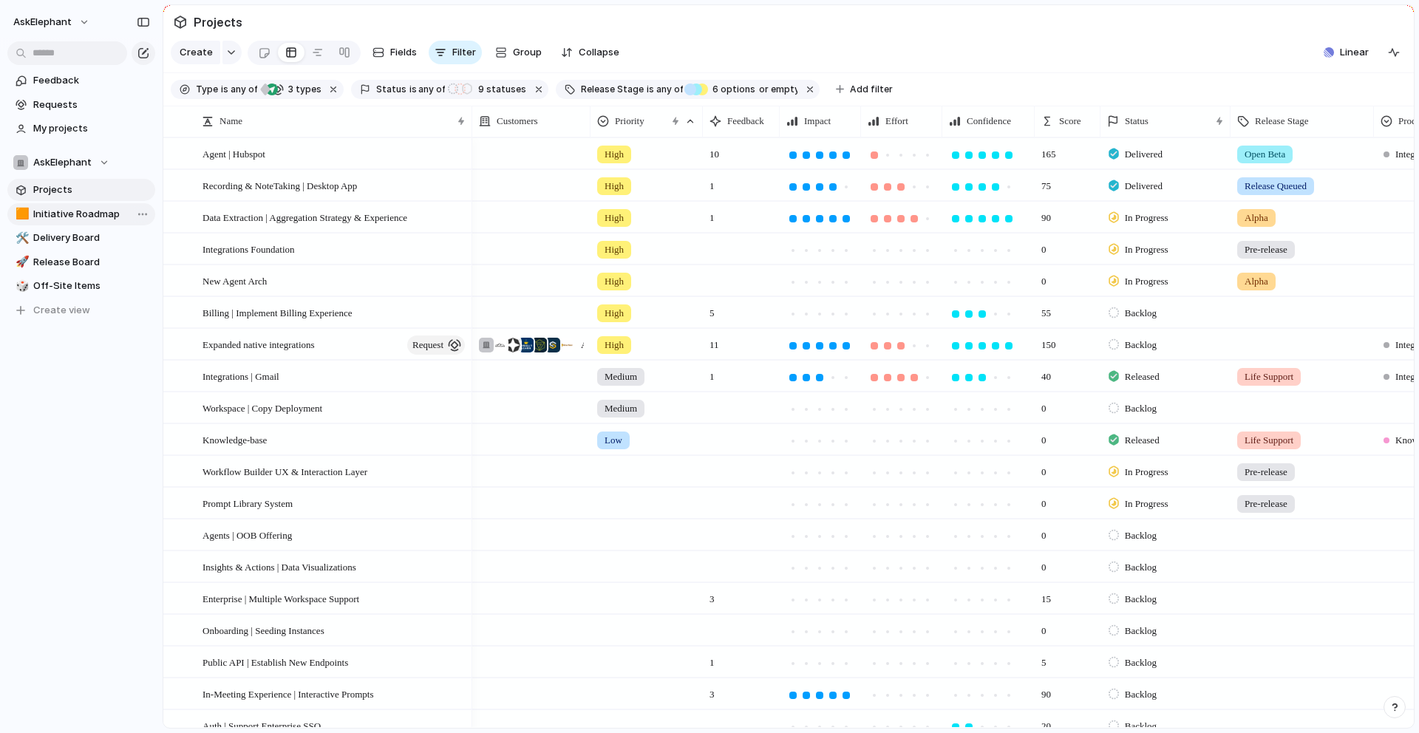
click at [107, 217] on span "Initiative Roadmap" at bounding box center [91, 214] width 117 height 15
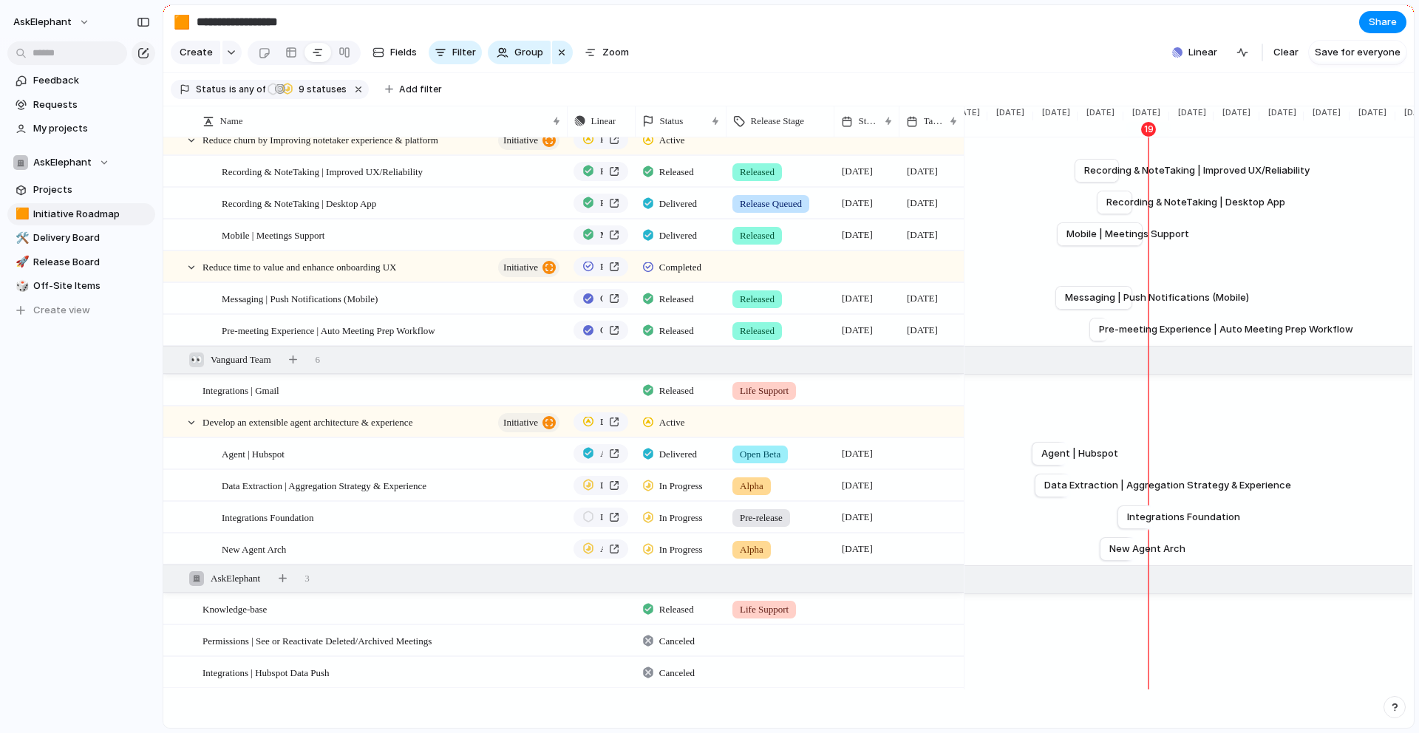
scroll to position [203, 0]
click at [357, 515] on div "Integrations Foundation" at bounding box center [392, 516] width 340 height 30
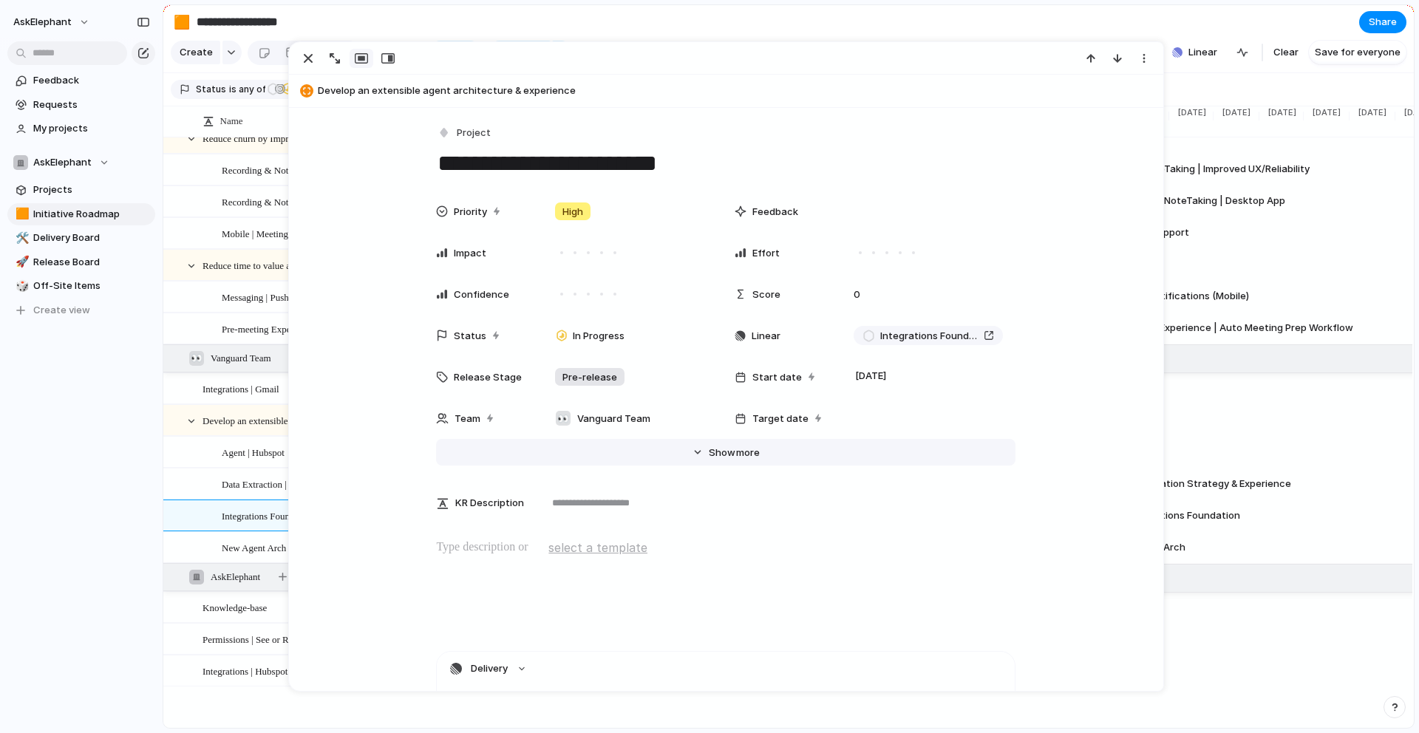
click at [740, 449] on span "more" at bounding box center [748, 453] width 24 height 15
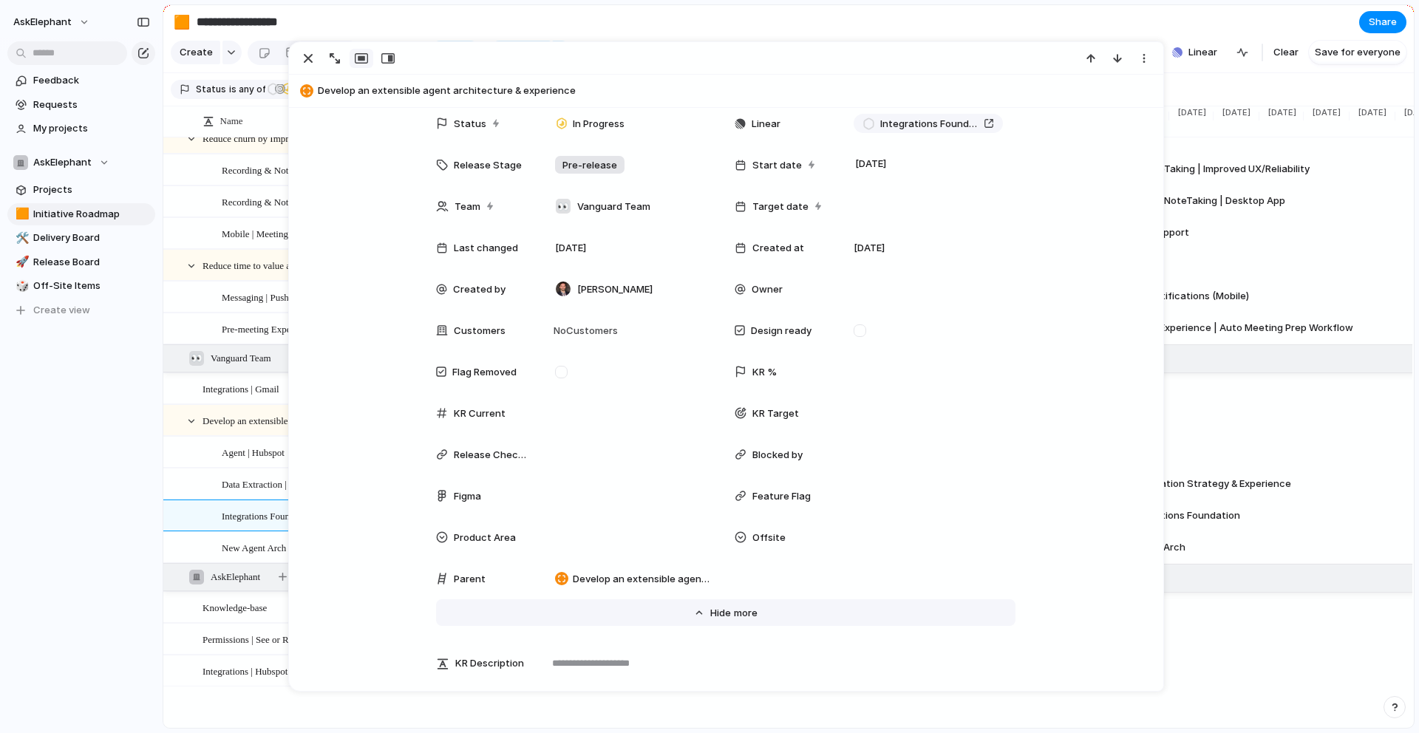
scroll to position [214, 0]
click at [778, 537] on span "Offsite" at bounding box center [768, 536] width 33 height 15
click at [871, 589] on div at bounding box center [863, 589] width 26 height 26
click at [1048, 30] on div "Offsite" at bounding box center [709, 366] width 1419 height 733
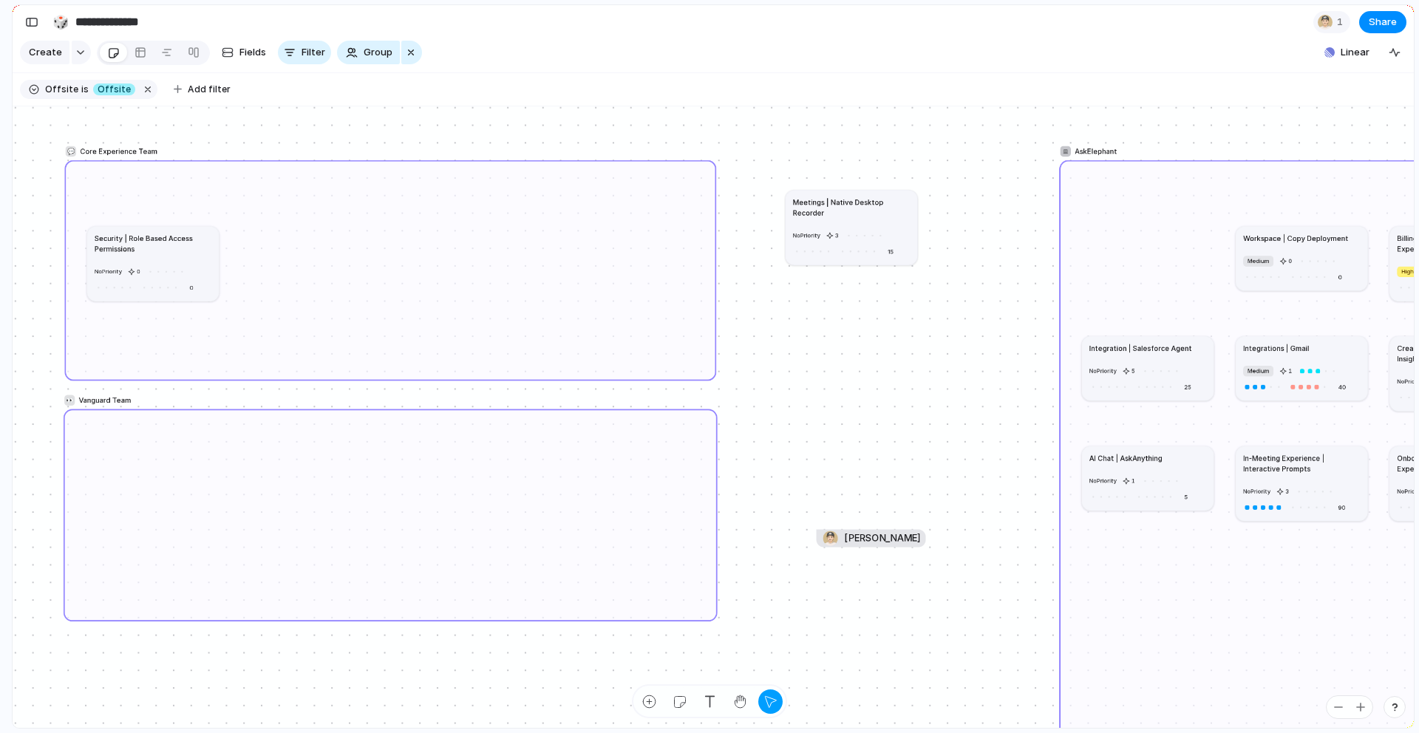
drag, startPoint x: 1178, startPoint y: 259, endPoint x: 869, endPoint y: 217, distance: 311.9
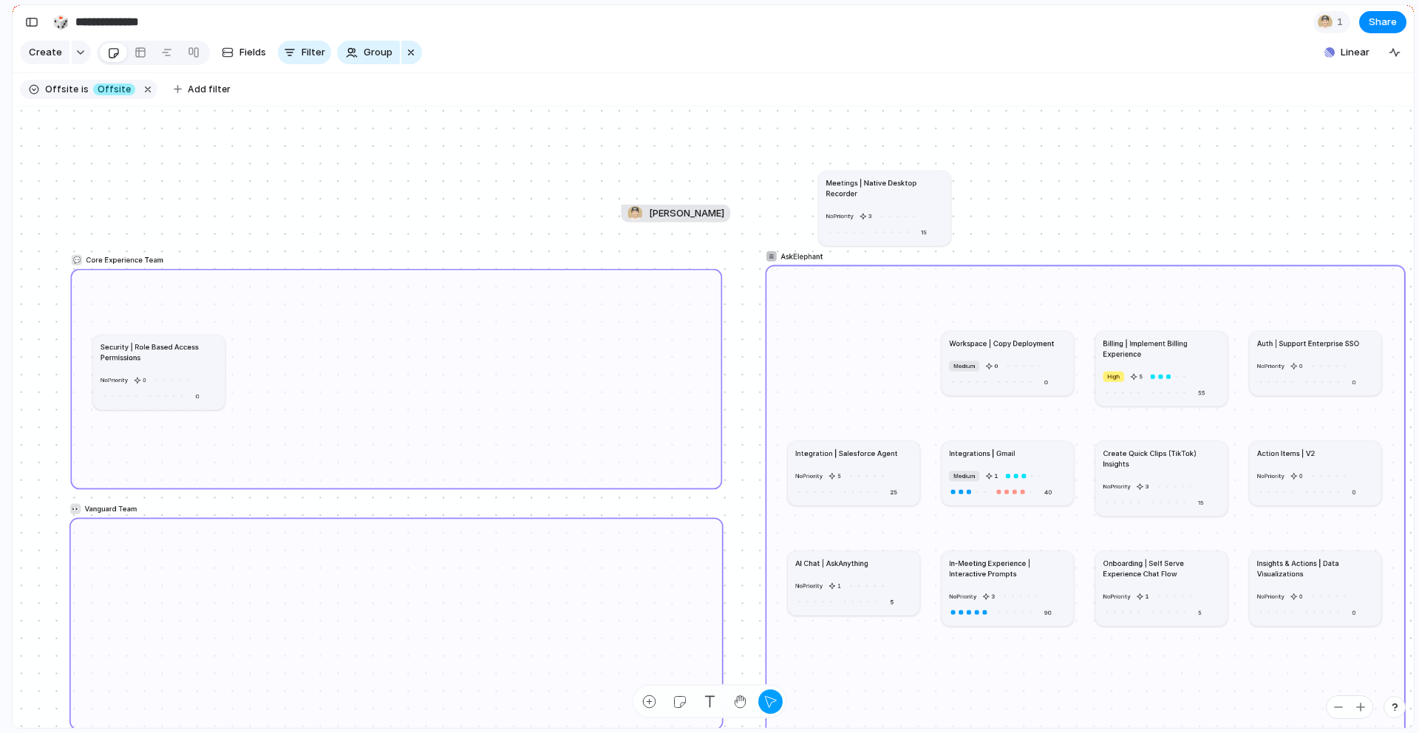
drag, startPoint x: 860, startPoint y: 377, endPoint x: 891, endPoint y: 217, distance: 163.4
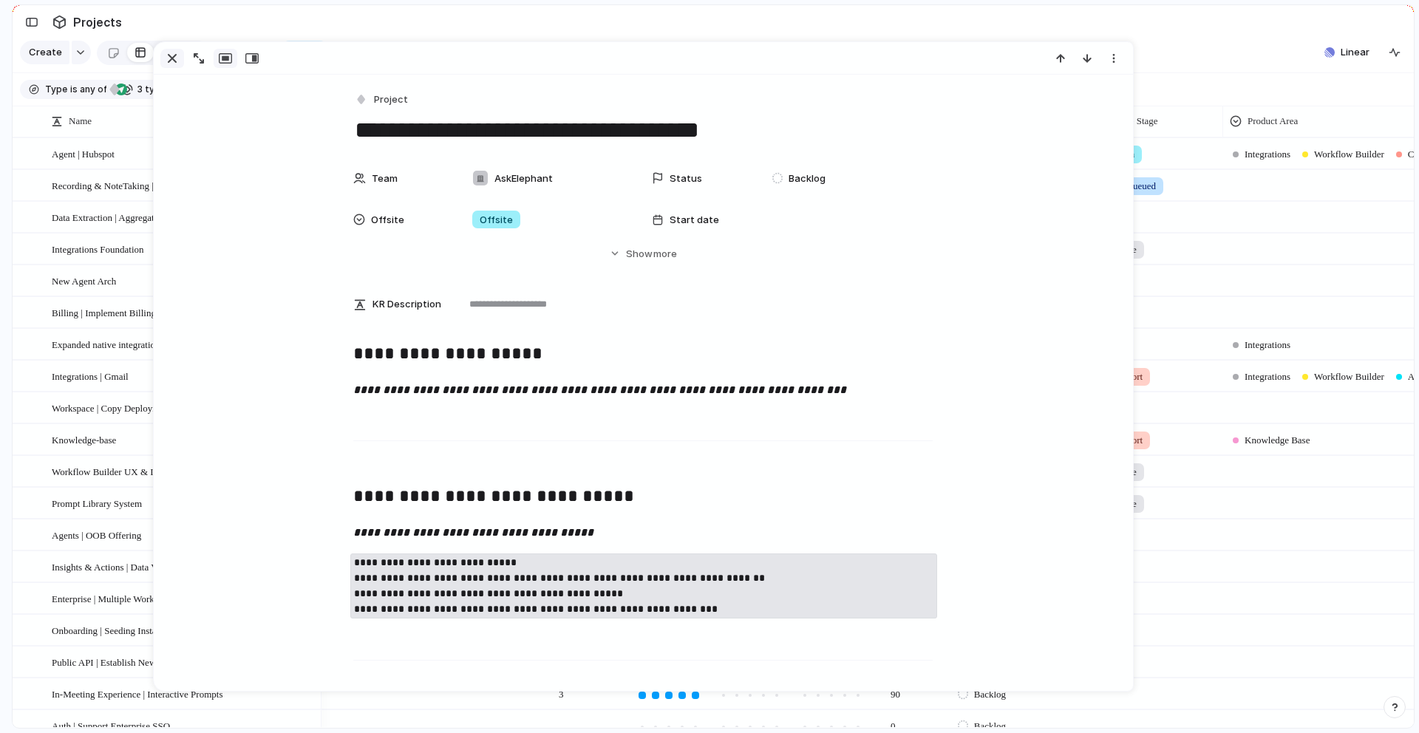
scroll to position [421, 0]
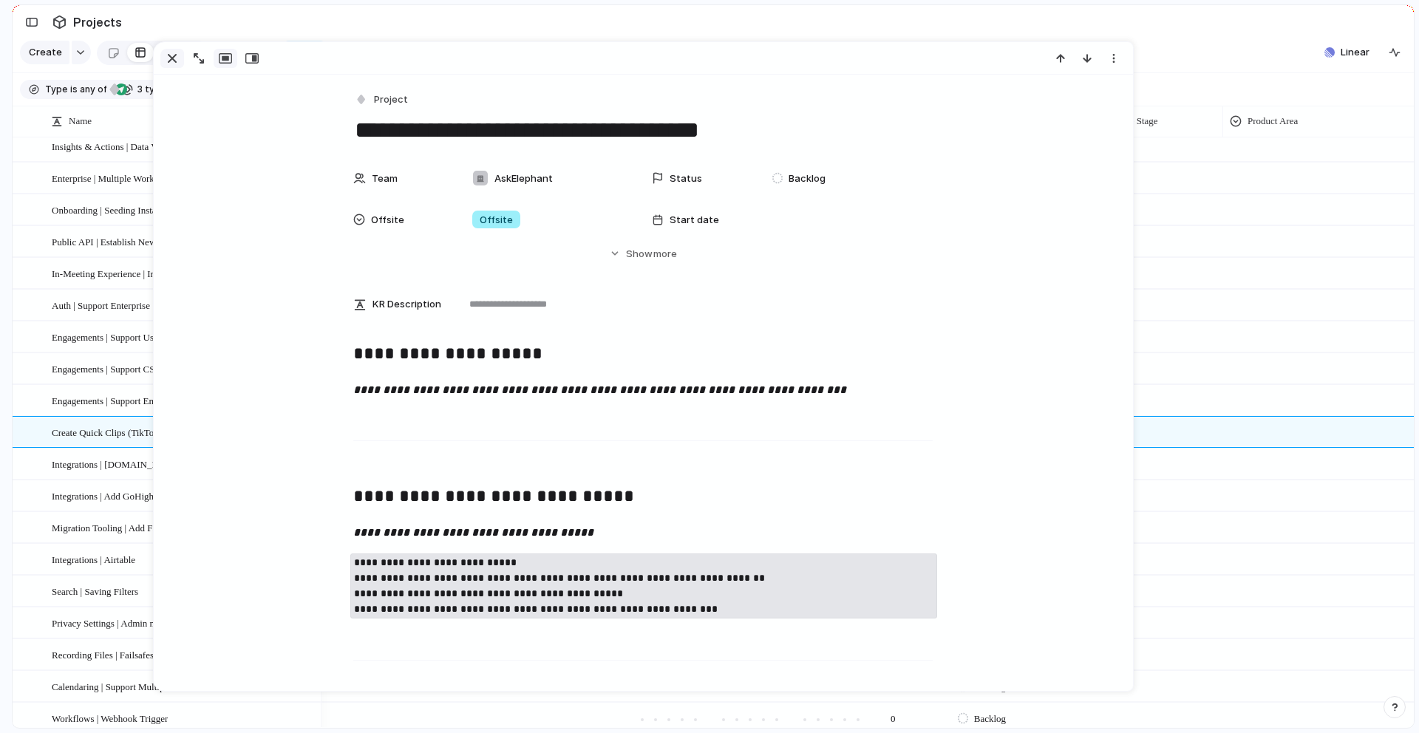
click at [174, 58] on div "button" at bounding box center [172, 59] width 18 height 18
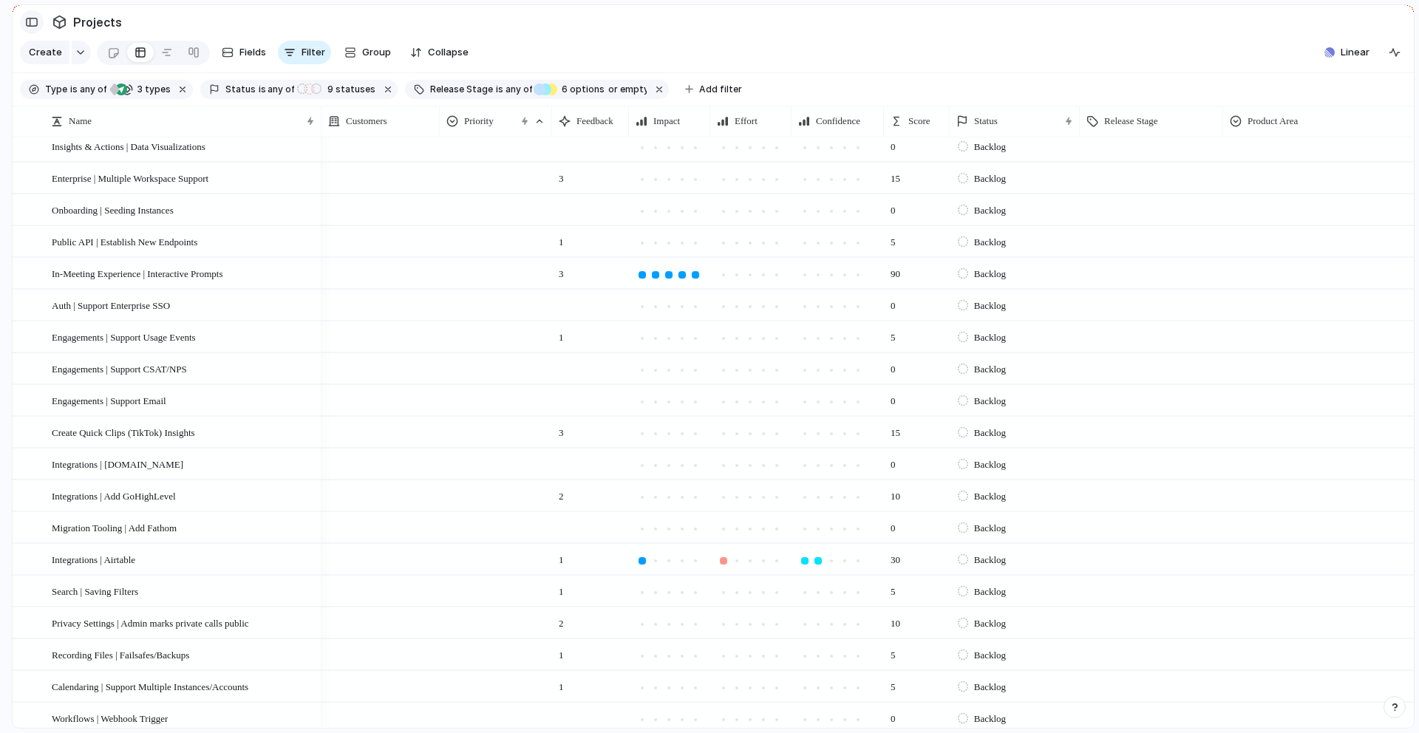
click at [33, 17] on div "button" at bounding box center [31, 22] width 13 height 10
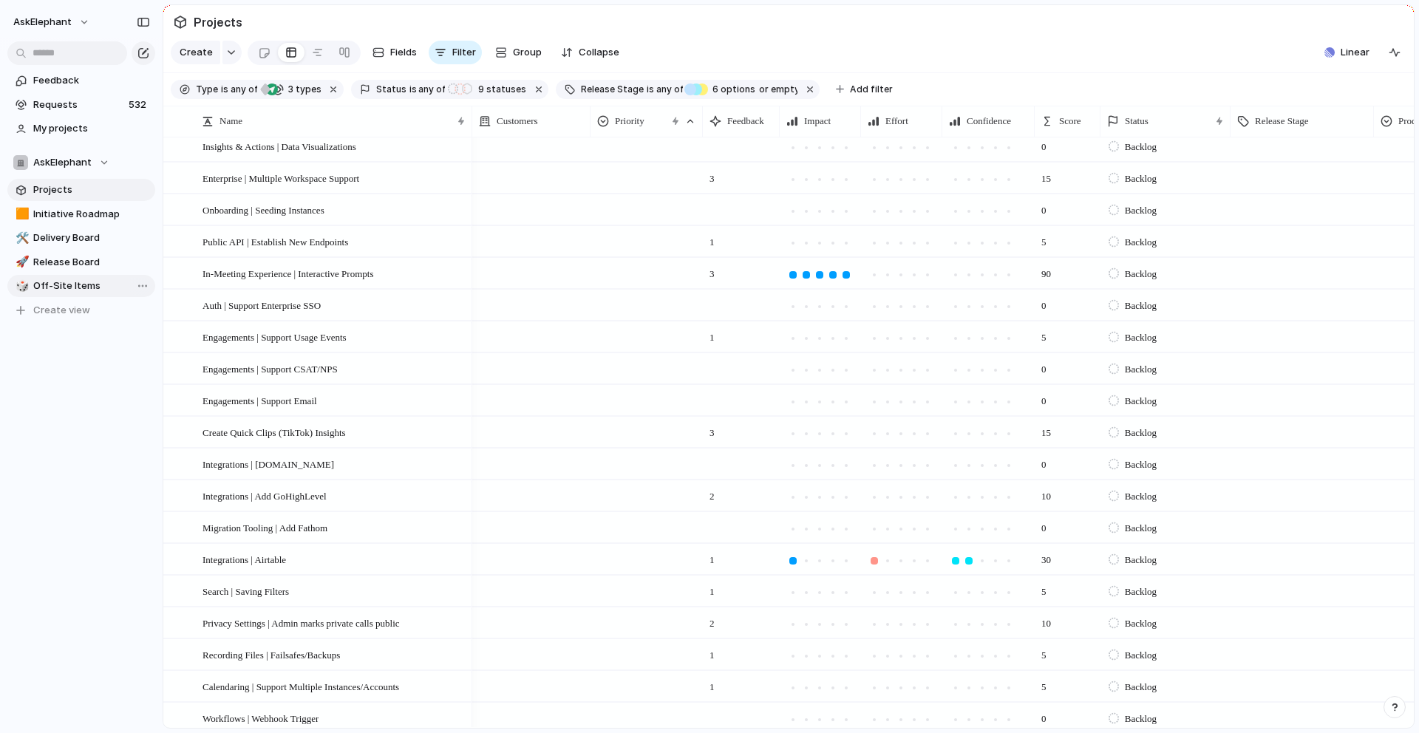
click at [64, 285] on span "Off-Site Items" at bounding box center [91, 286] width 117 height 15
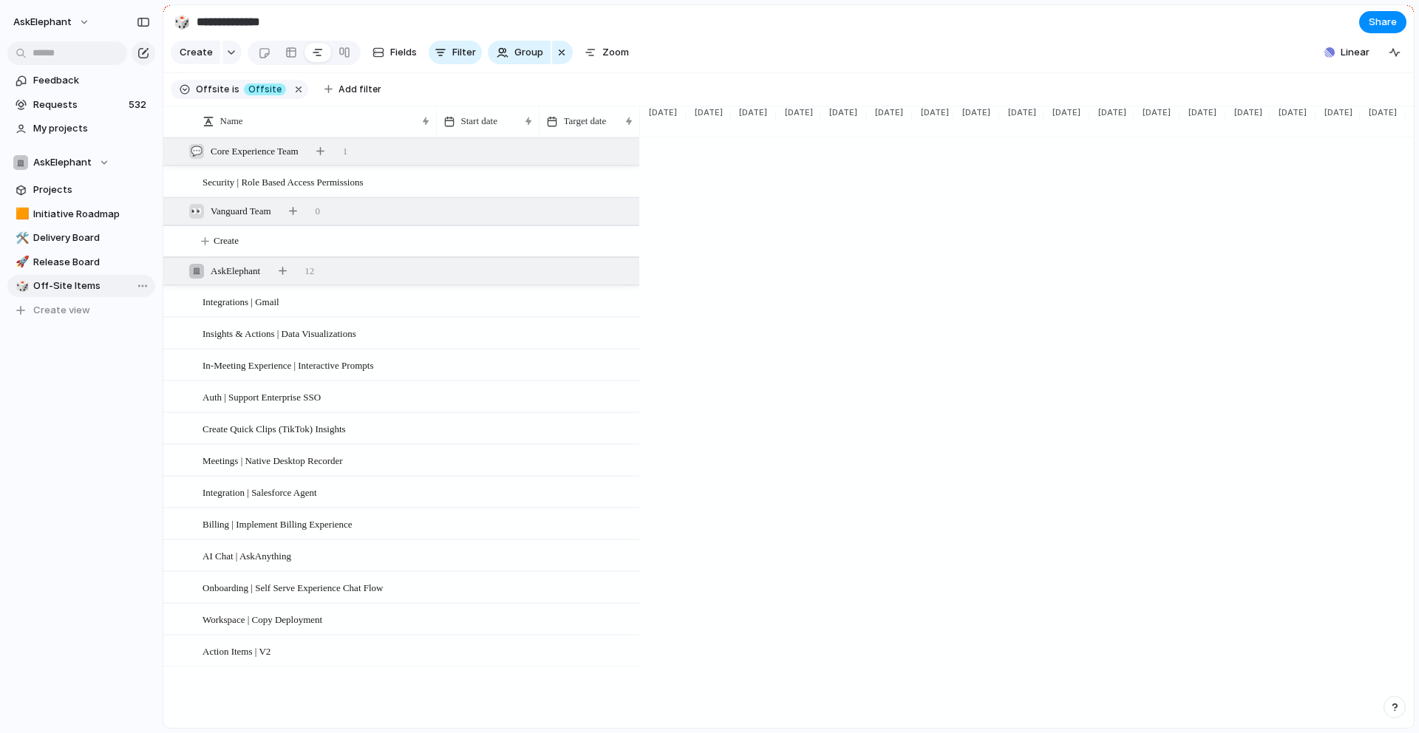
scroll to position [0, 1262]
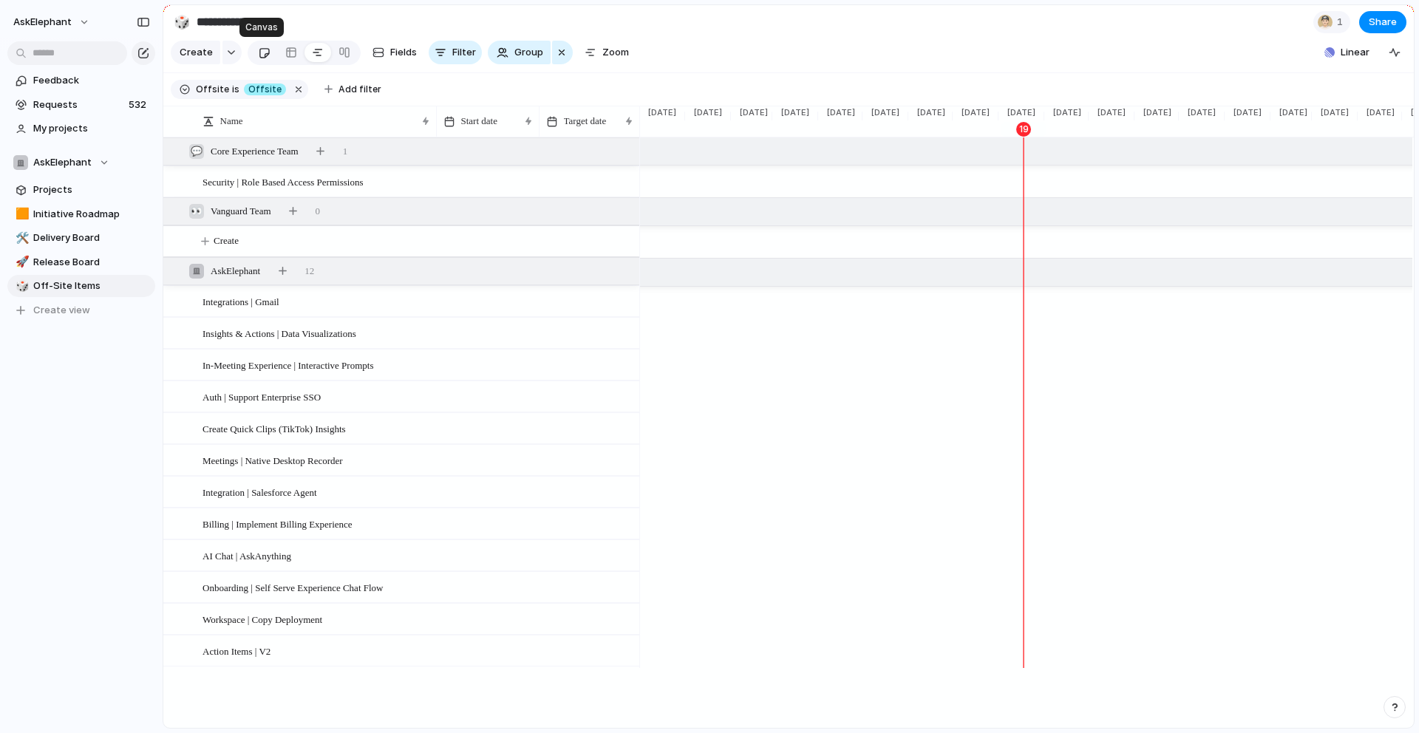
click at [259, 55] on div at bounding box center [264, 53] width 13 height 24
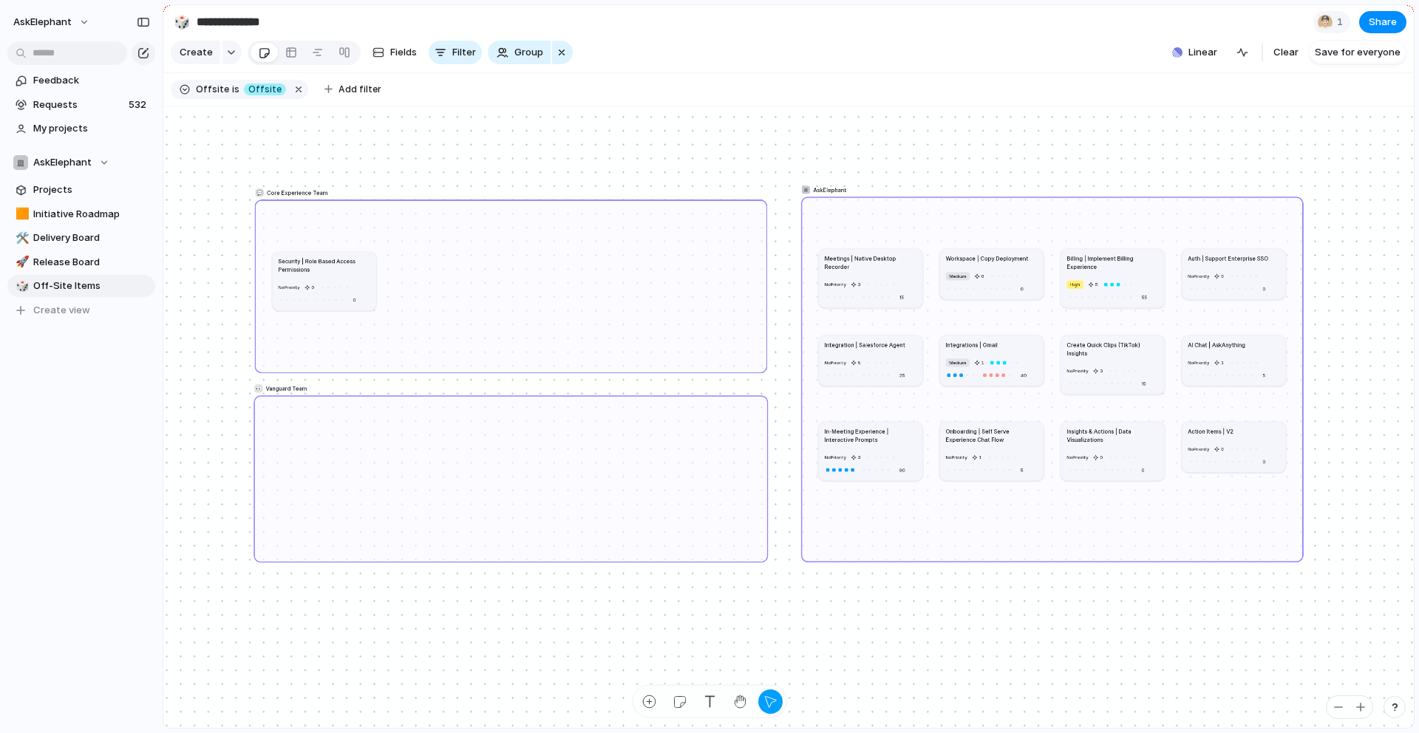
drag, startPoint x: 1302, startPoint y: 659, endPoint x: 1300, endPoint y: 556, distance: 103.5
click at [1300, 556] on div at bounding box center [1299, 558] width 5 height 5
drag, startPoint x: 361, startPoint y: 268, endPoint x: 353, endPoint y: 429, distance: 161.4
click at [353, 429] on h1 "Security | Role Based Access Permissions" at bounding box center [316, 425] width 92 height 16
click at [81, 24] on button "AskElephant" at bounding box center [52, 22] width 91 height 24
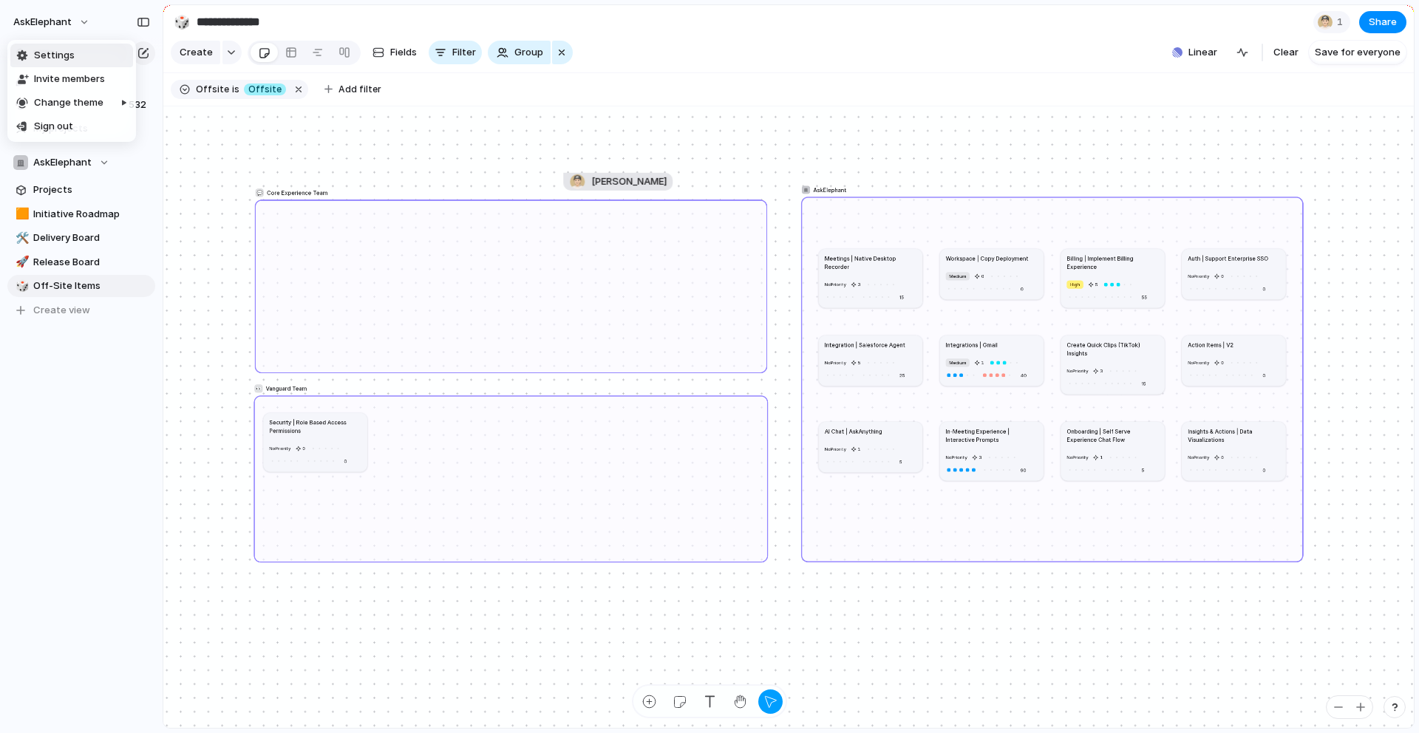
click at [60, 58] on span "Settings" at bounding box center [54, 55] width 41 height 15
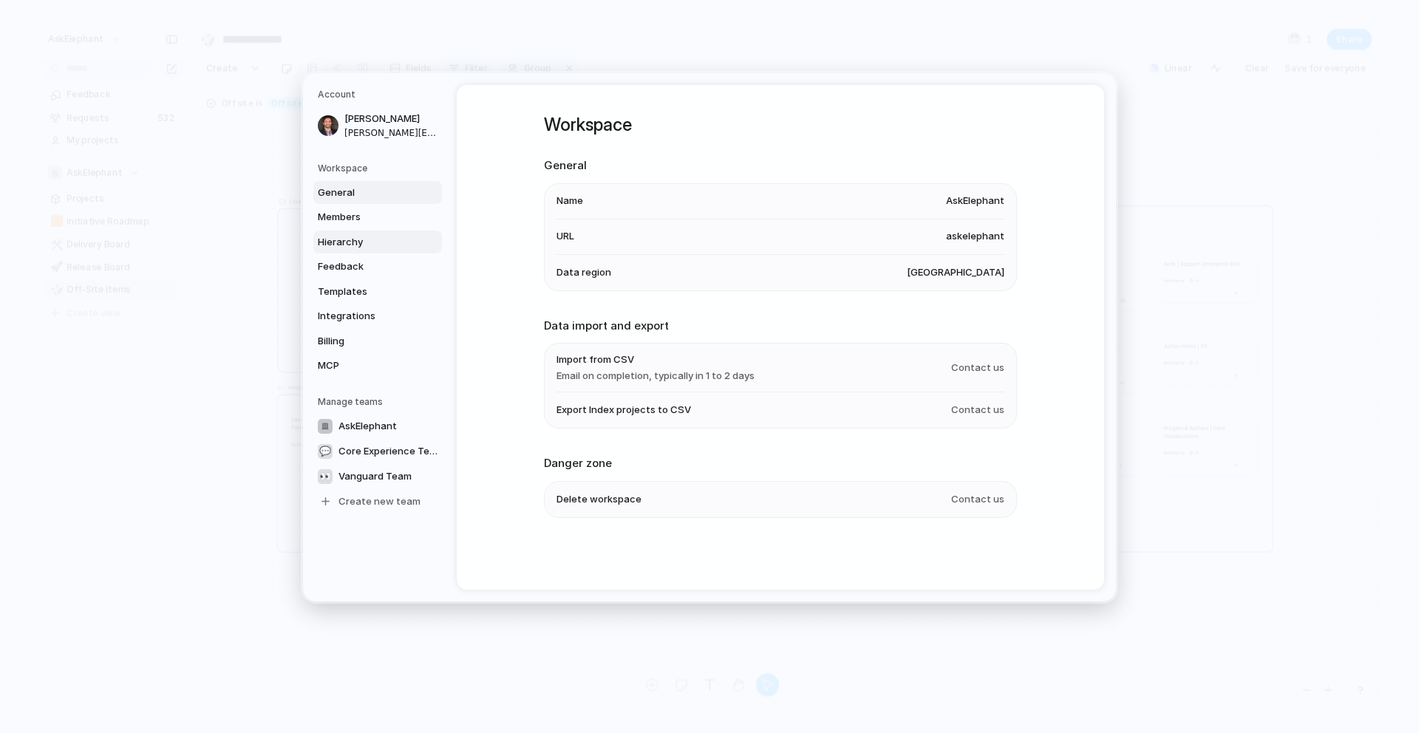
click at [367, 246] on span "Hierarchy" at bounding box center [365, 241] width 95 height 15
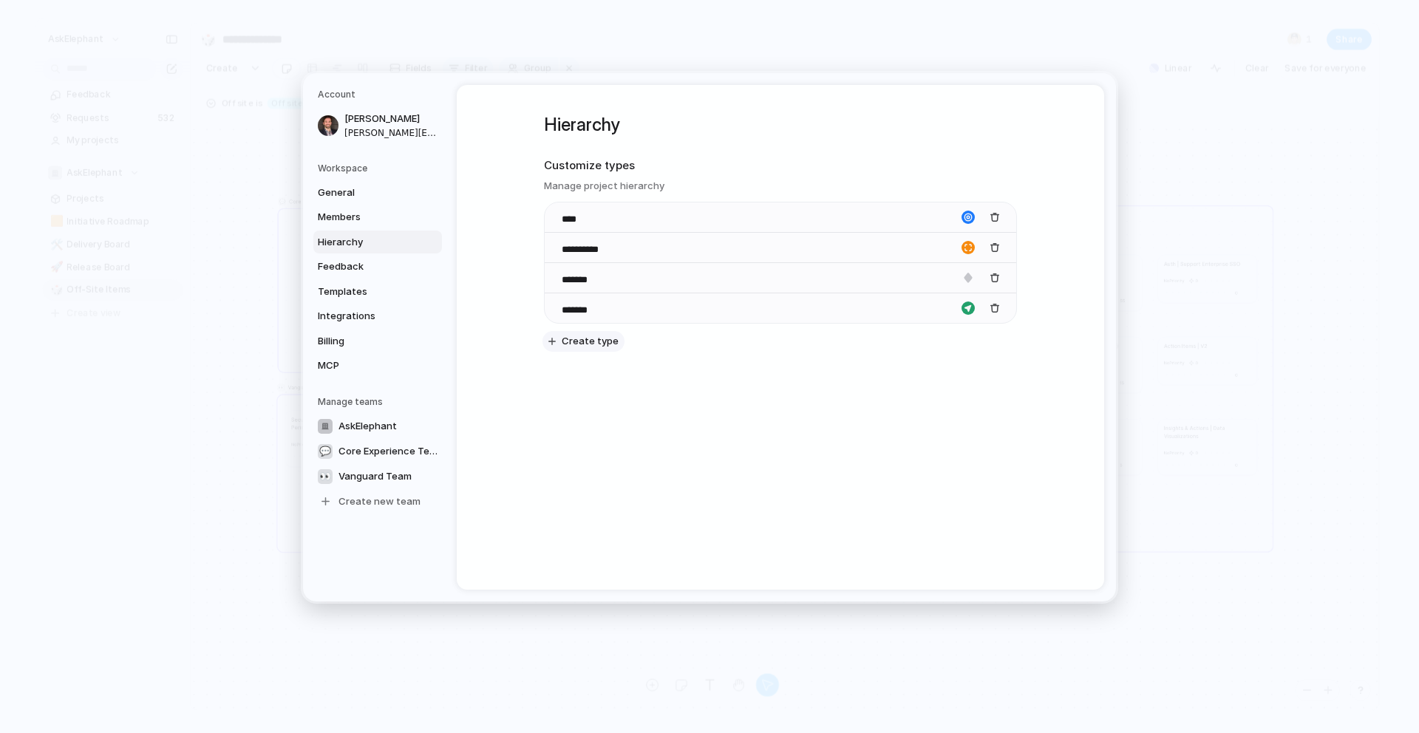
click at [578, 341] on span "Create type" at bounding box center [590, 341] width 57 height 15
click at [966, 341] on div "button" at bounding box center [968, 338] width 13 height 13
click at [954, 367] on button "button" at bounding box center [949, 367] width 13 height 13
click at [964, 368] on button "button" at bounding box center [967, 367] width 13 height 13
click at [932, 384] on button "button" at bounding box center [931, 384] width 13 height 13
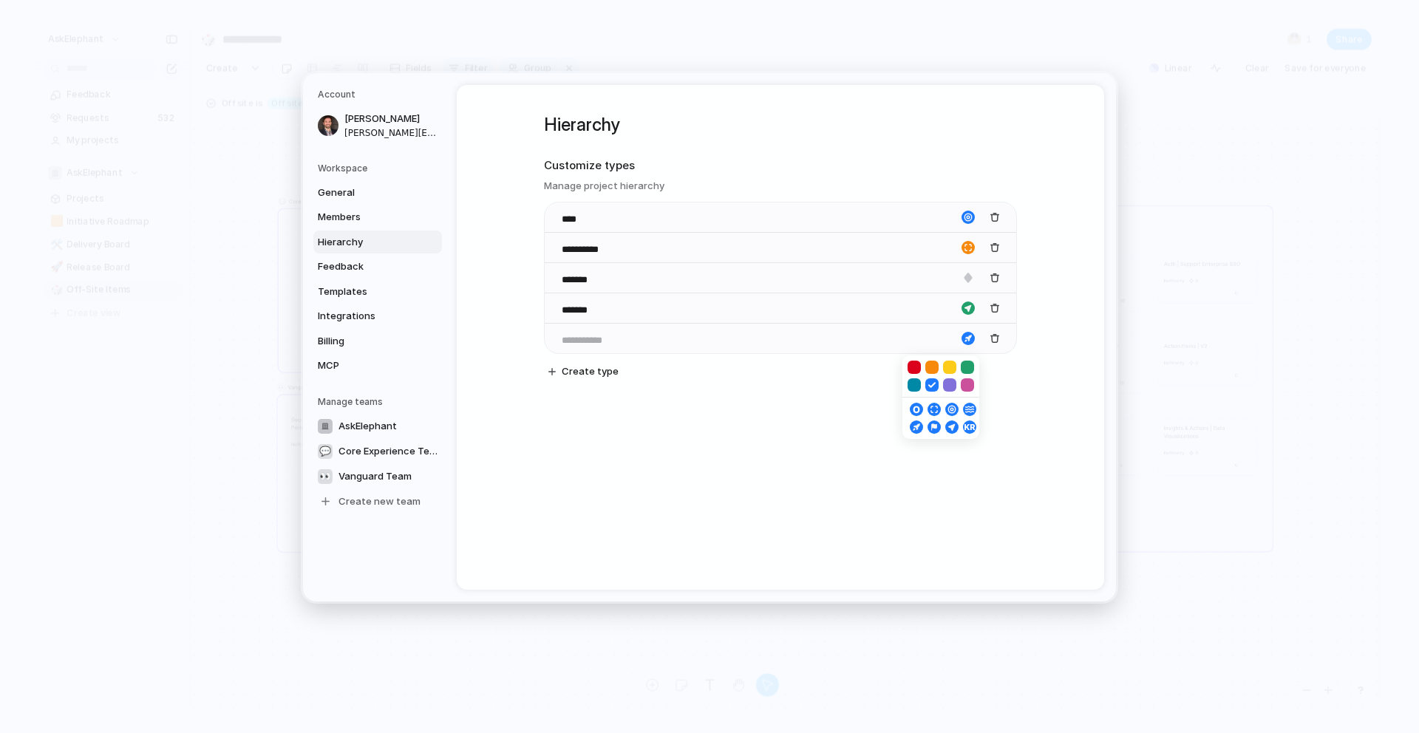
click at [916, 387] on button "button" at bounding box center [914, 384] width 13 height 13
click at [917, 367] on button "button" at bounding box center [914, 367] width 13 height 13
click at [917, 410] on div "button" at bounding box center [914, 409] width 9 height 13
click at [741, 335] on div at bounding box center [781, 338] width 472 height 30
click at [582, 344] on input at bounding box center [588, 340] width 52 height 15
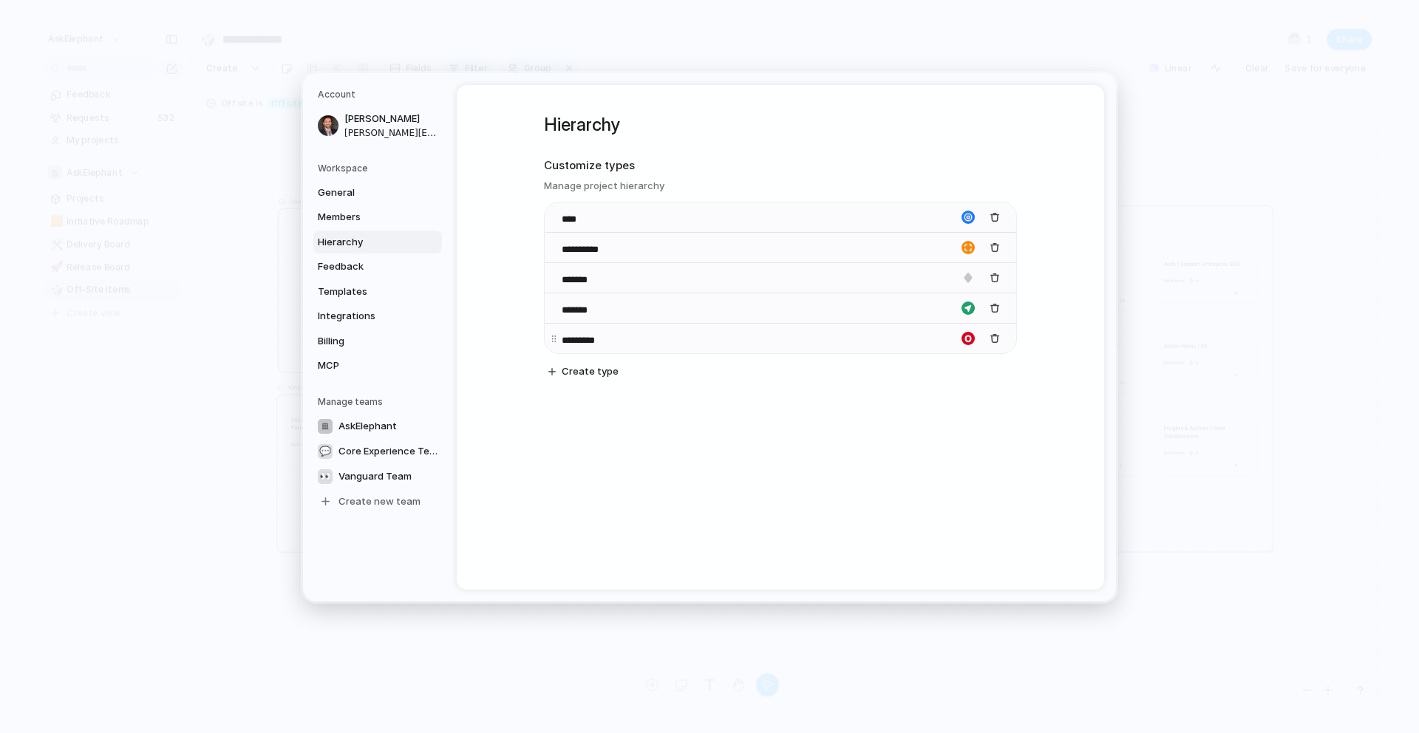
type input "*********"
click at [608, 446] on div "**********" at bounding box center [781, 337] width 648 height 505
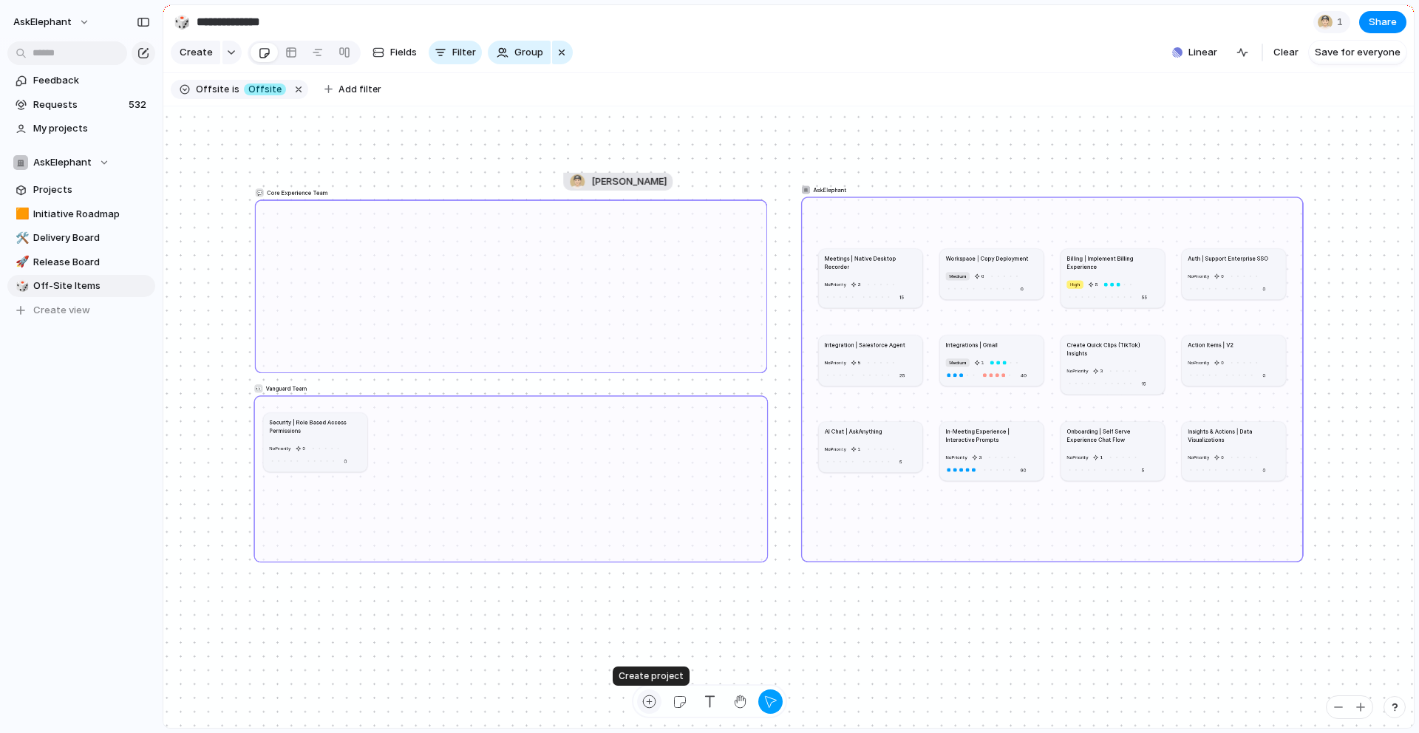
click at [648, 699] on div "button" at bounding box center [650, 702] width 16 height 16
type textarea "**********"
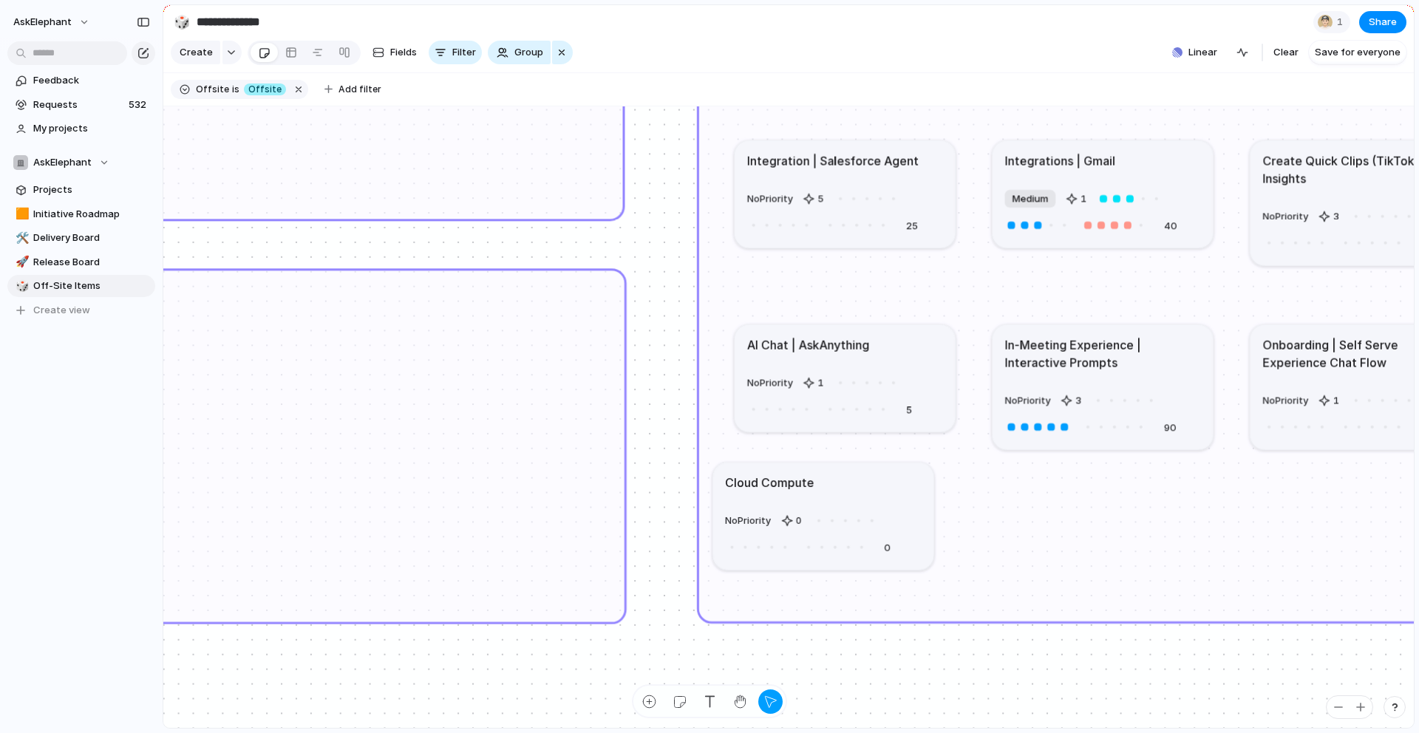
click at [810, 481] on h1 "Cloud Compute" at bounding box center [769, 482] width 89 height 18
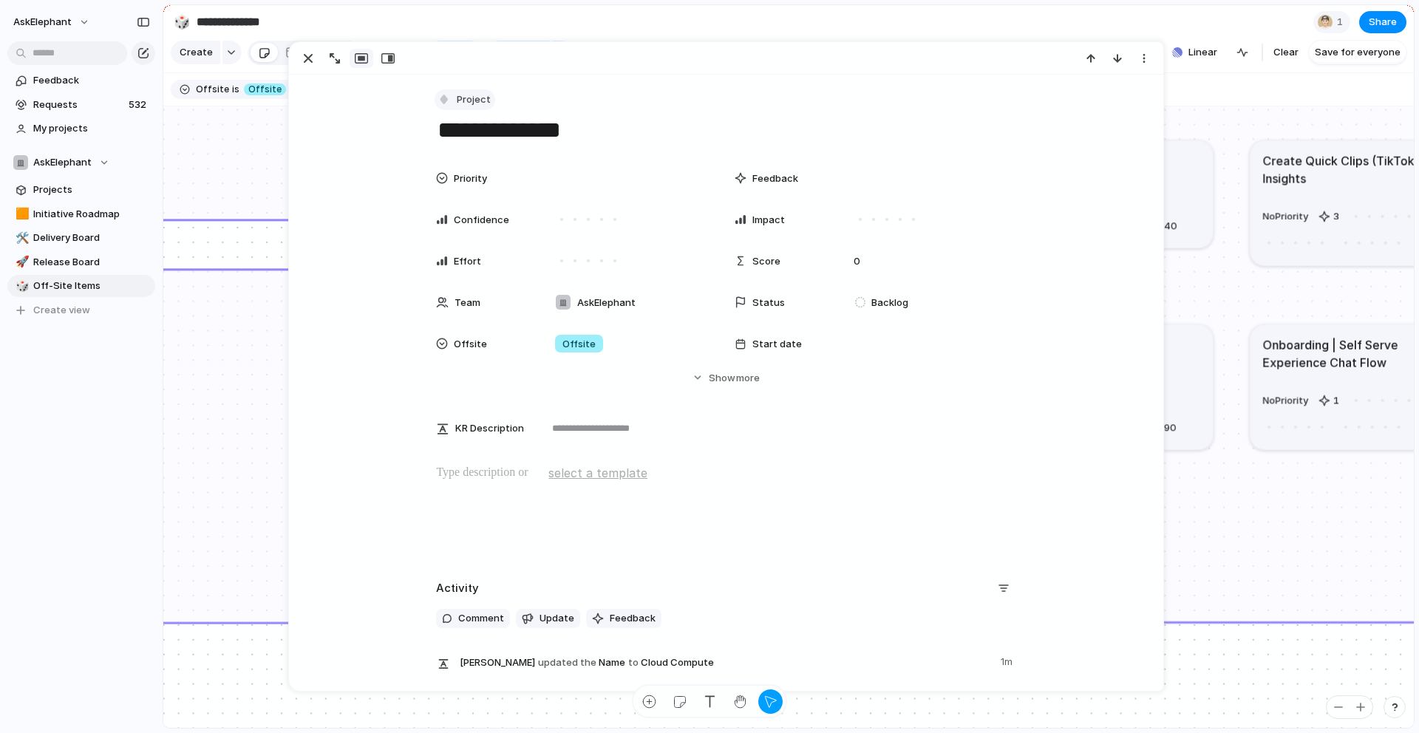
click at [442, 96] on div "button" at bounding box center [444, 99] width 13 height 13
click at [468, 273] on span "Tech Debt" at bounding box center [488, 280] width 49 height 15
click at [1248, 534] on div "AskElephant" at bounding box center [1232, 234] width 1070 height 778
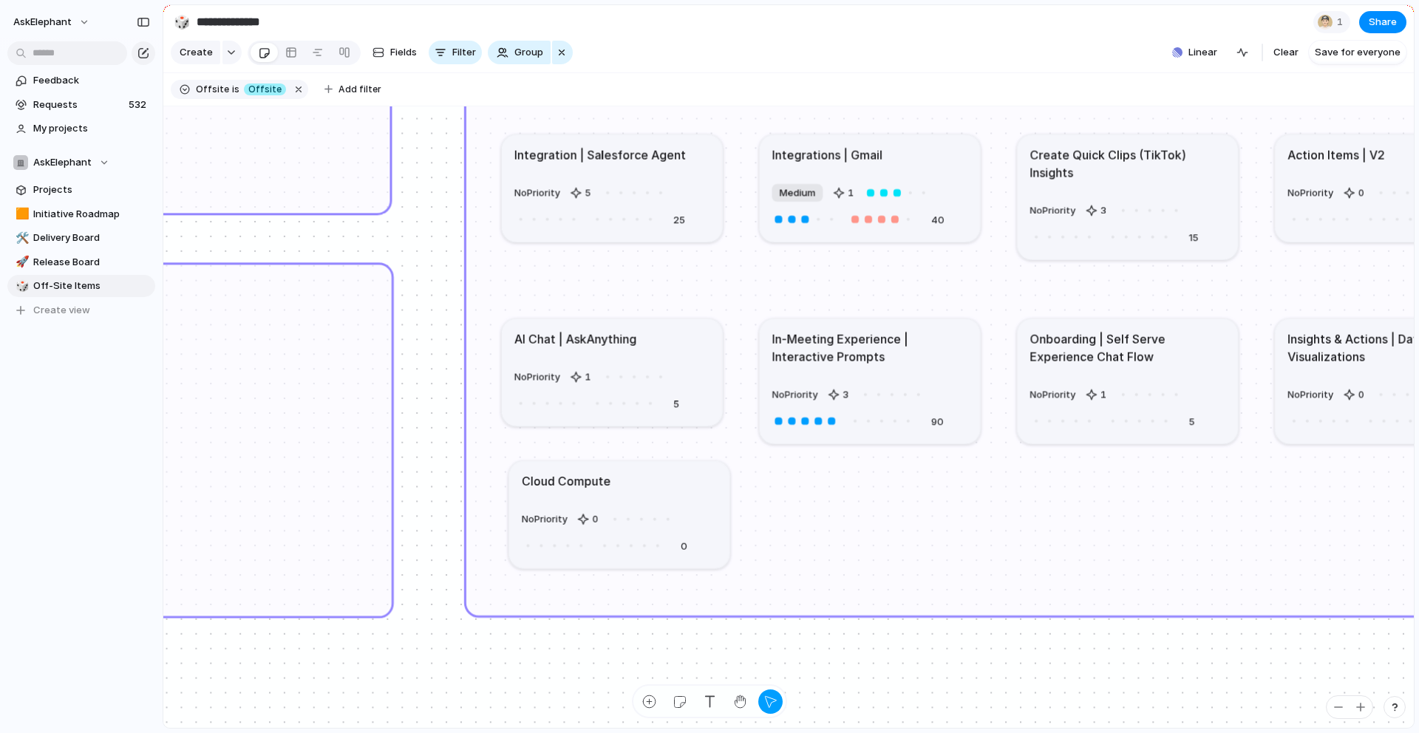
drag, startPoint x: 644, startPoint y: 478, endPoint x: 674, endPoint y: 483, distance: 30.7
click at [673, 483] on div "Cloud Compute" at bounding box center [619, 481] width 196 height 18
click at [647, 704] on div "button" at bounding box center [650, 702] width 16 height 16
click at [626, 478] on div "Cloud Compute" at bounding box center [620, 481] width 196 height 18
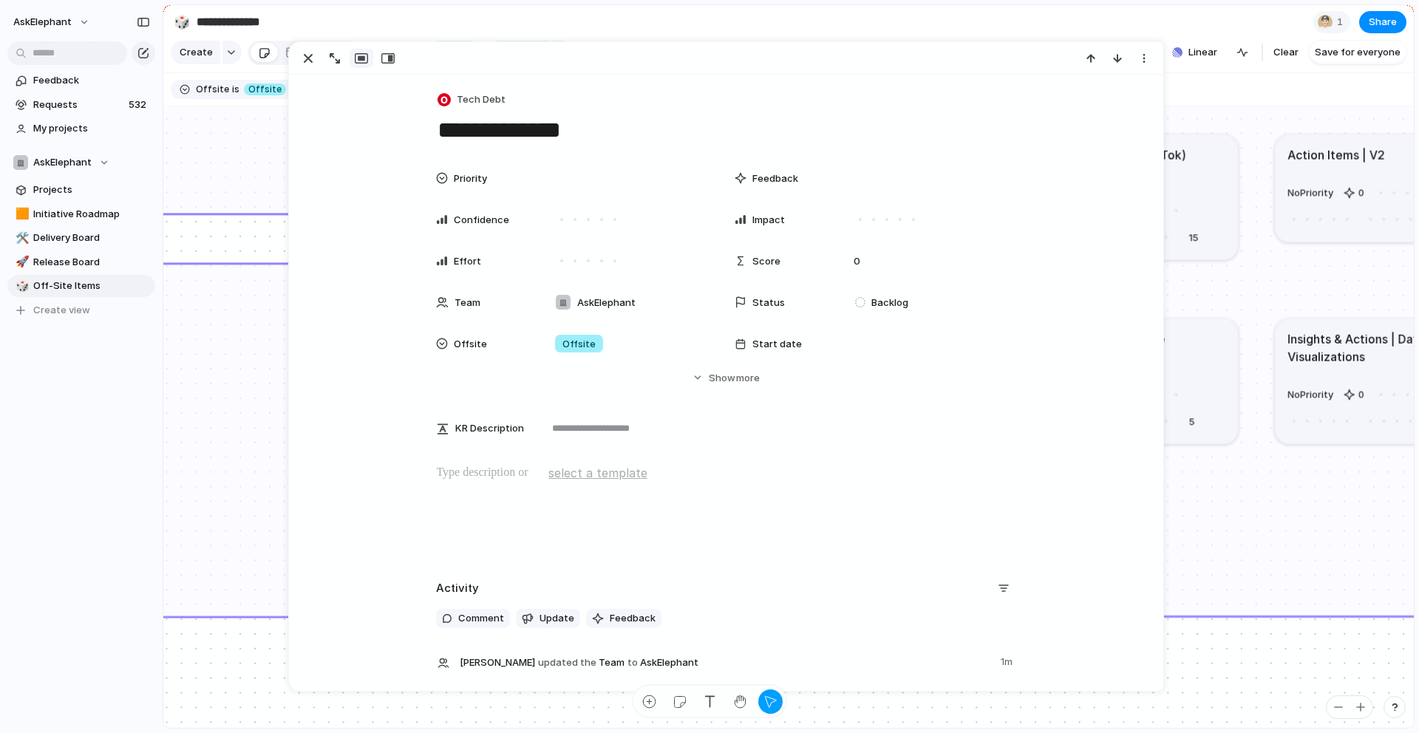
click at [437, 126] on textarea "**********" at bounding box center [726, 130] width 580 height 31
drag, startPoint x: 734, startPoint y: 123, endPoint x: 407, endPoint y: 121, distance: 327.5
click at [407, 121] on div "**********" at bounding box center [726, 399] width 874 height 648
type textarea "**********"
click at [1251, 501] on div "AskElephant" at bounding box center [999, 228] width 1070 height 778
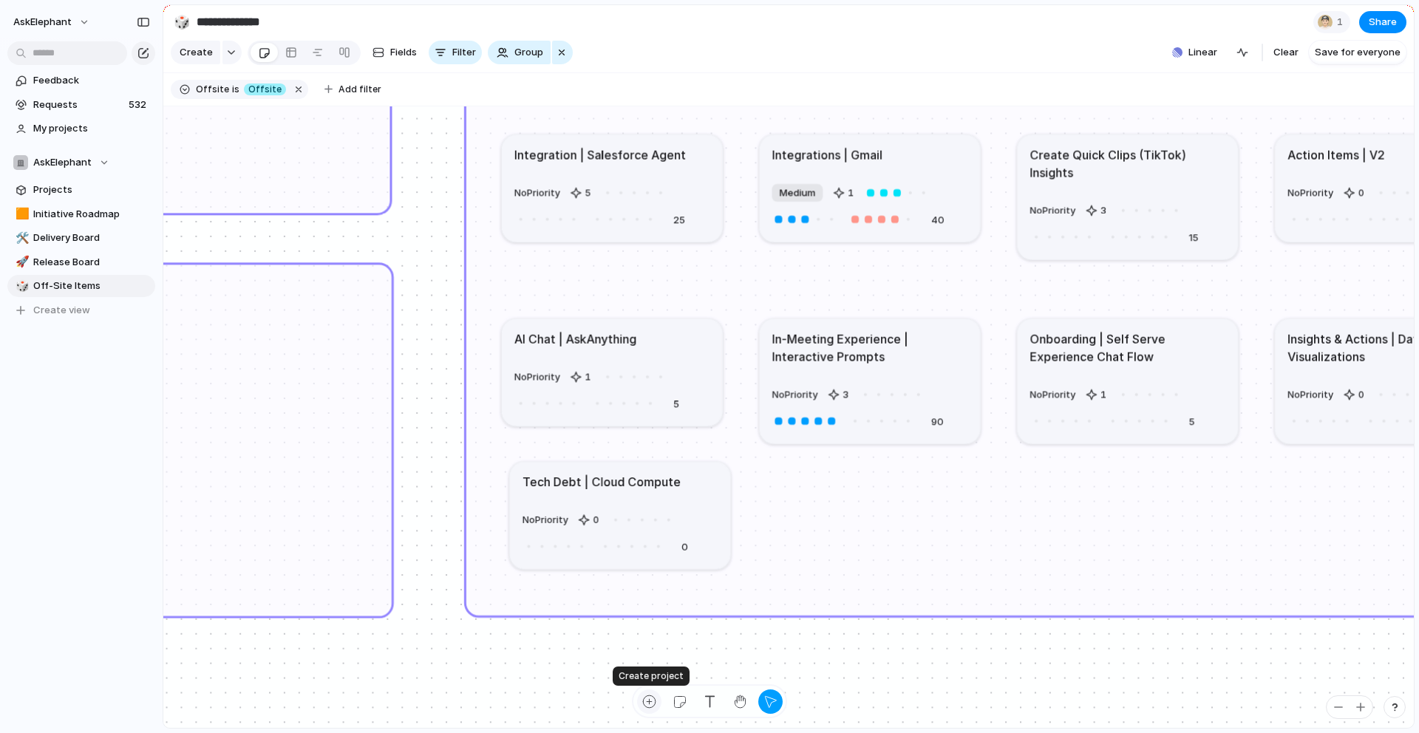
click at [647, 705] on div "button" at bounding box center [650, 702] width 16 height 16
type textarea "**********"
click at [1067, 520] on div "AskElephant" at bounding box center [999, 228] width 1070 height 778
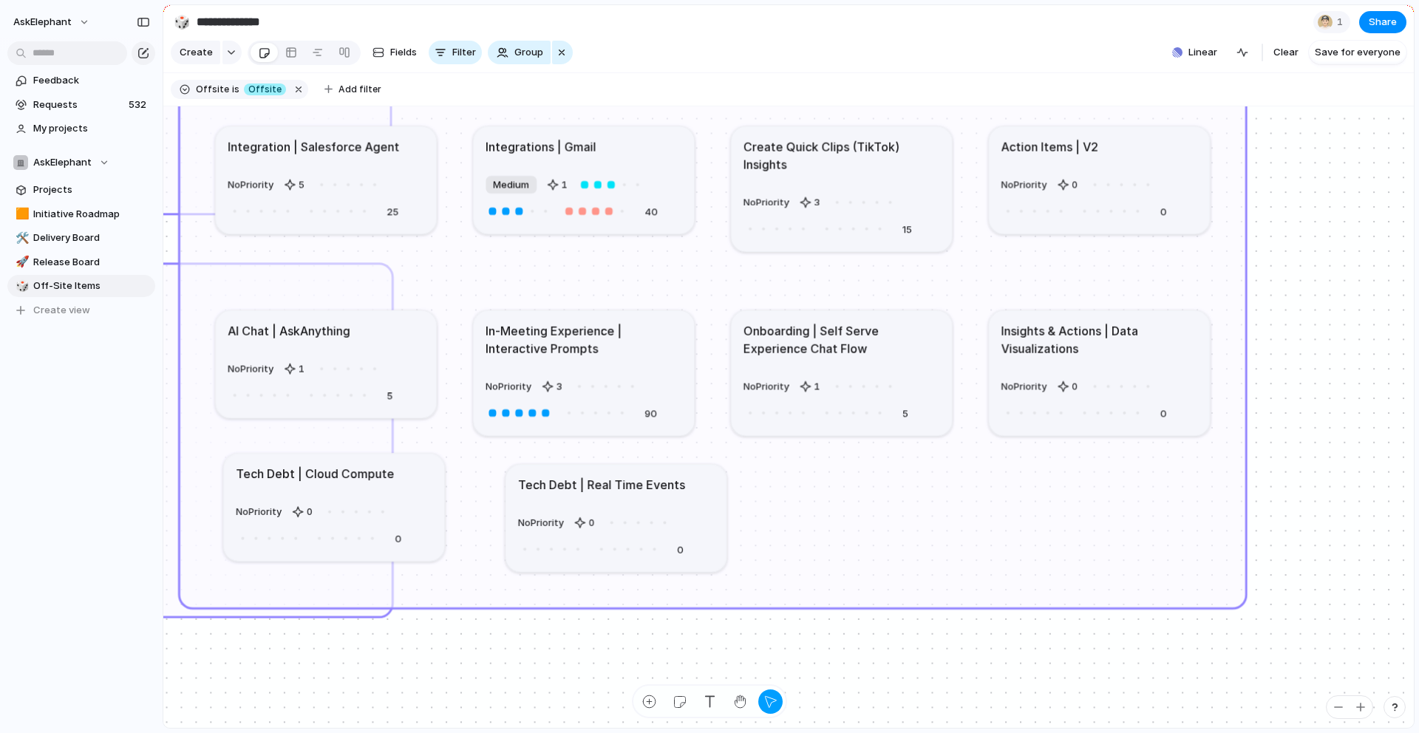
drag, startPoint x: 1067, startPoint y: 520, endPoint x: 754, endPoint y: 540, distance: 314.0
click at [763, 512] on div "AskElephant" at bounding box center [713, 220] width 1070 height 778
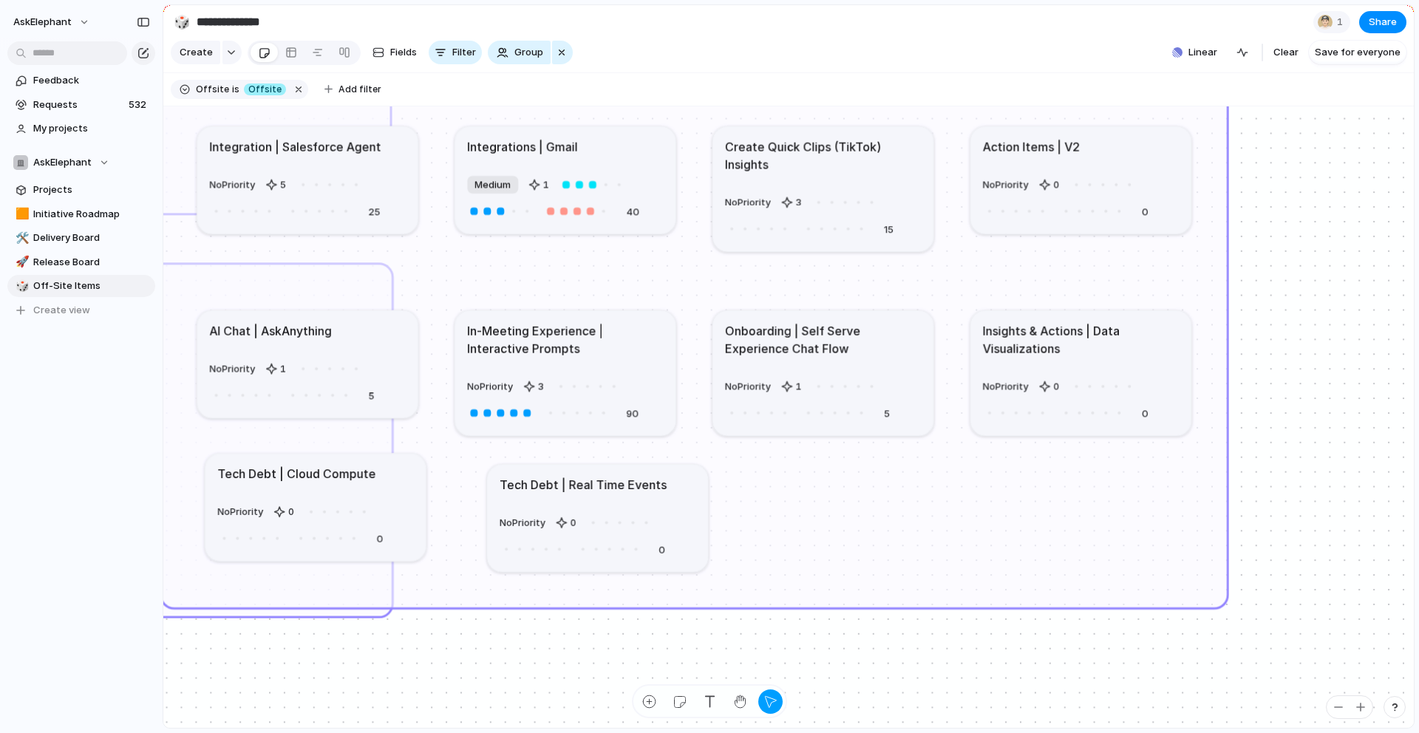
click at [648, 703] on div "button" at bounding box center [650, 702] width 16 height 16
type textarea "****"
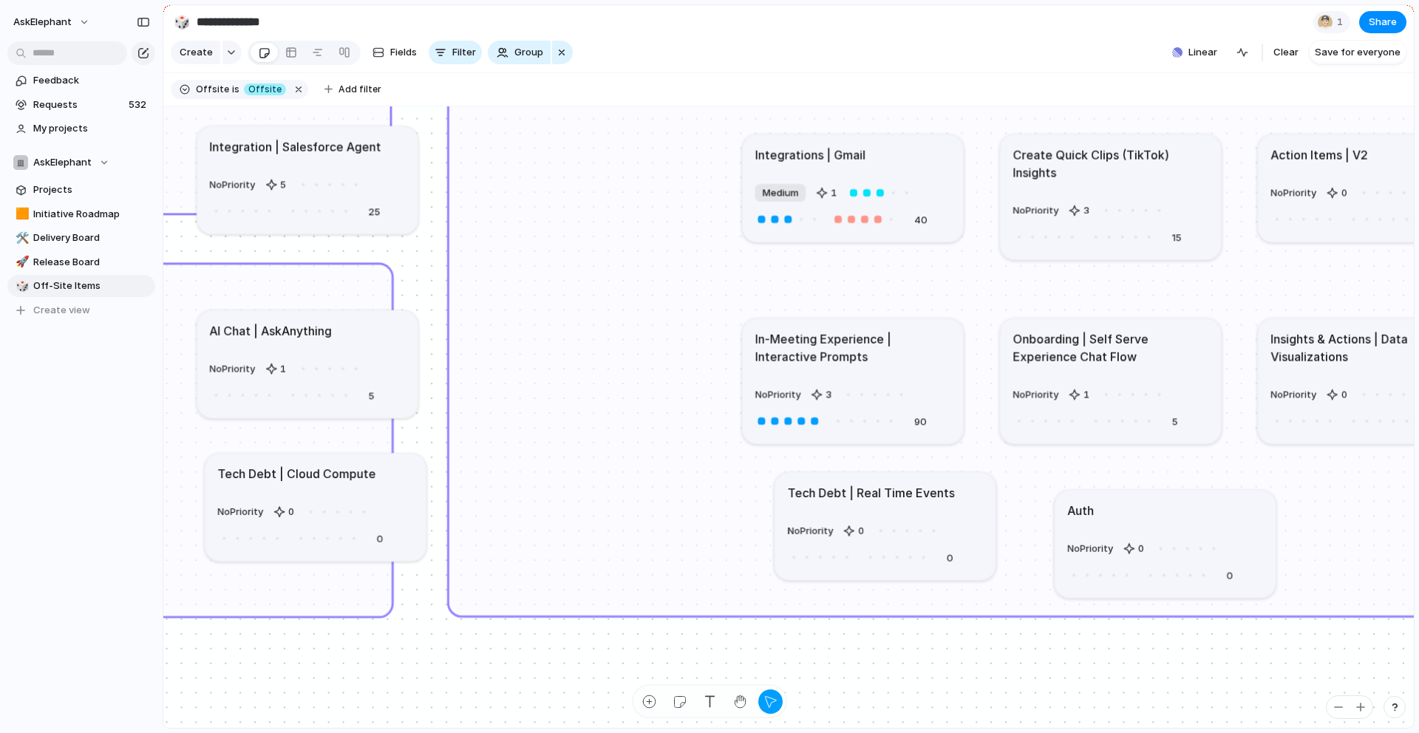
drag, startPoint x: 1042, startPoint y: 533, endPoint x: 1330, endPoint y: 541, distance: 287.7
click at [1330, 541] on div "AskElephant" at bounding box center [982, 228] width 1070 height 778
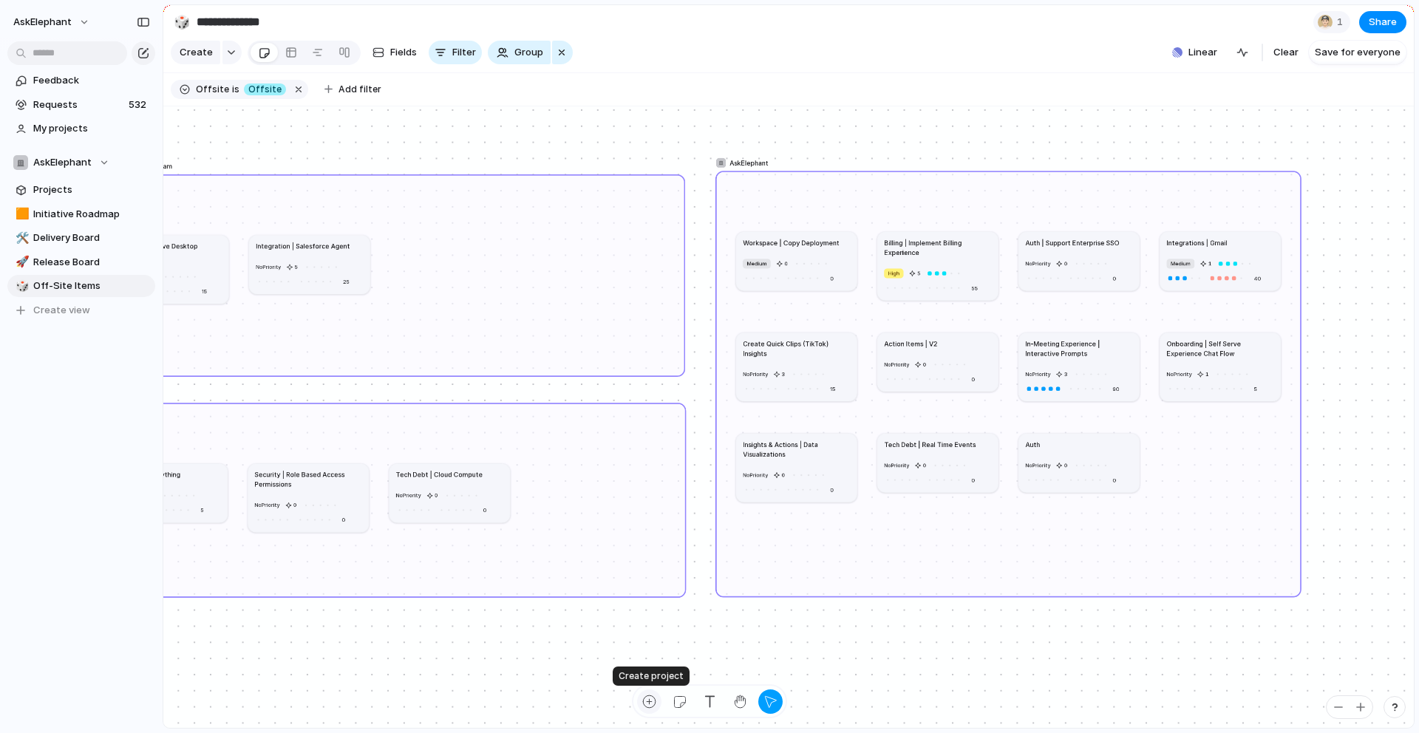
click at [650, 701] on div "button" at bounding box center [650, 702] width 16 height 16
type textarea "**********"
click at [654, 706] on div "button" at bounding box center [650, 702] width 16 height 16
type textarea "*"
drag, startPoint x: 1046, startPoint y: 534, endPoint x: 1023, endPoint y: 533, distance: 22.9
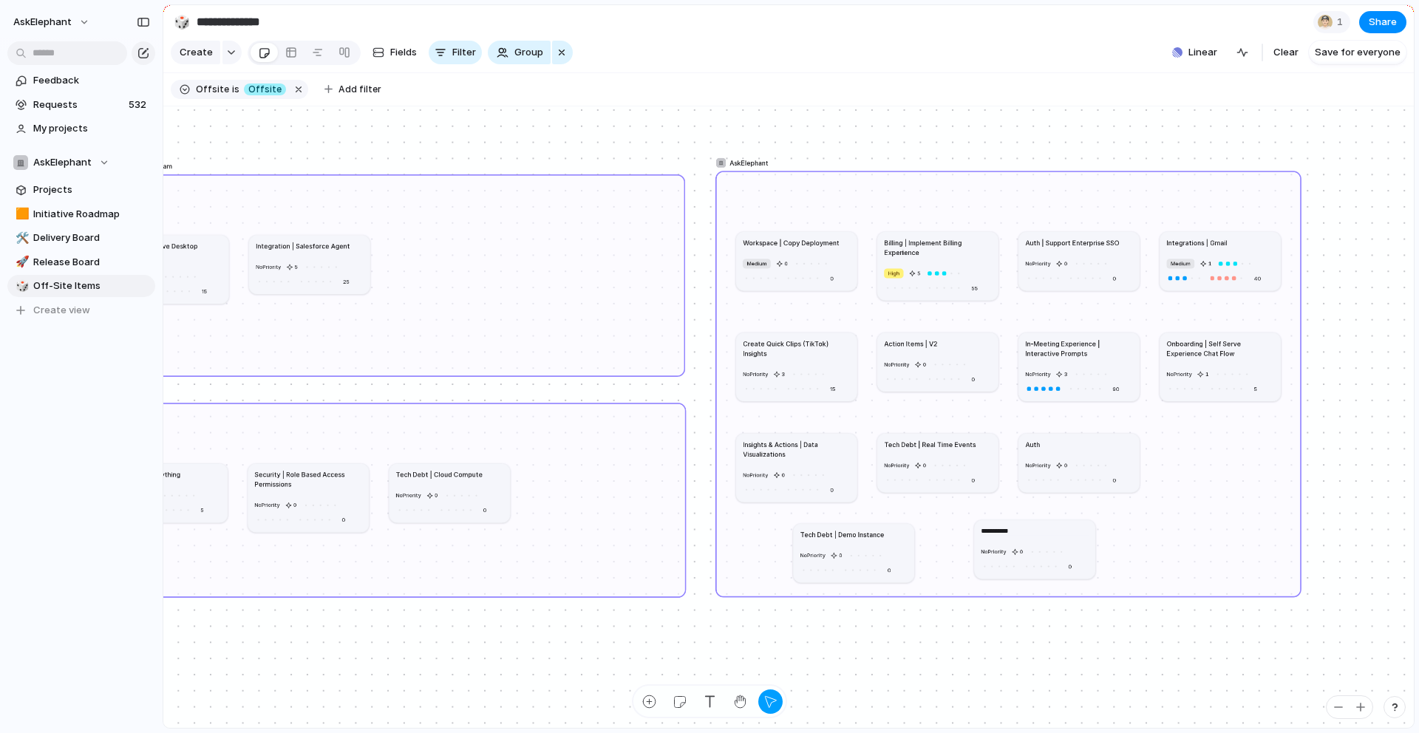
click at [1023, 533] on textarea "**********" at bounding box center [1035, 531] width 107 height 10
click at [1010, 531] on textarea "**********" at bounding box center [1033, 532] width 107 height 10
click at [1030, 533] on textarea "**********" at bounding box center [1033, 532] width 107 height 10
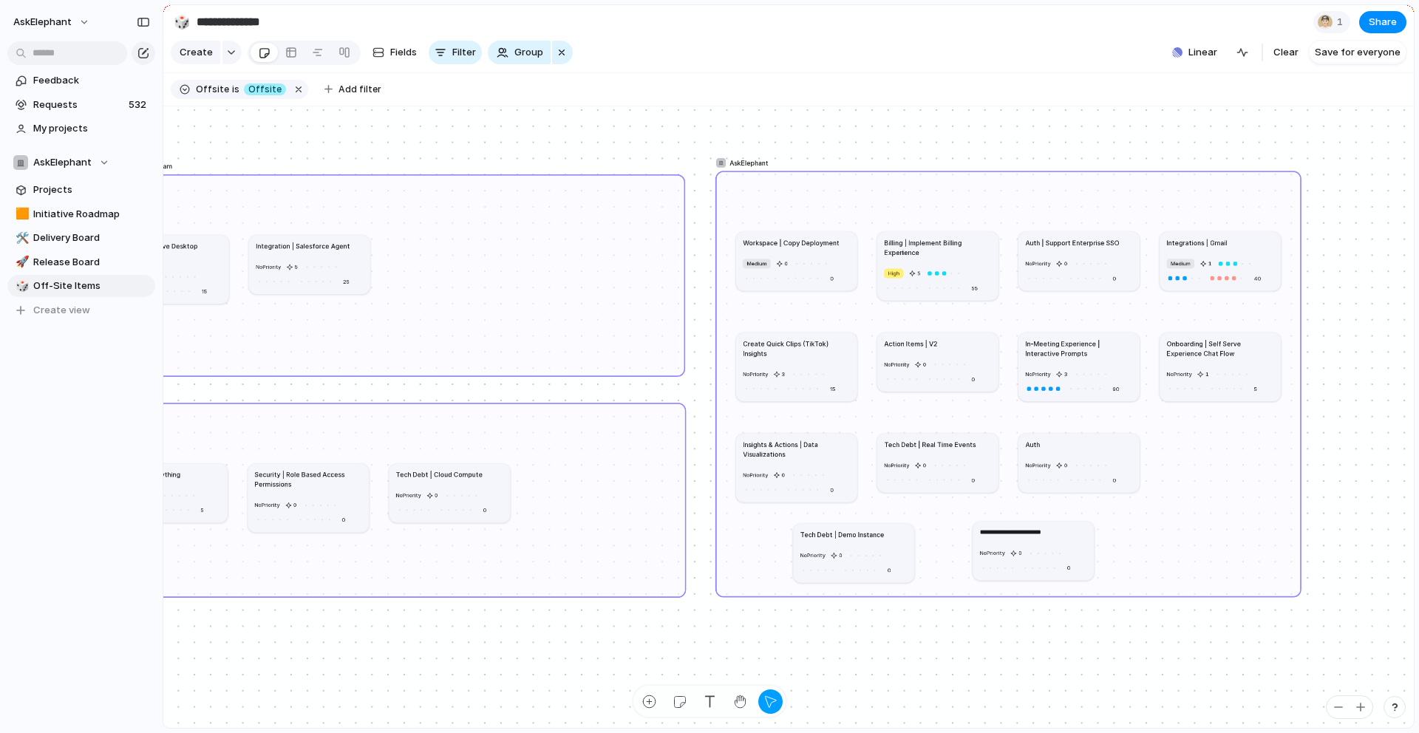
type textarea "**********"
click at [649, 701] on div "button" at bounding box center [650, 702] width 16 height 16
type textarea "**********"
click at [648, 698] on div "button" at bounding box center [650, 702] width 16 height 16
type textarea "**********"
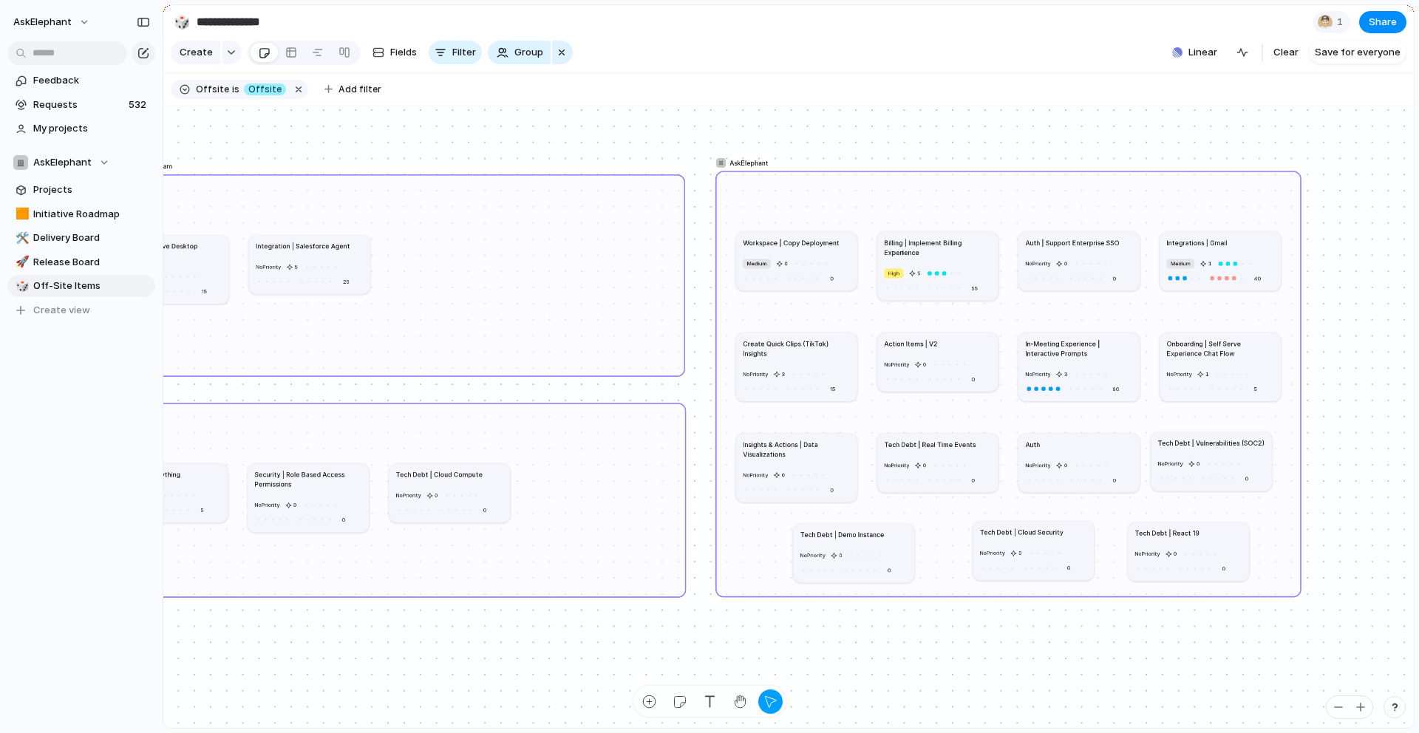
click at [944, 512] on div "AskElephant" at bounding box center [1009, 384] width 586 height 427
click at [649, 701] on div "button" at bounding box center [650, 702] width 16 height 16
type textarea "**********"
click at [648, 704] on div "button" at bounding box center [650, 702] width 16 height 16
type textarea "**********"
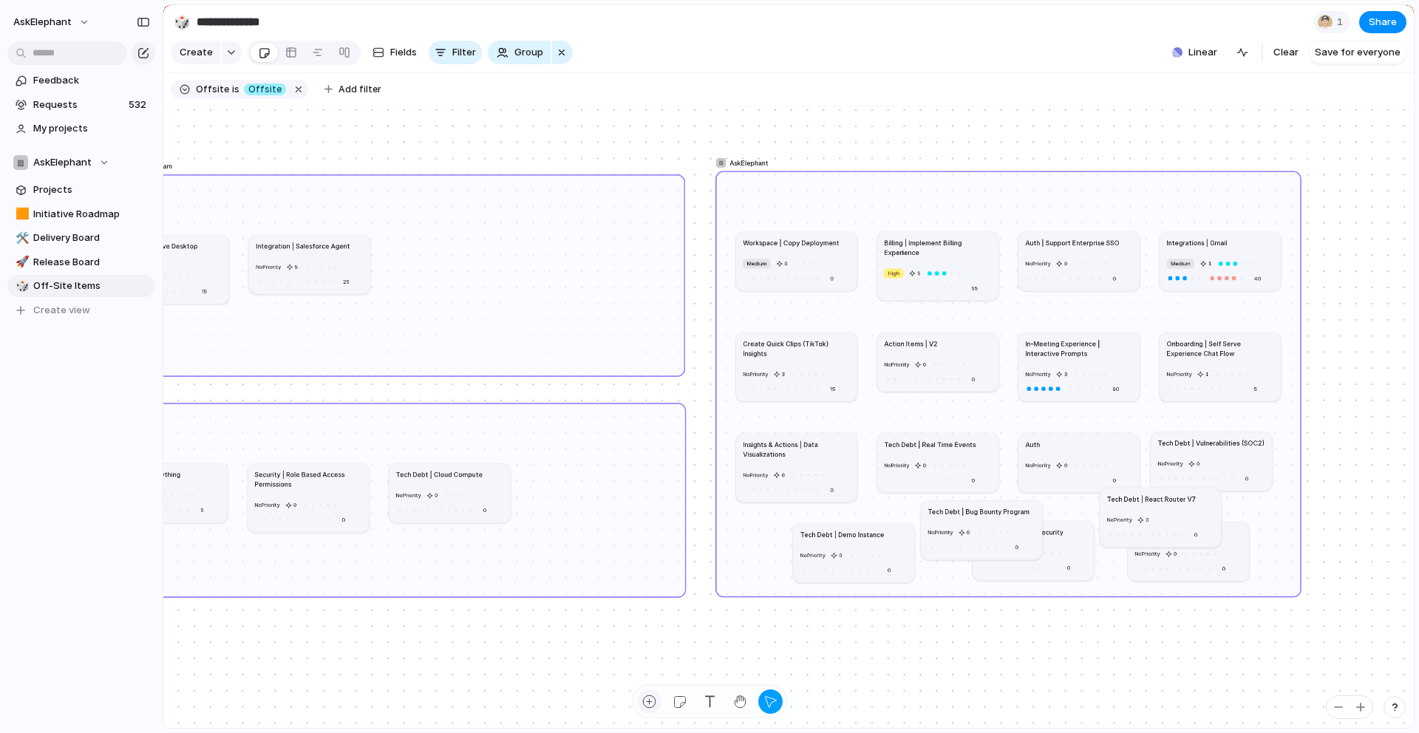
click at [645, 704] on div "button" at bounding box center [650, 702] width 16 height 16
type textarea "**********"
click at [650, 700] on div "button" at bounding box center [650, 702] width 16 height 16
type textarea "*"
type textarea "**********"
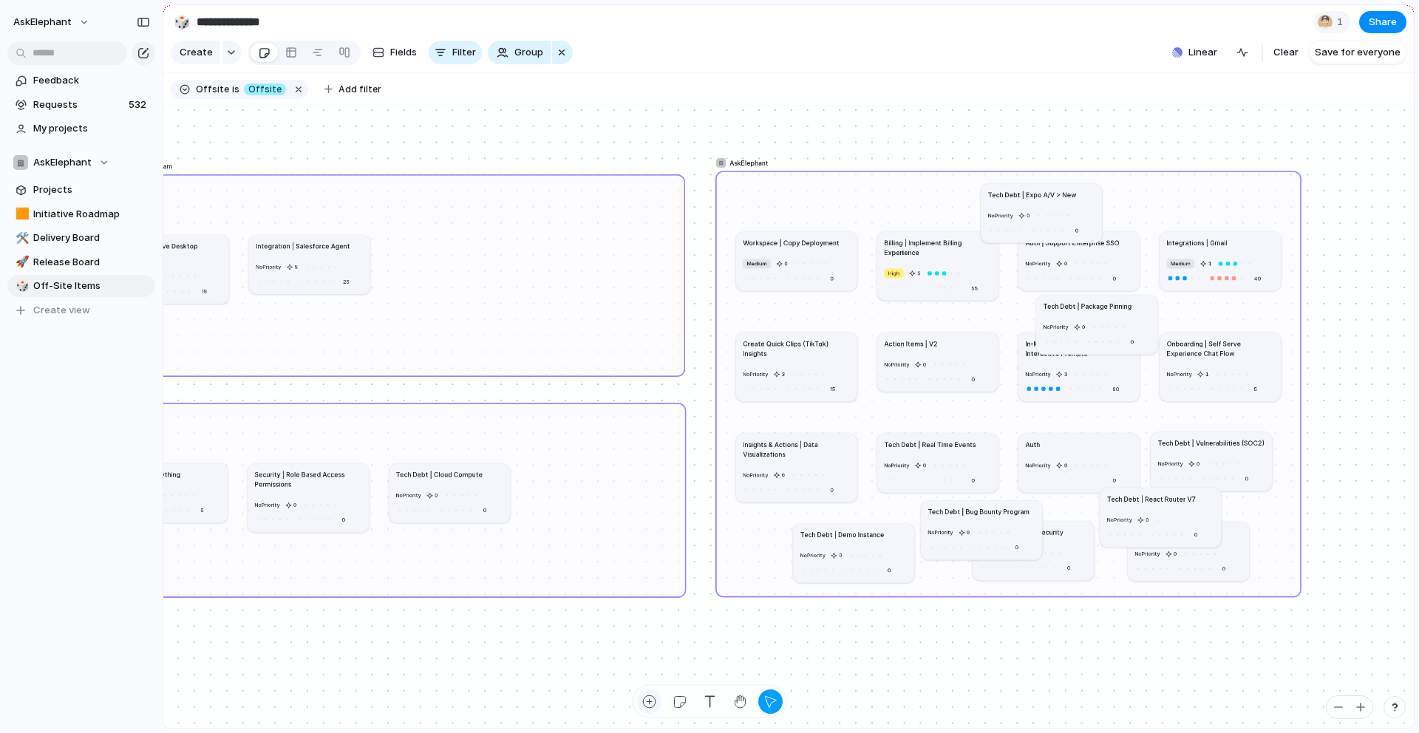
click at [651, 702] on div "button" at bounding box center [650, 702] width 16 height 16
type textarea "**********"
click at [645, 701] on div "button" at bounding box center [650, 702] width 16 height 16
type textarea "**********"
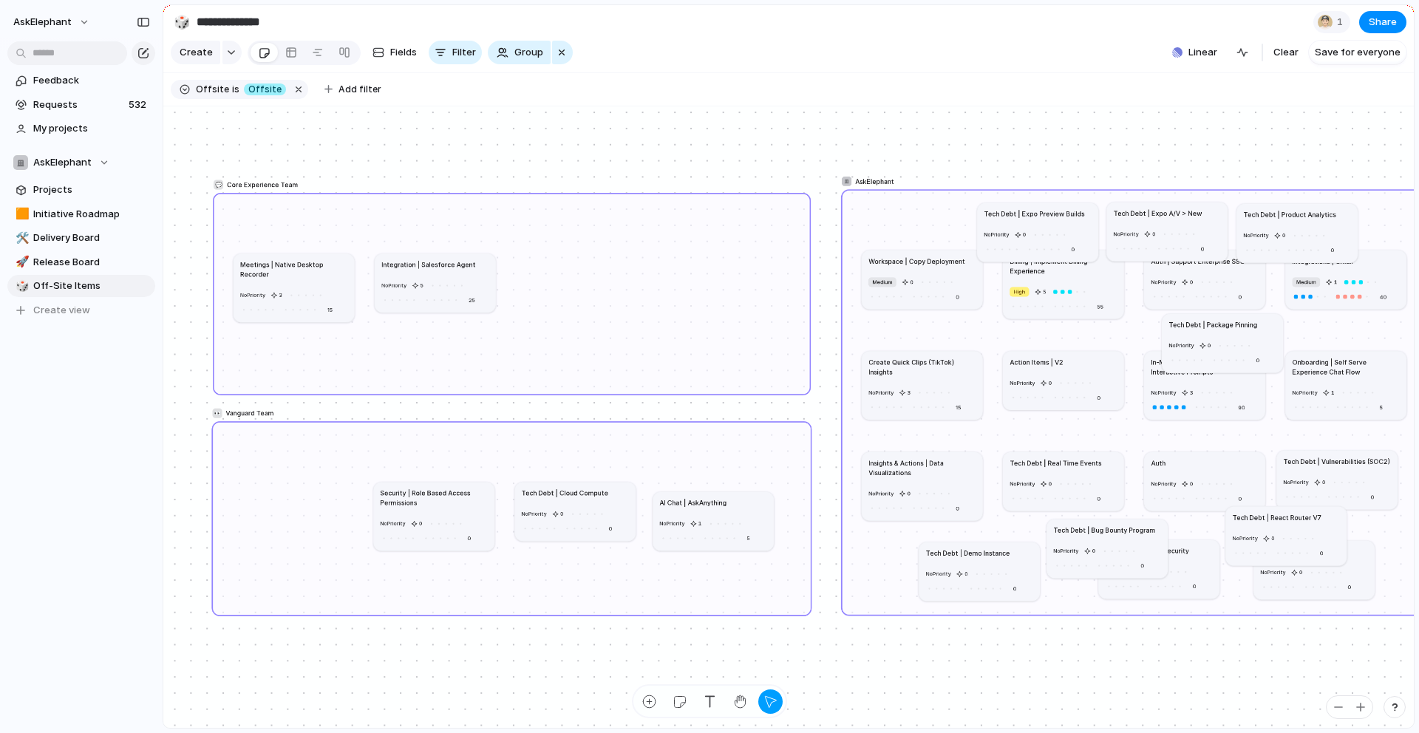
drag, startPoint x: 307, startPoint y: 496, endPoint x: 735, endPoint y: 500, distance: 428.0
click at [735, 500] on div "AI Chat | AskAnything" at bounding box center [713, 502] width 107 height 10
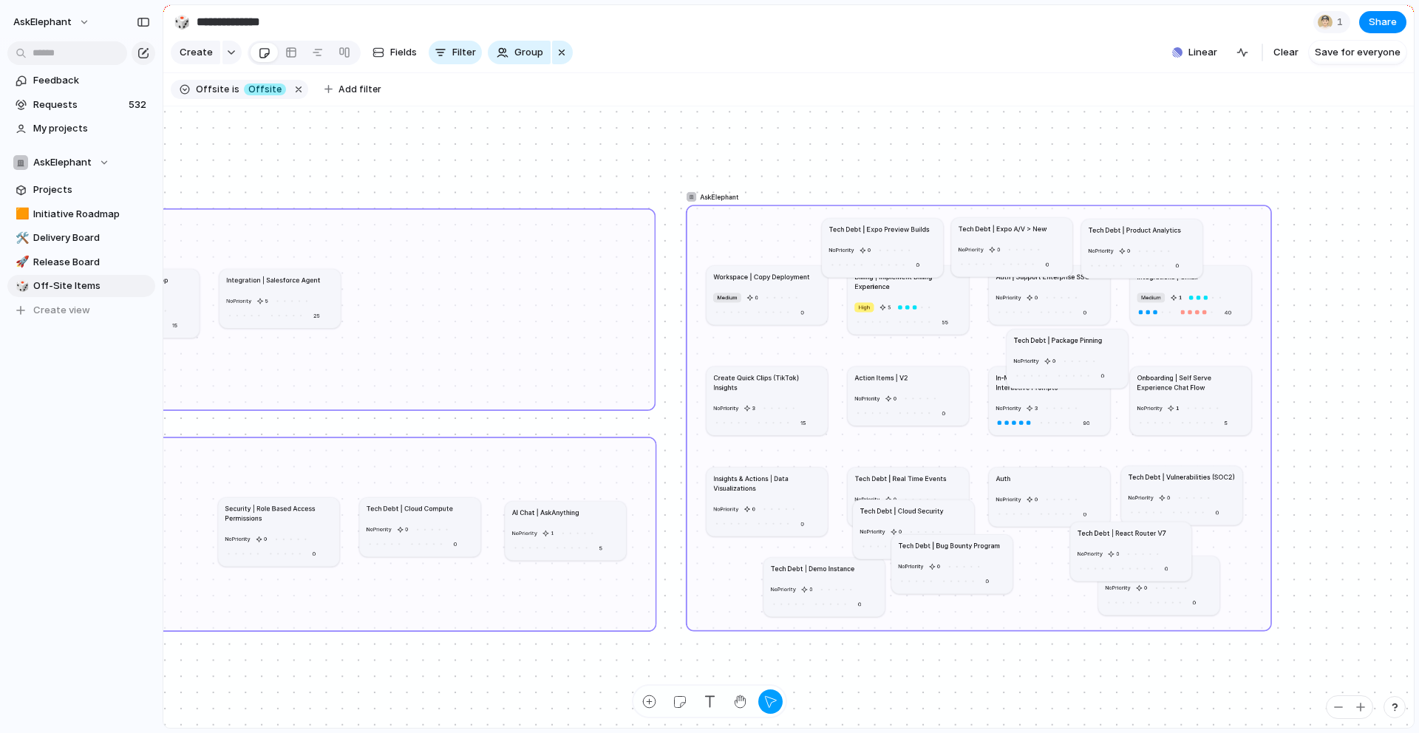
drag, startPoint x: 1004, startPoint y: 601, endPoint x: 894, endPoint y: 548, distance: 121.7
click at [741, 548] on div "💬 Core Experience Team 👀 Vanguard Team AskElephant Meetings | Native Desktop Re…" at bounding box center [399, 378] width 683 height 340
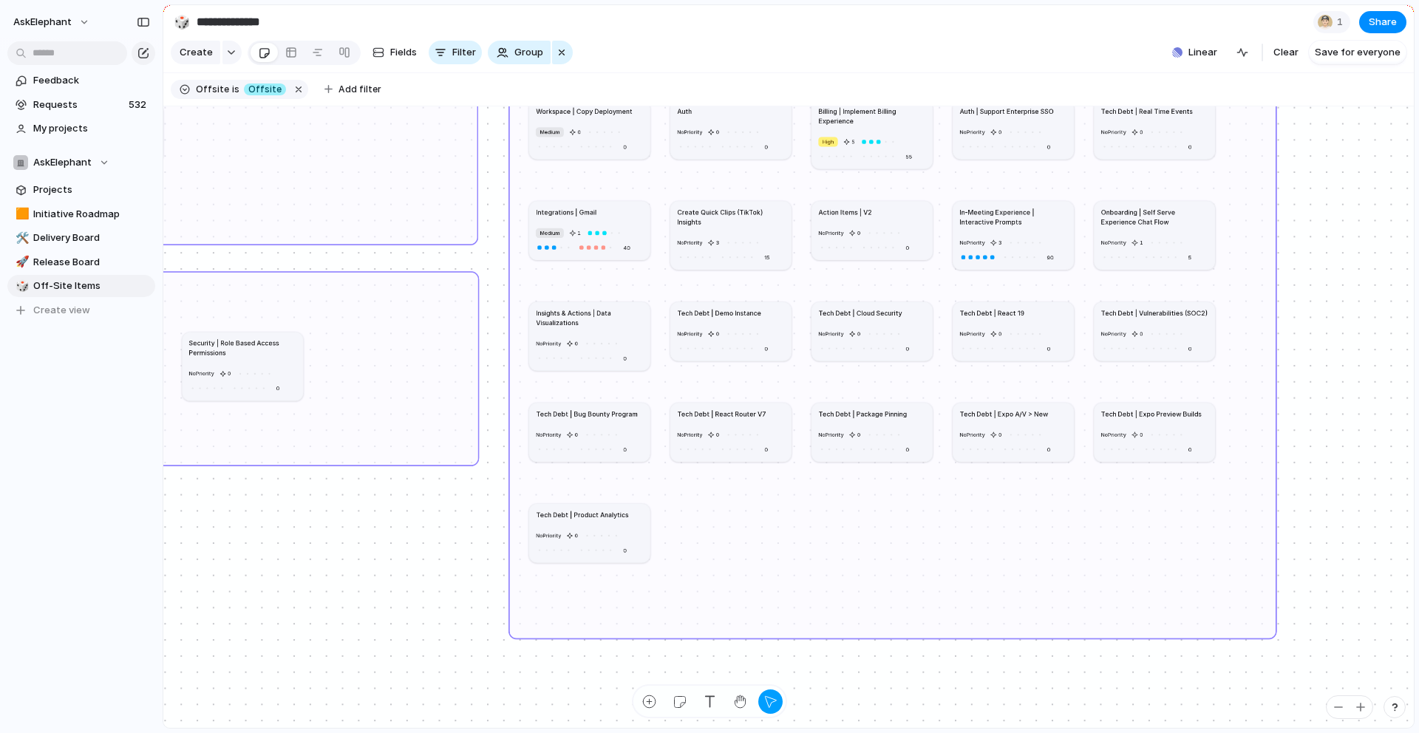
drag, startPoint x: 1090, startPoint y: 460, endPoint x: 1277, endPoint y: 631, distance: 253.2
click at [1276, 632] on div at bounding box center [1273, 635] width 6 height 6
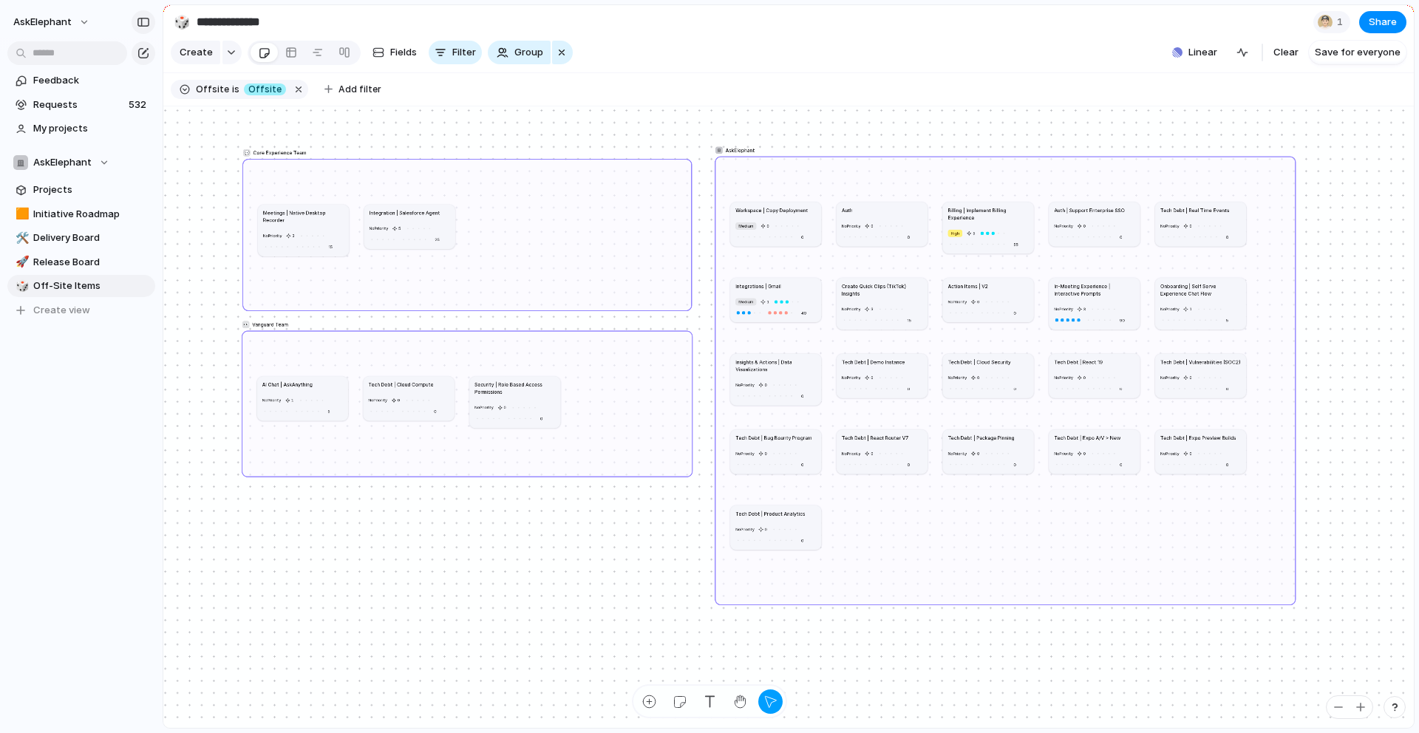
click at [138, 18] on div "button" at bounding box center [143, 22] width 13 height 10
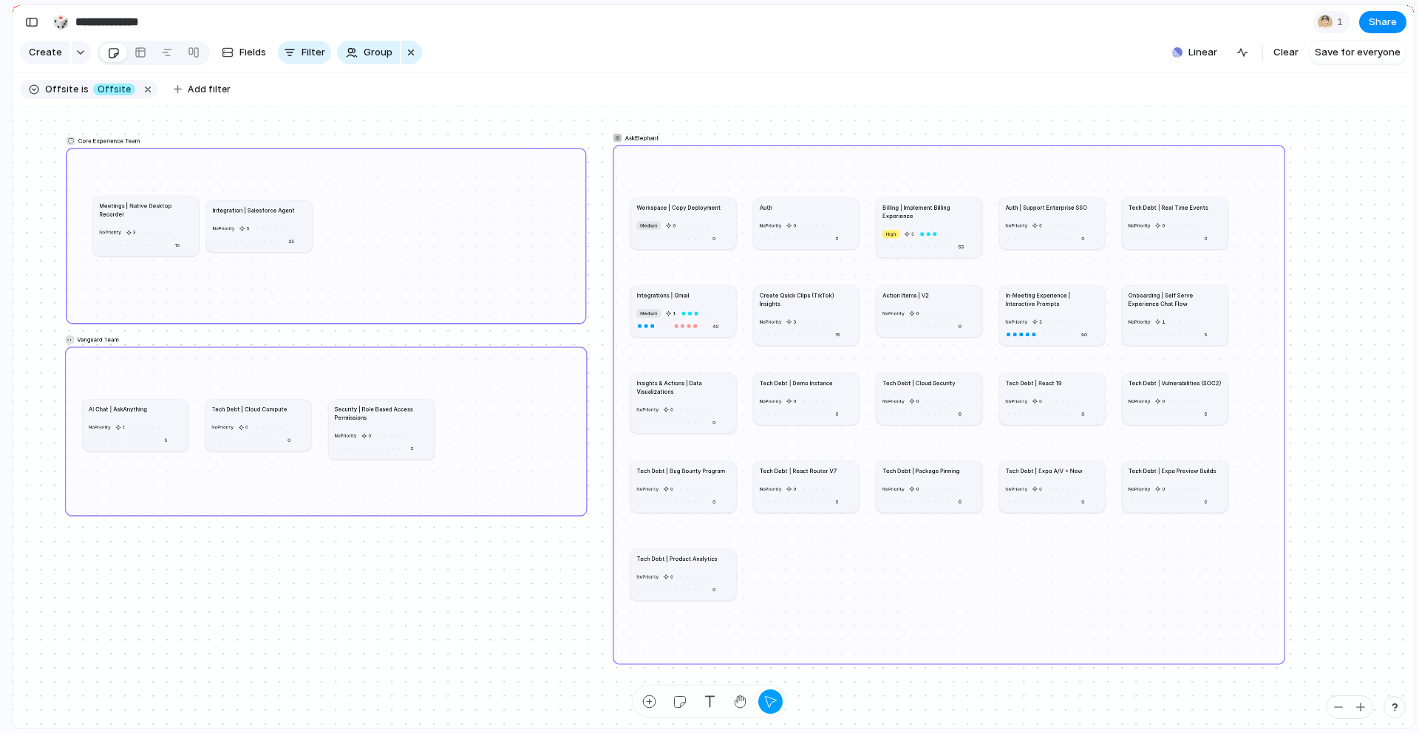
drag, startPoint x: 171, startPoint y: 233, endPoint x: 181, endPoint y: 229, distance: 11.0
click at [181, 229] on div "No Priority 3 15" at bounding box center [145, 239] width 93 height 24
drag, startPoint x: 727, startPoint y: 223, endPoint x: 431, endPoint y: 229, distance: 296.5
click at [431, 229] on div "Medium 0 0" at bounding box center [386, 237] width 93 height 24
click at [818, 207] on div "Auth" at bounding box center [806, 207] width 93 height 8
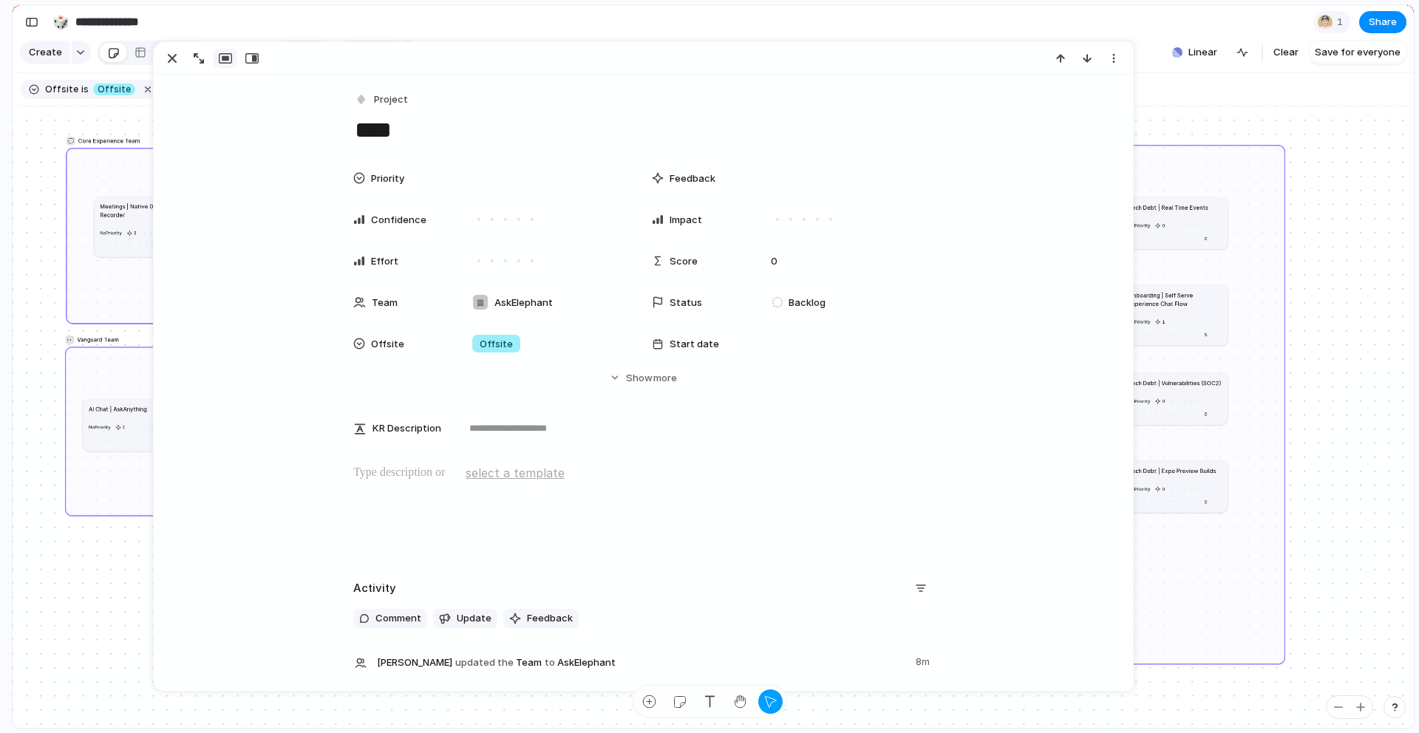
click at [403, 125] on textarea "****" at bounding box center [643, 130] width 580 height 31
click at [362, 125] on textarea "****" at bounding box center [643, 130] width 580 height 31
paste textarea "**********"
click at [551, 132] on textarea "**********" at bounding box center [643, 130] width 580 height 31
type textarea "**********"
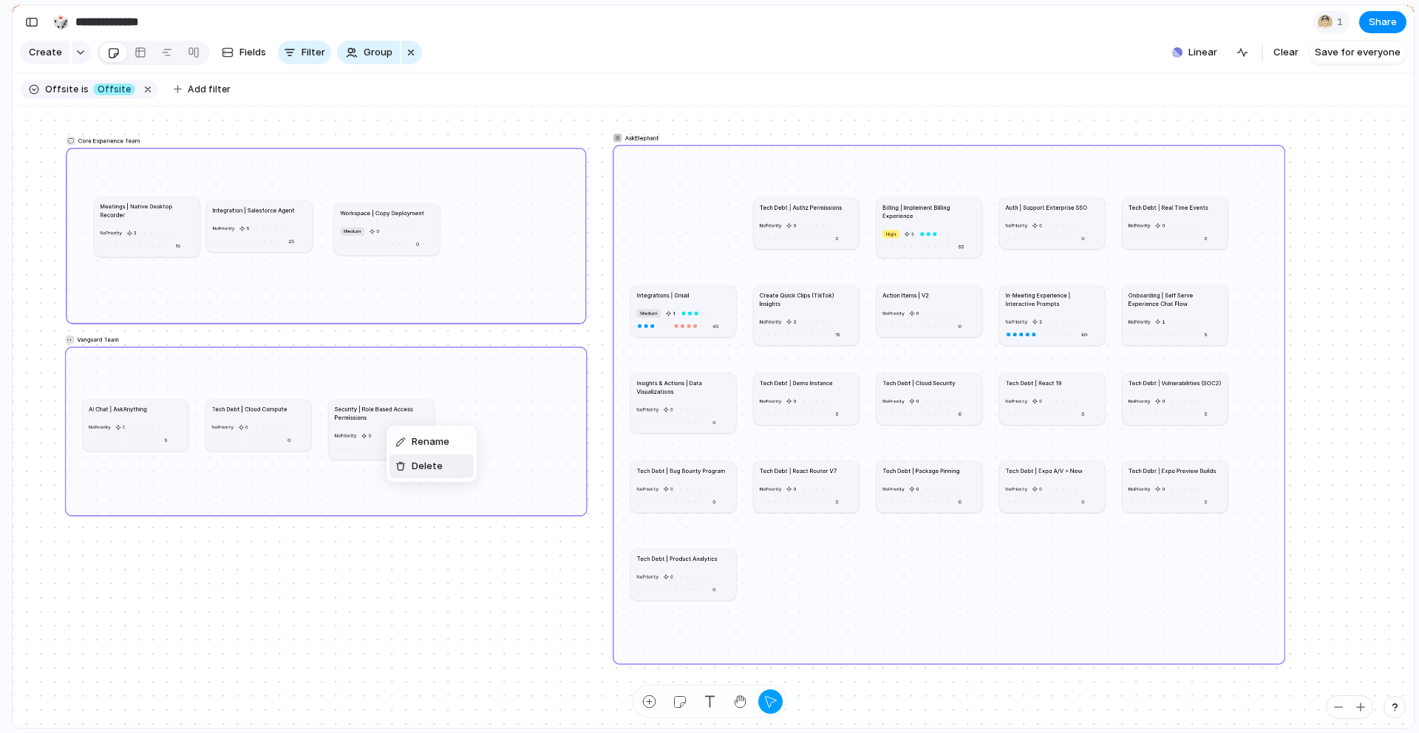
click at [412, 466] on span "Delete" at bounding box center [427, 466] width 31 height 15
drag, startPoint x: 847, startPoint y: 222, endPoint x: 436, endPoint y: 423, distance: 457.5
click at [436, 423] on div "No Priority 0 0" at bounding box center [396, 434] width 93 height 24
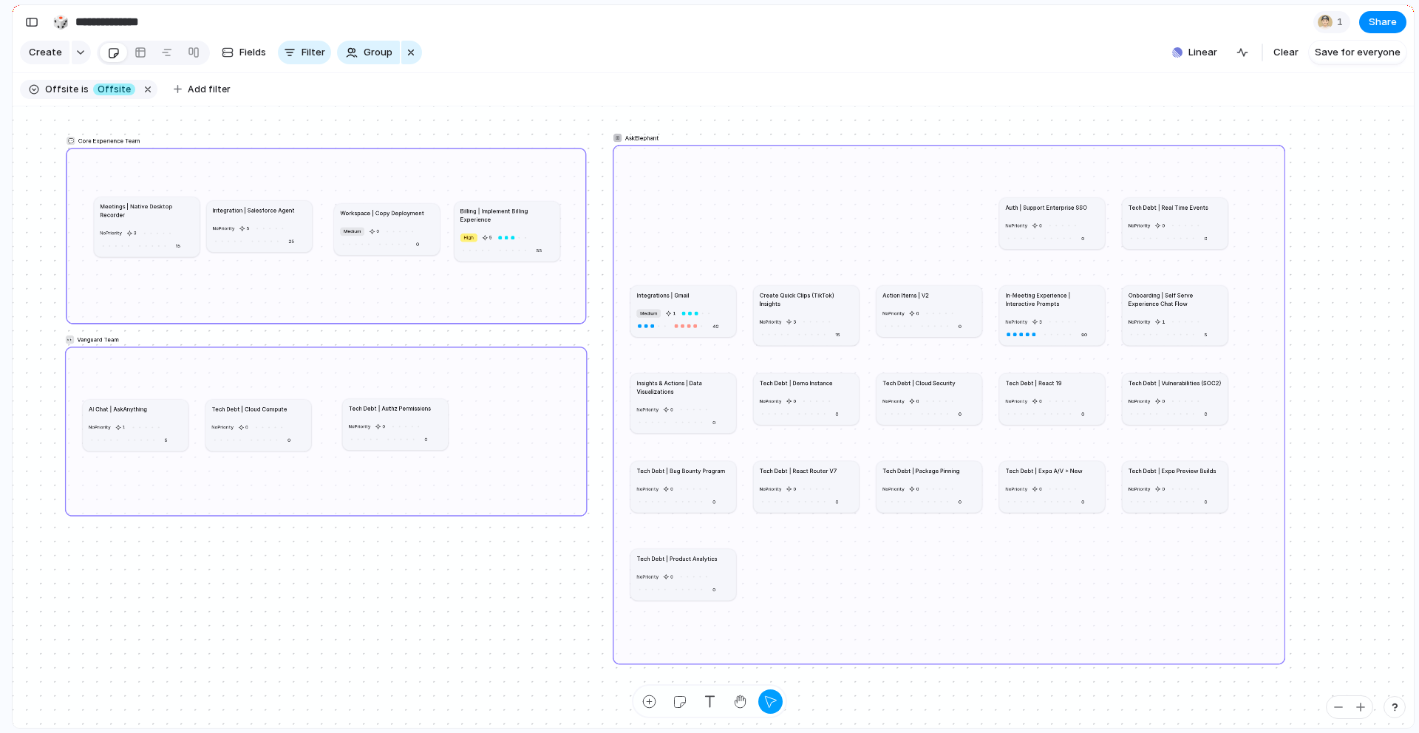
drag, startPoint x: 953, startPoint y: 217, endPoint x: 531, endPoint y: 220, distance: 422.1
click at [531, 220] on h1 "Billing | Implement Billing Experience" at bounding box center [507, 214] width 93 height 17
drag, startPoint x: 180, startPoint y: 221, endPoint x: 163, endPoint y: 187, distance: 38.0
click at [163, 187] on article "Meetings | Native Desktop Recorder No Priority 3 15" at bounding box center [129, 193] width 106 height 60
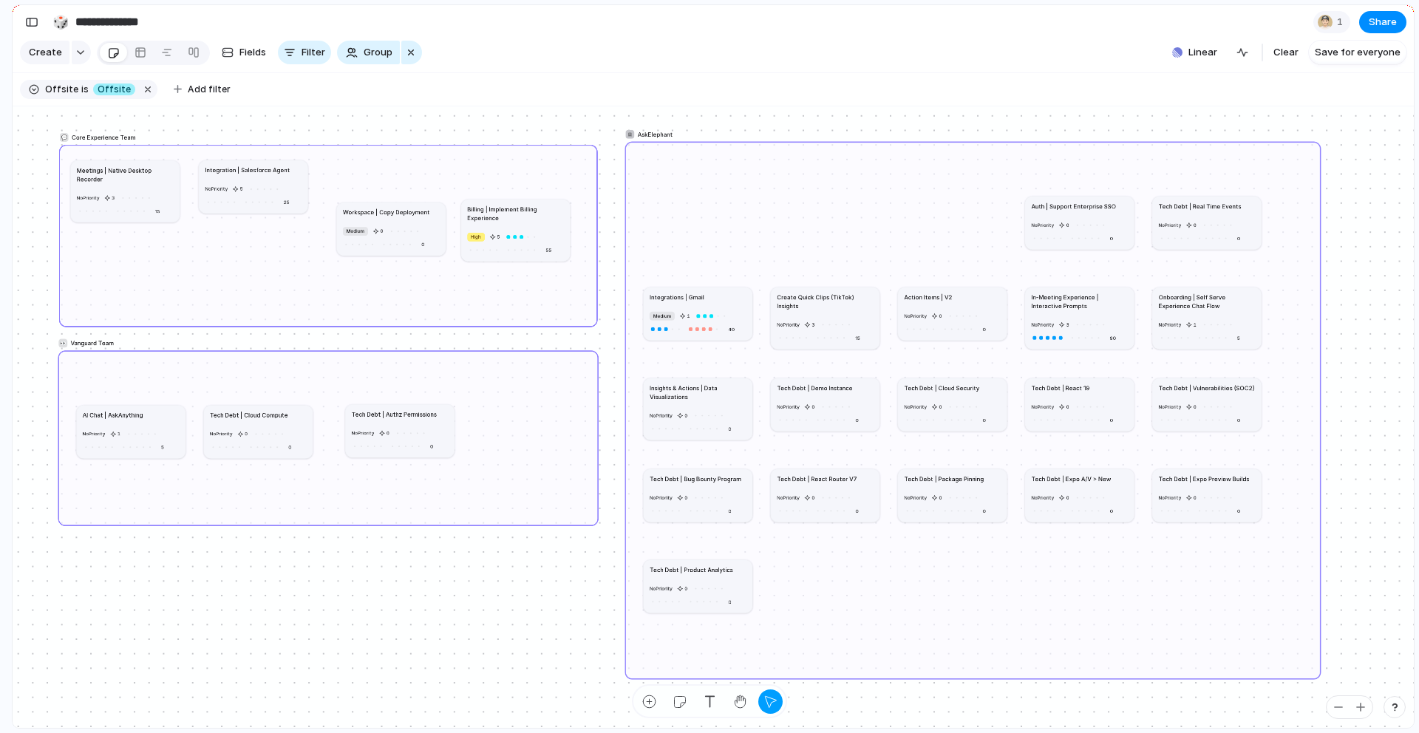
drag, startPoint x: 290, startPoint y: 210, endPoint x: 285, endPoint y: 171, distance: 39.6
click at [285, 171] on h1 "Integration | Salesforce Agent" at bounding box center [247, 170] width 85 height 9
drag, startPoint x: 420, startPoint y: 218, endPoint x: 409, endPoint y: 174, distance: 45.7
click at [409, 174] on article "Workspace | Copy Deployment Medium 0 0" at bounding box center [381, 185] width 109 height 53
drag, startPoint x: 540, startPoint y: 219, endPoint x: 532, endPoint y: 178, distance: 41.3
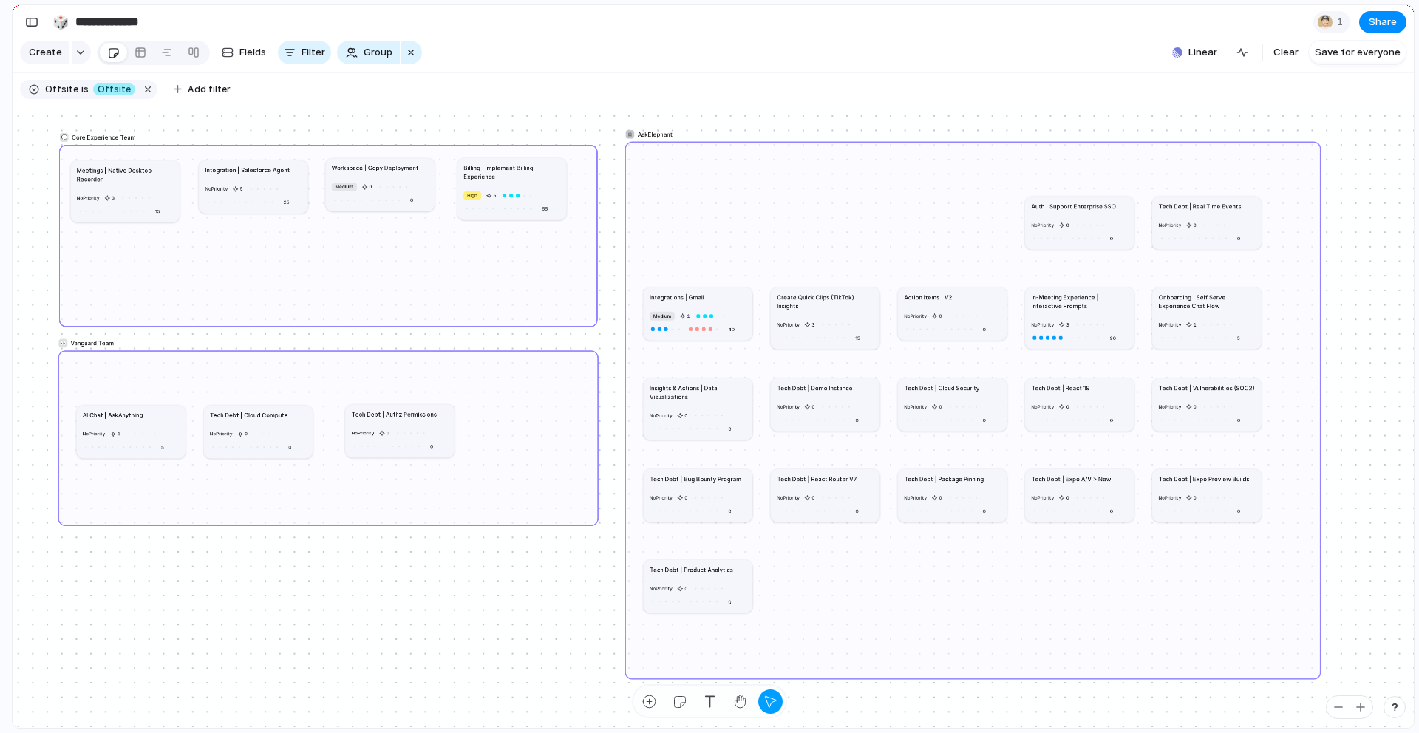
click at [534, 174] on h1 "Billing | Implement Billing Experience" at bounding box center [511, 172] width 97 height 18
drag, startPoint x: 1104, startPoint y: 223, endPoint x: 593, endPoint y: 416, distance: 546.7
click at [551, 432] on div at bounding box center [554, 434] width 7 height 7
click at [534, 435] on div at bounding box center [530, 433] width 7 height 7
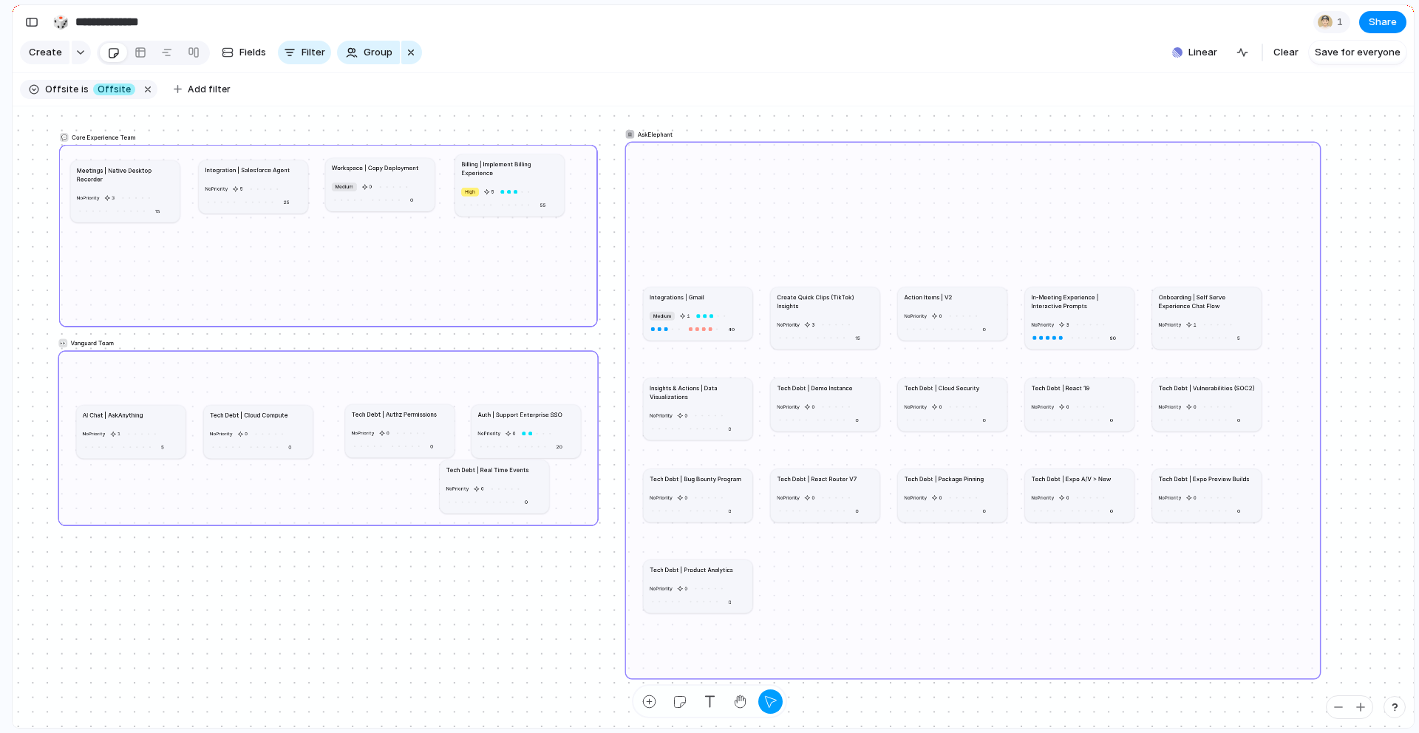
drag, startPoint x: 1222, startPoint y: 220, endPoint x: 509, endPoint y: 486, distance: 760.6
click at [509, 486] on div at bounding box center [505, 489] width 33 height 12
drag, startPoint x: 596, startPoint y: 520, endPoint x: 606, endPoint y: 698, distance: 178.4
click at [606, 698] on div at bounding box center [604, 699] width 5 height 5
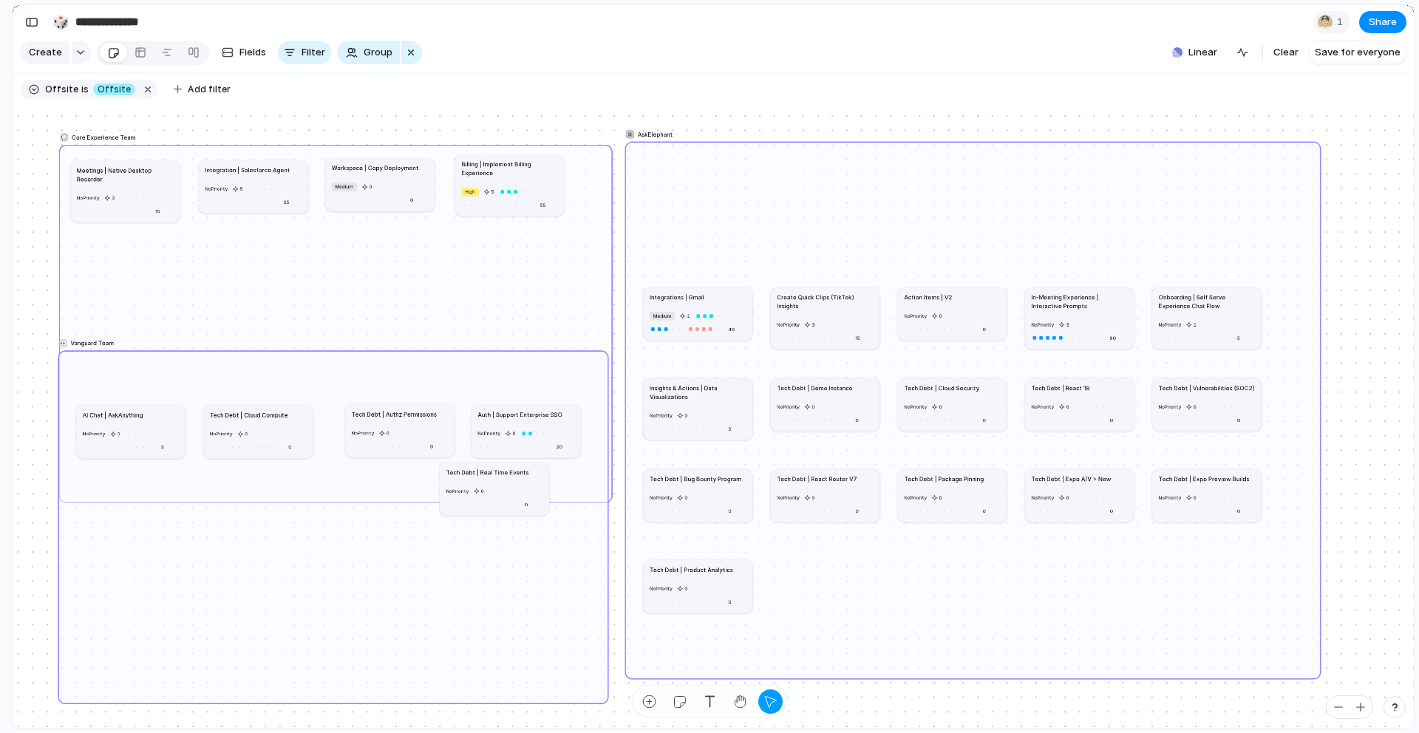
drag, startPoint x: 594, startPoint y: 323, endPoint x: 609, endPoint y: 499, distance: 176.5
click at [609, 499] on div at bounding box center [608, 499] width 5 height 5
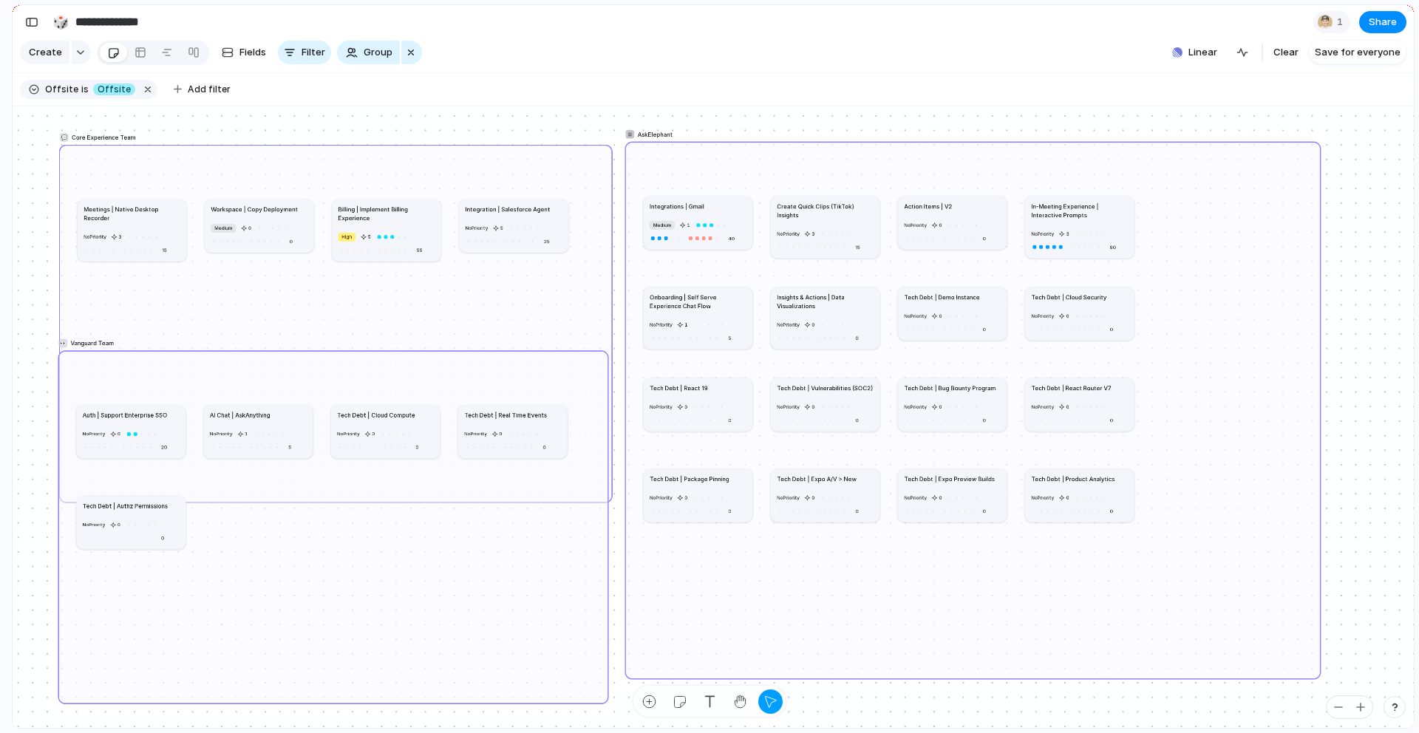
click at [1319, 676] on div at bounding box center [1317, 675] width 5 height 5
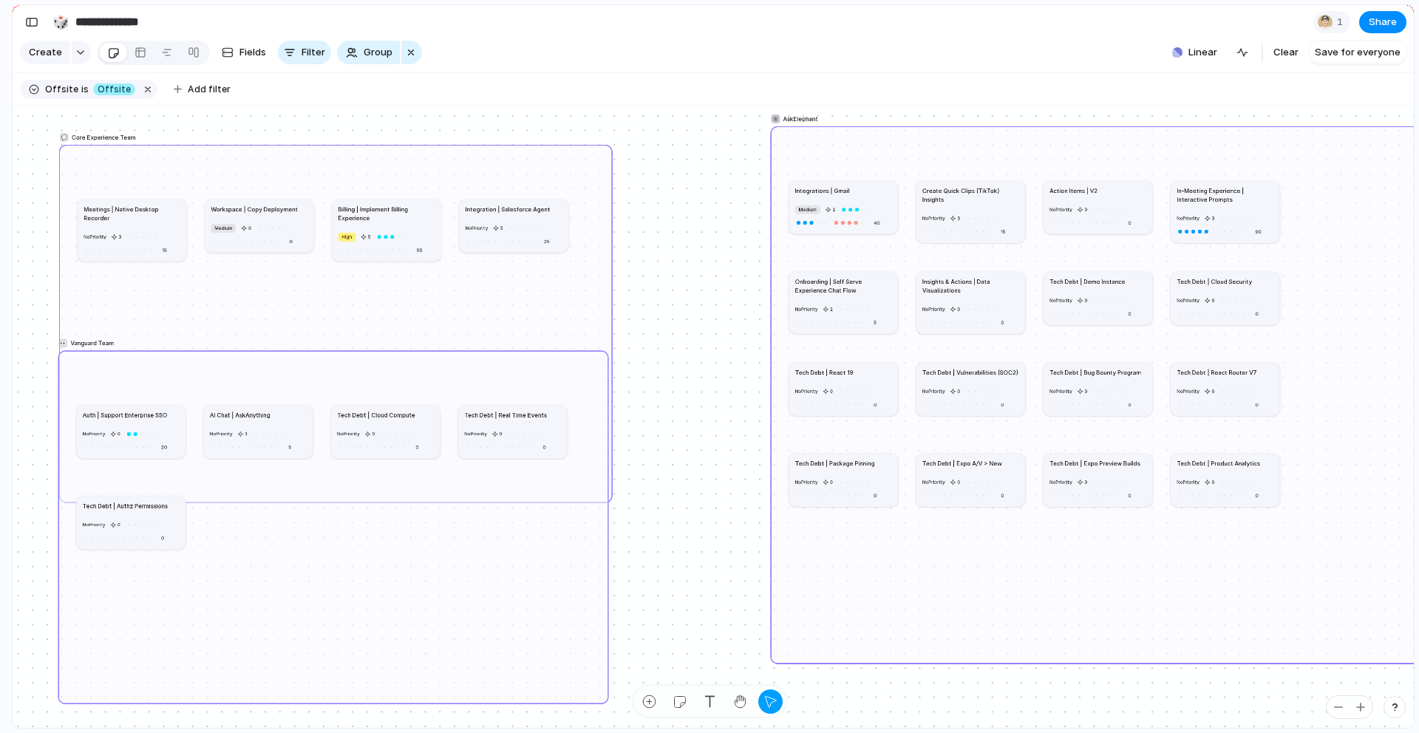
drag, startPoint x: 1273, startPoint y: 638, endPoint x: 1414, endPoint y: 619, distance: 142.5
click at [1414, 619] on main "**********" at bounding box center [713, 366] width 1403 height 724
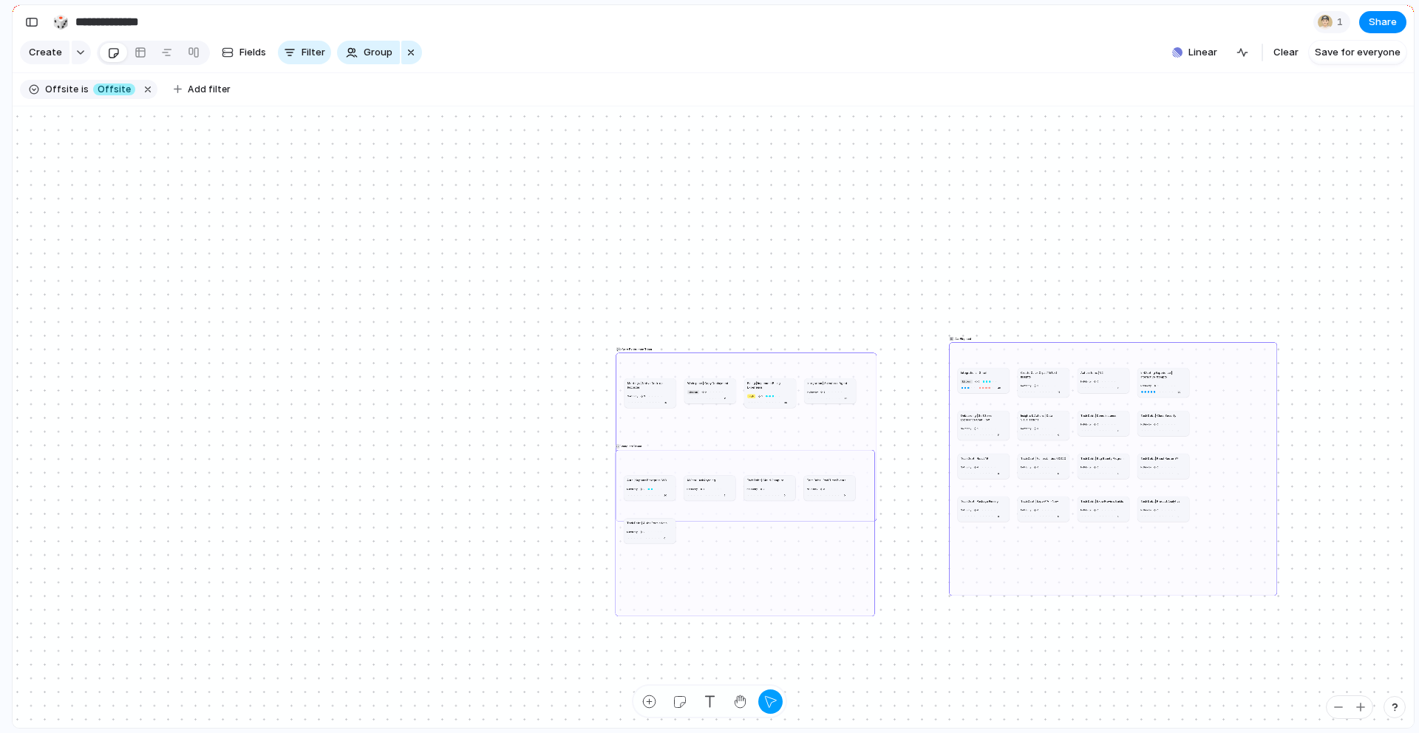
drag, startPoint x: 1109, startPoint y: 546, endPoint x: 814, endPoint y: 377, distance: 339.7
click at [801, 364] on div "💬 Core Experience Team 👀 Vanguard Team AskElephant Meetings | Native Desktop Re…" at bounding box center [778, 425] width 325 height 144
drag, startPoint x: 1217, startPoint y: 394, endPoint x: 952, endPoint y: 401, distance: 264.7
click at [952, 401] on div "AskElephant" at bounding box center [1113, 469] width 328 height 254
drag, startPoint x: 1019, startPoint y: 349, endPoint x: 956, endPoint y: 390, distance: 74.8
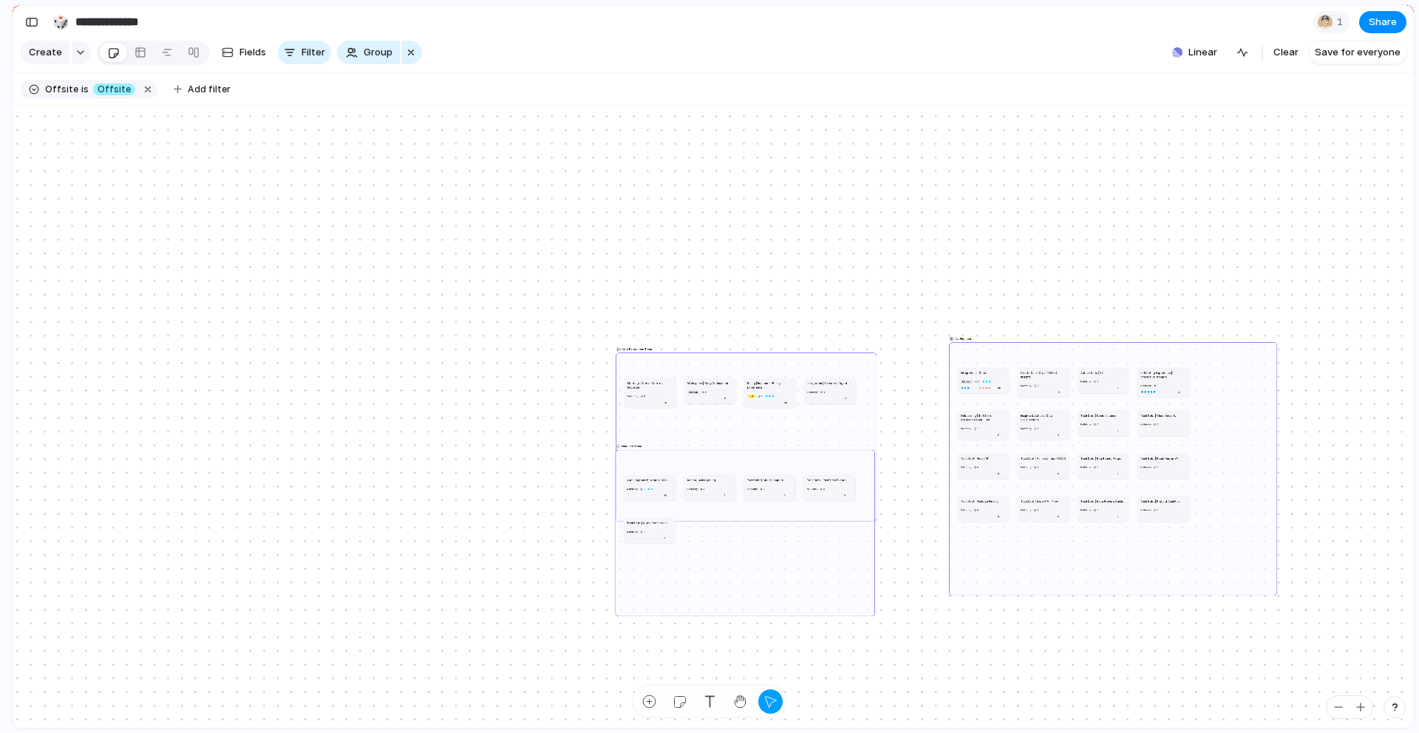
click at [911, 350] on div "💬 Core Experience Team 👀 Vanguard Team AskElephant Meetings | Native Desktop Re…" at bounding box center [713, 417] width 1401 height 622
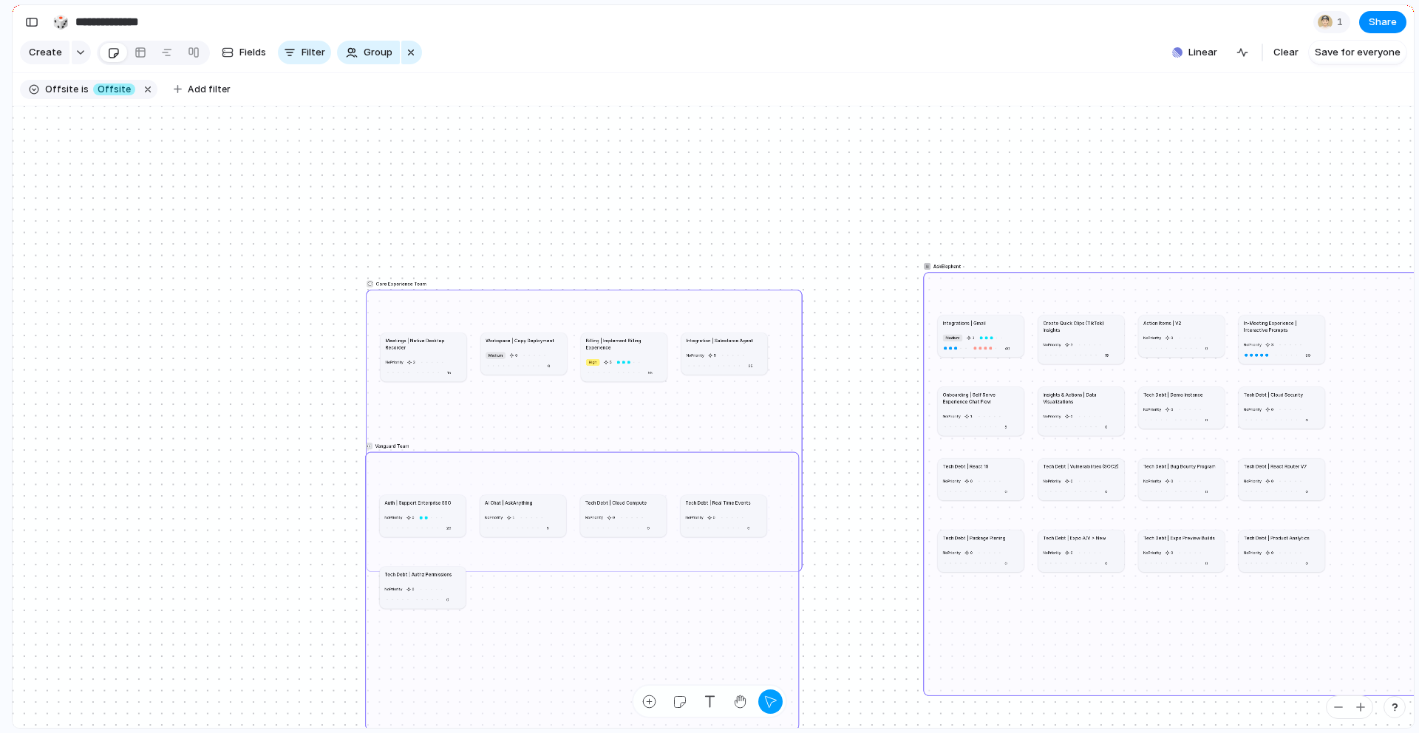
drag, startPoint x: 1061, startPoint y: 288, endPoint x: 959, endPoint y: 329, distance: 110.5
click at [909, 325] on div "💬 Core Experience Team 👀 Vanguard Team AskElephant Meetings | Native Desktop Re…" at bounding box center [637, 409] width 543 height 241
drag, startPoint x: 961, startPoint y: 606, endPoint x: 928, endPoint y: 642, distance: 48.7
click at [928, 642] on div "AskElephant" at bounding box center [1197, 484] width 549 height 424
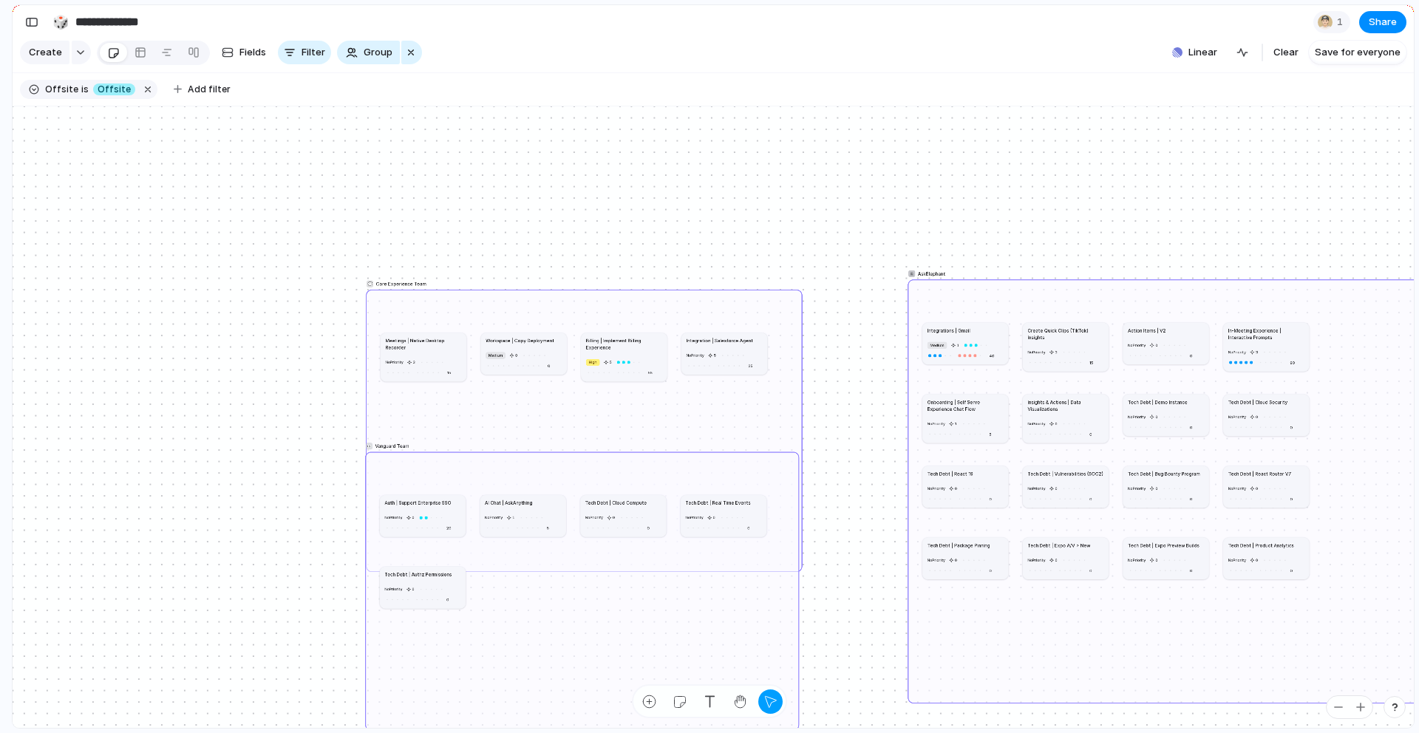
drag, startPoint x: 933, startPoint y: 679, endPoint x: 875, endPoint y: 695, distance: 59.9
click at [908, 695] on div "AskElephant" at bounding box center [1182, 491] width 549 height 424
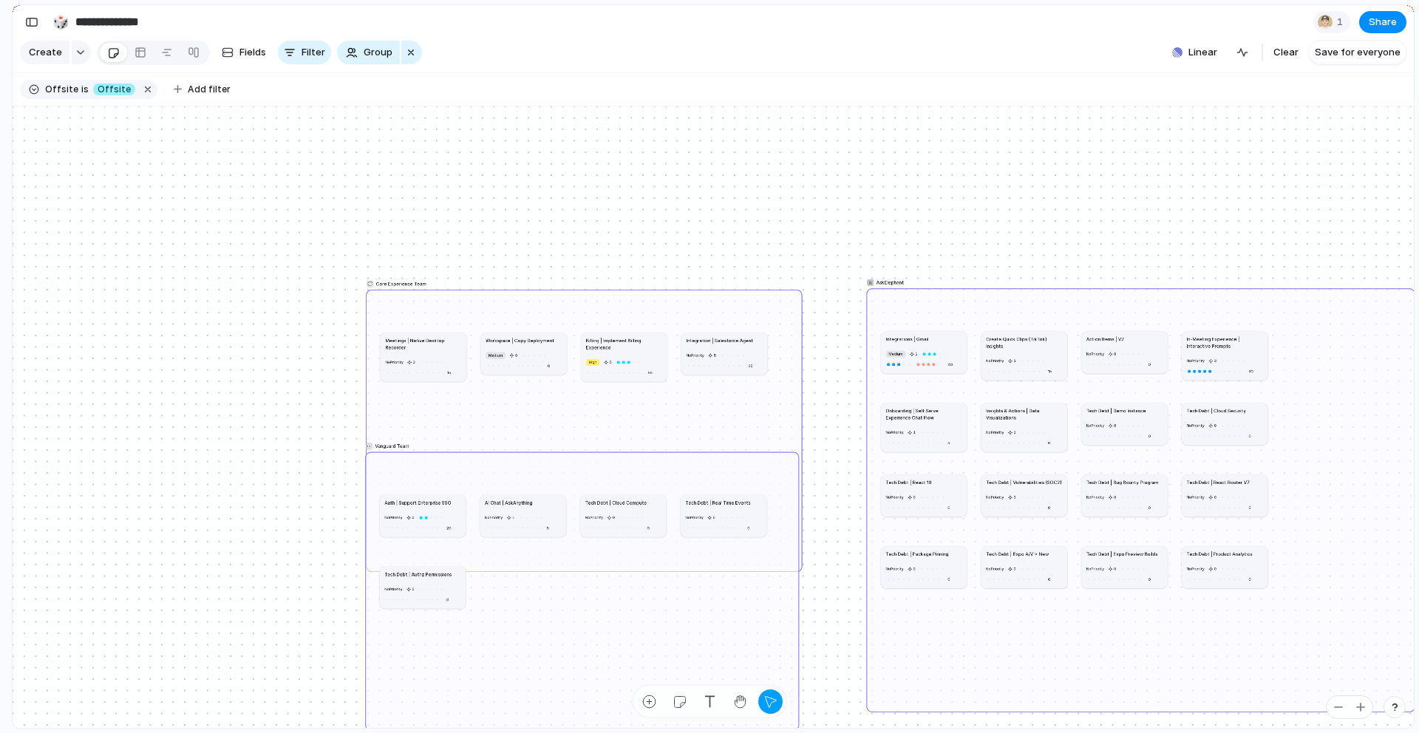
drag, startPoint x: 882, startPoint y: 693, endPoint x: 845, endPoint y: 674, distance: 41.7
click at [843, 670] on div "💬 Core Experience Team 👀 Vanguard Team AskElephant Meetings | Native Desktop Re…" at bounding box center [713, 417] width 1401 height 622
drag, startPoint x: 891, startPoint y: 689, endPoint x: 869, endPoint y: 671, distance: 27.8
click at [863, 672] on div "💬 Core Experience Team 👀 Vanguard Team AskElephant Meetings | Native Desktop Re…" at bounding box center [713, 417] width 1401 height 622
drag, startPoint x: 894, startPoint y: 670, endPoint x: 882, endPoint y: 646, distance: 26.8
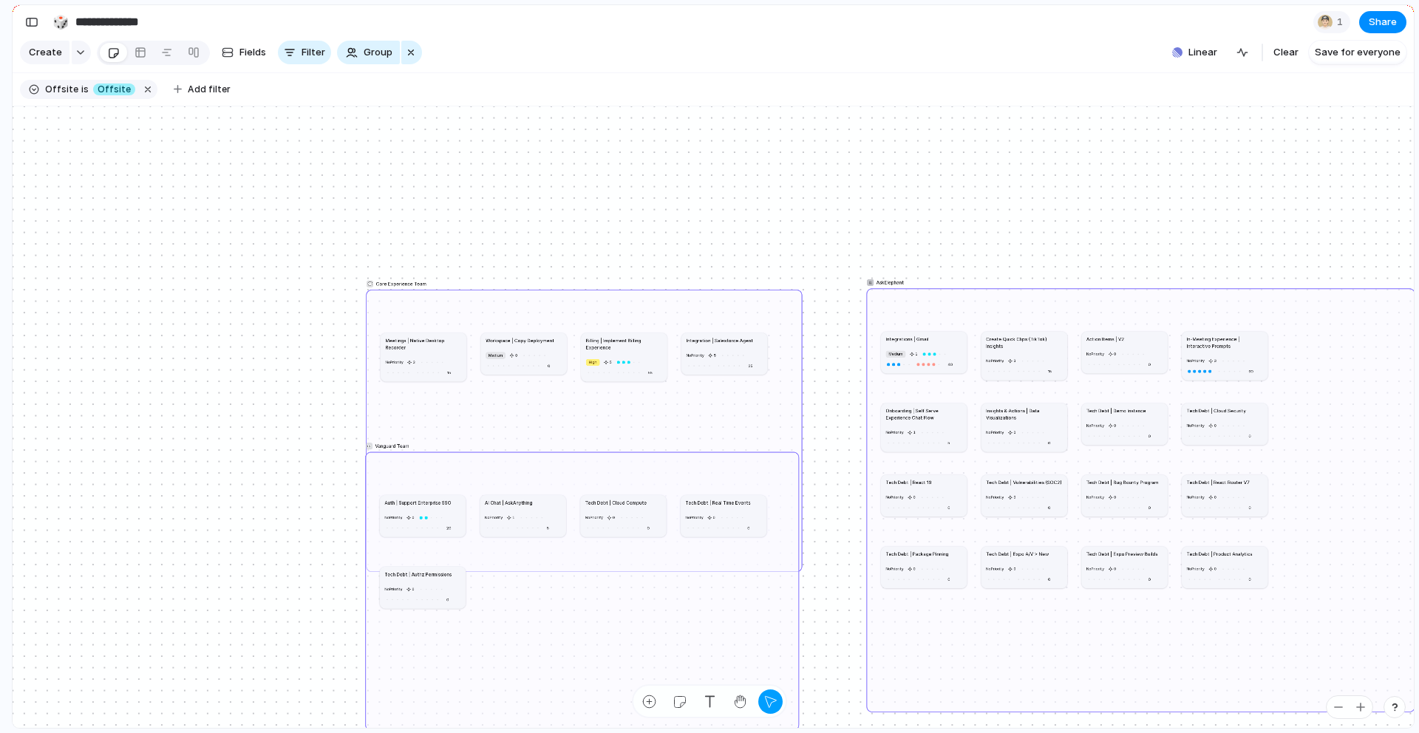
click at [882, 646] on div "AskElephant" at bounding box center [1140, 500] width 549 height 424
drag, startPoint x: 886, startPoint y: 651, endPoint x: 849, endPoint y: 621, distance: 47.8
click at [849, 621] on div "💬 Core Experience Team 👀 Vanguard Team AskElephant Meetings | Native Desktop Re…" at bounding box center [713, 417] width 1401 height 622
drag, startPoint x: 930, startPoint y: 631, endPoint x: 1006, endPoint y: 733, distance: 126.7
click at [891, 626] on div "AskElephant" at bounding box center [1140, 500] width 549 height 424
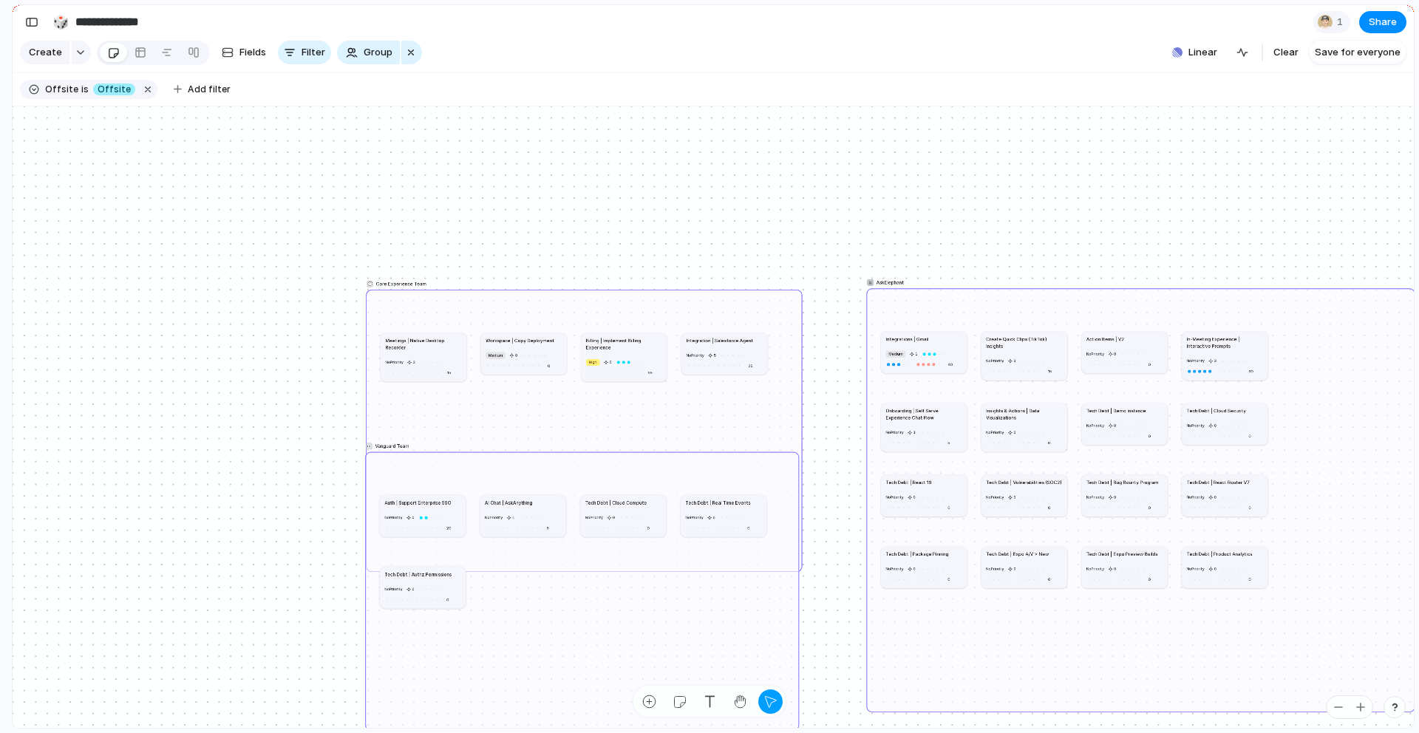
drag, startPoint x: 1006, startPoint y: 733, endPoint x: 940, endPoint y: 670, distance: 91.0
click at [1007, 733] on div "**********" at bounding box center [715, 366] width 1407 height 733
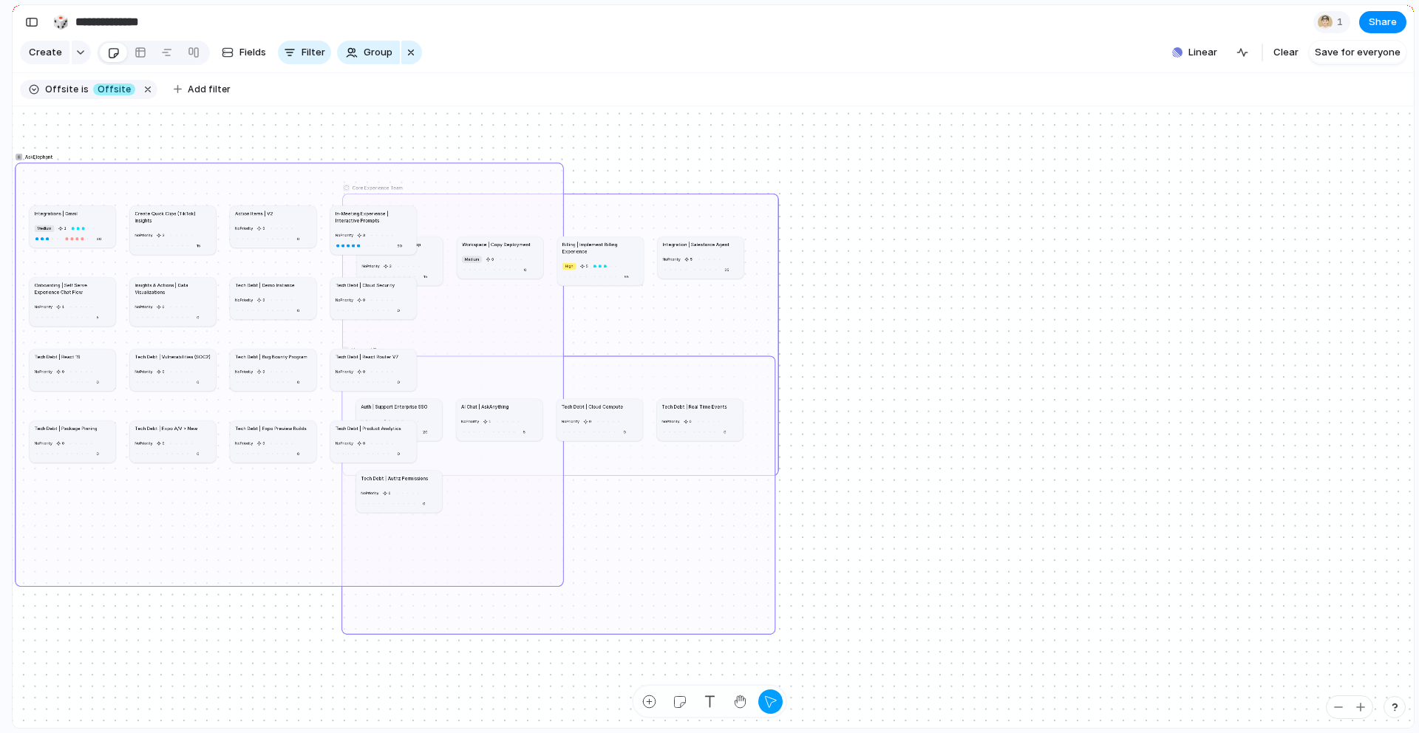
drag, startPoint x: 847, startPoint y: 611, endPoint x: 16, endPoint y: 584, distance: 831.3
click at [16, 584] on div "AskElephant" at bounding box center [289, 375] width 549 height 424
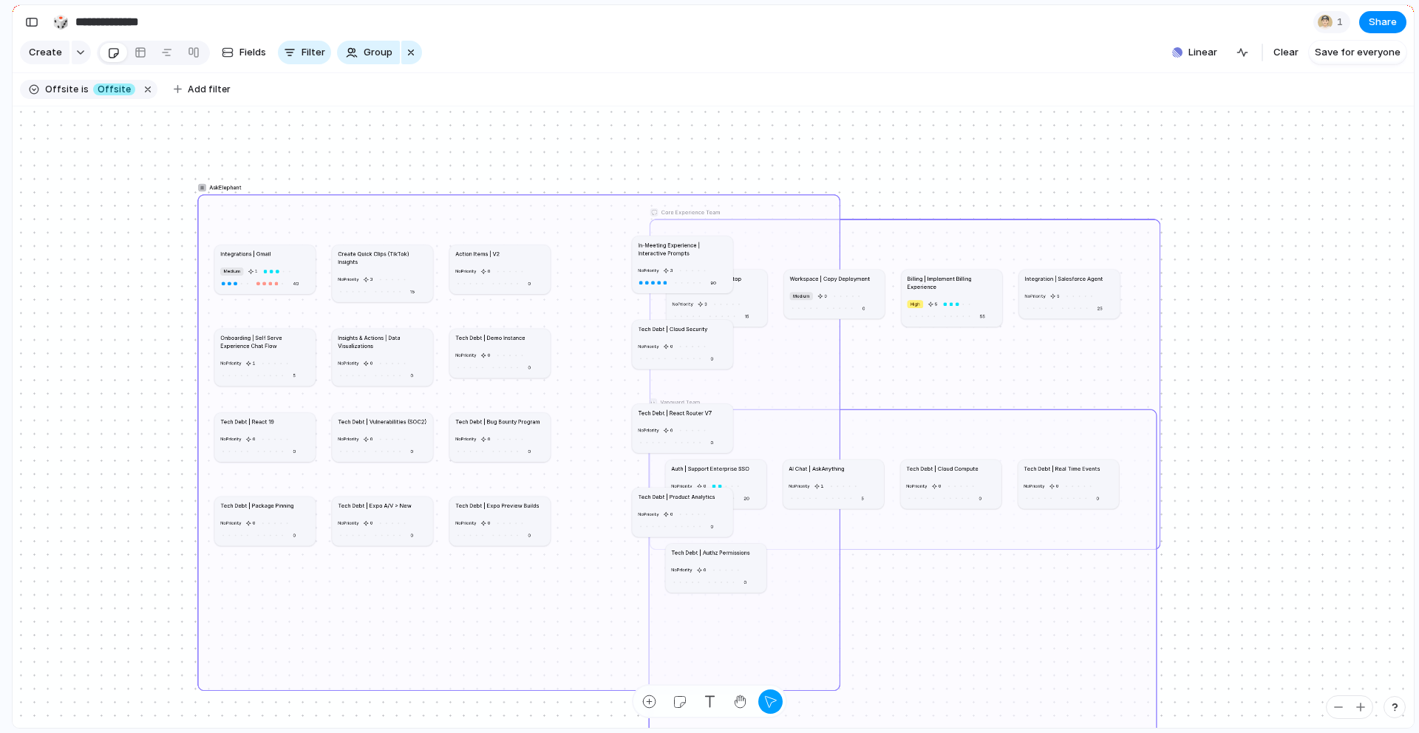
drag, startPoint x: 267, startPoint y: 676, endPoint x: 204, endPoint y: 685, distance: 63.6
click at [200, 685] on div "AskElephant" at bounding box center [518, 442] width 643 height 497
click at [118, 689] on div "💬 Core Experience Team 👀 Vanguard Team AskElephant Meetings | Native Desktop Re…" at bounding box center [713, 417] width 1401 height 622
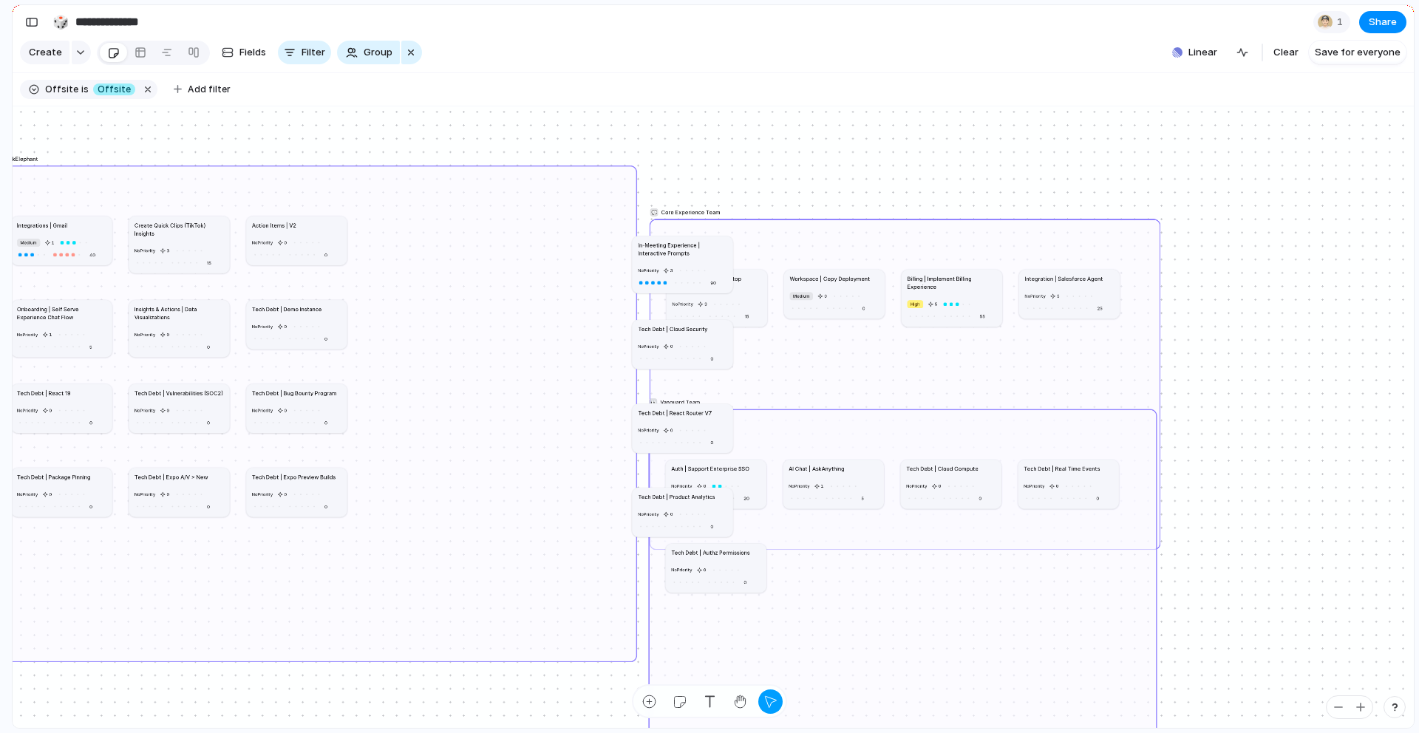
drag, startPoint x: 197, startPoint y: 684, endPoint x: 0, endPoint y: 656, distance: 198.5
click at [0, 656] on div "**********" at bounding box center [709, 366] width 1419 height 733
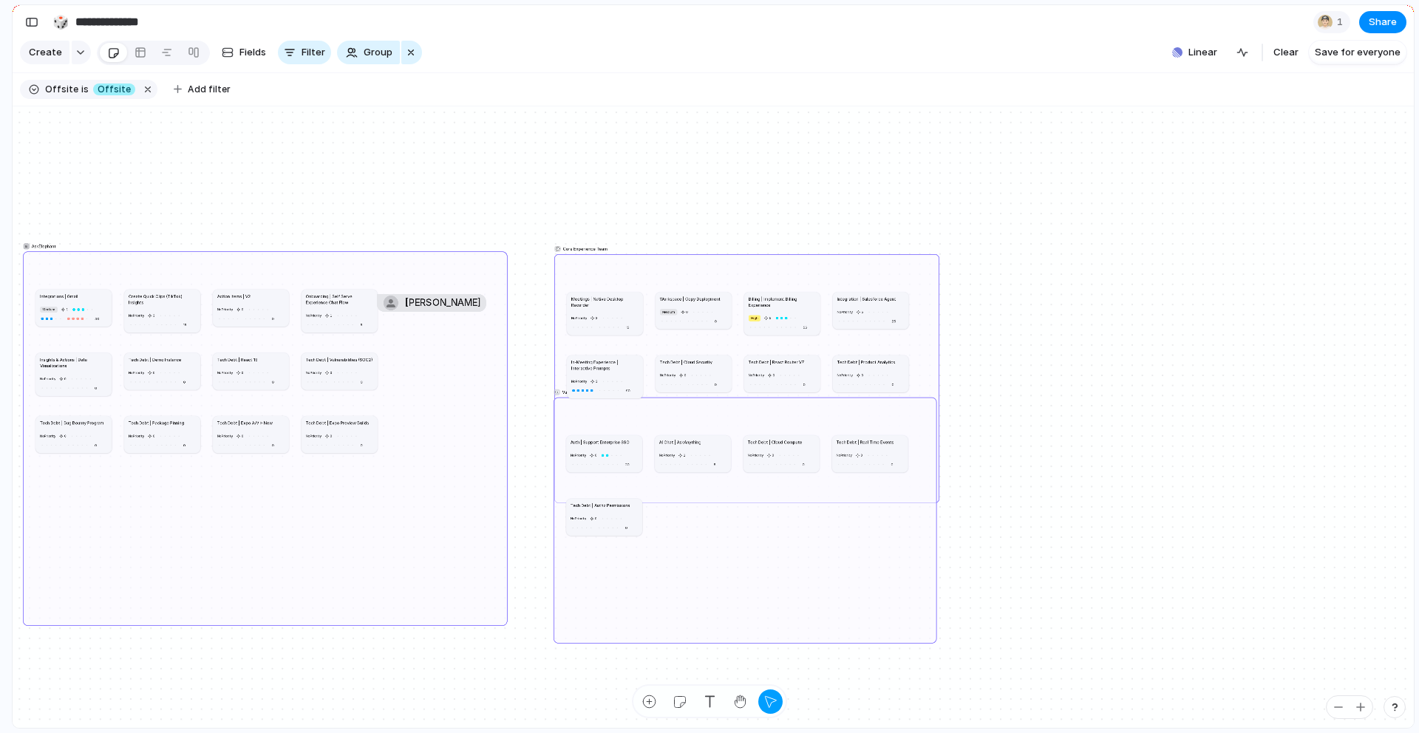
drag, startPoint x: 212, startPoint y: 607, endPoint x: 27, endPoint y: 622, distance: 186.2
click at [27, 622] on div "AskElephant" at bounding box center [265, 438] width 485 height 375
drag, startPoint x: 797, startPoint y: 268, endPoint x: 796, endPoint y: 160, distance: 108.7
click at [796, 160] on div "💬 Core Experience Team 👀 Vanguard Team AskElephant Meetings | Native Desktop Re…" at bounding box center [713, 417] width 1401 height 622
drag, startPoint x: 916, startPoint y: 554, endPoint x: 920, endPoint y: 646, distance: 91.7
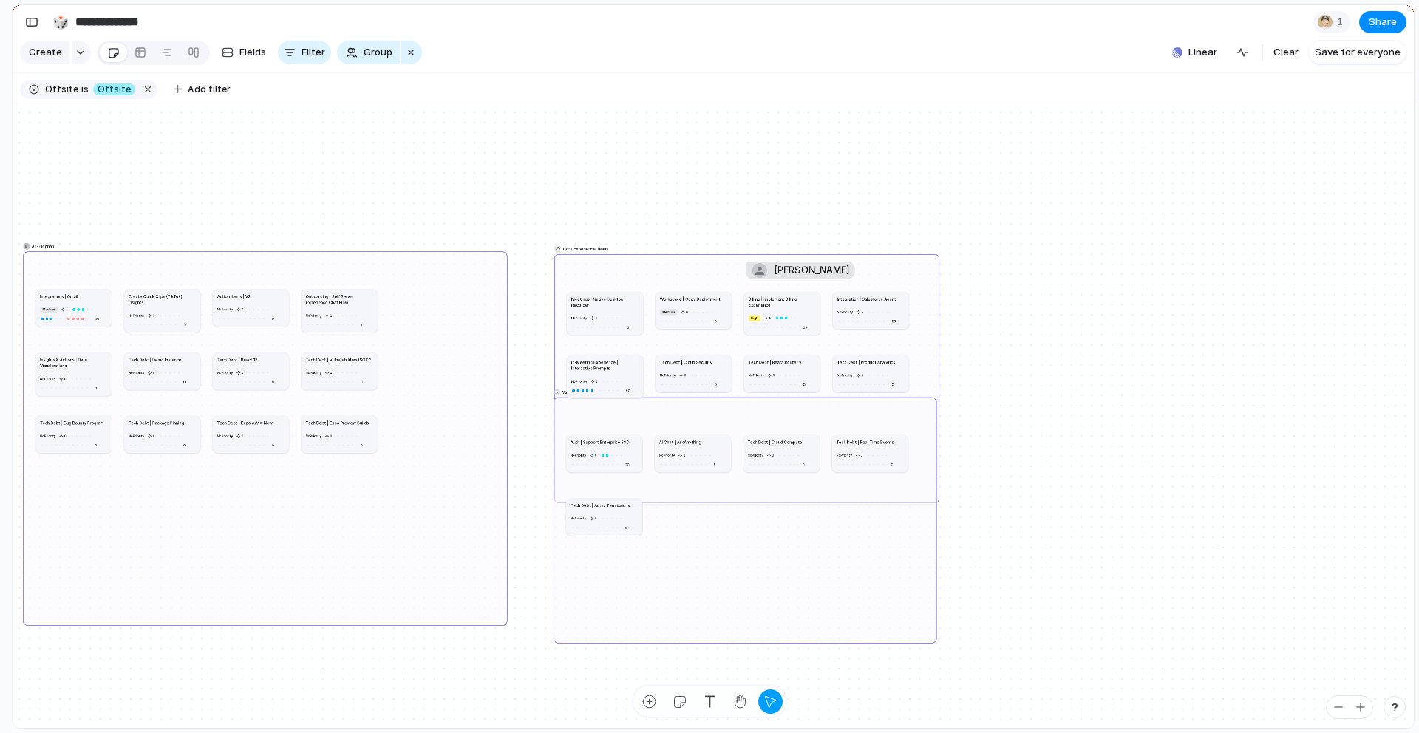
click at [920, 646] on div "💬 Core Experience Team 👀 Vanguard Team AskElephant Meetings | Native Desktop Re…" at bounding box center [713, 417] width 1401 height 622
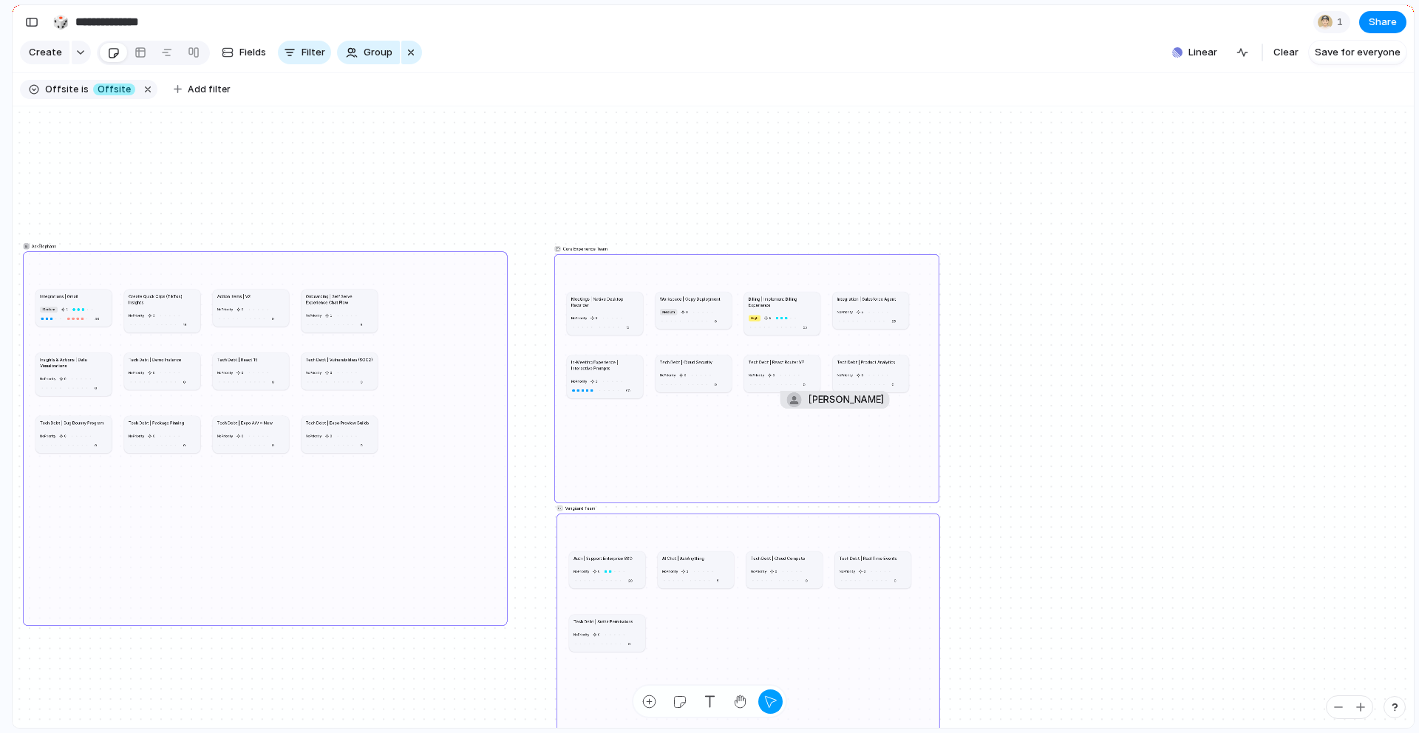
click at [919, 670] on div "👀 Vanguard Team" at bounding box center [749, 636] width 384 height 246
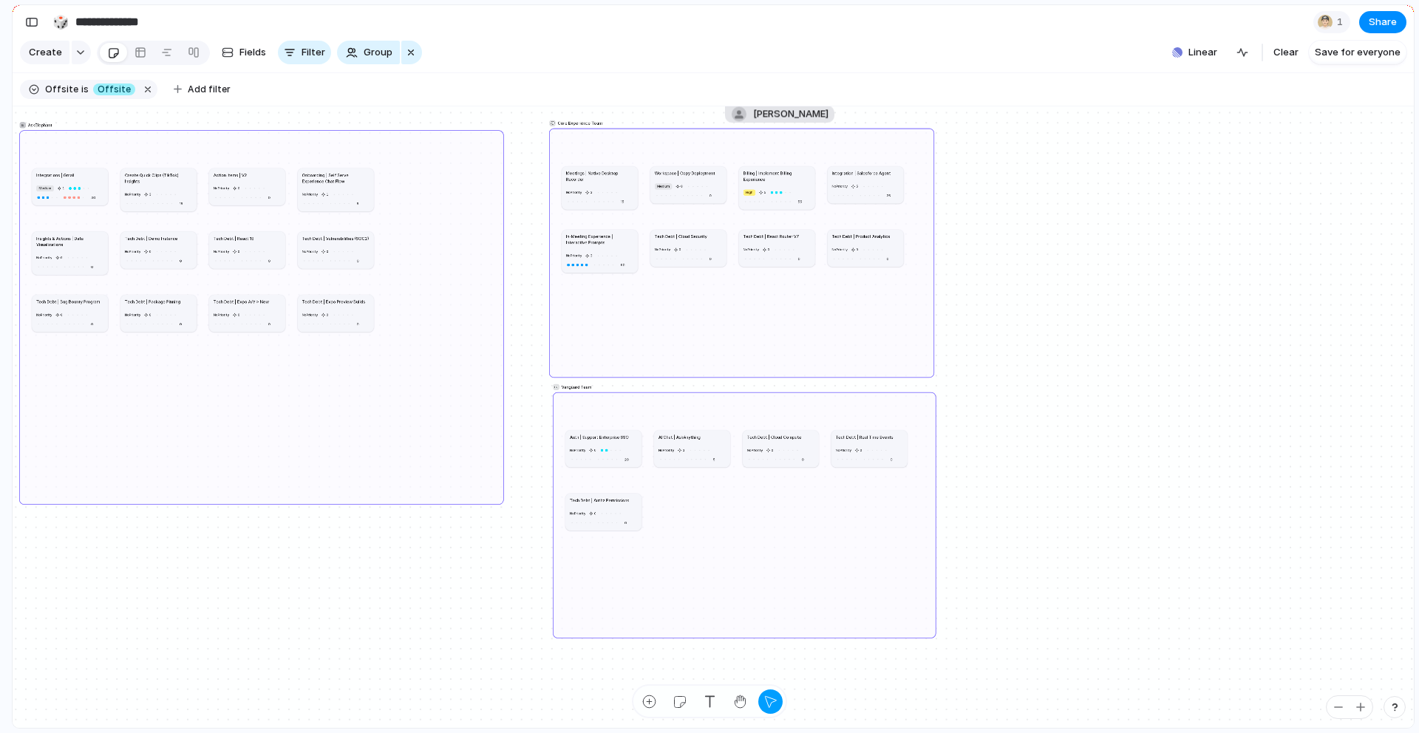
drag, startPoint x: 934, startPoint y: 373, endPoint x: 939, endPoint y: 343, distance: 30.7
click at [934, 370] on div "💬 Core Experience Team" at bounding box center [741, 253] width 385 height 250
click at [934, 134] on div "💬 Core Experience Team 👀 Vanguard Team AskElephant Meetings | Native Desktop Re…" at bounding box center [791, 238] width 480 height 213
drag, startPoint x: 934, startPoint y: 375, endPoint x: 1396, endPoint y: 305, distance: 468.0
click at [1396, 305] on div at bounding box center [1397, 307] width 4 height 4
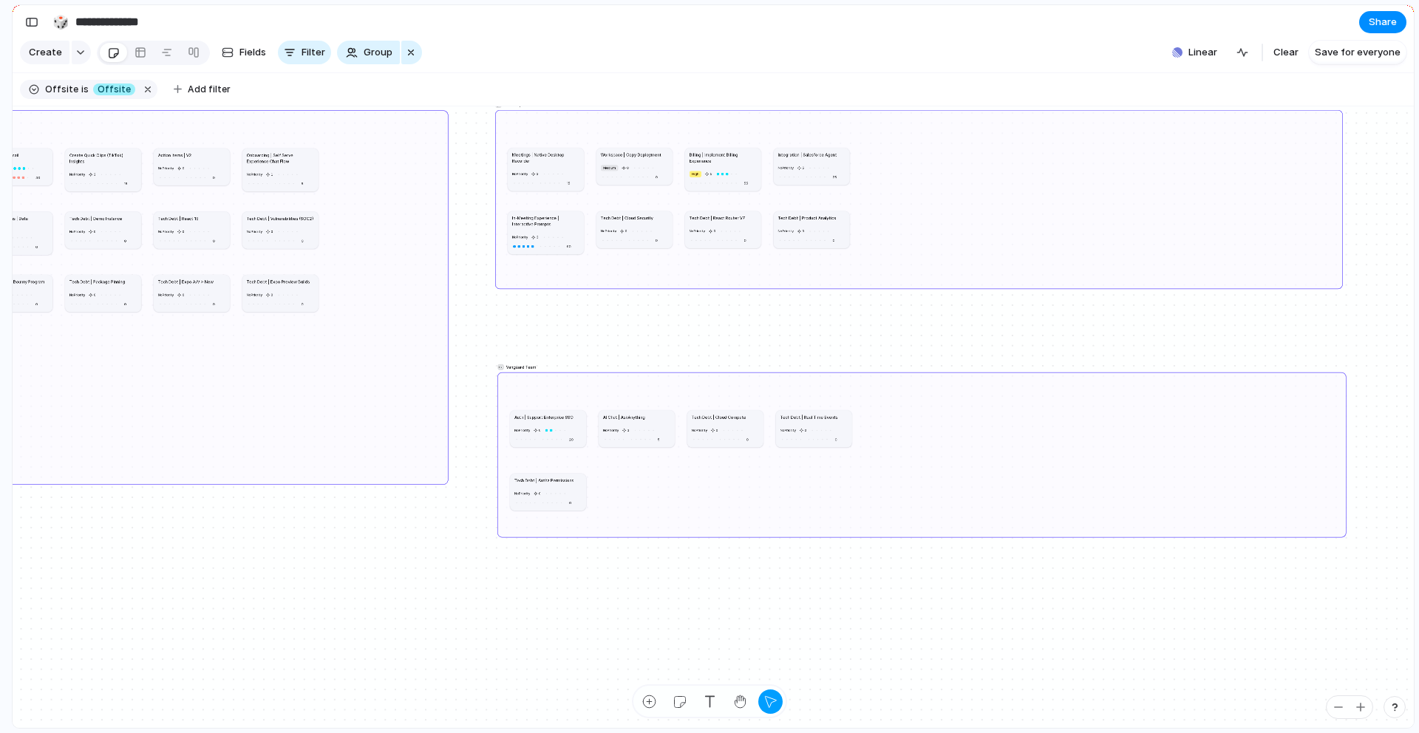
drag, startPoint x: 878, startPoint y: 616, endPoint x: 1344, endPoint y: 536, distance: 472.6
click at [1344, 536] on div at bounding box center [1344, 535] width 4 height 4
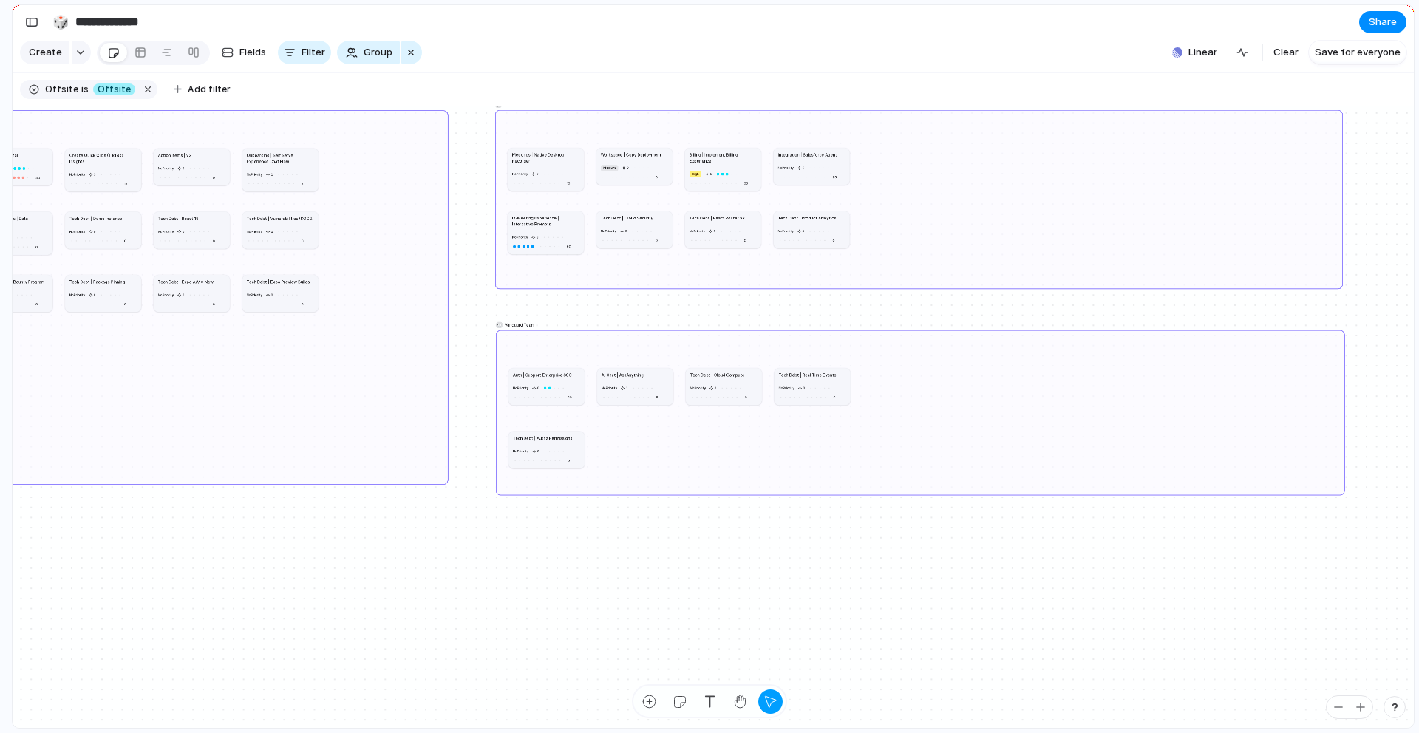
drag, startPoint x: 502, startPoint y: 531, endPoint x: 500, endPoint y: 489, distance: 42.2
click at [500, 489] on div "👀 Vanguard Team" at bounding box center [920, 413] width 849 height 166
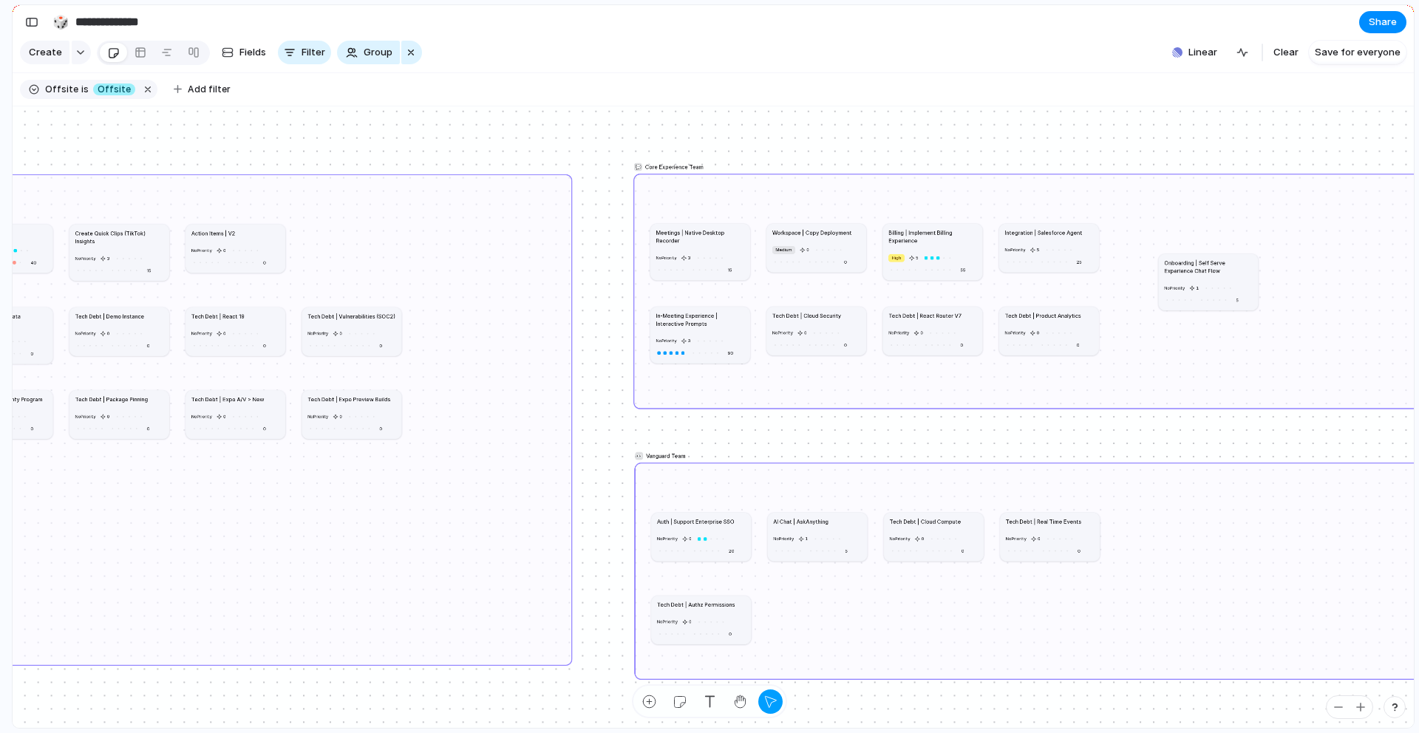
drag, startPoint x: 373, startPoint y: 242, endPoint x: 1231, endPoint y: 270, distance: 859.4
click at [1231, 270] on h1 "Onboarding | Self Serve Experience Chat Flow" at bounding box center [1208, 267] width 89 height 16
drag, startPoint x: 381, startPoint y: 324, endPoint x: 956, endPoint y: 621, distance: 647.3
click at [957, 622] on article "Tech Debt | Vulnerabilities (SOC2) No Priority 0 0" at bounding box center [930, 629] width 100 height 49
drag, startPoint x: 374, startPoint y: 409, endPoint x: 1115, endPoint y: 618, distance: 770.3
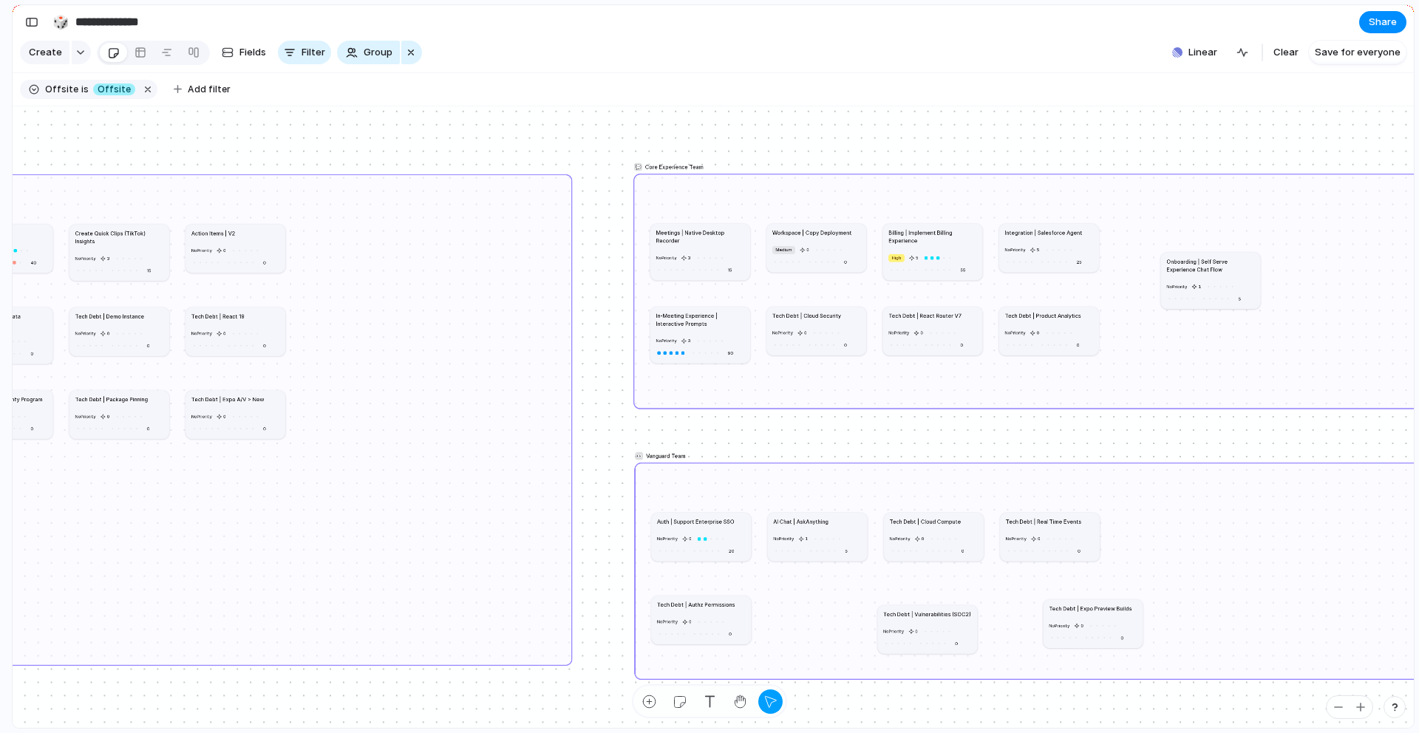
click at [1115, 618] on article "Tech Debt | Expo Preview Builds No Priority 0 0" at bounding box center [1094, 623] width 100 height 49
drag, startPoint x: 242, startPoint y: 404, endPoint x: 1234, endPoint y: 526, distance: 998.8
click at [1234, 526] on article "Tech Debt | Expo A/V > New No Priority 0 0" at bounding box center [1185, 538] width 100 height 49
drag, startPoint x: 247, startPoint y: 318, endPoint x: 1246, endPoint y: 603, distance: 1039.3
click at [1246, 602] on div "Tech Debt | React 19" at bounding box center [1241, 598] width 89 height 8
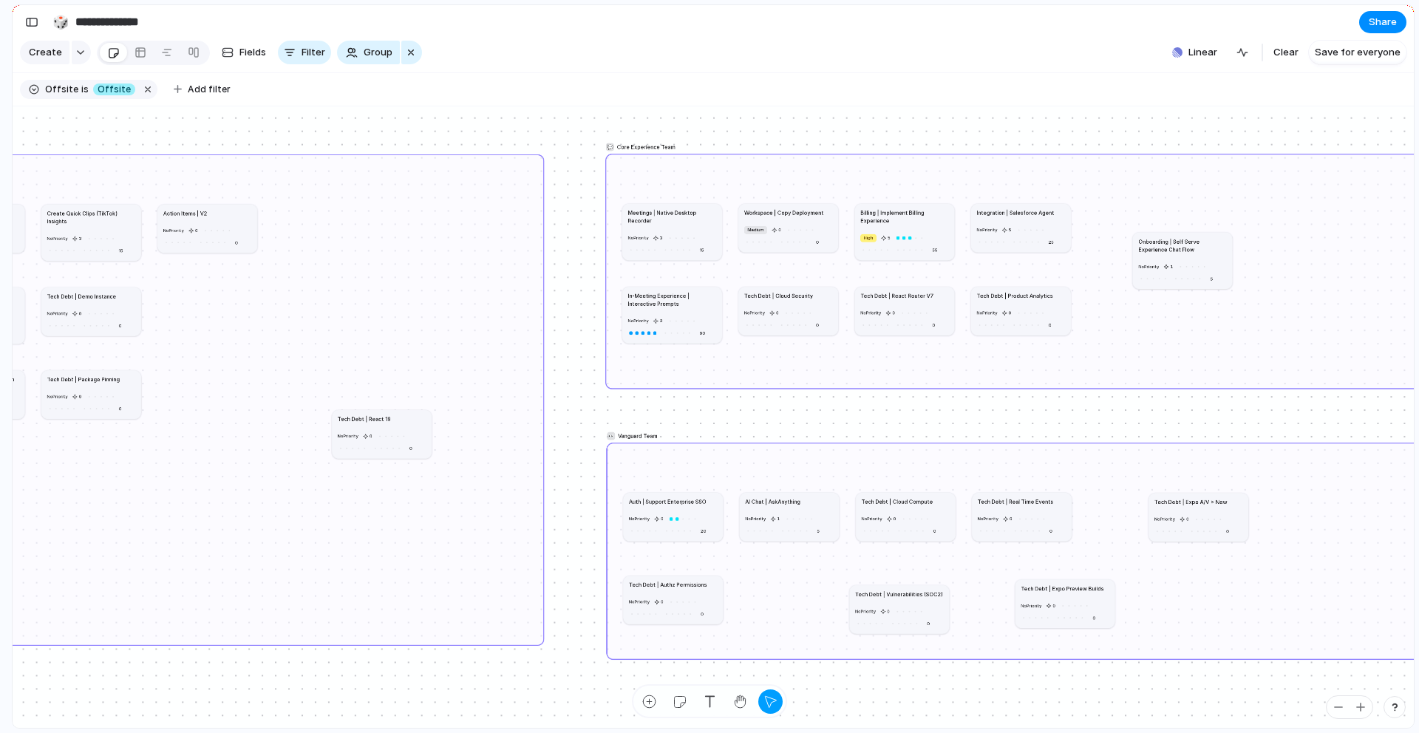
drag, startPoint x: 1238, startPoint y: 587, endPoint x: 357, endPoint y: 404, distance: 899.8
click at [357, 410] on article "Tech Debt | React 19 No Priority 0 0" at bounding box center [382, 434] width 100 height 49
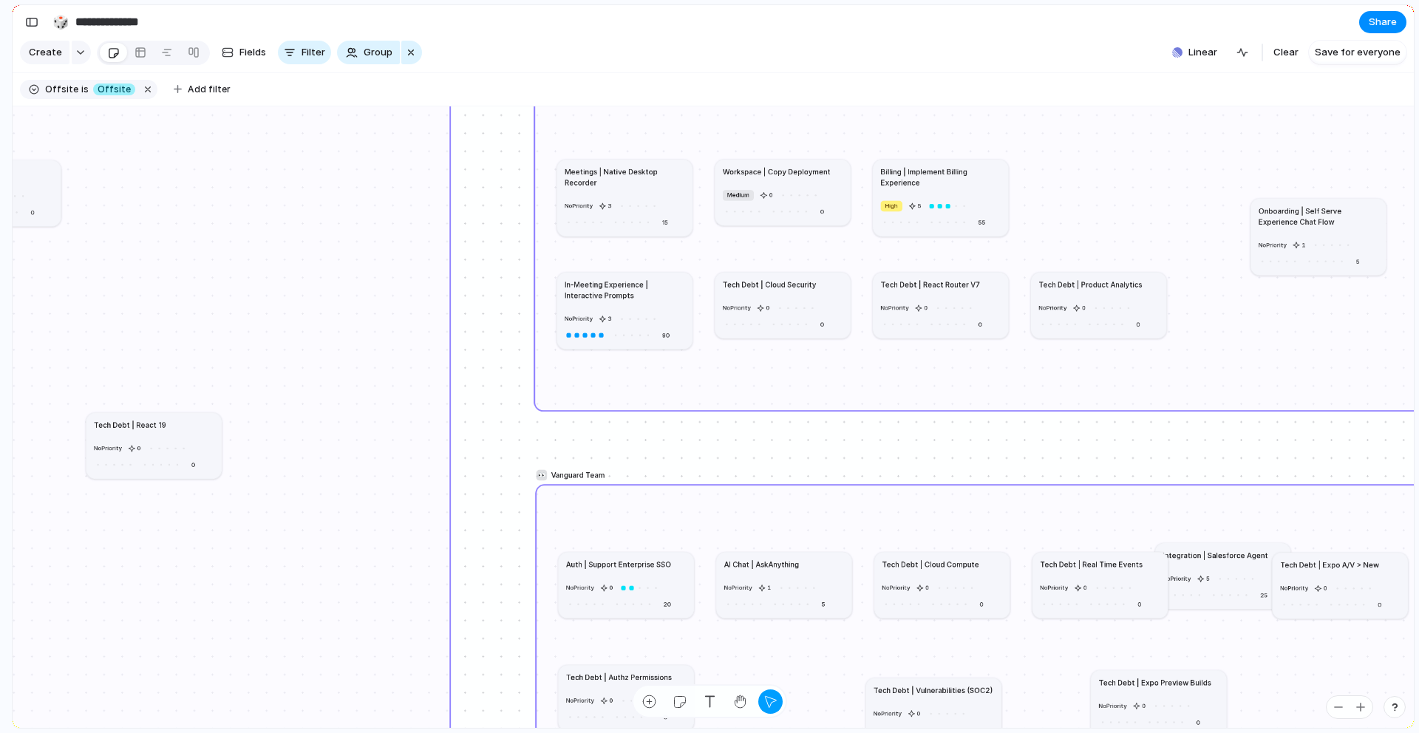
drag, startPoint x: 1138, startPoint y: 187, endPoint x: 1262, endPoint y: 571, distance: 403.2
click at [1262, 571] on article "Integration | Salesforce Agent No Priority 5 25" at bounding box center [1222, 576] width 135 height 66
drag, startPoint x: 1358, startPoint y: 222, endPoint x: 1264, endPoint y: 154, distance: 115.9
click at [1264, 154] on h1 "Onboarding | Self Serve Experience Chat Flow" at bounding box center [1225, 147] width 120 height 21
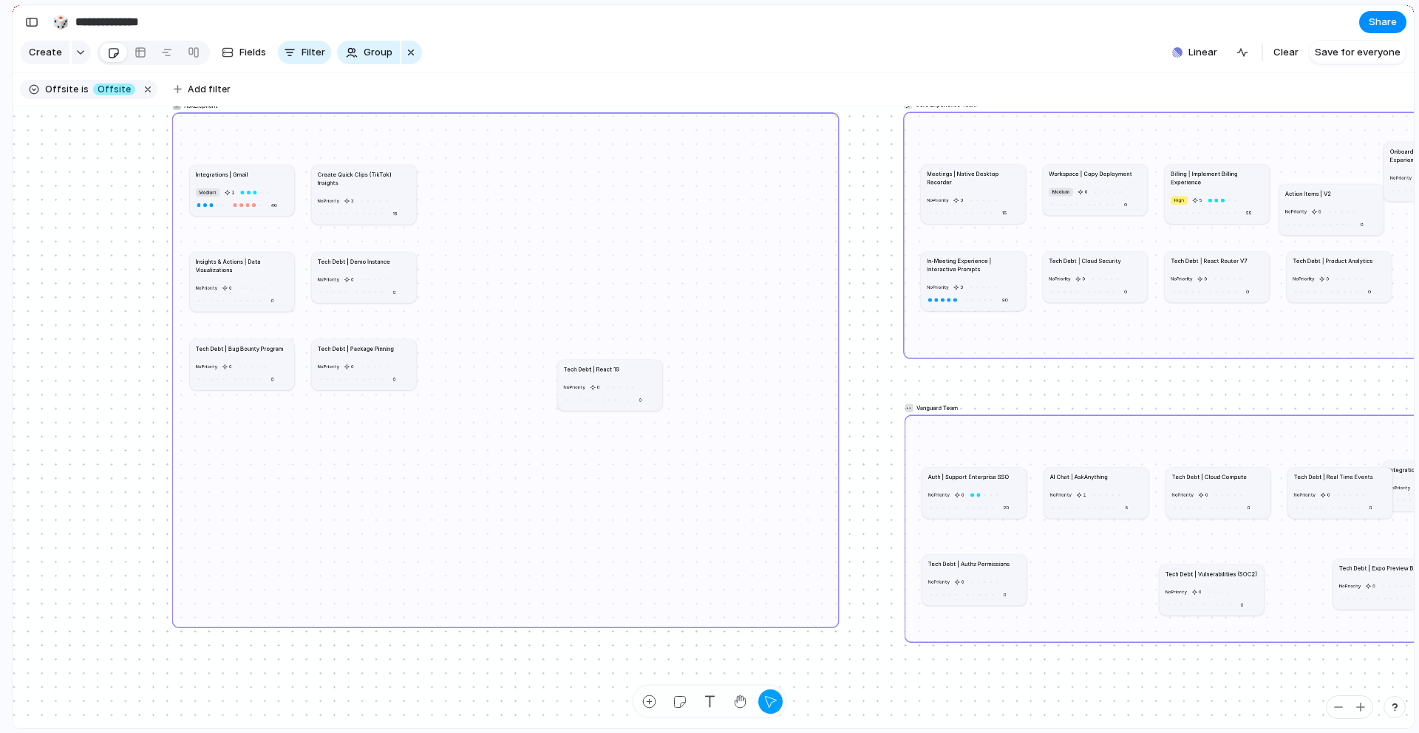
drag, startPoint x: 504, startPoint y: 182, endPoint x: 1350, endPoint y: 201, distance: 846.6
click at [1350, 201] on article "Action Items | V2 No Priority 0 0" at bounding box center [1332, 209] width 104 height 51
drag, startPoint x: 384, startPoint y: 197, endPoint x: 1217, endPoint y: 219, distance: 833.3
click at [1159, 188] on div at bounding box center [1156, 186] width 6 height 6
drag, startPoint x: 401, startPoint y: 267, endPoint x: 1141, endPoint y: 316, distance: 742.3
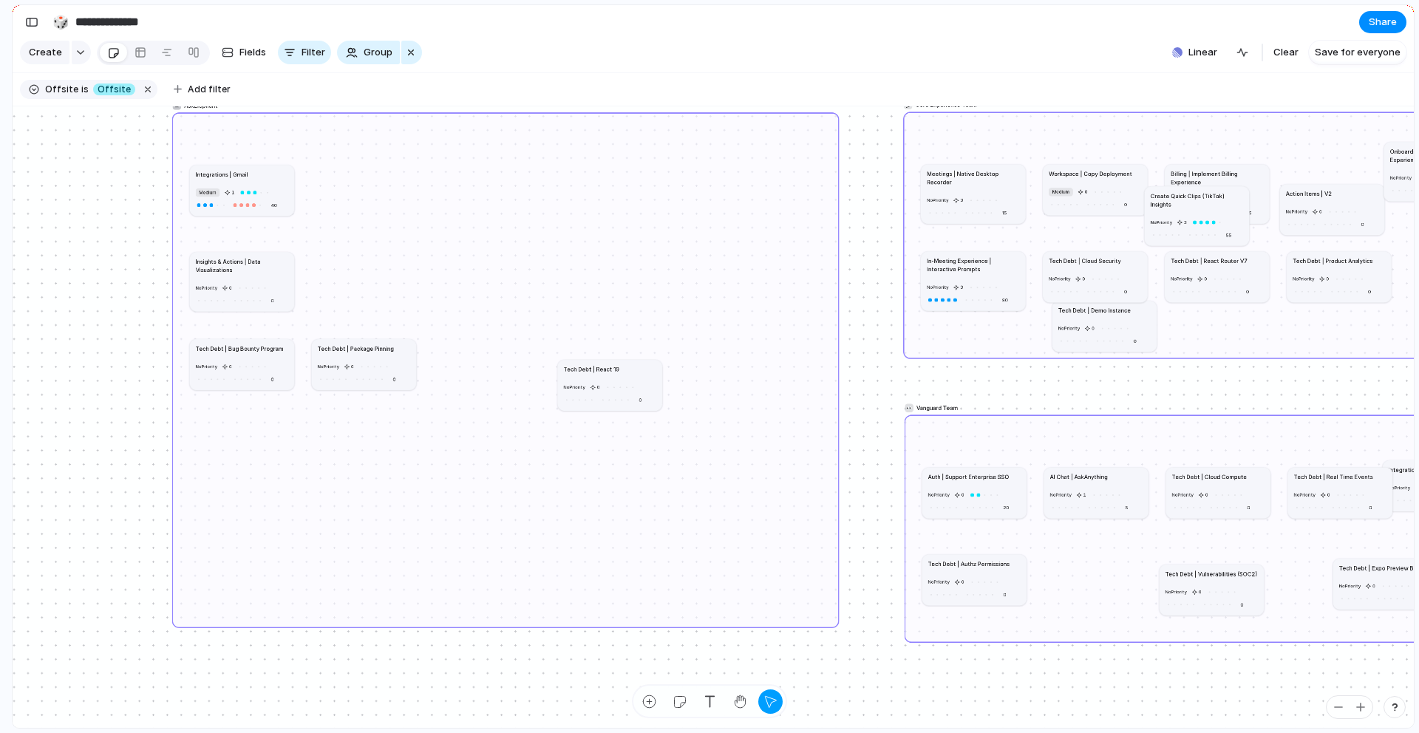
click at [1141, 316] on article "Tech Debt | Demo Instance No Priority 0 0" at bounding box center [1105, 326] width 104 height 51
drag, startPoint x: 1140, startPoint y: 319, endPoint x: 710, endPoint y: 450, distance: 448.9
click at [710, 450] on article "Tech Debt | Demo Instance No Priority 0 0" at bounding box center [682, 454] width 104 height 51
drag, startPoint x: 271, startPoint y: 177, endPoint x: 1122, endPoint y: 562, distance: 933.9
click at [1122, 562] on div "Integrations | Gmail" at bounding box center [1093, 559] width 92 height 8
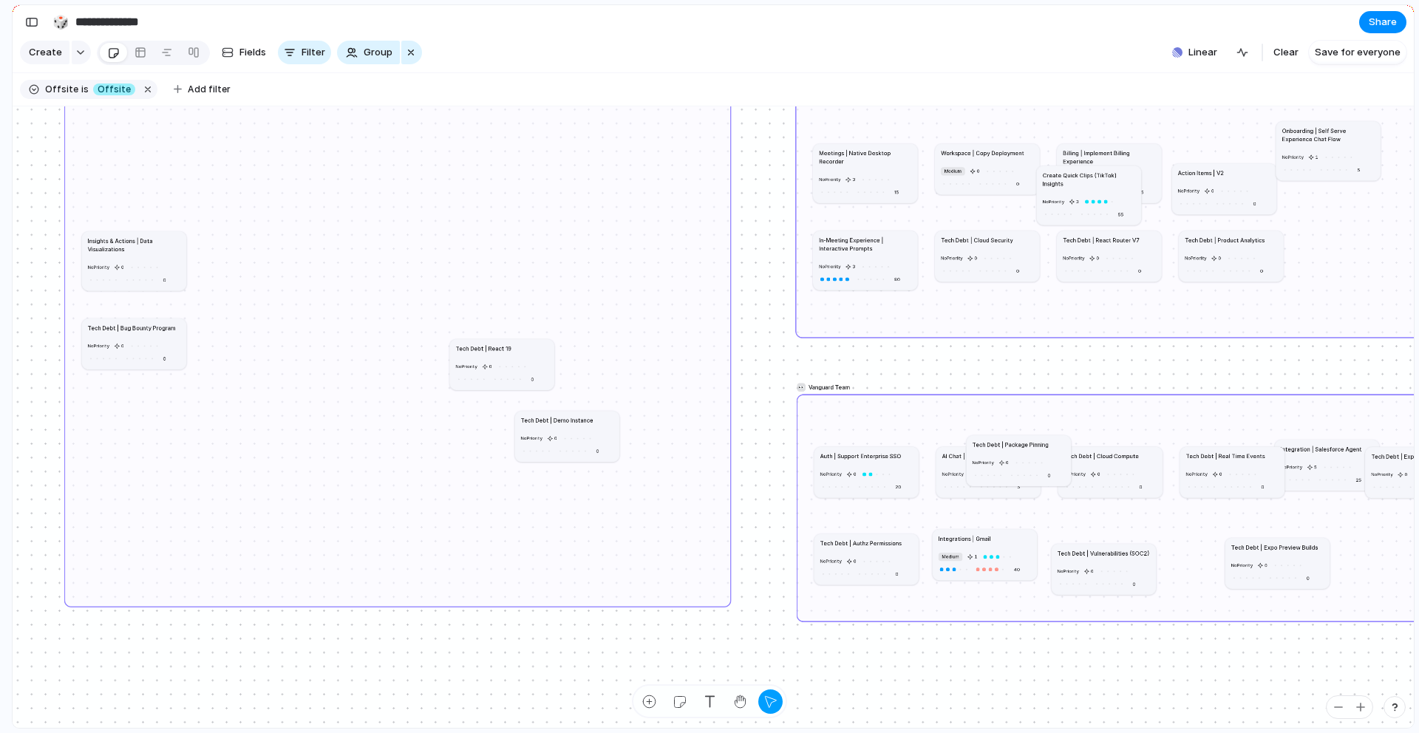
drag, startPoint x: 297, startPoint y: 336, endPoint x: 1060, endPoint y: 453, distance: 771.7
click at [1060, 453] on article "Tech Debt | Package Pinning No Priority 0 0" at bounding box center [1019, 460] width 104 height 51
drag, startPoint x: 162, startPoint y: 343, endPoint x: 489, endPoint y: 444, distance: 341.8
click at [489, 444] on div "No Priority 0 0" at bounding box center [460, 453] width 92 height 24
drag, startPoint x: 157, startPoint y: 250, endPoint x: 1277, endPoint y: 515, distance: 1151.6
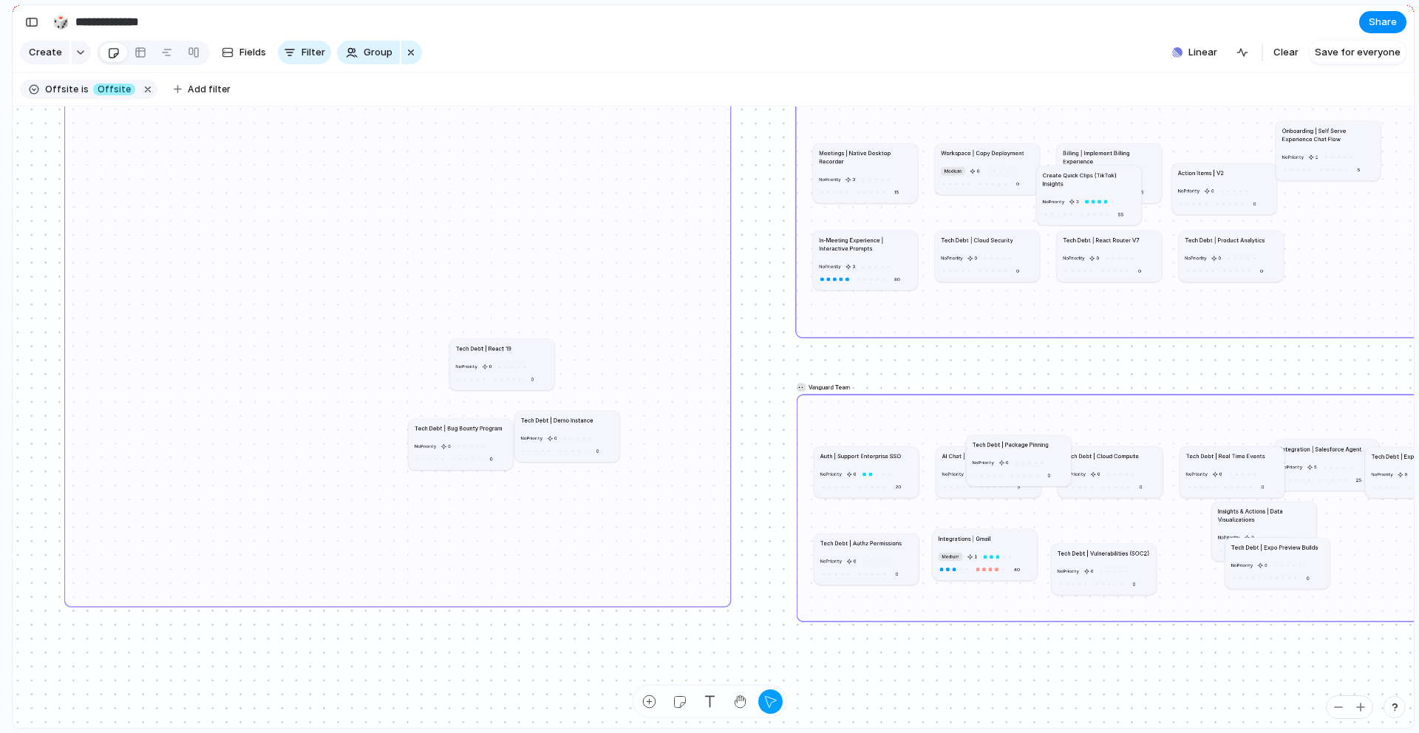
click at [1277, 515] on h1 "Insights & Actions | Data Visualizations" at bounding box center [1264, 515] width 92 height 17
drag, startPoint x: 487, startPoint y: 449, endPoint x: 565, endPoint y: 500, distance: 93.5
click at [564, 500] on div at bounding box center [561, 498] width 6 height 6
drag, startPoint x: 546, startPoint y: 343, endPoint x: 564, endPoint y: 356, distance: 22.3
click at [795, 354] on div "💬 Core Experience Team 👀 Vanguard Team AskElephant Meetings | Native Desktop Re…" at bounding box center [1125, 241] width 661 height 293
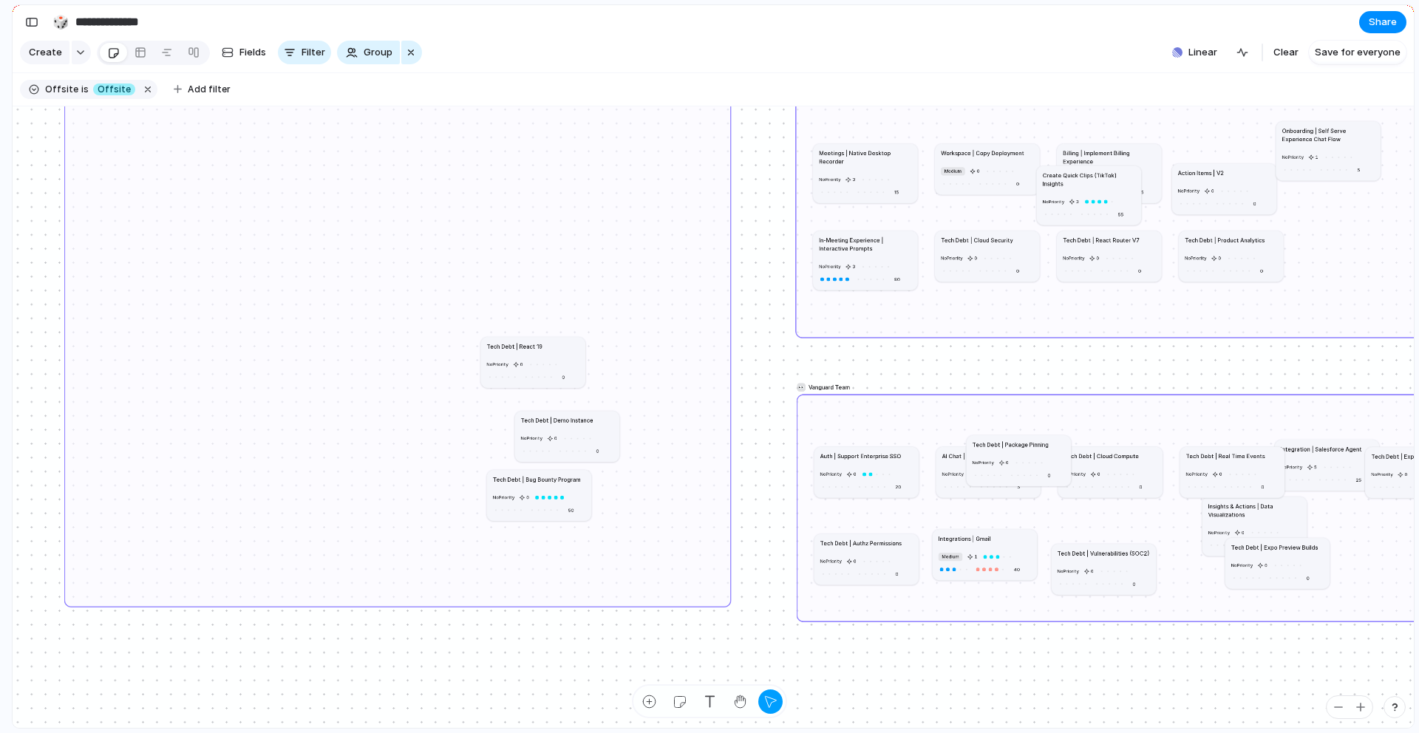
drag, startPoint x: 537, startPoint y: 353, endPoint x: 582, endPoint y: 350, distance: 45.2
click at [582, 350] on article "Tech Debt | React 19 No Priority 0 0" at bounding box center [533, 362] width 104 height 51
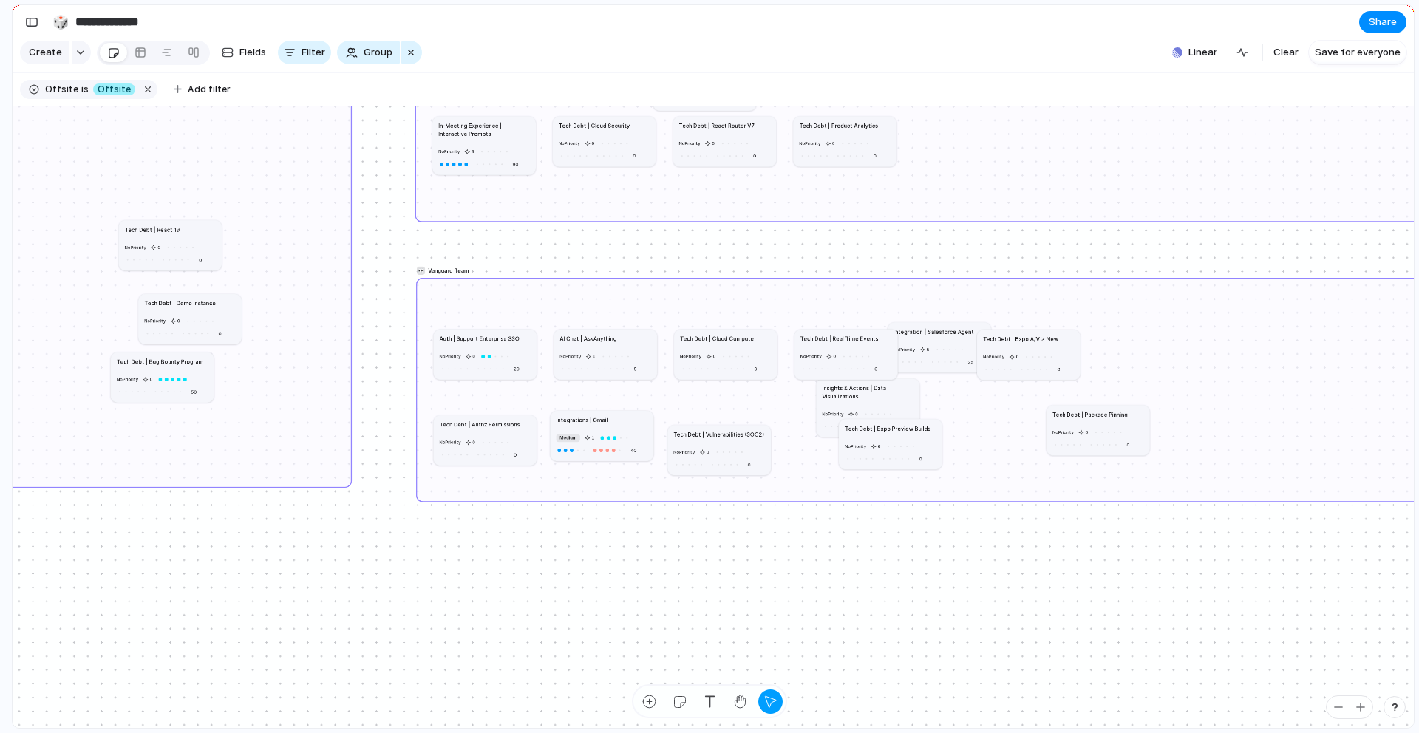
drag, startPoint x: 663, startPoint y: 356, endPoint x: 1119, endPoint y: 472, distance: 470.6
drag, startPoint x: 899, startPoint y: 393, endPoint x: 1282, endPoint y: 362, distance: 384.9
click at [1282, 362] on h1 "Insights & Actions | Data Visualizations" at bounding box center [1254, 360] width 92 height 16
drag, startPoint x: 1057, startPoint y: 344, endPoint x: 1112, endPoint y: 338, distance: 55.0
click at [1080, 338] on article "Tech Debt | Expo A/V > New No Priority 0 0" at bounding box center [1028, 355] width 103 height 50
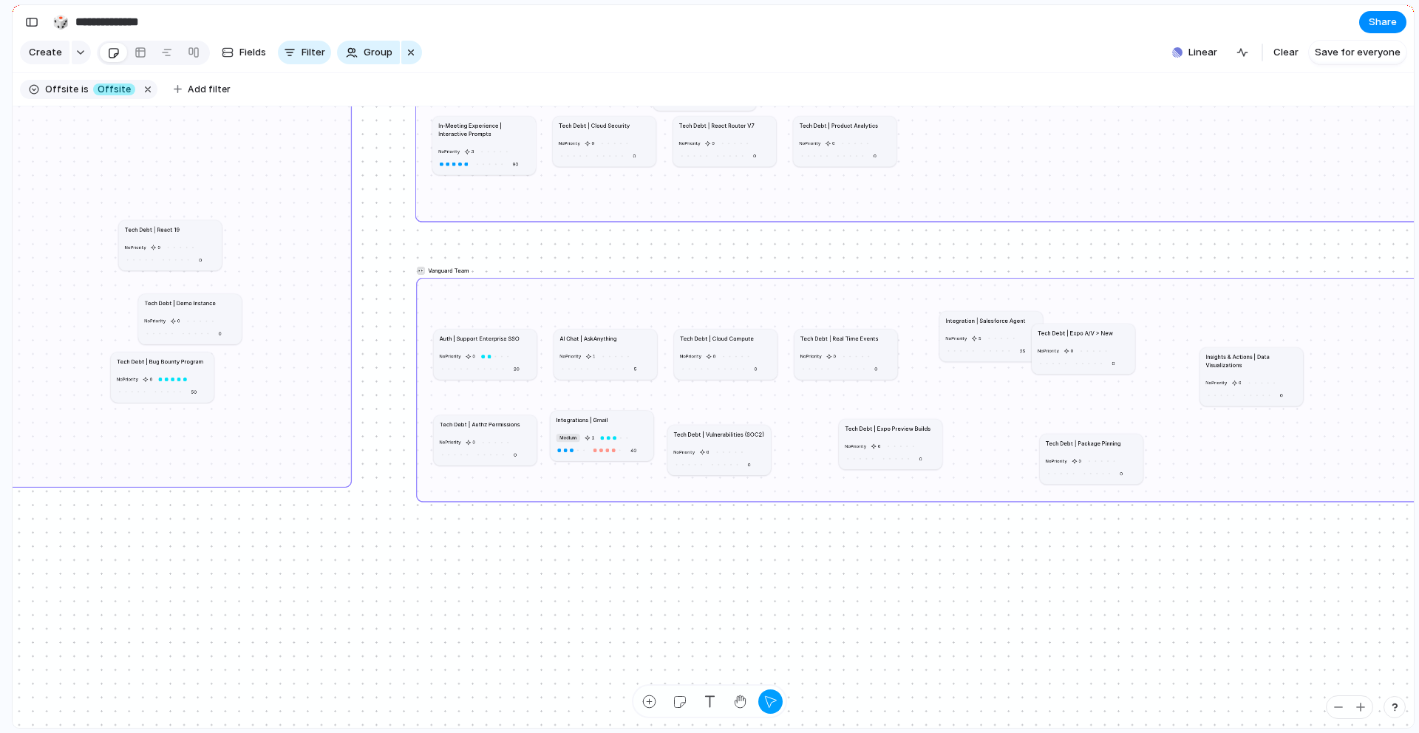
click at [1028, 336] on div "No Priority 5 25" at bounding box center [991, 345] width 92 height 24
drag, startPoint x: 1000, startPoint y: 333, endPoint x: 493, endPoint y: 314, distance: 507.4
click at [492, 314] on div at bounding box center [492, 319] width 31 height 11
drag, startPoint x: 520, startPoint y: 359, endPoint x: 979, endPoint y: 337, distance: 460.3
click at [979, 337] on div "No Priority 0 20" at bounding box center [946, 342] width 92 height 24
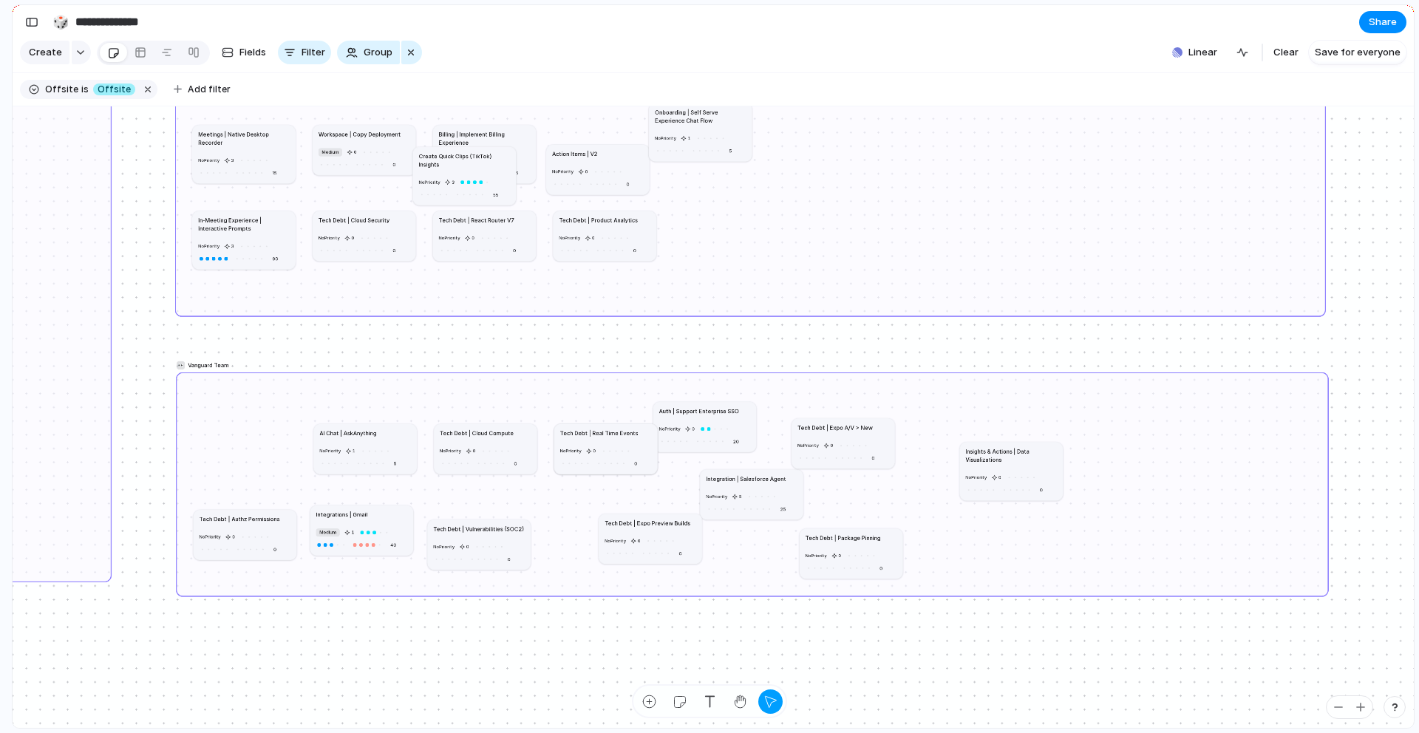
drag, startPoint x: 286, startPoint y: 404, endPoint x: 795, endPoint y: 487, distance: 516.1
click at [795, 487] on article "Integration | Salesforce Agent No Priority 5 25" at bounding box center [751, 494] width 103 height 50
drag, startPoint x: 401, startPoint y: 510, endPoint x: 285, endPoint y: 409, distance: 154.0
click at [285, 410] on div "Integrations | Gmail" at bounding box center [245, 414] width 92 height 8
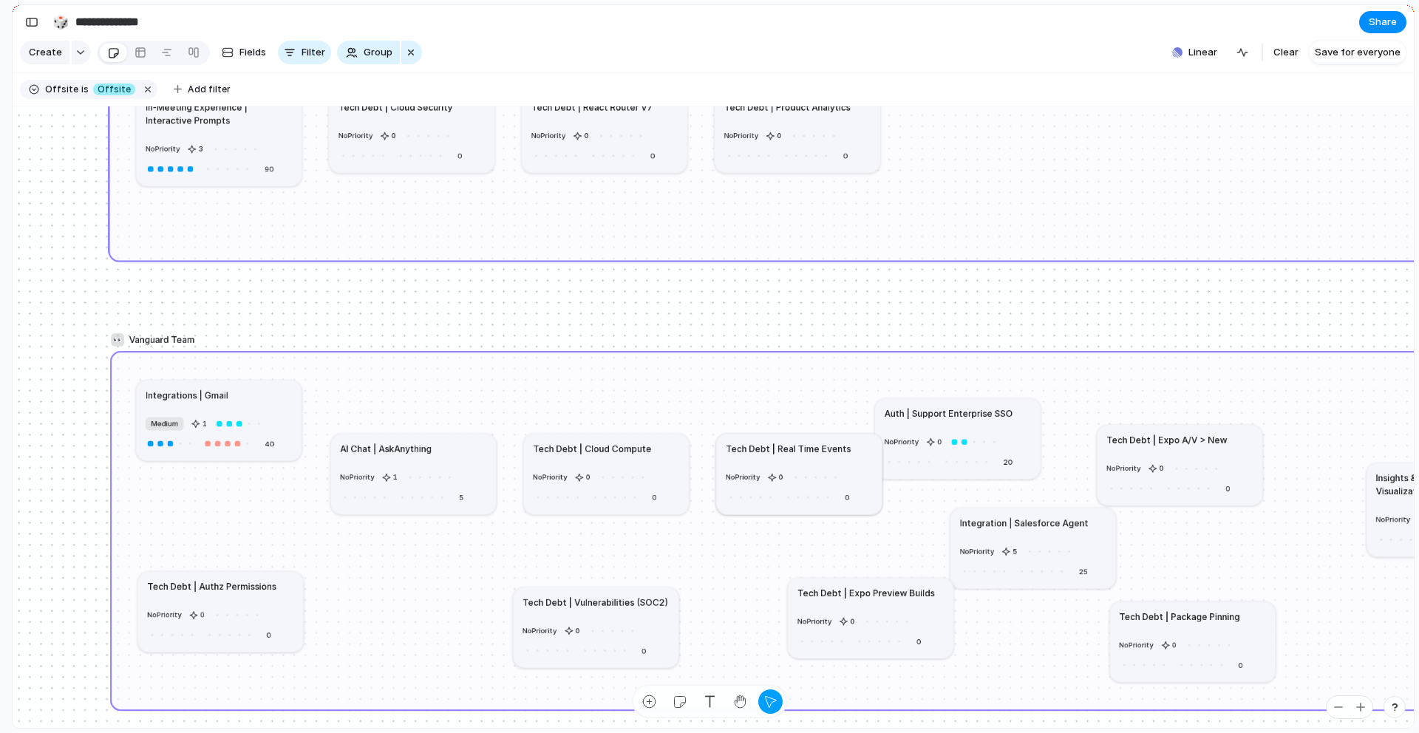
drag, startPoint x: 279, startPoint y: 422, endPoint x: 276, endPoint y: 401, distance: 20.9
click at [276, 401] on article "Integrations | Gmail Medium 1 40" at bounding box center [219, 420] width 166 height 81
drag, startPoint x: 438, startPoint y: 480, endPoint x: 451, endPoint y: 569, distance: 90.4
click at [451, 569] on div at bounding box center [454, 567] width 10 height 10
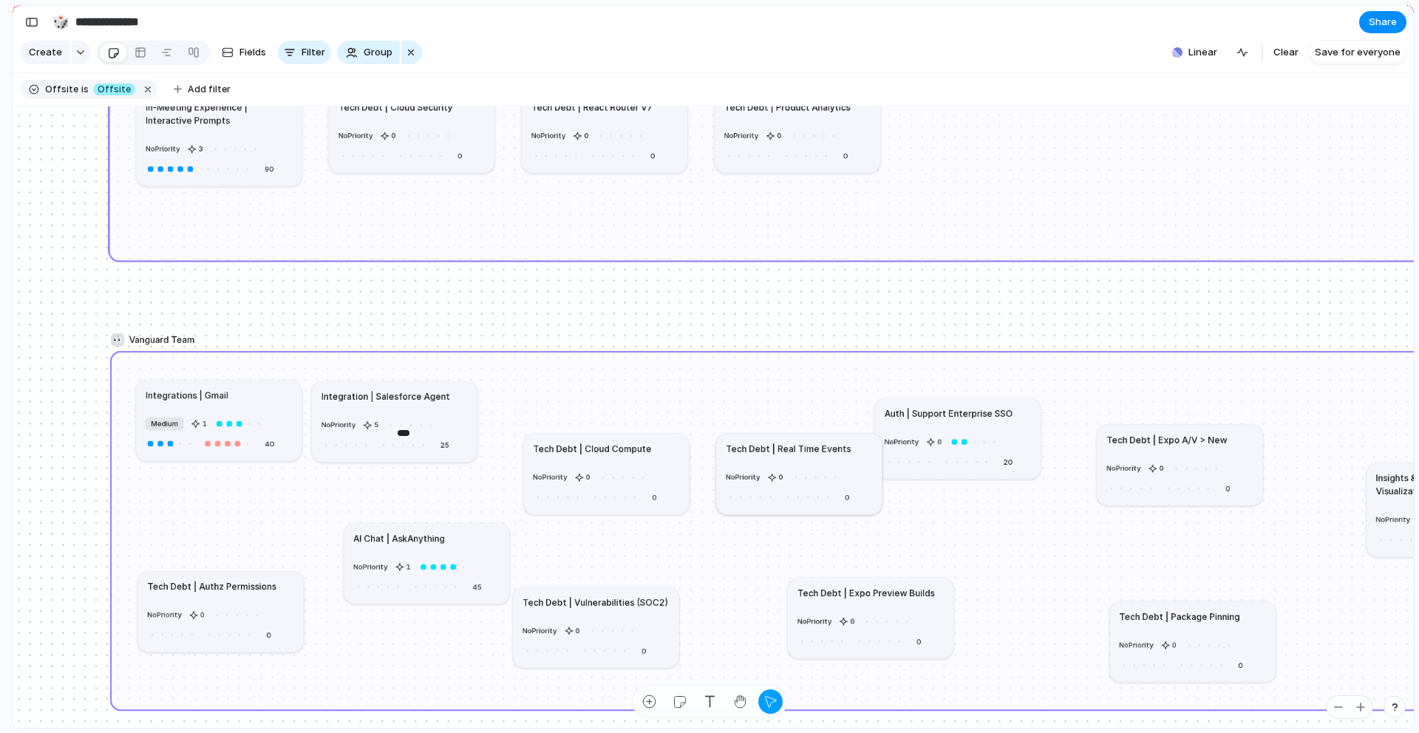
drag, startPoint x: 1054, startPoint y: 568, endPoint x: 416, endPoint y: 442, distance: 650.3
click at [416, 442] on div at bounding box center [413, 445] width 10 height 10
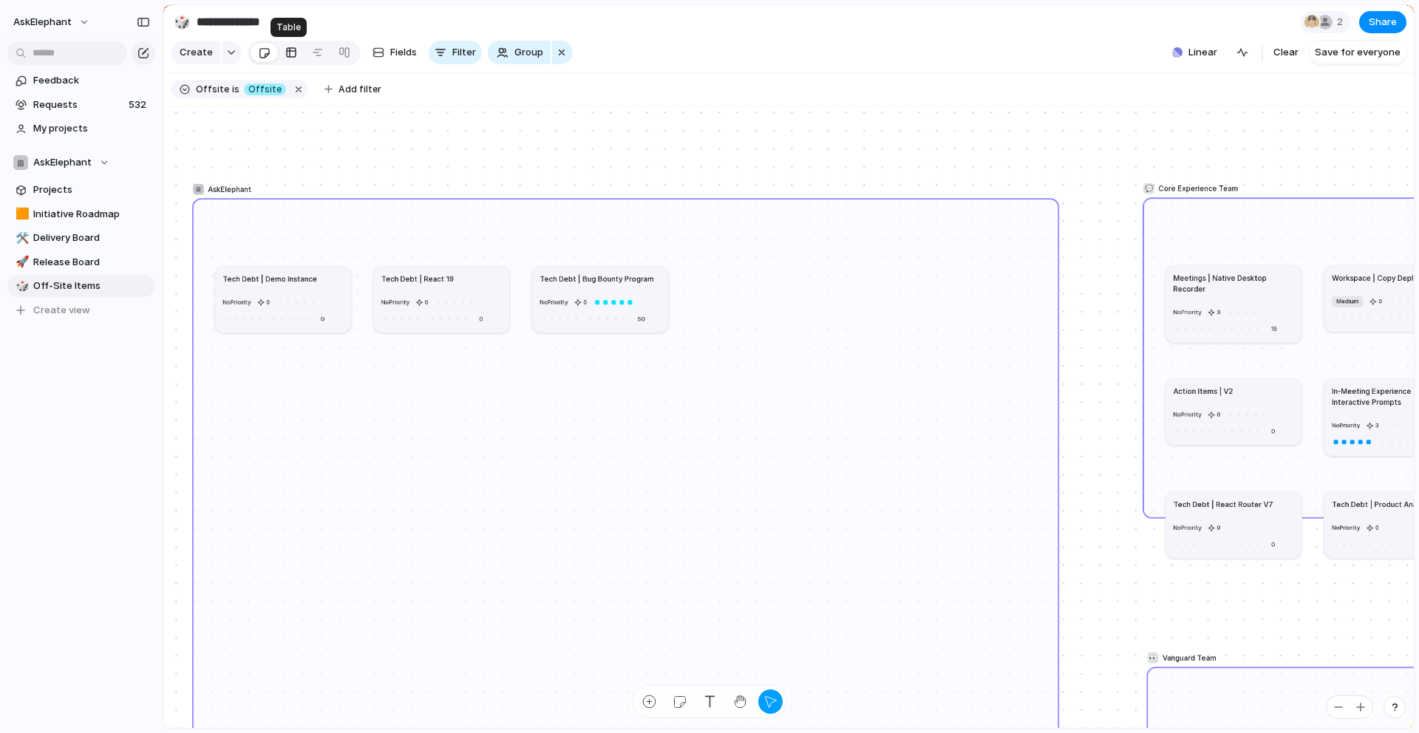
click at [291, 57] on div at bounding box center [291, 53] width 12 height 24
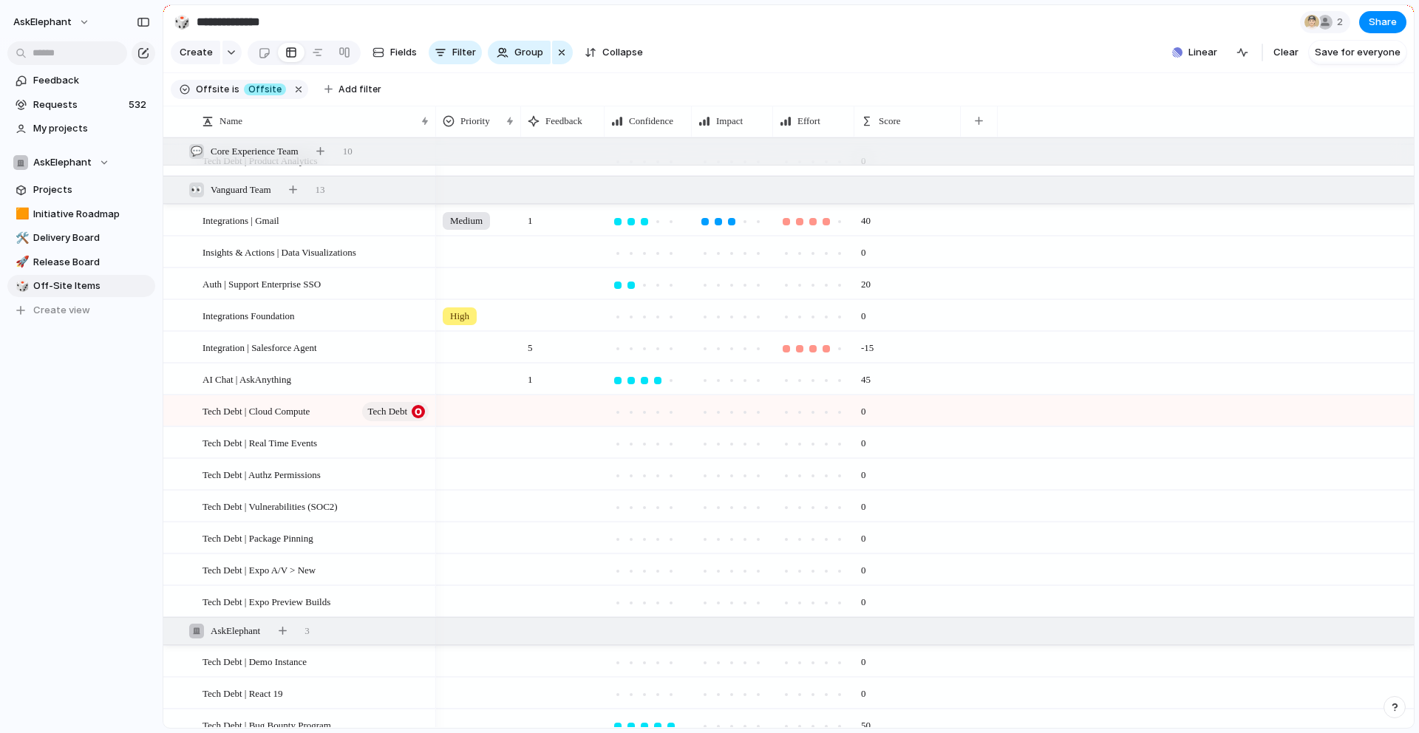
scroll to position [320, 0]
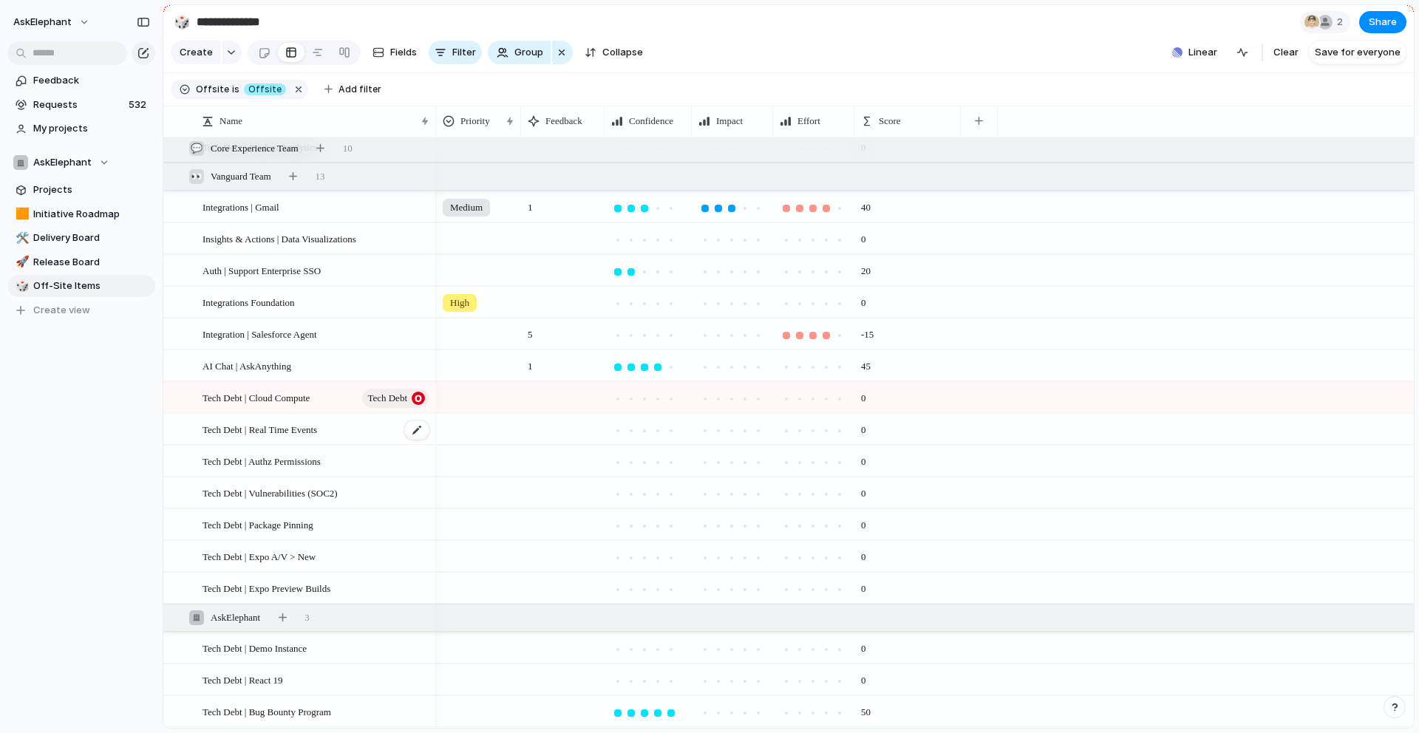
click at [366, 433] on div "Tech Debt | Real Time Events" at bounding box center [317, 430] width 228 height 30
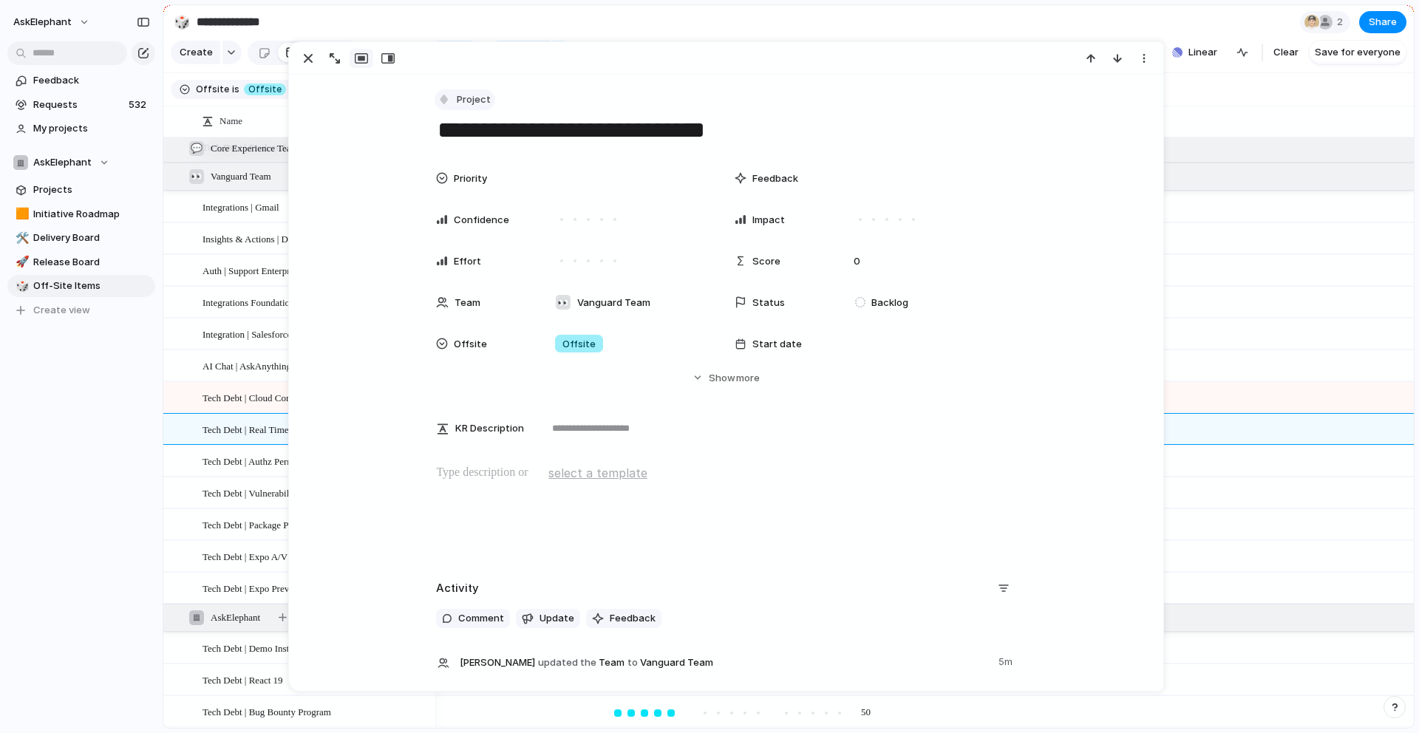
click at [452, 92] on button "Project" at bounding box center [465, 99] width 61 height 21
click at [457, 282] on div at bounding box center [451, 279] width 13 height 13
click at [206, 471] on div "Tech Debt | Authz Permissions" at bounding box center [317, 461] width 228 height 30
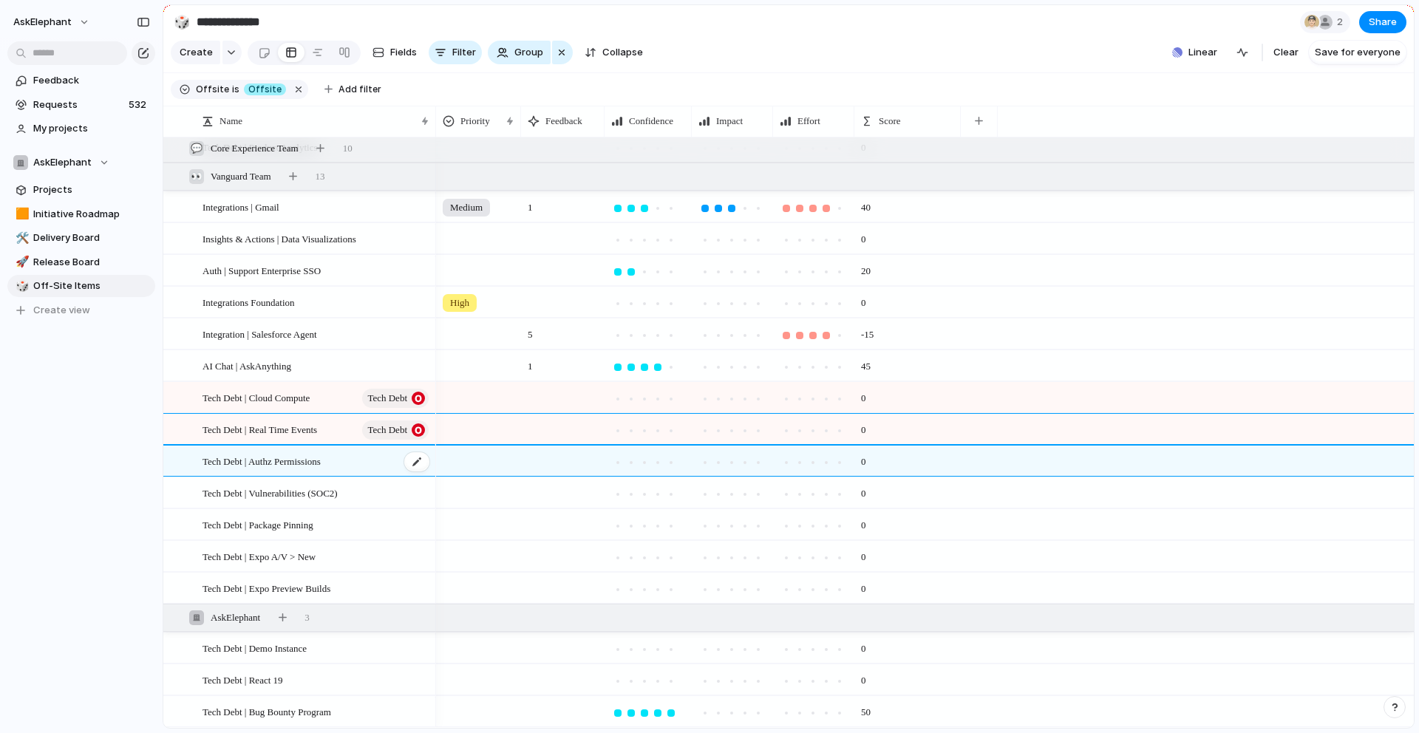
type textarea "**********"
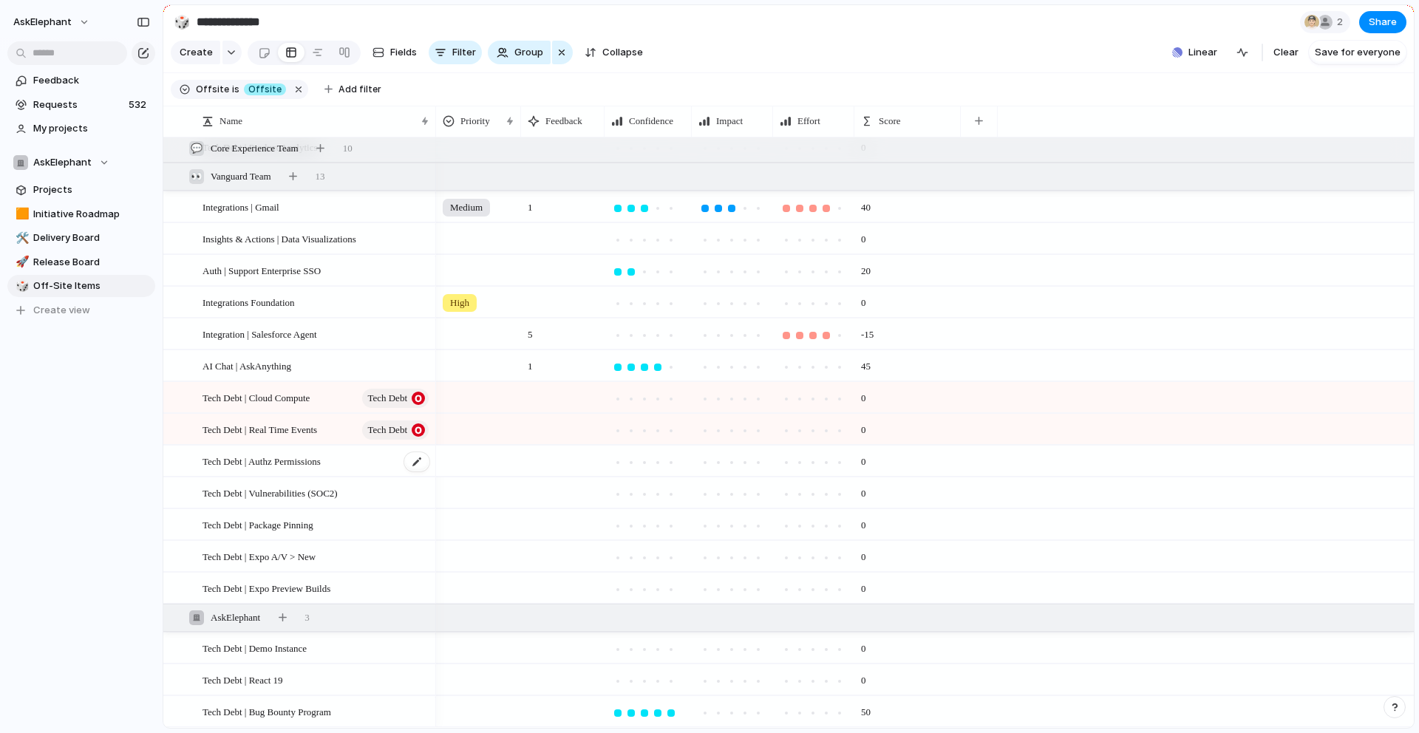
click at [260, 469] on div "Tech Debt | Authz Permissions" at bounding box center [317, 461] width 228 height 30
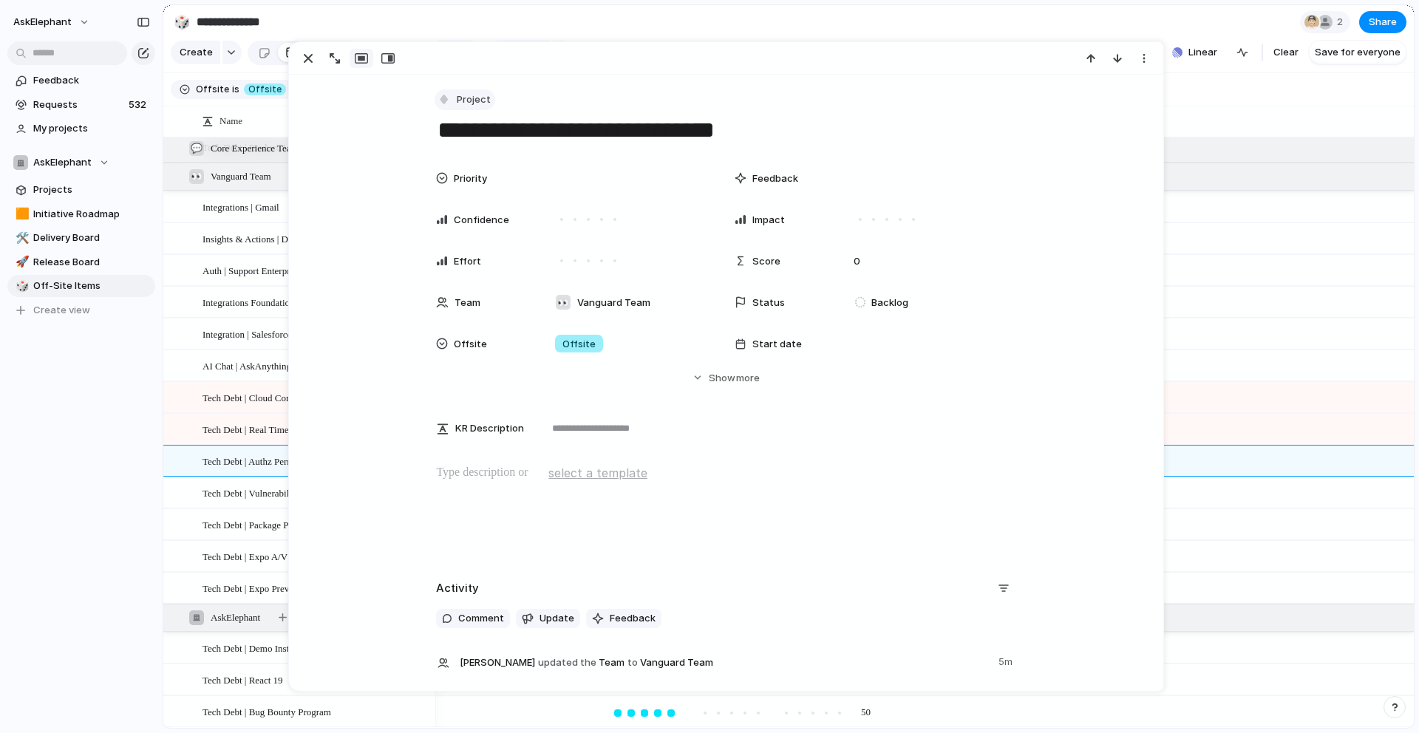
click at [444, 105] on div "button" at bounding box center [444, 99] width 13 height 13
click at [460, 284] on div "Tech Debt" at bounding box center [479, 280] width 68 height 15
click at [242, 502] on div "Tech Debt | Vulnerabilities (SOC2)" at bounding box center [317, 493] width 228 height 30
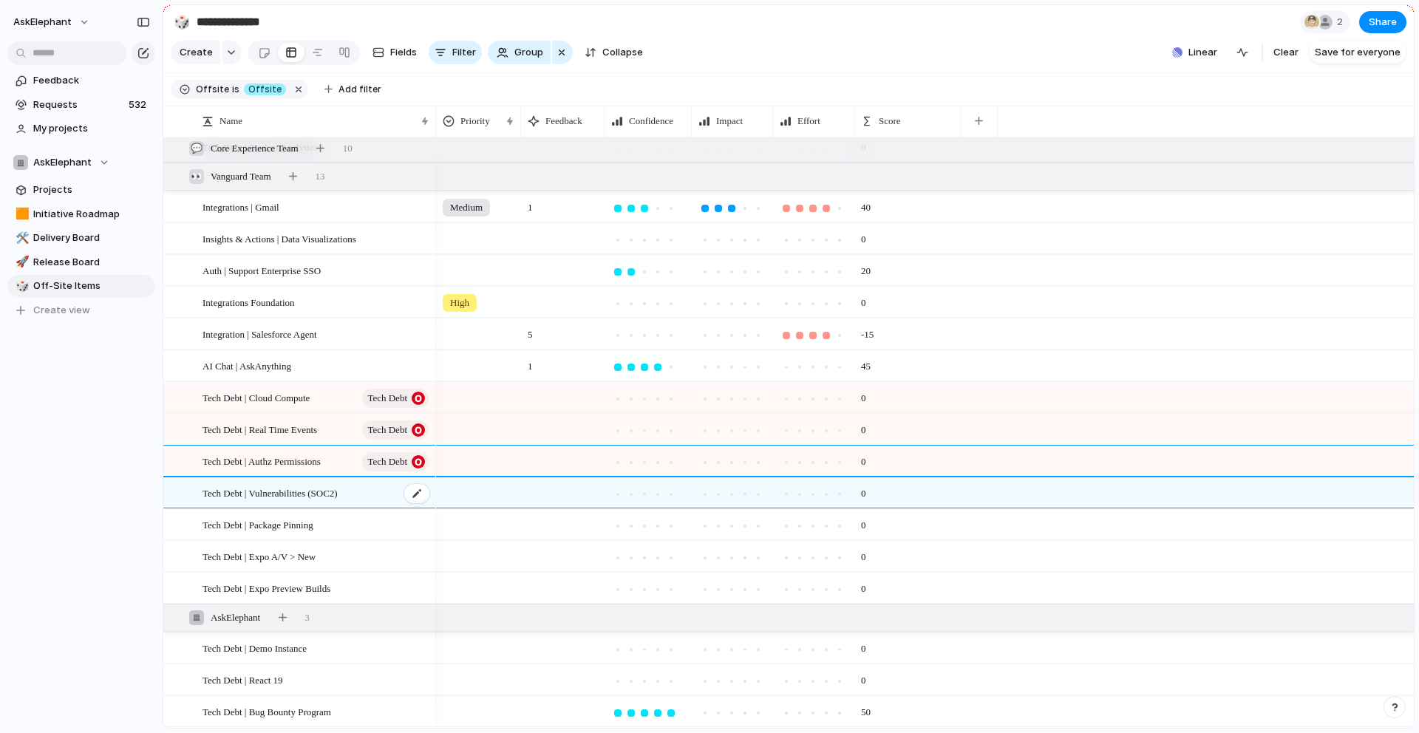
type textarea "**********"
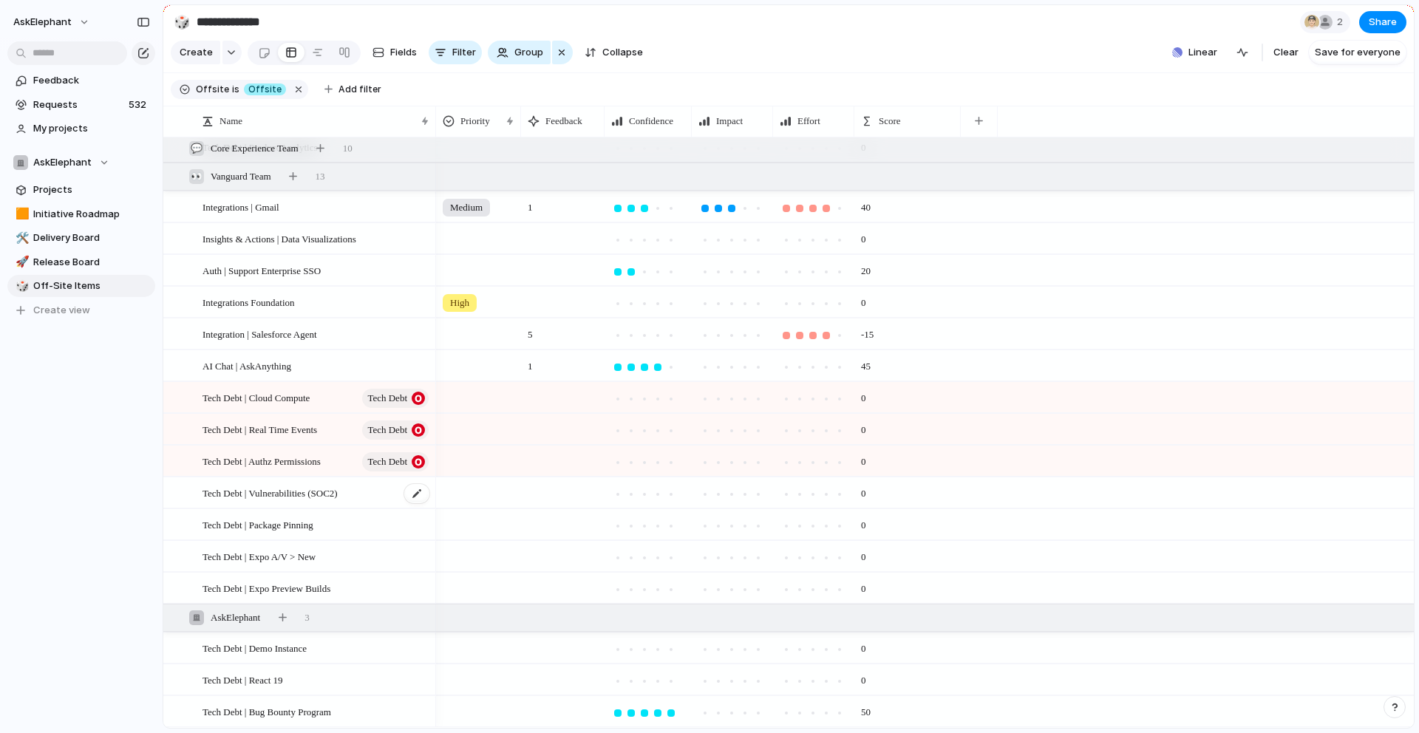
click at [264, 489] on span "Tech Debt | Vulnerabilities (SOC2)" at bounding box center [270, 492] width 135 height 17
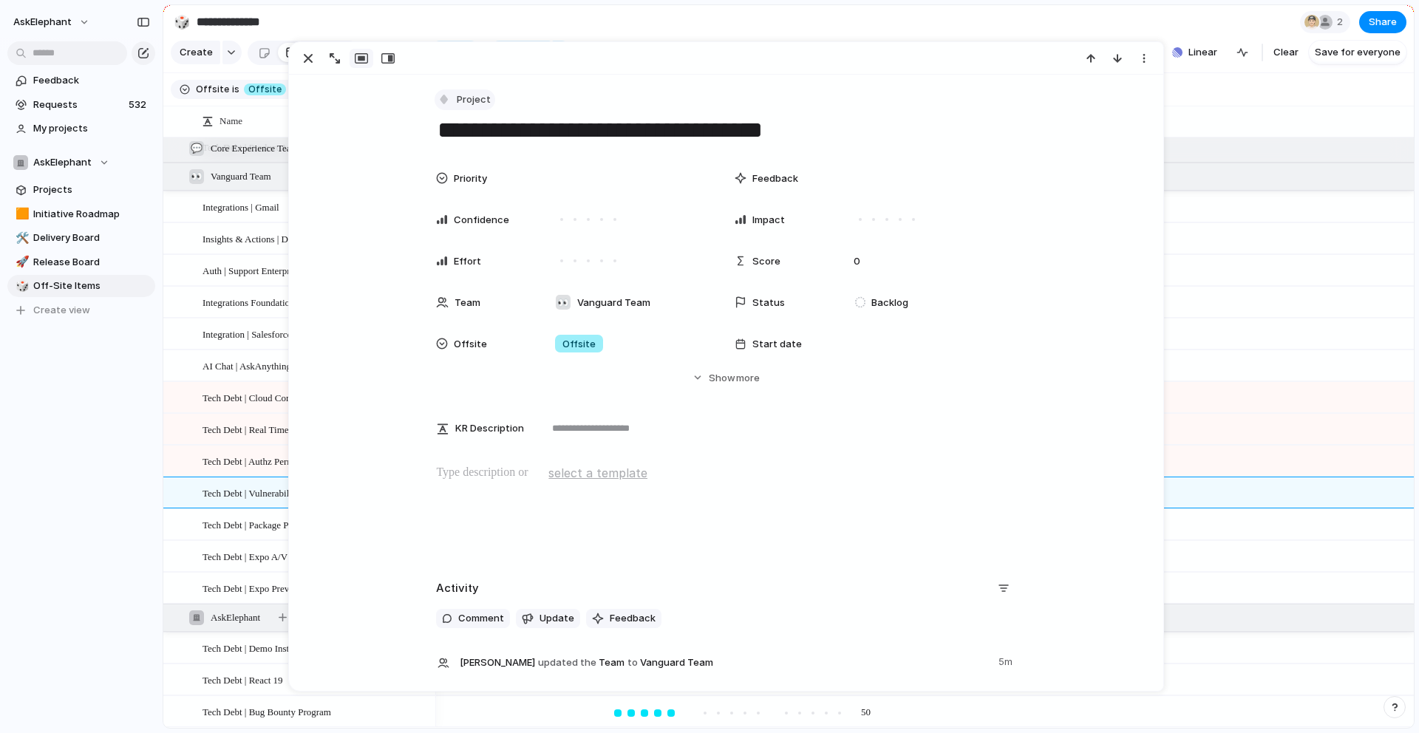
click at [446, 97] on div "button" at bounding box center [444, 99] width 13 height 13
click at [449, 277] on div at bounding box center [451, 279] width 13 height 13
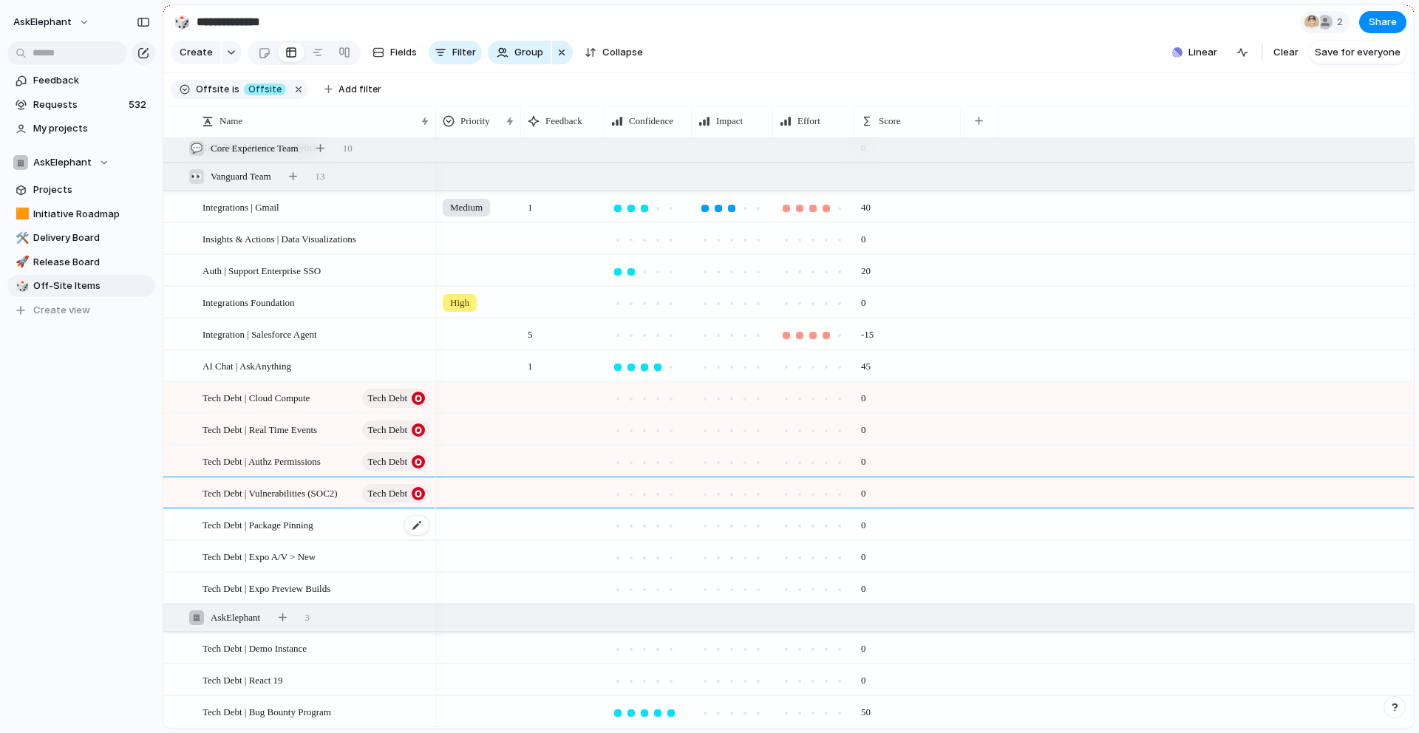
click at [222, 535] on div "Tech Debt | Package Pinning" at bounding box center [317, 525] width 228 height 30
type textarea "**********"
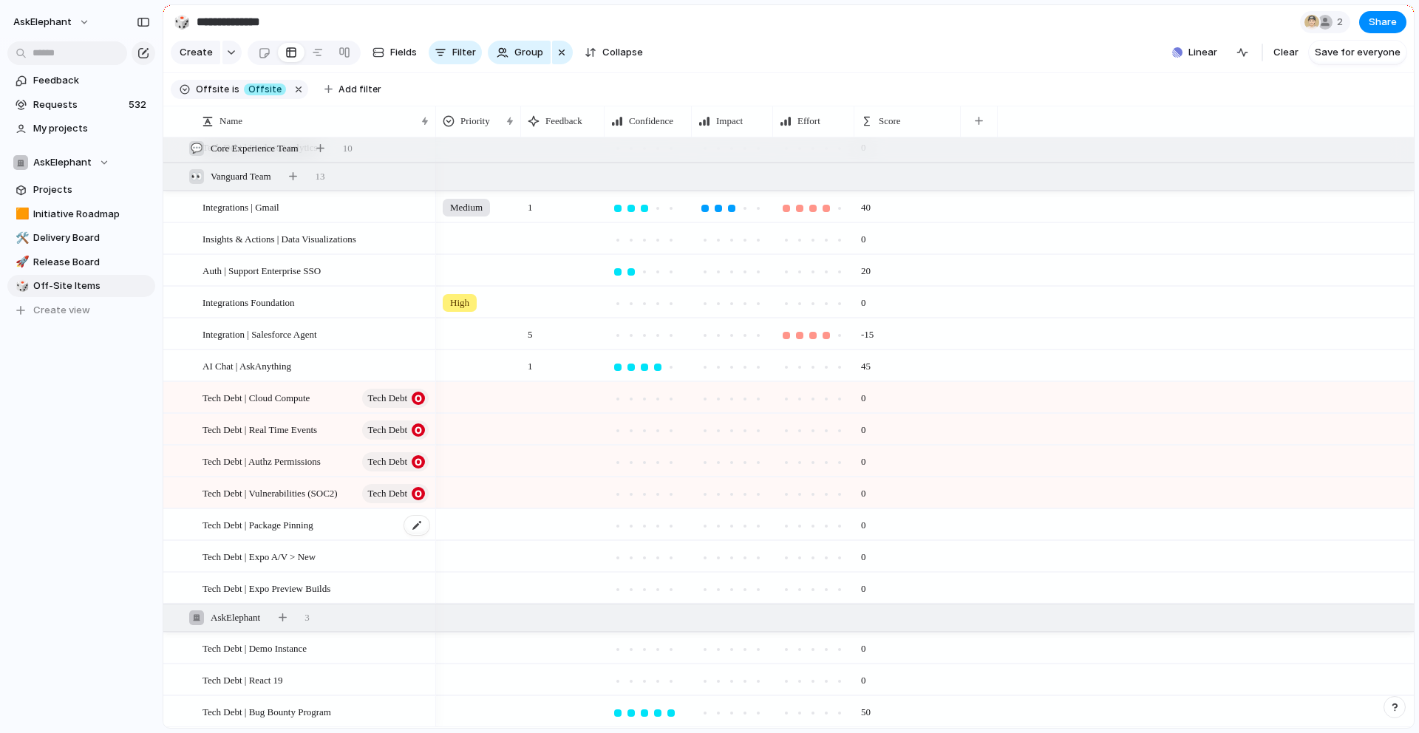
click at [244, 523] on span "Tech Debt | Package Pinning" at bounding box center [258, 524] width 111 height 17
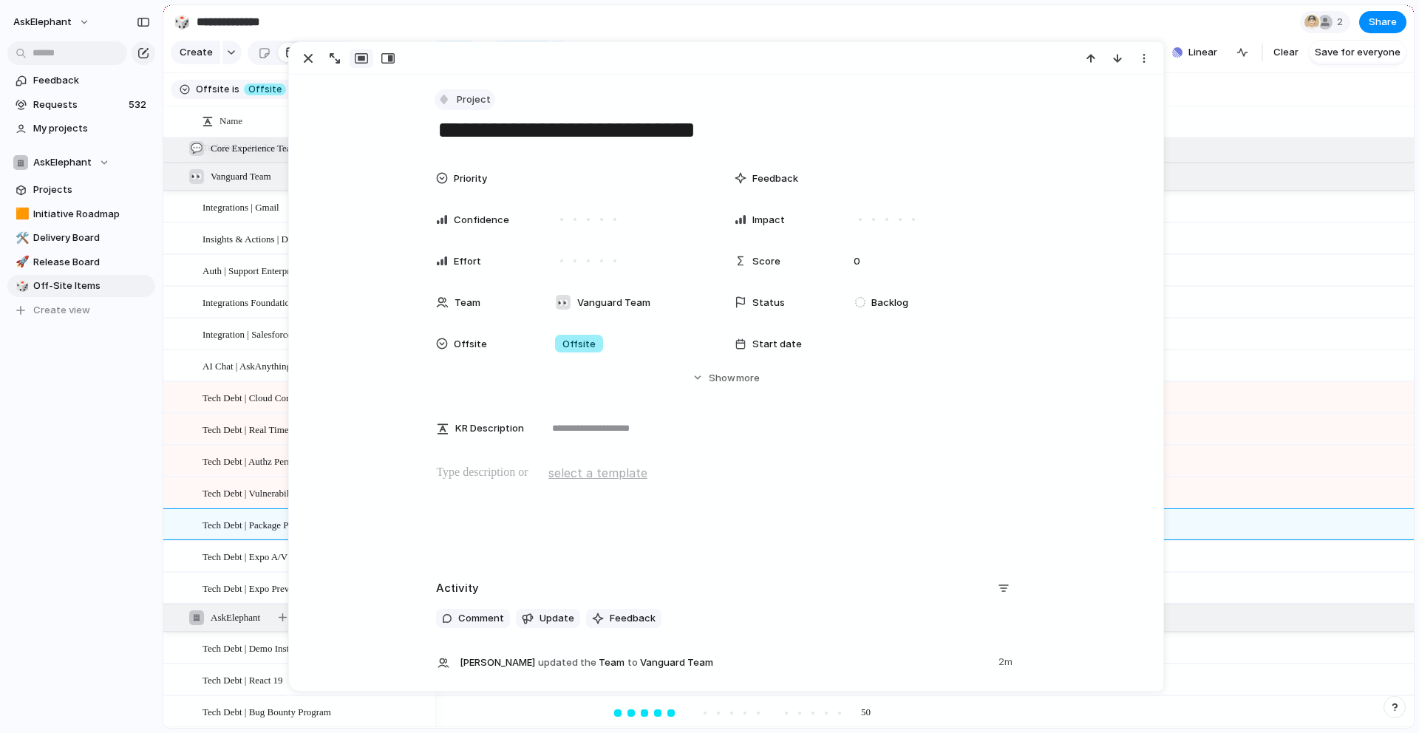
click at [446, 101] on div "button" at bounding box center [444, 99] width 13 height 13
click at [449, 281] on div at bounding box center [451, 279] width 13 height 13
click at [197, 562] on div at bounding box center [184, 557] width 40 height 30
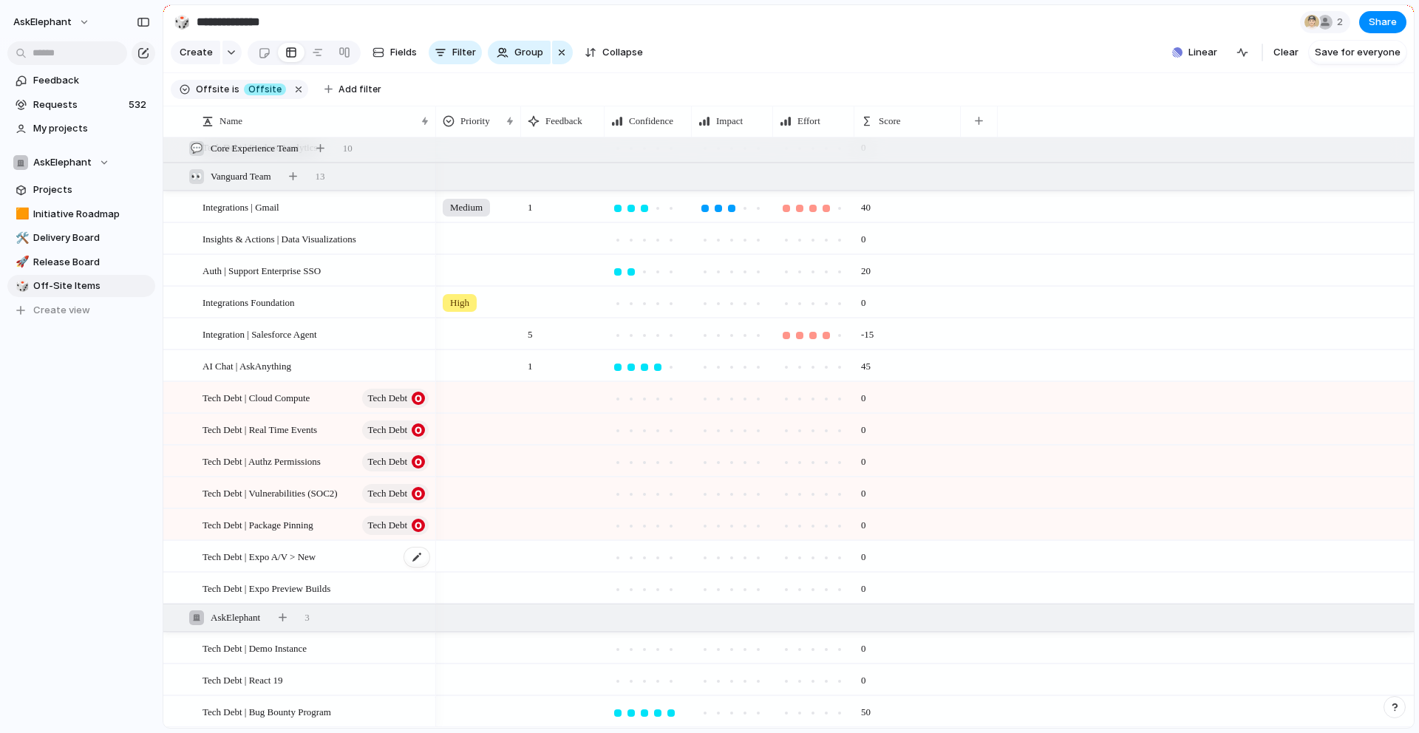
click at [240, 542] on div "Tech Debt | Expo A/V > New" at bounding box center [317, 557] width 228 height 30
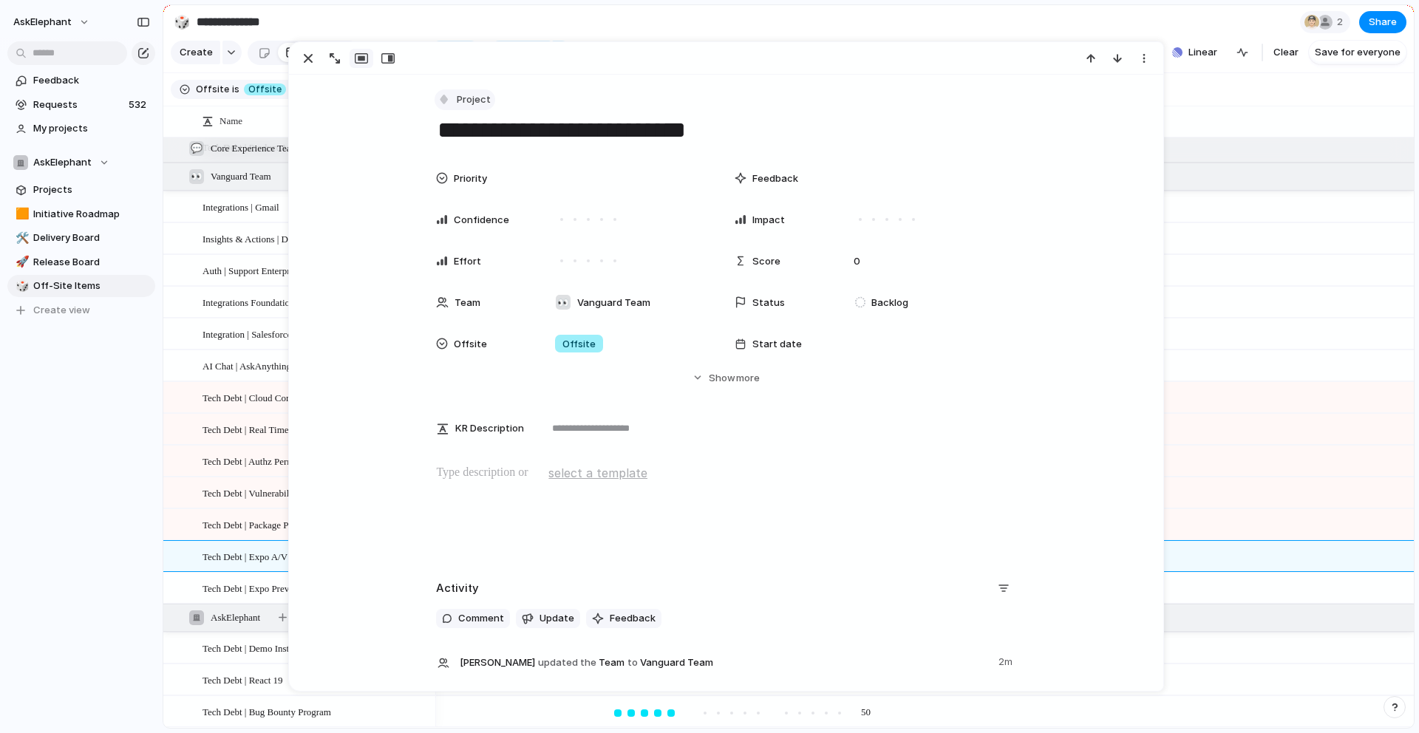
click at [438, 102] on div "button" at bounding box center [444, 99] width 13 height 13
click at [449, 282] on div at bounding box center [451, 279] width 13 height 13
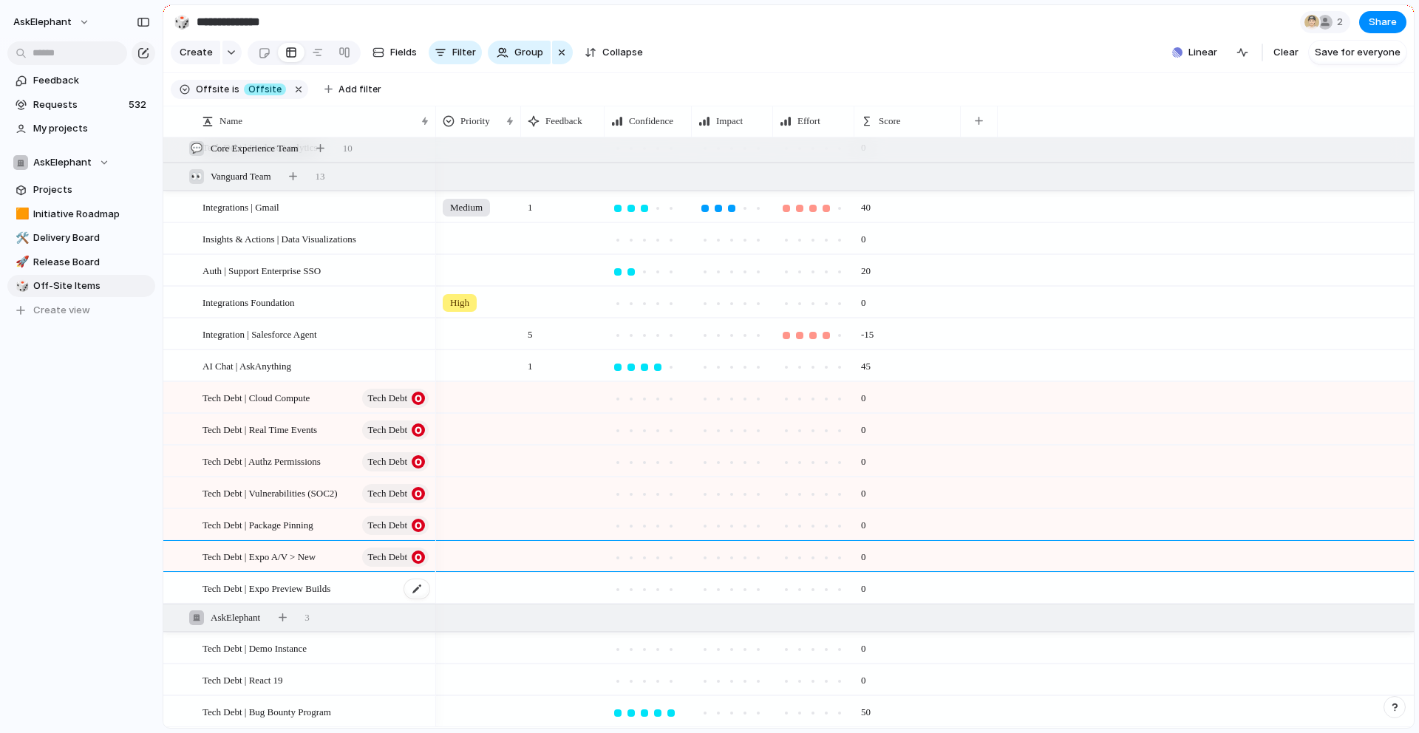
click at [228, 574] on div "Tech Debt | Expo Preview Builds" at bounding box center [317, 589] width 228 height 30
type textarea "**********"
click at [256, 584] on span "Tech Debt | Expo Preview Builds" at bounding box center [267, 588] width 128 height 17
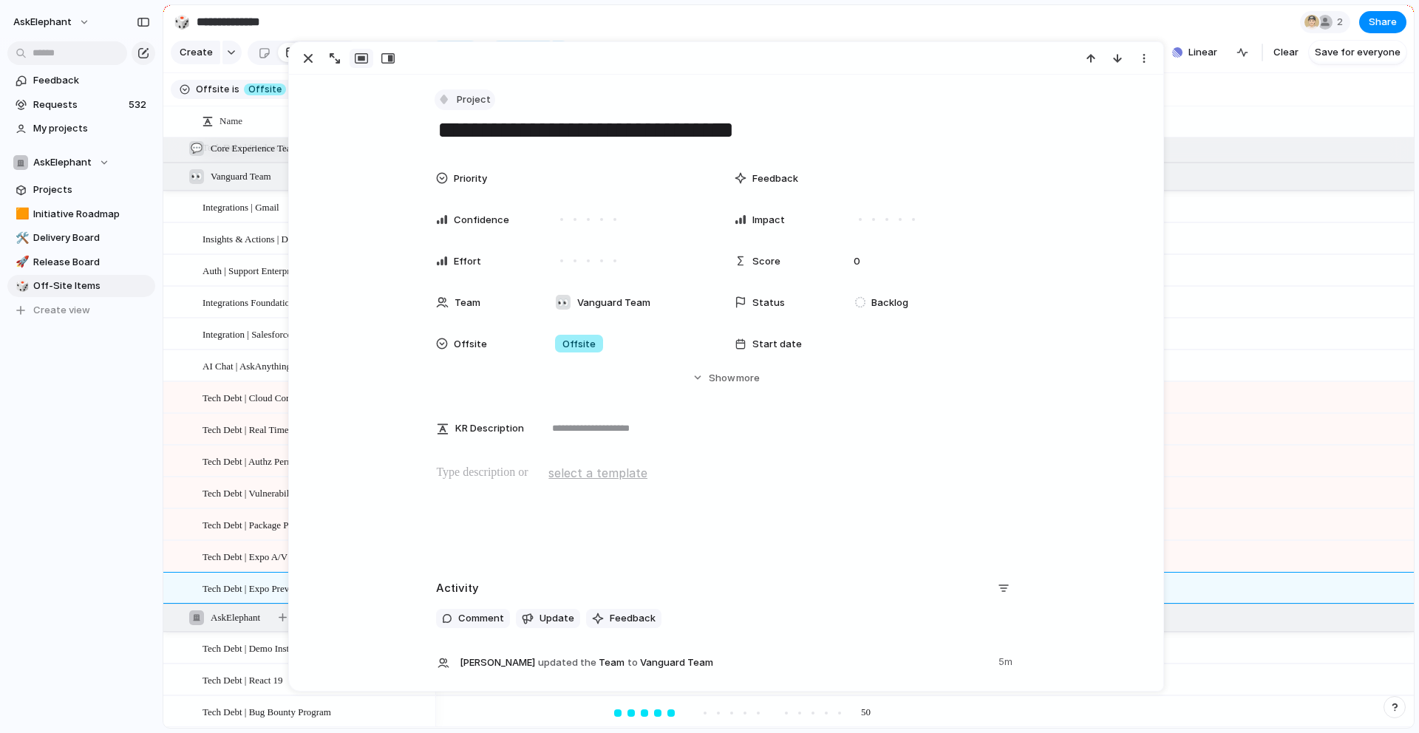
click at [444, 103] on div "button" at bounding box center [444, 99] width 13 height 13
click at [469, 279] on span "Tech Debt" at bounding box center [488, 280] width 49 height 15
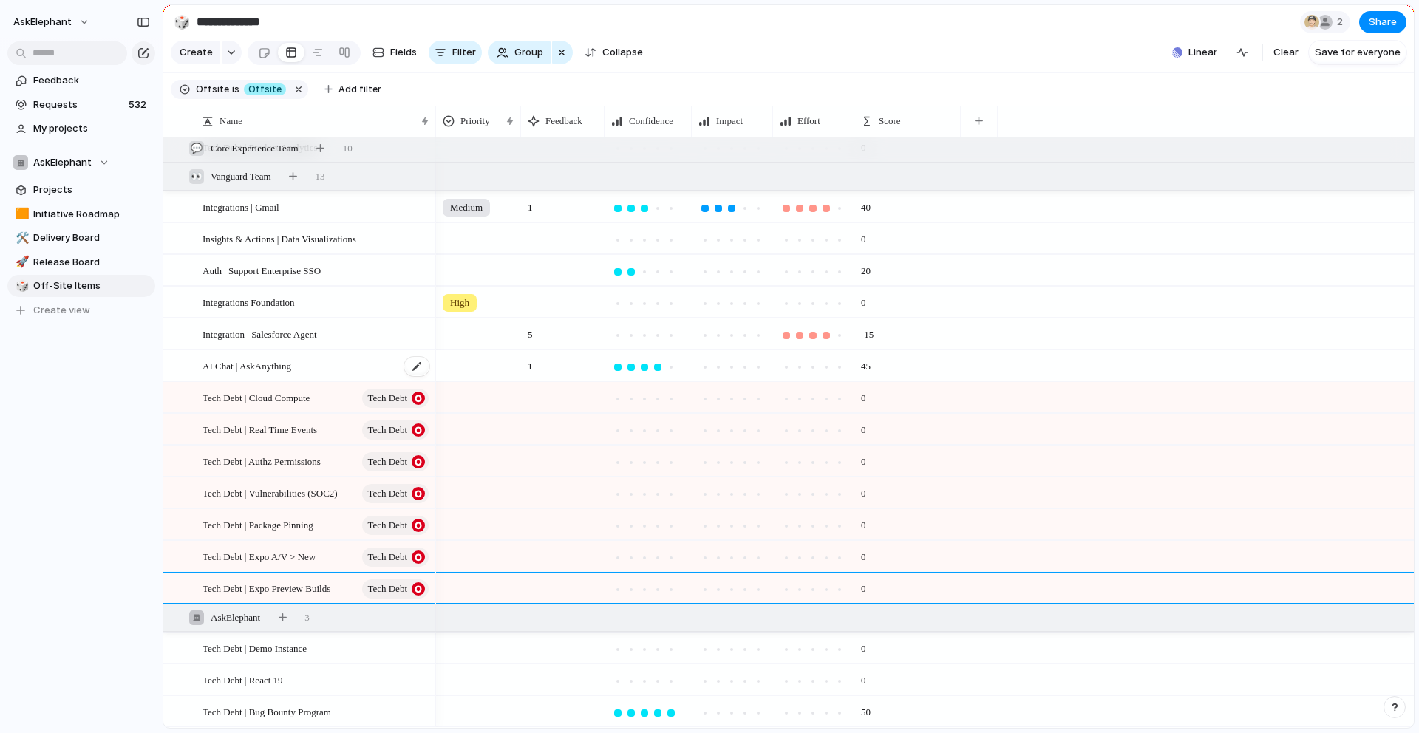
click at [207, 380] on div "AI Chat | AskAnything" at bounding box center [317, 366] width 228 height 30
type textarea "**********"
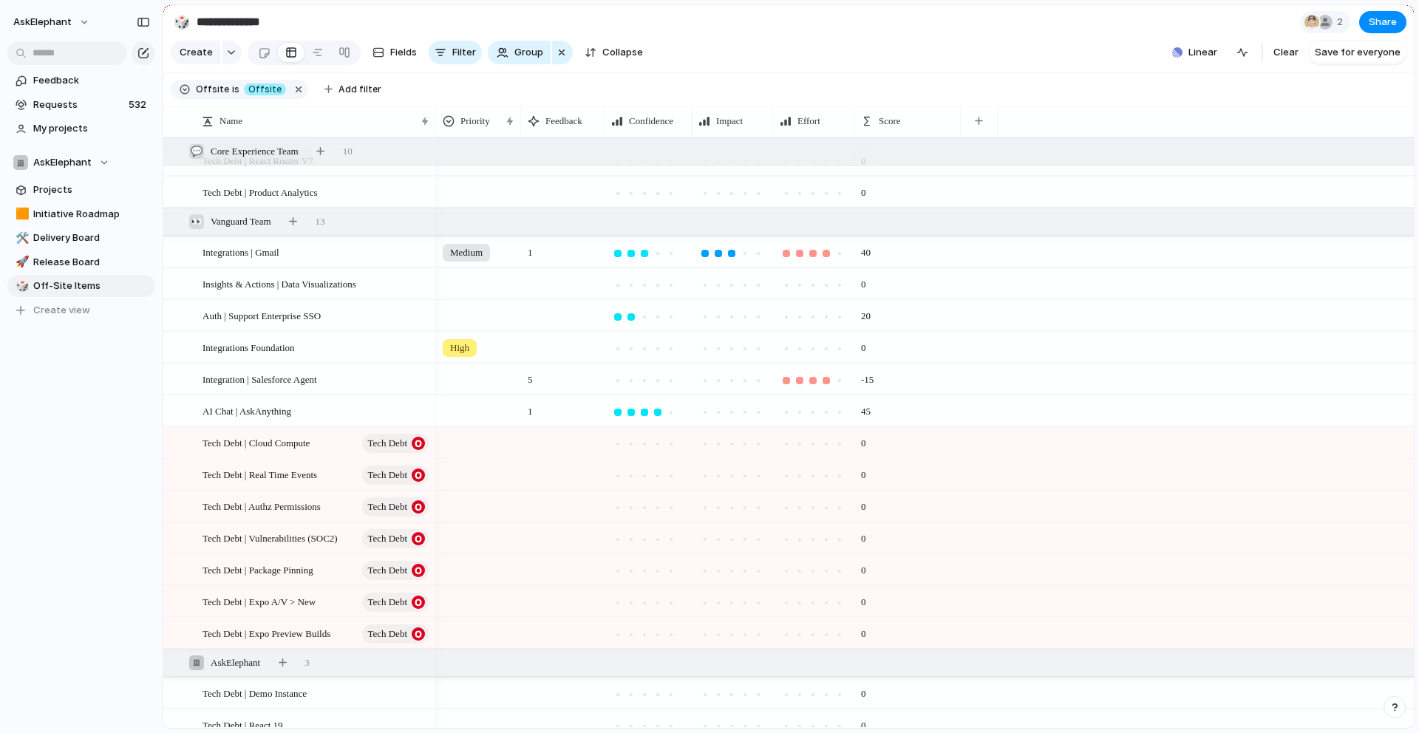
scroll to position [271, 0]
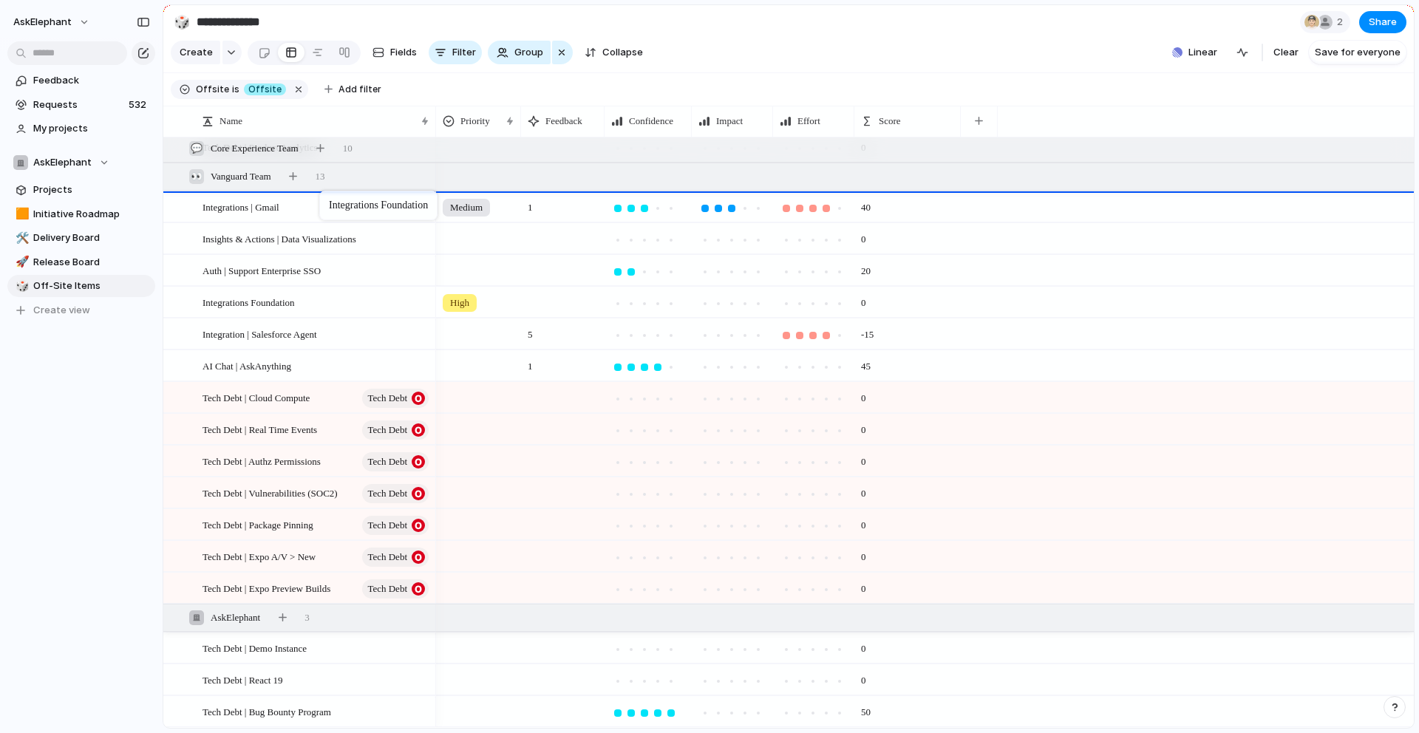
drag, startPoint x: 327, startPoint y: 305, endPoint x: 327, endPoint y: 194, distance: 111.6
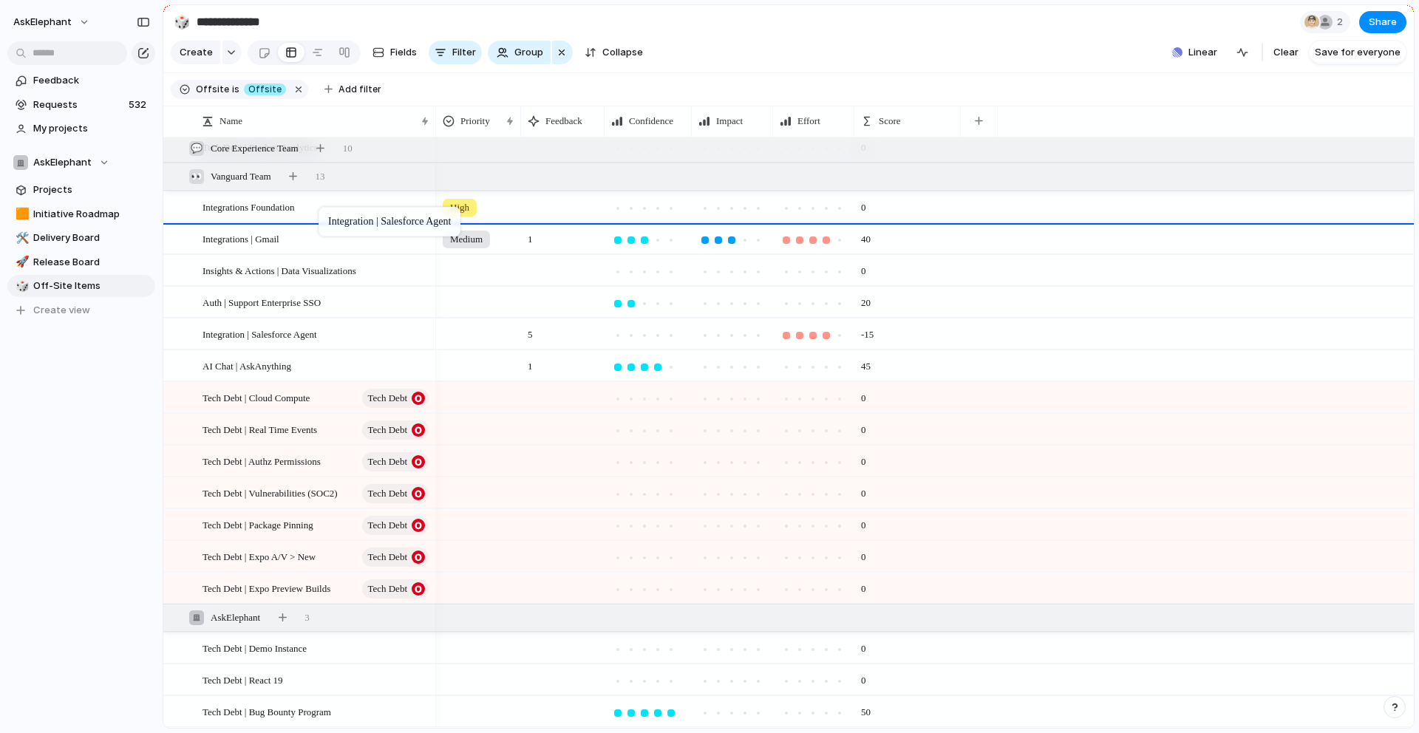
drag, startPoint x: 348, startPoint y: 336, endPoint x: 326, endPoint y: 210, distance: 127.6
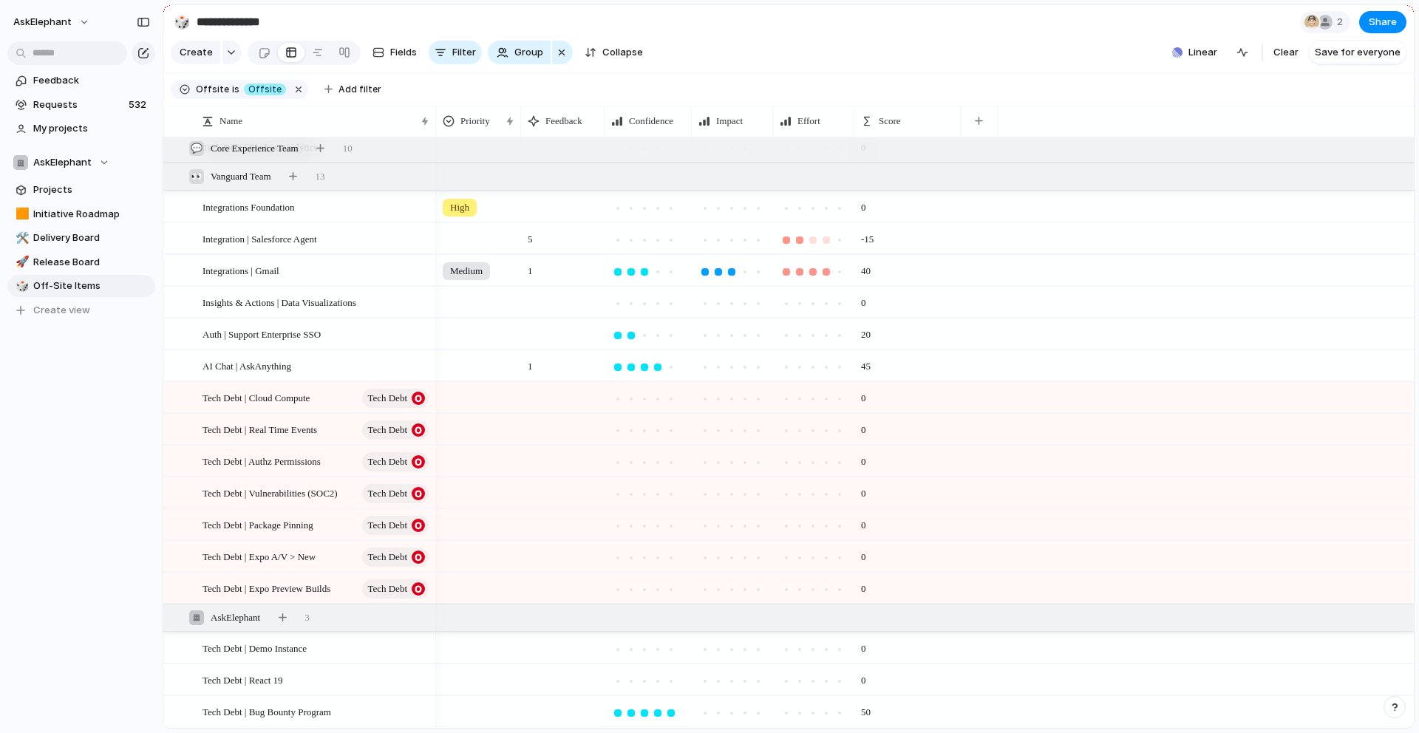
click at [796, 238] on div at bounding box center [799, 240] width 7 height 7
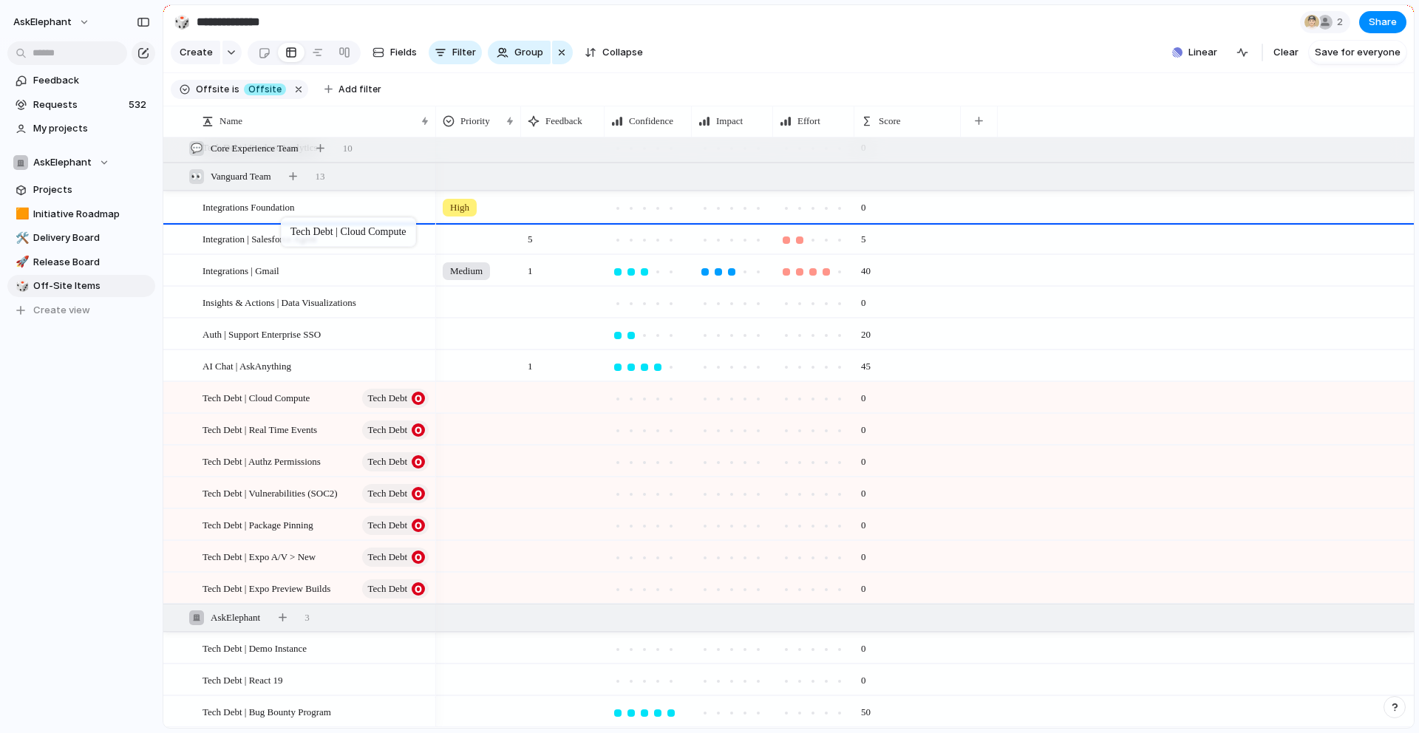
drag, startPoint x: 288, startPoint y: 398, endPoint x: 288, endPoint y: 221, distance: 177.4
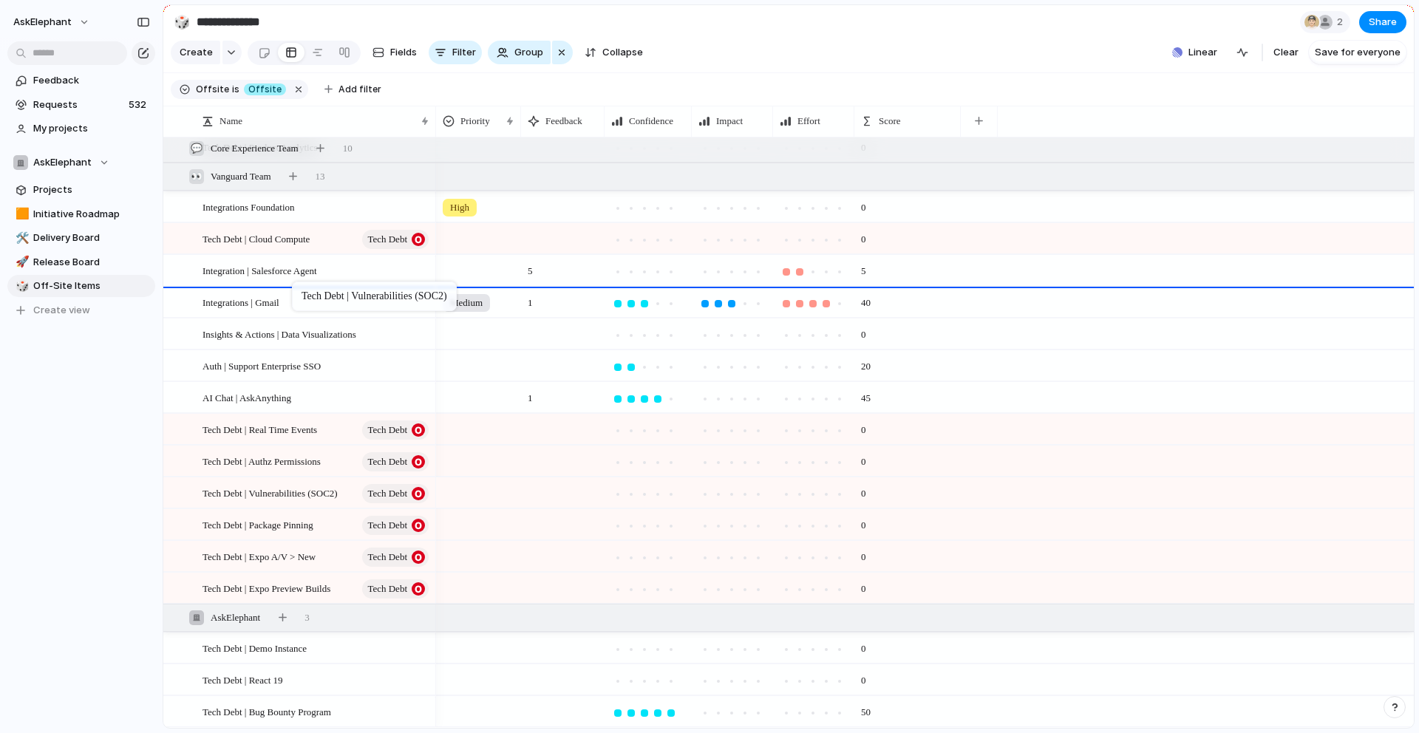
drag, startPoint x: 303, startPoint y: 493, endPoint x: 299, endPoint y: 285, distance: 208.5
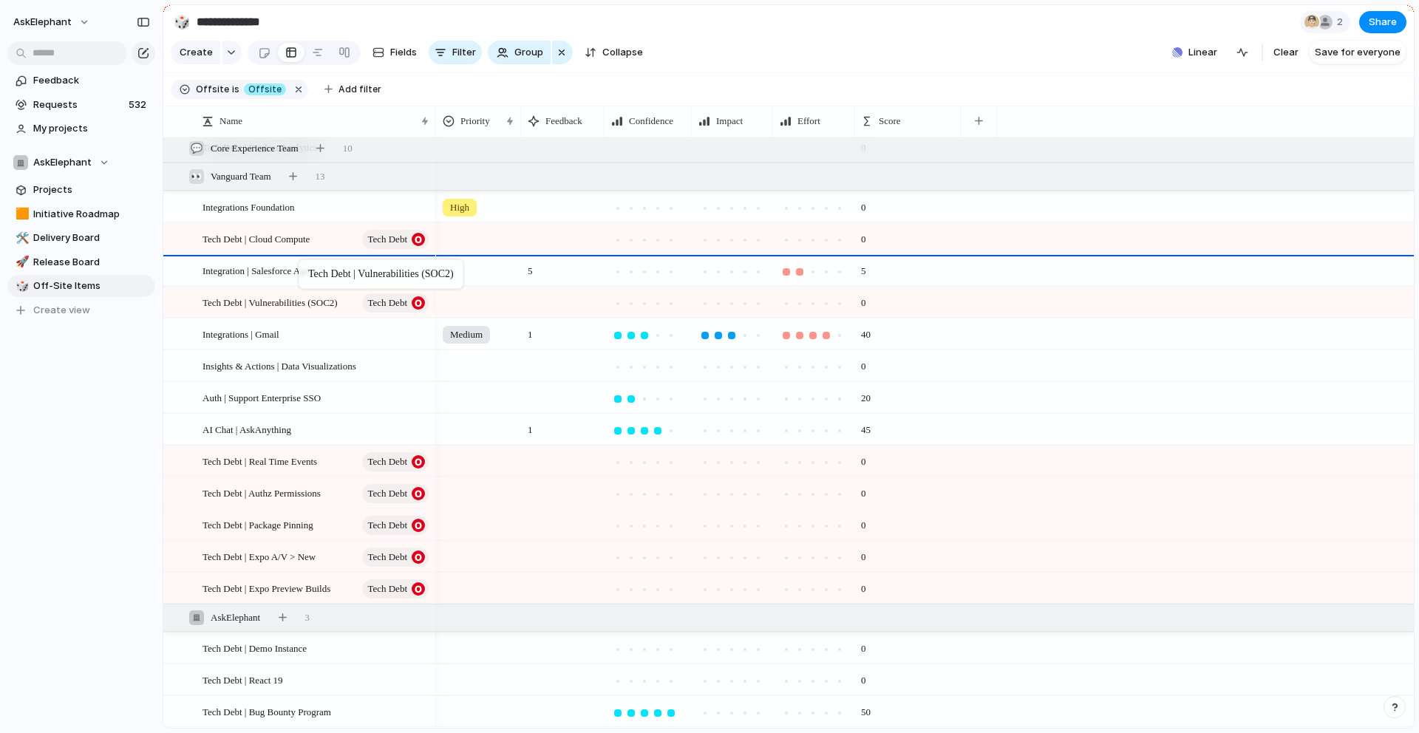
drag, startPoint x: 307, startPoint y: 309, endPoint x: 306, endPoint y: 262, distance: 46.6
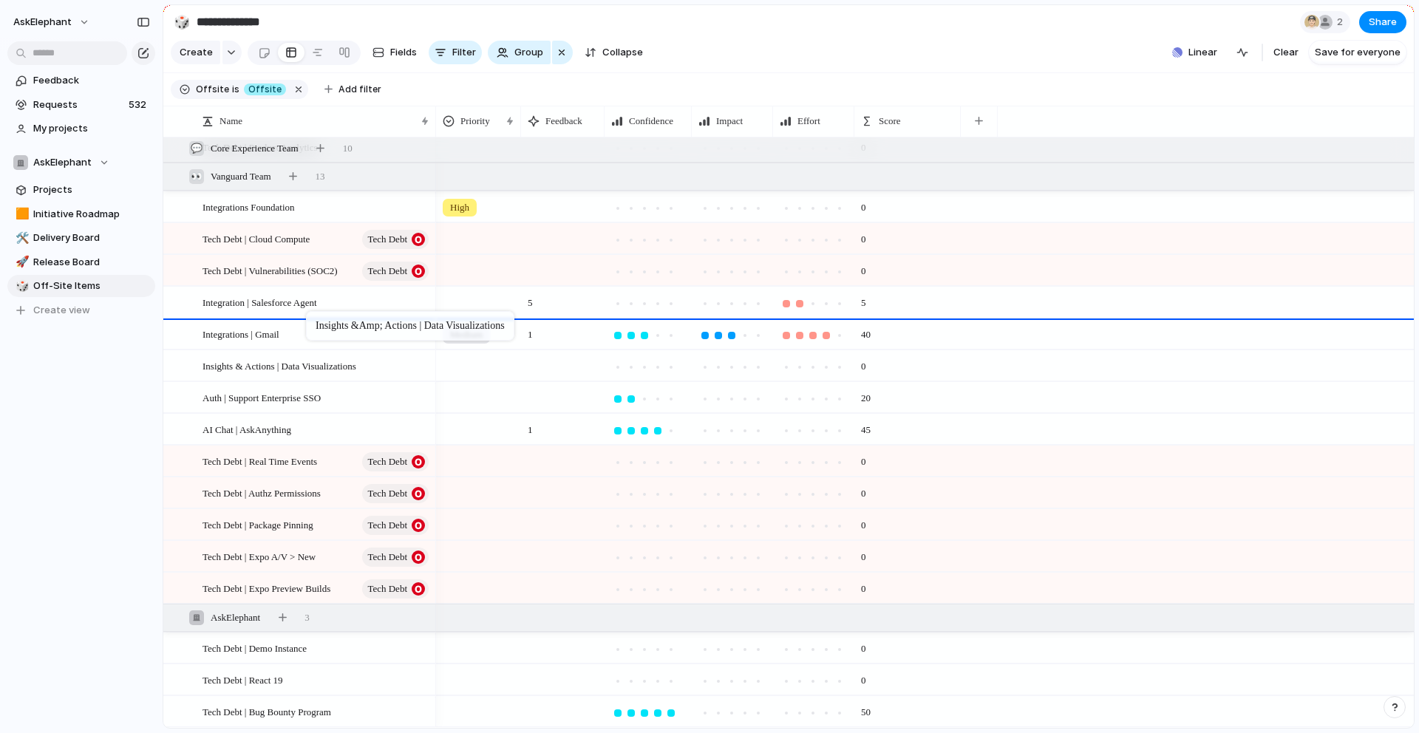
drag, startPoint x: 321, startPoint y: 367, endPoint x: 313, endPoint y: 314, distance: 53.0
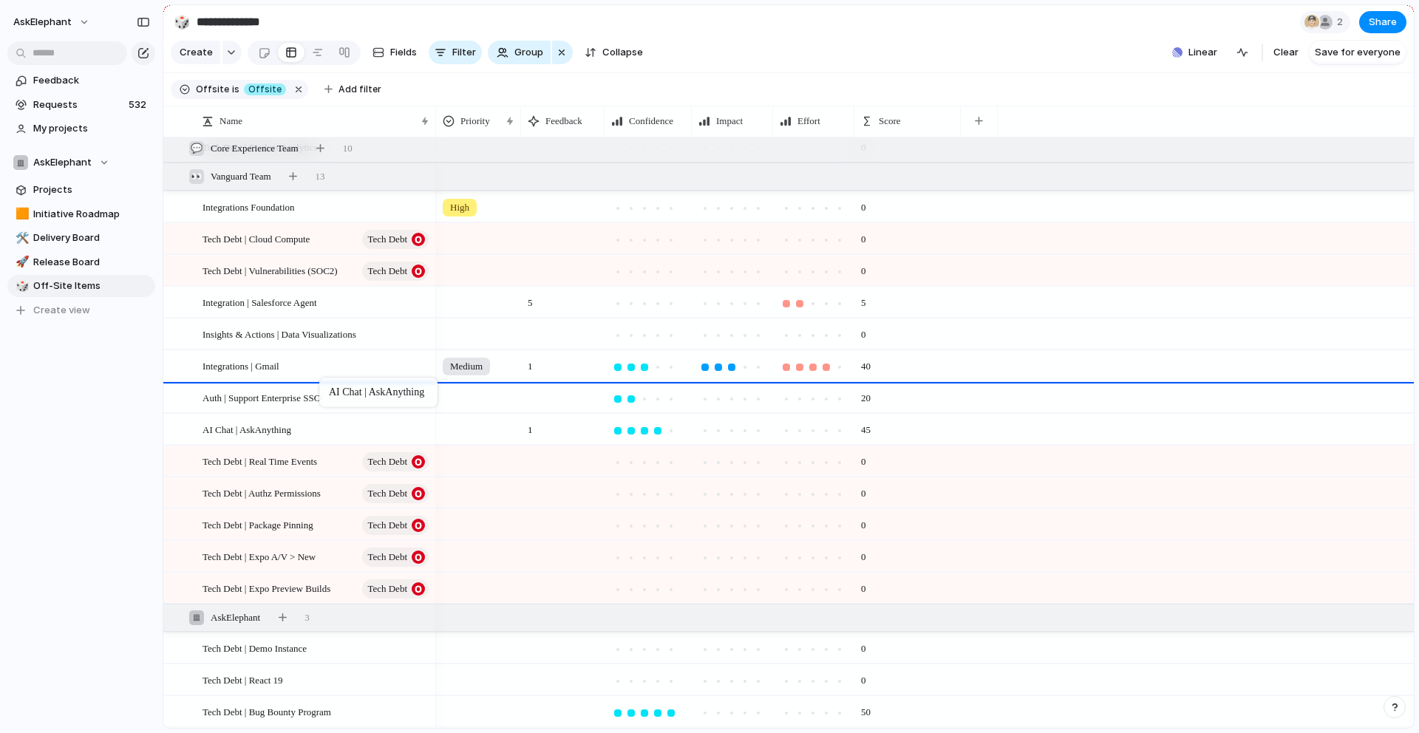
drag, startPoint x: 323, startPoint y: 426, endPoint x: 327, endPoint y: 381, distance: 45.2
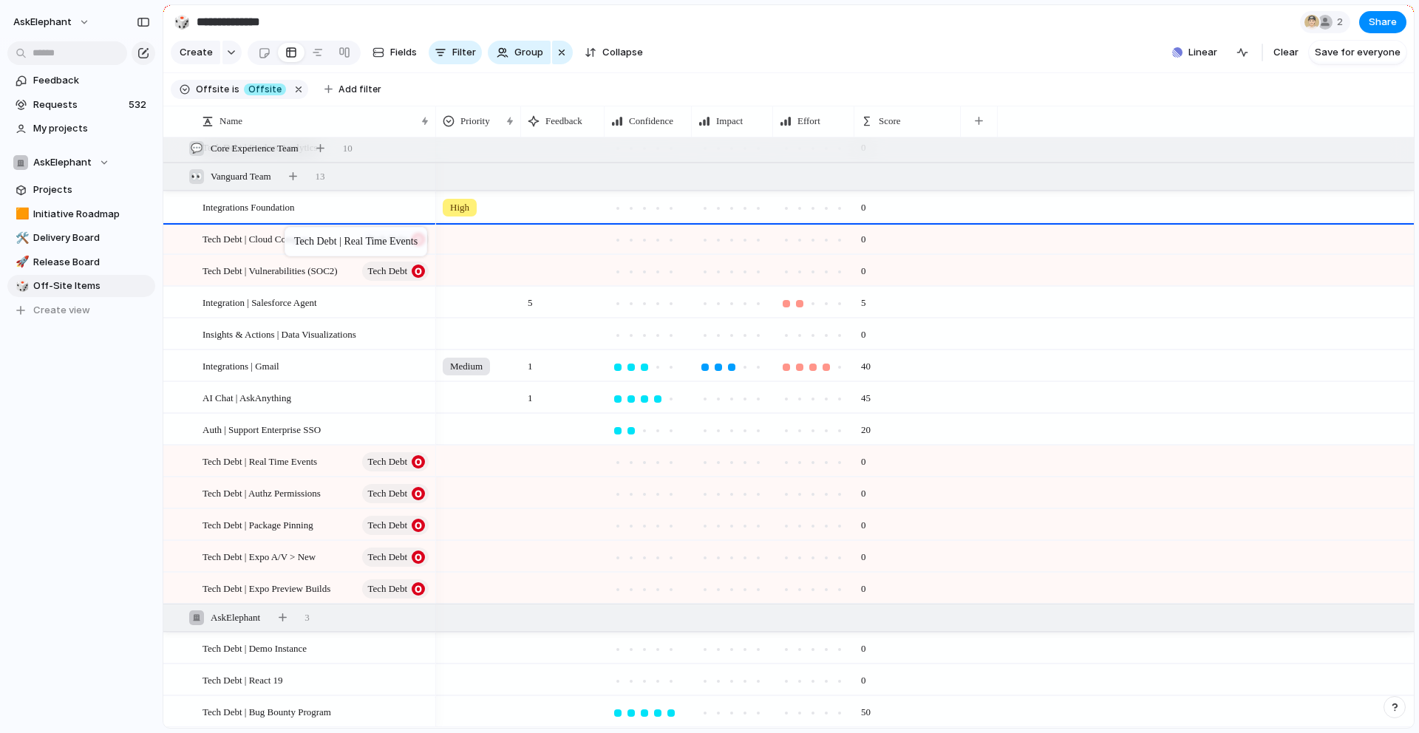
drag, startPoint x: 296, startPoint y: 461, endPoint x: 292, endPoint y: 230, distance: 230.7
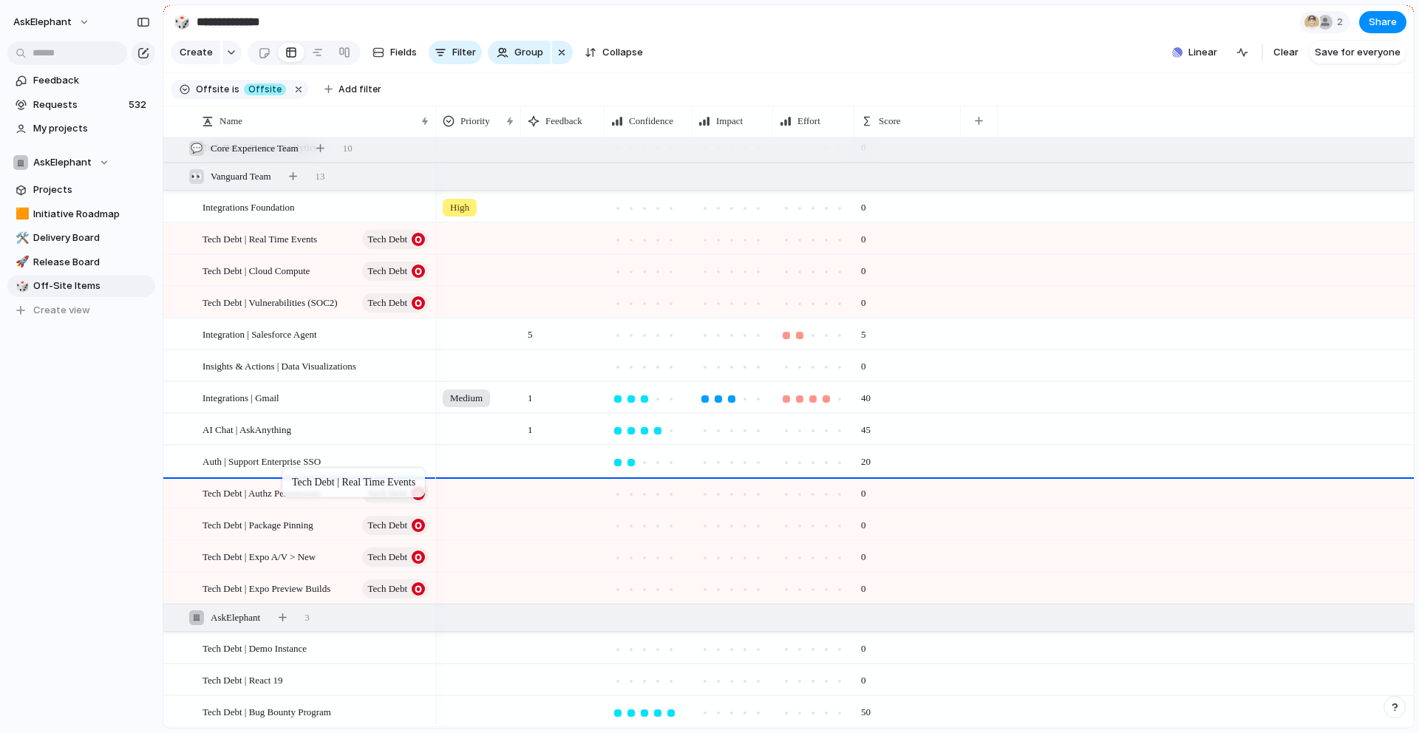
drag, startPoint x: 294, startPoint y: 235, endPoint x: 290, endPoint y: 471, distance: 235.8
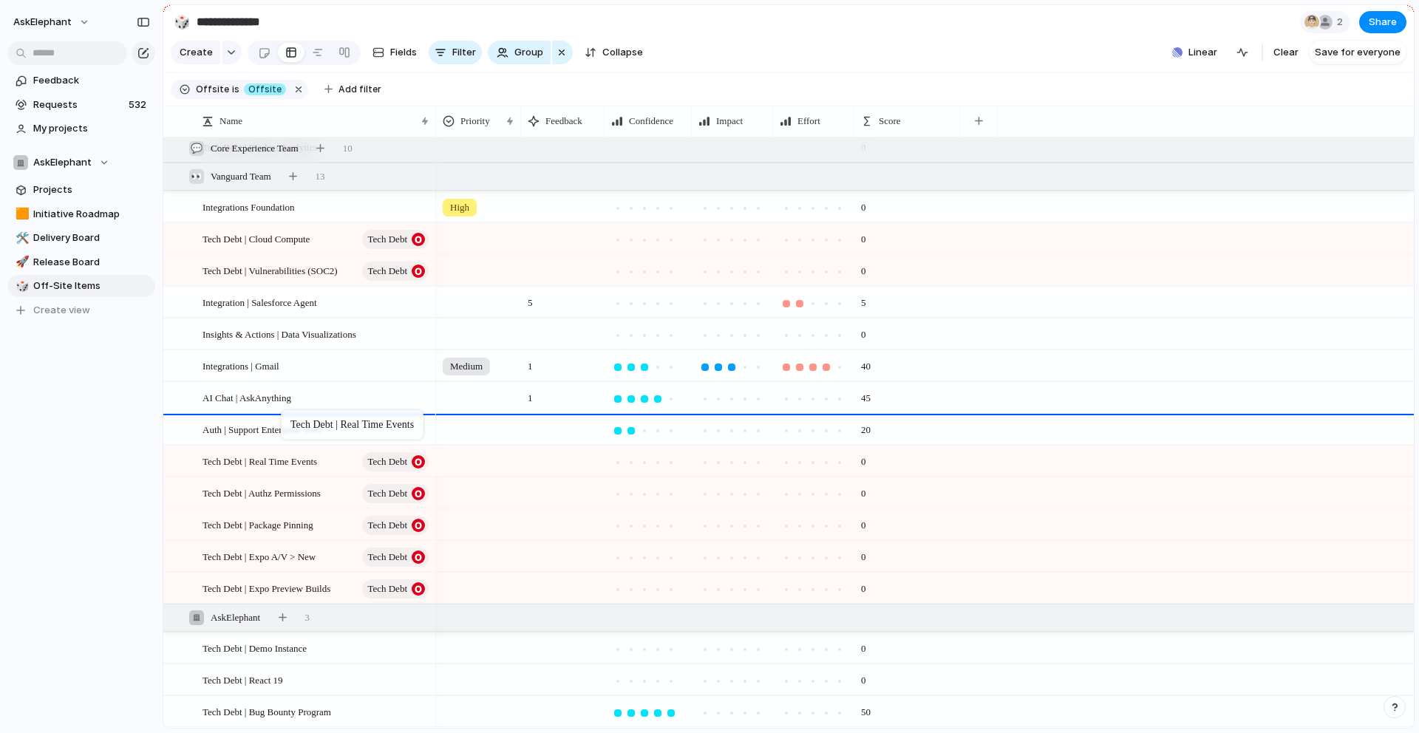
drag, startPoint x: 287, startPoint y: 460, endPoint x: 288, endPoint y: 413, distance: 46.6
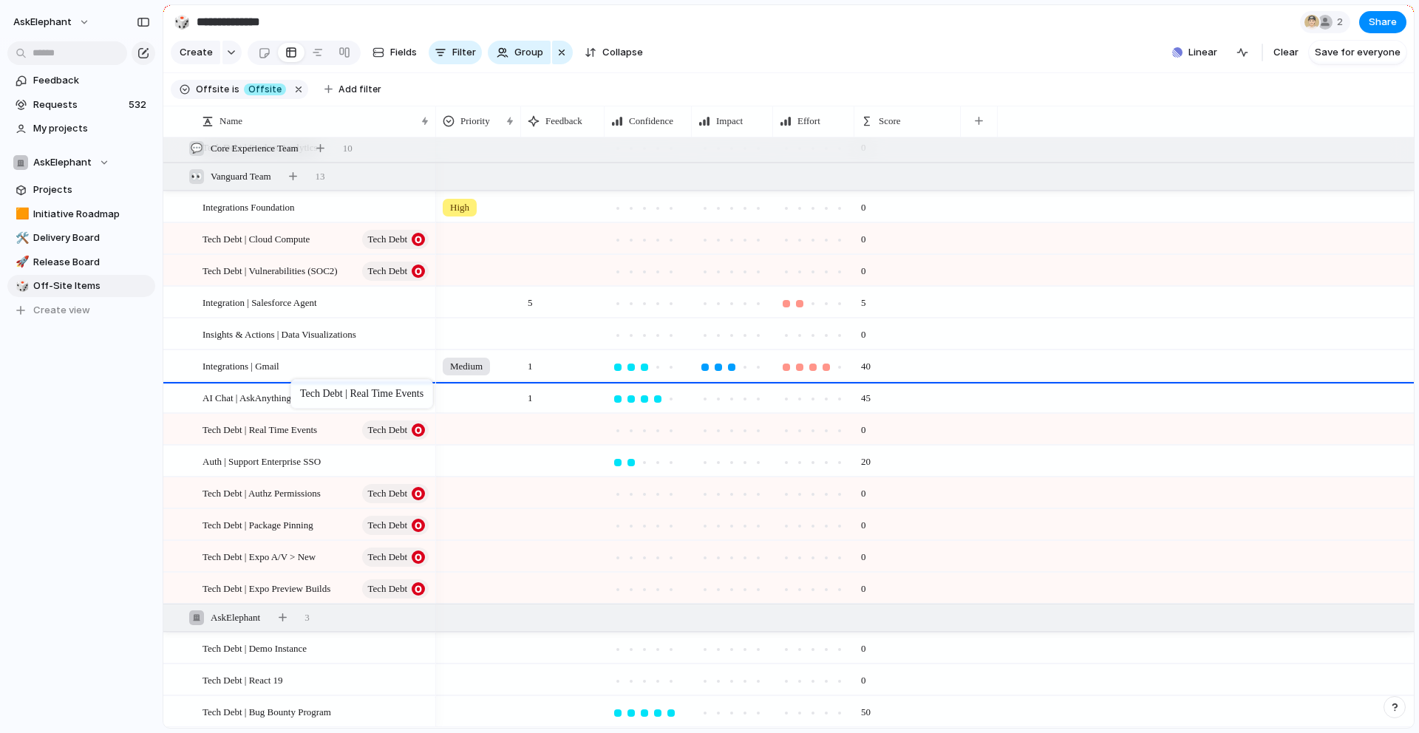
drag, startPoint x: 300, startPoint y: 424, endPoint x: 298, endPoint y: 383, distance: 40.7
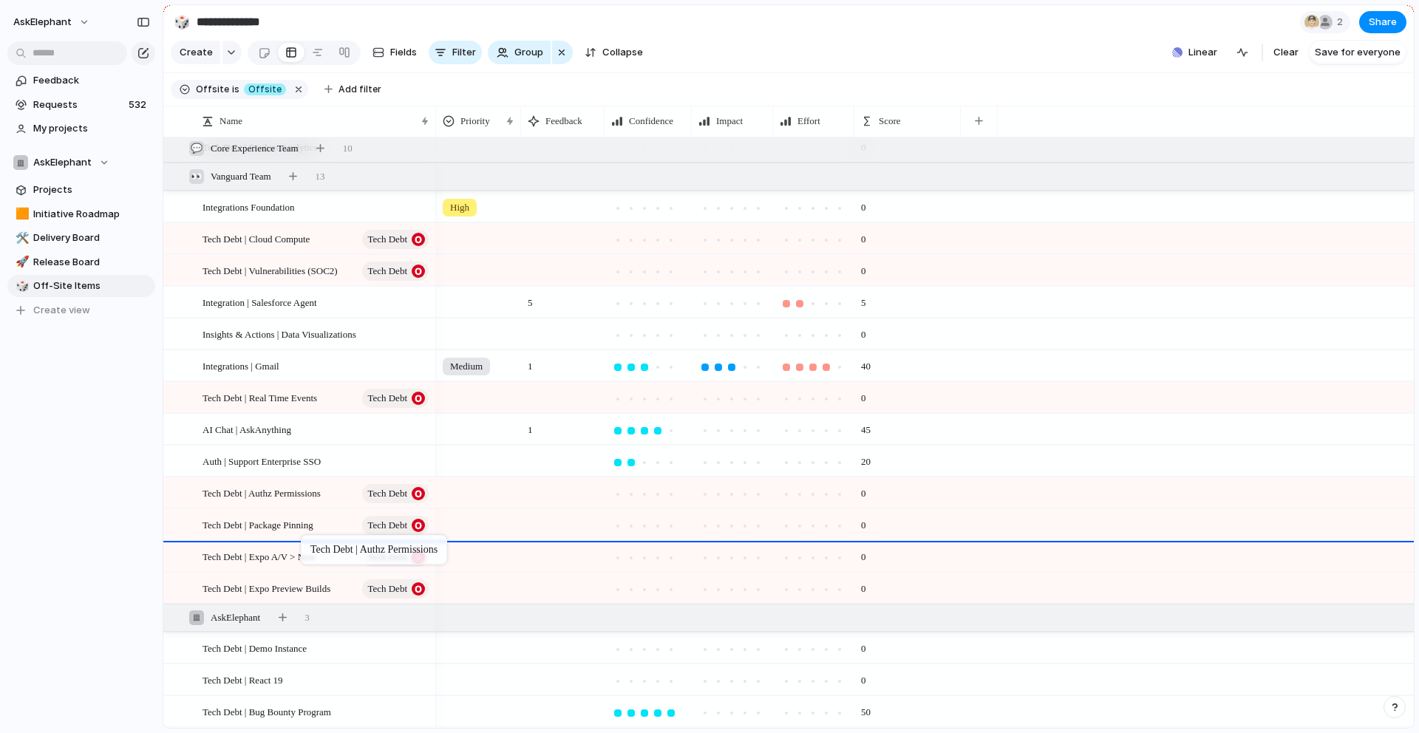
drag, startPoint x: 324, startPoint y: 489, endPoint x: 308, endPoint y: 538, distance: 51.4
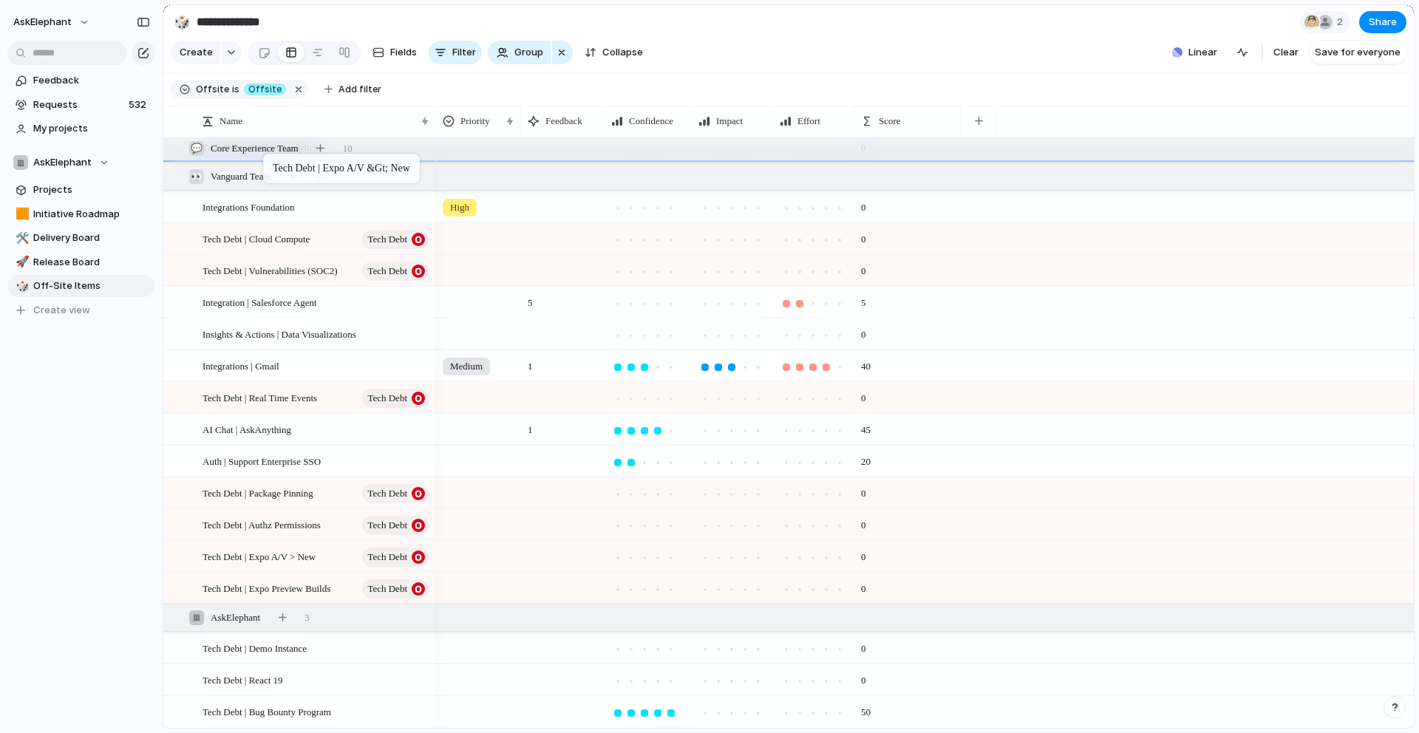
drag, startPoint x: 284, startPoint y: 552, endPoint x: 271, endPoint y: 154, distance: 398.6
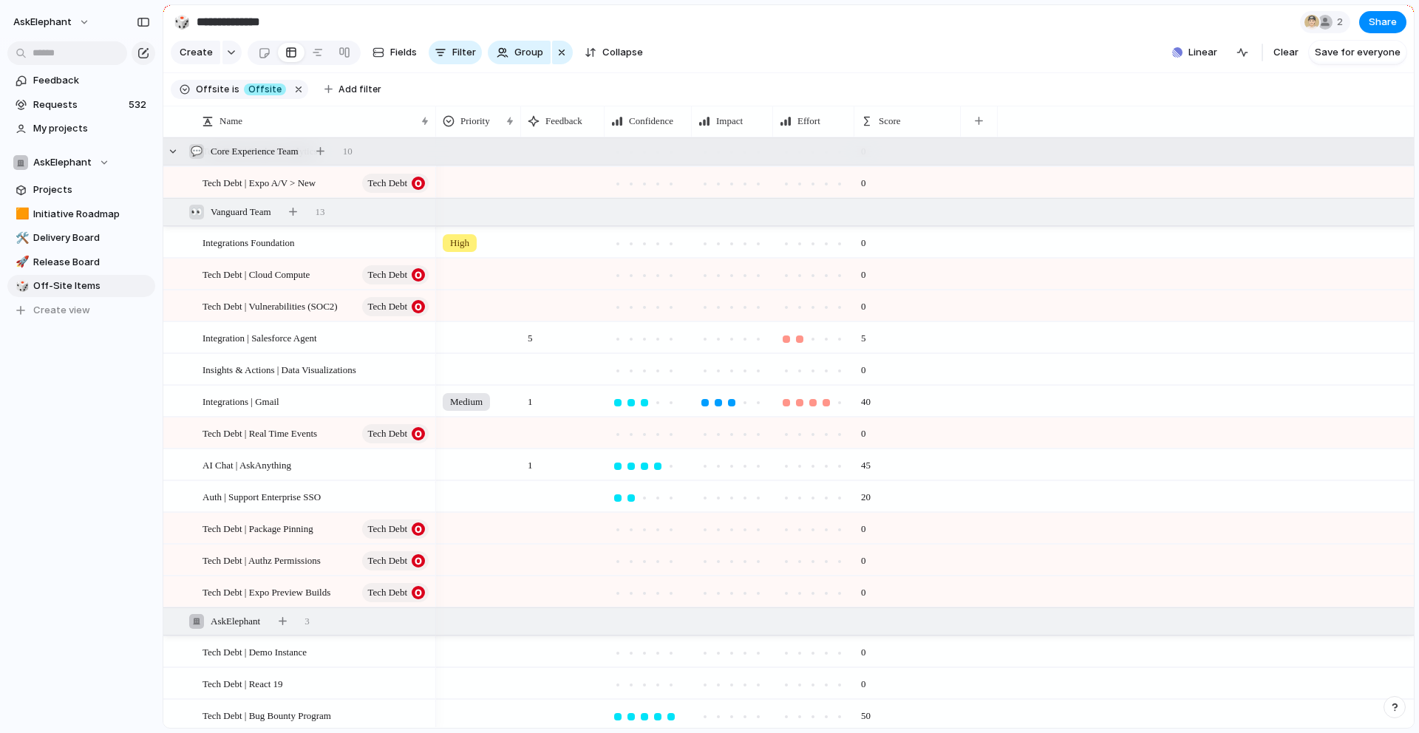
scroll to position [320, 0]
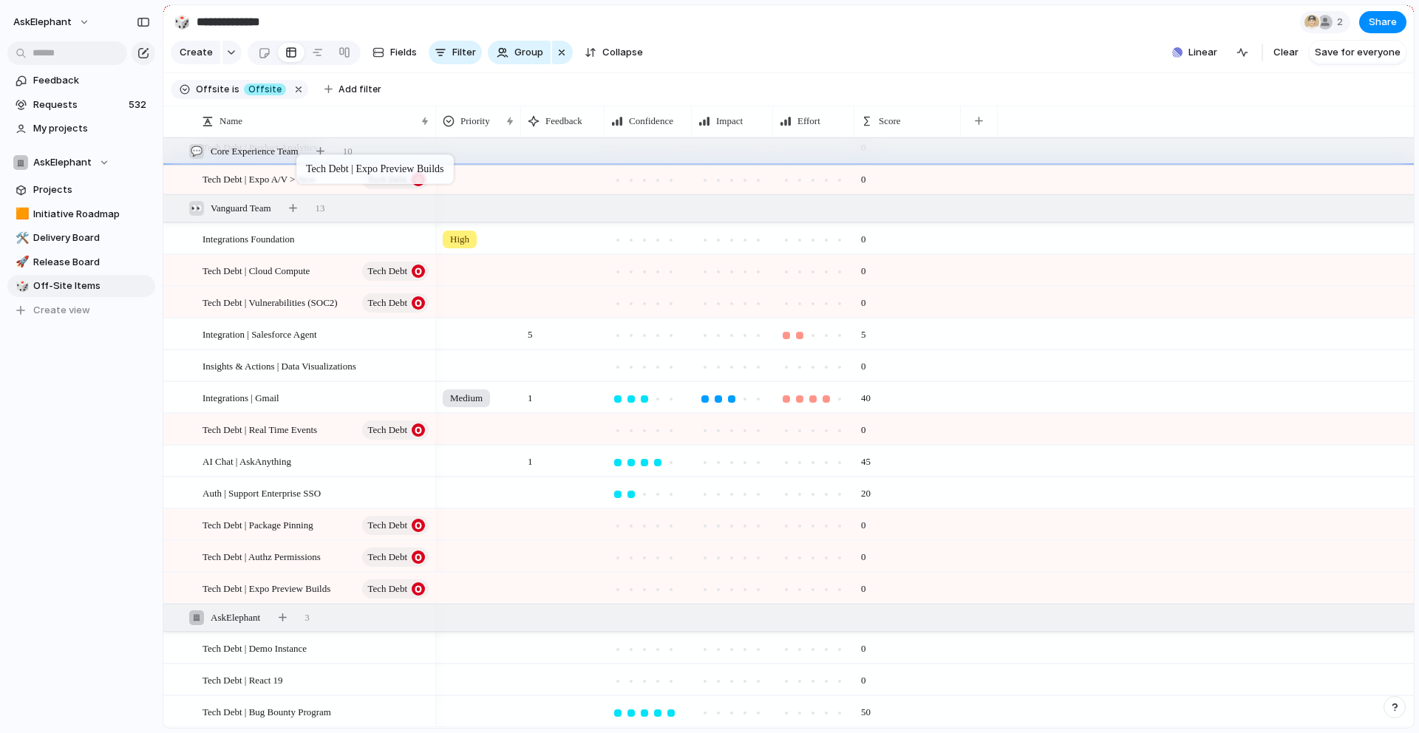
drag, startPoint x: 302, startPoint y: 588, endPoint x: 304, endPoint y: 157, distance: 430.9
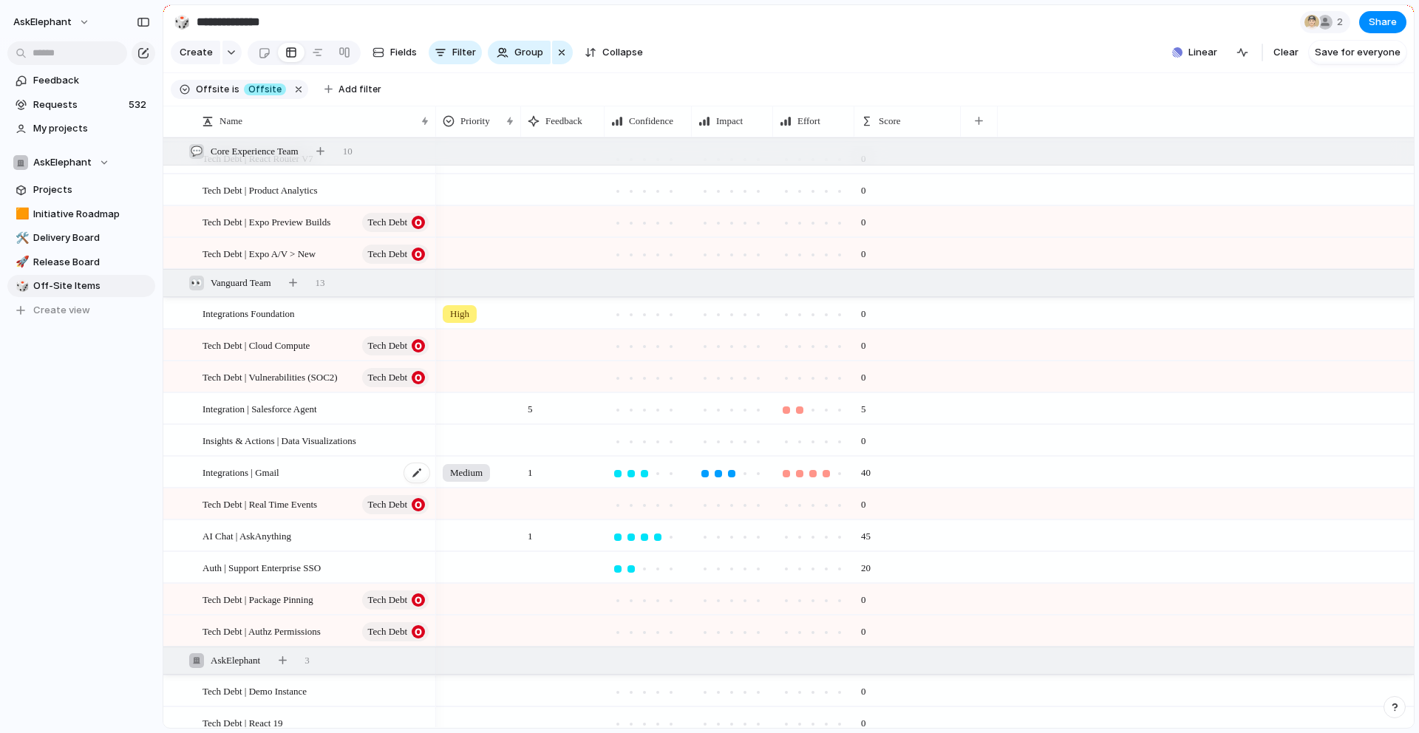
scroll to position [289, 0]
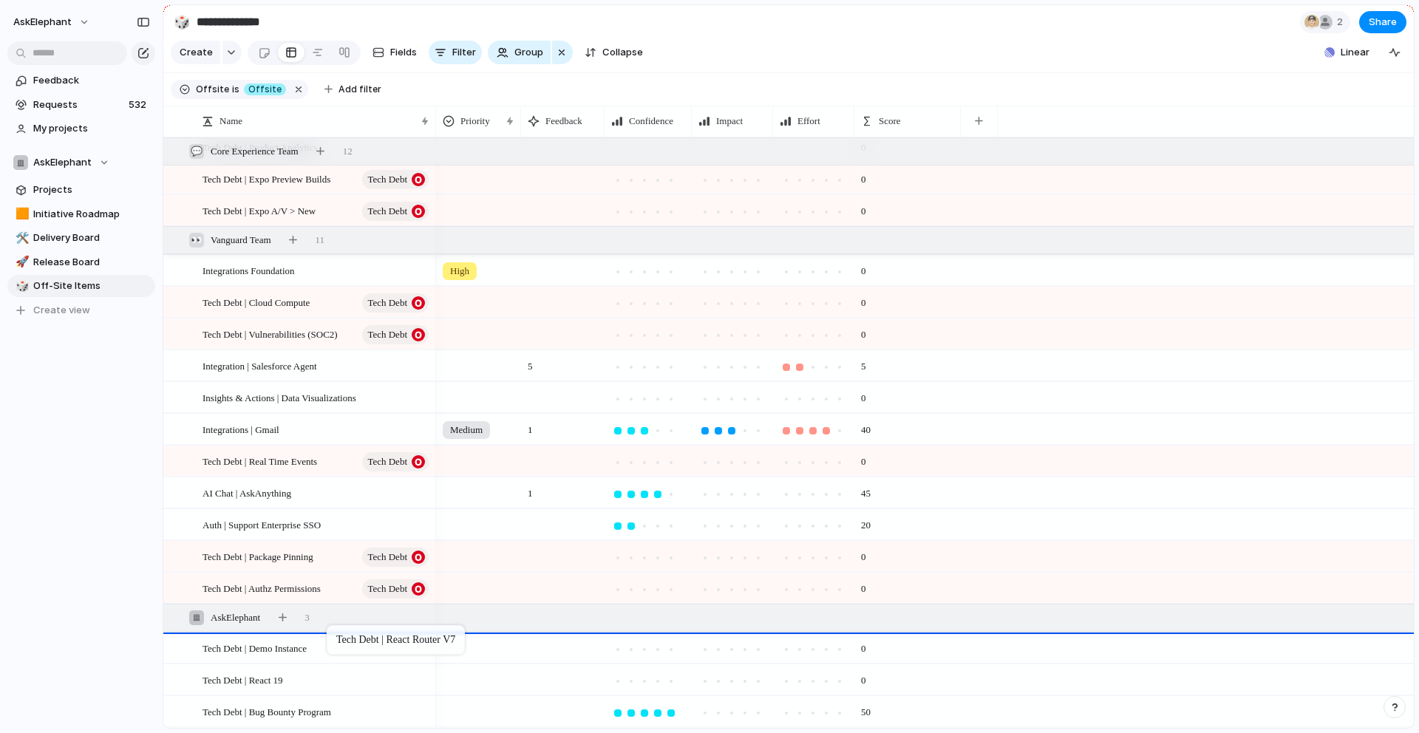
drag, startPoint x: 340, startPoint y: 351, endPoint x: 334, endPoint y: 628, distance: 277.3
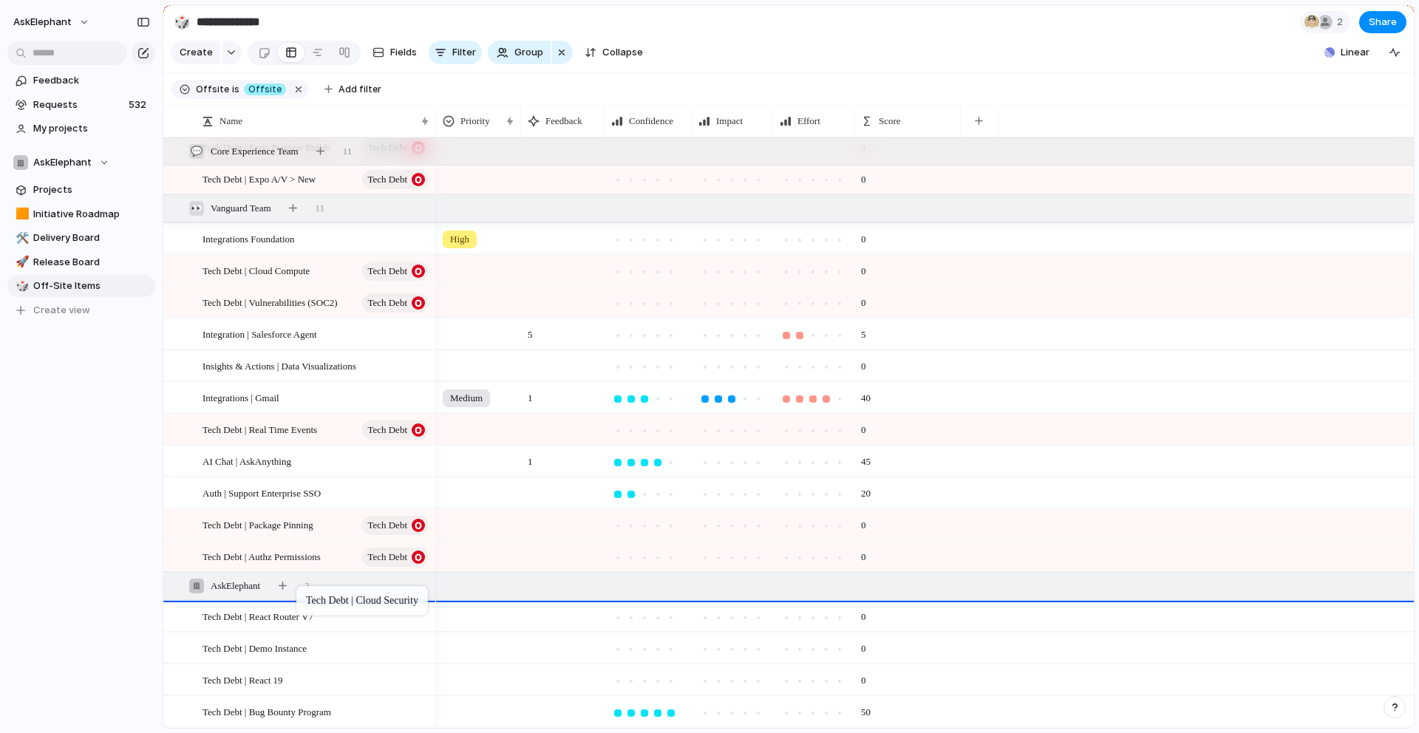
drag, startPoint x: 344, startPoint y: 401, endPoint x: 304, endPoint y: 589, distance: 192.1
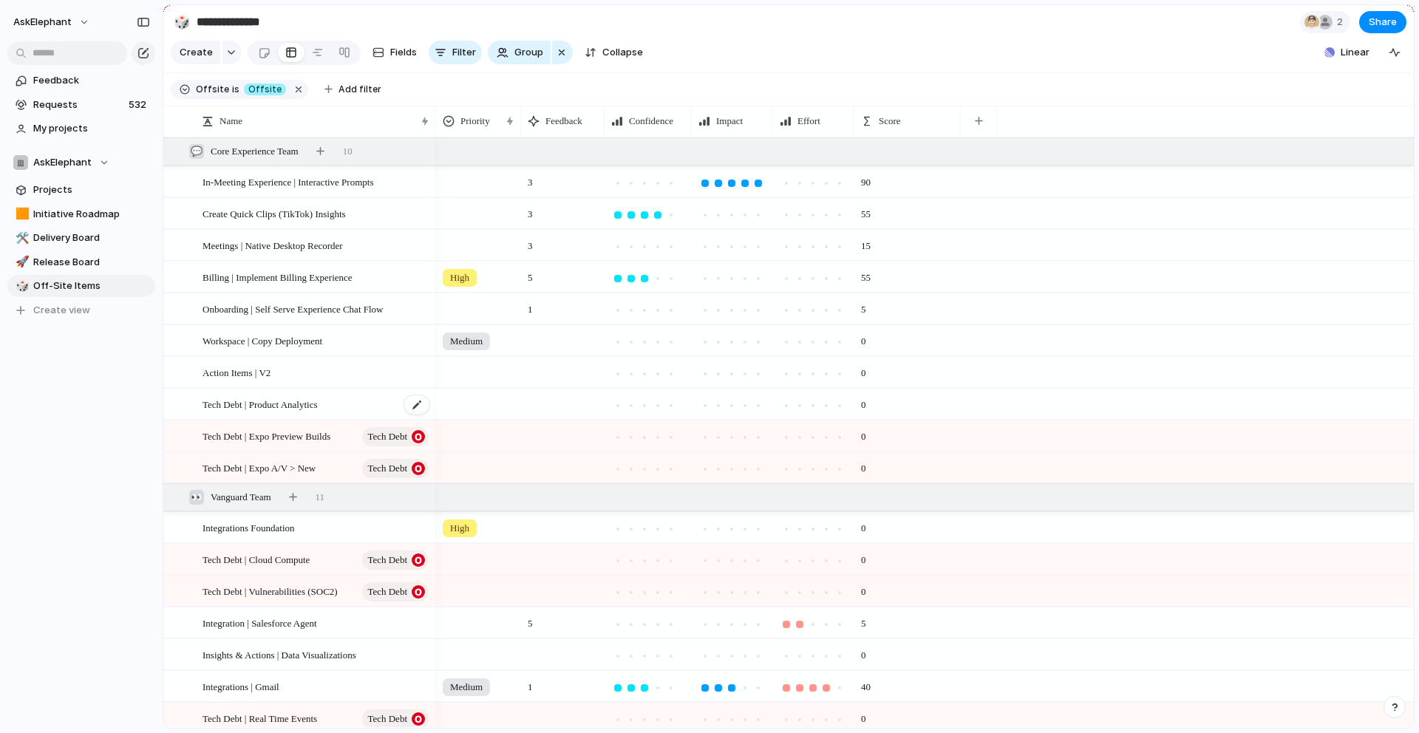
click at [350, 412] on div "Tech Debt | Product Analytics" at bounding box center [317, 405] width 228 height 30
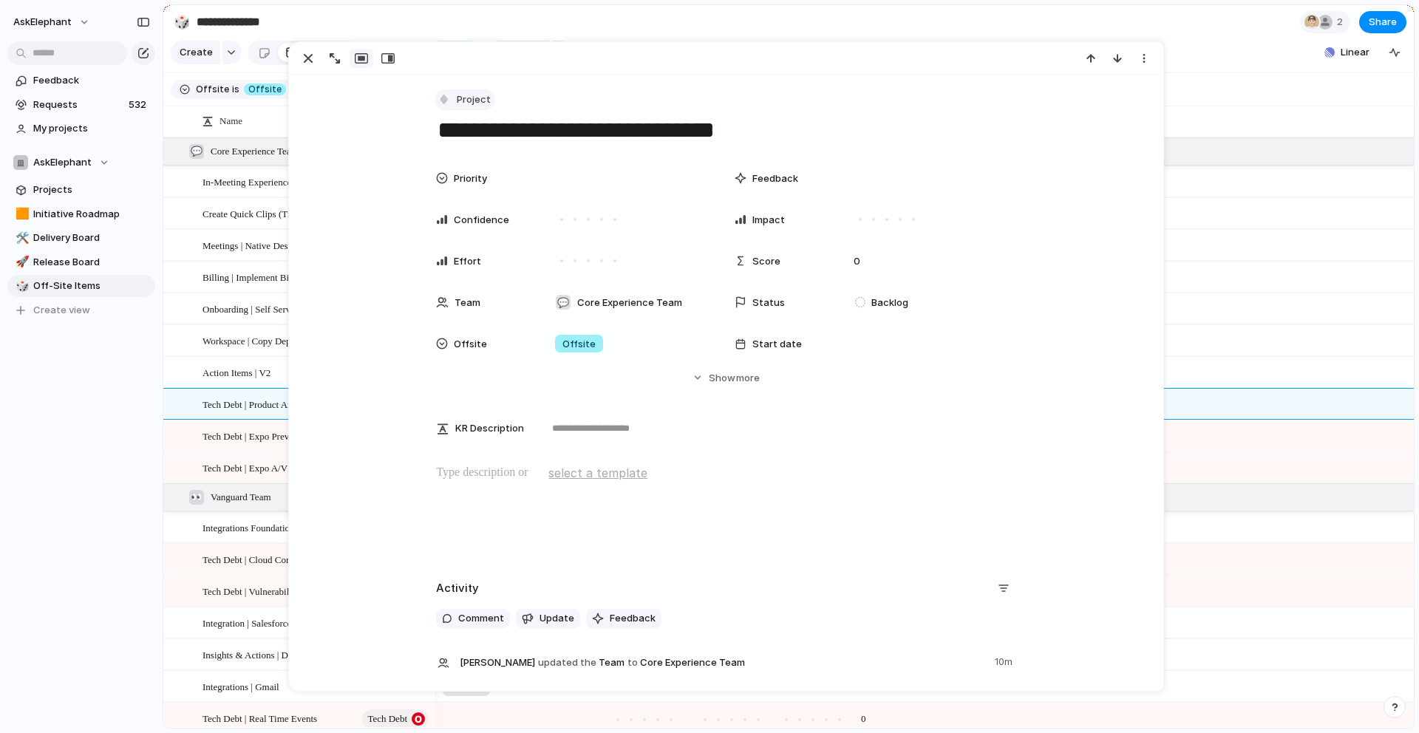
click at [446, 107] on button "Project" at bounding box center [465, 99] width 61 height 21
click at [458, 277] on div "Tech Debt" at bounding box center [479, 280] width 68 height 15
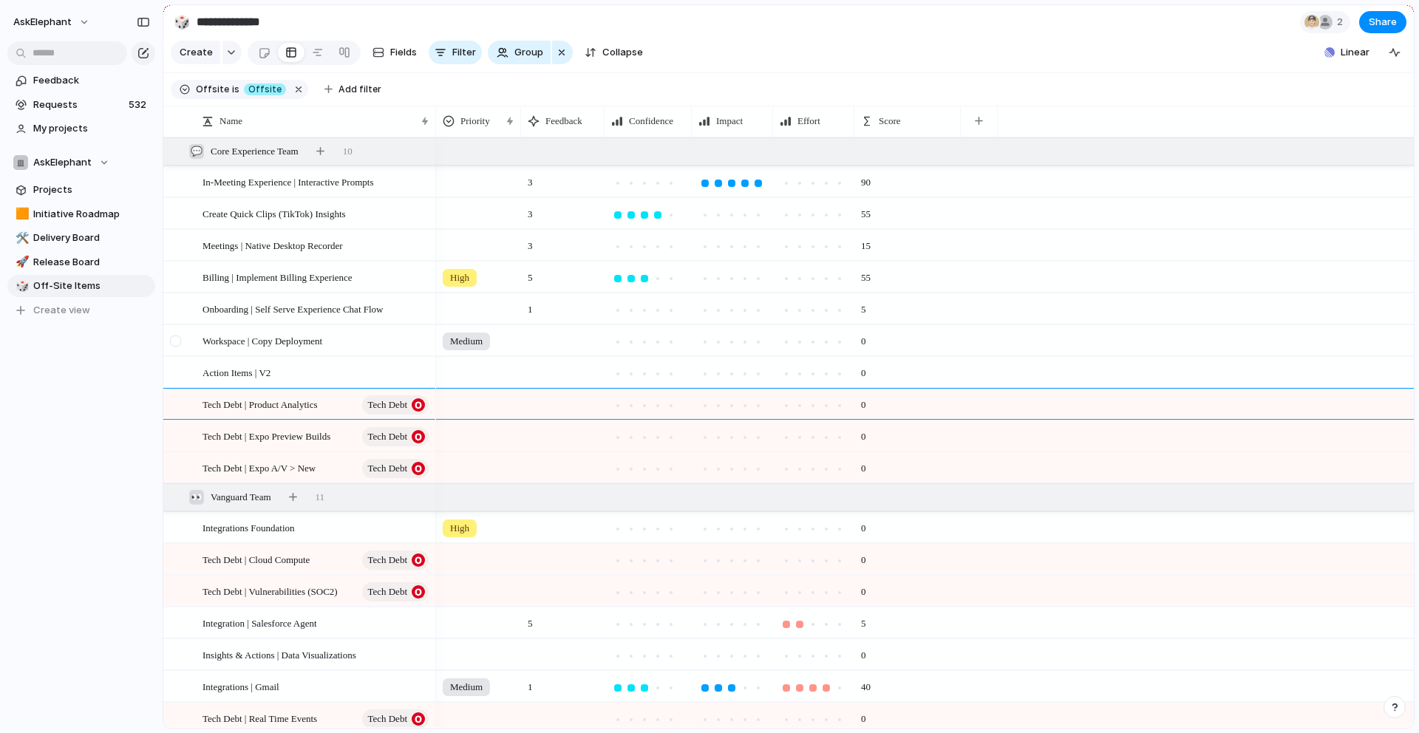
click at [176, 332] on div at bounding box center [177, 346] width 27 height 40
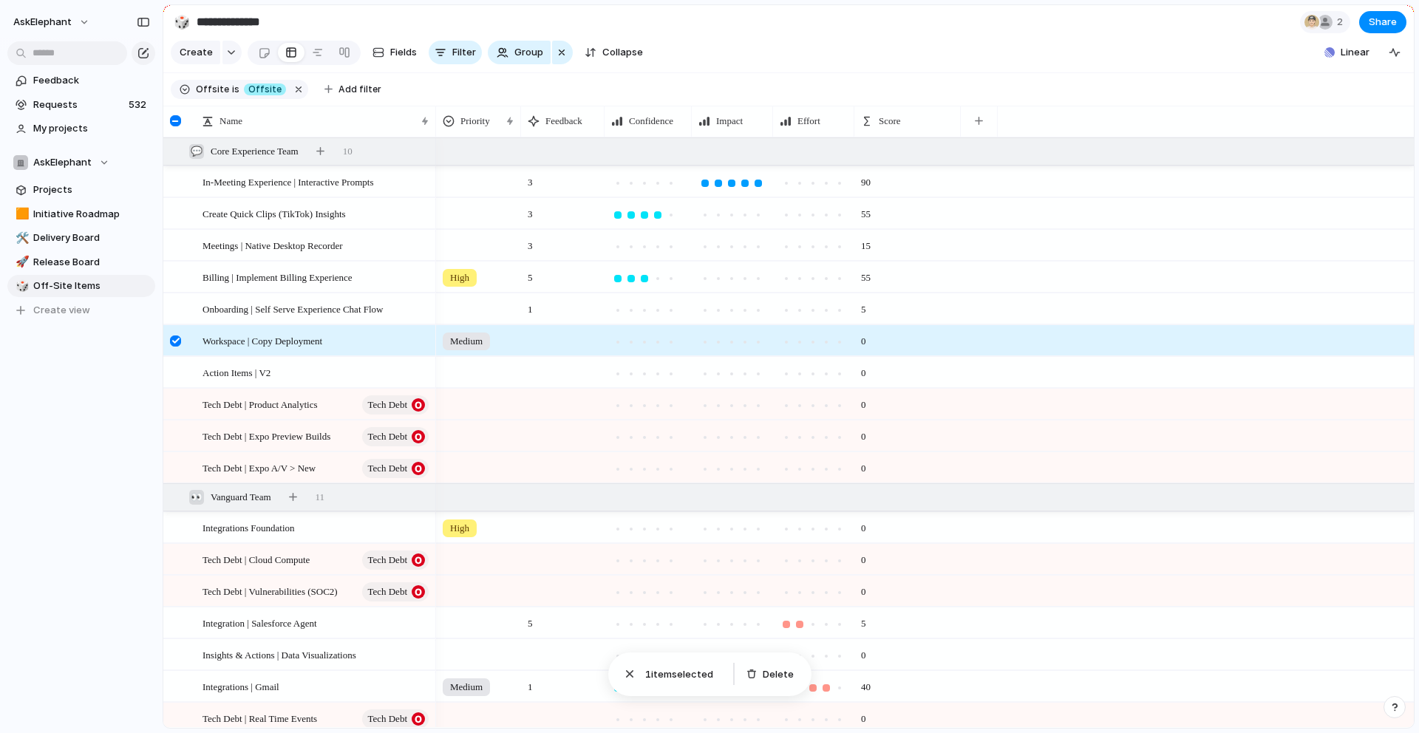
click at [177, 343] on div at bounding box center [175, 341] width 11 height 11
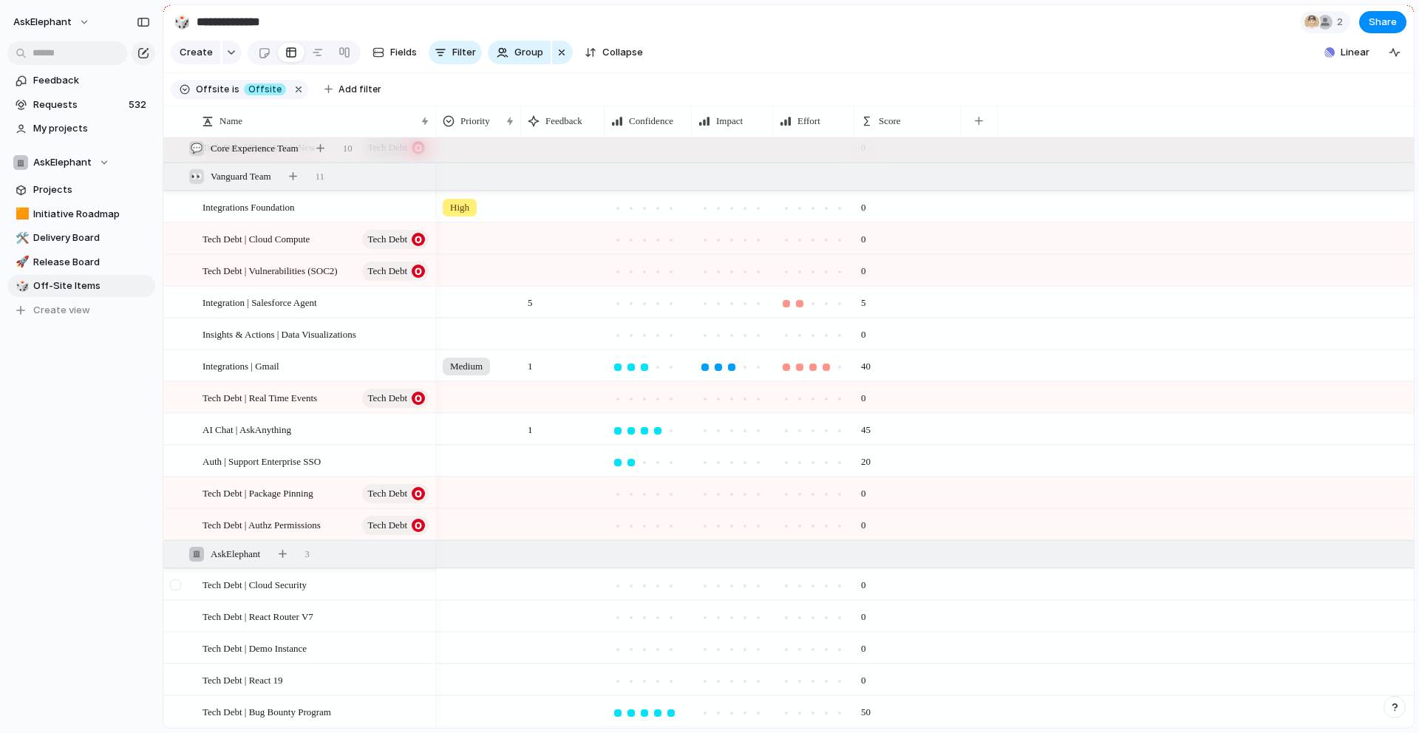
click at [176, 587] on div at bounding box center [175, 585] width 11 height 11
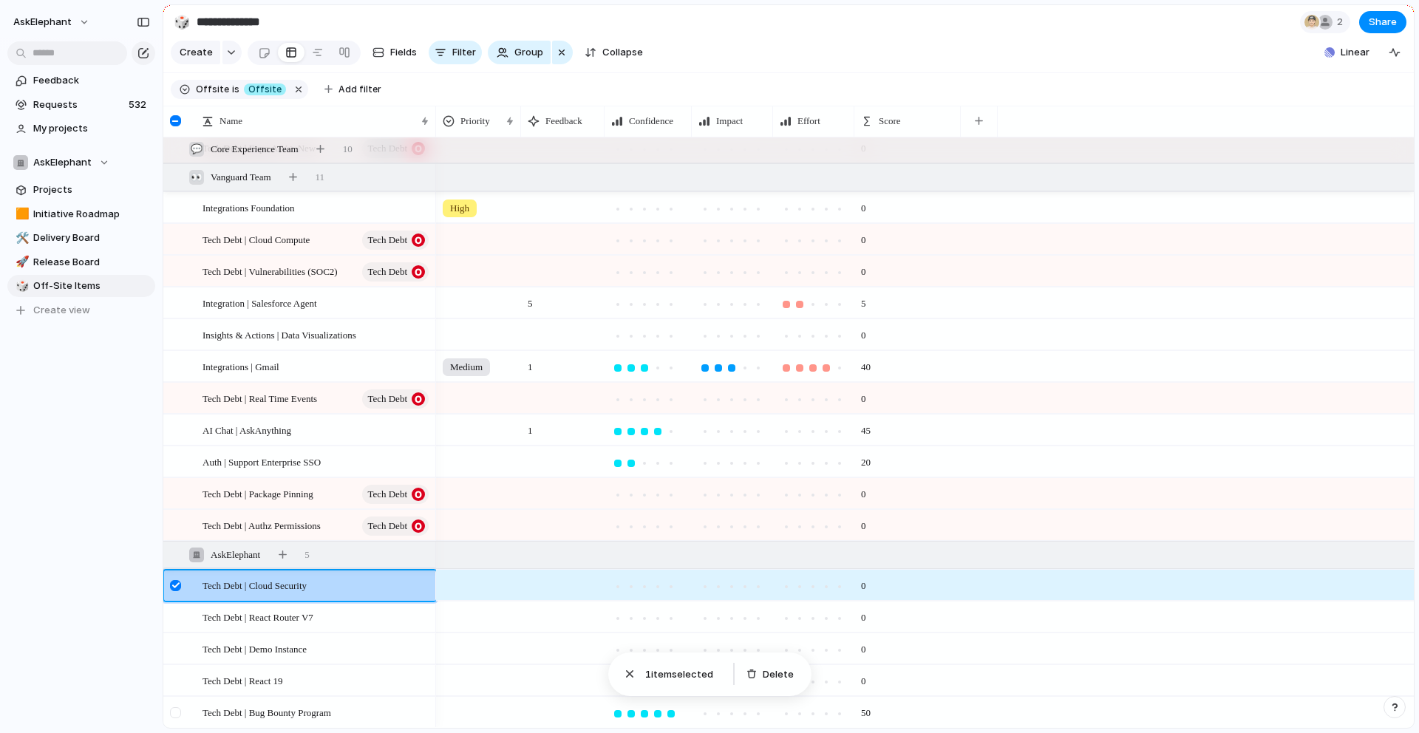
click at [177, 714] on div at bounding box center [175, 712] width 11 height 11
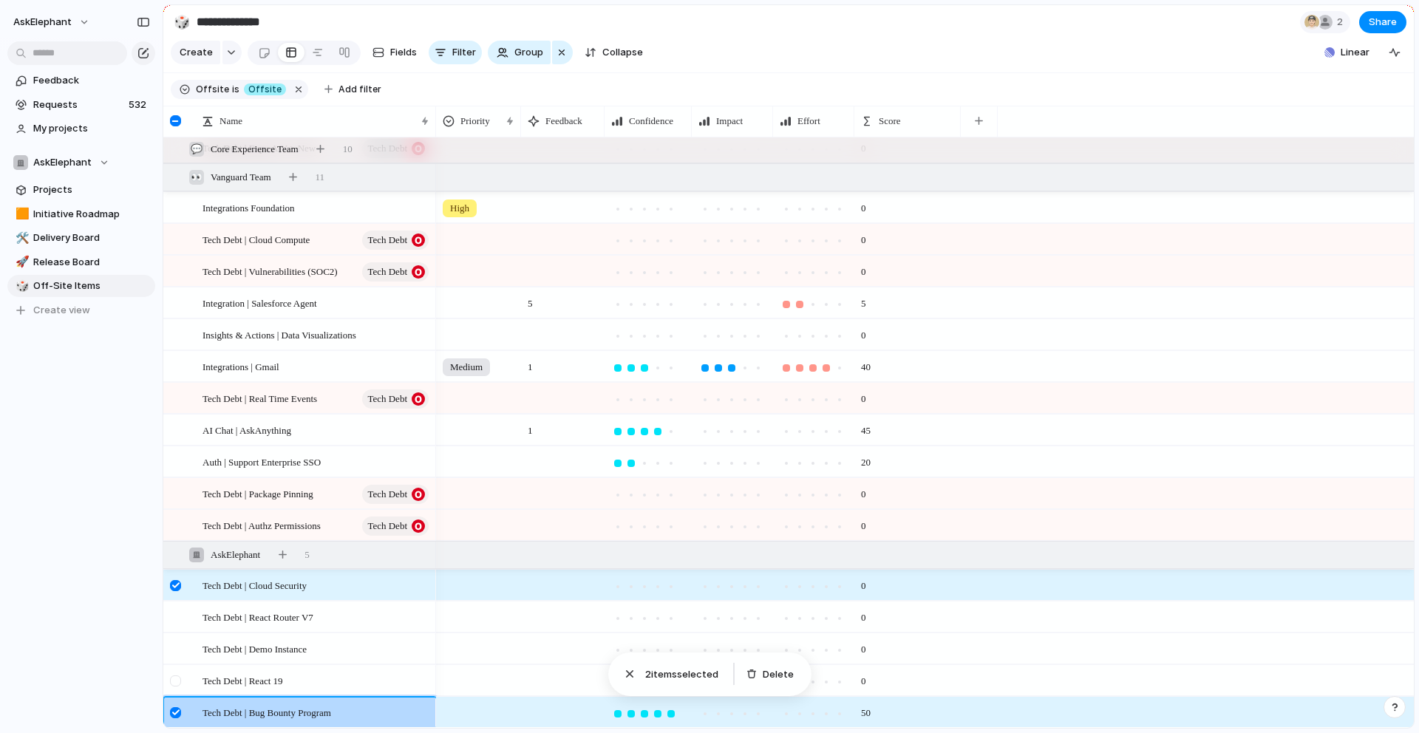
click at [172, 683] on div at bounding box center [175, 681] width 11 height 11
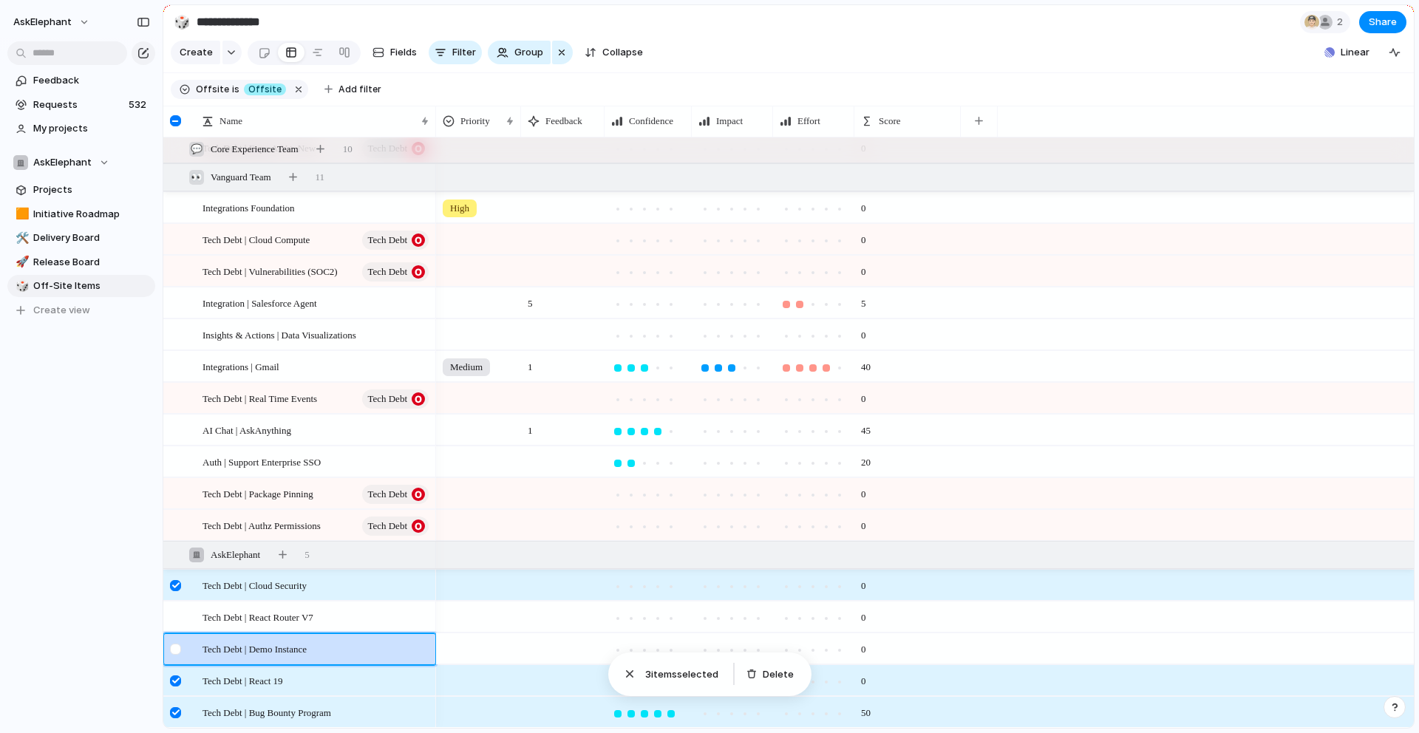
click at [174, 650] on div at bounding box center [175, 649] width 11 height 11
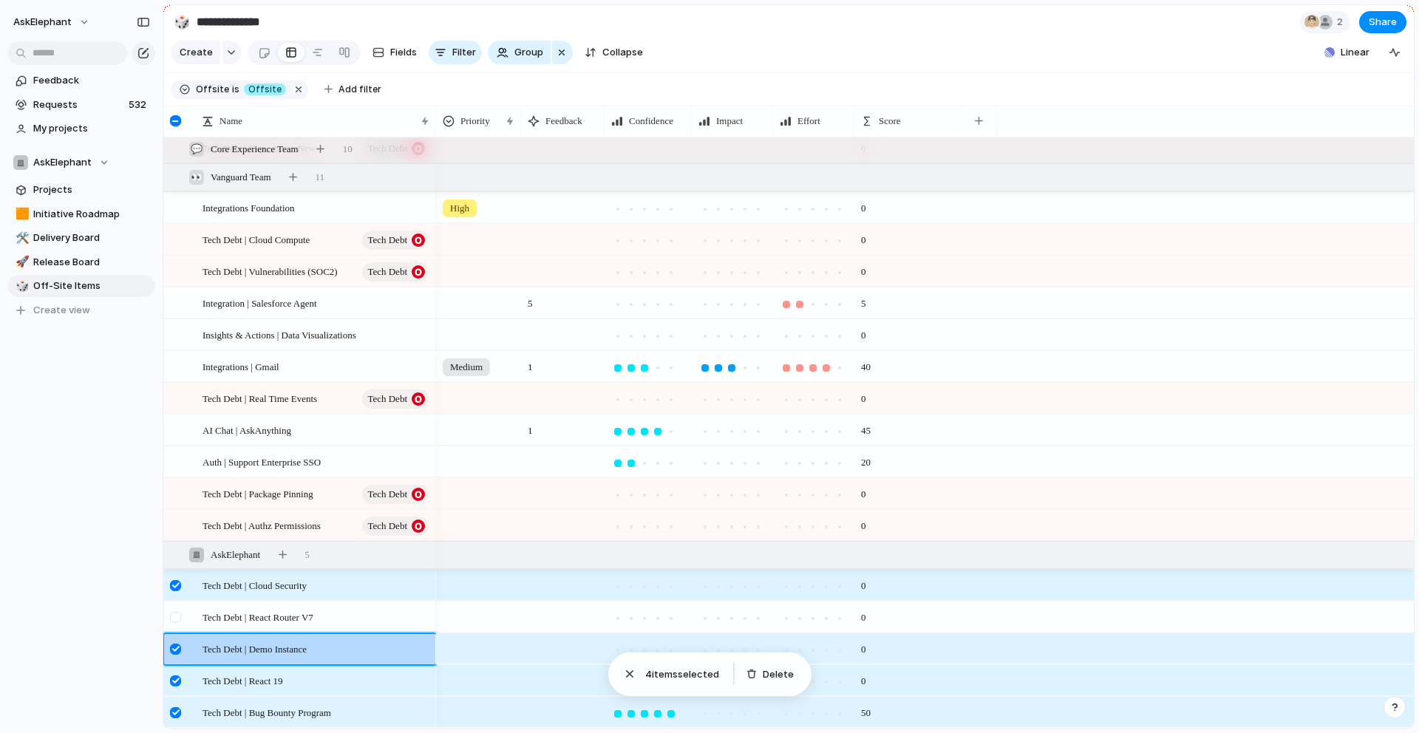
click at [179, 619] on div at bounding box center [175, 617] width 11 height 11
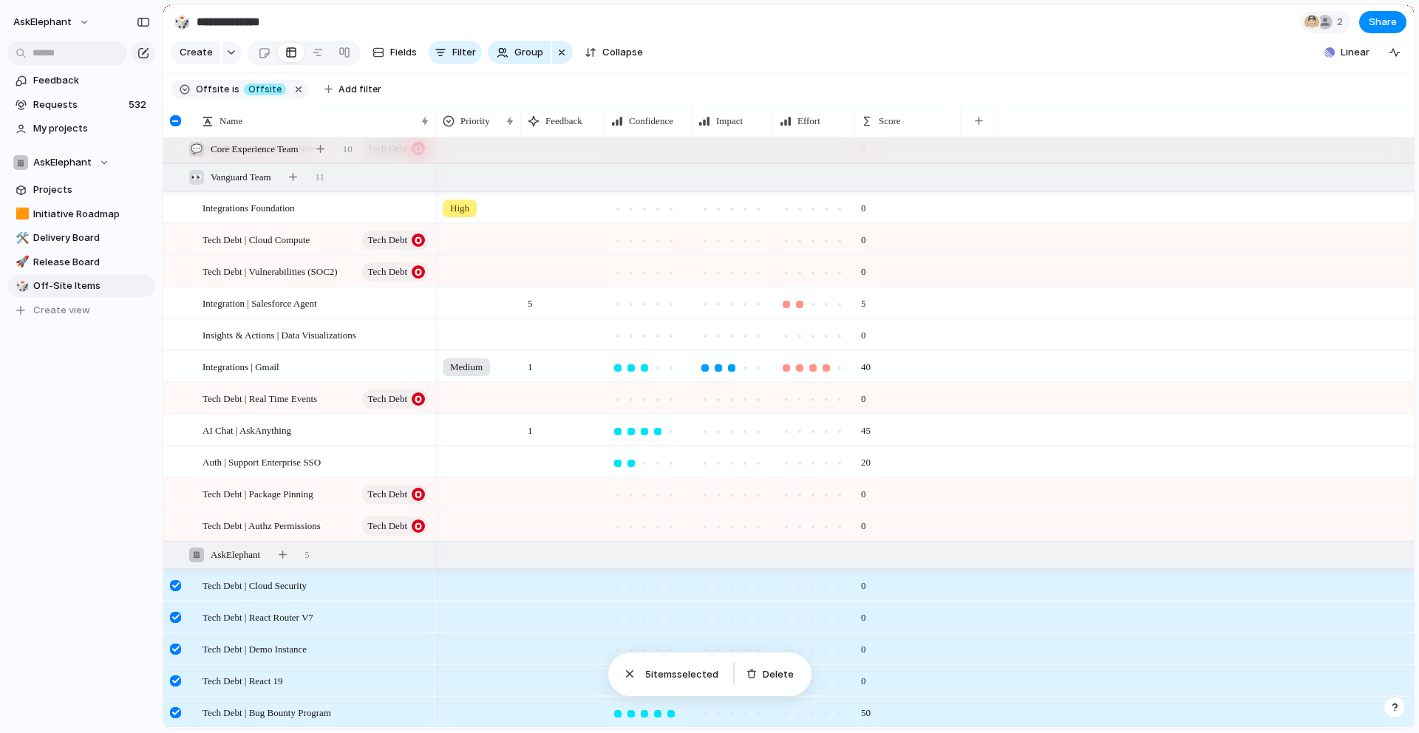
click at [670, 676] on span "5 item s selected" at bounding box center [683, 674] width 76 height 15
click at [280, 585] on span "Tech Debt | Cloud Security" at bounding box center [255, 585] width 104 height 17
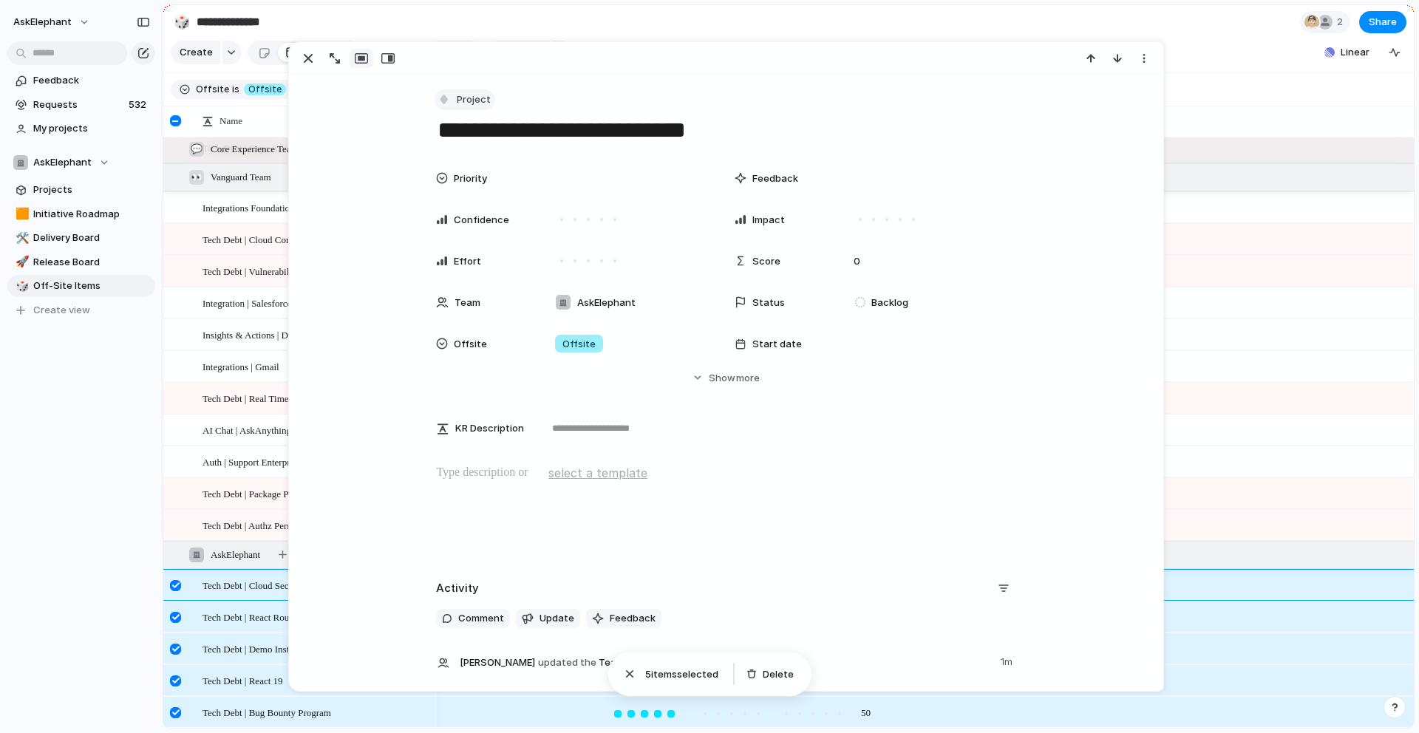
click at [452, 93] on button "Project" at bounding box center [465, 99] width 61 height 21
click at [471, 279] on span "Tech Debt" at bounding box center [488, 280] width 49 height 15
click at [248, 611] on span "Tech Debt | React Router V7" at bounding box center [258, 616] width 111 height 17
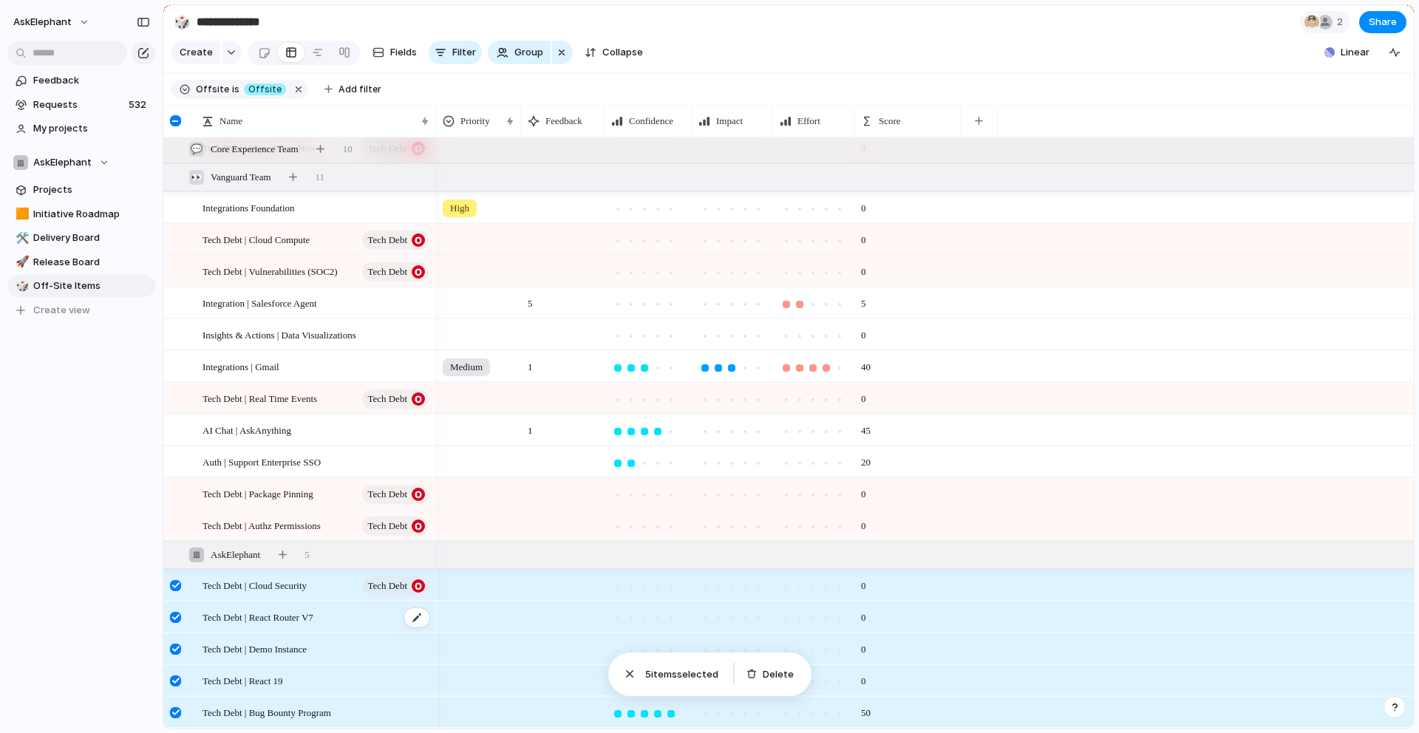
click at [262, 615] on span "Tech Debt | React Router V7" at bounding box center [258, 616] width 111 height 17
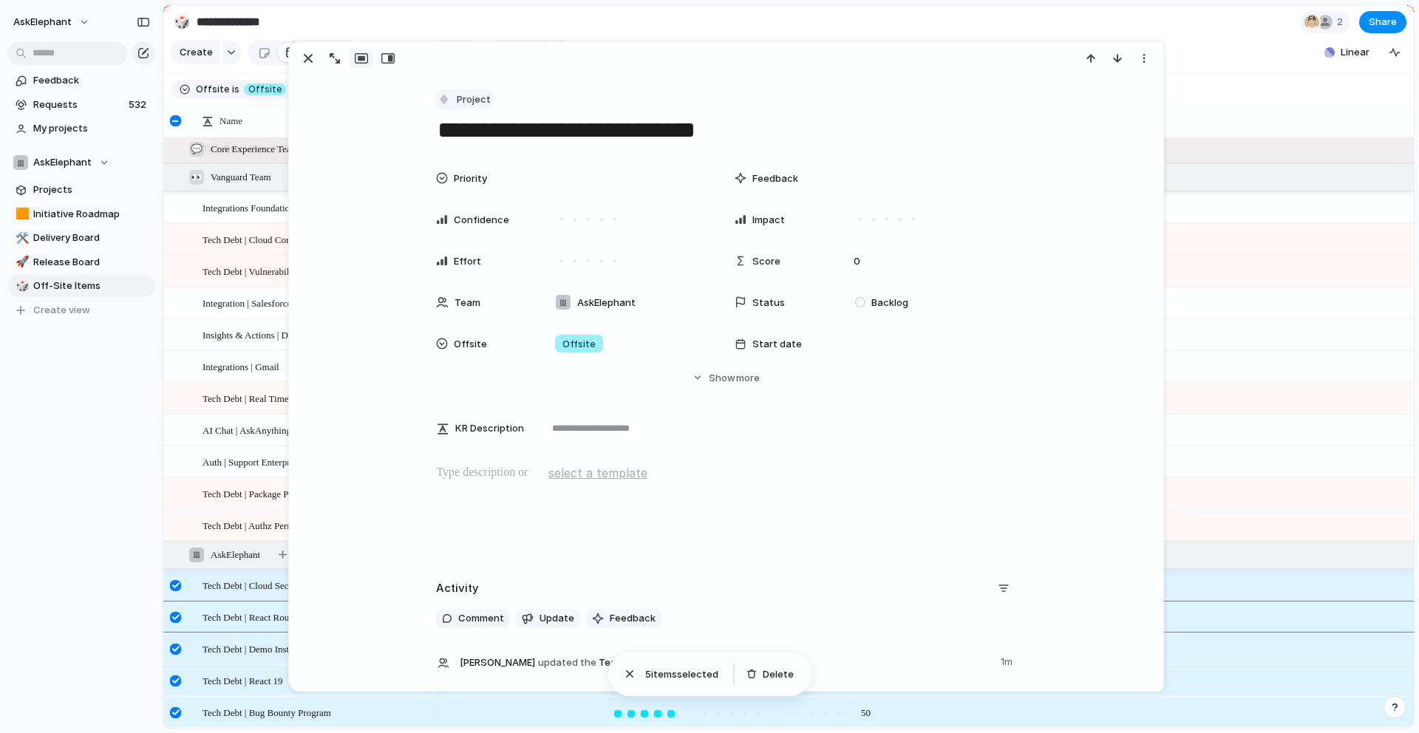
click at [441, 98] on div "button" at bounding box center [444, 99] width 13 height 13
click at [483, 265] on li "Request" at bounding box center [499, 257] width 120 height 24
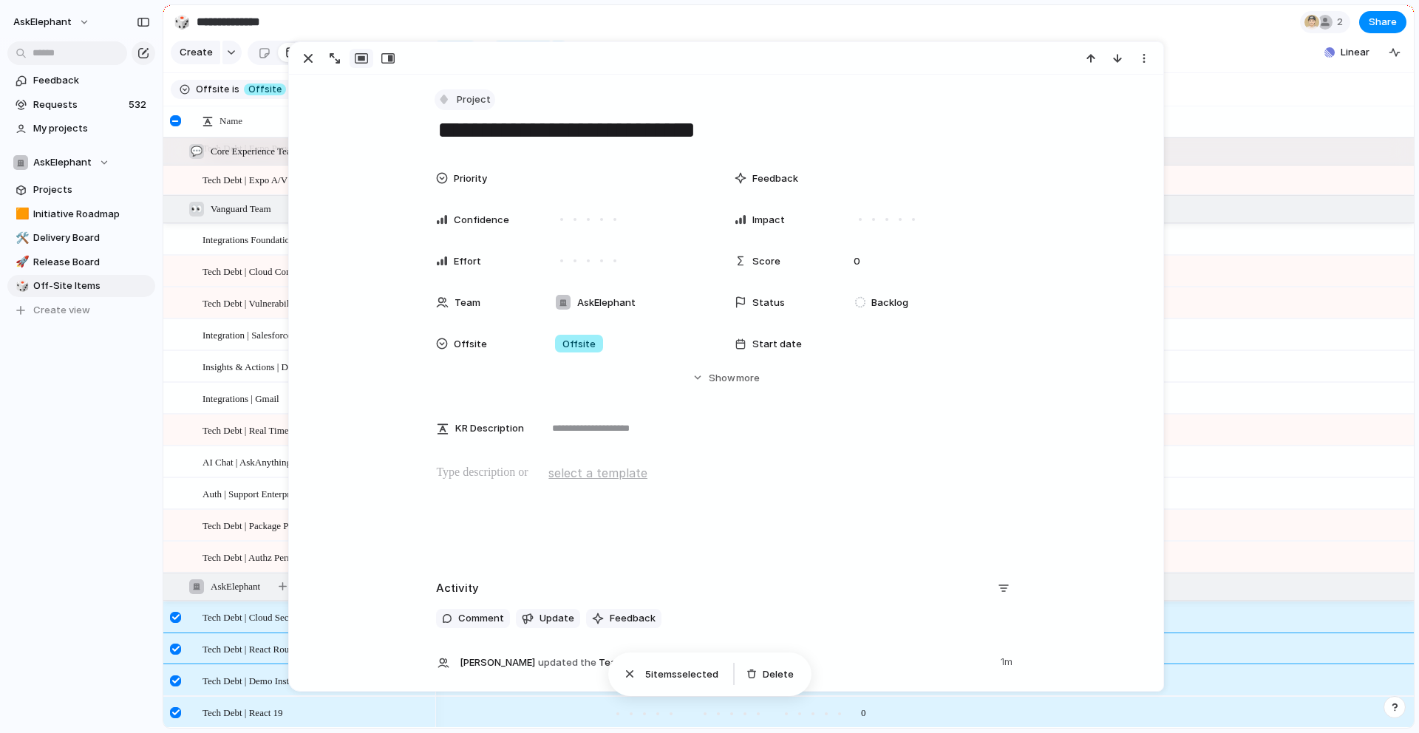
click at [452, 97] on button "Project" at bounding box center [465, 99] width 61 height 21
click at [482, 276] on span "Tech Debt" at bounding box center [488, 280] width 49 height 15
click at [252, 678] on span "Tech Debt | Demo Instance" at bounding box center [255, 680] width 104 height 17
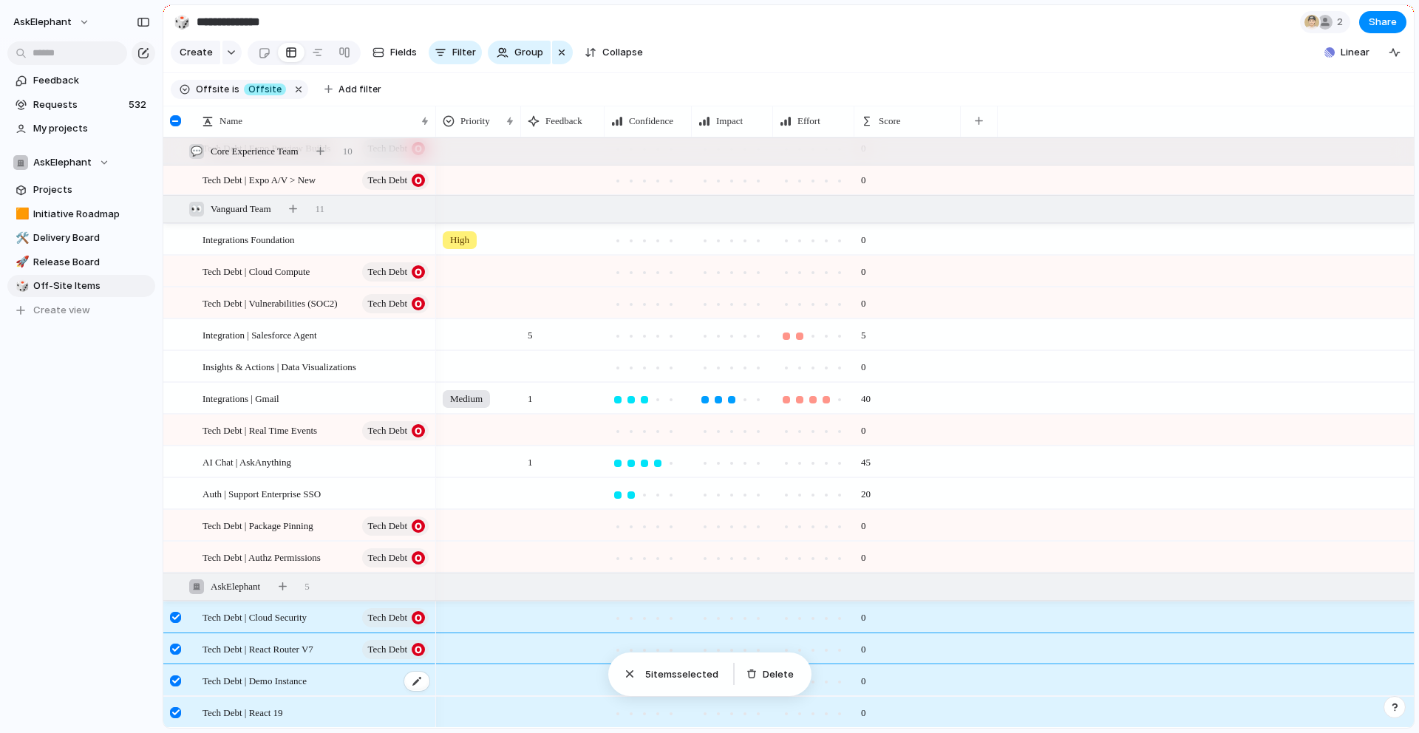
click at [307, 677] on span "Tech Debt | Demo Instance" at bounding box center [255, 680] width 104 height 17
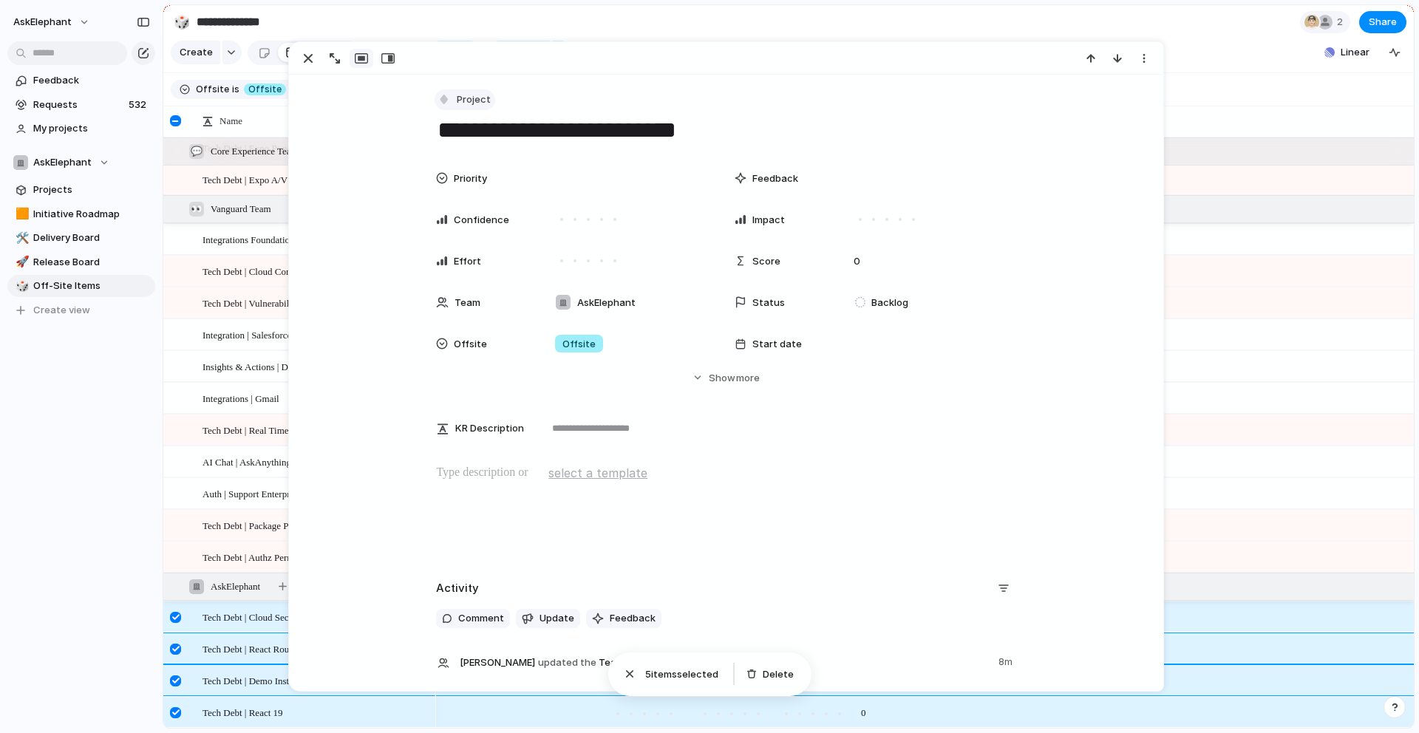
click at [449, 93] on div "button" at bounding box center [444, 99] width 13 height 13
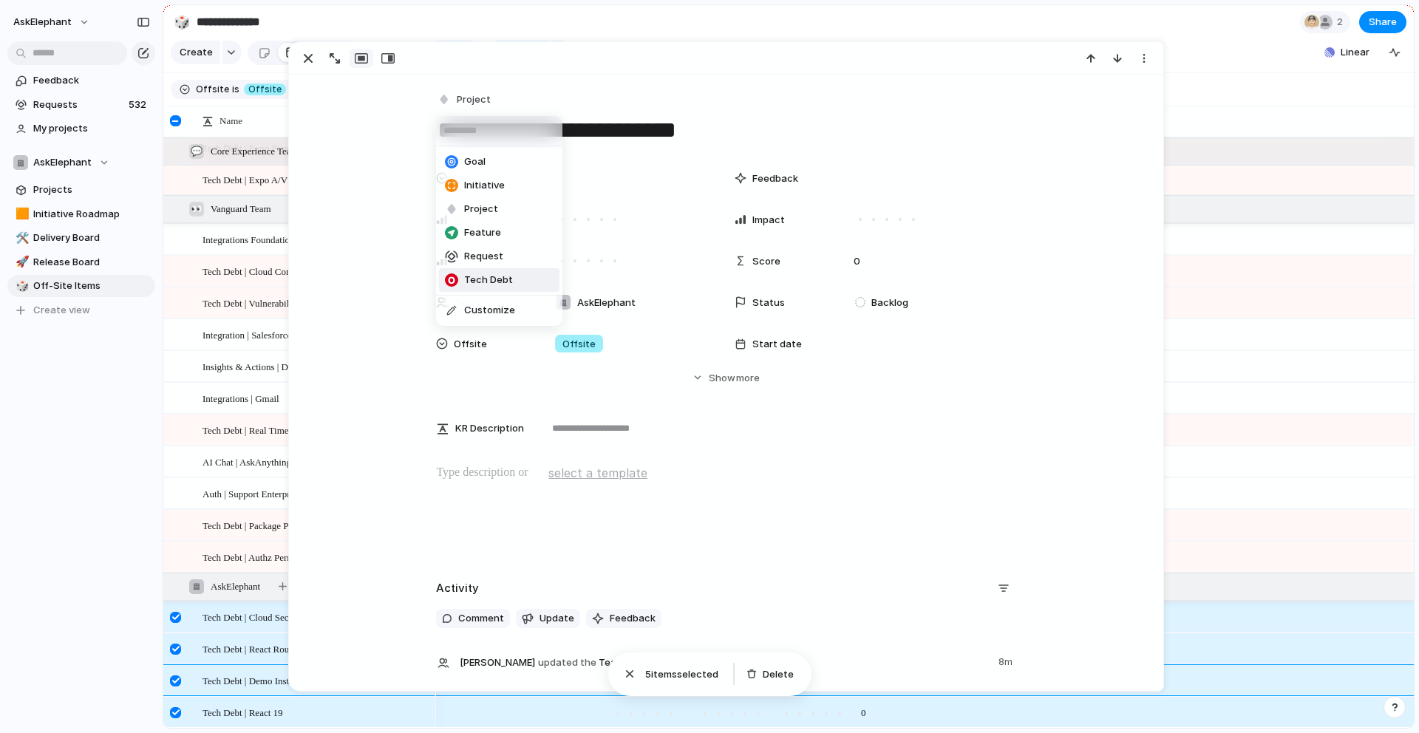
click at [469, 275] on span "Tech Debt" at bounding box center [488, 280] width 49 height 15
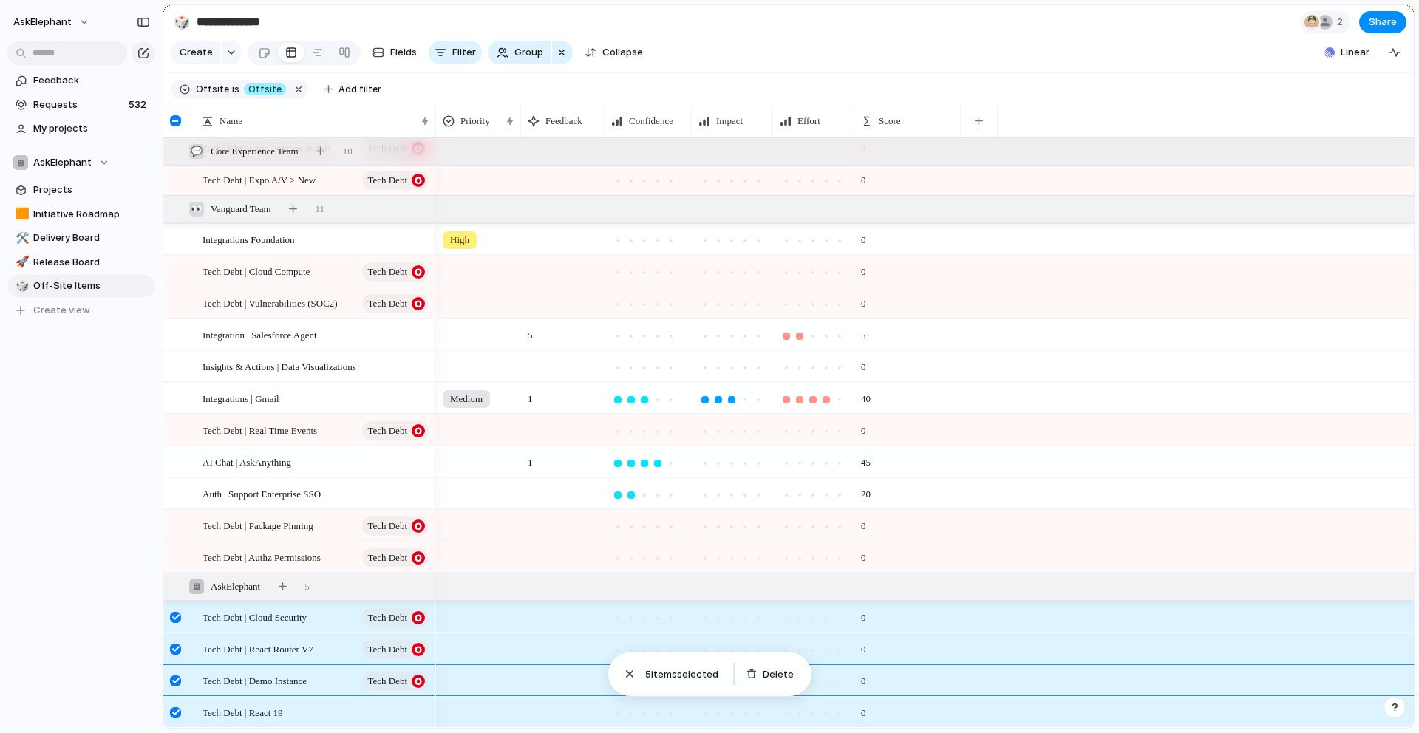
click at [200, 641] on div at bounding box center [184, 649] width 40 height 30
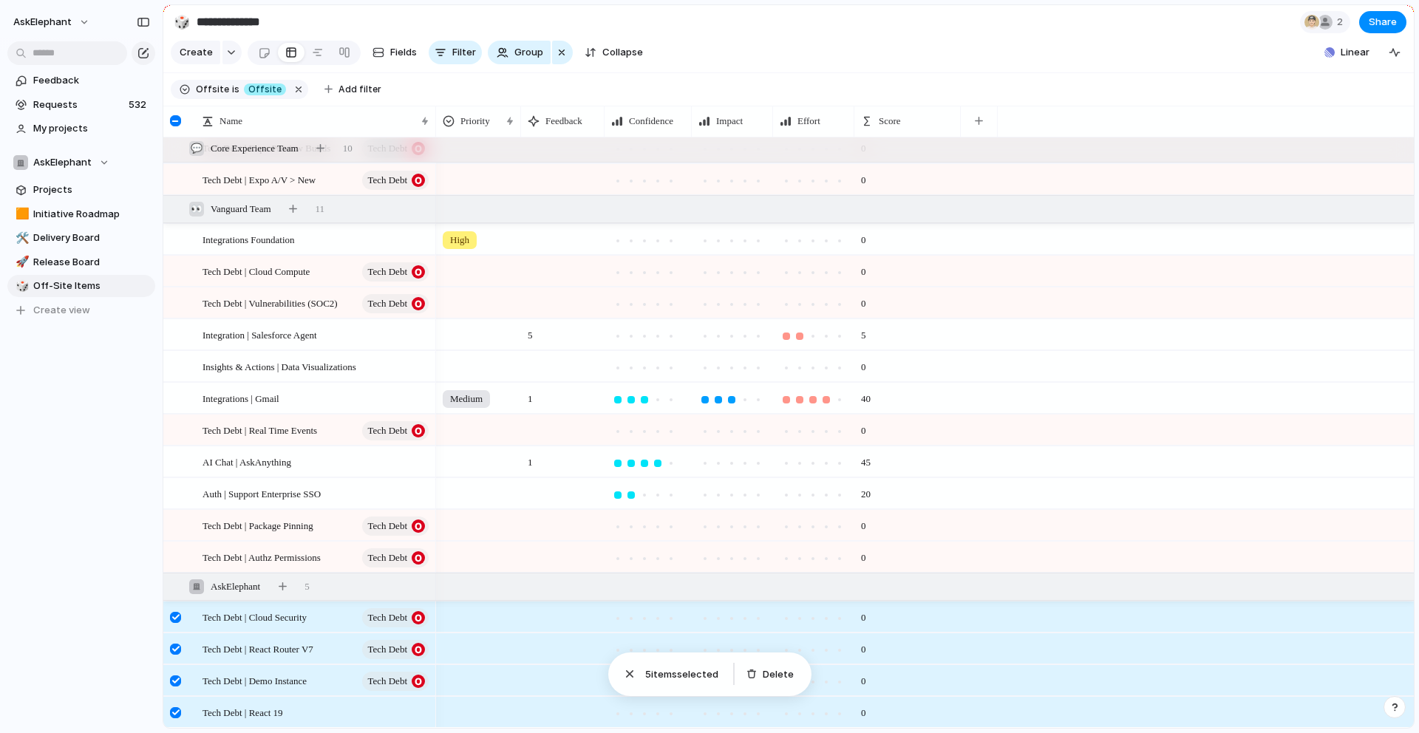
scroll to position [320, 0]
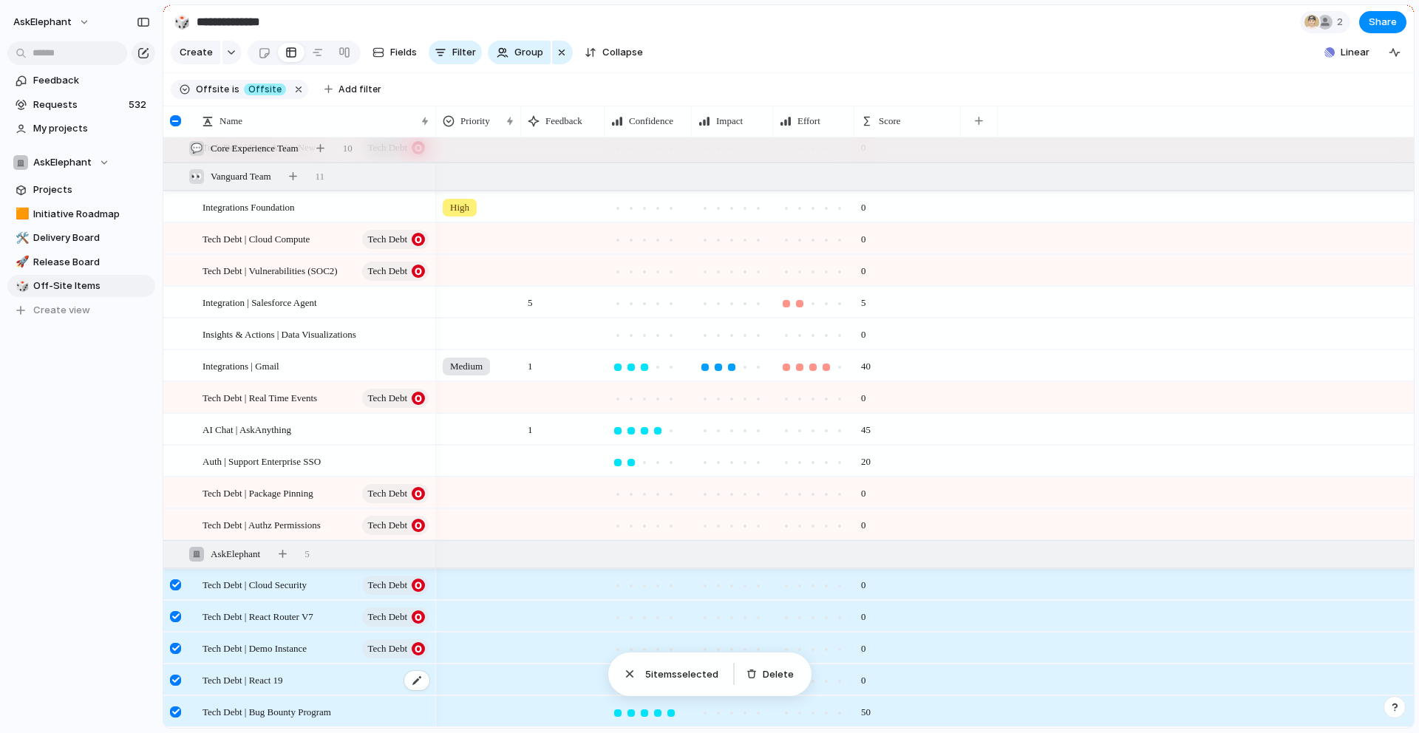
click at [364, 679] on div "Tech Debt | React 19" at bounding box center [317, 680] width 228 height 30
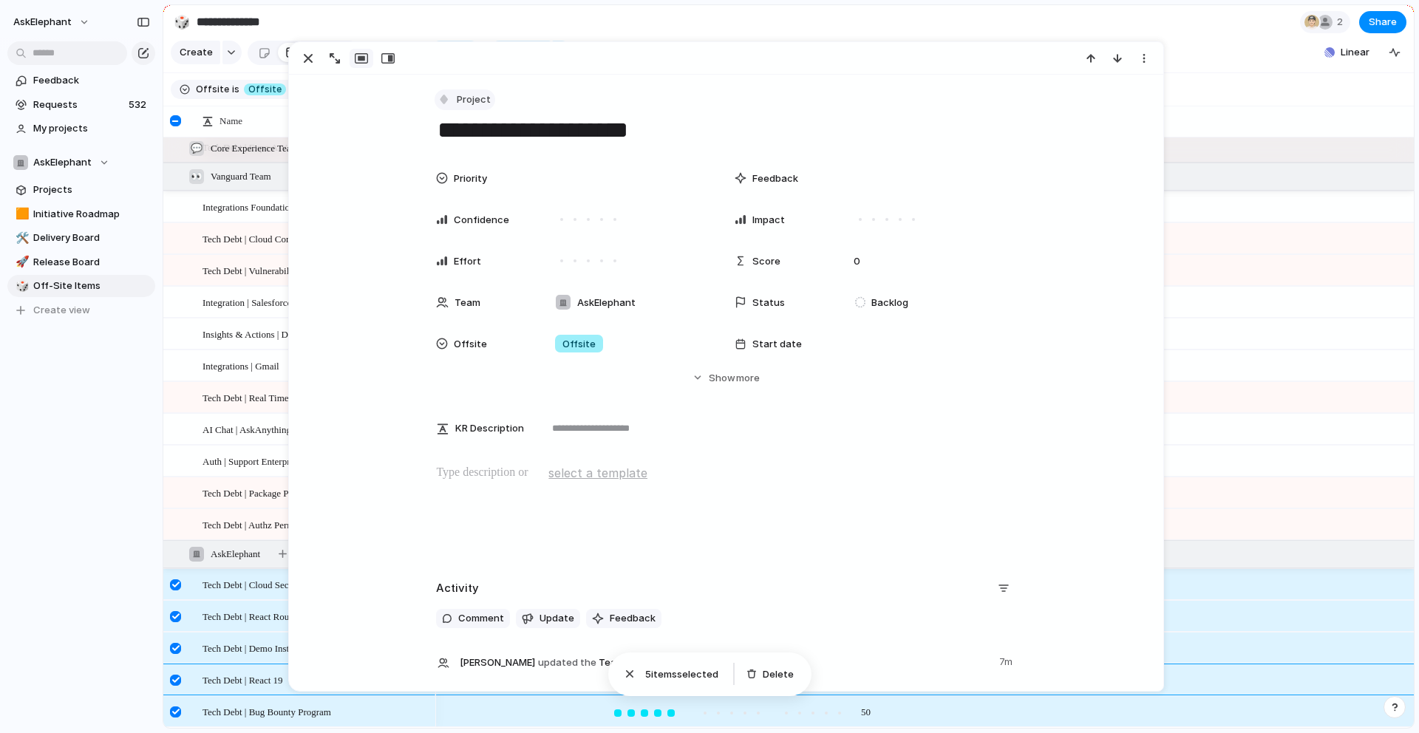
click at [448, 105] on div "button" at bounding box center [444, 99] width 13 height 13
click at [477, 280] on span "Tech Debt" at bounding box center [488, 280] width 49 height 15
click at [284, 712] on span "Tech Debt | Bug Bounty Program" at bounding box center [267, 711] width 129 height 17
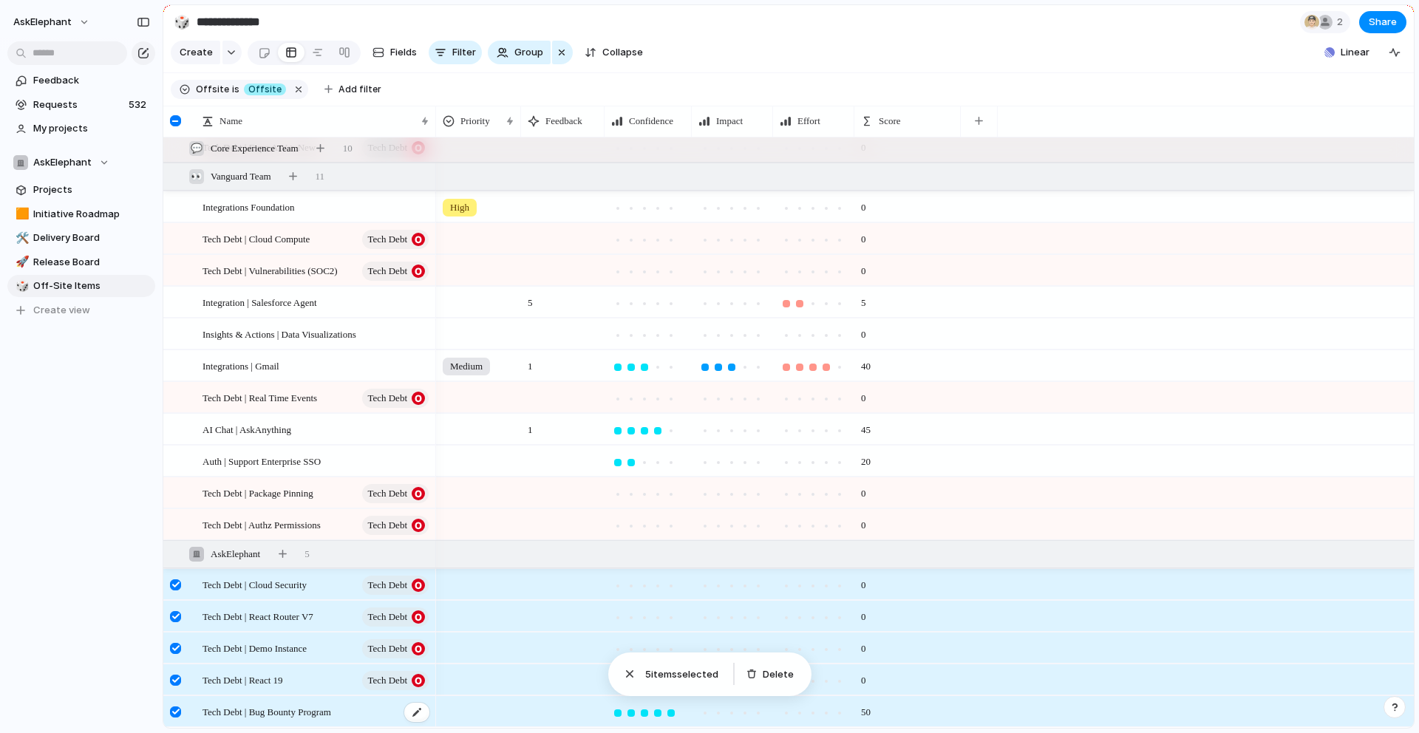
click at [308, 708] on span "Tech Debt | Bug Bounty Program" at bounding box center [267, 711] width 129 height 17
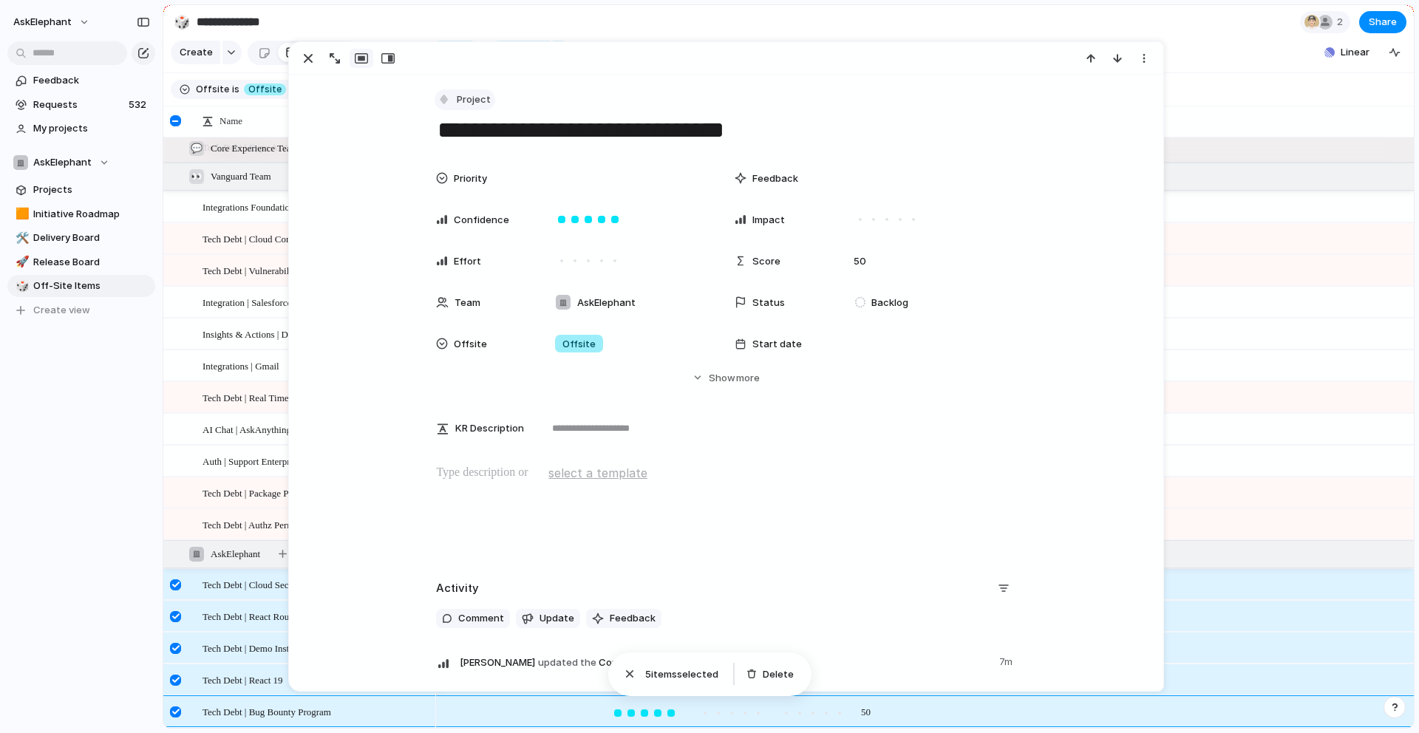
click at [447, 90] on button "Project" at bounding box center [465, 99] width 61 height 21
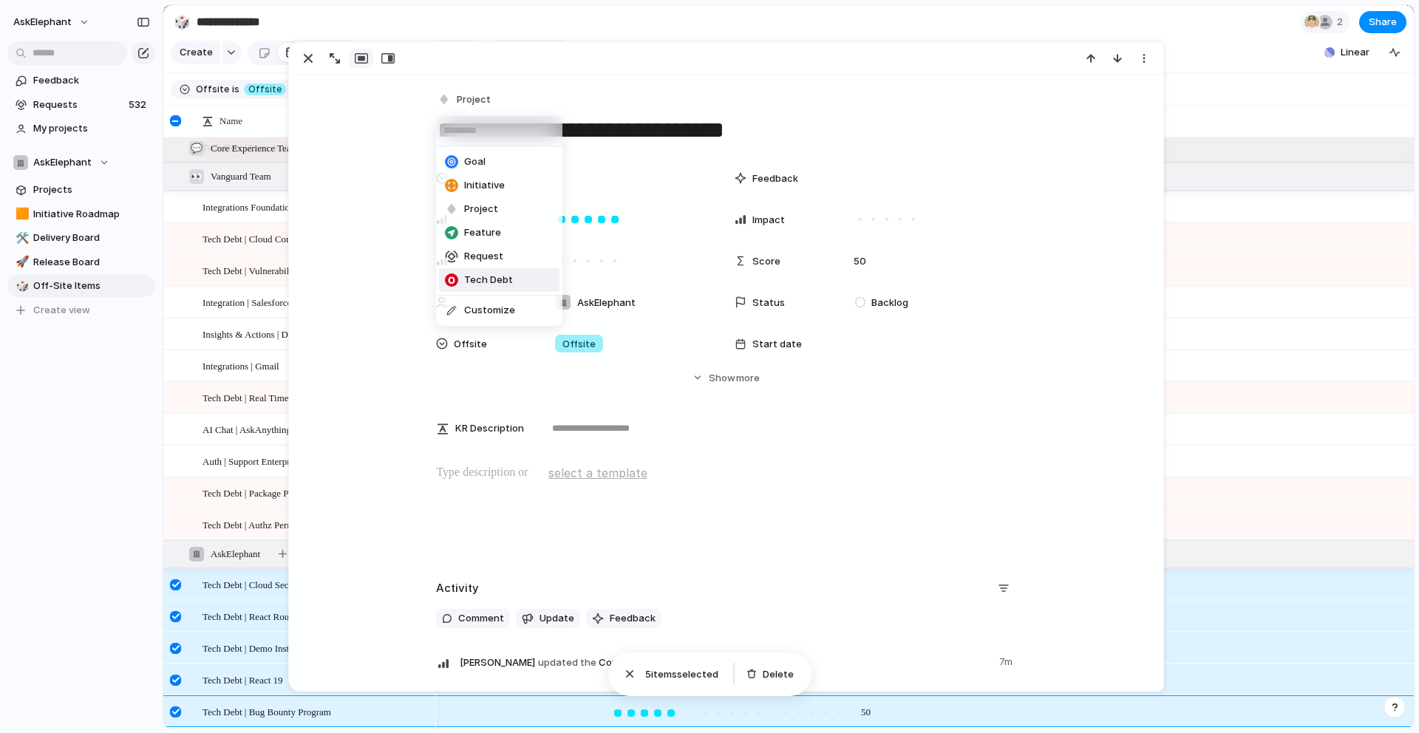
click at [471, 280] on span "Tech Debt" at bounding box center [488, 280] width 49 height 15
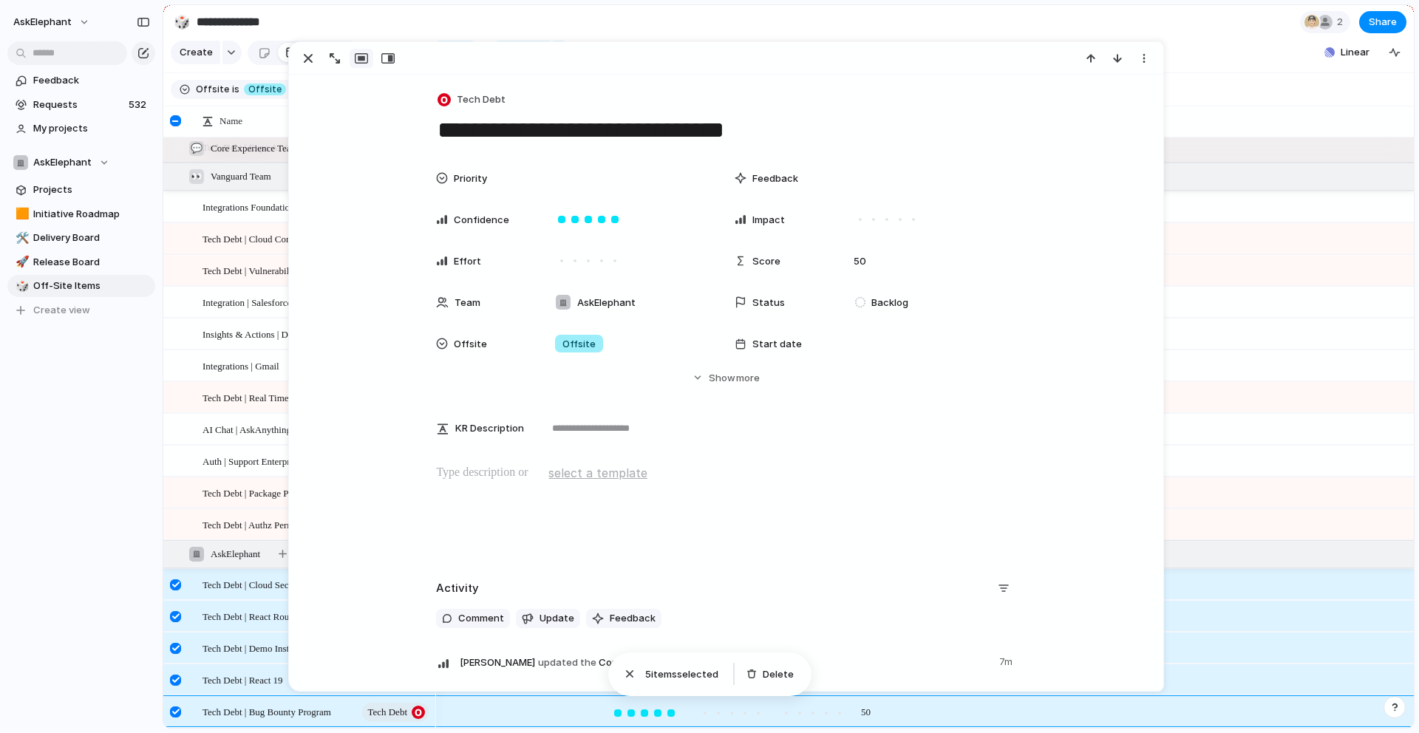
click at [262, 441] on div "AI Chat | AskAnything" at bounding box center [317, 430] width 228 height 30
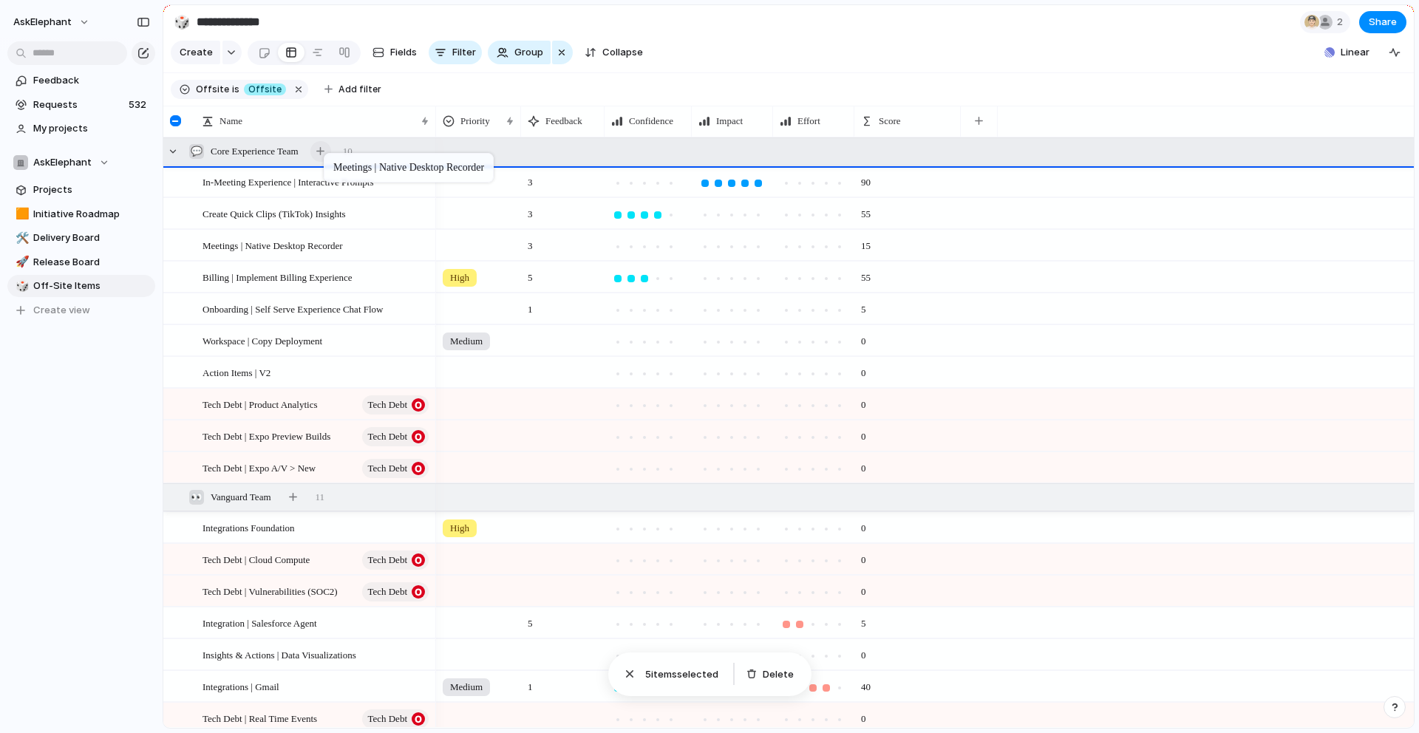
drag, startPoint x: 322, startPoint y: 242, endPoint x: 331, endPoint y: 159, distance: 84.0
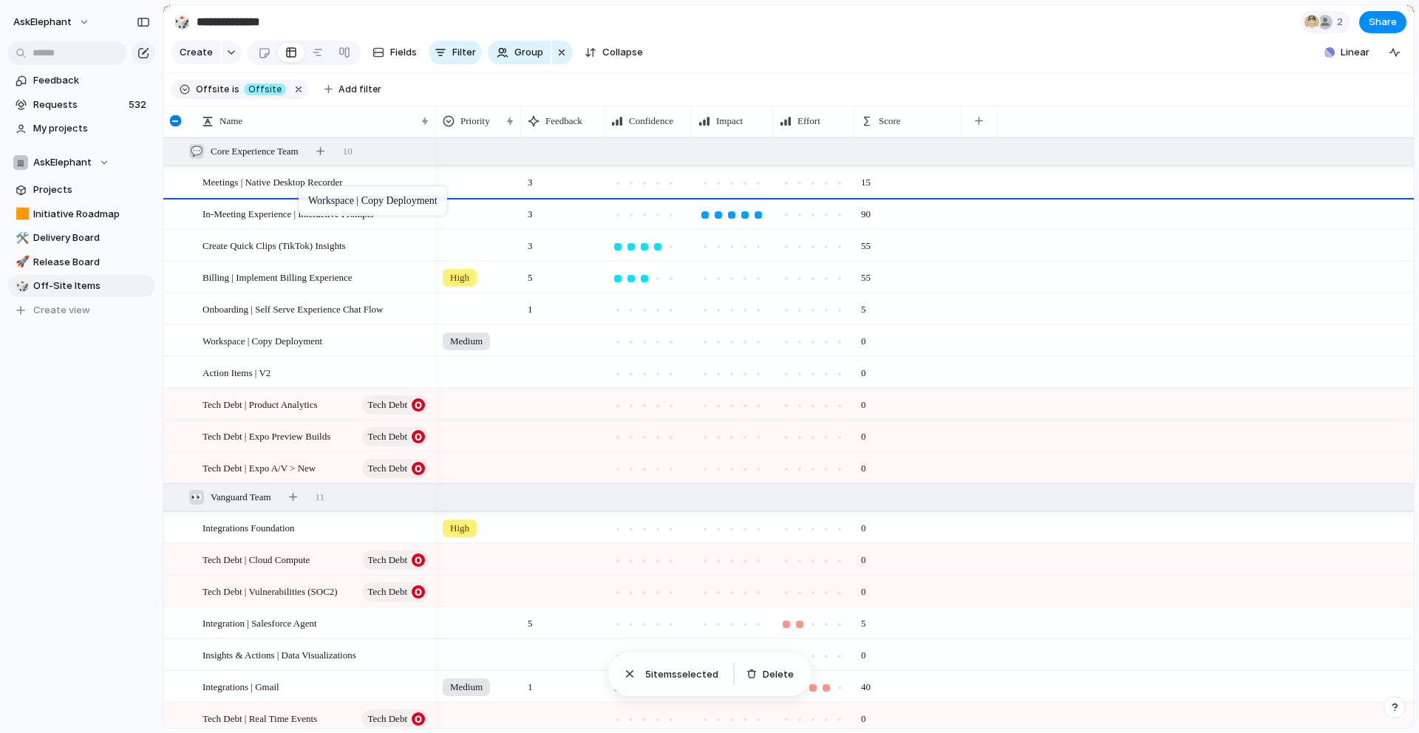
drag, startPoint x: 324, startPoint y: 341, endPoint x: 306, endPoint y: 189, distance: 152.7
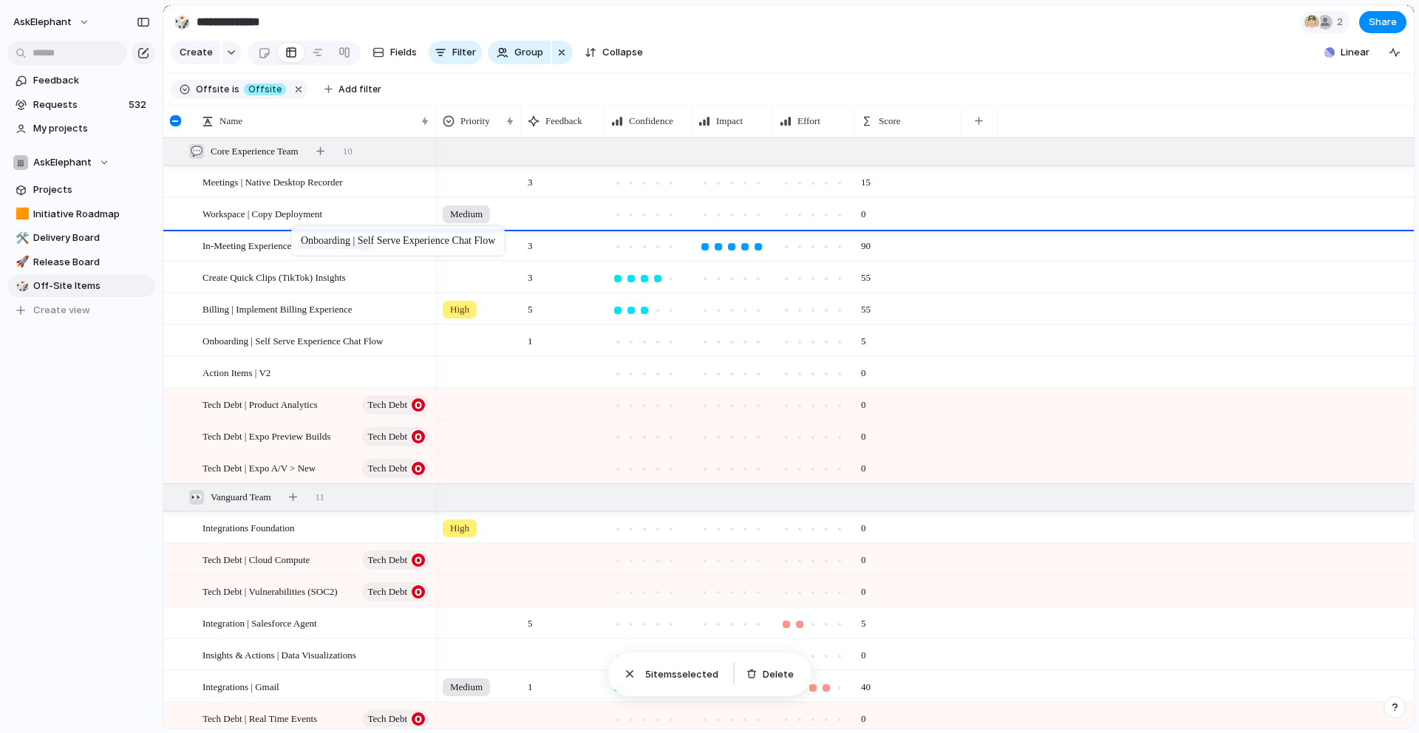
drag, startPoint x: 330, startPoint y: 339, endPoint x: 298, endPoint y: 230, distance: 114.1
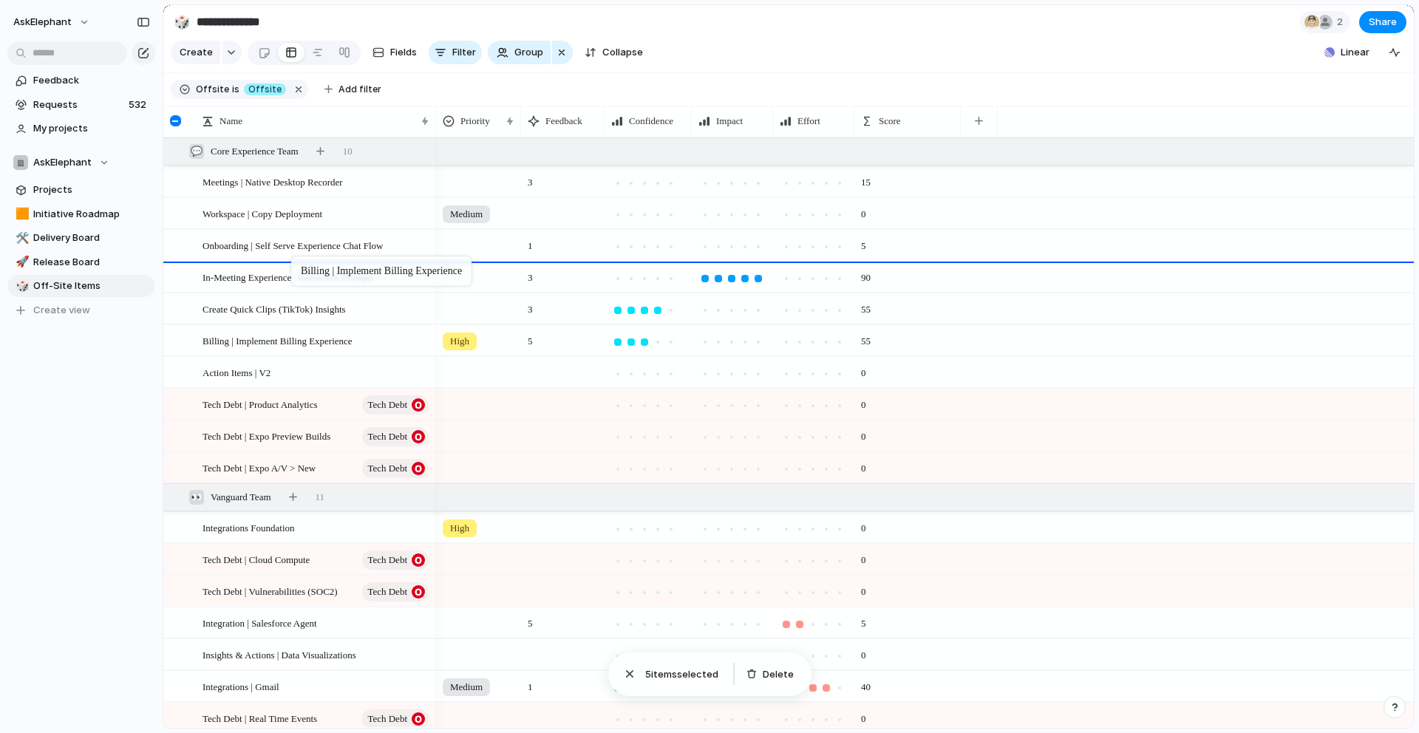
drag, startPoint x: 313, startPoint y: 337, endPoint x: 299, endPoint y: 259, distance: 79.0
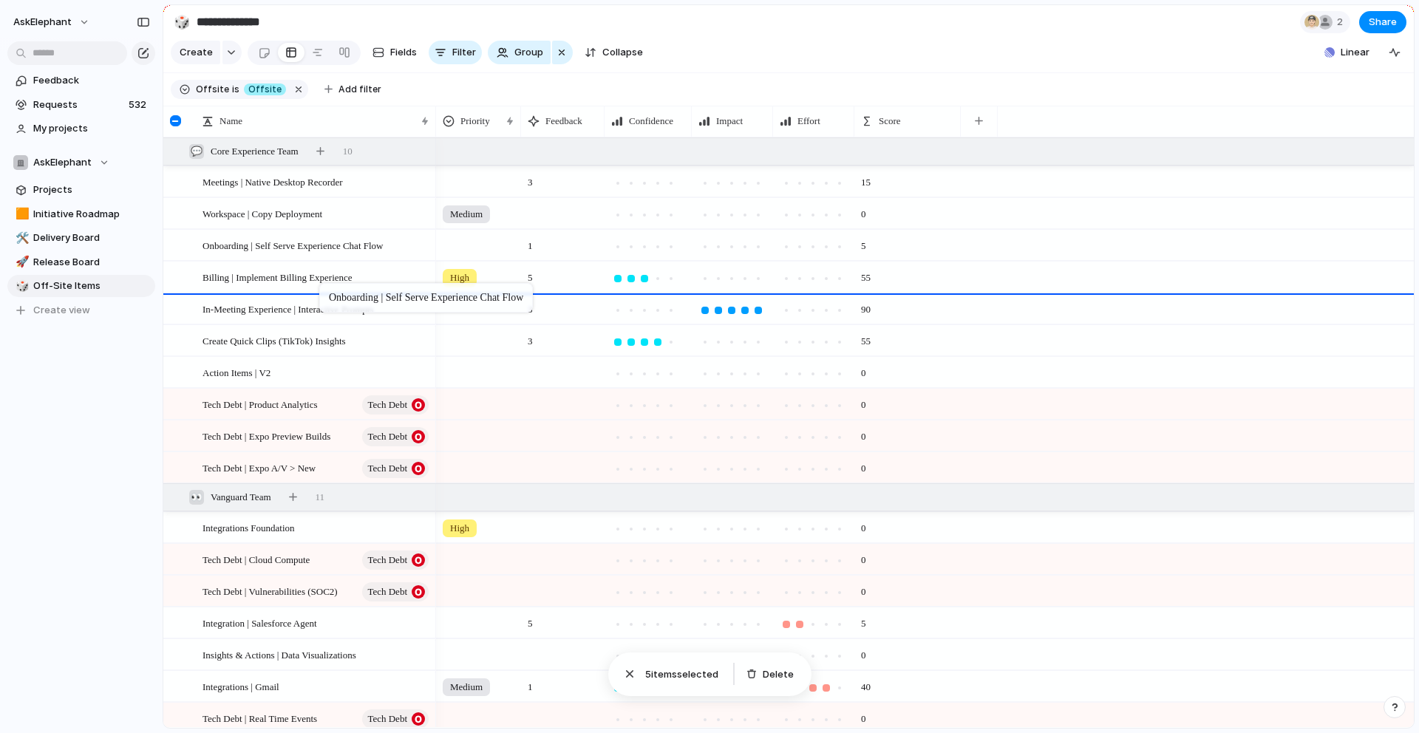
drag, startPoint x: 336, startPoint y: 239, endPoint x: 327, endPoint y: 286, distance: 48.1
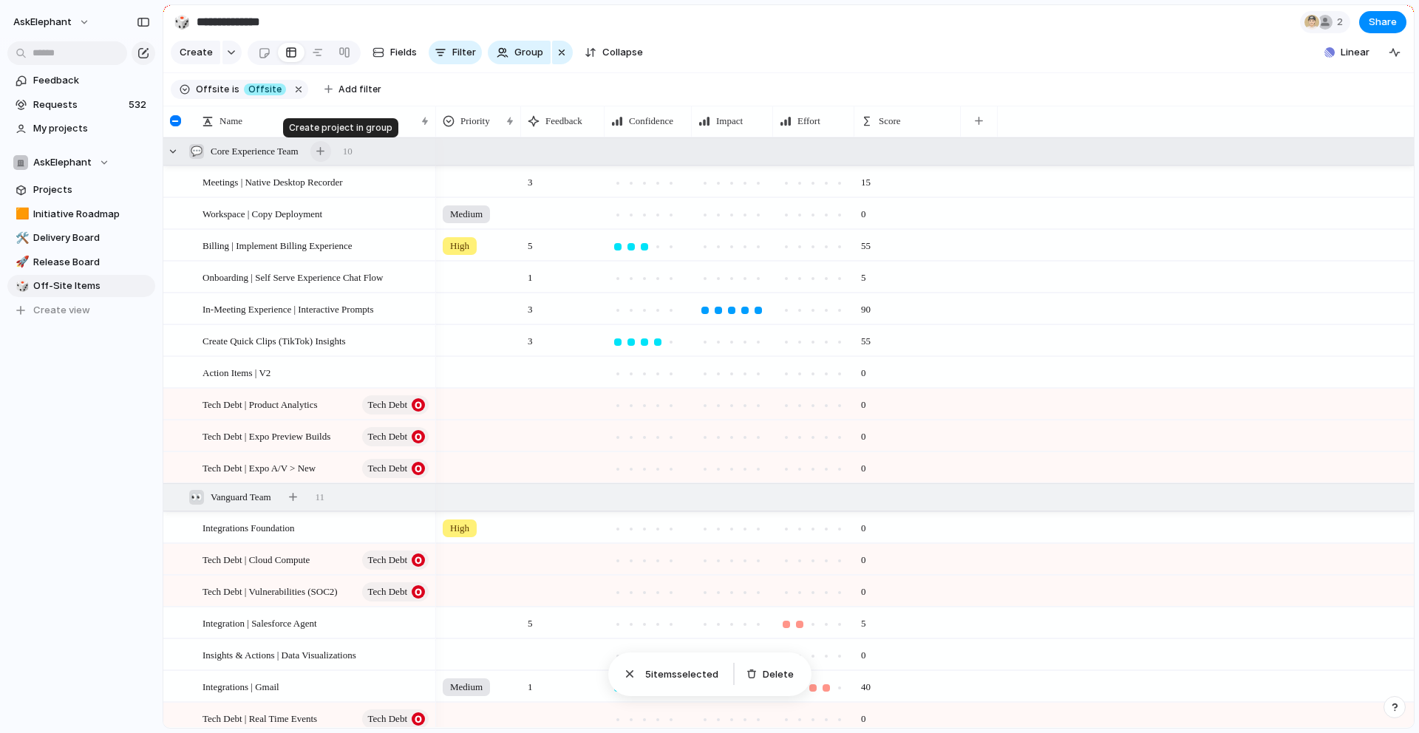
click at [324, 151] on div "button" at bounding box center [320, 151] width 8 height 8
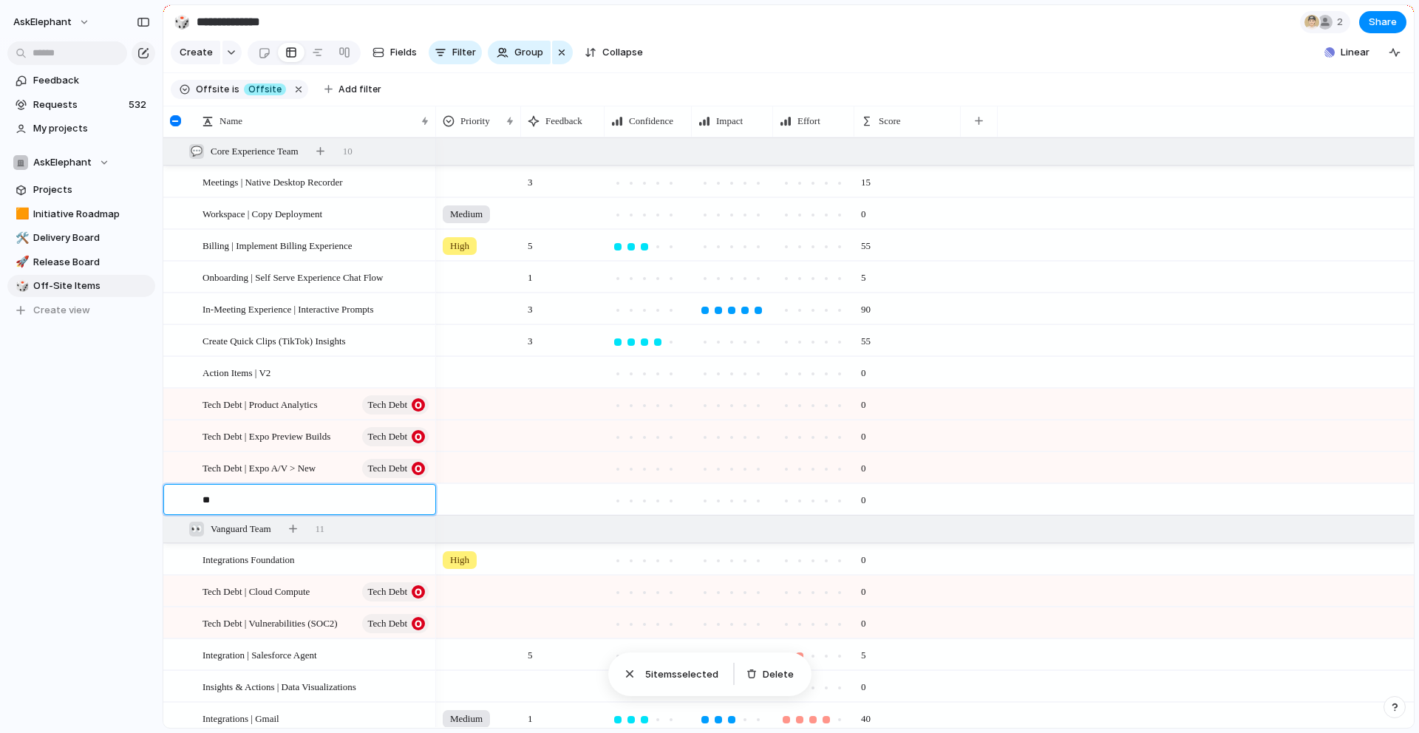
type textarea "*"
type textarea "**********"
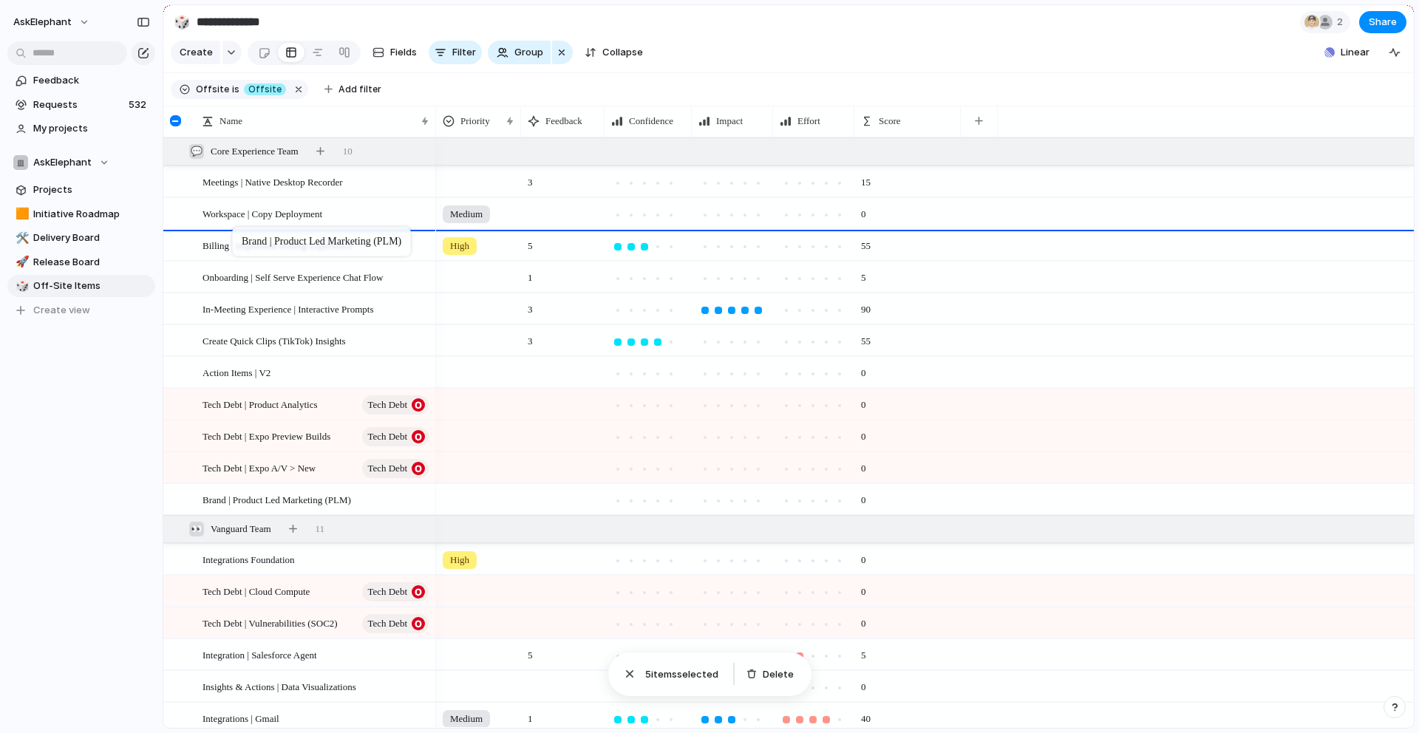
drag, startPoint x: 288, startPoint y: 493, endPoint x: 239, endPoint y: 230, distance: 267.6
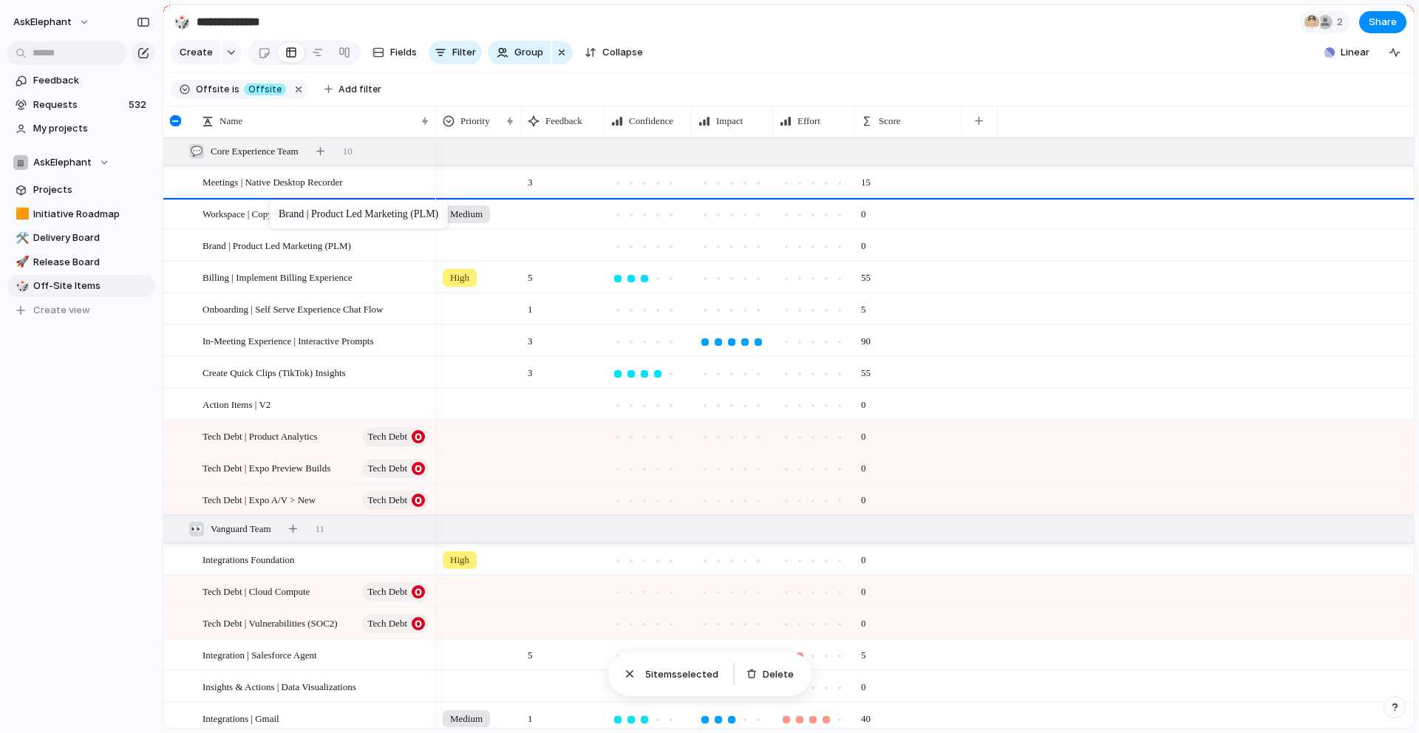
drag, startPoint x: 285, startPoint y: 245, endPoint x: 276, endPoint y: 203, distance: 42.9
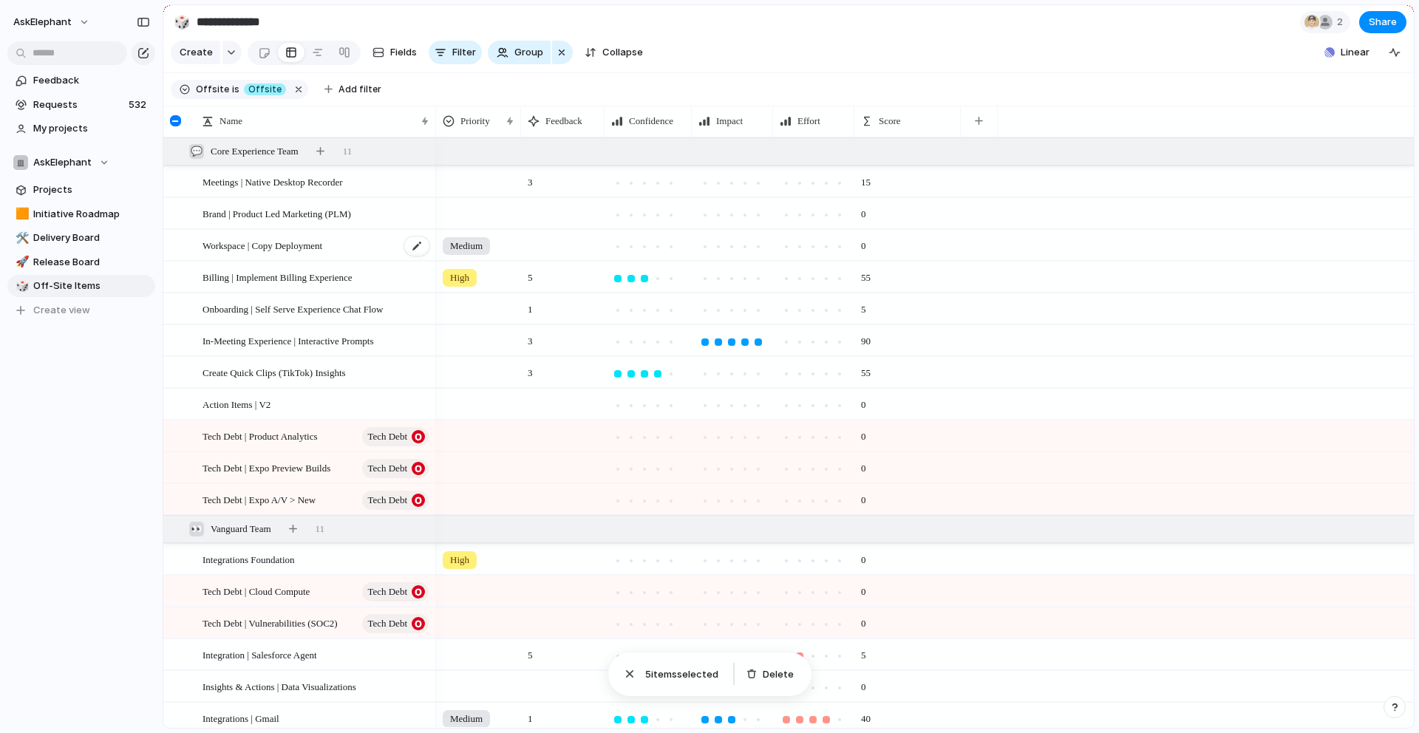
click at [289, 248] on span "Workspace | Copy Deployment" at bounding box center [263, 245] width 120 height 17
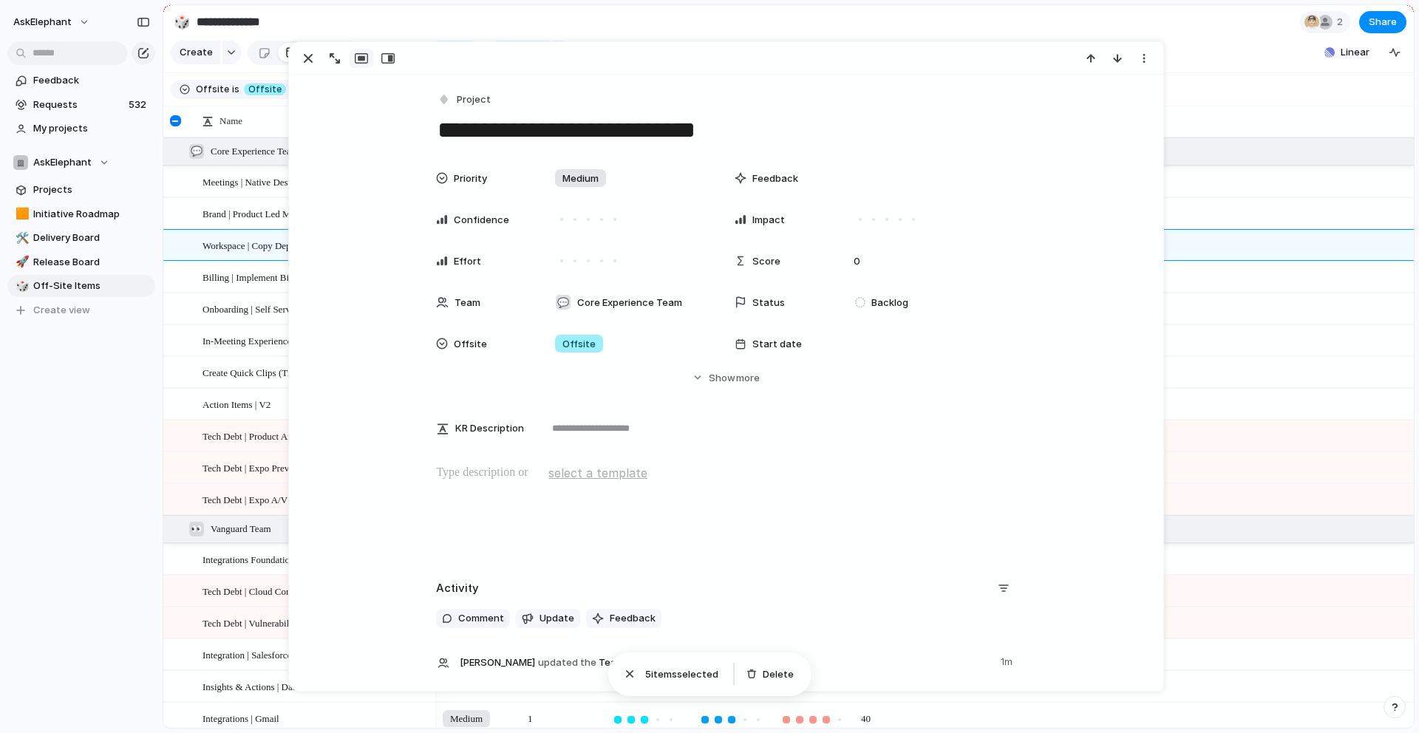
click at [627, 129] on textarea "**********" at bounding box center [726, 130] width 580 height 31
type textarea "**********"
click at [1223, 64] on section "Create Fields Filter Group Zoom Collapse Linear" at bounding box center [788, 55] width 1251 height 35
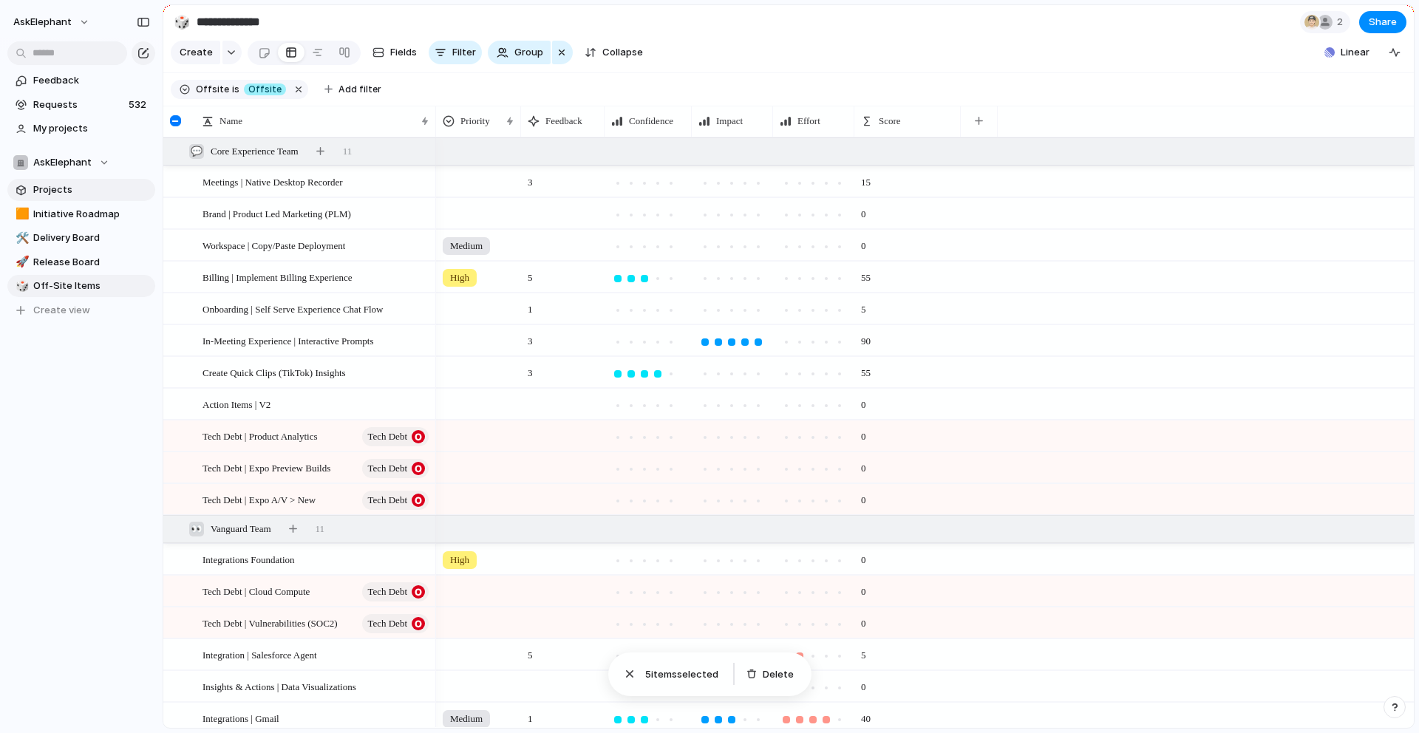
click at [70, 185] on span "Projects" at bounding box center [91, 190] width 117 height 15
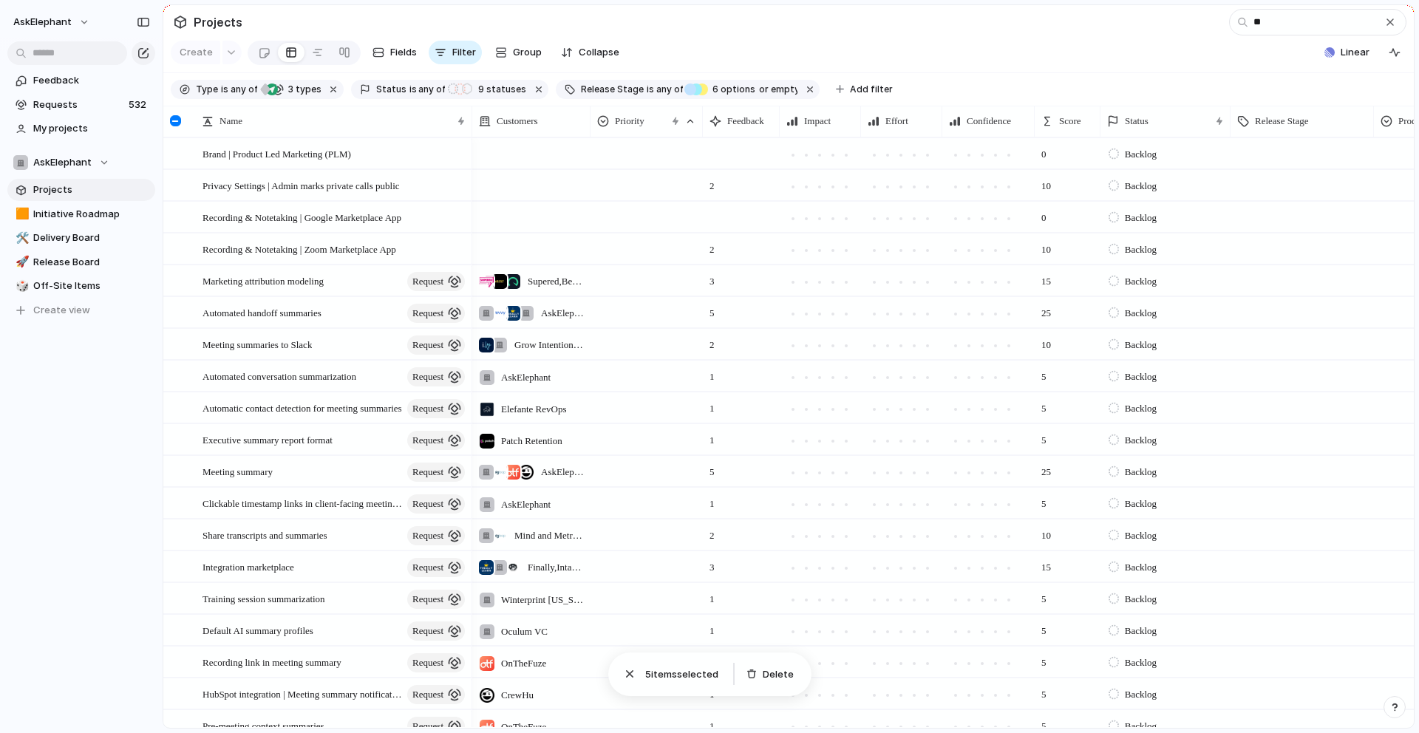
type input "*"
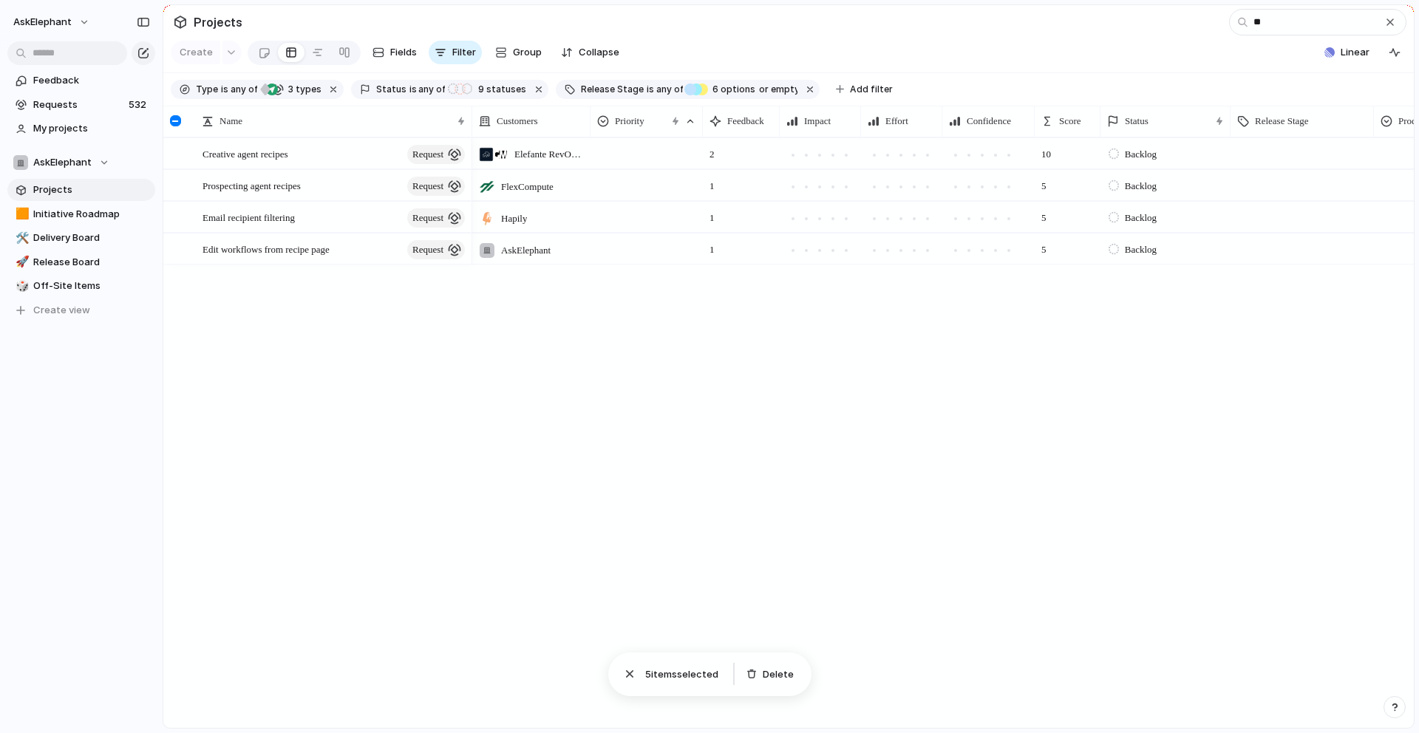
type input "*"
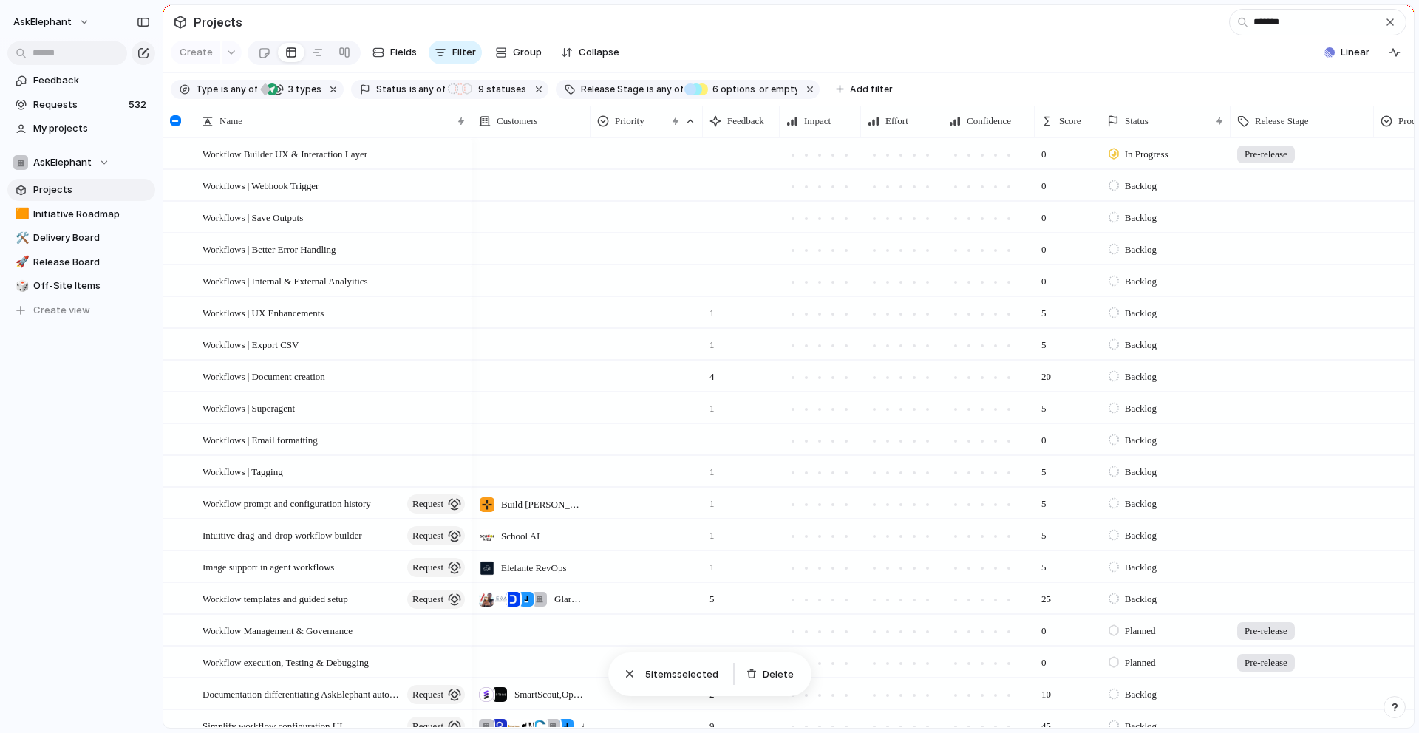
type input "*******"
click at [63, 280] on span "Off-Site Items" at bounding box center [91, 286] width 117 height 15
